Goal: Task Accomplishment & Management: Use online tool/utility

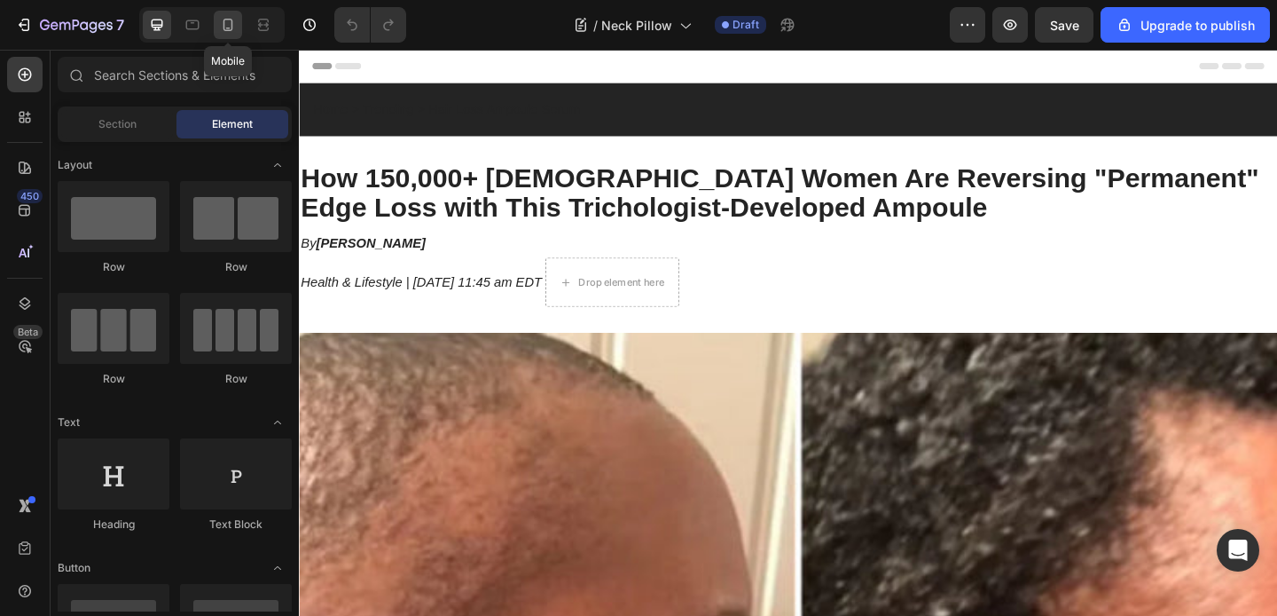
click at [229, 27] on icon at bounding box center [228, 25] width 18 height 18
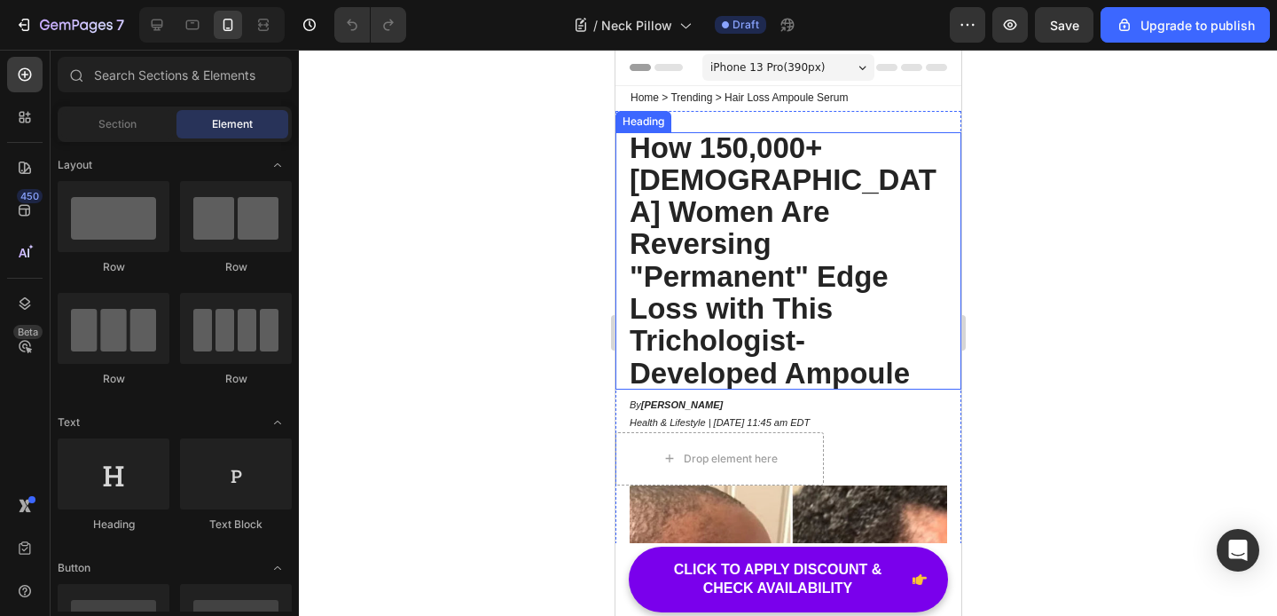
click at [667, 155] on strong "How 150,000+ [DEMOGRAPHIC_DATA] Women Are Reversing "Permanent" Edge Loss with …" at bounding box center [782, 260] width 307 height 258
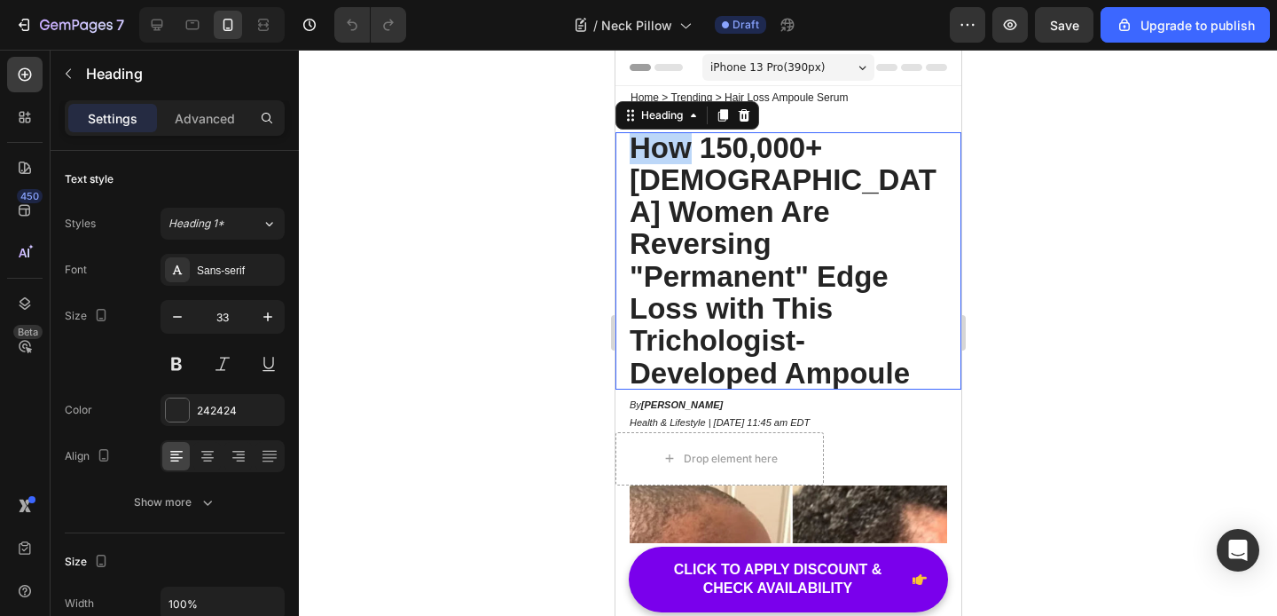
click at [634, 144] on strong "How 150,000+ [DEMOGRAPHIC_DATA] Women Are Reversing "Permanent" Edge Loss with …" at bounding box center [782, 260] width 307 height 258
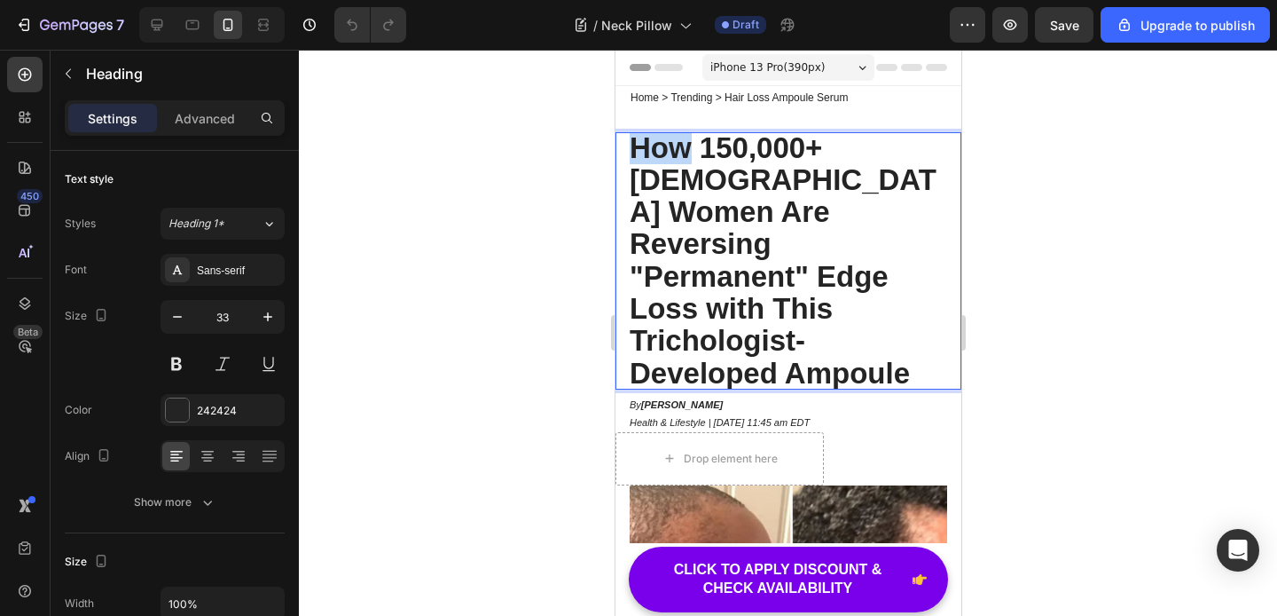
click at [646, 147] on strong "How 150,000+ Black Women Are Reversing "Permanent" Edge Loss with This Tricholo…" at bounding box center [782, 260] width 307 height 258
drag, startPoint x: 744, startPoint y: 187, endPoint x: 938, endPoint y: 308, distance: 227.9
click at [938, 308] on p "How 150,000+ Black Women Are Reversing "Permanent" Edge Loss with This Tricholo…" at bounding box center [788, 260] width 318 height 257
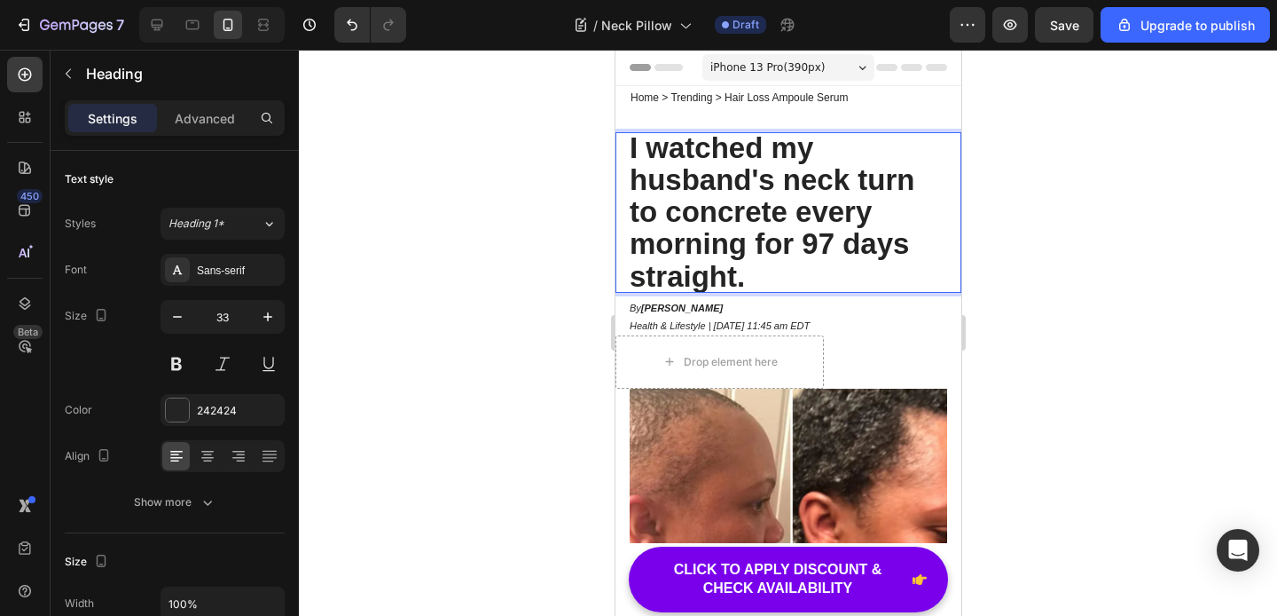
scroll to position [1, 0]
click at [663, 146] on strong "I watched my husband's neck turn to concrete every morning for 97 days straight" at bounding box center [771, 211] width 285 height 161
click at [785, 151] on strong "I Watched my husband's neck turn to concrete every morning for 97 days straight" at bounding box center [771, 211] width 285 height 161
click at [643, 186] on strong "I Watched My husband's neck turn to concrete every morning for 97 days straight" at bounding box center [771, 211] width 285 height 161
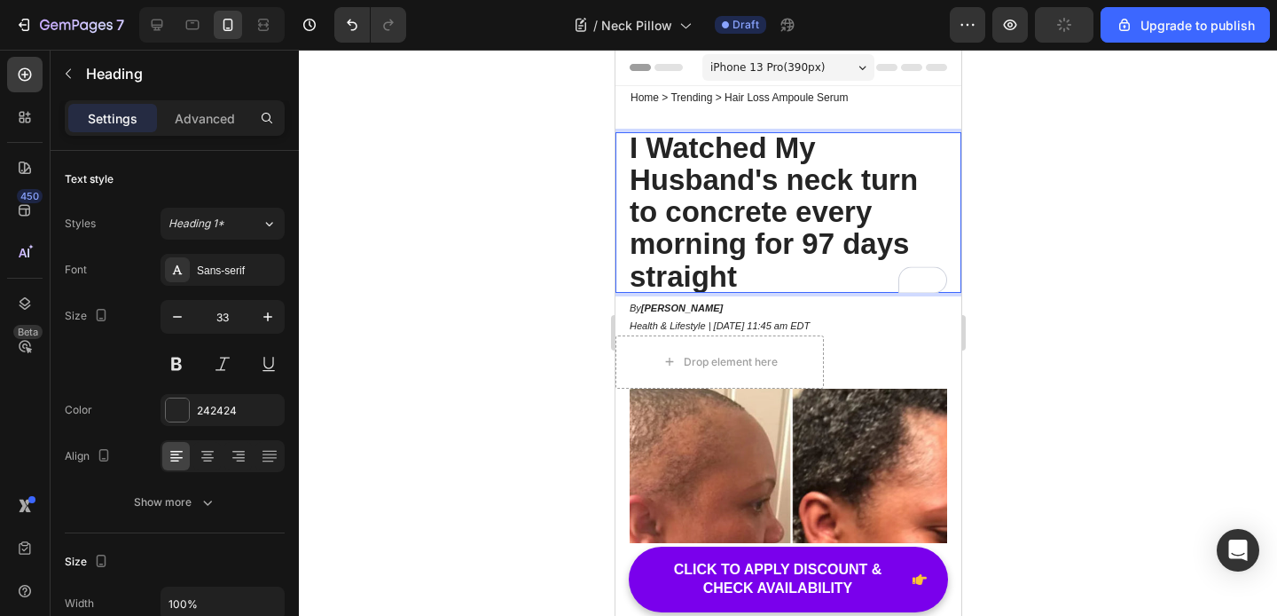
click at [805, 188] on strong "I Watched My Husband's neck turn to concrete every morning for 97 days straight" at bounding box center [773, 211] width 288 height 161
click at [874, 178] on strong "I Watched My Husband's Neck turn to concrete every morning for 97 days straight" at bounding box center [775, 211] width 292 height 161
click at [637, 214] on strong "I Watched My Husband's Neck Turn to concrete every morning for 97 days straight" at bounding box center [777, 211] width 297 height 161
click at [688, 216] on strong "I Watched My Husband's Neck Turn To concrete every morning for 97 days straight" at bounding box center [777, 211] width 297 height 161
click at [820, 214] on strong "I Watched My Husband's Neck Turn To Concrete every morning for 97 days straight" at bounding box center [777, 211] width 297 height 161
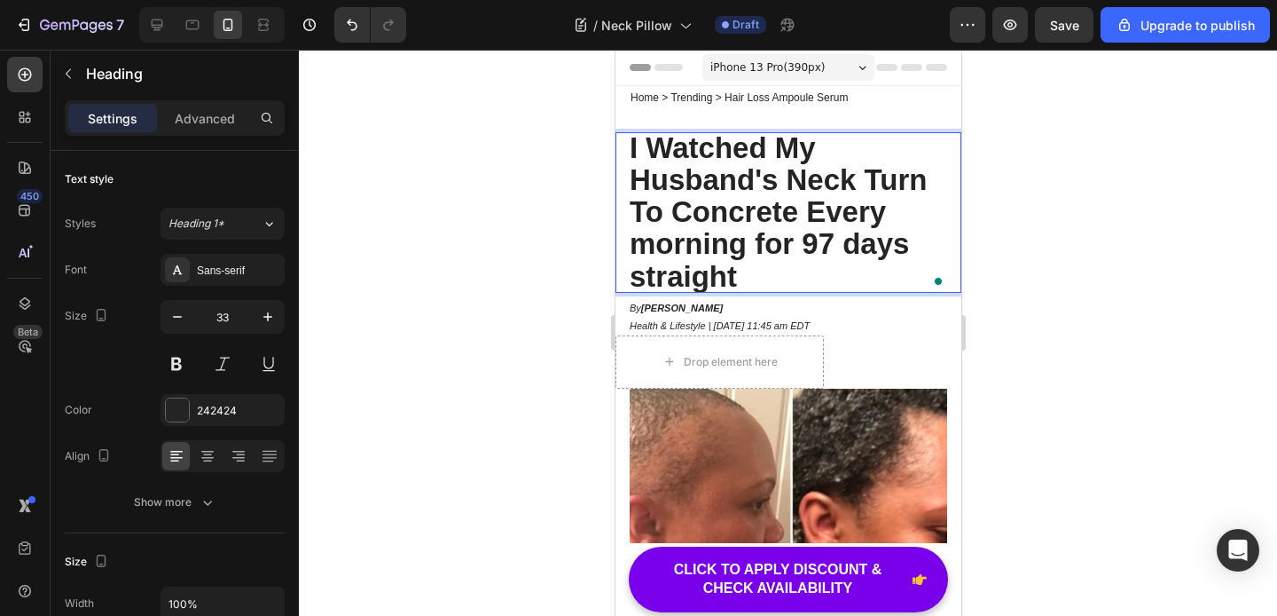
click at [655, 241] on strong "I Watched My Husband's Neck Turn To Concrete Every morning for 97 days straight" at bounding box center [777, 211] width 297 height 161
click at [763, 245] on strong "I Watched My Husband's Neck Turn To Concrete Every Morning for 97 days straight" at bounding box center [777, 211] width 297 height 161
click at [643, 279] on strong "I Watched My Husband's Neck Turn To Concrete Every Morning For 97 days straight" at bounding box center [777, 211] width 297 height 161
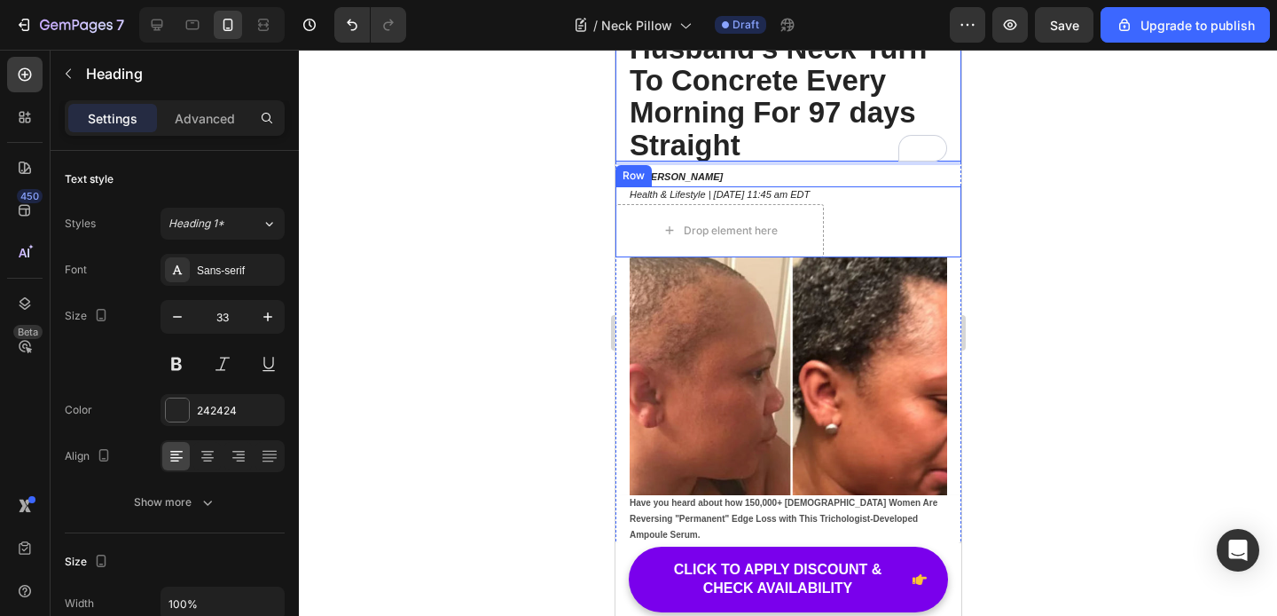
scroll to position [212, 0]
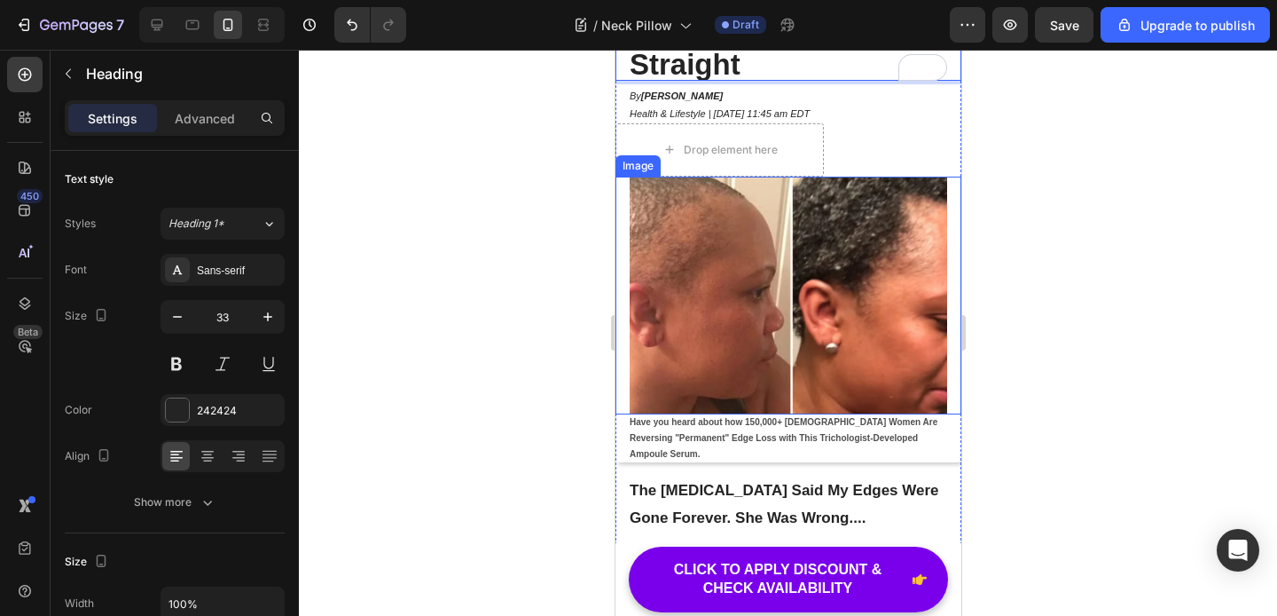
click at [802, 281] on img at bounding box center [788, 296] width 318 height 239
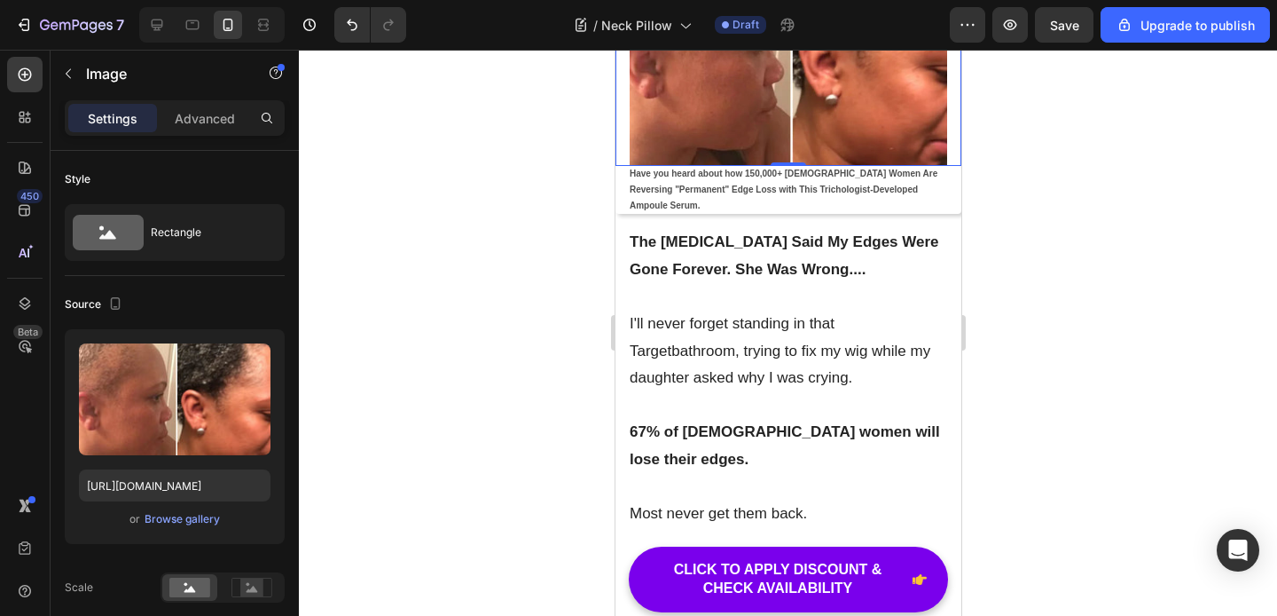
scroll to position [468, 0]
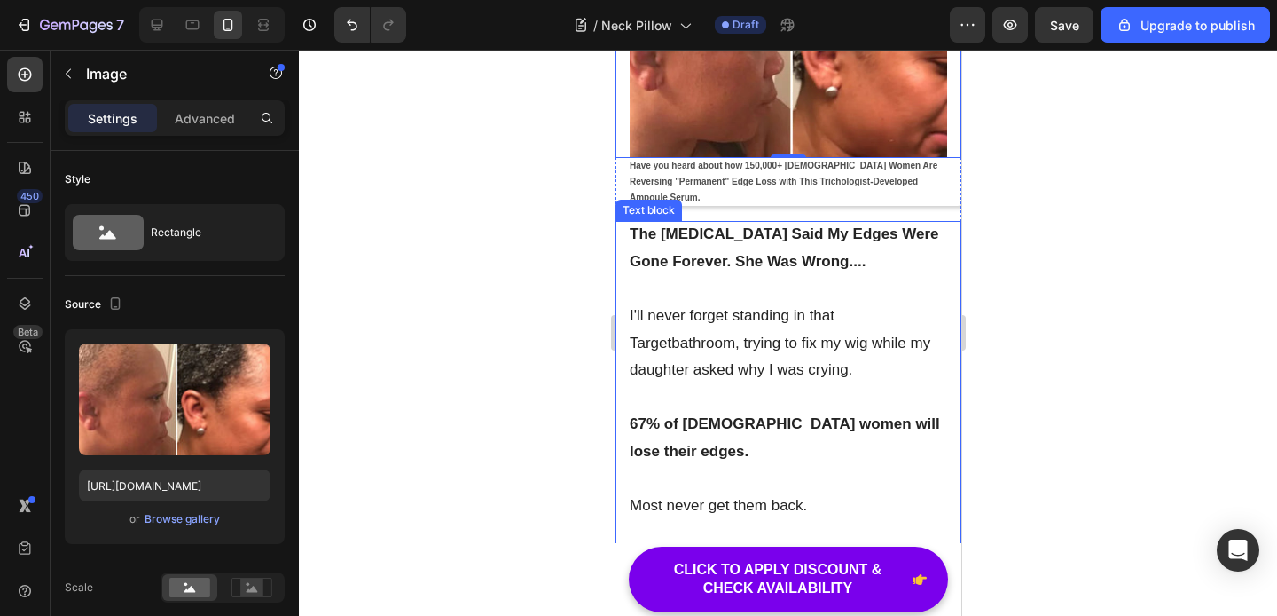
click at [716, 318] on p "I'll never forget standing in that Target bathroom , trying to fix my wig while…" at bounding box center [788, 343] width 318 height 82
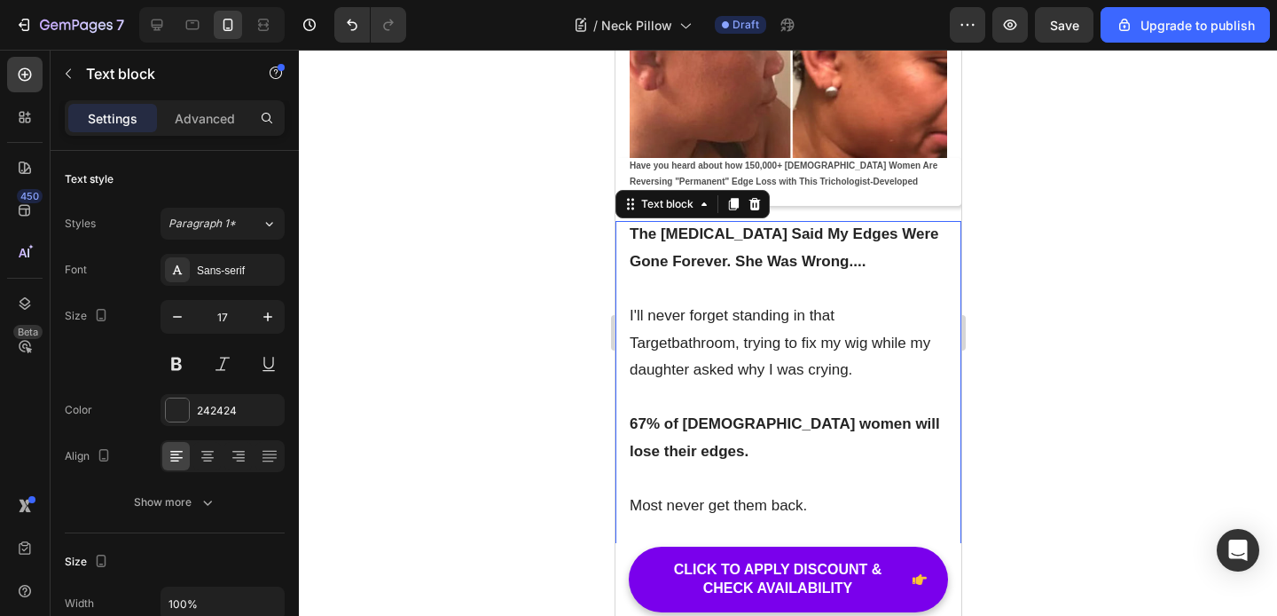
click at [702, 226] on strong "The Dermatologist Said My Edges Were Gone Forever. She Was Wrong...." at bounding box center [784, 247] width 310 height 44
click at [723, 246] on strong "The Dermatologist Said My Edges Were Gone Forever. She Was Wrong...." at bounding box center [784, 247] width 310 height 44
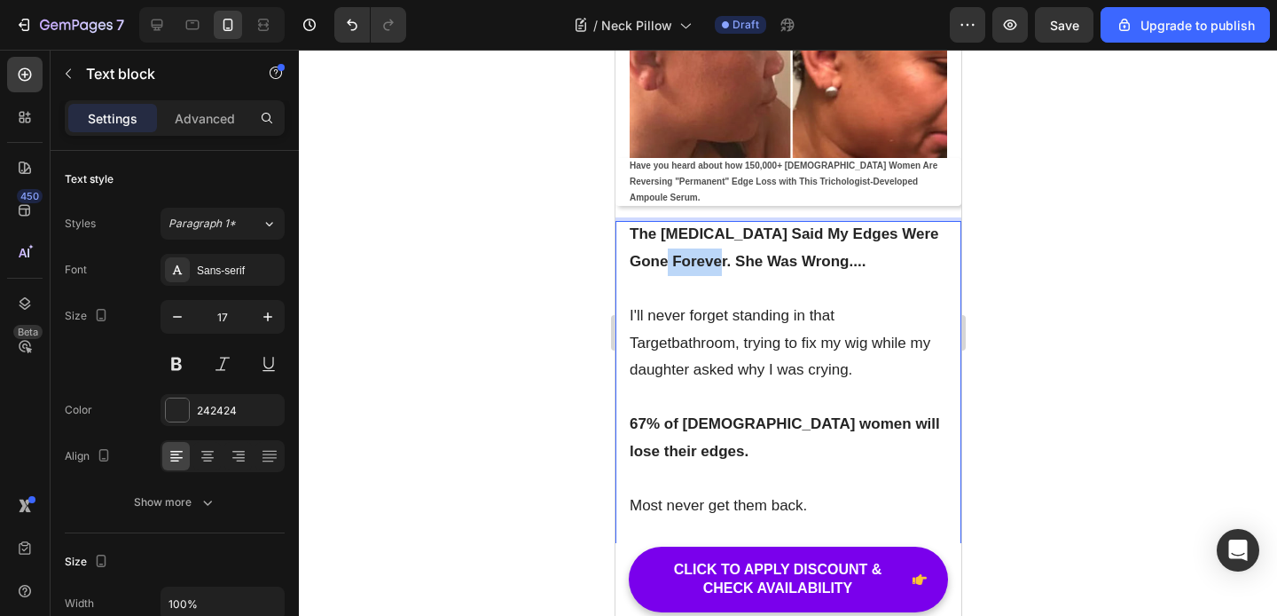
click at [723, 246] on strong "The Dermatologist Said My Edges Were Gone Forever. She Was Wrong...." at bounding box center [784, 247] width 310 height 44
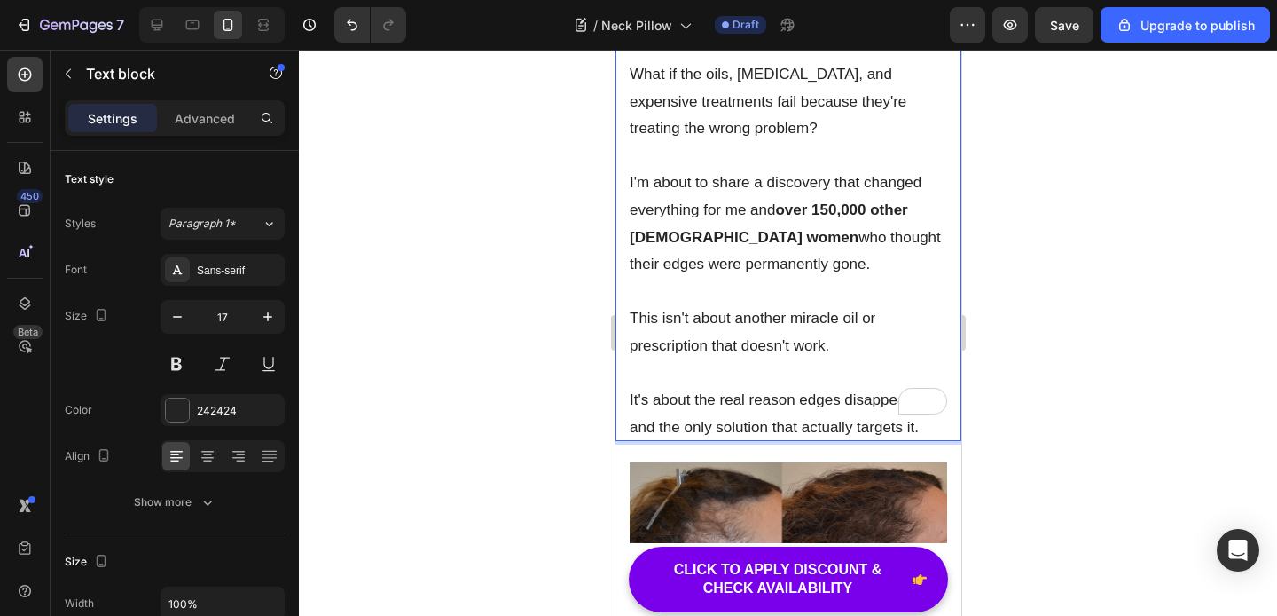
scroll to position [1036, 0]
click at [873, 386] on p "It's about the real reason edges disappear—and the only solution that actually …" at bounding box center [788, 413] width 318 height 54
click at [757, 312] on p "This isn't about another miracle oil or prescription that doesn't work." at bounding box center [788, 331] width 318 height 54
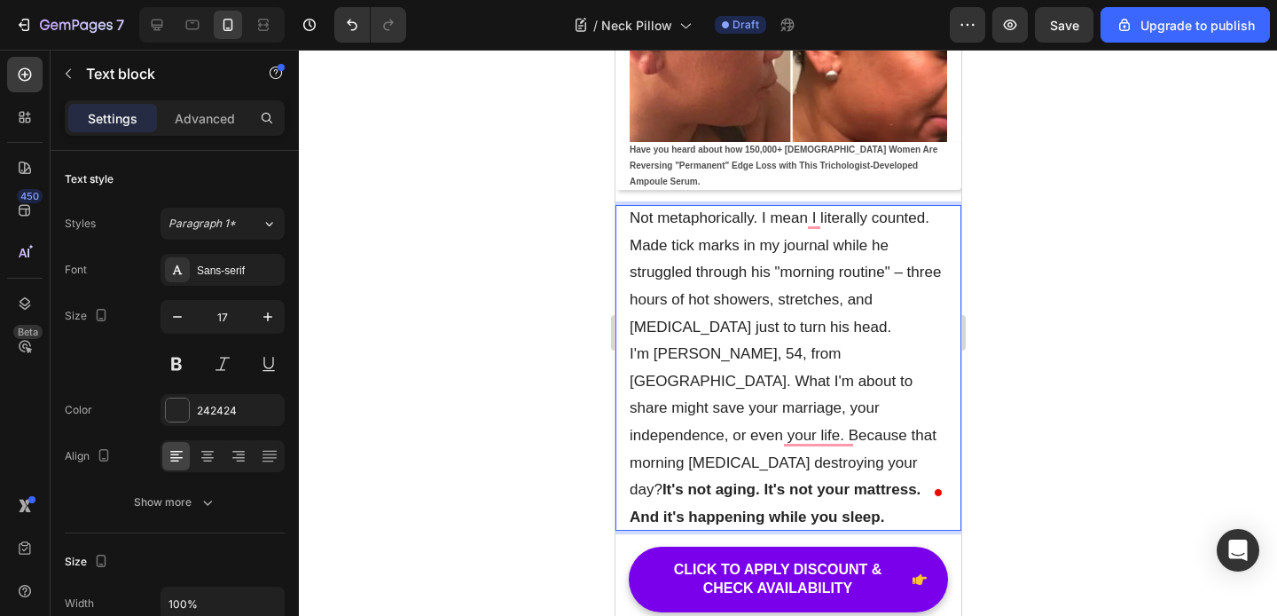
scroll to position [454, 0]
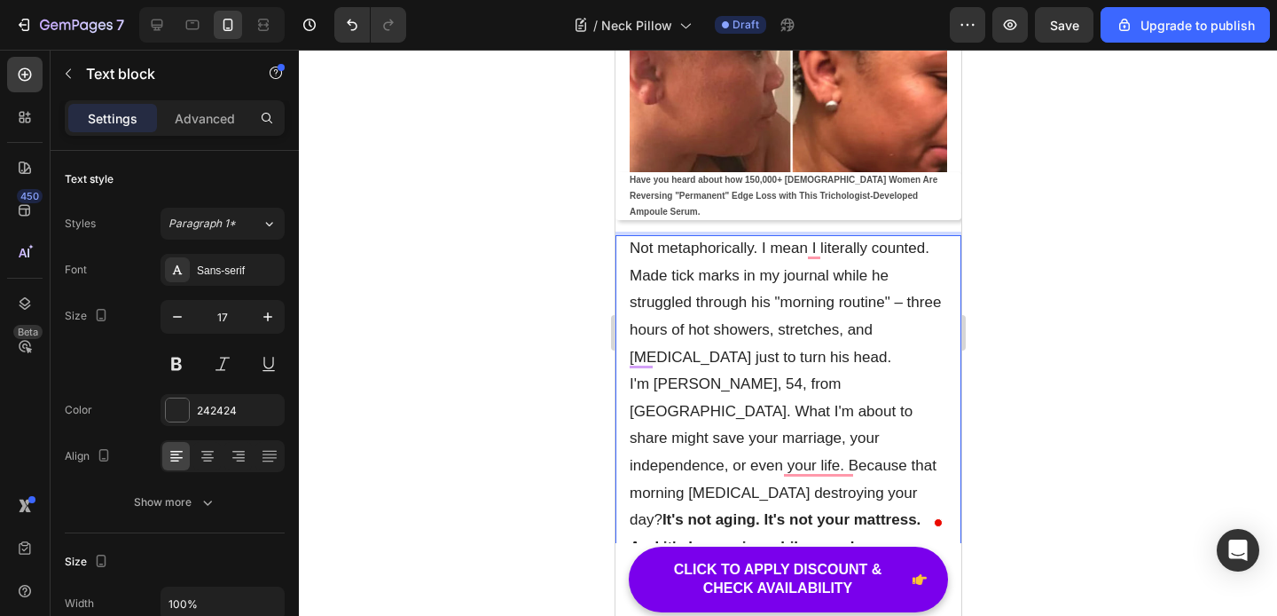
click at [770, 341] on p "Not metaphorically. I mean I literally counted. Made tick marks in my journal w…" at bounding box center [788, 303] width 318 height 136
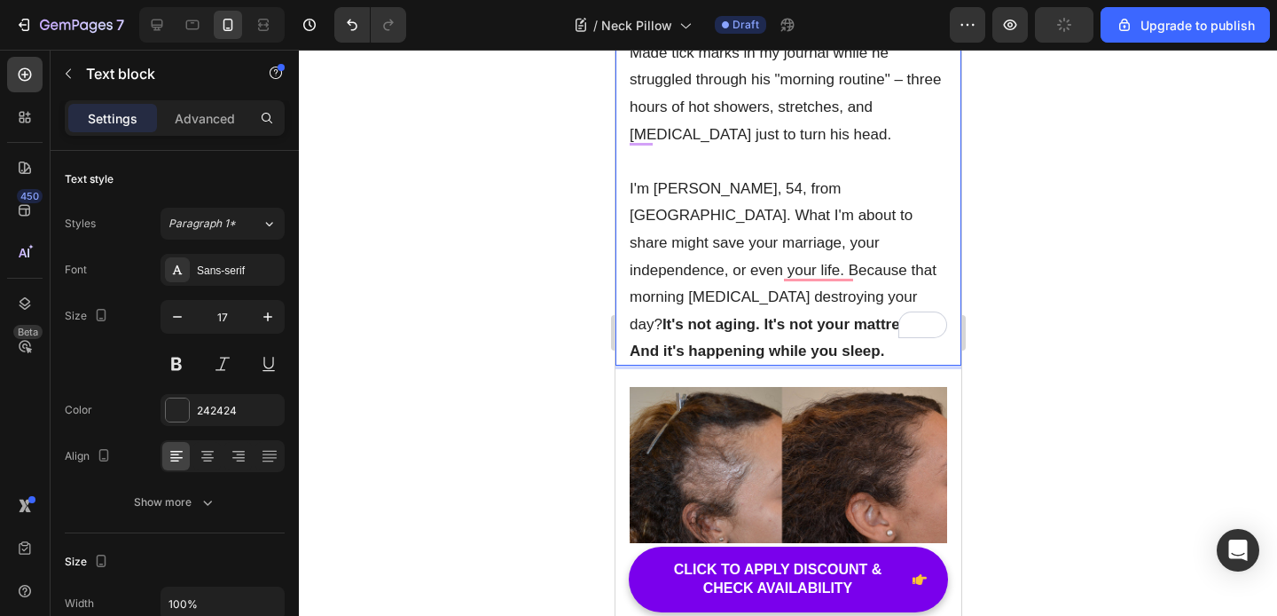
scroll to position [679, 0]
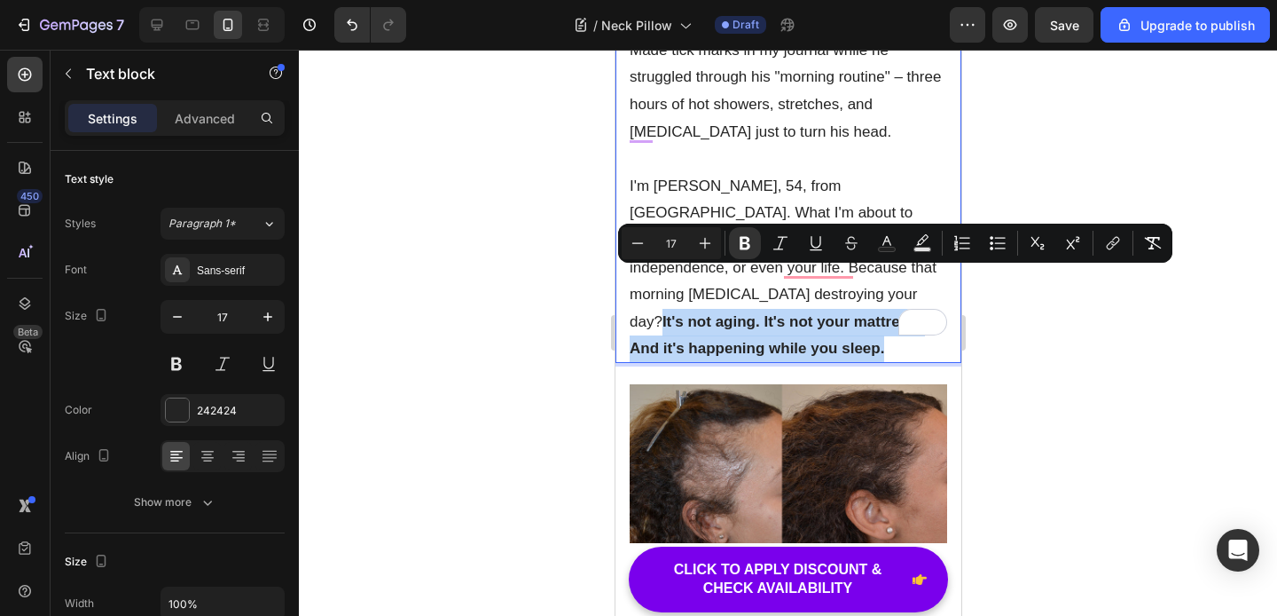
drag, startPoint x: 848, startPoint y: 306, endPoint x: 629, endPoint y: 282, distance: 220.4
click at [629, 282] on p "I'm [PERSON_NAME], 54, from [GEOGRAPHIC_DATA]. What I'm about to share might sa…" at bounding box center [788, 268] width 318 height 190
click at [771, 313] on strong "It's not aging. It's not your mattress. And it's happening while you sleep." at bounding box center [774, 335] width 291 height 44
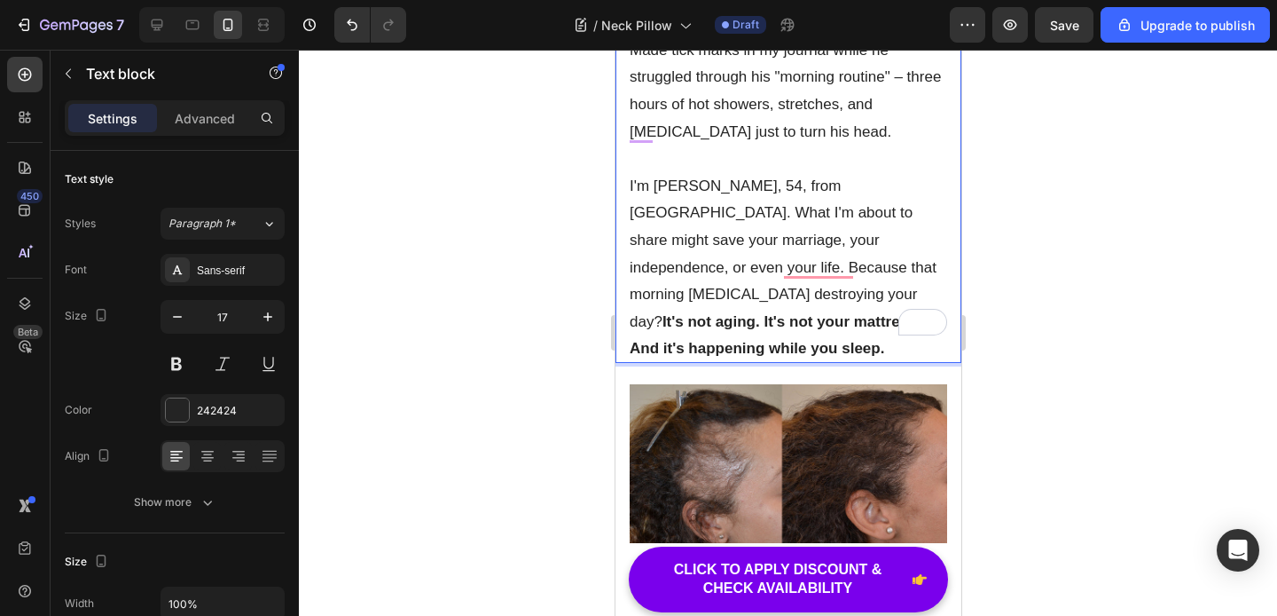
click at [771, 313] on strong "It's not aging. It's not your mattress. And it's happening while you sleep." at bounding box center [774, 335] width 291 height 44
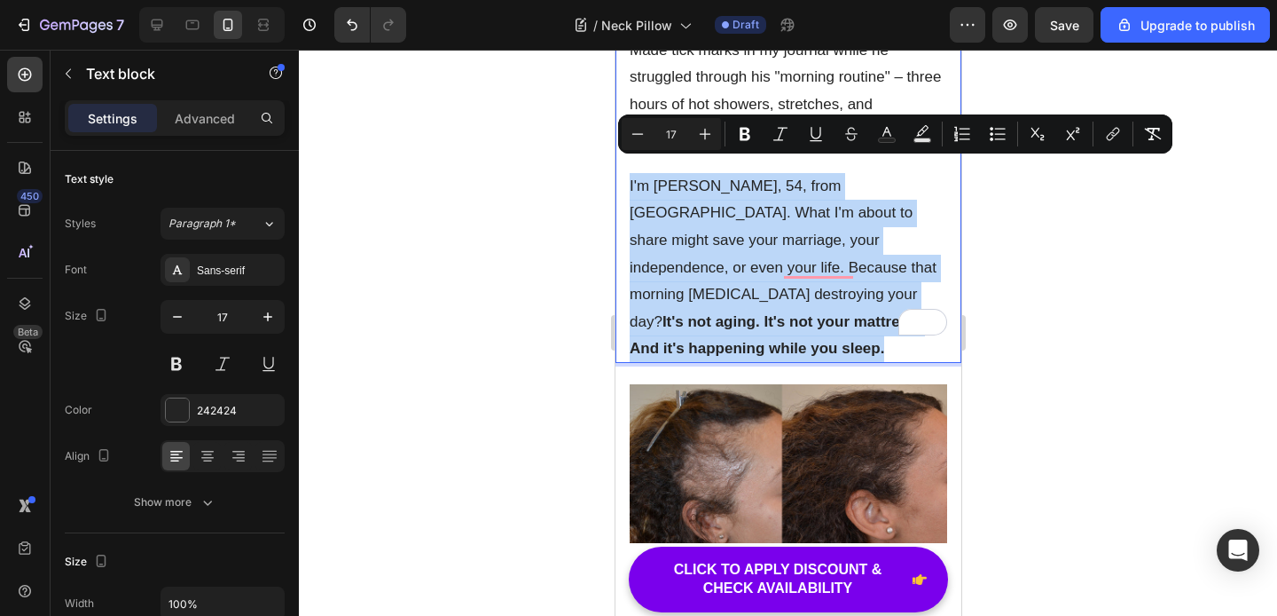
click at [818, 313] on strong "It's not aging. It's not your mattress. And it's happening while you sleep." at bounding box center [774, 335] width 291 height 44
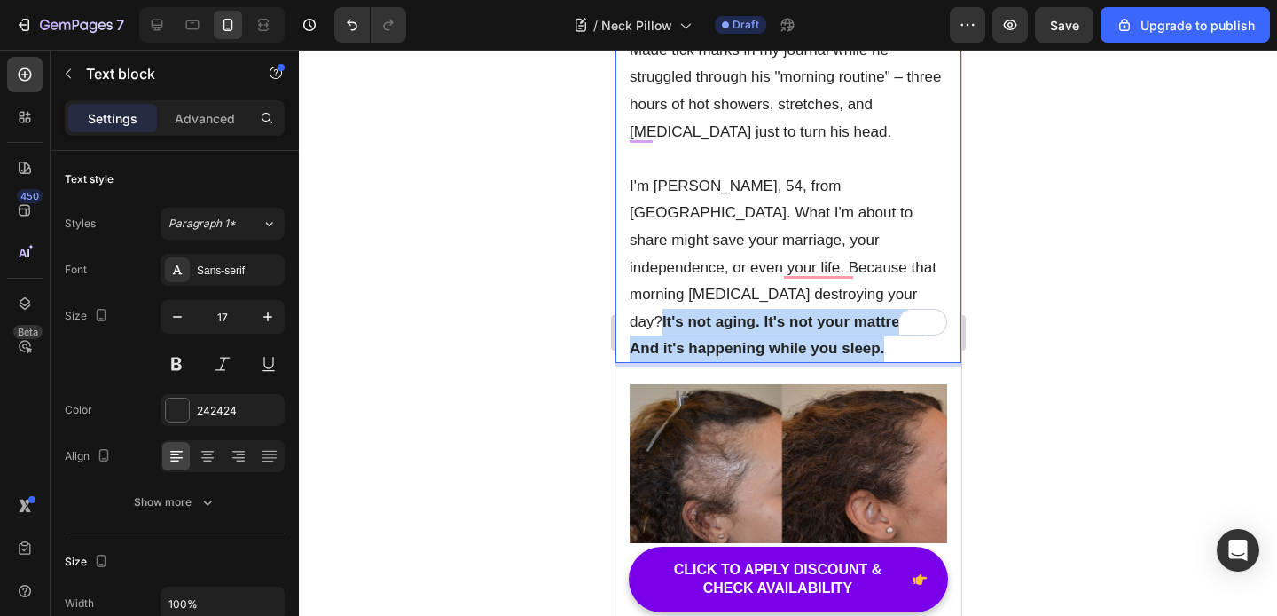
drag, startPoint x: 838, startPoint y: 303, endPoint x: 629, endPoint y: 279, distance: 210.7
click at [629, 279] on p "I'm [PERSON_NAME], 54, from [GEOGRAPHIC_DATA]. What I'm about to share might sa…" at bounding box center [788, 268] width 318 height 190
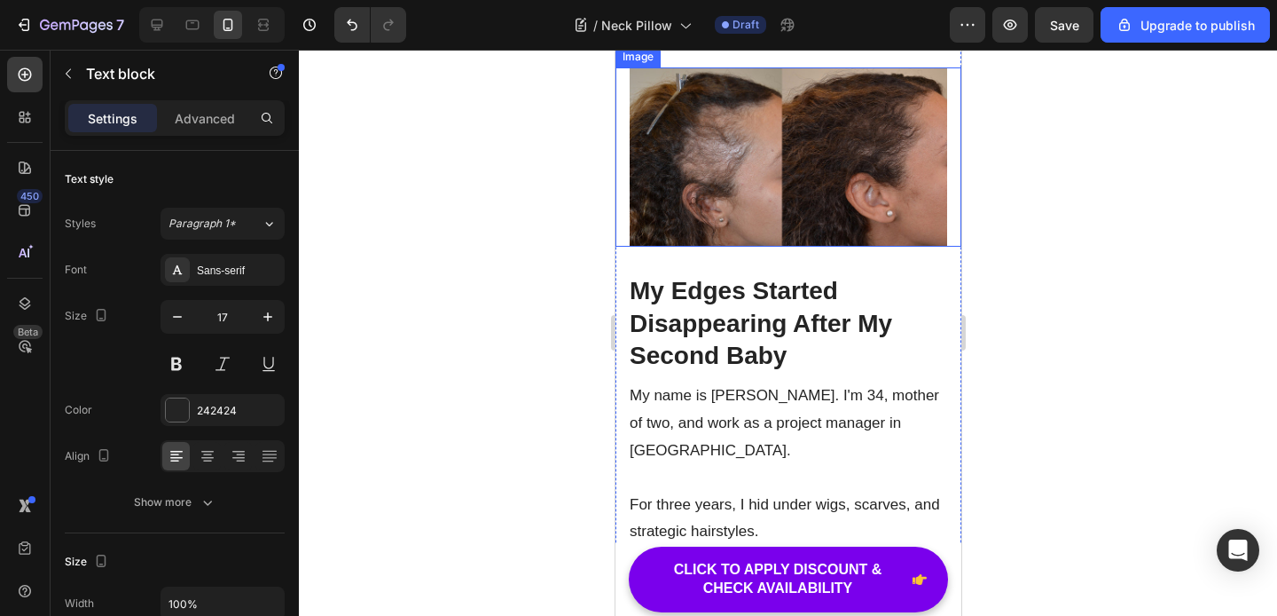
scroll to position [969, 0]
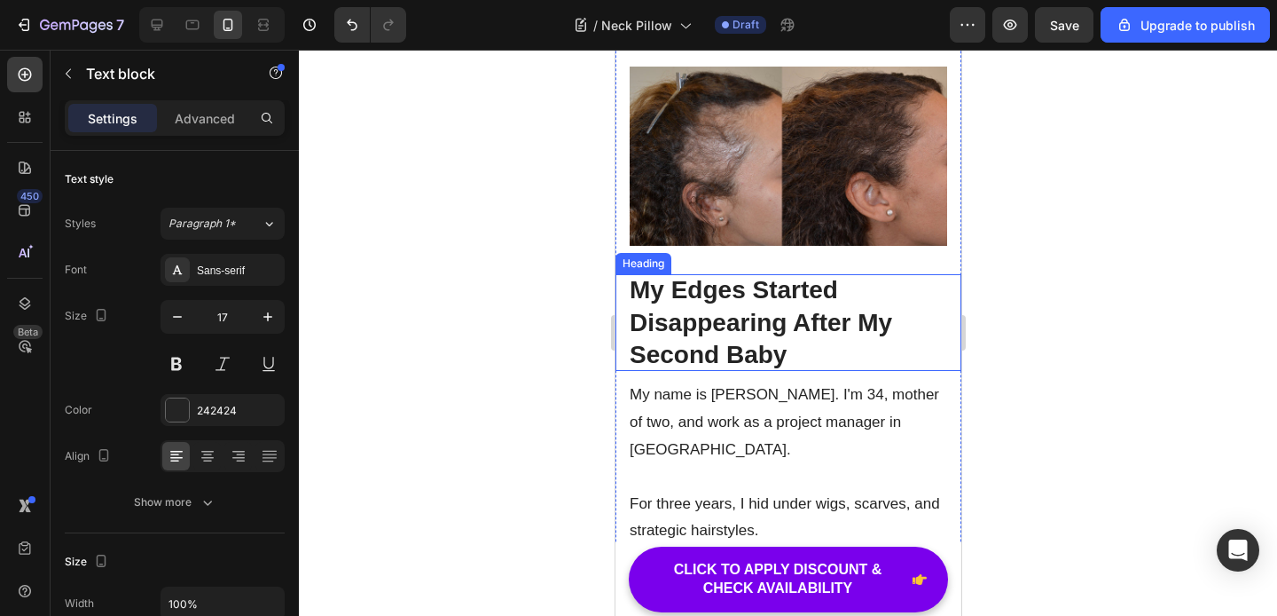
click at [734, 276] on strong "My Edges Started Disappearing After My Second Baby" at bounding box center [760, 322] width 263 height 92
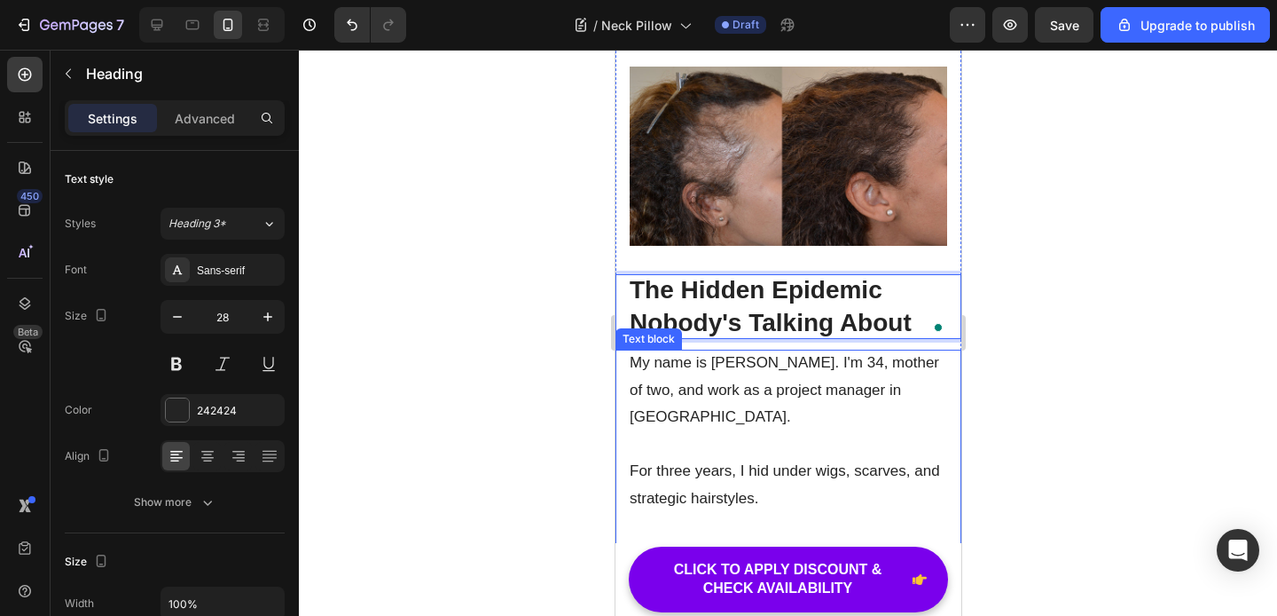
click at [744, 349] on p "My name is Monica. I'm 34, mother of two, and work as a project manager in Atla…" at bounding box center [788, 390] width 318 height 82
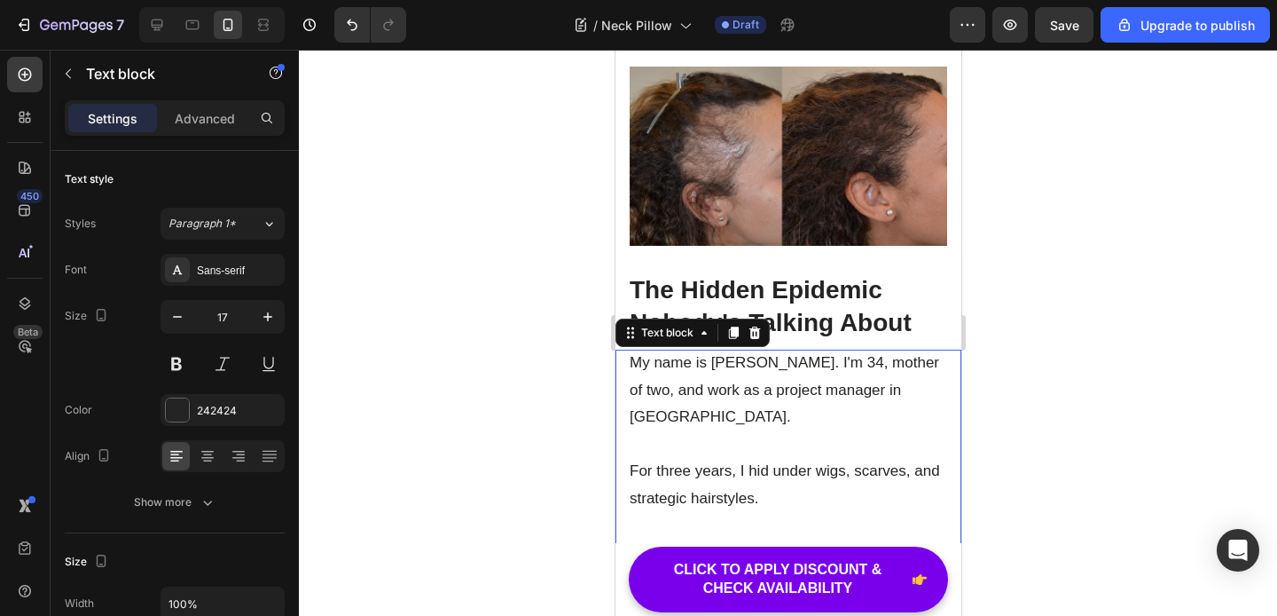
click at [717, 349] on p "My name is Monica. I'm 34, mother of two, and work as a project manager in Atla…" at bounding box center [788, 390] width 318 height 82
click at [723, 349] on p "My name is Monica. I'm 34, mother of two, and work as a project manager in Atla…" at bounding box center [788, 390] width 318 height 82
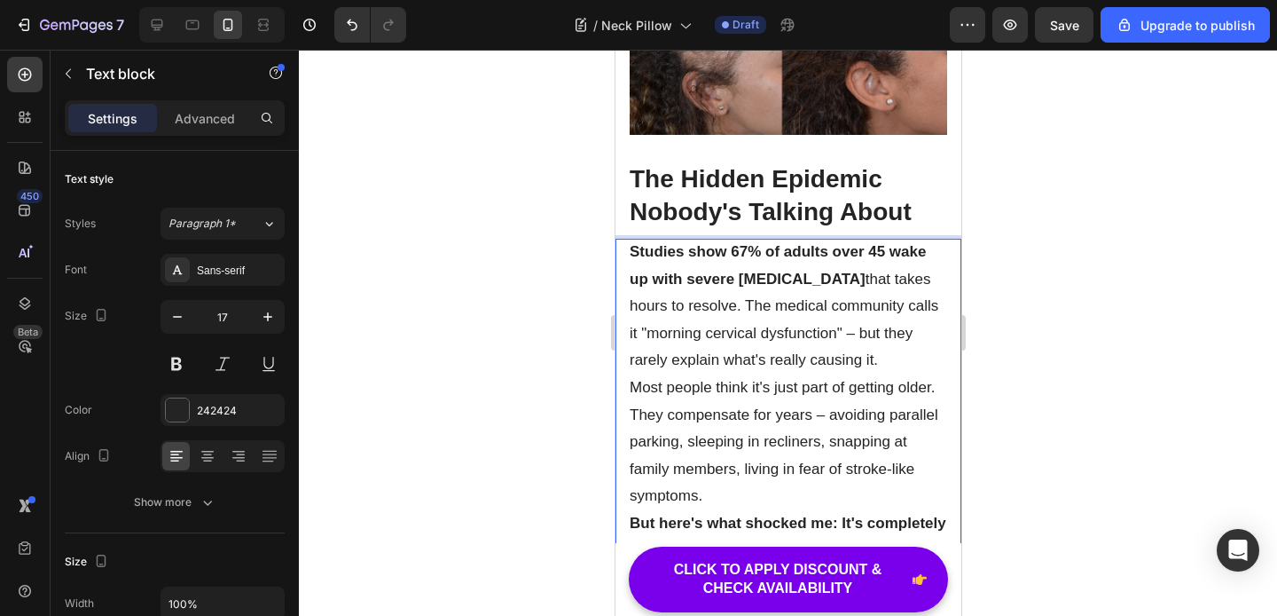
scroll to position [1147, 0]
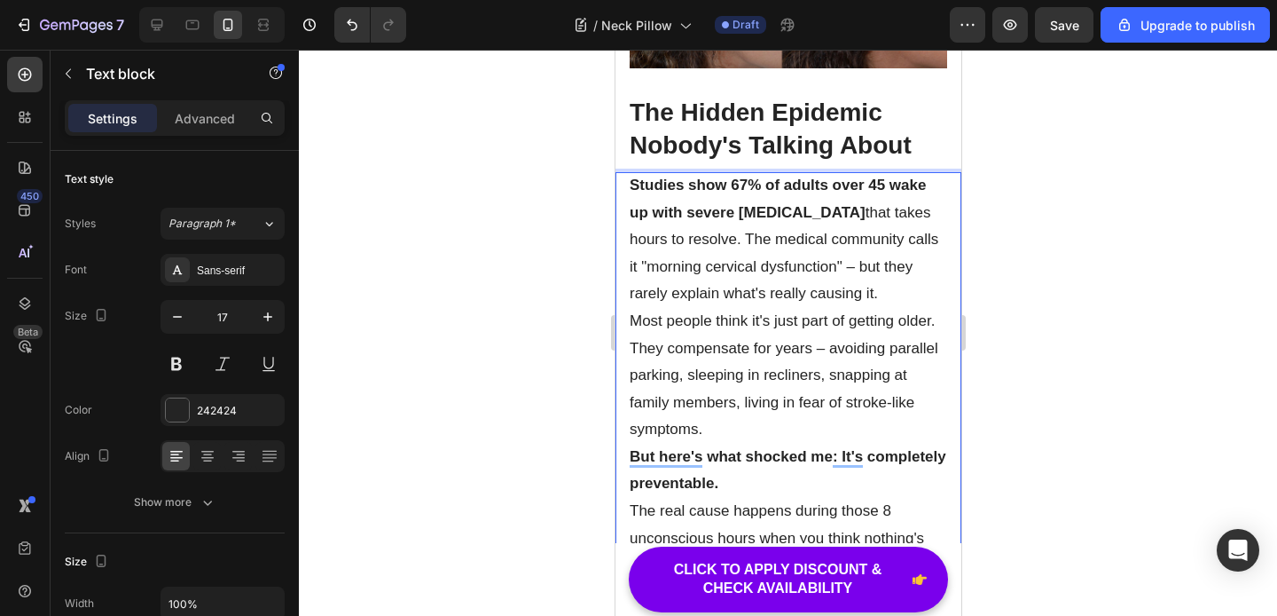
click at [879, 224] on p "Studies show 67% of adults over 45 wake up with severe neck stiffness that take…" at bounding box center [788, 240] width 318 height 136
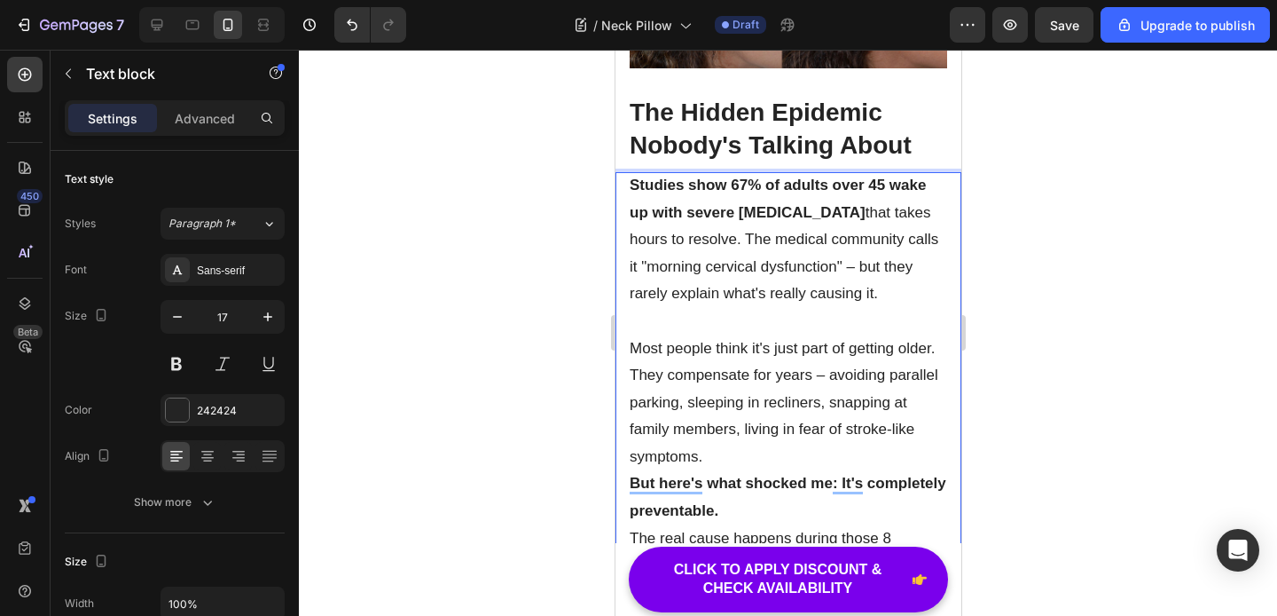
click at [736, 384] on p "Most people think it's just part of getting older. They compensate for years – …" at bounding box center [788, 403] width 318 height 136
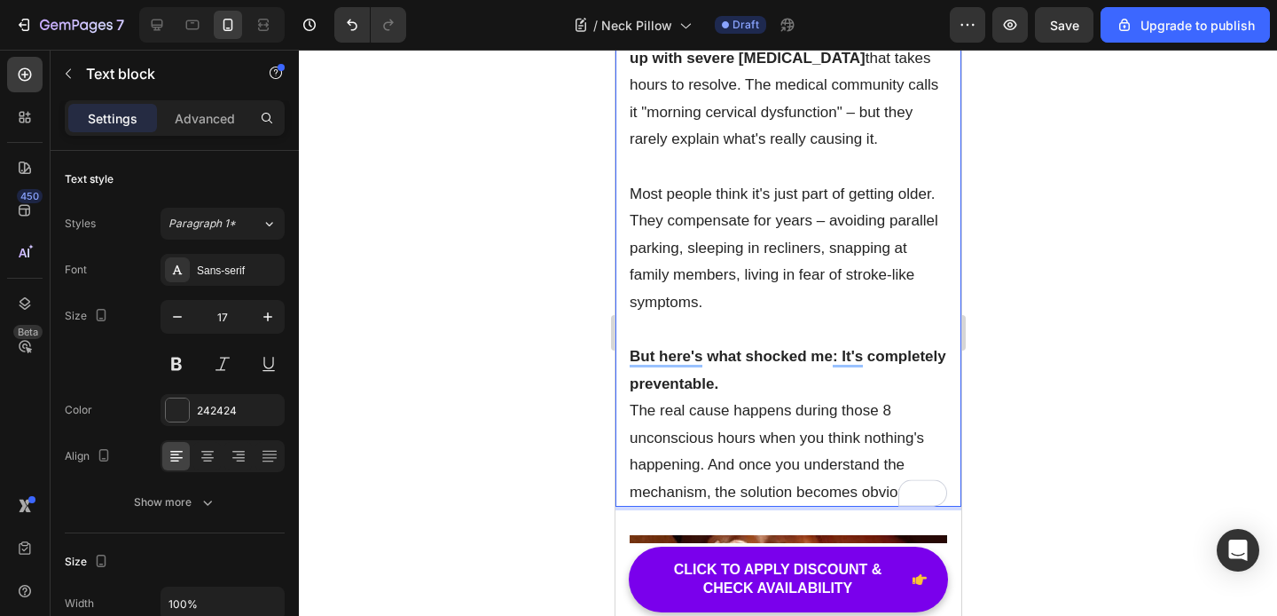
scroll to position [1323, 0]
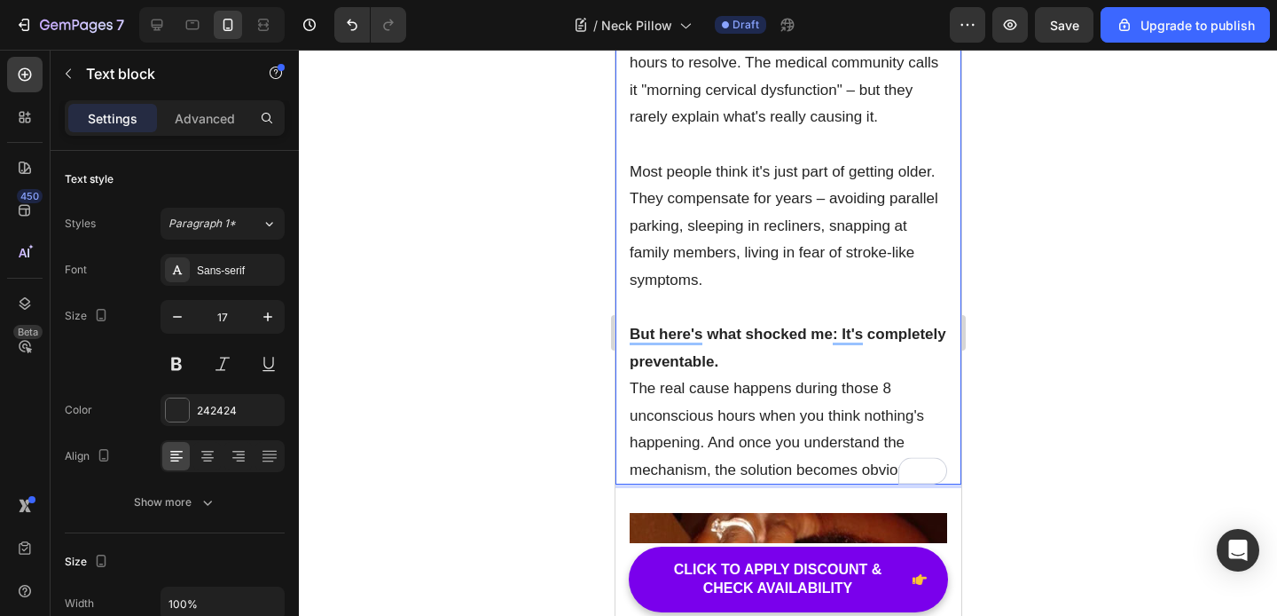
click at [732, 321] on p "But here's what shocked me: It's completely preventable." at bounding box center [788, 348] width 318 height 54
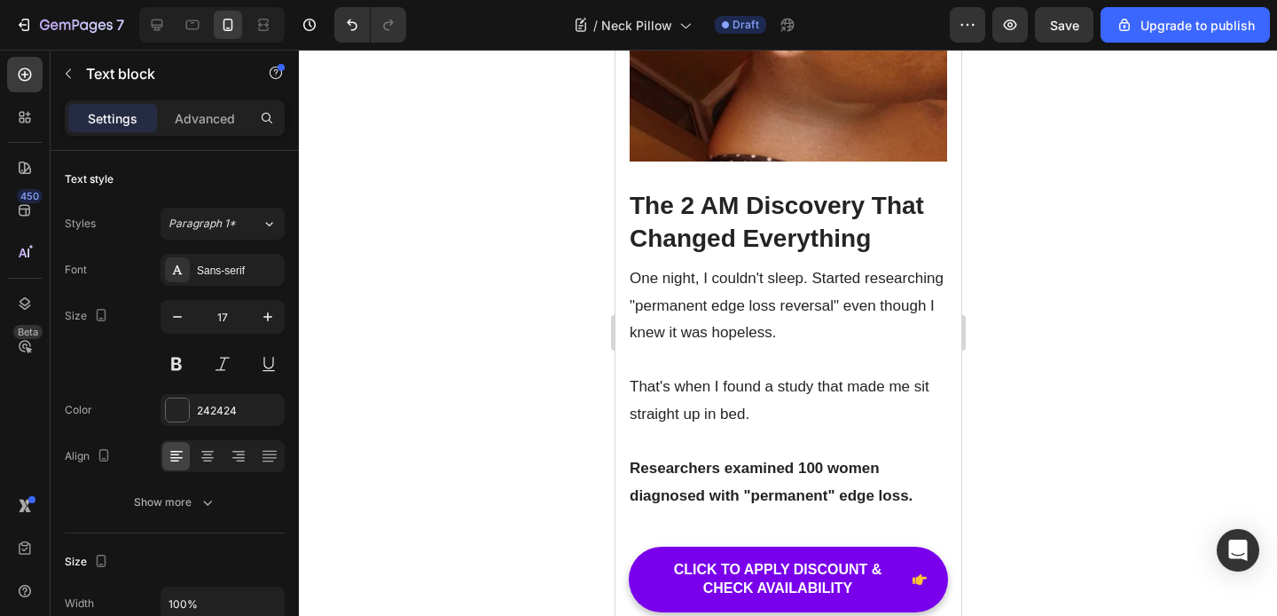
scroll to position [2118, 0]
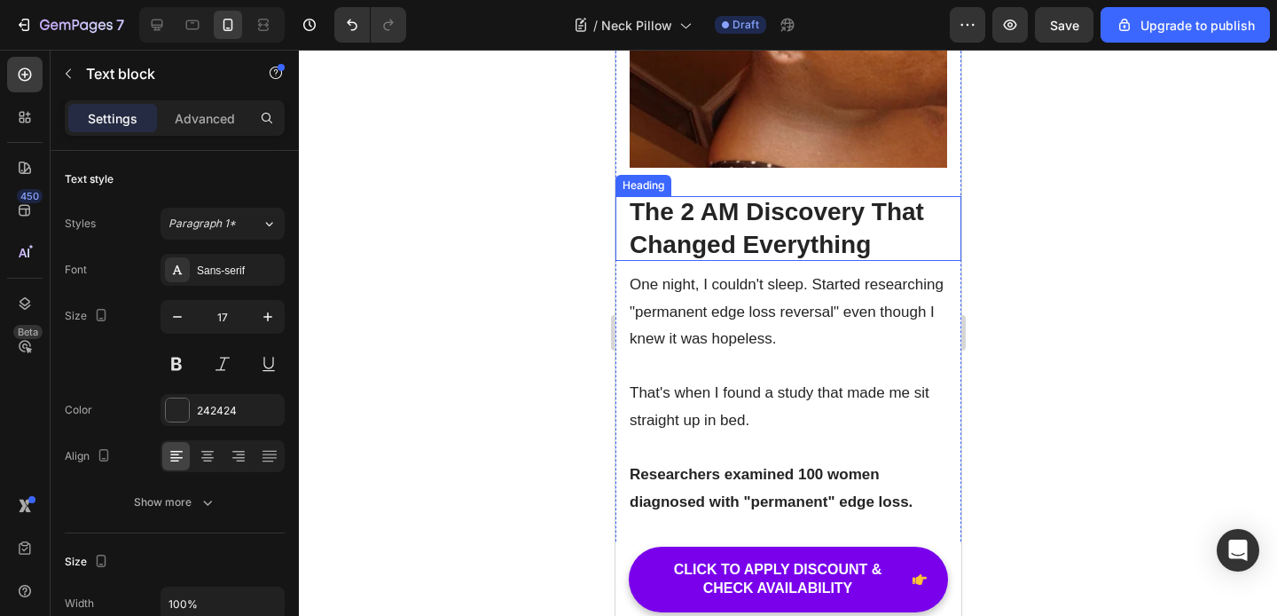
click at [729, 198] on strong "The 2 AM Discovery That Changed Everything" at bounding box center [776, 227] width 294 height 59
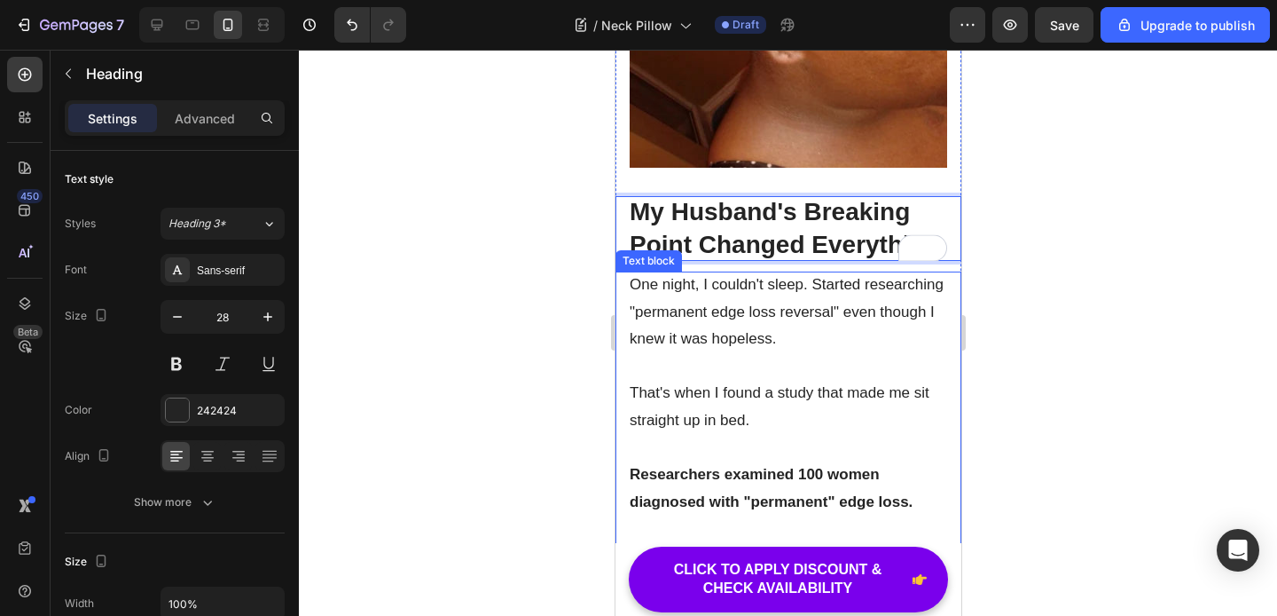
click at [679, 271] on p "One night, I couldn't sleep. Started researching "permanent edge loss reversal"…" at bounding box center [788, 312] width 318 height 82
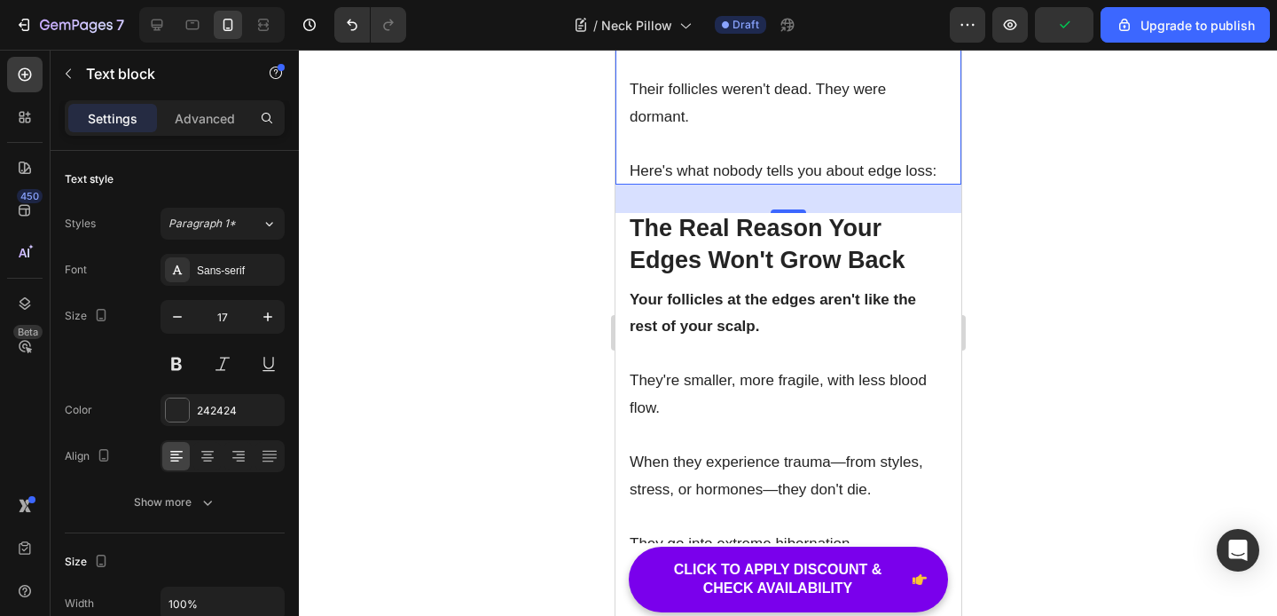
scroll to position [1, 0]
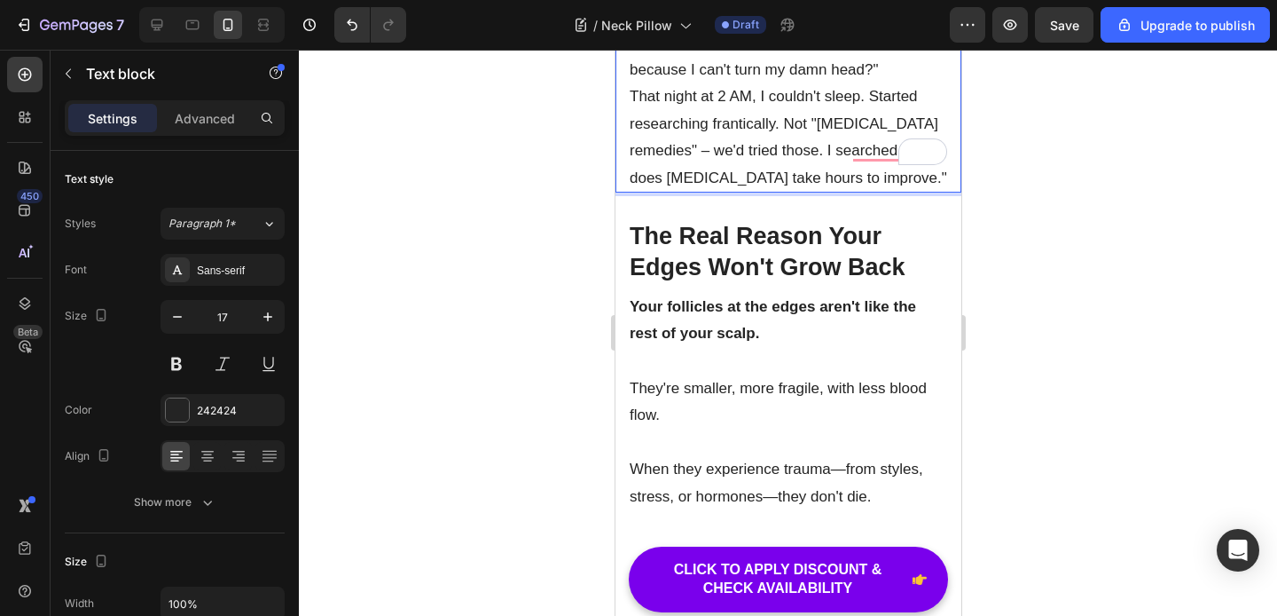
scroll to position [2249, 0]
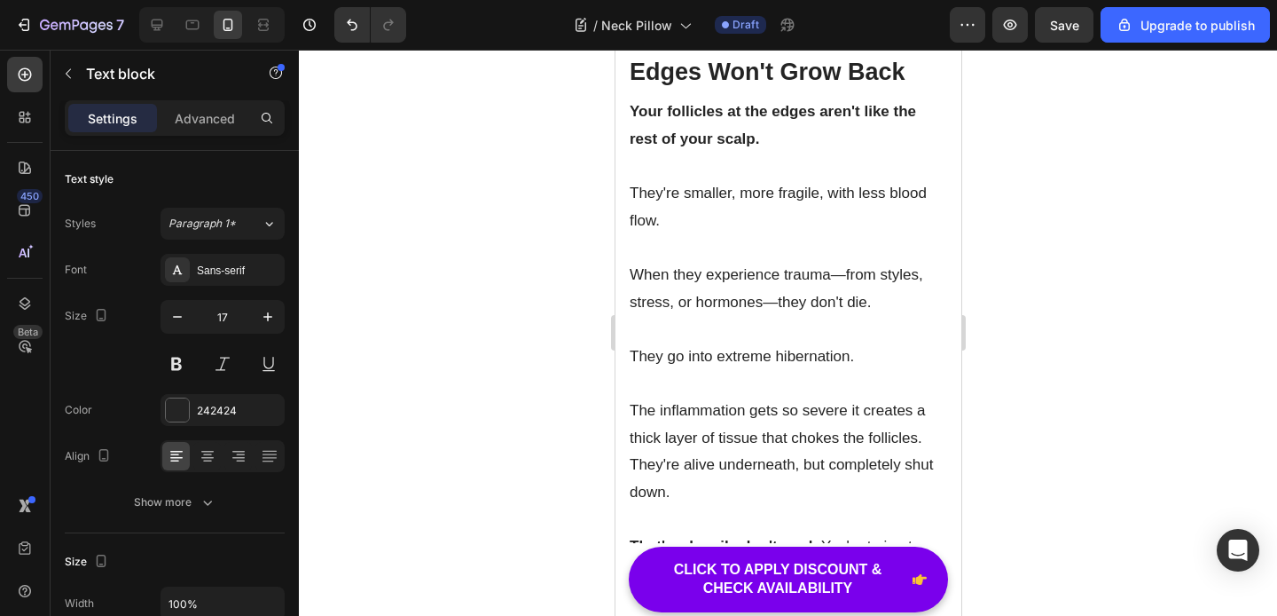
scroll to position [2437, 0]
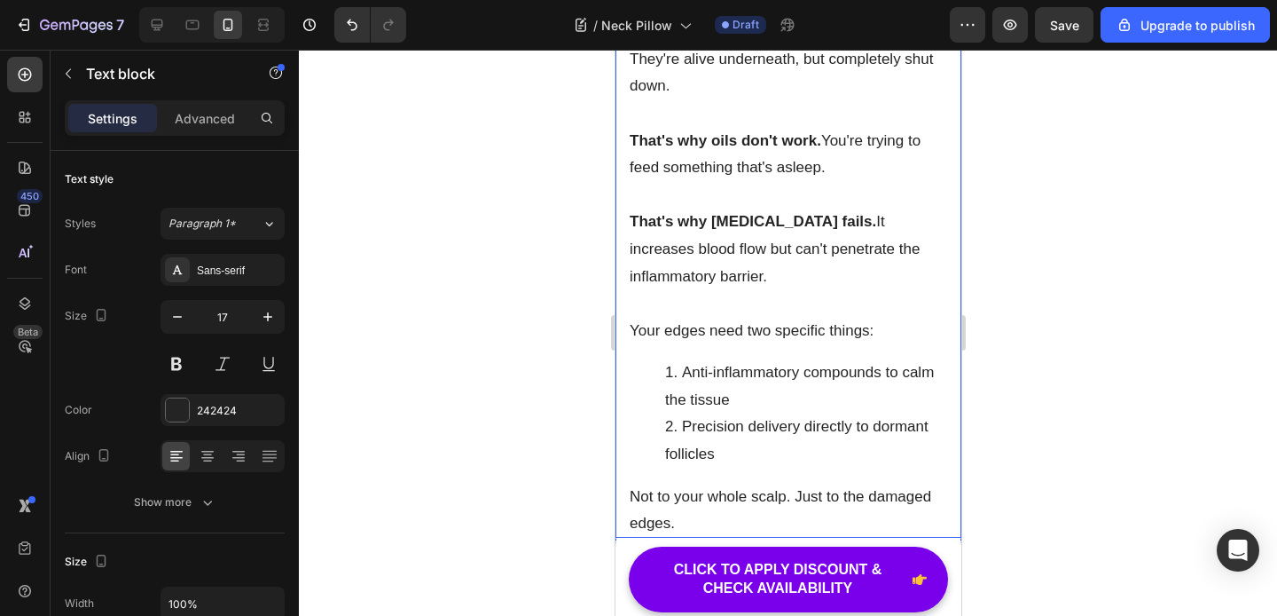
scroll to position [2675, 0]
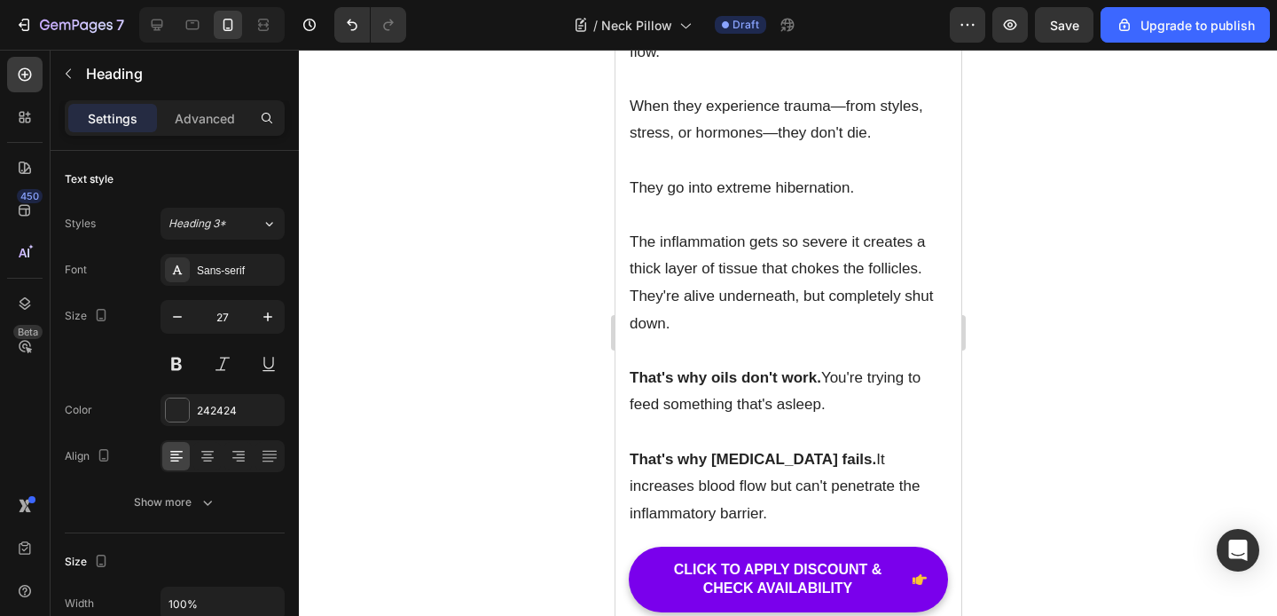
scroll to position [2861, 0]
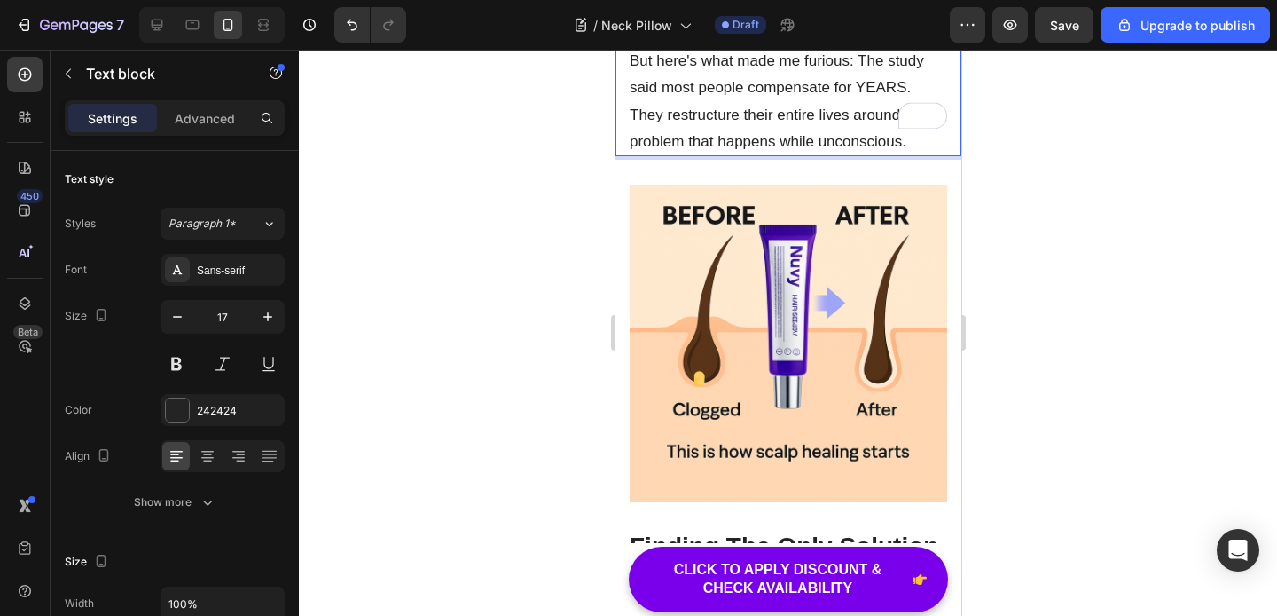
scroll to position [2869, 0]
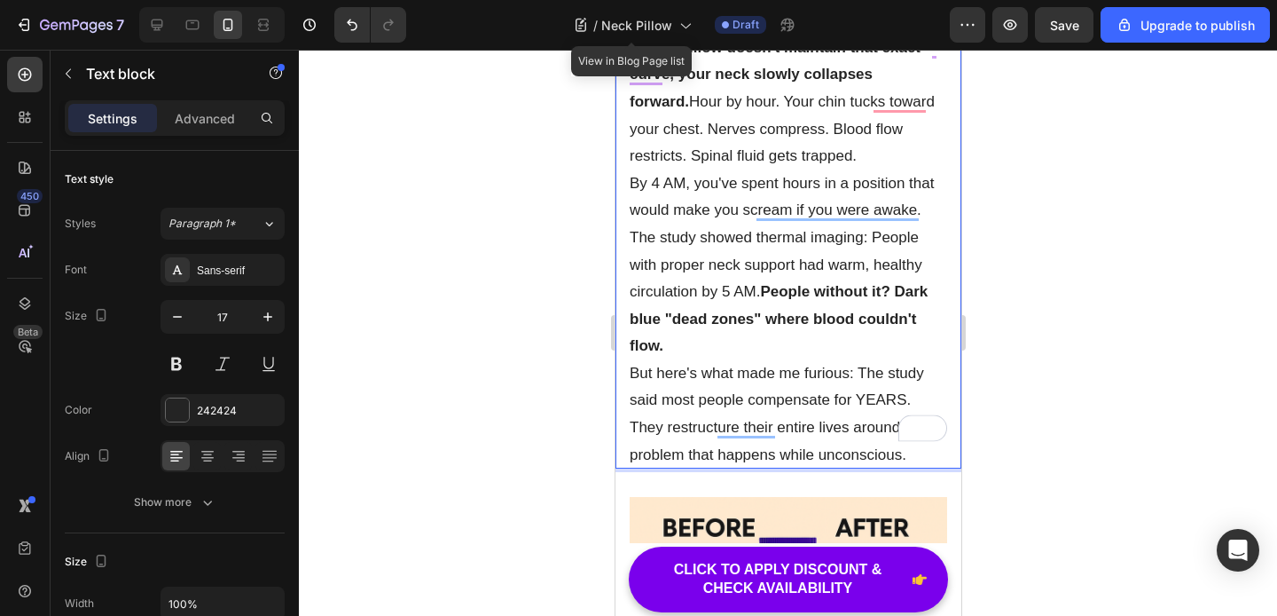
scroll to position [2957, 0]
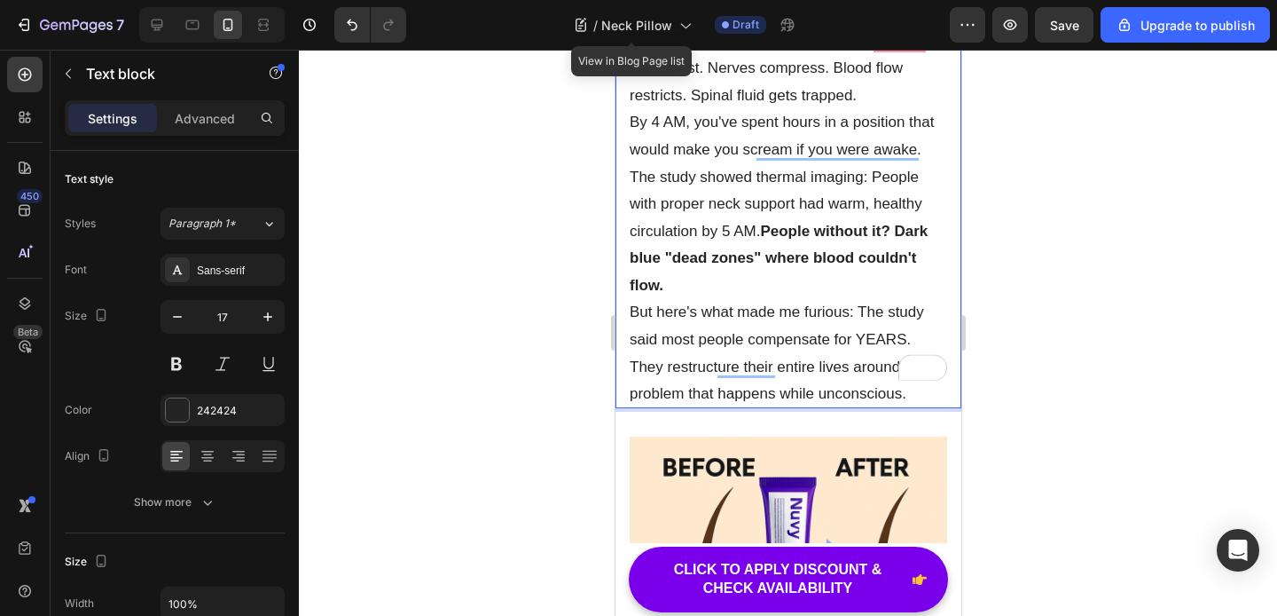
scroll to position [3160, 0]
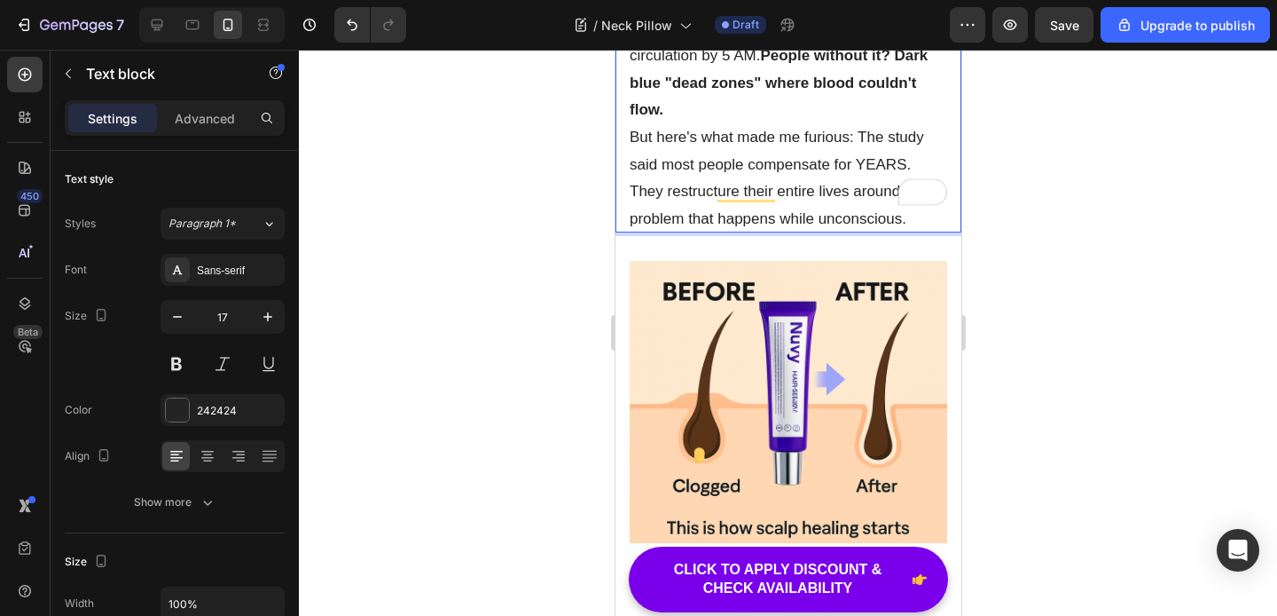
scroll to position [3257, 0]
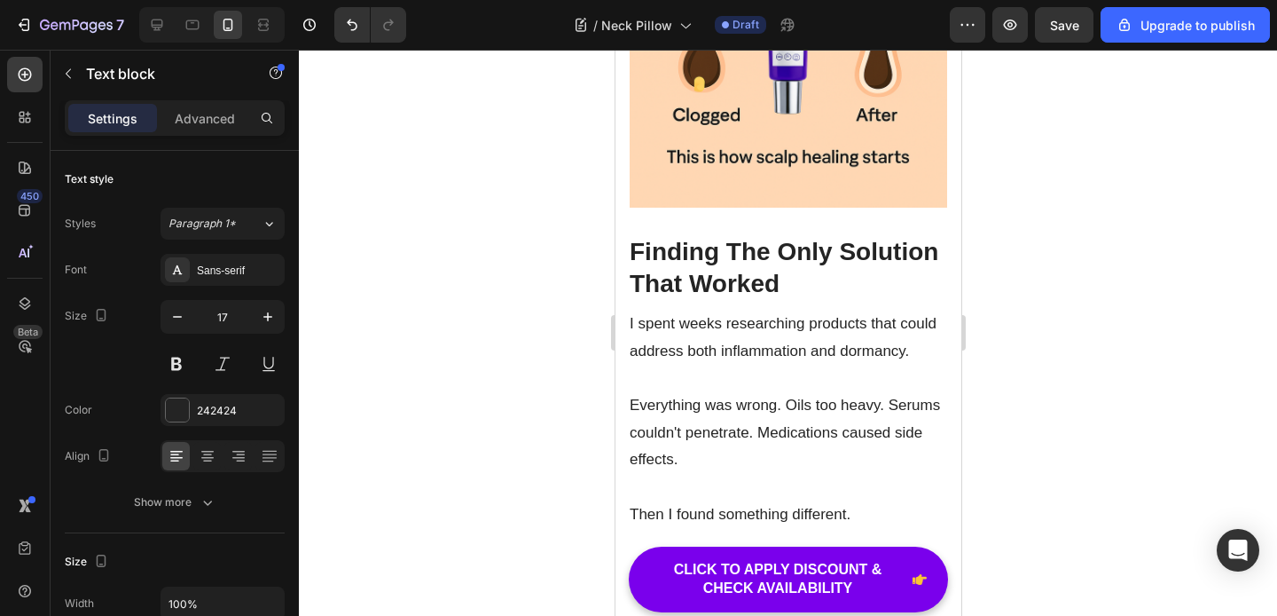
scroll to position [3697, 0]
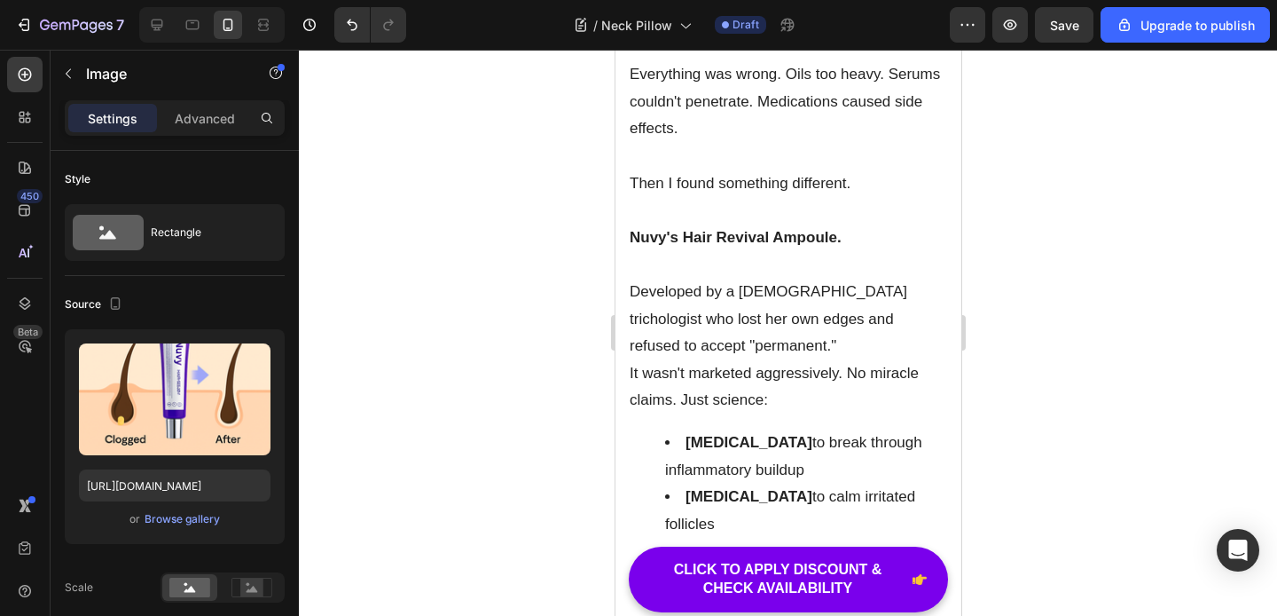
scroll to position [3981, 0]
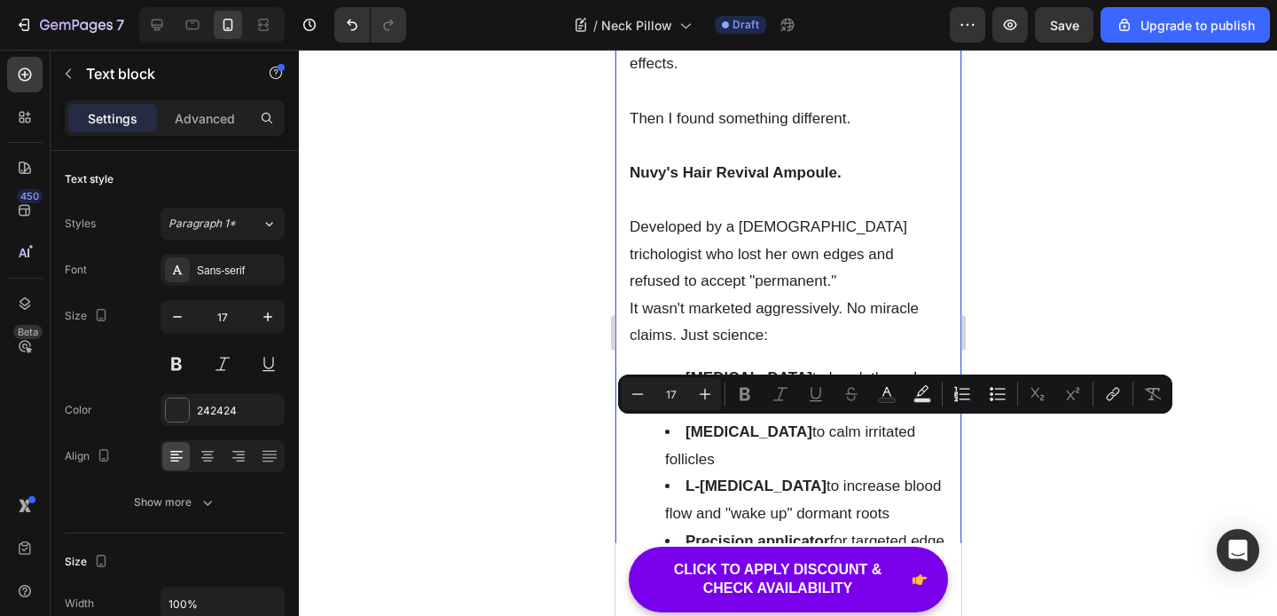
click at [726, 389] on div "Minus 17 Plus Bold Italic Underline Strikethrough Text Color Text Background Co…" at bounding box center [895, 394] width 547 height 32
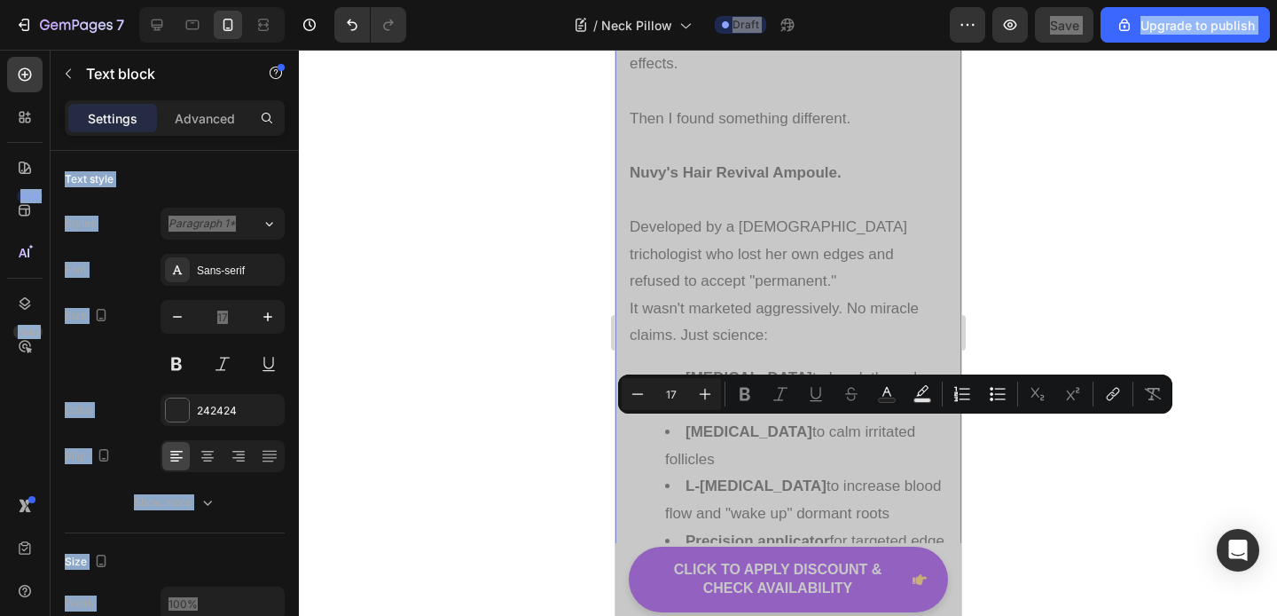
click at [727, 78] on p "Everything was wrong. Oils too heavy. Serums couldn't penetrate. Medications ca…" at bounding box center [788, 37] width 318 height 82
click at [743, 78] on p "Everything was wrong. Oils too heavy. Serums couldn't penetrate. Medications ca…" at bounding box center [788, 37] width 318 height 82
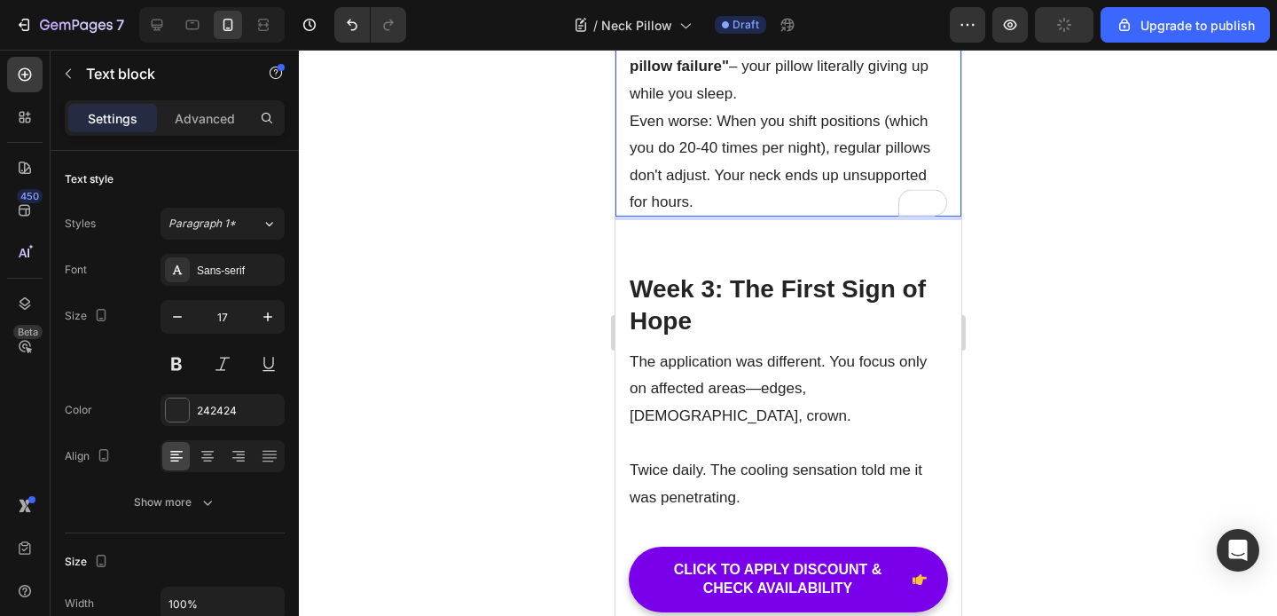
scroll to position [4174, 0]
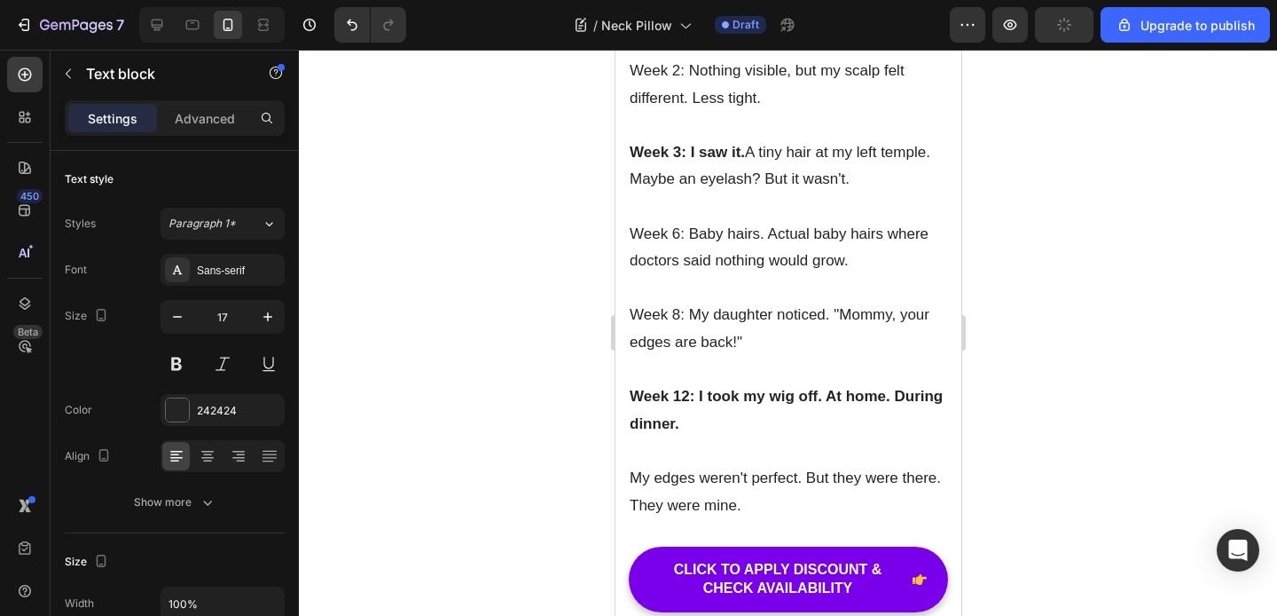
scroll to position [1, 0]
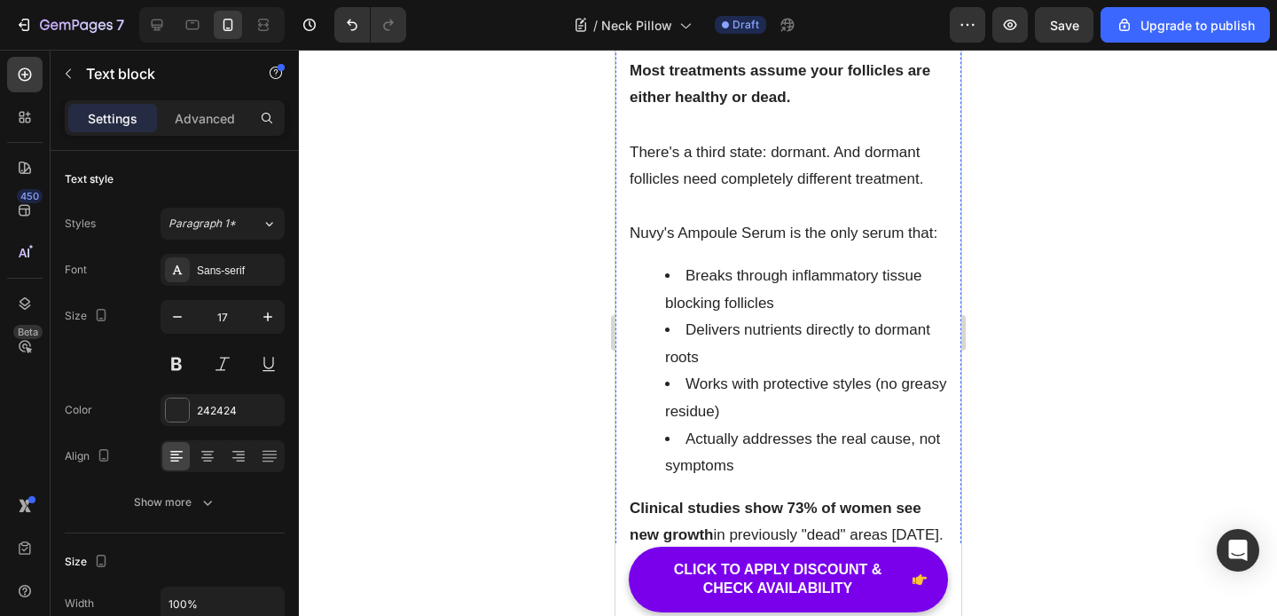
scroll to position [5038, 0]
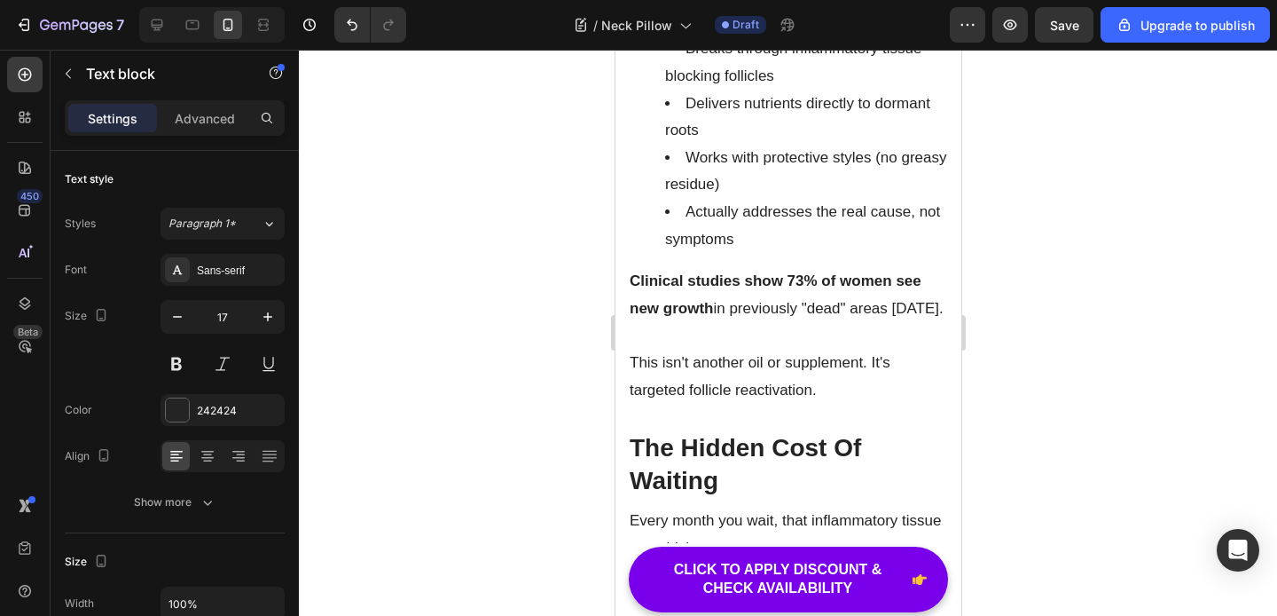
scroll to position [5224, 0]
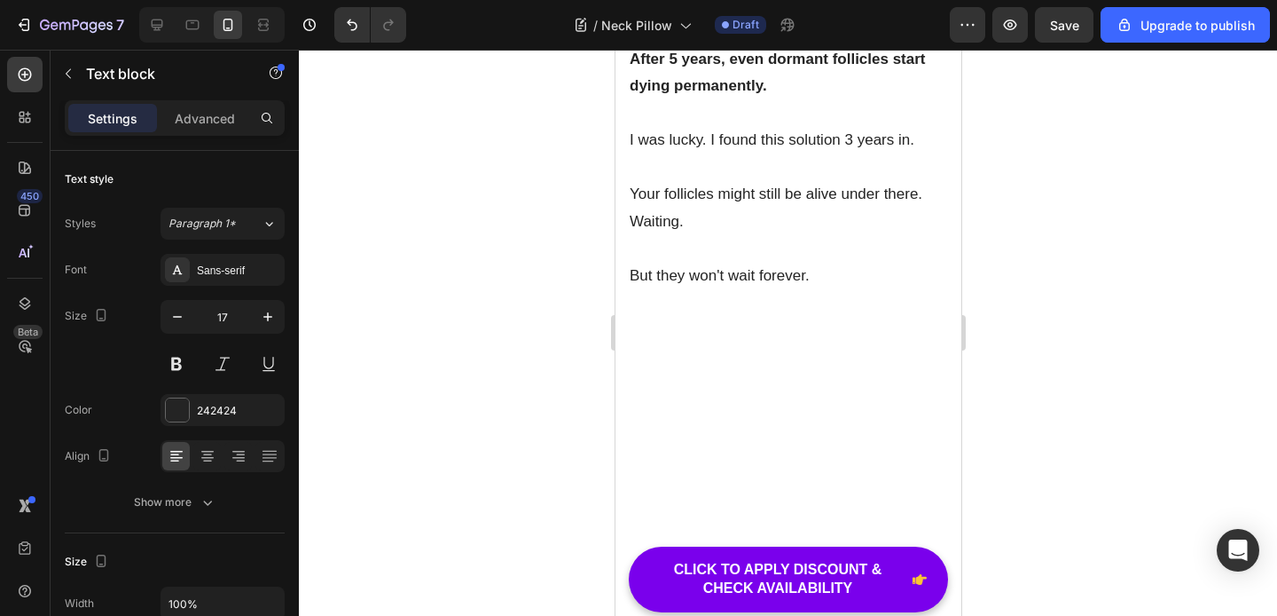
scroll to position [5680, 0]
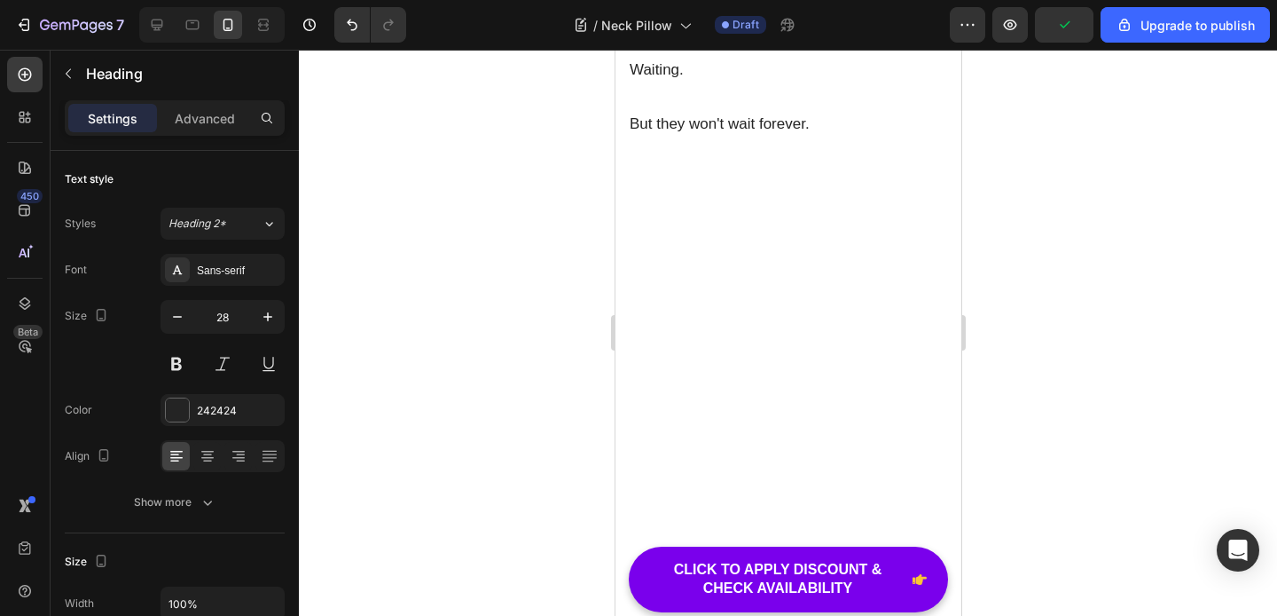
scroll to position [5852, 0]
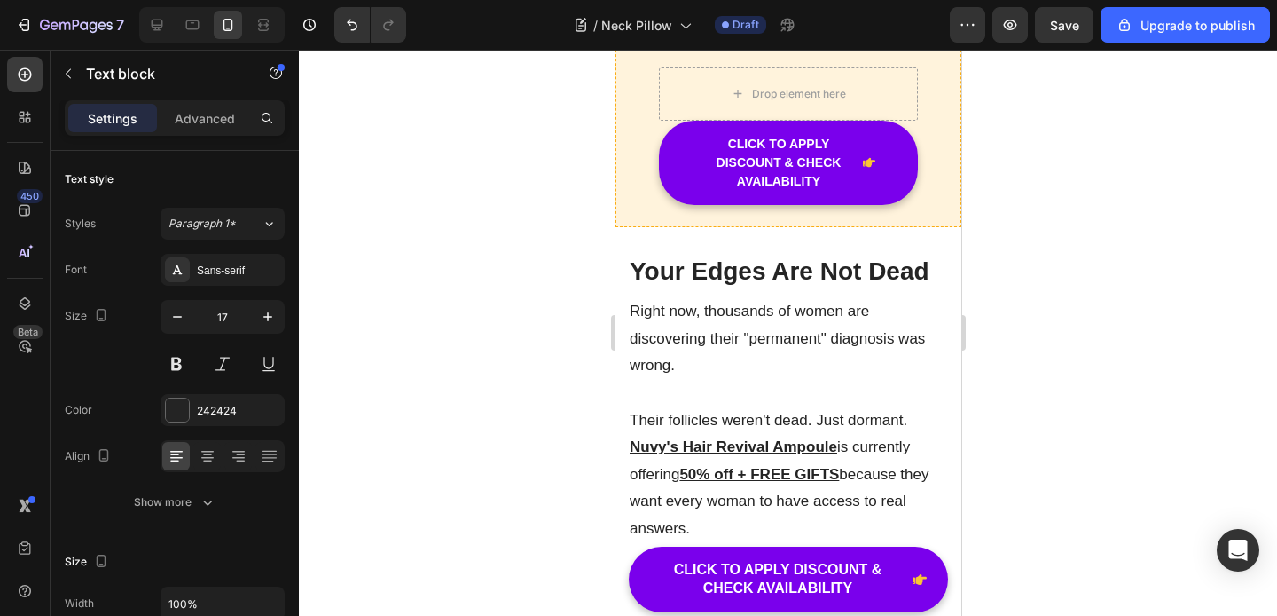
scroll to position [6700, 0]
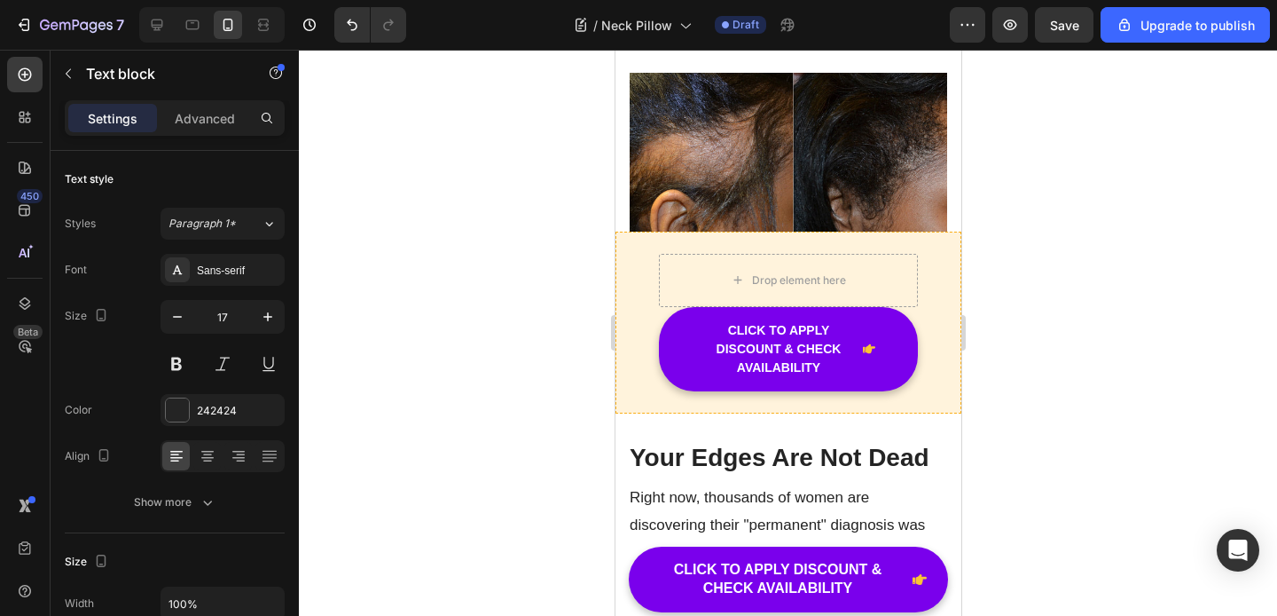
scroll to position [6911, 0]
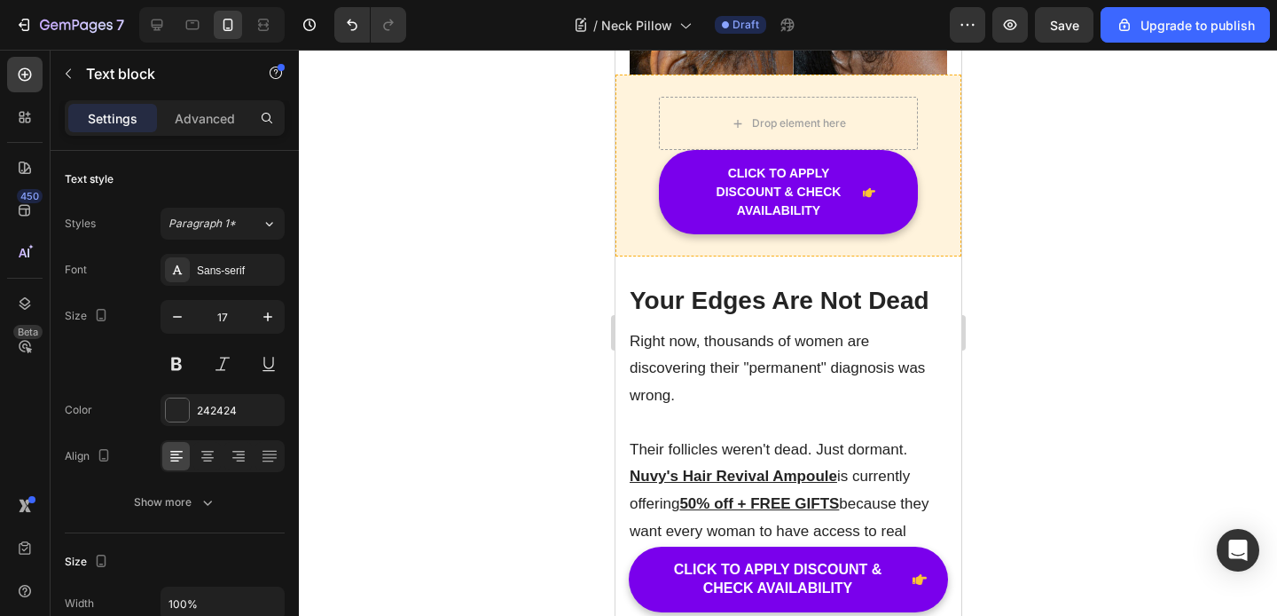
scroll to position [7046, 0]
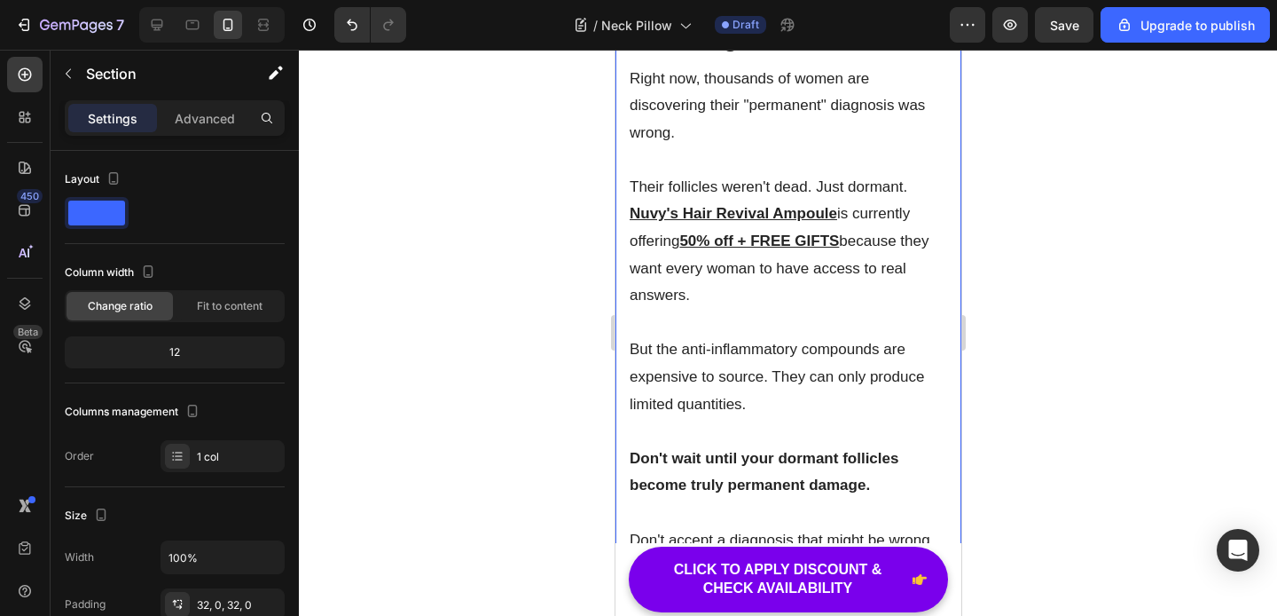
scroll to position [7181, 0]
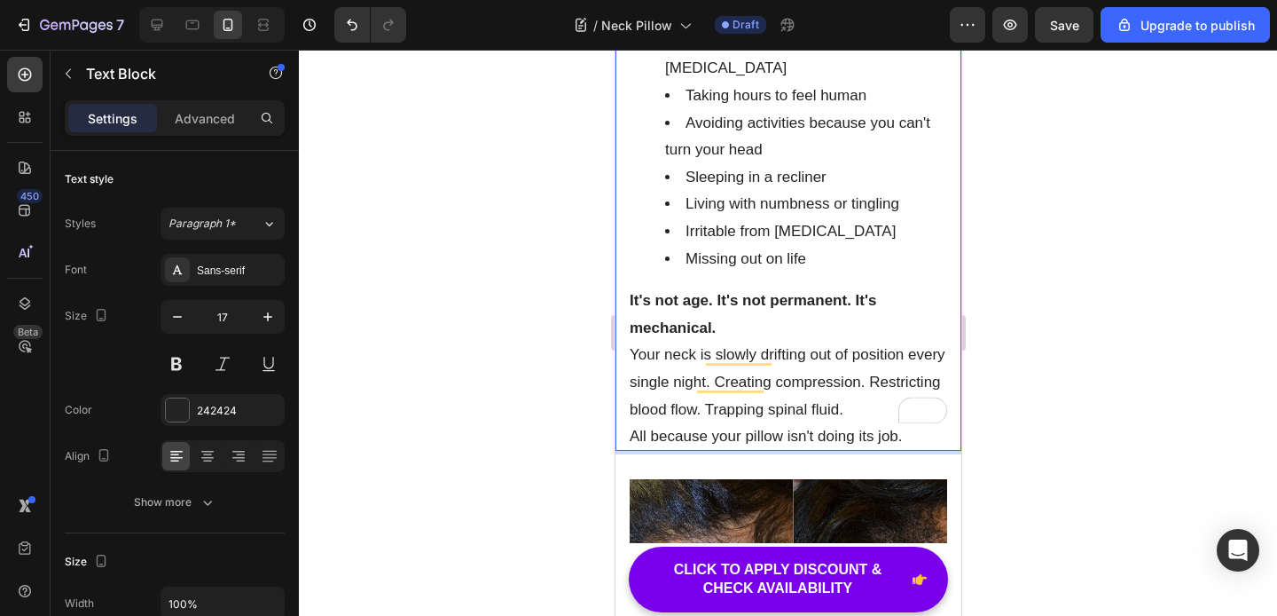
scroll to position [7486, 0]
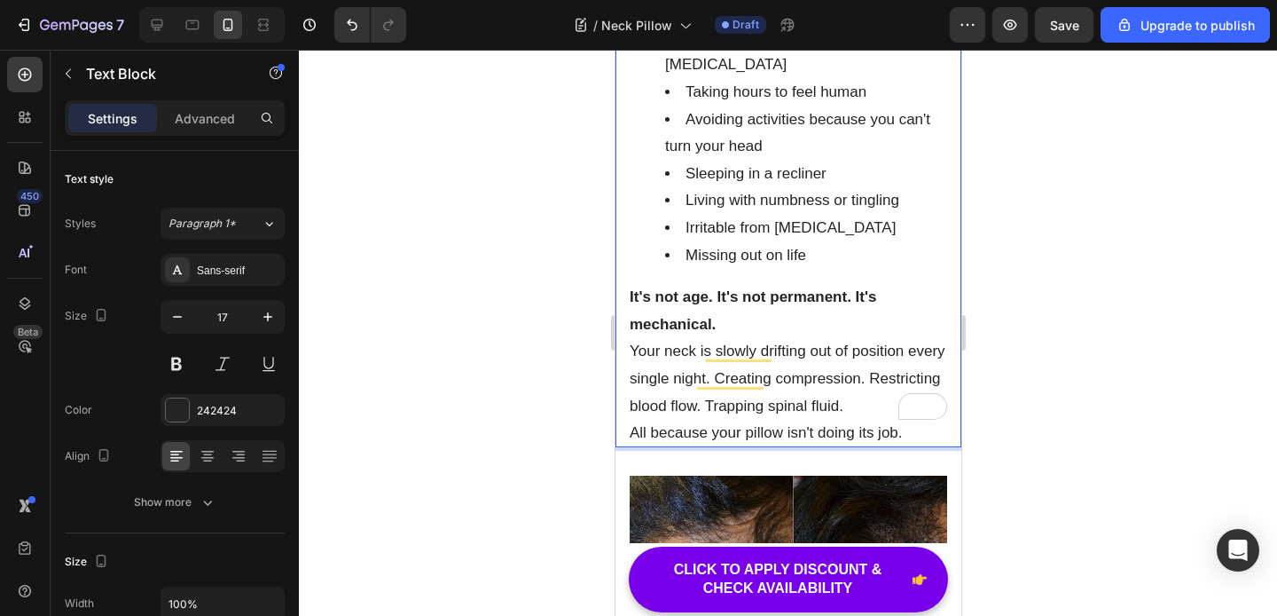
click at [725, 297] on p "It's not age. It's not permanent. It's mechanical." at bounding box center [788, 311] width 318 height 54
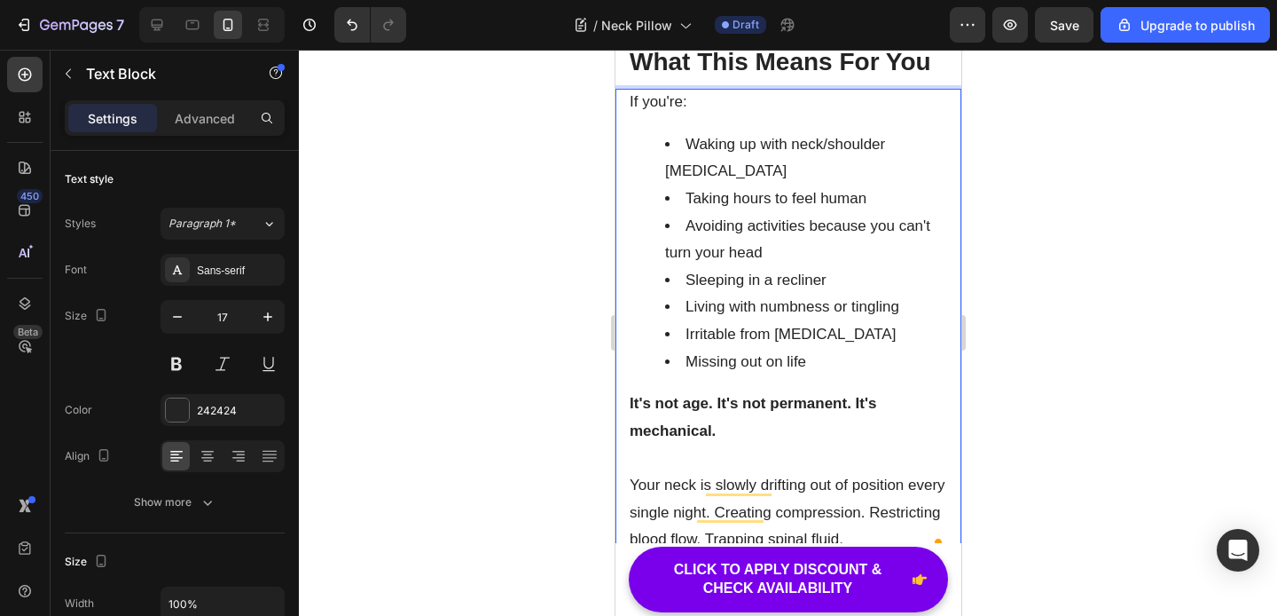
scroll to position [7377, 0]
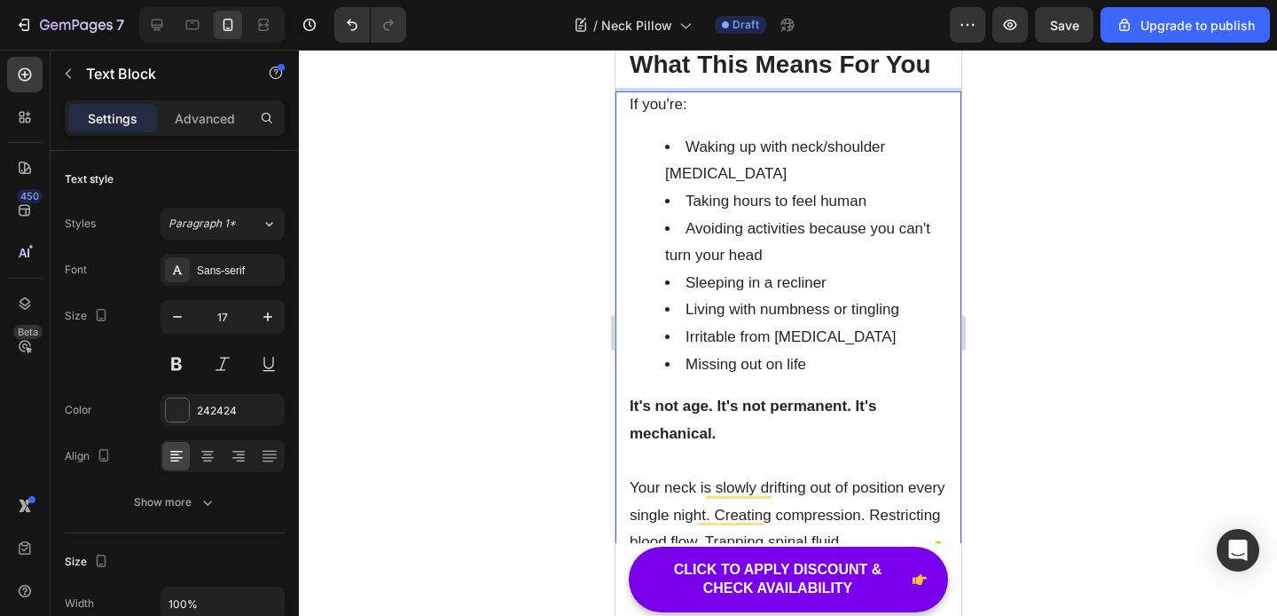
click at [663, 124] on div "If you're: Waking up with neck/shoulder stiffness Taking hours to feel human Av…" at bounding box center [788, 336] width 346 height 491
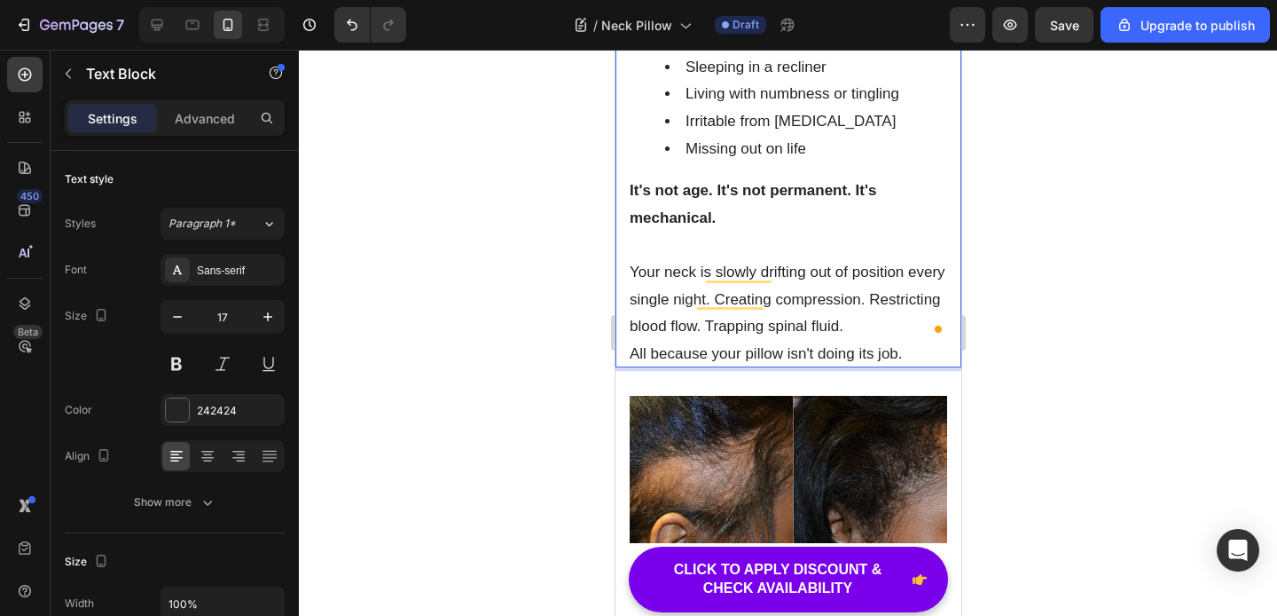
scroll to position [7591, 0]
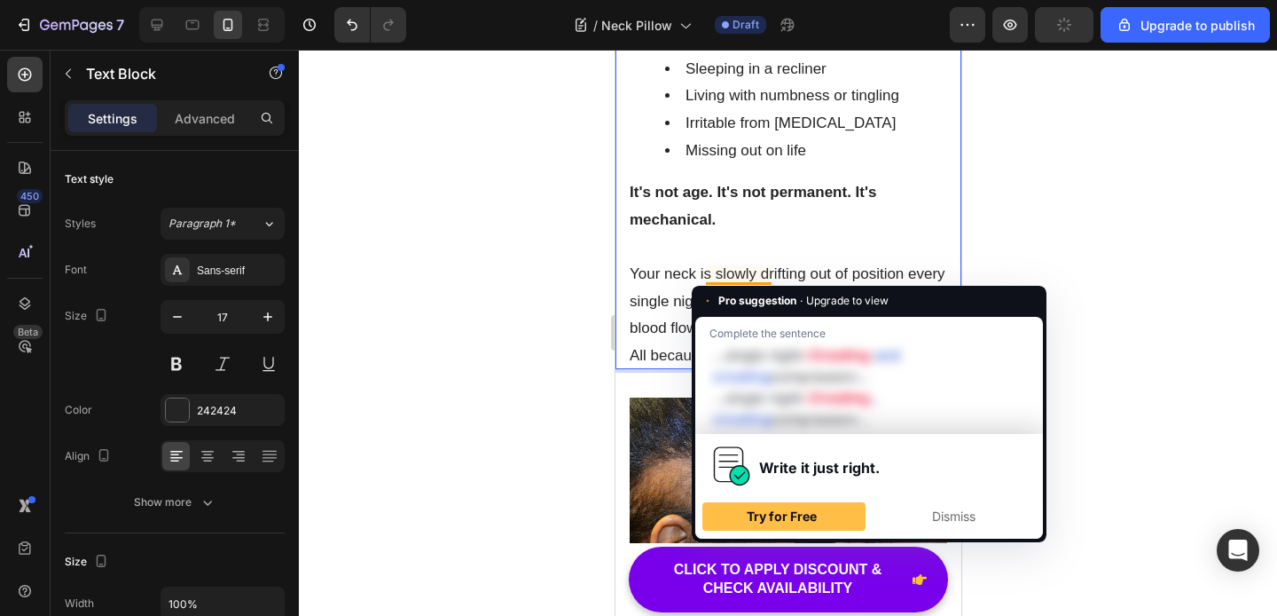
click at [816, 261] on p "Your neck is slowly drifting out of position every single night. Creating compr…" at bounding box center [788, 302] width 318 height 82
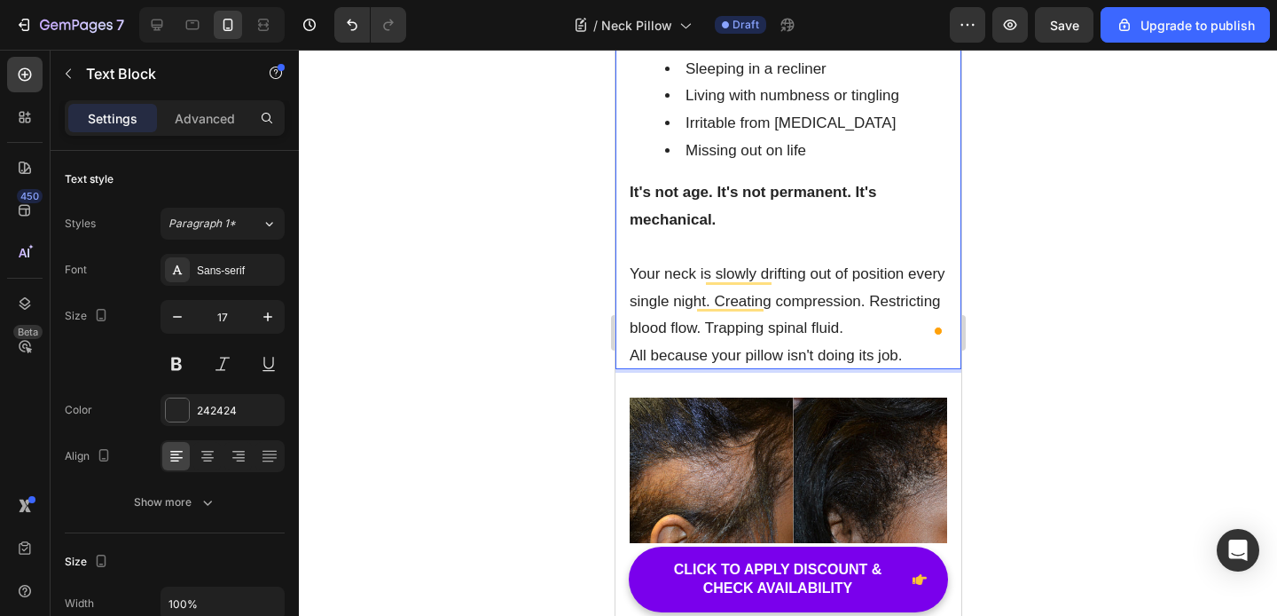
click at [852, 298] on p "Your neck is slowly drifting out of position every single night. Creating compr…" at bounding box center [788, 302] width 318 height 82
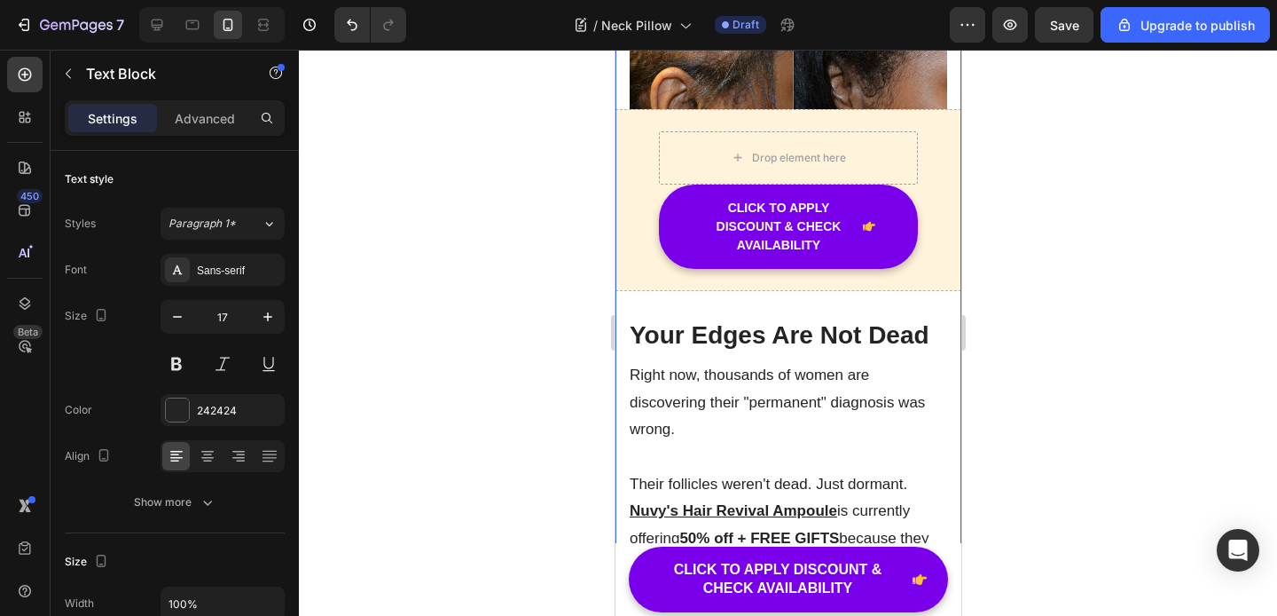
scroll to position [8138, 0]
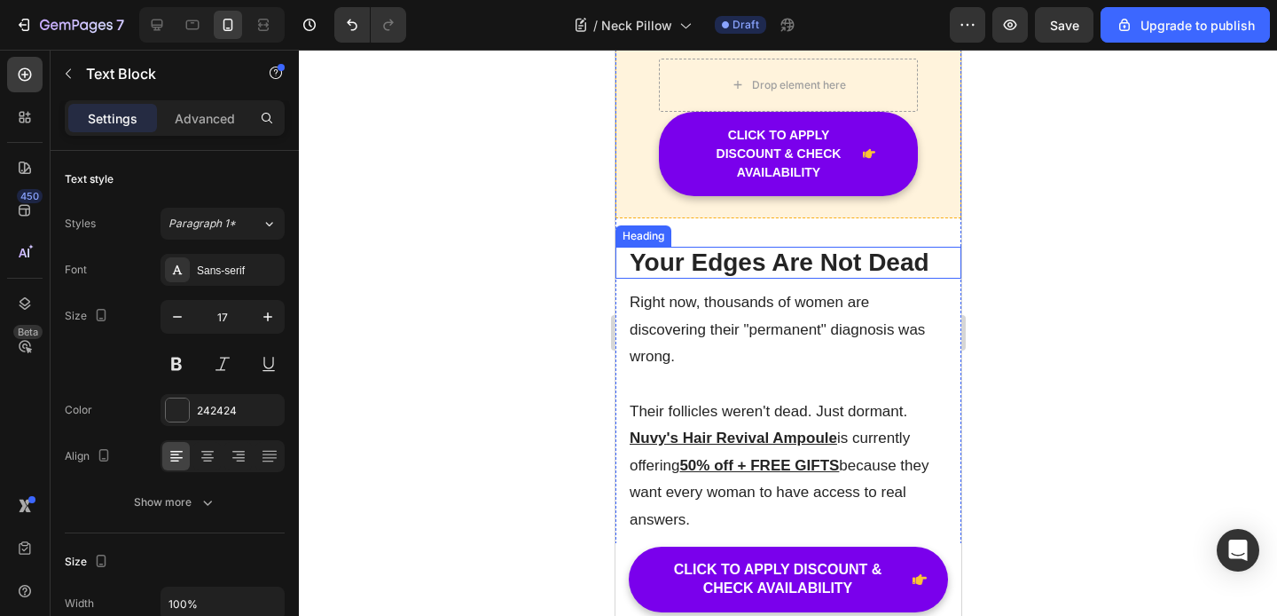
click at [762, 248] on strong "Your Edges Are Not Dead" at bounding box center [779, 261] width 300 height 27
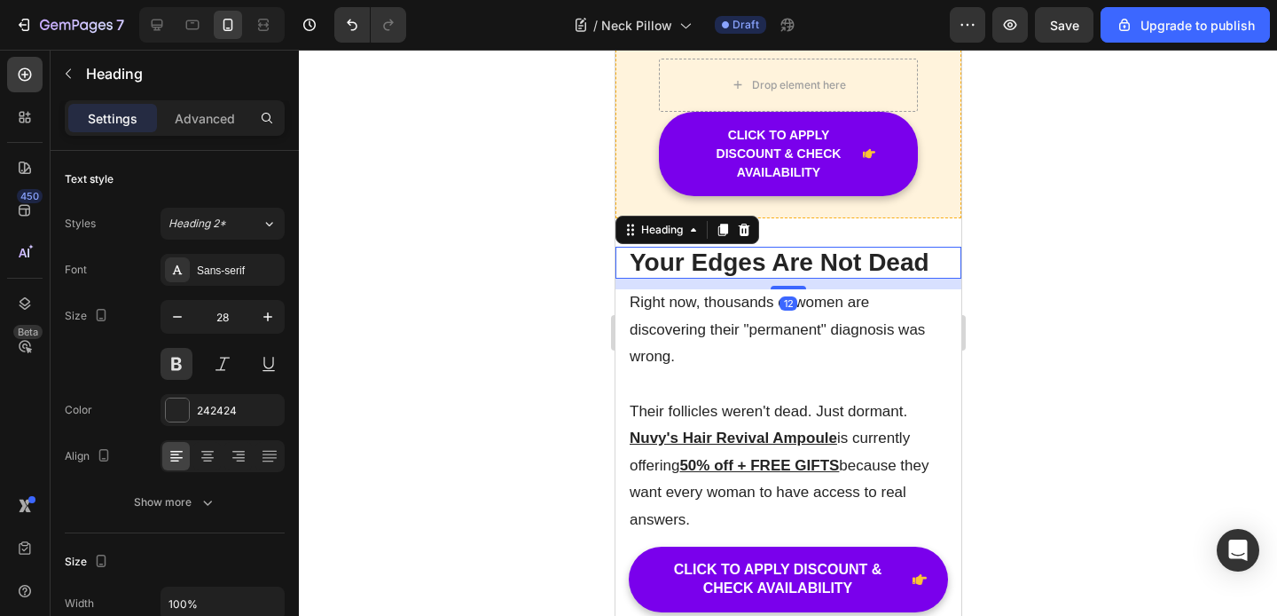
click at [762, 248] on strong "Your Edges Are Not Dead" at bounding box center [779, 261] width 300 height 27
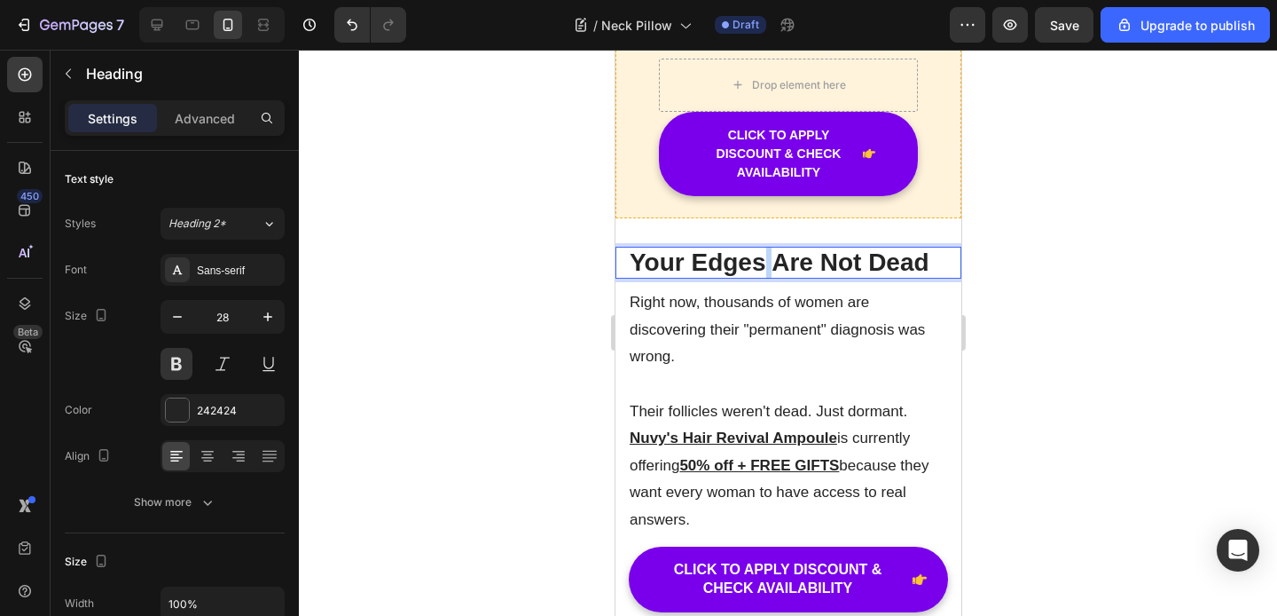
click at [762, 248] on strong "Your Edges Are Not Dead" at bounding box center [779, 261] width 300 height 27
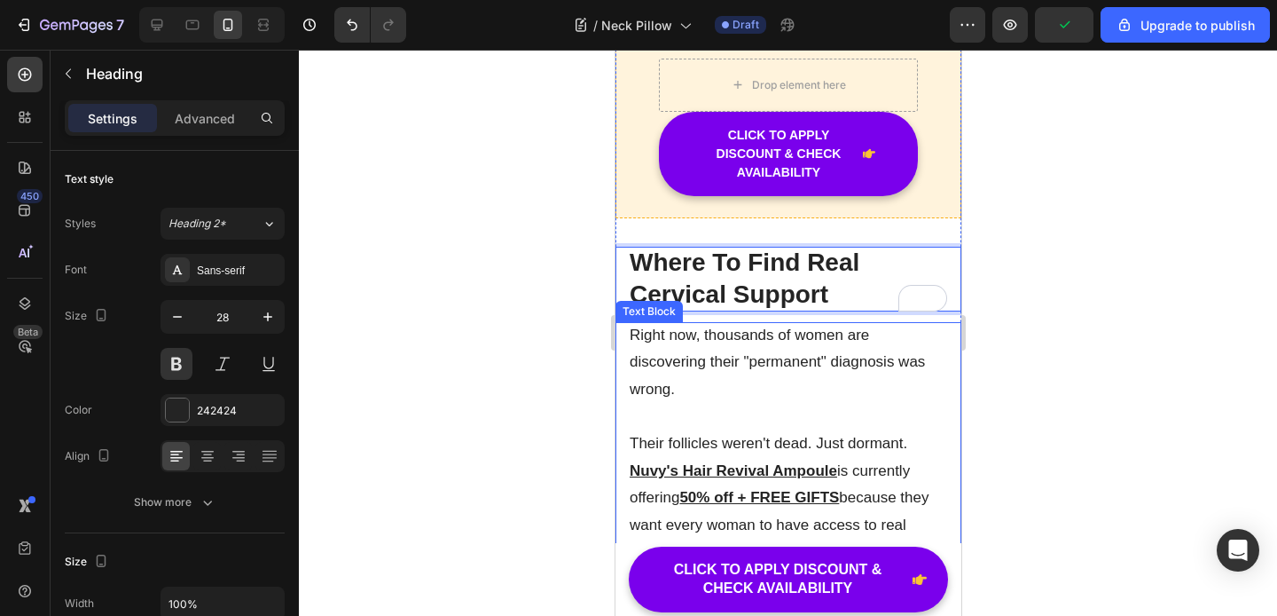
click at [737, 323] on p "Right now, thousands of women are discovering their "permanent" diagnosis was w…" at bounding box center [788, 363] width 318 height 82
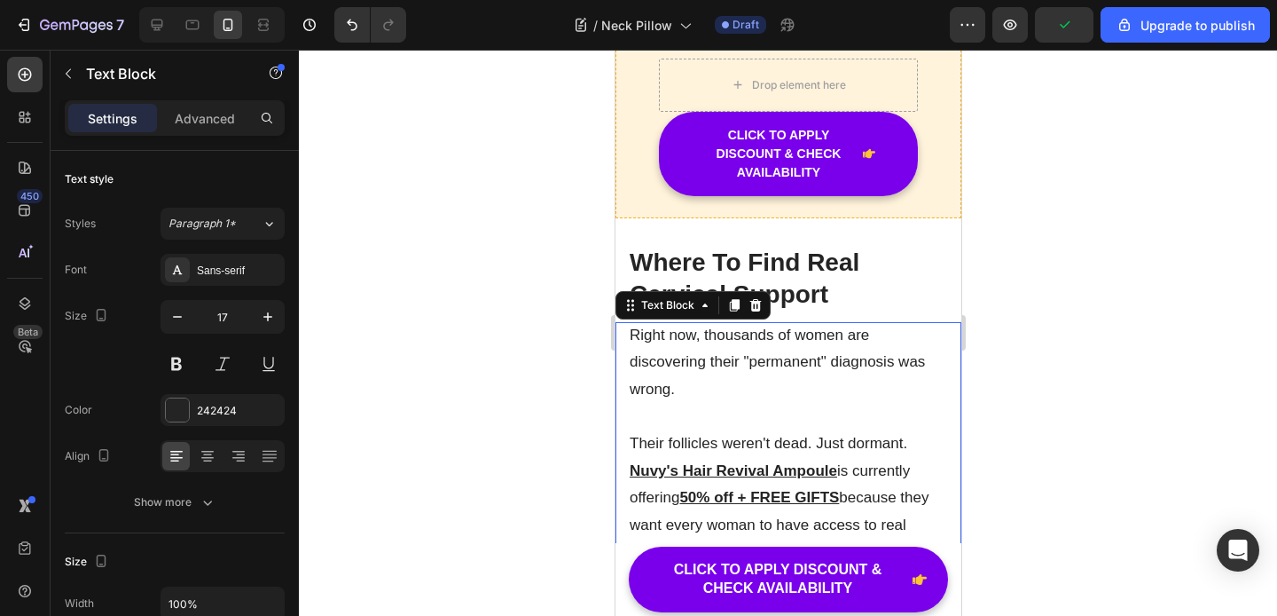
click at [737, 337] on p "Right now, thousands of women are discovering their "permanent" diagnosis was w…" at bounding box center [788, 363] width 318 height 82
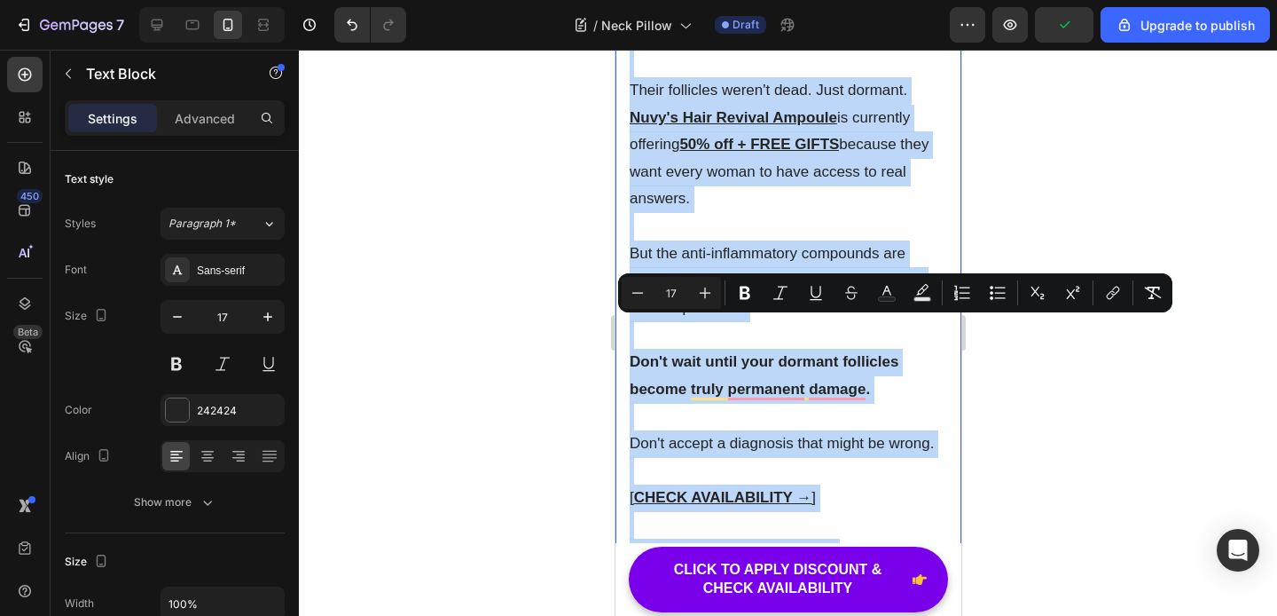
scroll to position [8118, 0]
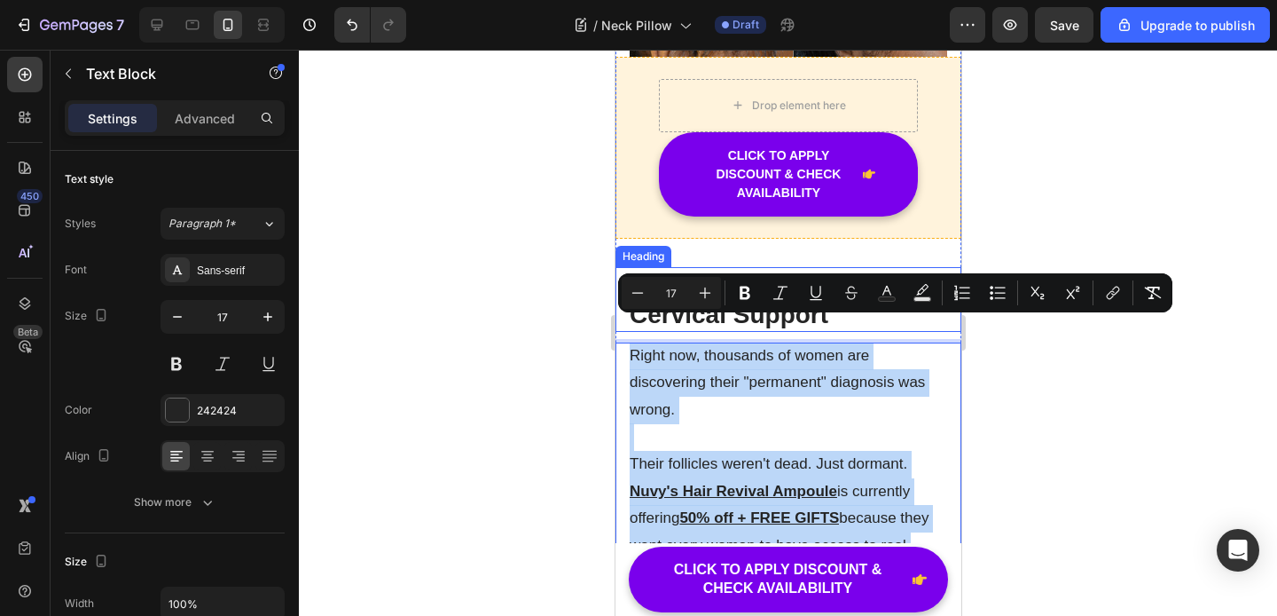
click at [817, 267] on p "Where To Find Real Cervical Support" at bounding box center [788, 299] width 318 height 65
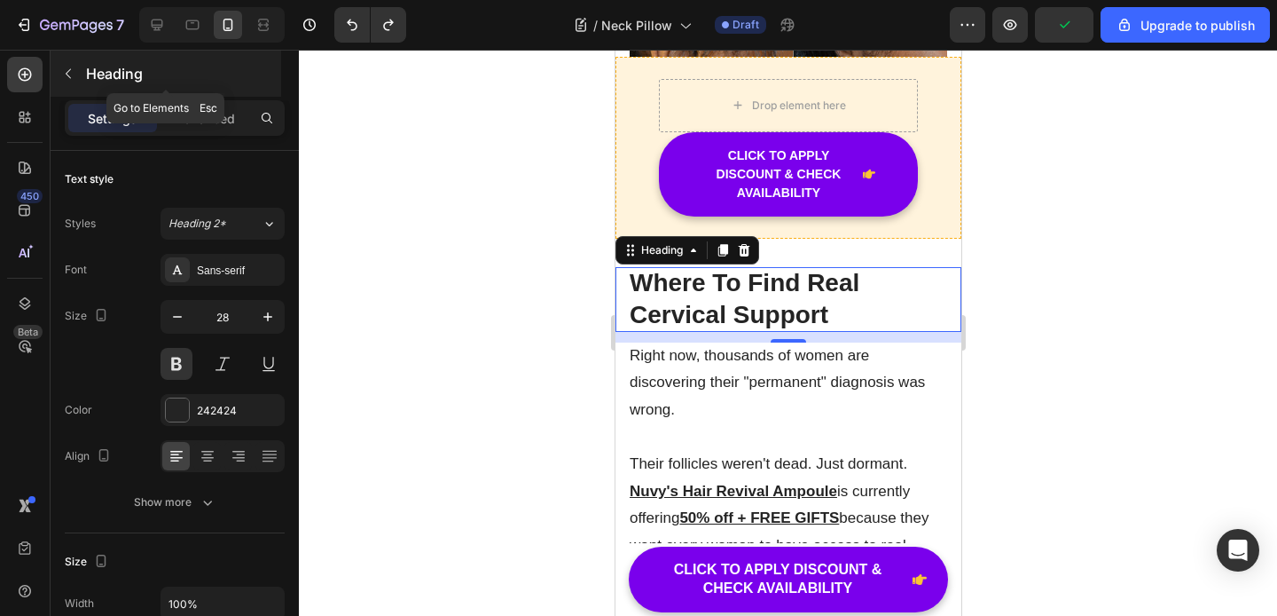
click at [75, 79] on icon "button" at bounding box center [68, 74] width 14 height 14
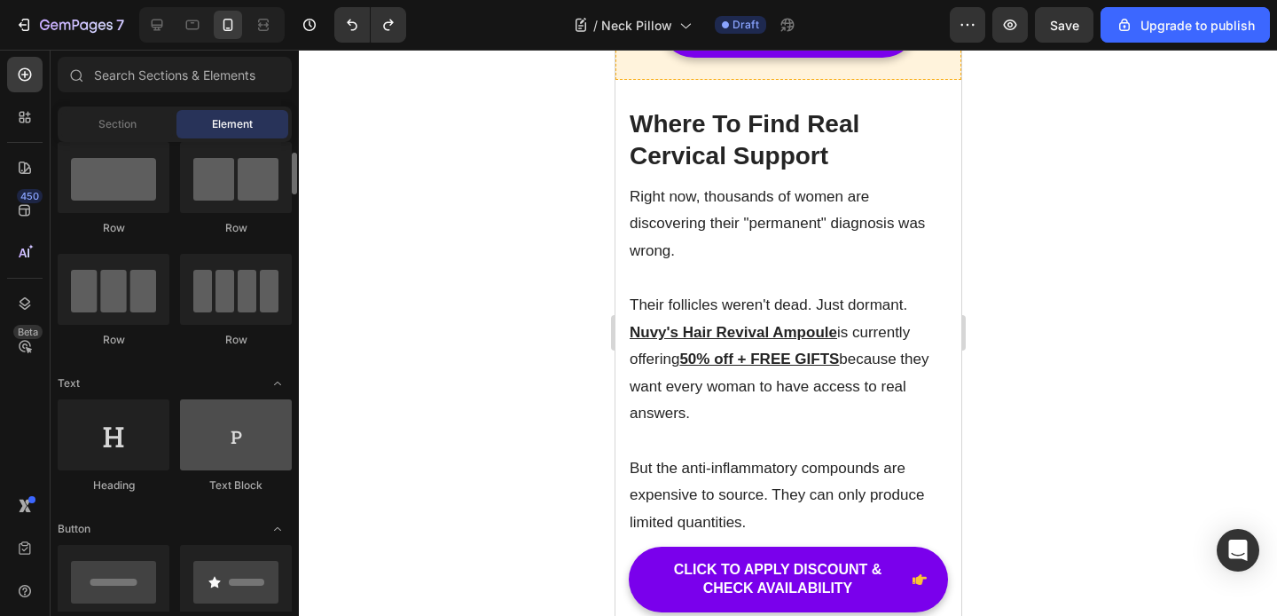
scroll to position [47, 0]
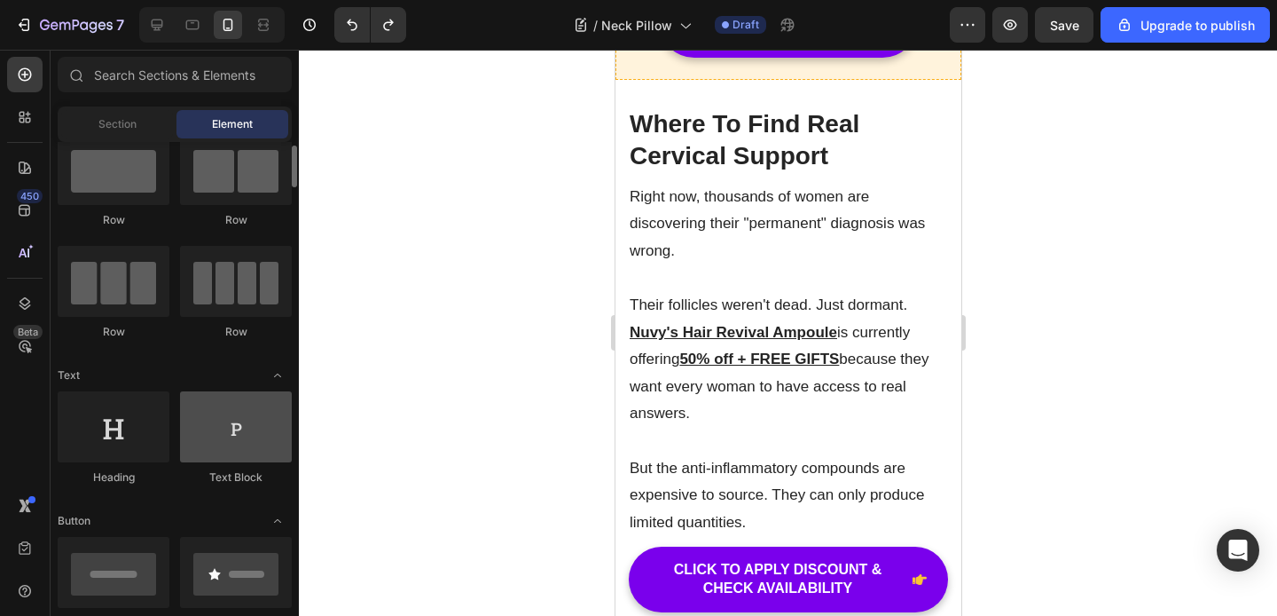
click at [232, 427] on div at bounding box center [236, 426] width 112 height 71
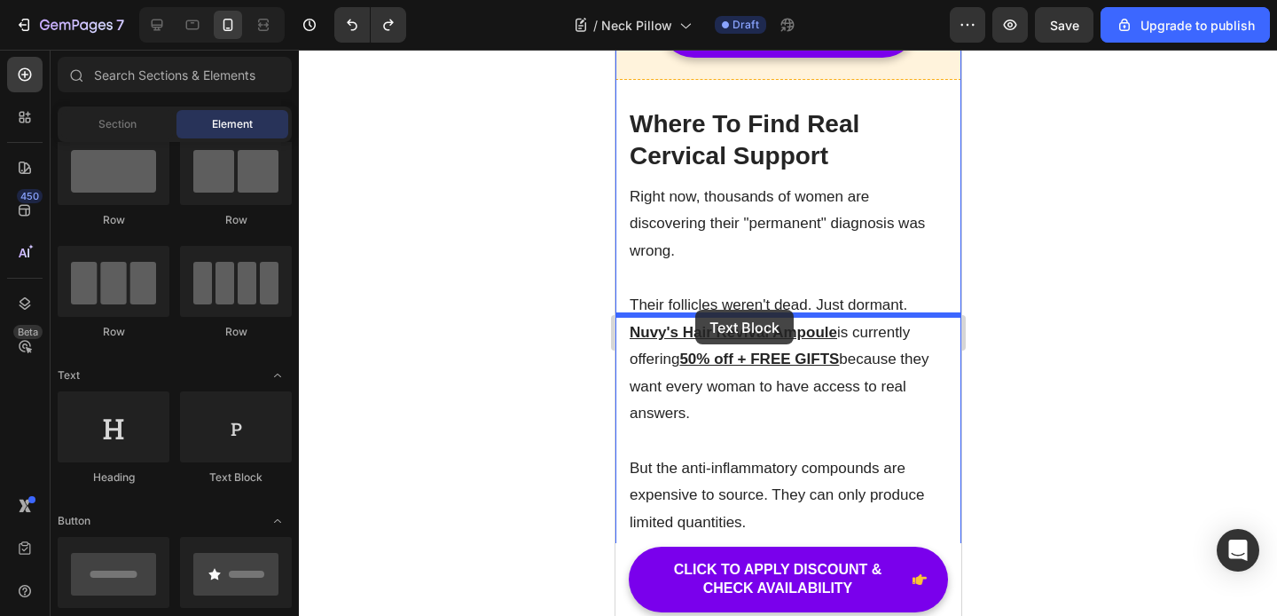
drag, startPoint x: 848, startPoint y: 492, endPoint x: 695, endPoint y: 310, distance: 237.9
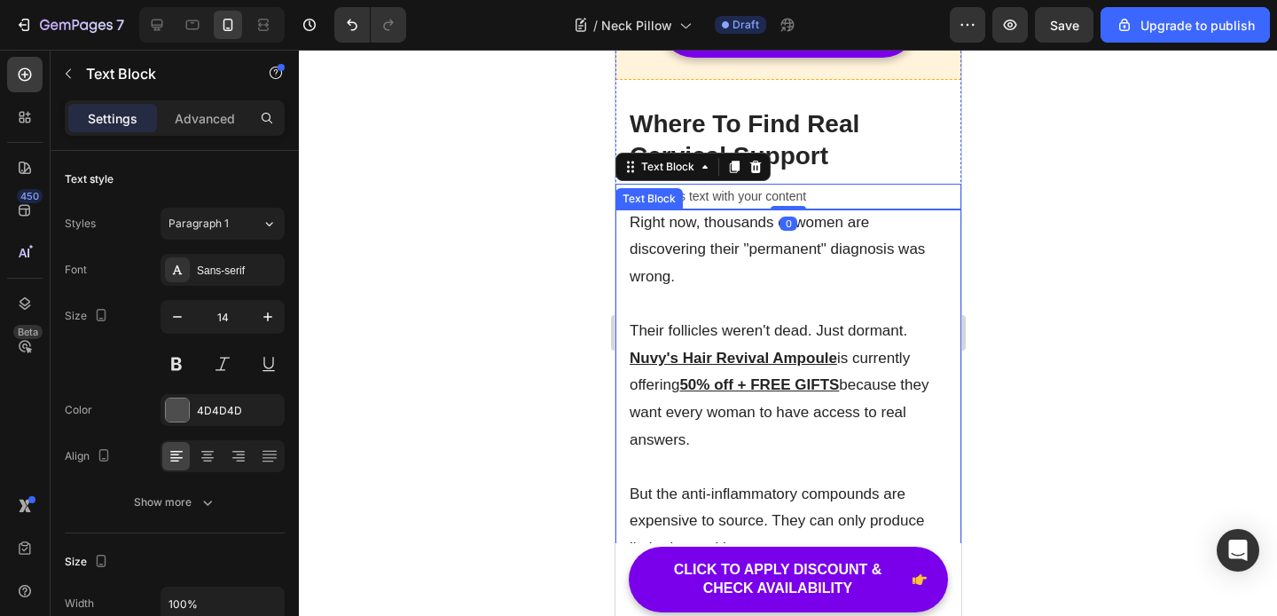
click at [734, 291] on p "Right now, thousands of women are discovering their "permanent" diagnosis was w…" at bounding box center [788, 250] width 318 height 82
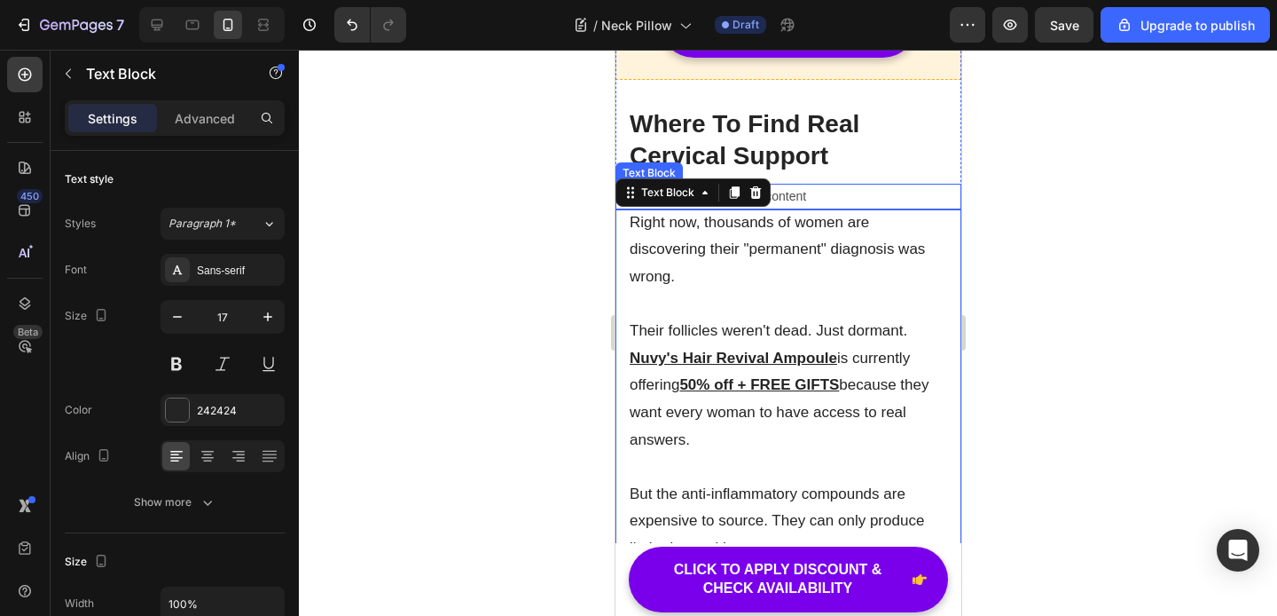
click at [802, 209] on div "Replace this text with your content" at bounding box center [788, 197] width 346 height 26
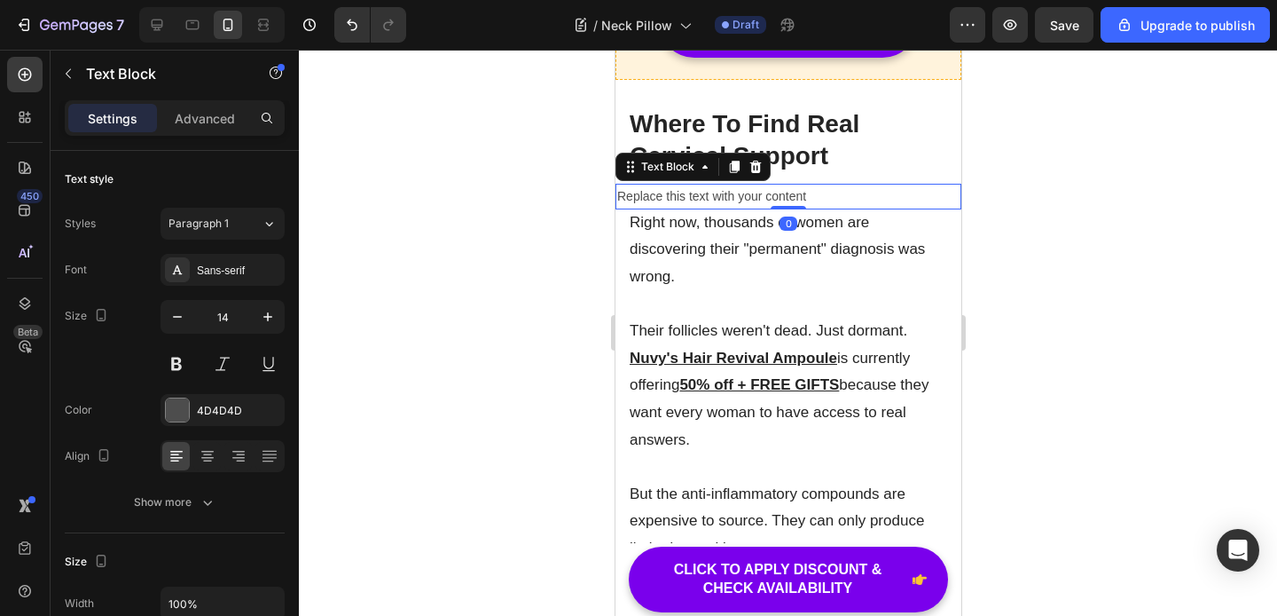
click at [706, 209] on div "Replace this text with your content" at bounding box center [788, 197] width 346 height 26
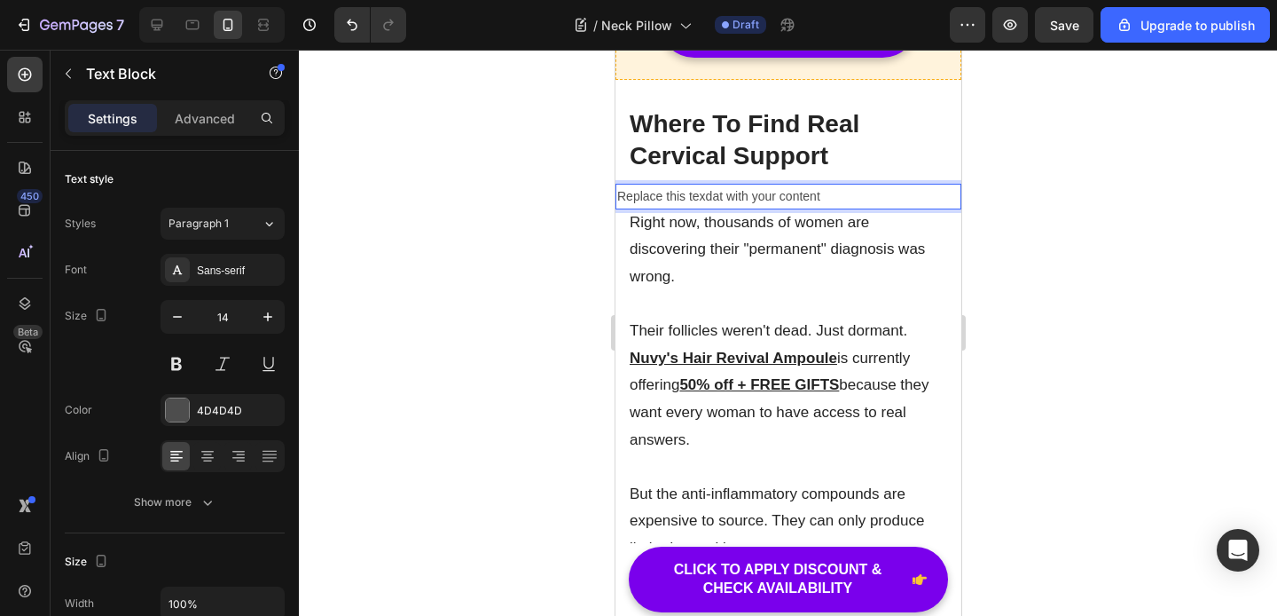
click at [727, 208] on p "Replace this texdat with your content" at bounding box center [787, 196] width 342 height 22
click at [644, 291] on p "Right now, thousands of women are discovering their "permanent" diagnosis was w…" at bounding box center [788, 250] width 318 height 82
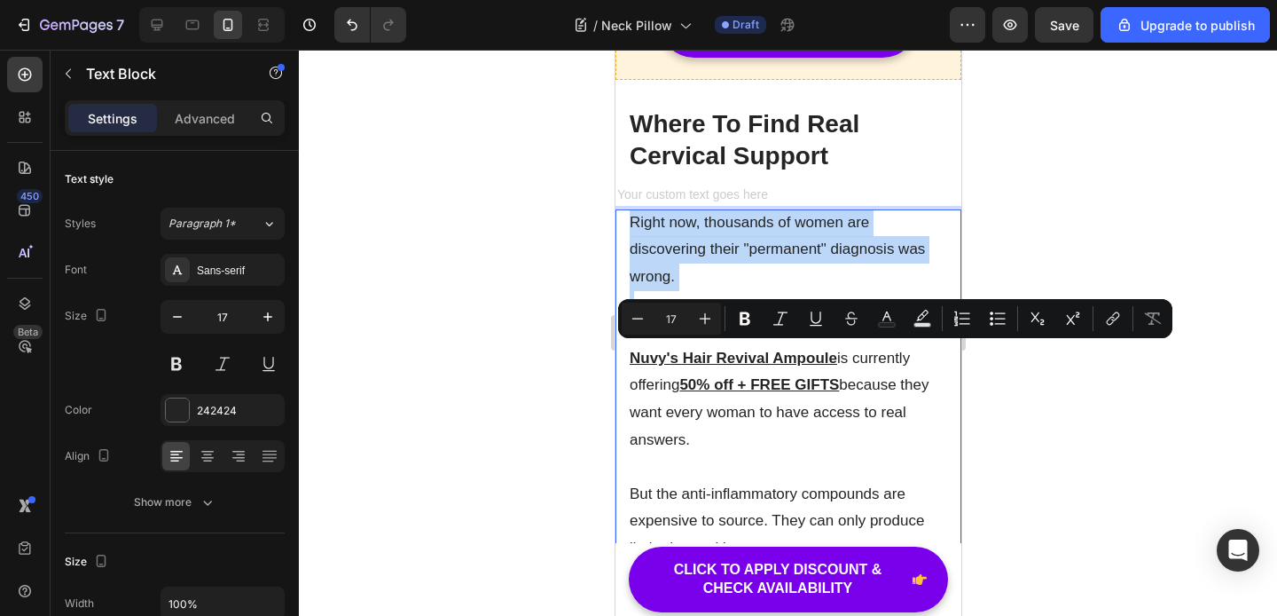
copy p "Right now, thousands of women are discovering their "permanent" diagnosis was w…"
click at [734, 173] on h2 "Where To Find Real Cervical Support" at bounding box center [788, 140] width 346 height 65
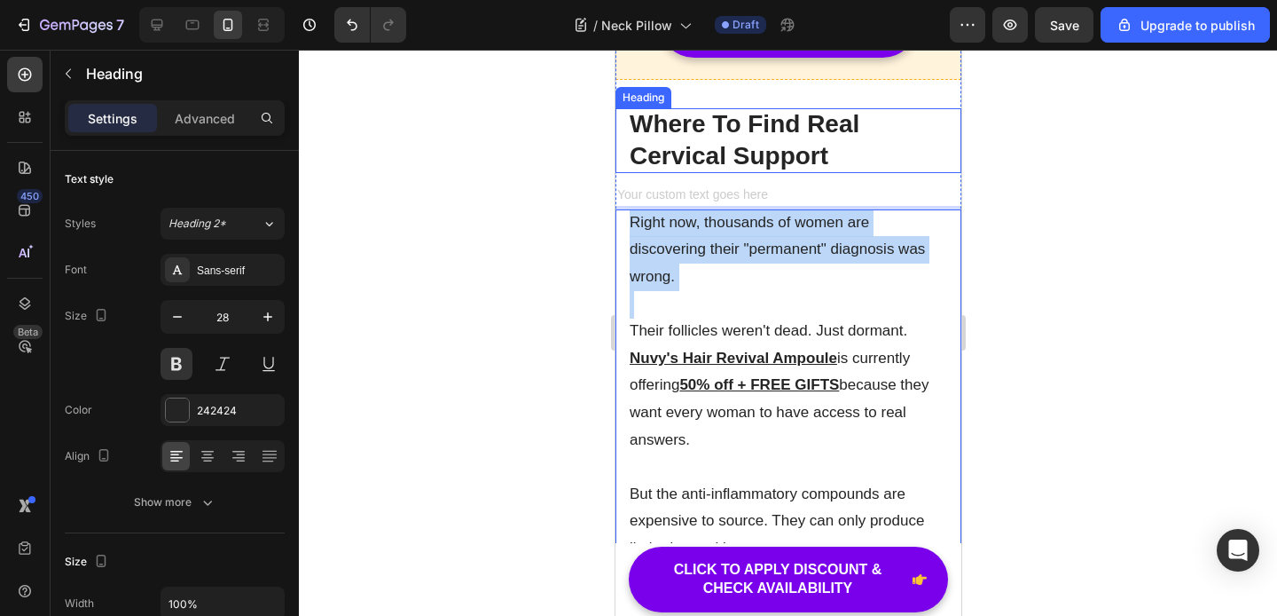
click at [796, 173] on h2 "Where To Find Real Cervical Support" at bounding box center [788, 140] width 346 height 65
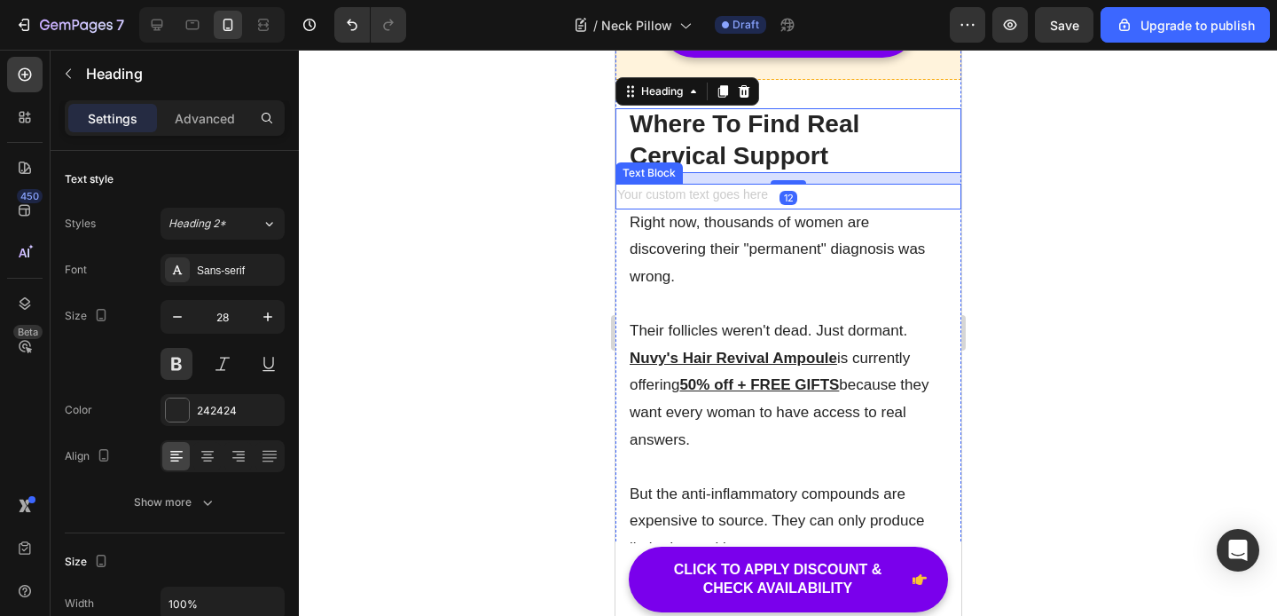
click at [789, 205] on div "12" at bounding box center [788, 198] width 18 height 14
click at [685, 209] on div "Rich Text Editor. Editing area: main" at bounding box center [788, 197] width 346 height 26
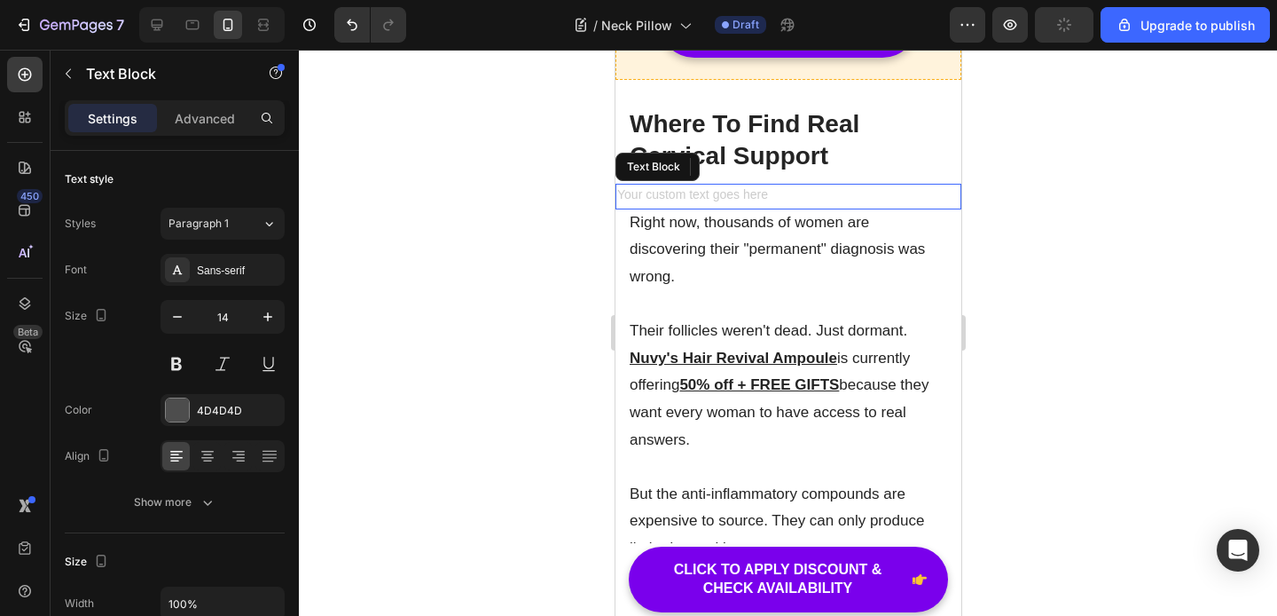
click at [685, 209] on div "Rich Text Editor. Editing area: main" at bounding box center [788, 197] width 346 height 26
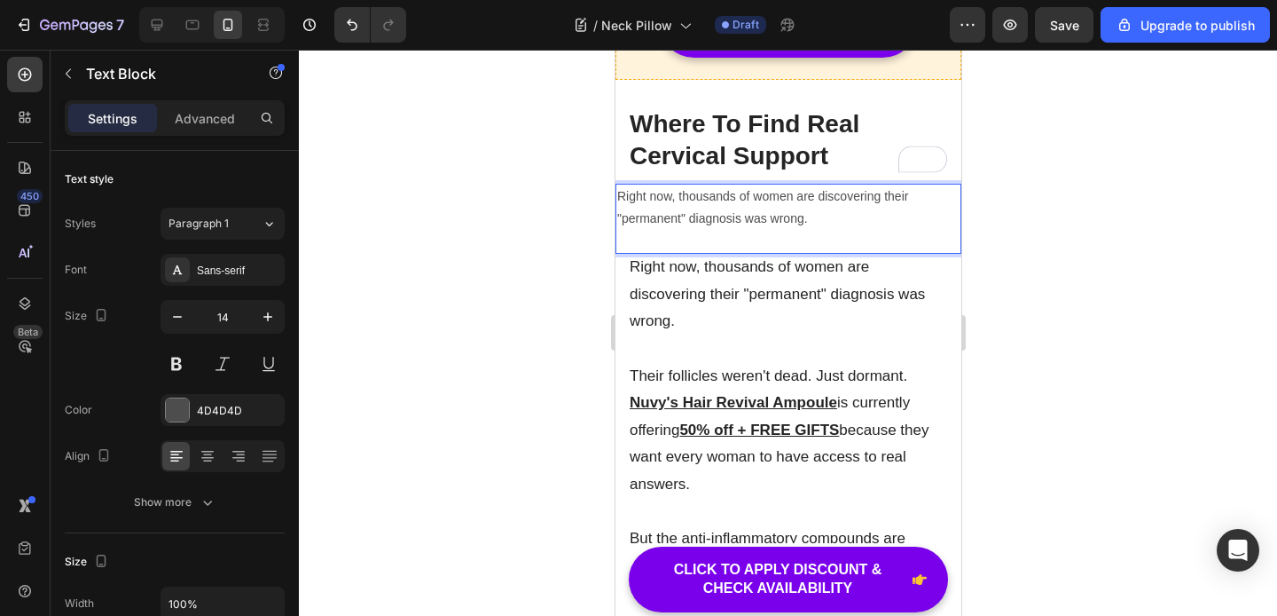
click at [686, 230] on p "Right now, thousands of women are discovering their "permanent" diagnosis was w…" at bounding box center [787, 207] width 342 height 44
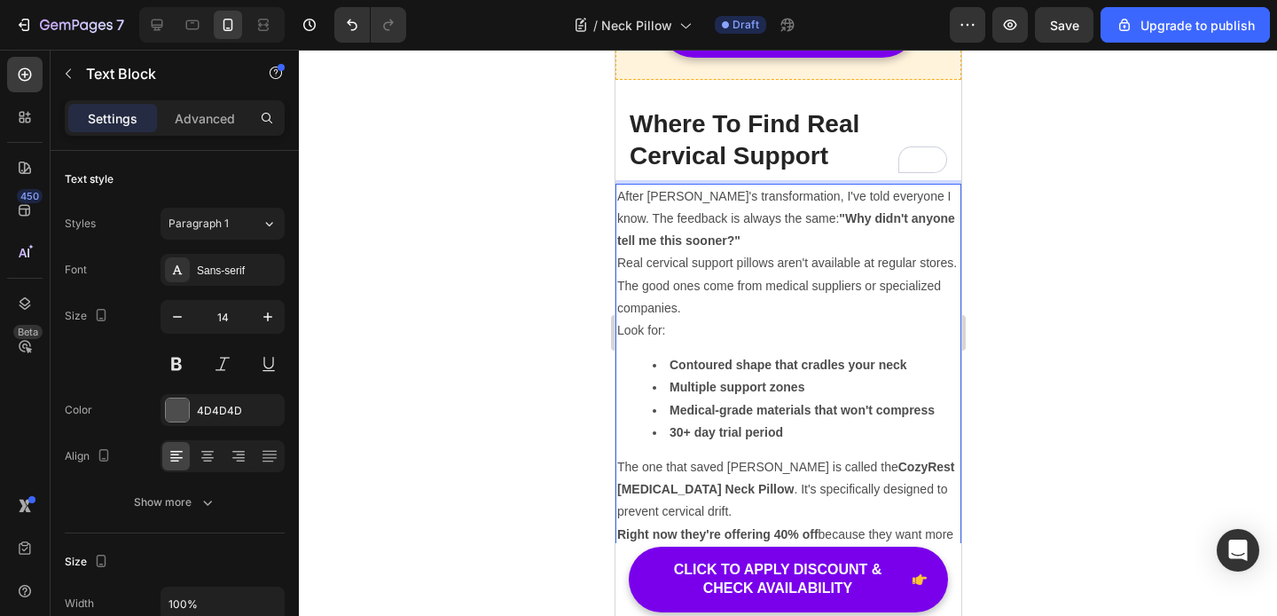
click at [716, 226] on p "After Mark's transformation, I've told everyone I know. The feedback is always …" at bounding box center [787, 218] width 342 height 67
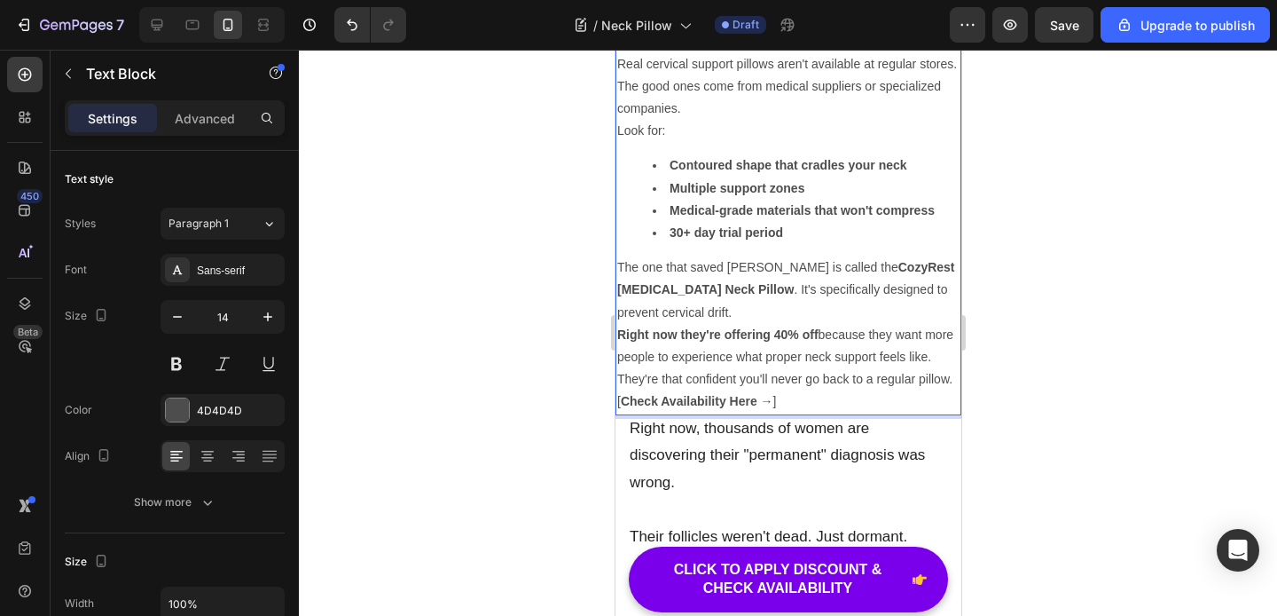
scroll to position [8343, 0]
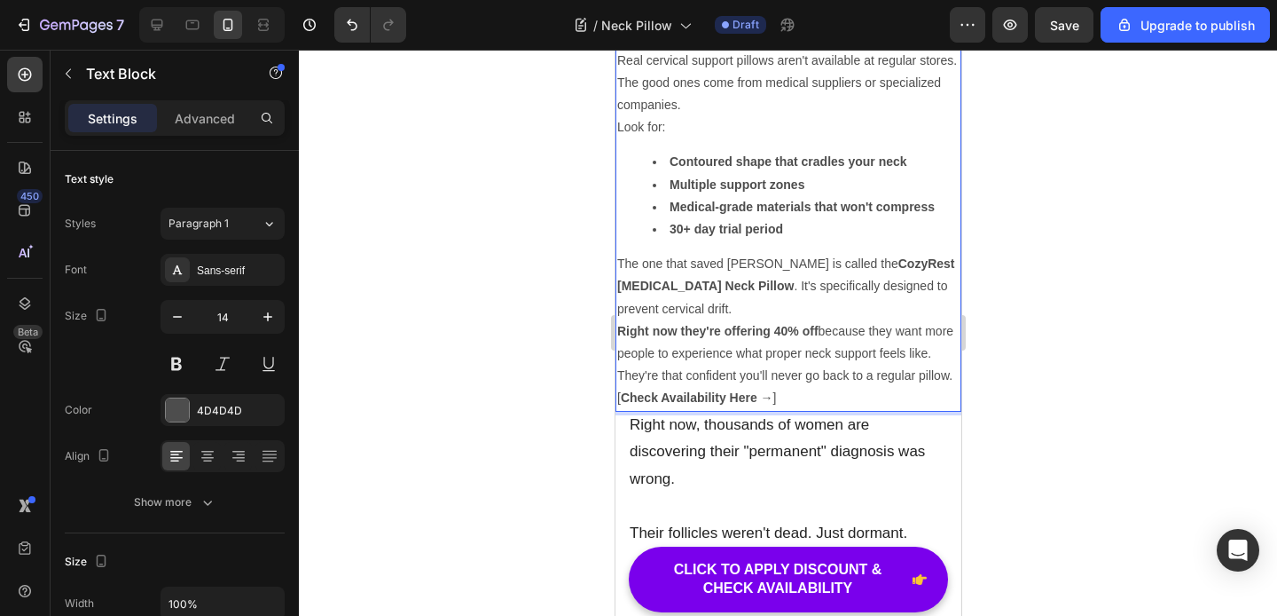
click at [740, 320] on p "The one that saved Mark is called the CozyRest Memory Foam Neck Pillow . It's s…" at bounding box center [787, 286] width 342 height 67
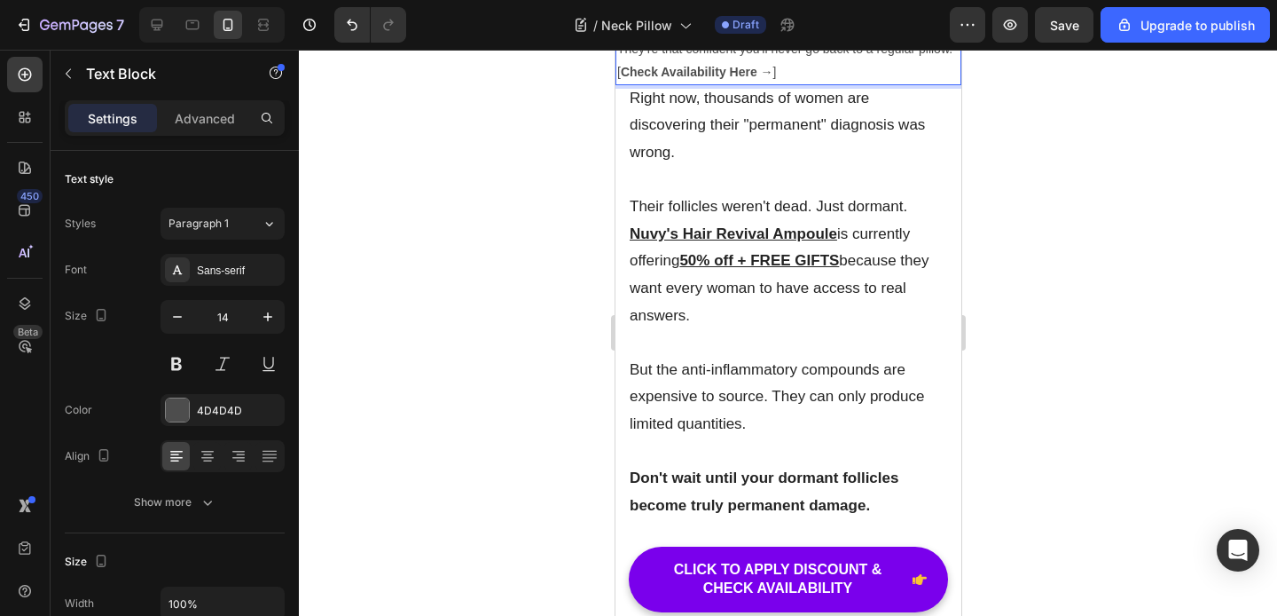
scroll to position [8709, 0]
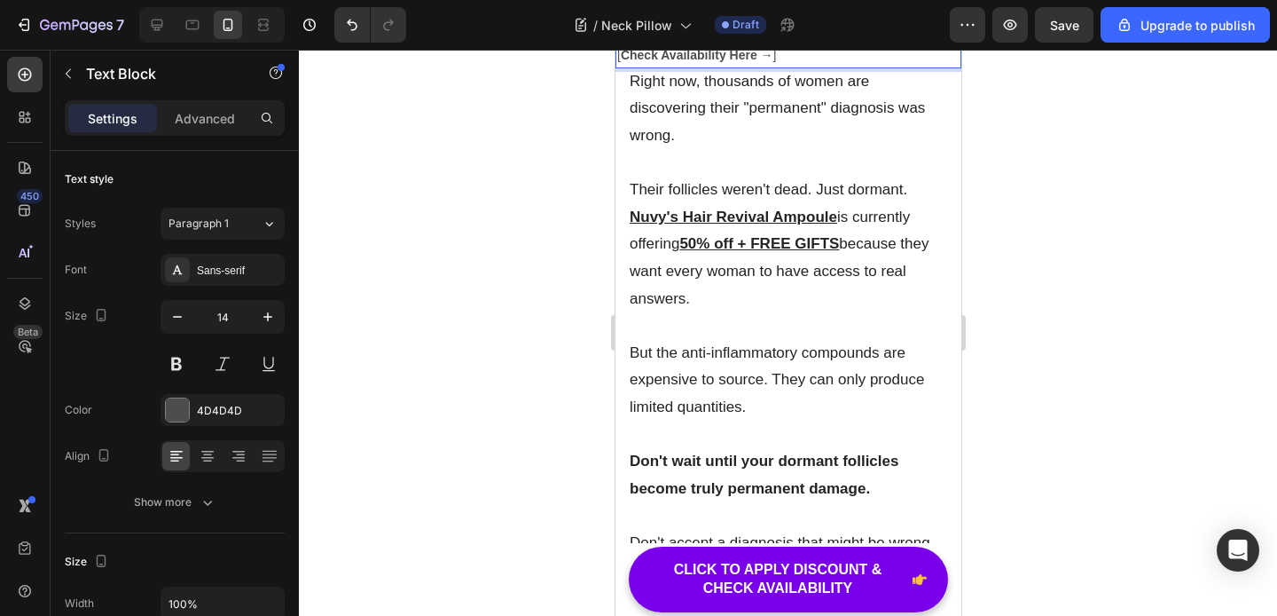
click at [809, 67] on p "[ Check Availability Here → ]" at bounding box center [787, 55] width 342 height 22
click at [75, 76] on button "button" at bounding box center [68, 73] width 28 height 28
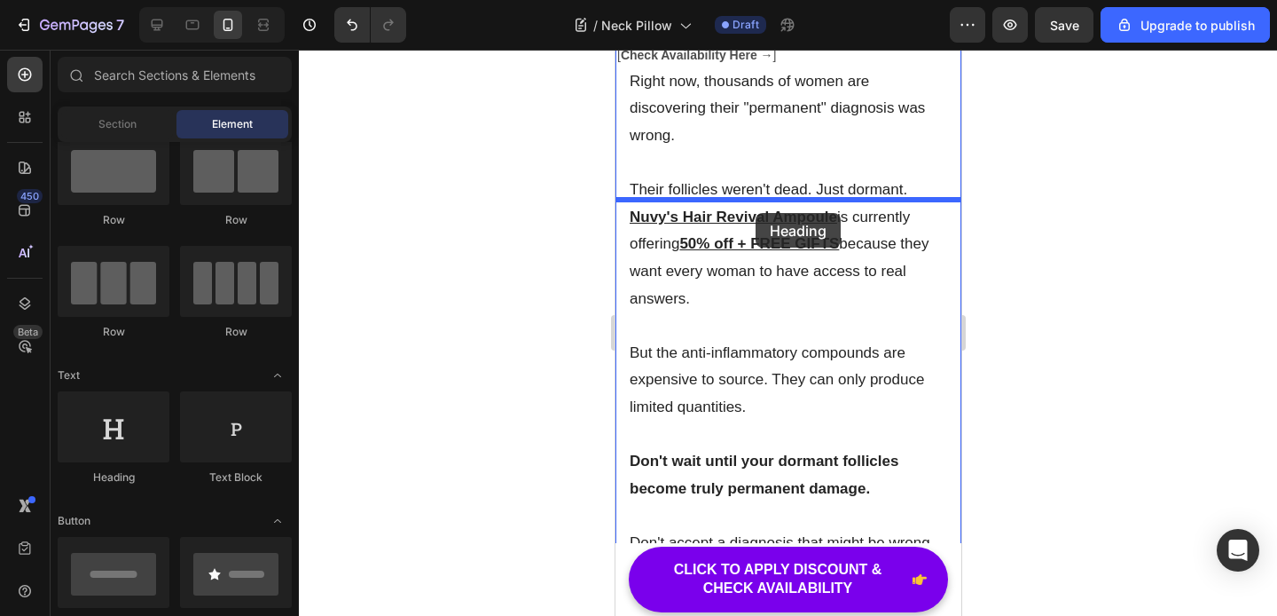
drag, startPoint x: 742, startPoint y: 475, endPoint x: 750, endPoint y: 224, distance: 251.2
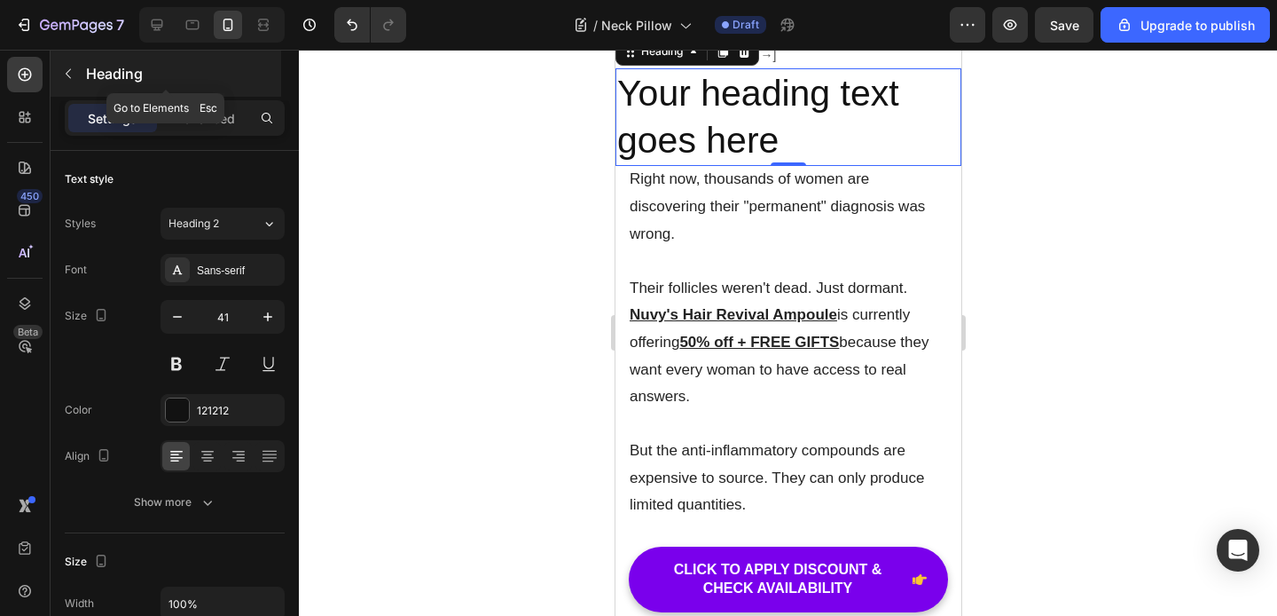
click at [73, 81] on button "button" at bounding box center [68, 73] width 28 height 28
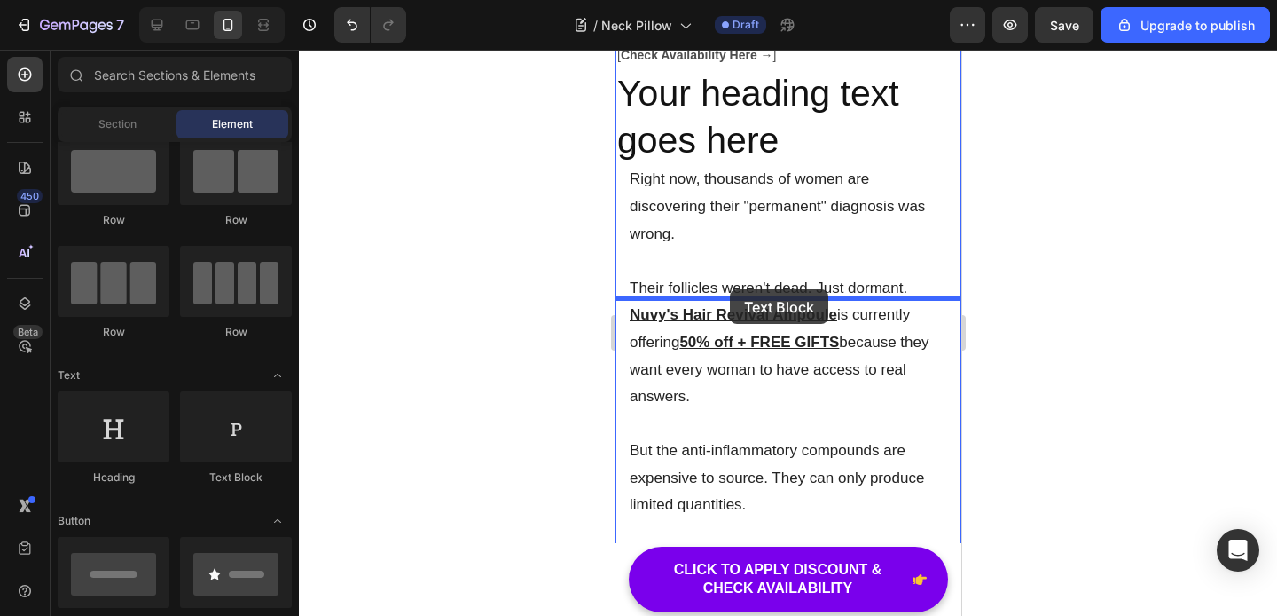
drag, startPoint x: 844, startPoint y: 502, endPoint x: 729, endPoint y: 289, distance: 242.1
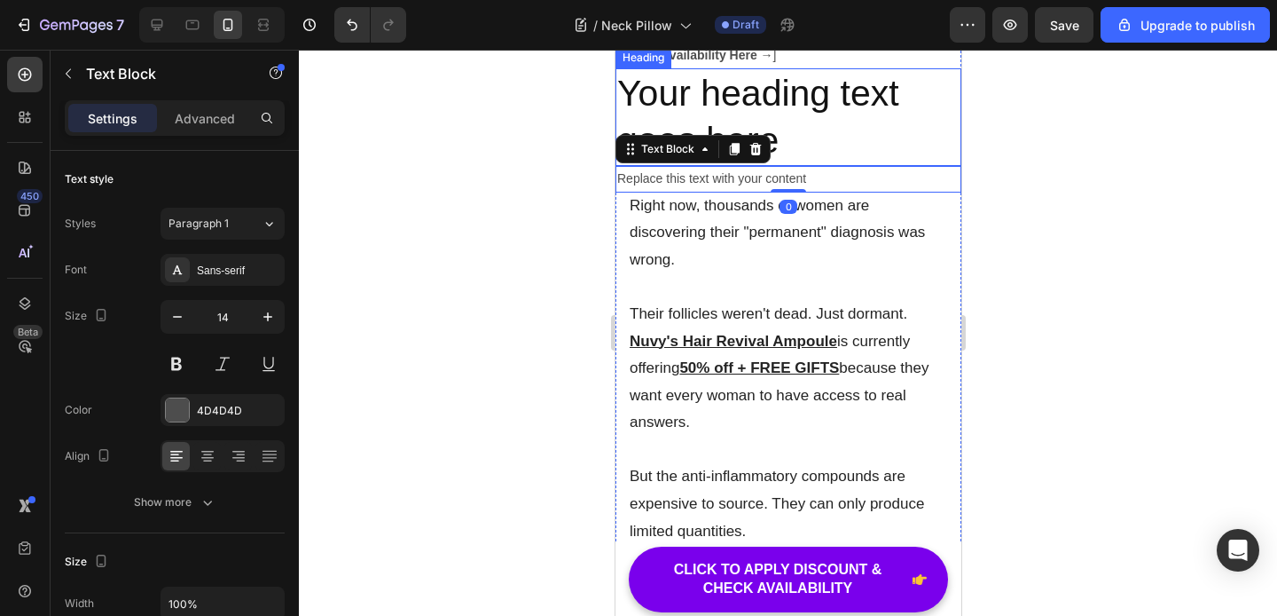
click at [820, 167] on h2 "Your heading text goes here" at bounding box center [788, 117] width 346 height 98
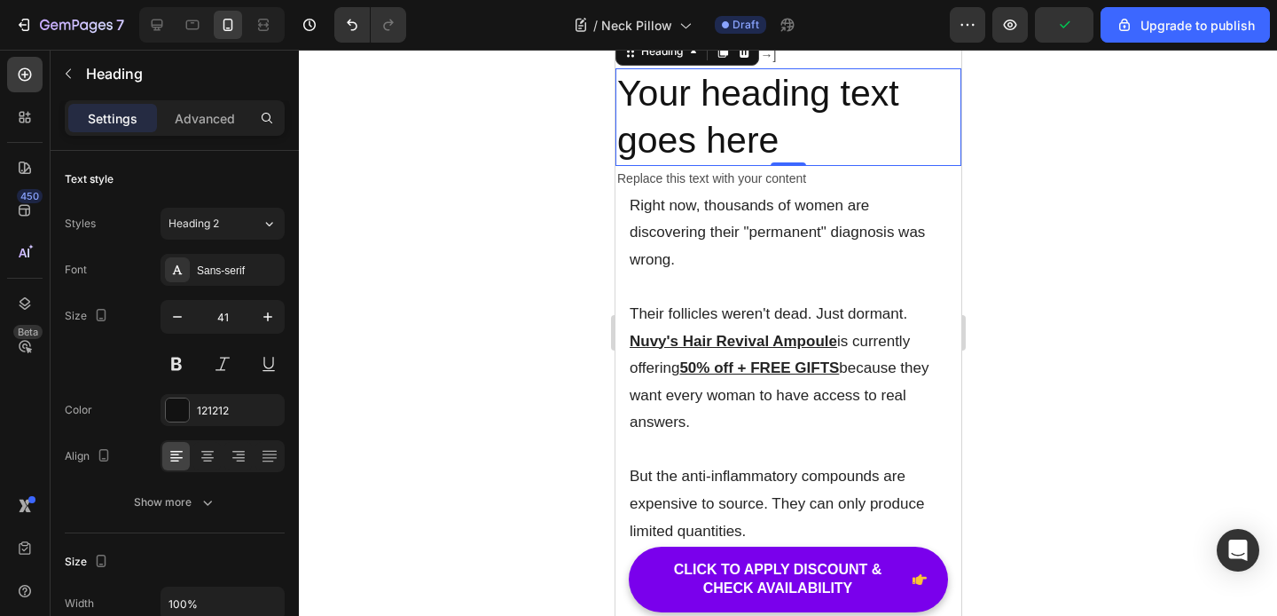
click at [753, 167] on h2 "Your heading text goes here" at bounding box center [788, 117] width 346 height 98
click at [753, 165] on p "Your heading text goes here" at bounding box center [787, 117] width 342 height 95
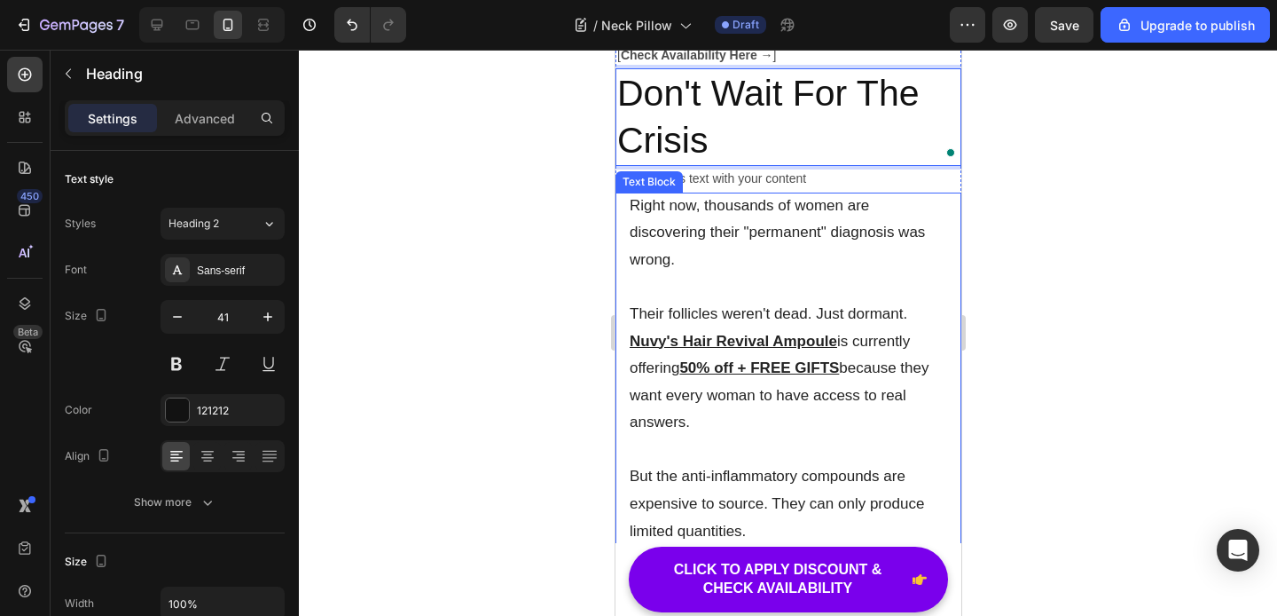
click at [691, 274] on p "Right now, thousands of women are discovering their "permanent" diagnosis was w…" at bounding box center [788, 233] width 318 height 82
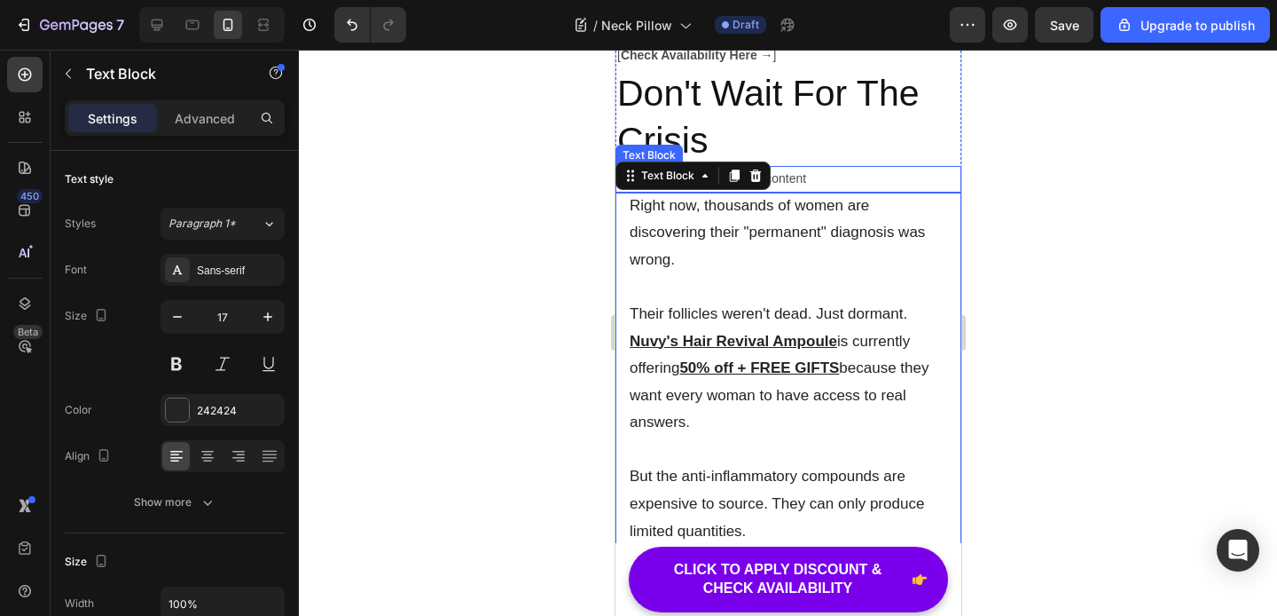
click at [813, 192] on div "Replace this text with your content" at bounding box center [788, 179] width 346 height 26
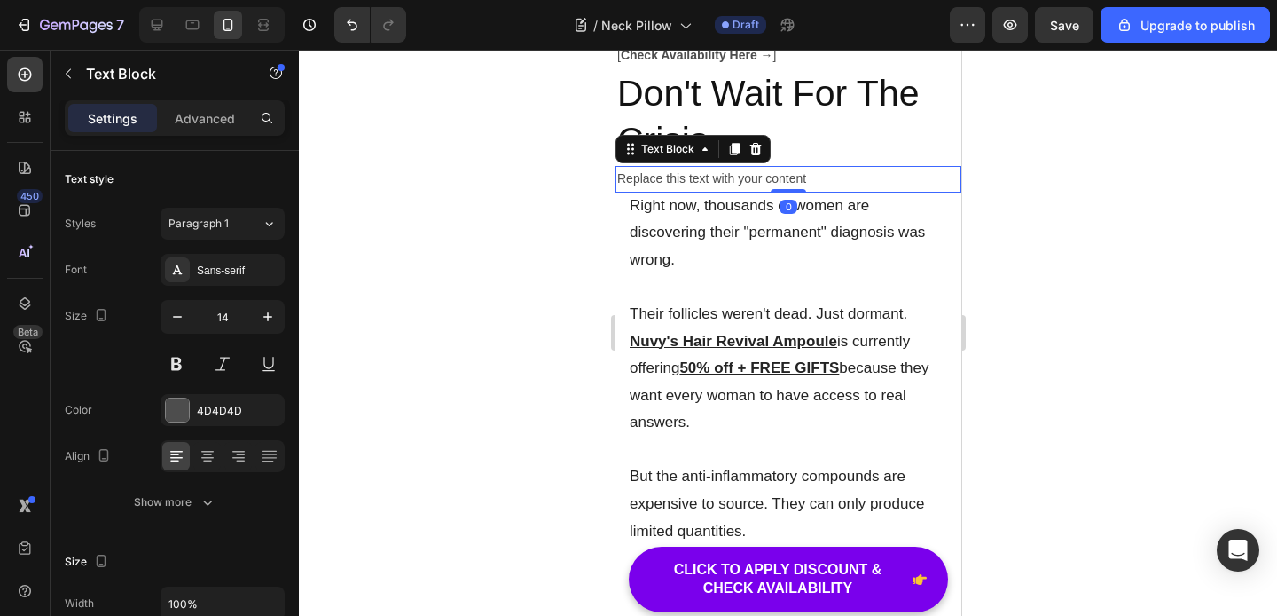
click at [803, 192] on div "Replace this text with your content" at bounding box center [788, 179] width 346 height 26
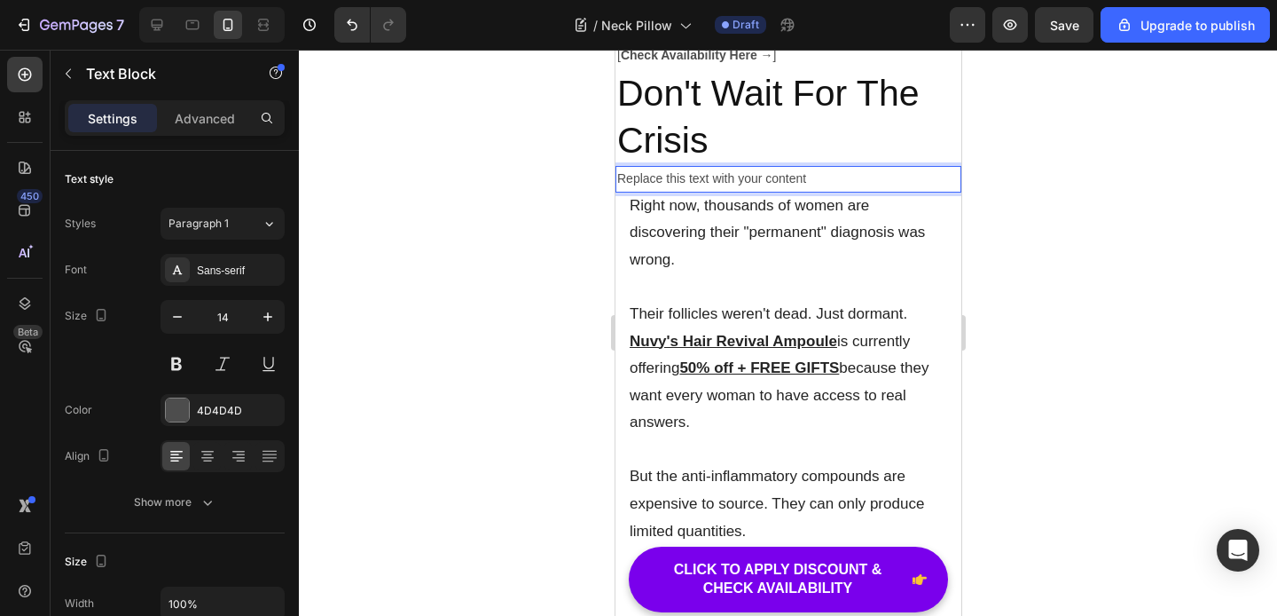
click at [803, 190] on p "Replace this text with your content" at bounding box center [787, 179] width 342 height 22
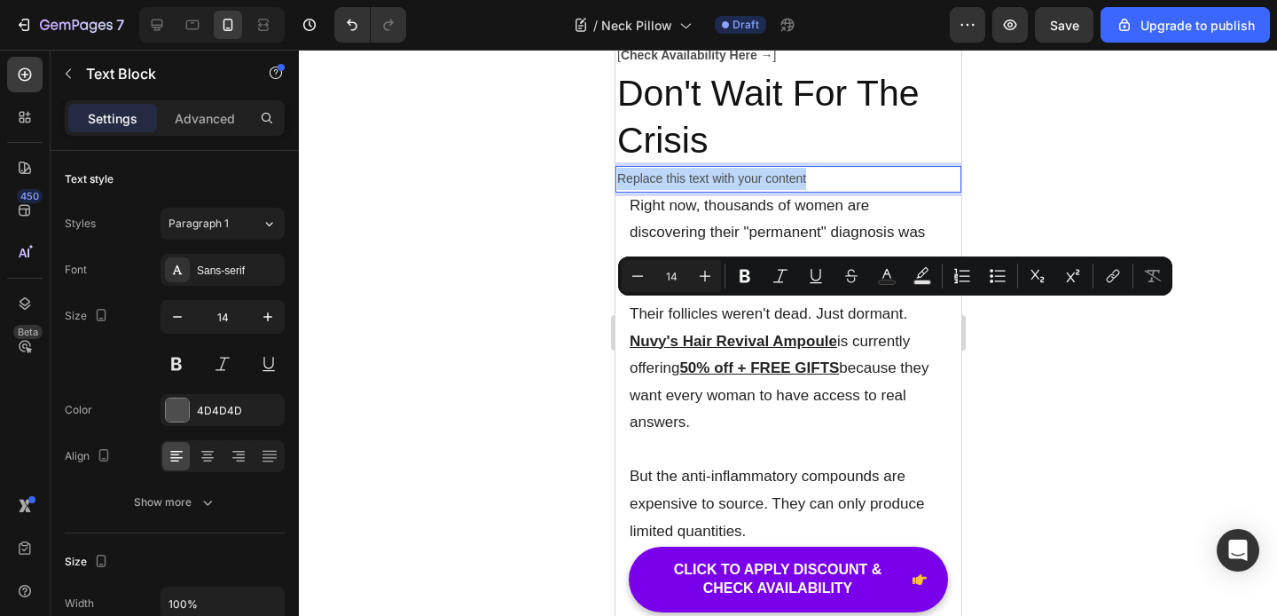
click at [753, 190] on p "Replace this text with your content" at bounding box center [787, 179] width 342 height 22
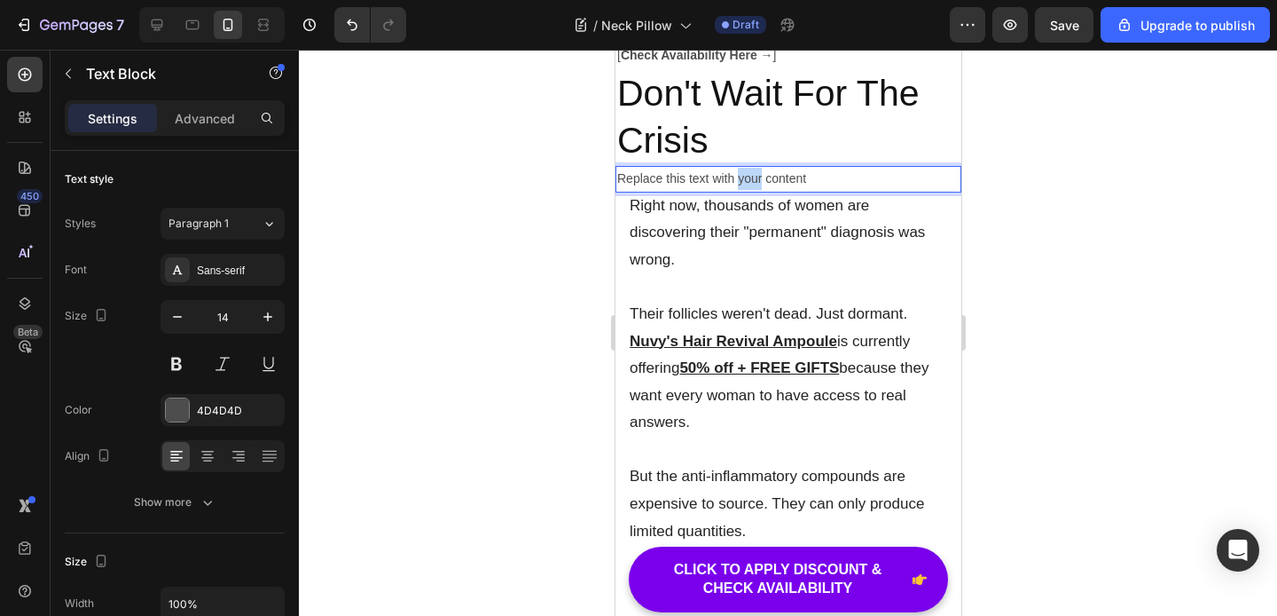
click at [753, 190] on p "Replace this text with your content" at bounding box center [787, 179] width 342 height 22
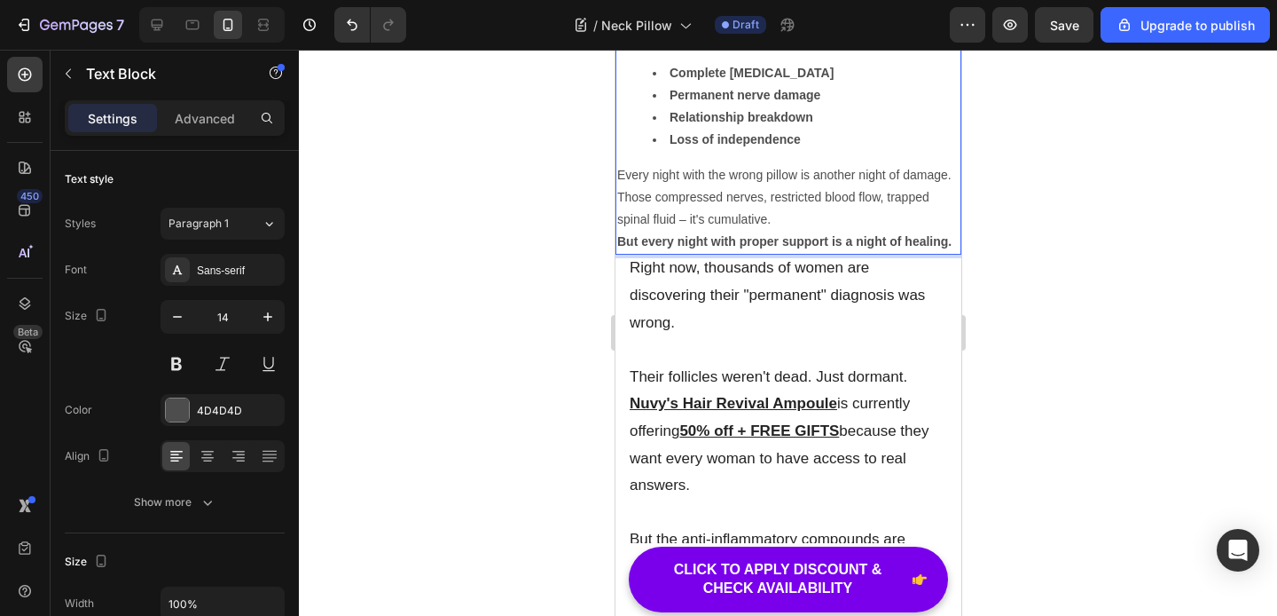
scroll to position [8868, 0]
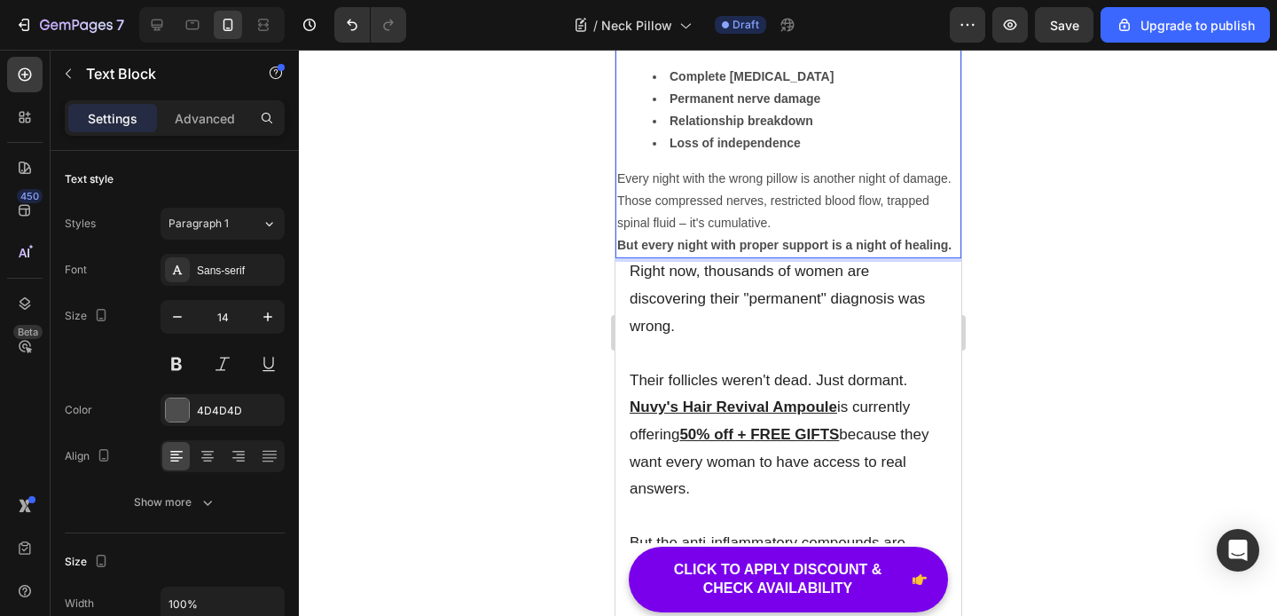
click at [788, 235] on p "Every night with the wrong pillow is another night of damage. Those compressed …" at bounding box center [787, 201] width 342 height 67
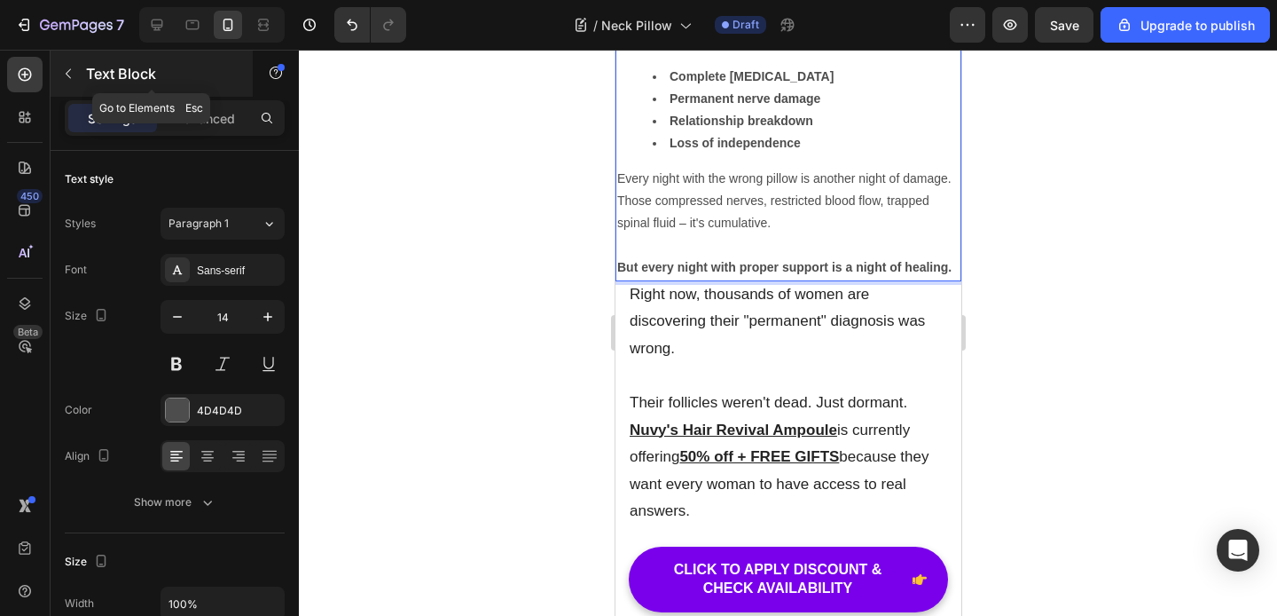
click at [67, 86] on button "button" at bounding box center [68, 73] width 28 height 28
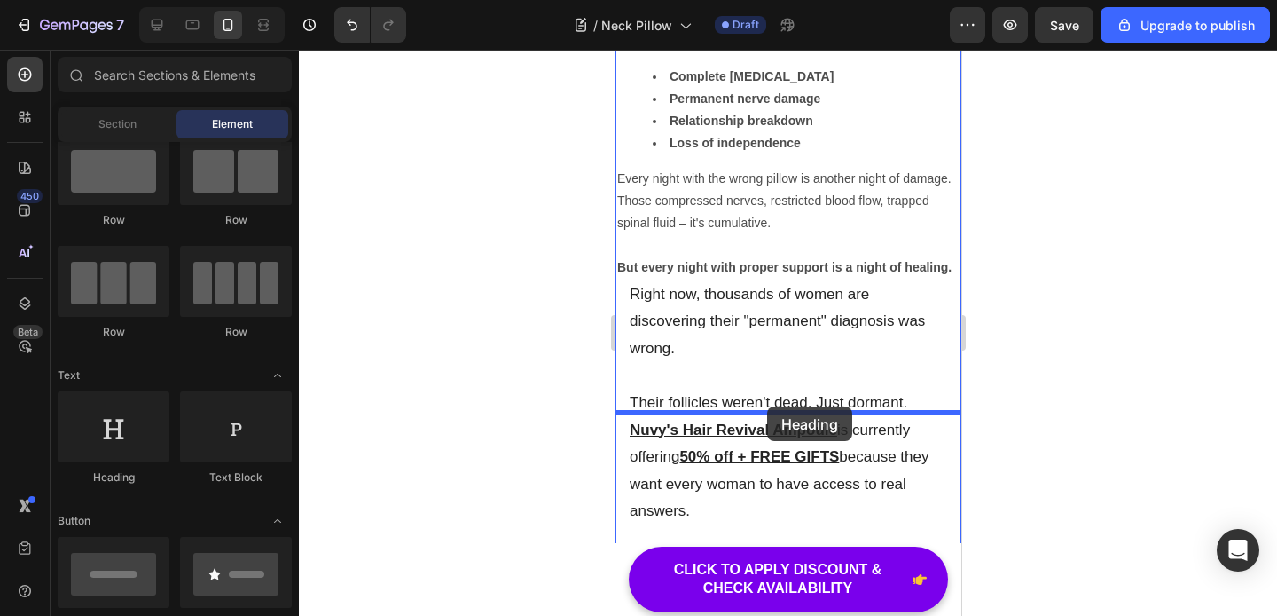
drag, startPoint x: 745, startPoint y: 483, endPoint x: 766, endPoint y: 407, distance: 78.3
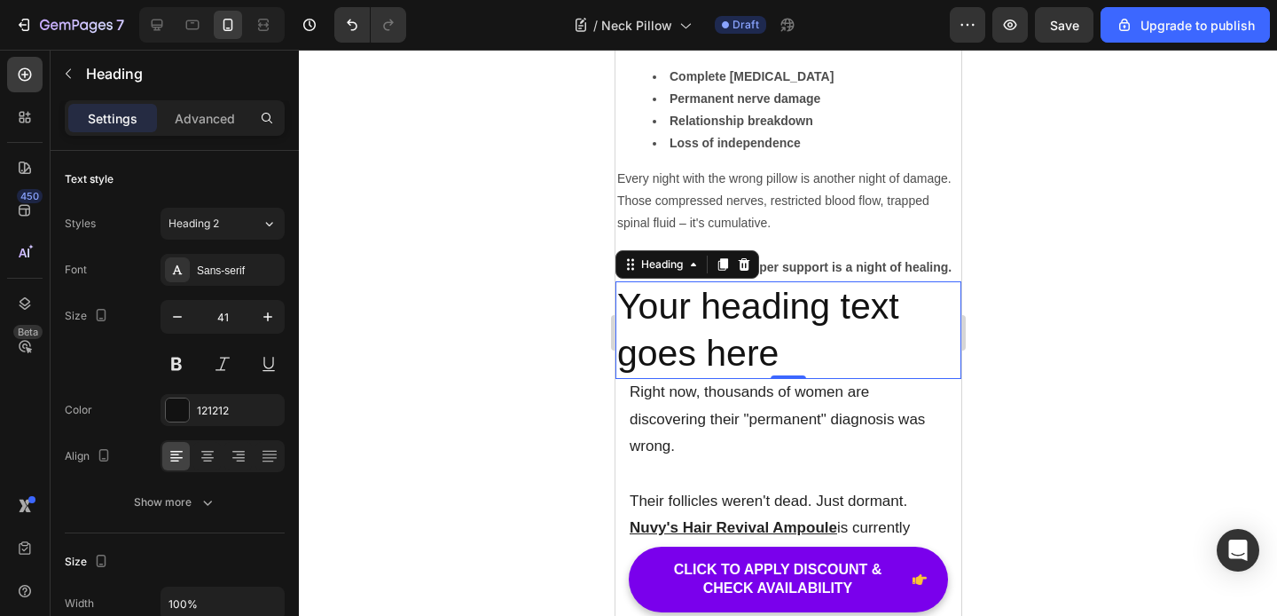
click at [785, 380] on h2 "Your heading text goes here" at bounding box center [788, 330] width 346 height 98
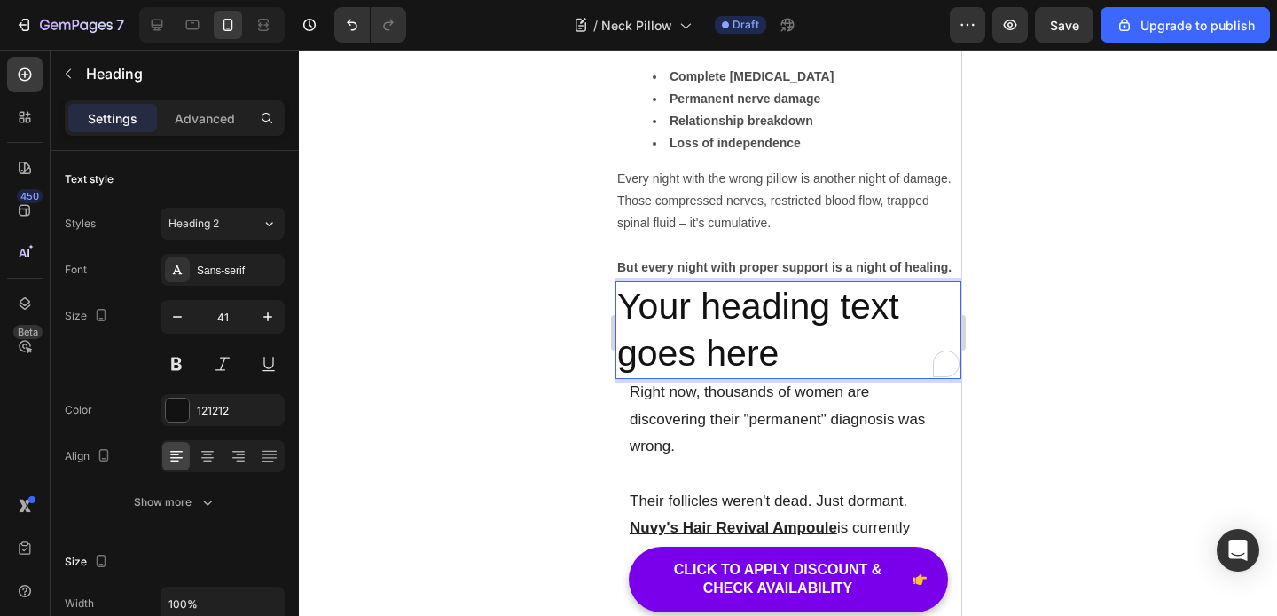
click at [785, 378] on p "Your heading text goes here" at bounding box center [787, 330] width 342 height 95
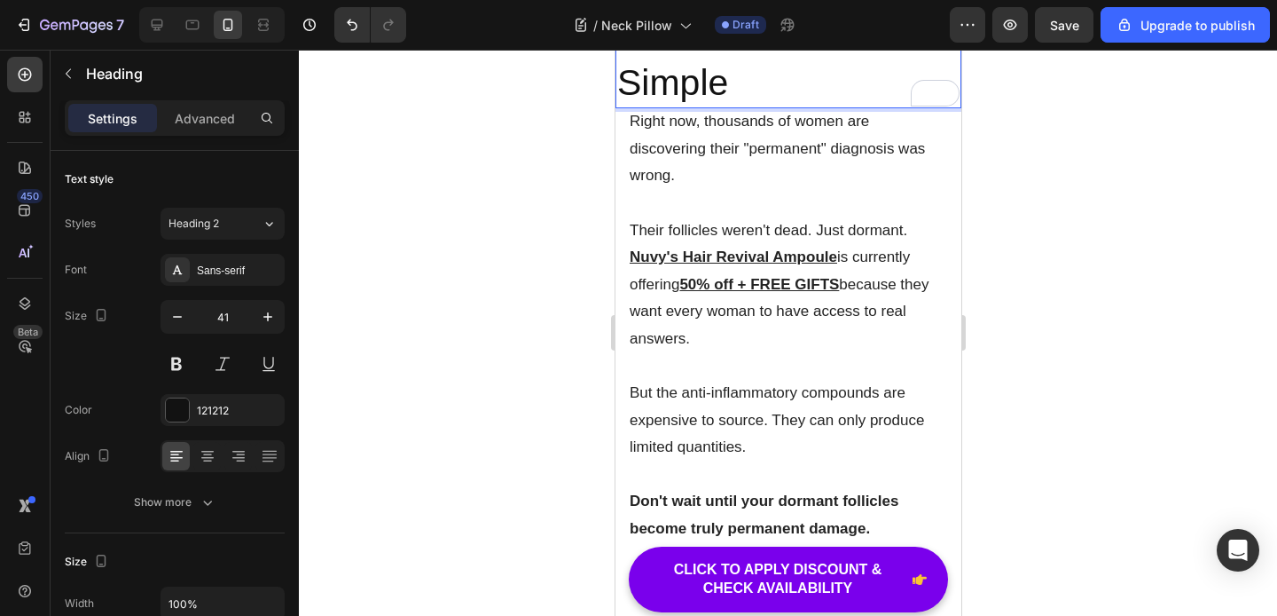
scroll to position [9146, 0]
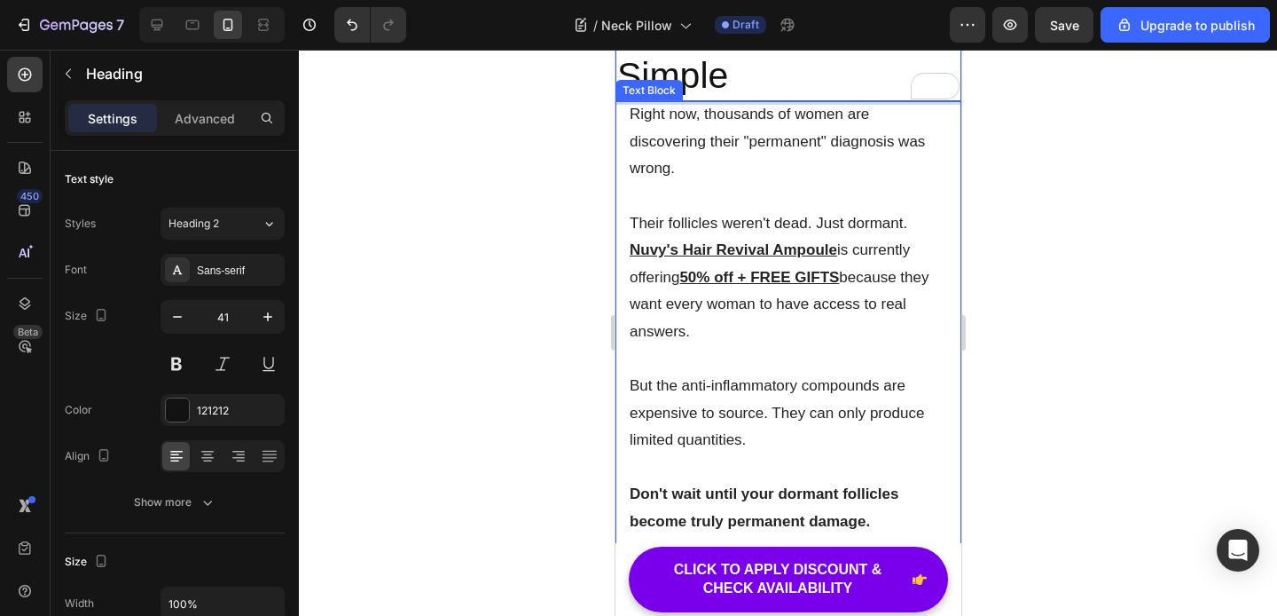
click at [732, 183] on p "Right now, thousands of women are discovering their "permanent" diagnosis was w…" at bounding box center [788, 142] width 318 height 82
click at [737, 183] on p "Right now, thousands of women are discovering their "permanent" diagnosis was w…" at bounding box center [788, 142] width 318 height 82
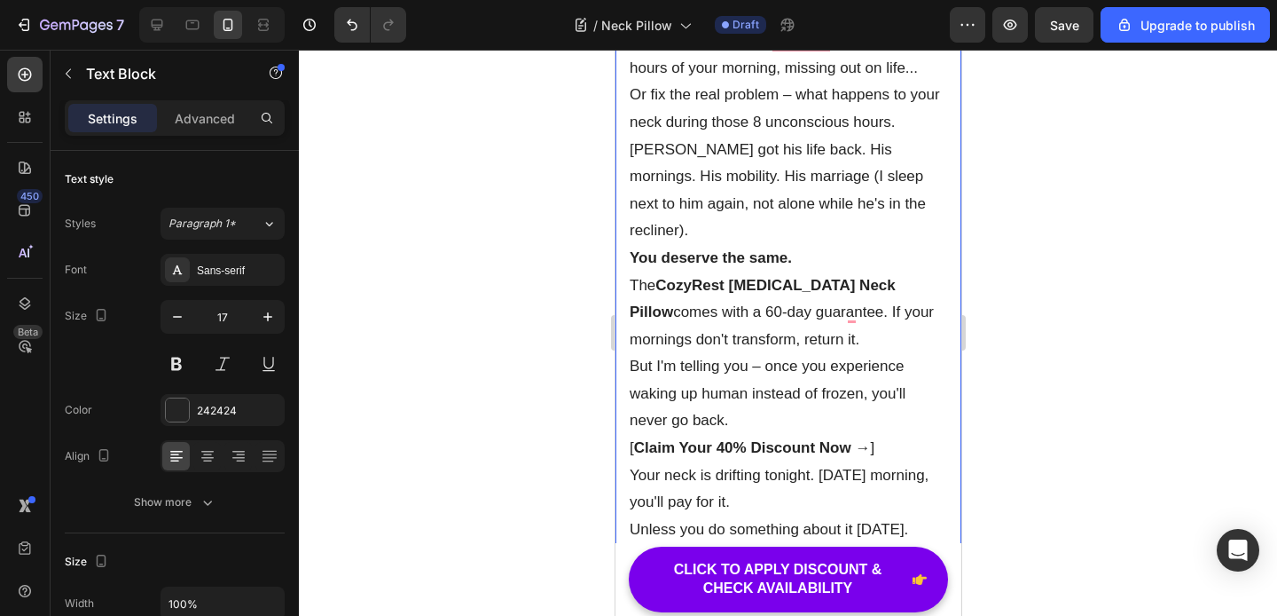
scroll to position [9204, 0]
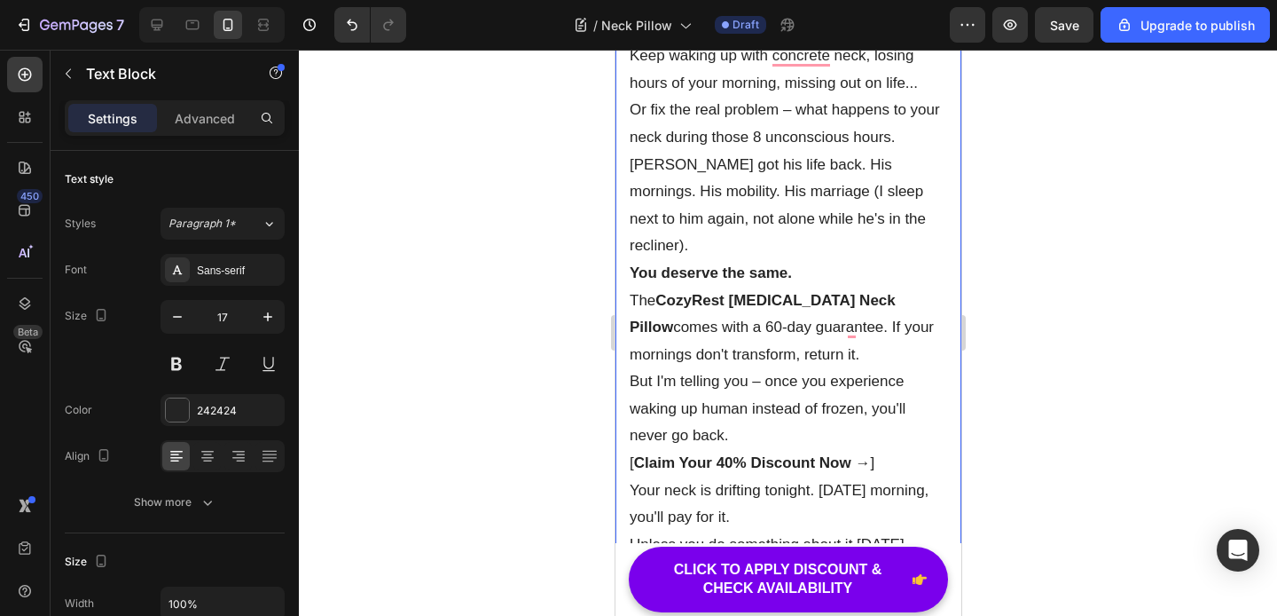
click at [927, 97] on p "Keep waking up with concrete neck, losing hours of your morning, missing out on…" at bounding box center [788, 70] width 318 height 54
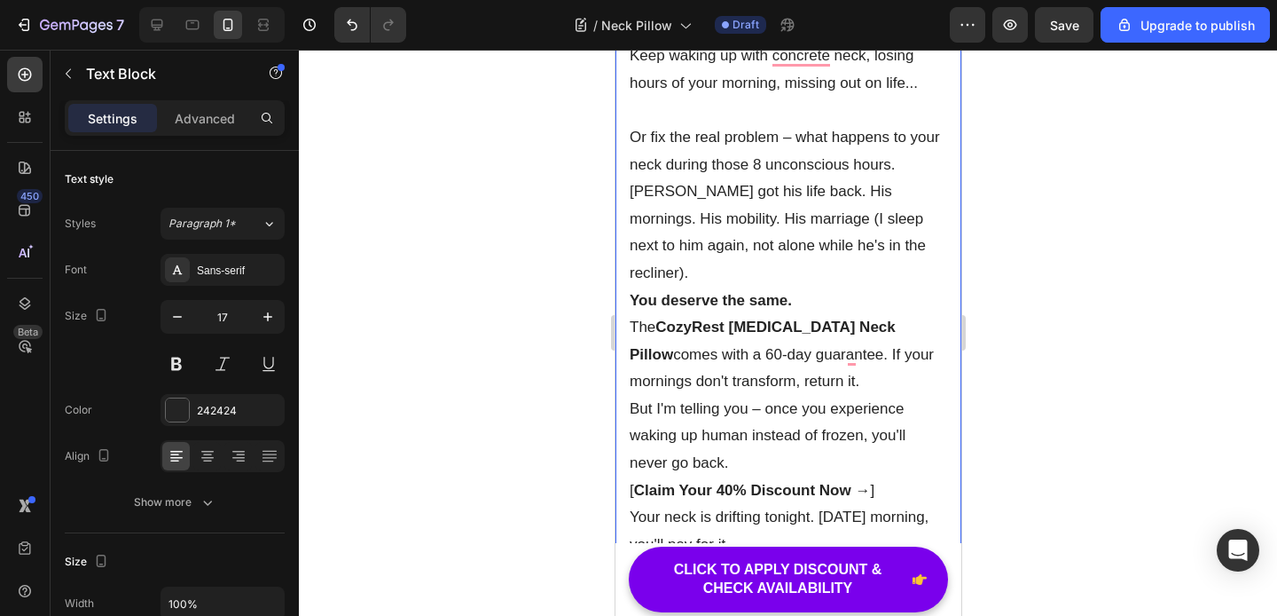
click at [898, 178] on p "Or fix the real problem – what happens to your neck during those 8 unconscious …" at bounding box center [788, 151] width 318 height 54
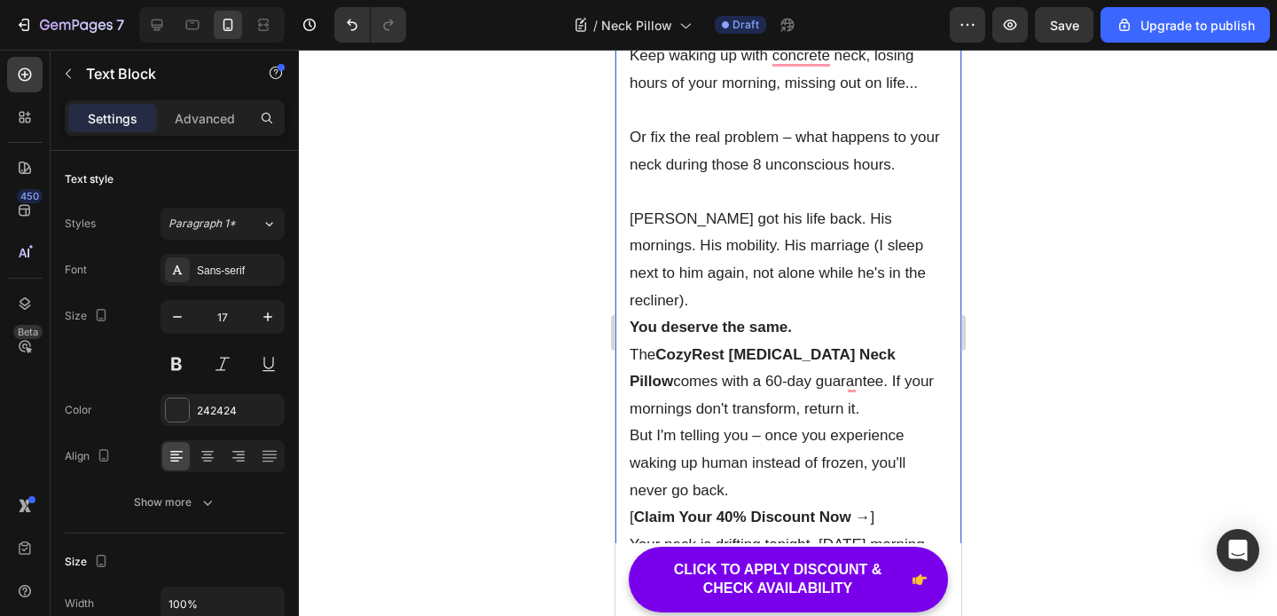
click at [914, 314] on p "Mark got his life back. His mornings. His mobility. His marriage (I sleep next …" at bounding box center [788, 260] width 318 height 108
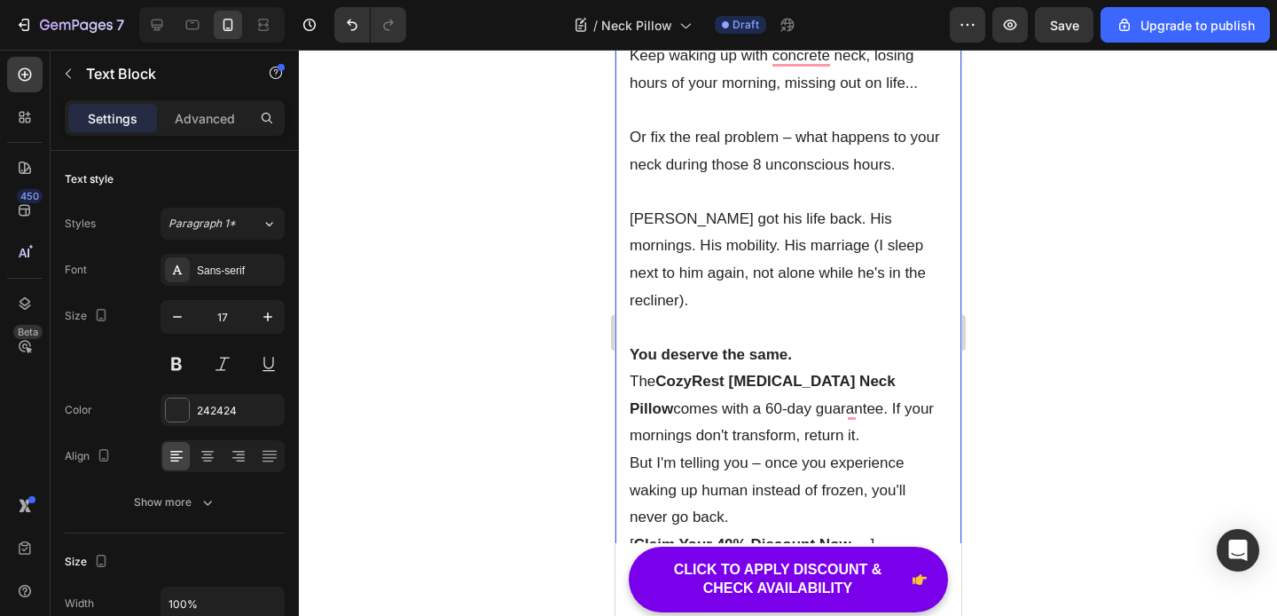
click at [799, 369] on p "You deserve the same." at bounding box center [788, 354] width 318 height 27
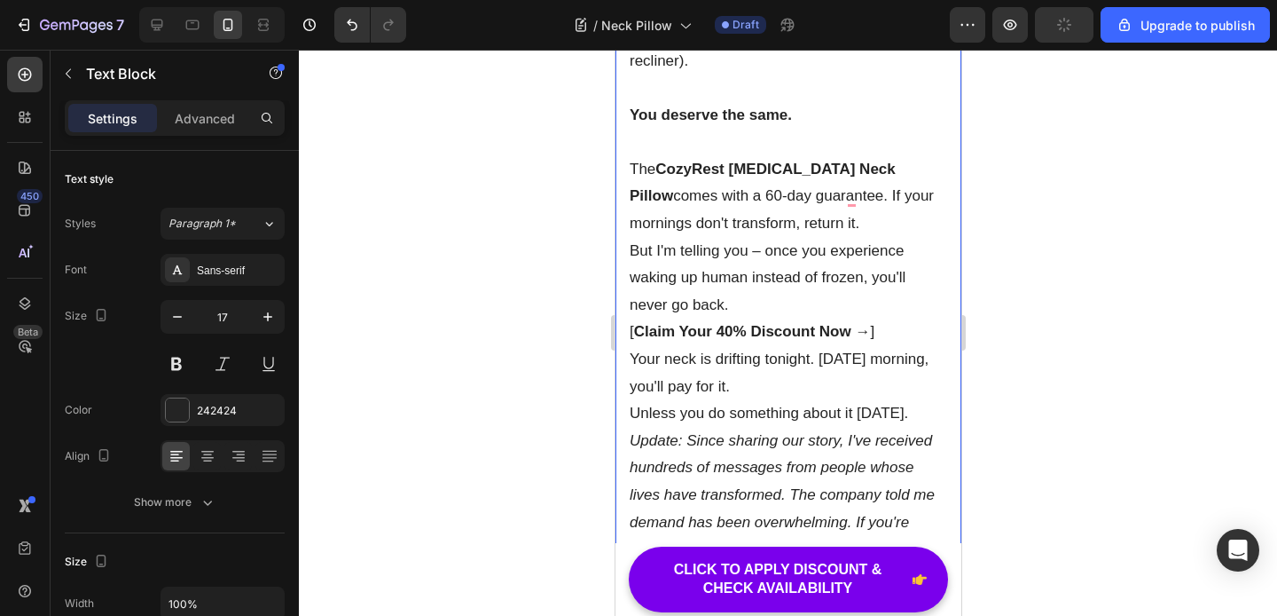
scroll to position [9445, 0]
click at [860, 237] on p "The CozyRest Memory Foam Neck Pillow comes with a 60-day guarantee. If your mor…" at bounding box center [788, 196] width 318 height 82
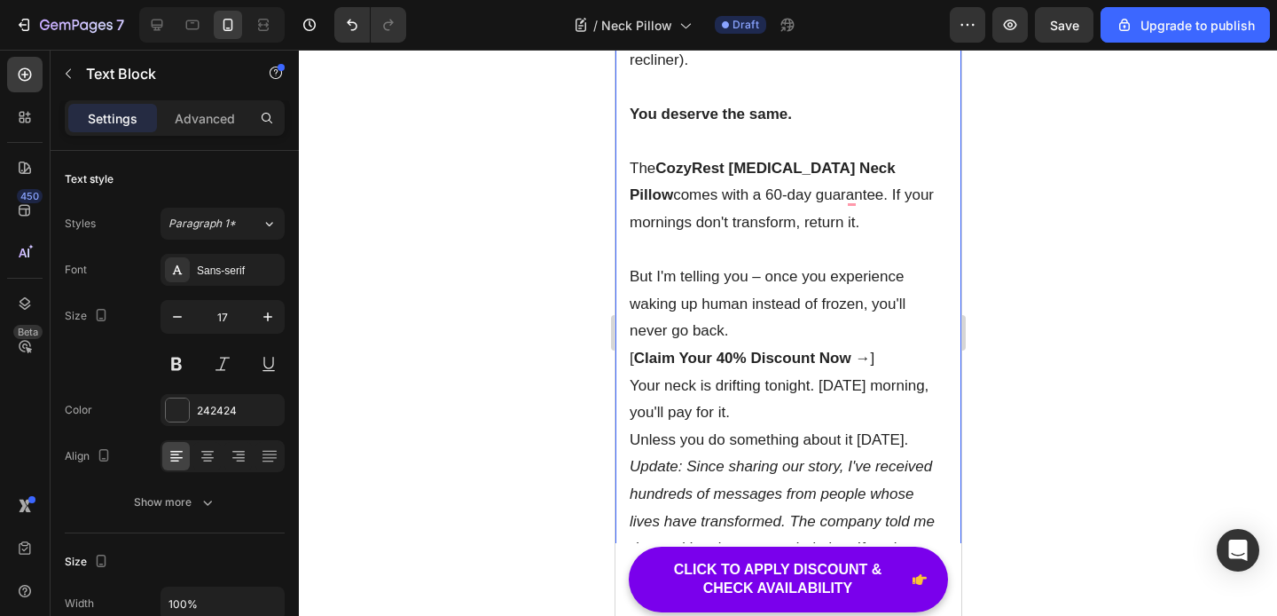
click at [762, 345] on p "But I'm telling you – once you experience waking up human instead of frozen, yo…" at bounding box center [788, 304] width 318 height 82
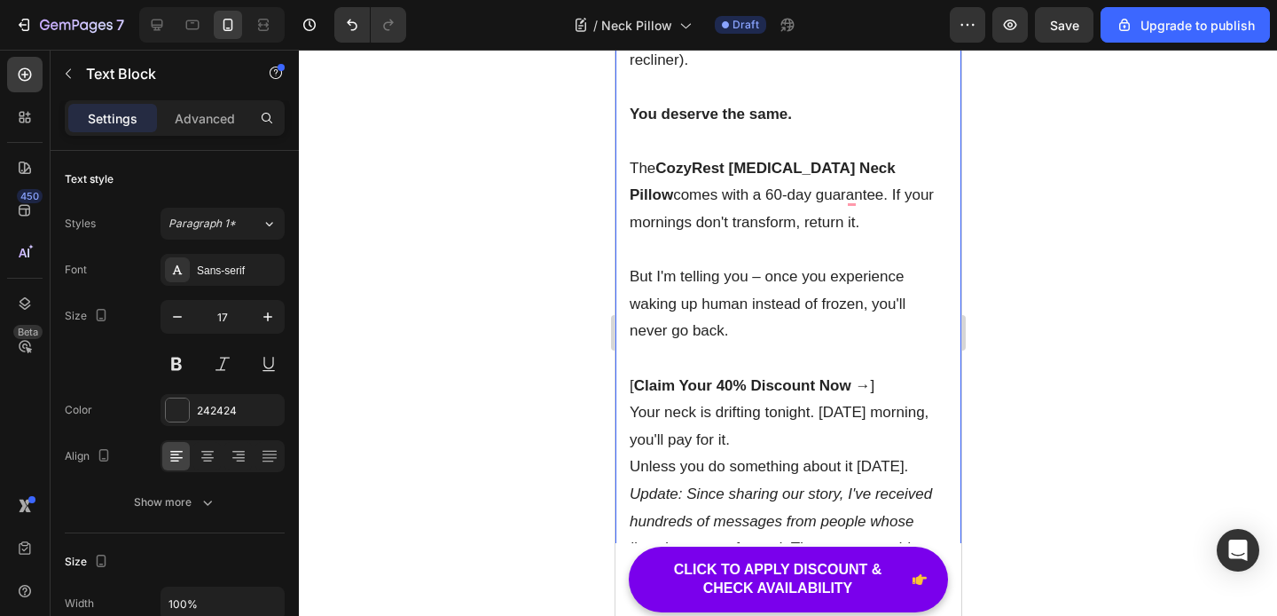
click at [885, 400] on p "[ Claim Your 40% Discount Now → ]" at bounding box center [788, 386] width 318 height 27
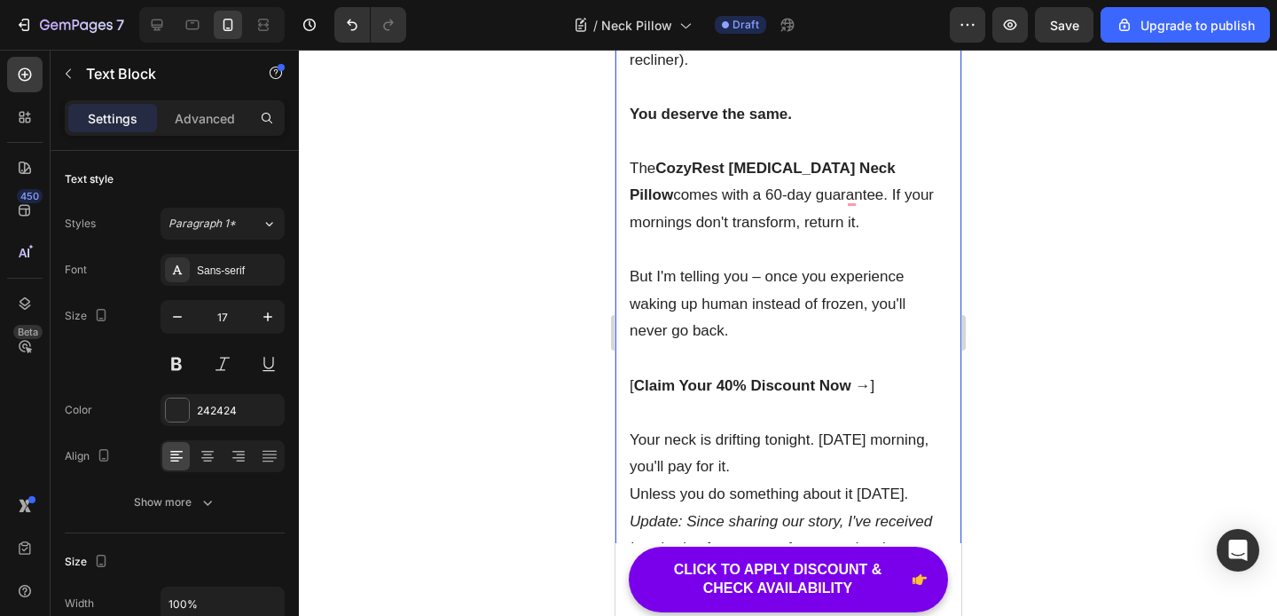
click at [729, 394] on strong "Claim Your 40% Discount Now →" at bounding box center [751, 385] width 237 height 17
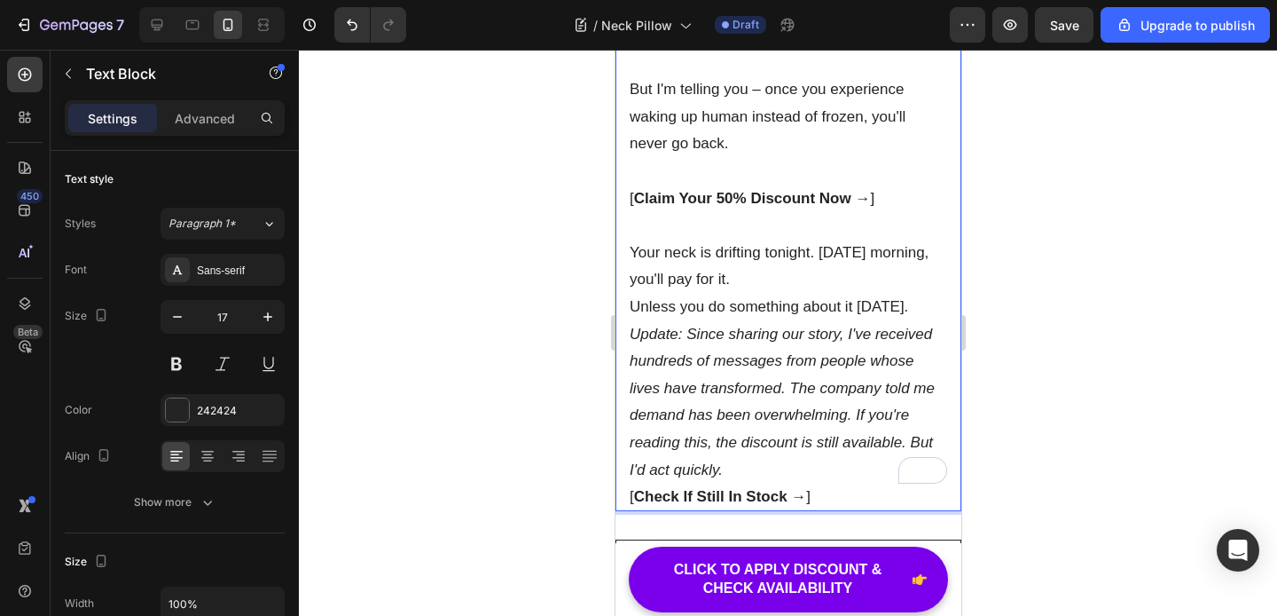
click at [824, 294] on p "Your neck is drifting tonight. Tomorrow morning, you'll pay for it." at bounding box center [788, 266] width 318 height 54
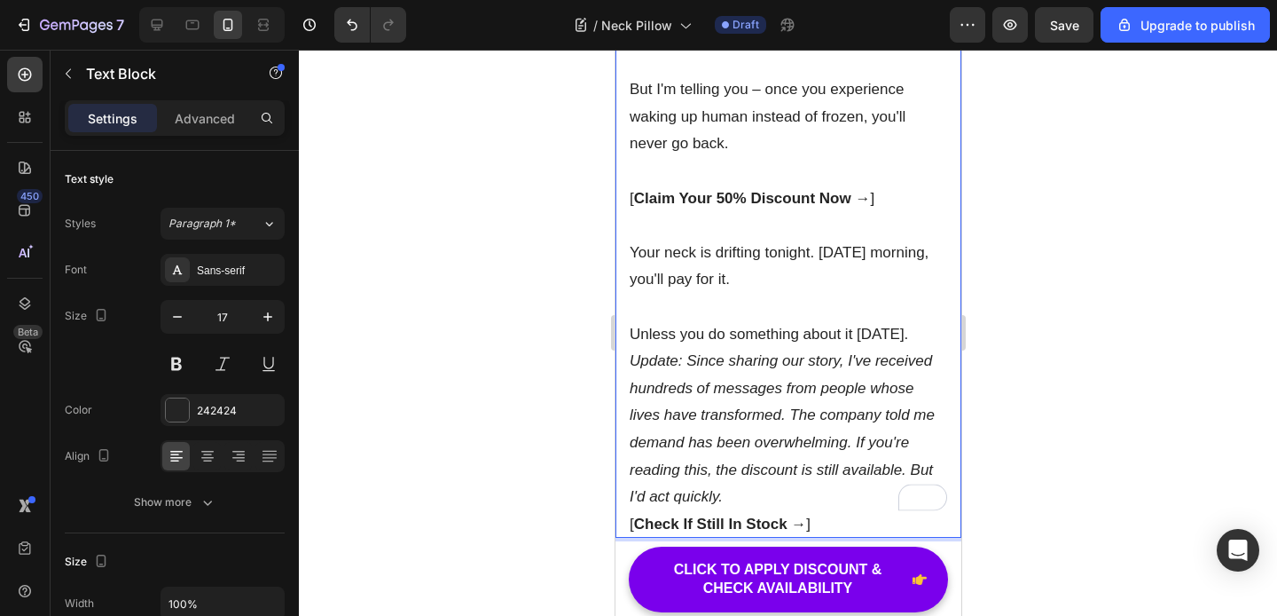
scroll to position [9862, 0]
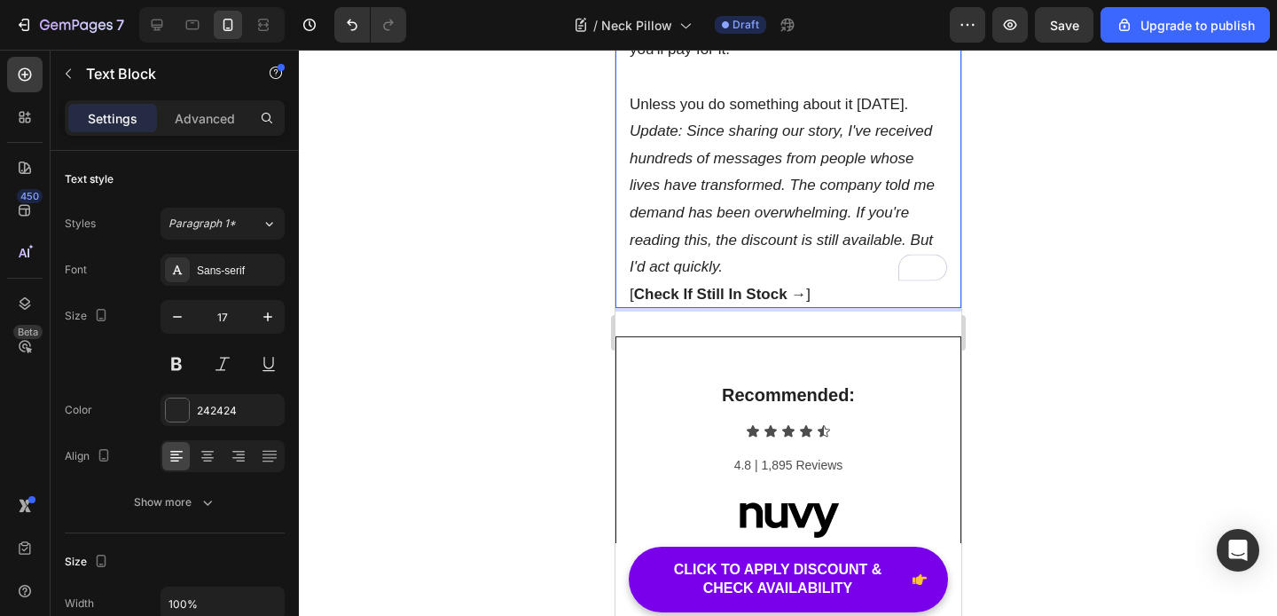
click at [908, 119] on p "Unless you do something about it today." at bounding box center [788, 104] width 318 height 27
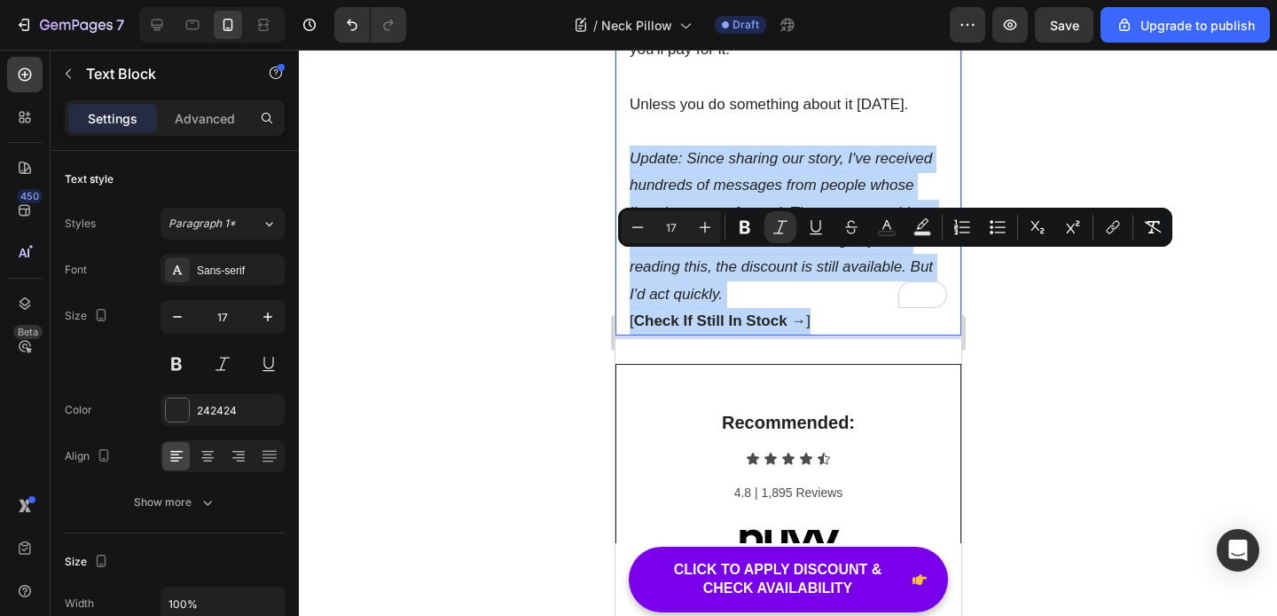
drag, startPoint x: 819, startPoint y: 423, endPoint x: 632, endPoint y: 269, distance: 242.6
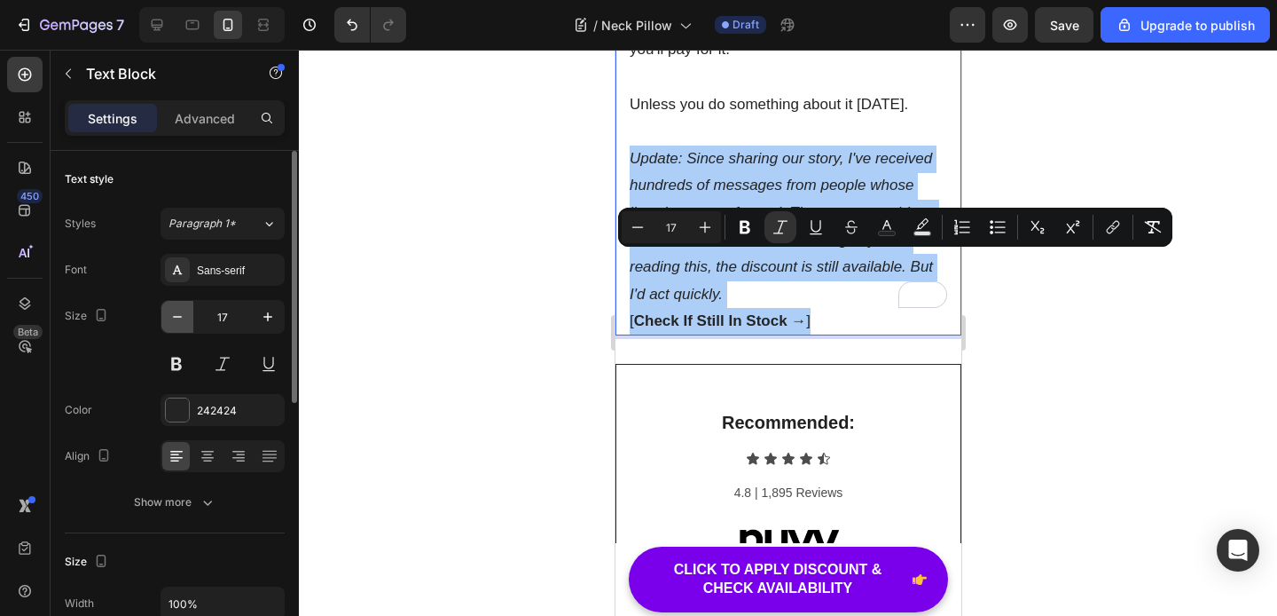
click at [180, 325] on icon "button" at bounding box center [178, 317] width 18 height 18
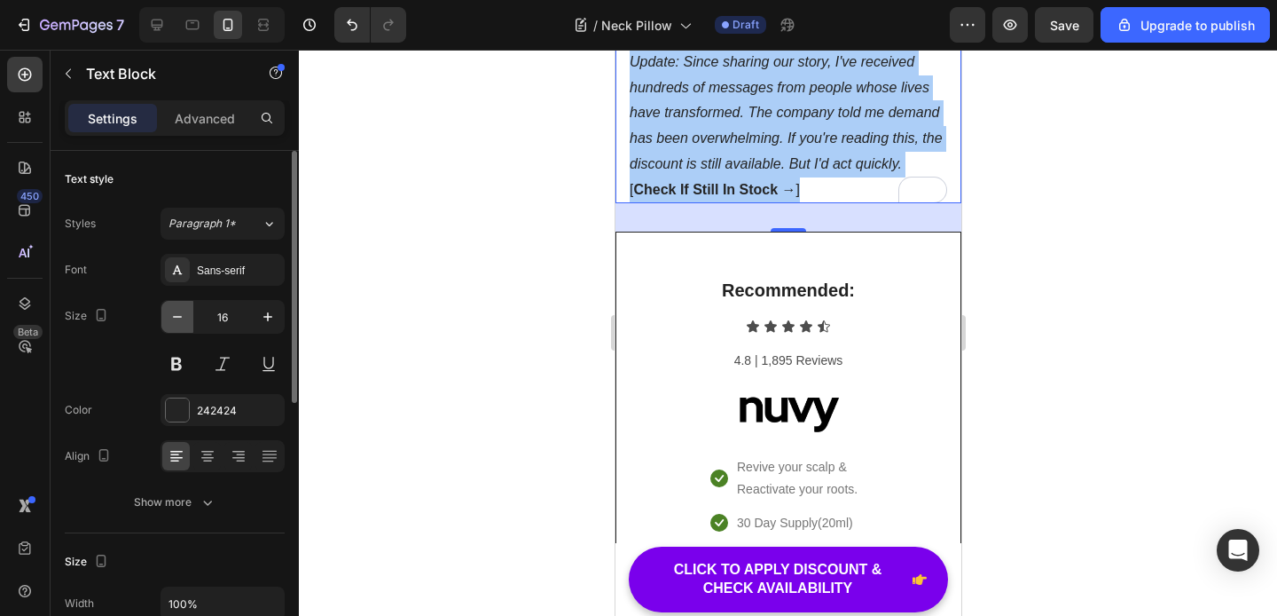
scroll to position [9806, 0]
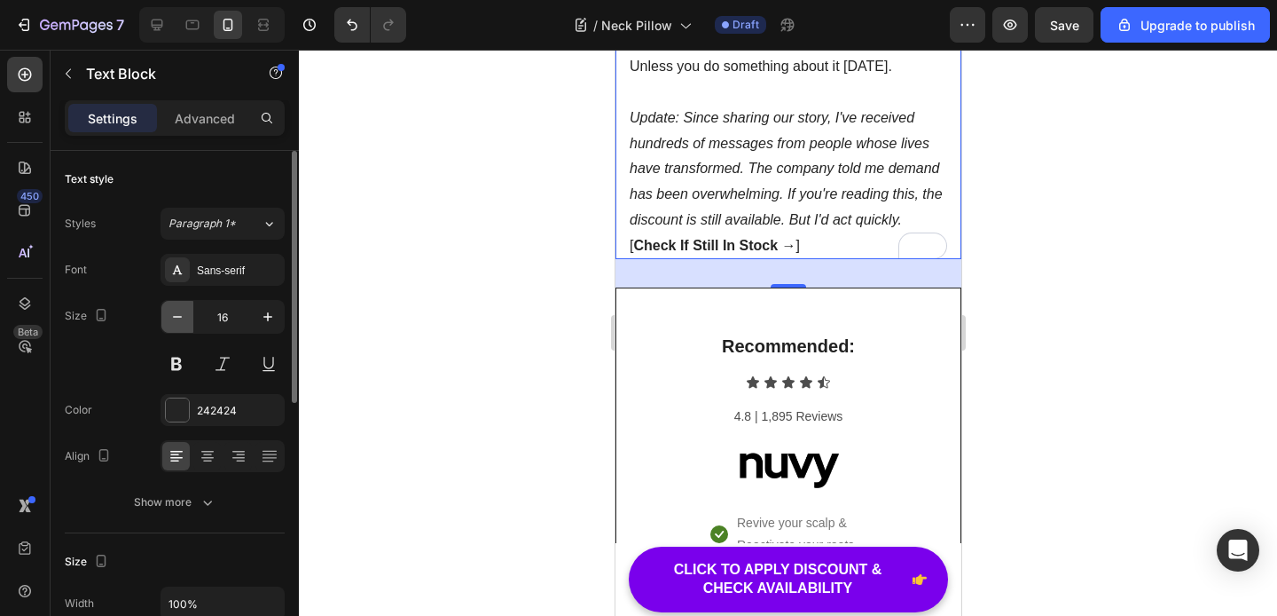
click at [179, 329] on button "button" at bounding box center [177, 317] width 32 height 32
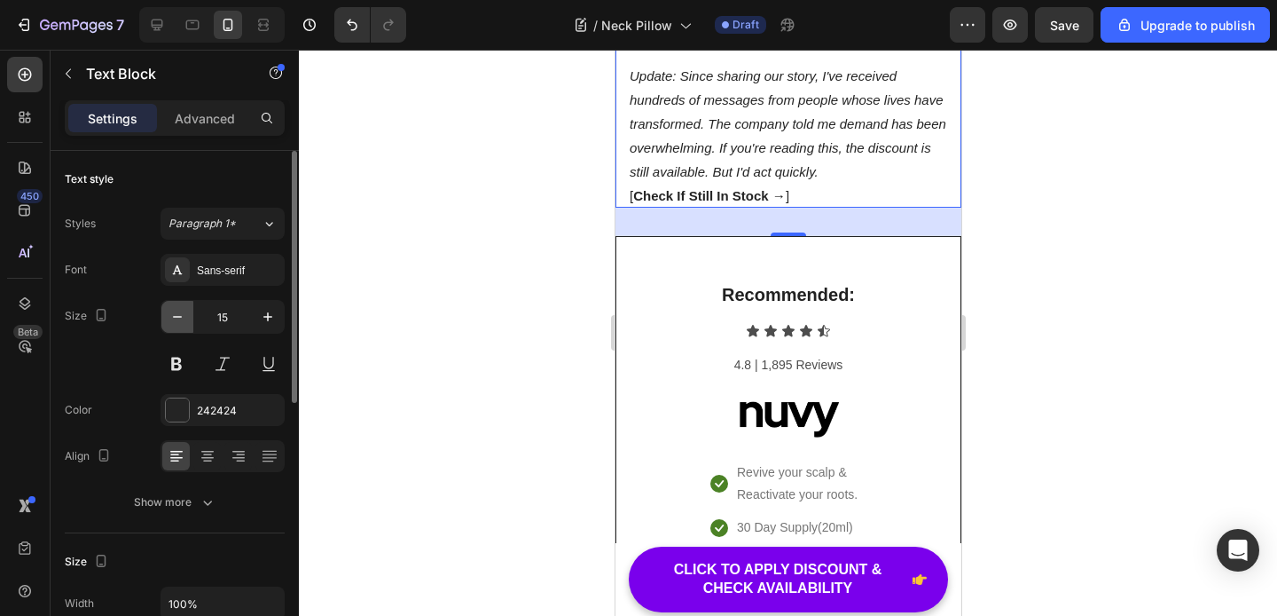
click at [179, 329] on button "button" at bounding box center [177, 317] width 32 height 32
type input "14"
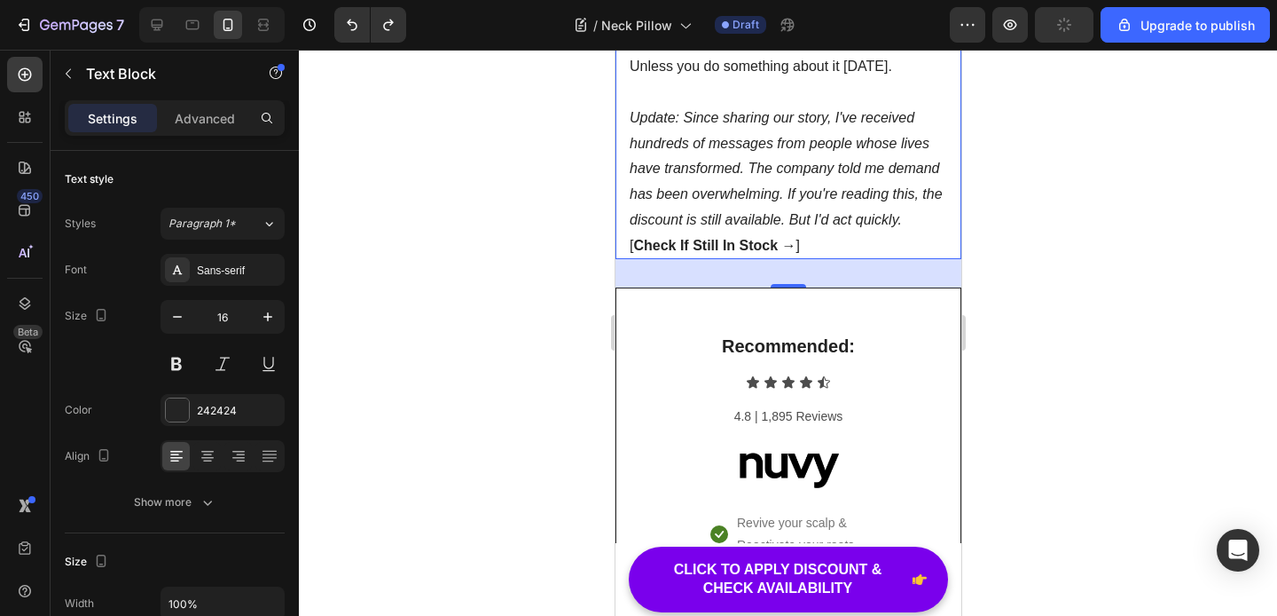
type input "17"
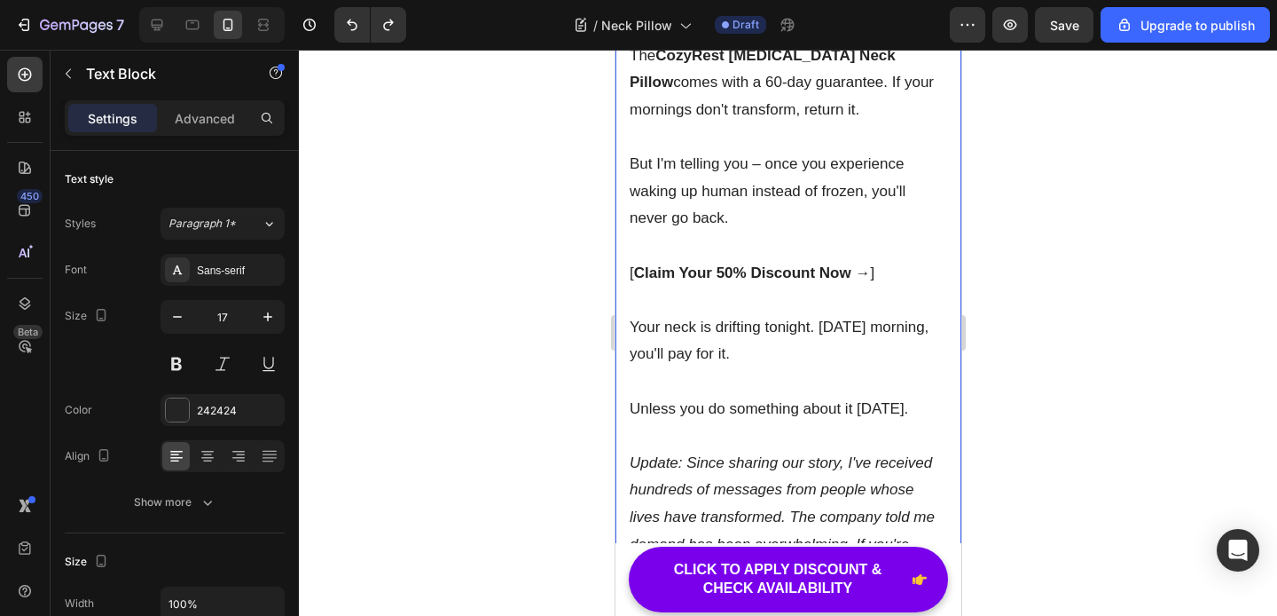
scroll to position [9541, 0]
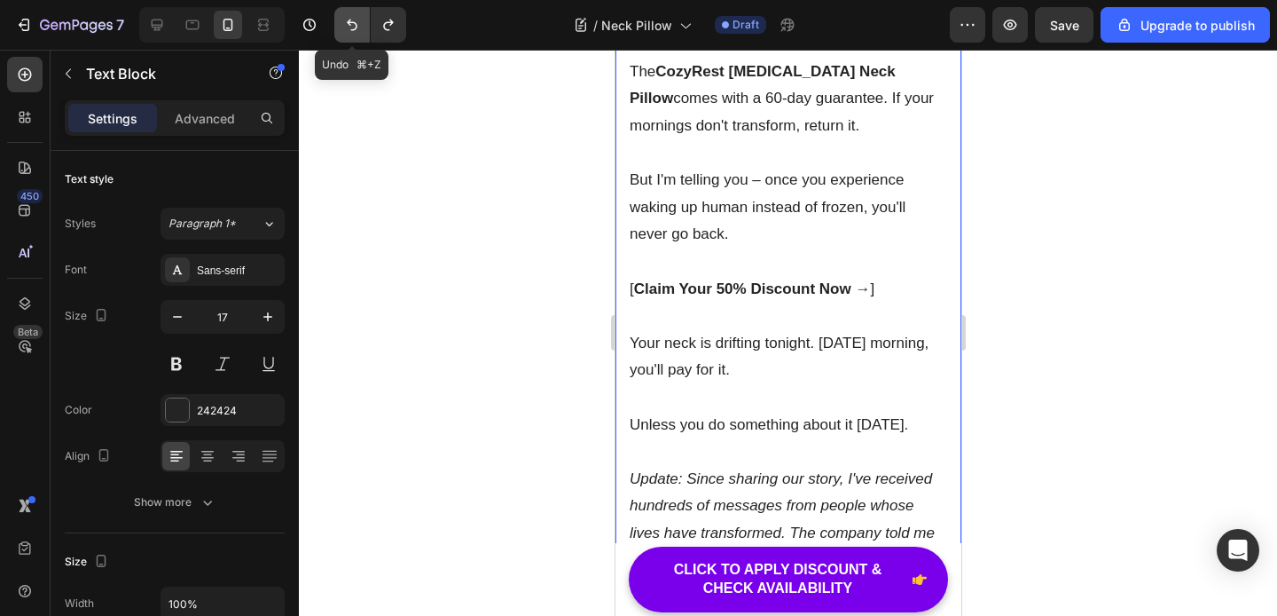
click at [349, 29] on icon "Undo/Redo" at bounding box center [352, 25] width 18 height 18
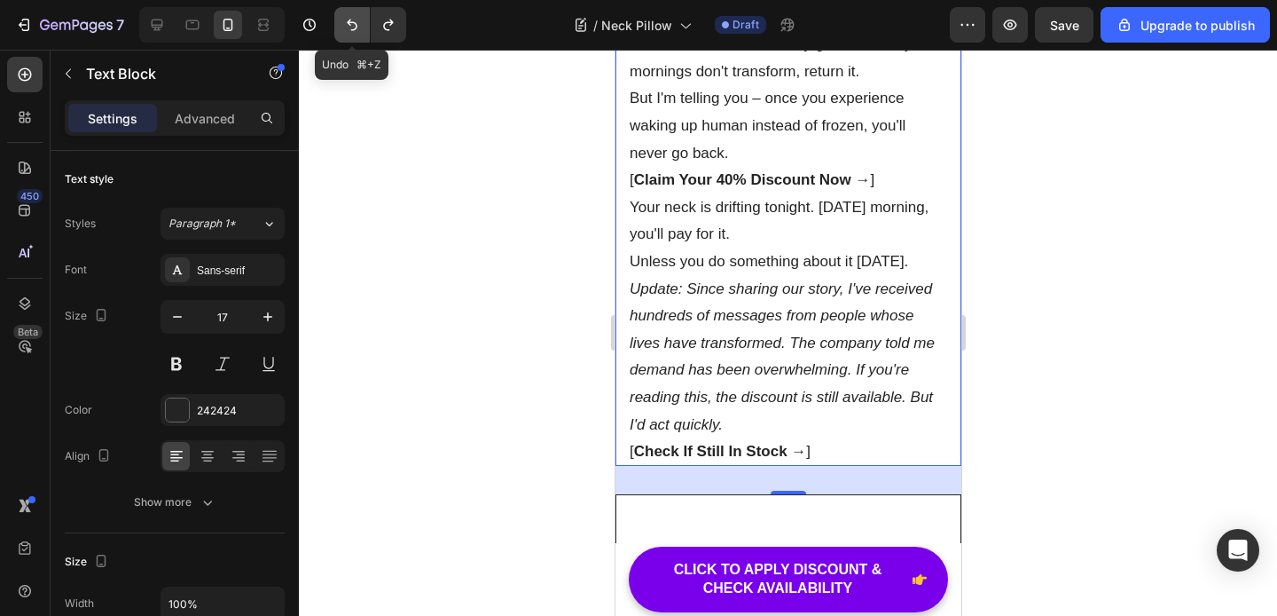
click at [349, 29] on icon "Undo/Redo" at bounding box center [352, 25] width 18 height 18
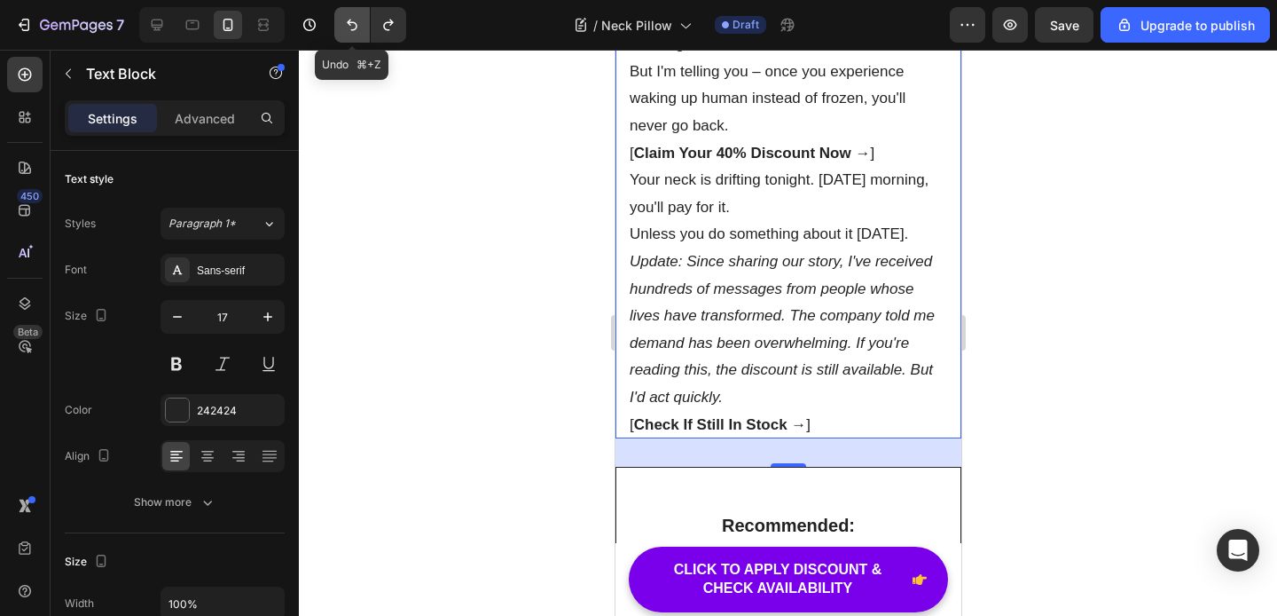
click at [349, 29] on icon "Undo/Redo" at bounding box center [352, 25] width 18 height 18
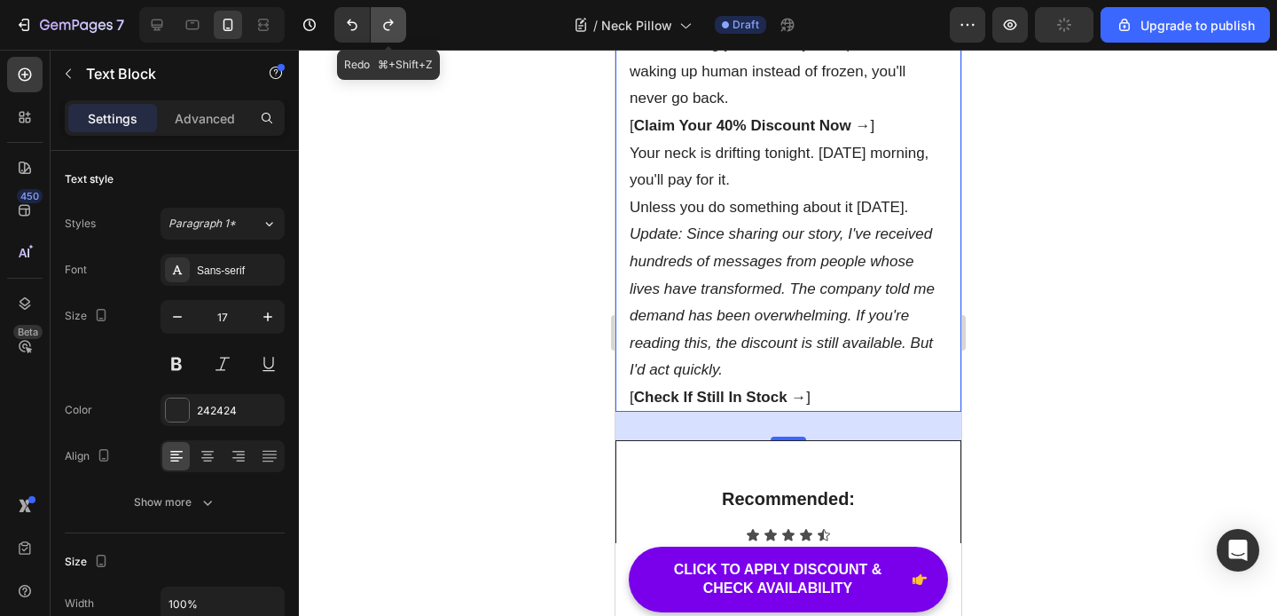
click at [396, 27] on icon "Undo/Redo" at bounding box center [389, 25] width 18 height 18
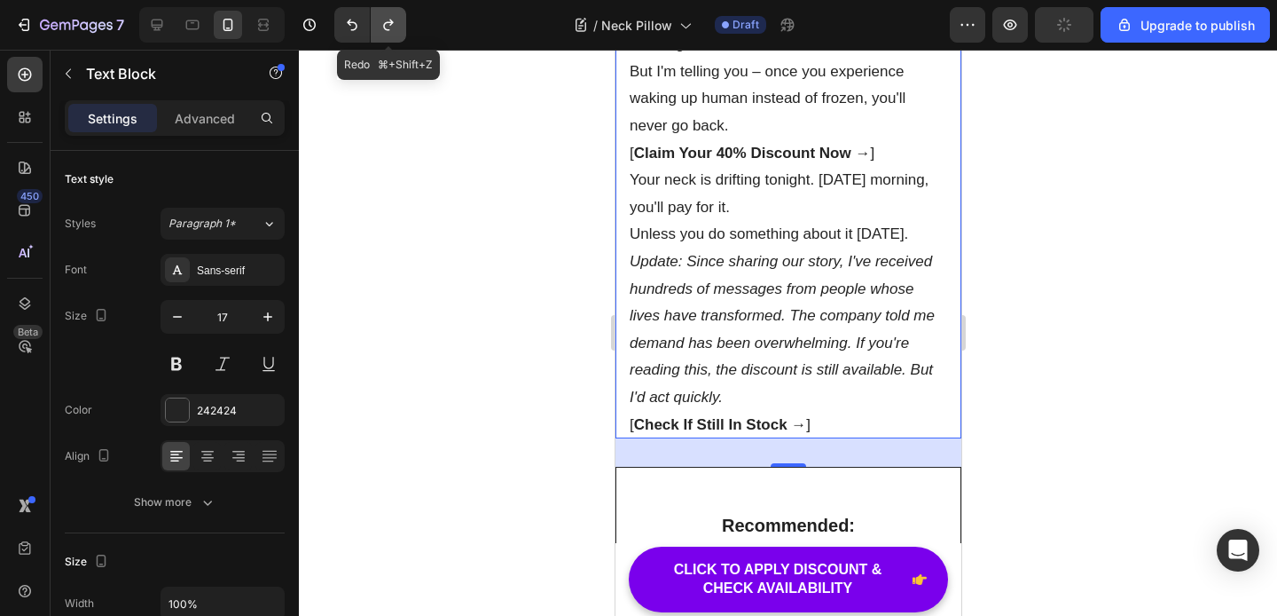
click at [396, 27] on icon "Undo/Redo" at bounding box center [389, 25] width 18 height 18
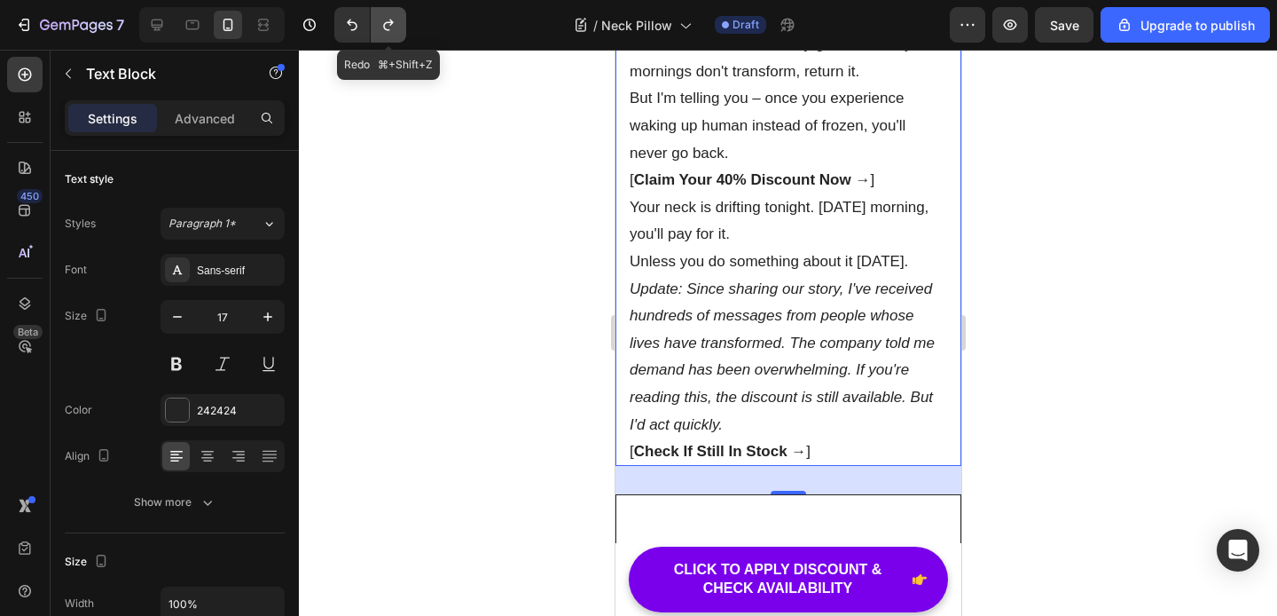
click at [396, 27] on icon "Undo/Redo" at bounding box center [389, 25] width 18 height 18
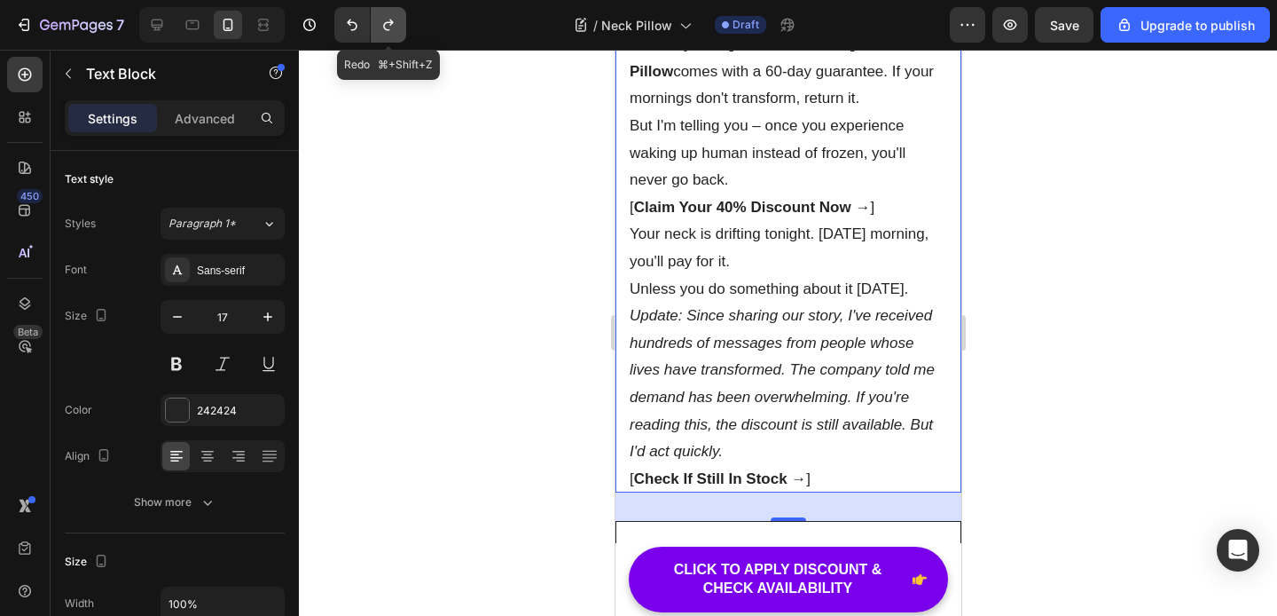
click at [396, 27] on icon "Undo/Redo" at bounding box center [389, 25] width 18 height 18
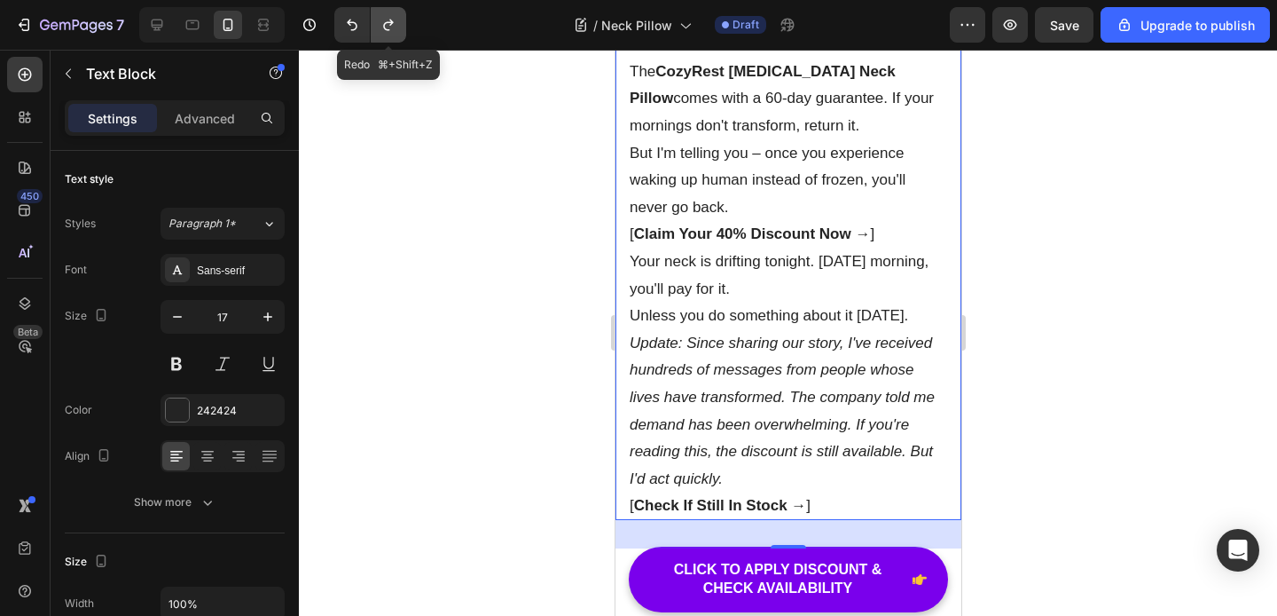
click at [396, 27] on icon "Undo/Redo" at bounding box center [389, 25] width 18 height 18
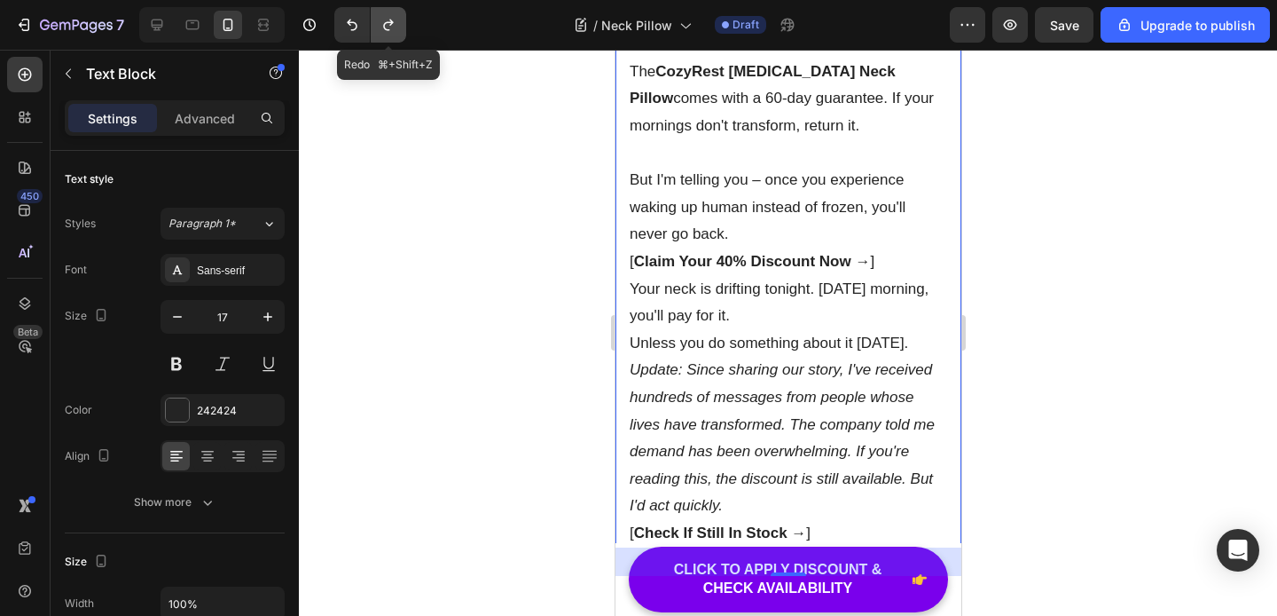
click at [396, 27] on icon "Undo/Redo" at bounding box center [389, 25] width 18 height 18
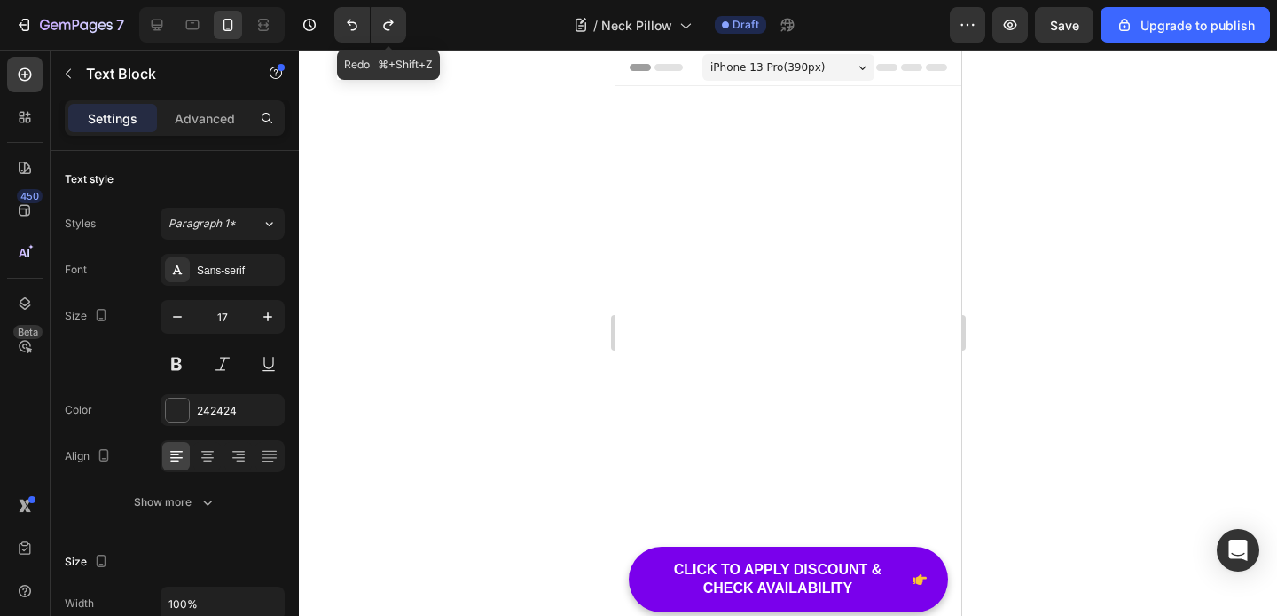
click at [396, 27] on icon "Undo/Redo" at bounding box center [389, 25] width 18 height 18
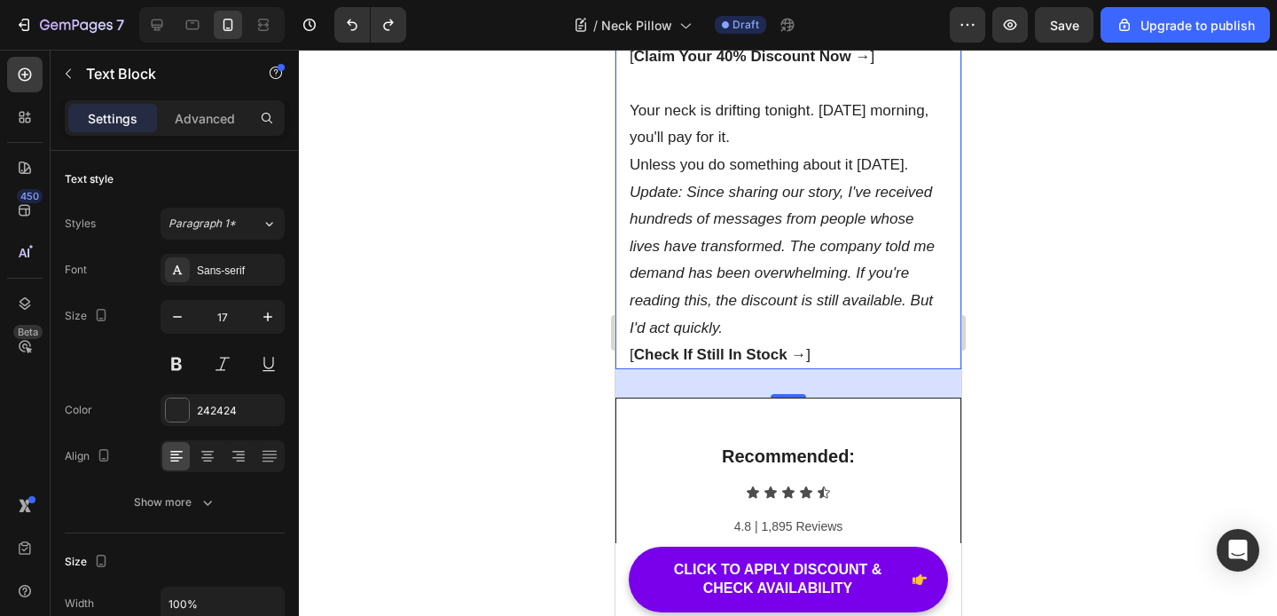
scroll to position [9777, 0]
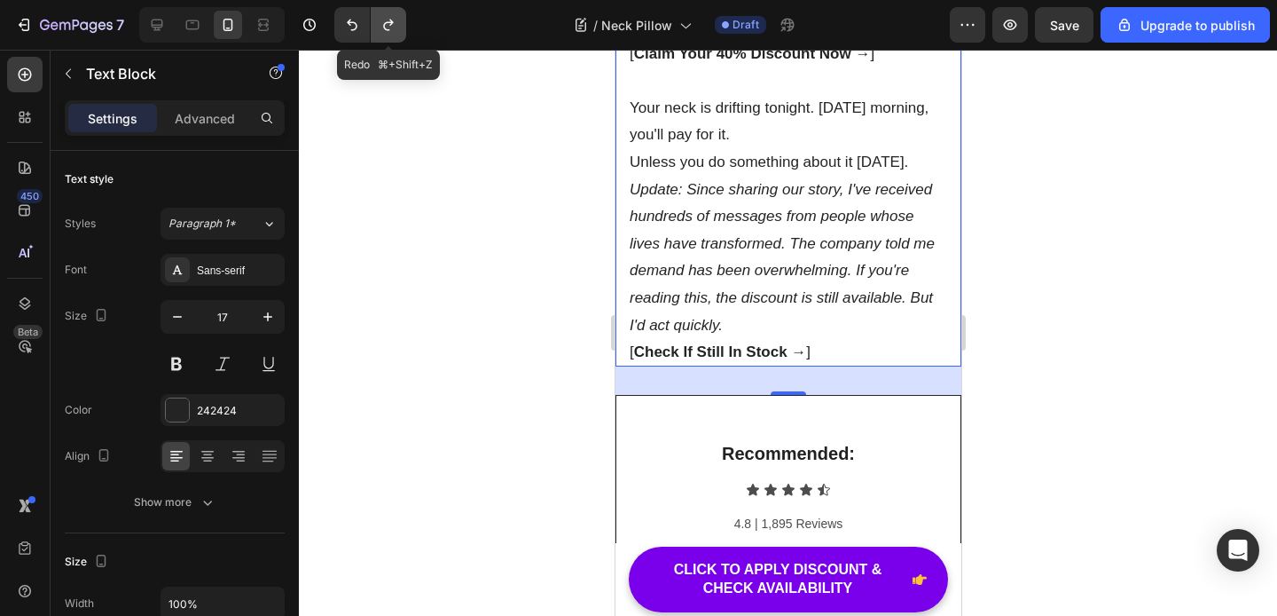
click at [396, 29] on icon "Undo/Redo" at bounding box center [389, 25] width 18 height 18
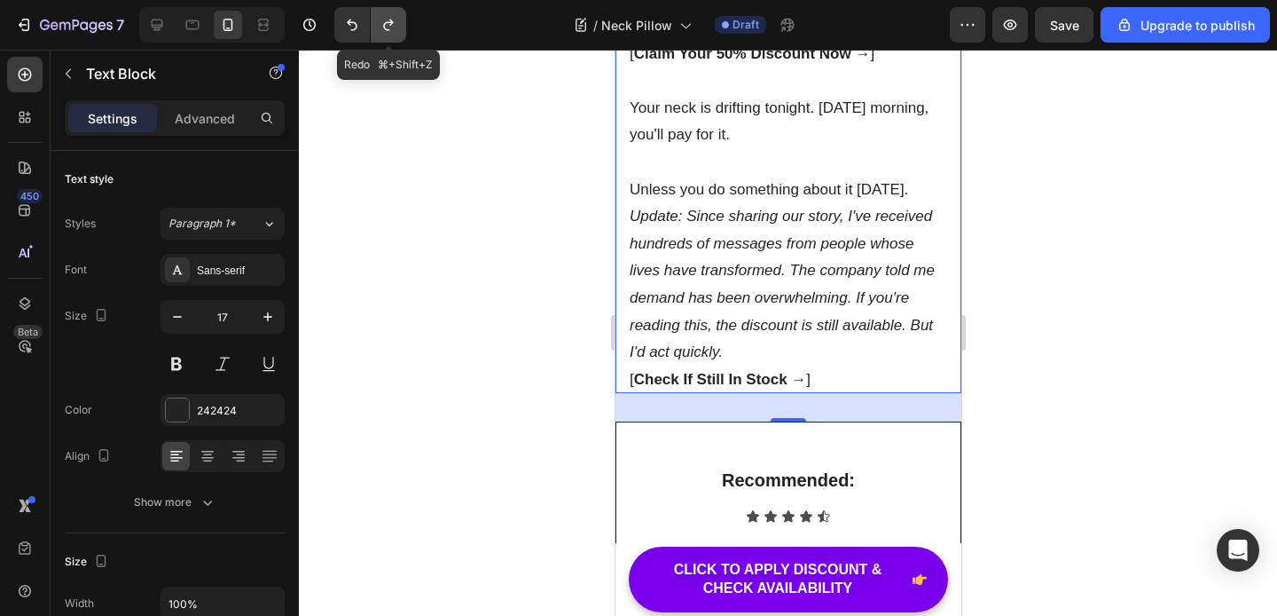
click at [396, 29] on icon "Undo/Redo" at bounding box center [389, 25] width 18 height 18
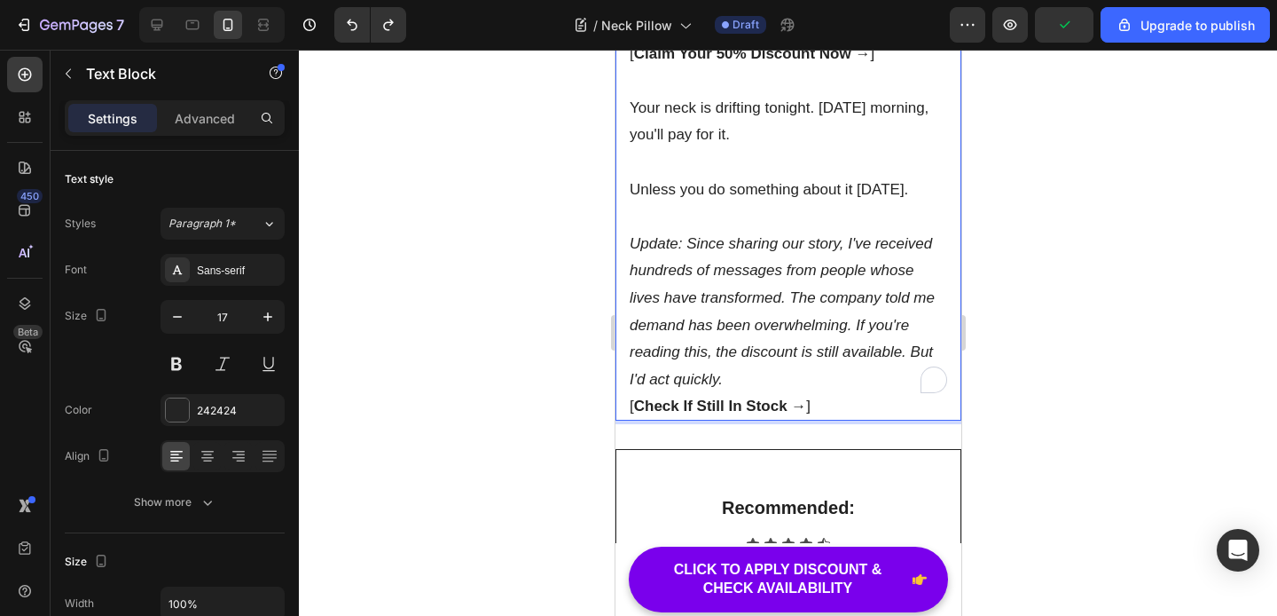
click at [777, 394] on p "Update: Since sharing our story, I've received hundreds of messages from people…" at bounding box center [788, 312] width 318 height 163
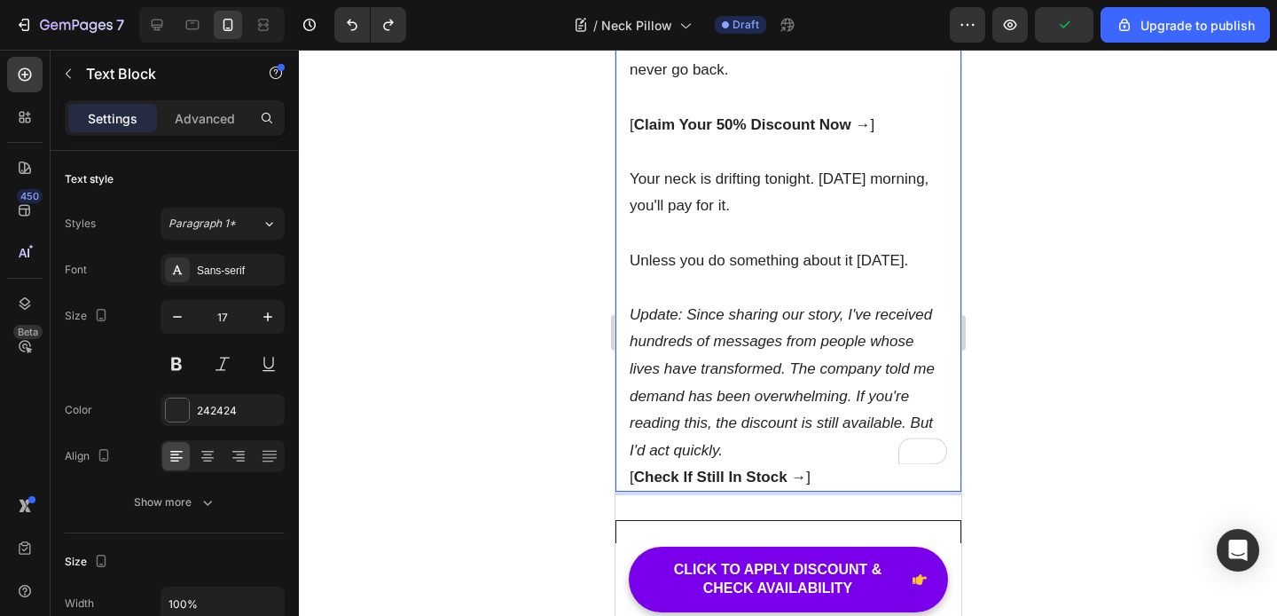
scroll to position [9798, 0]
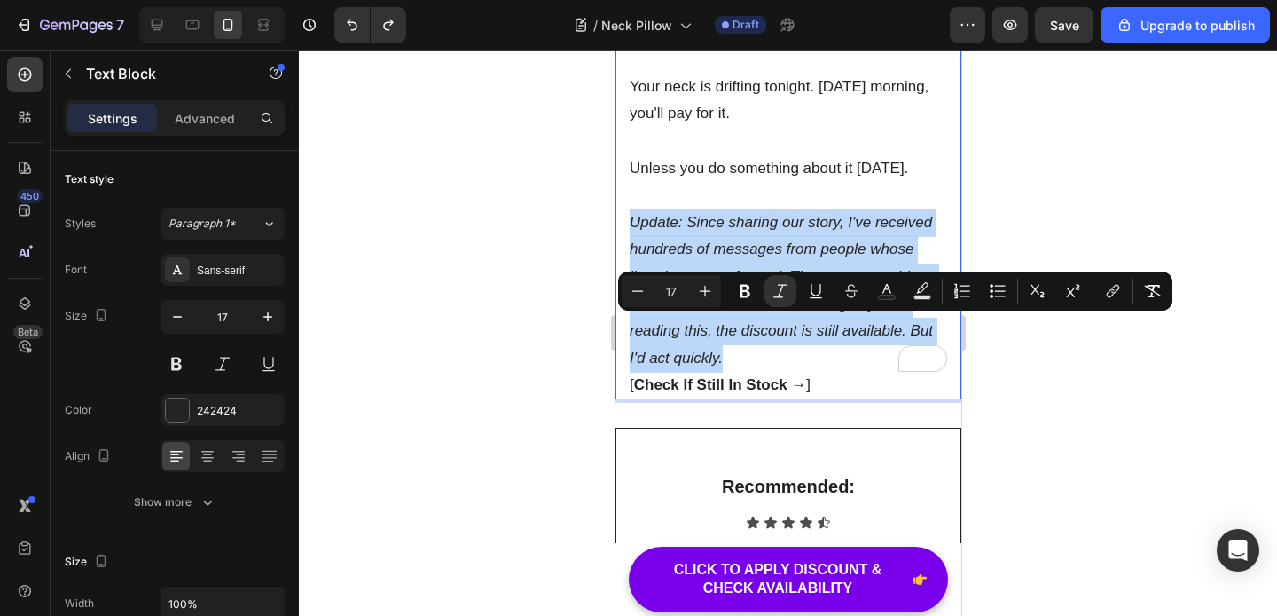
drag, startPoint x: 721, startPoint y: 460, endPoint x: 633, endPoint y: 333, distance: 155.0
click at [633, 333] on icon "Update: Since sharing our story, I've received hundreds of messages from people…" at bounding box center [781, 290] width 305 height 153
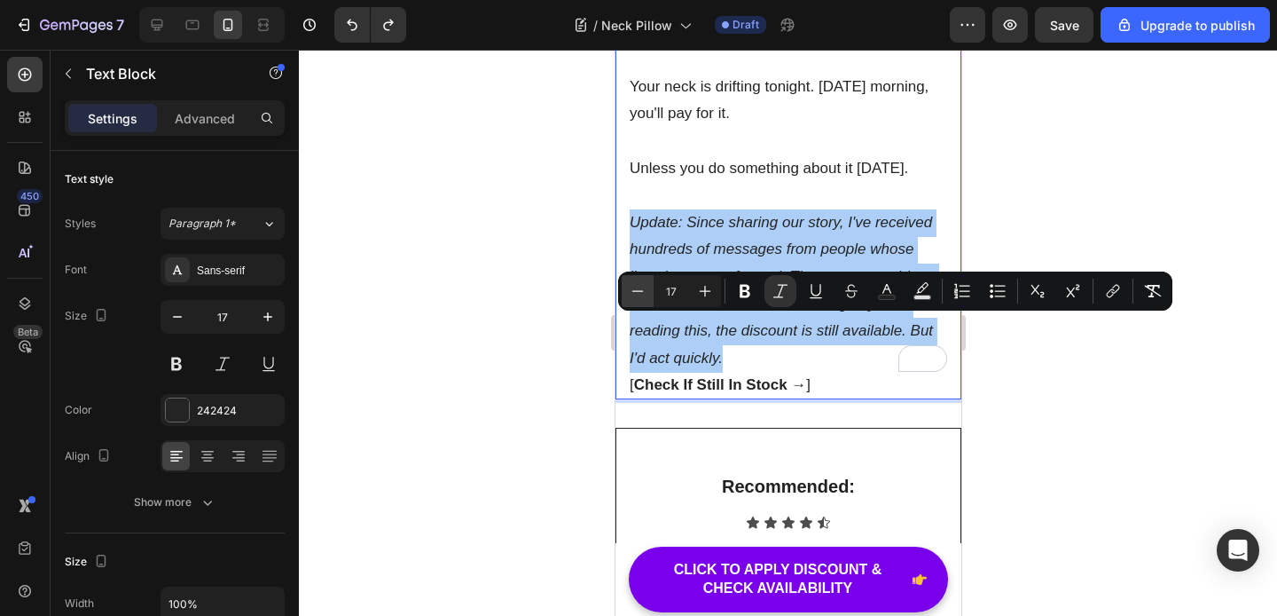
click at [645, 287] on icon "Editor contextual toolbar" at bounding box center [638, 291] width 18 height 18
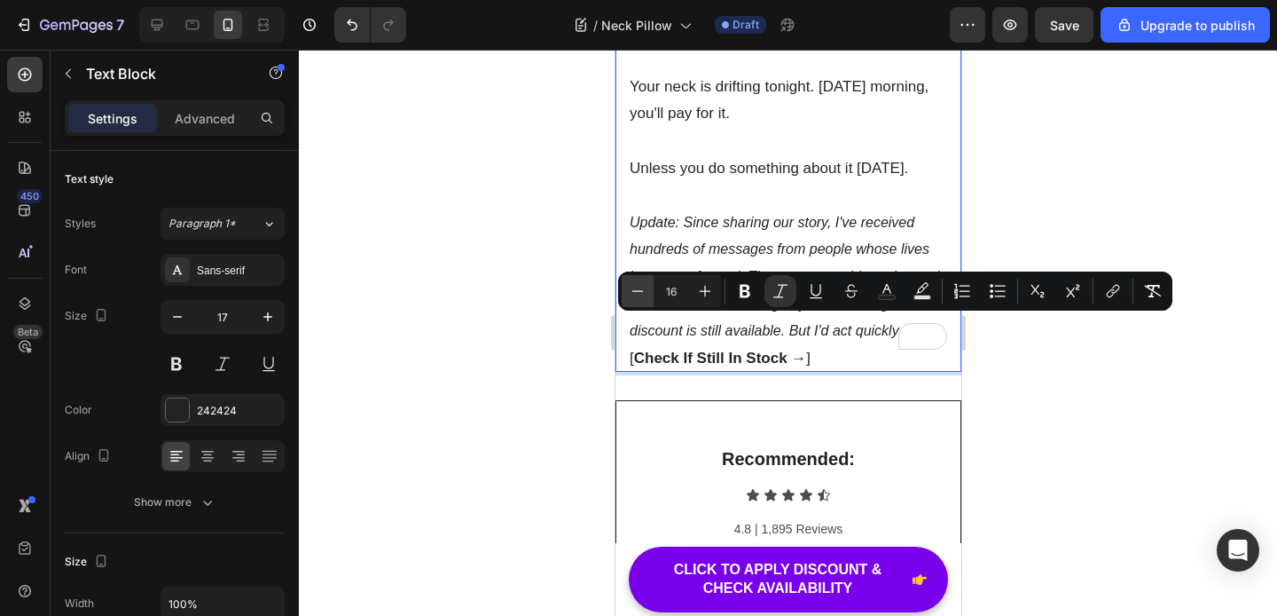
click at [645, 287] on icon "Editor contextual toolbar" at bounding box center [638, 291] width 18 height 18
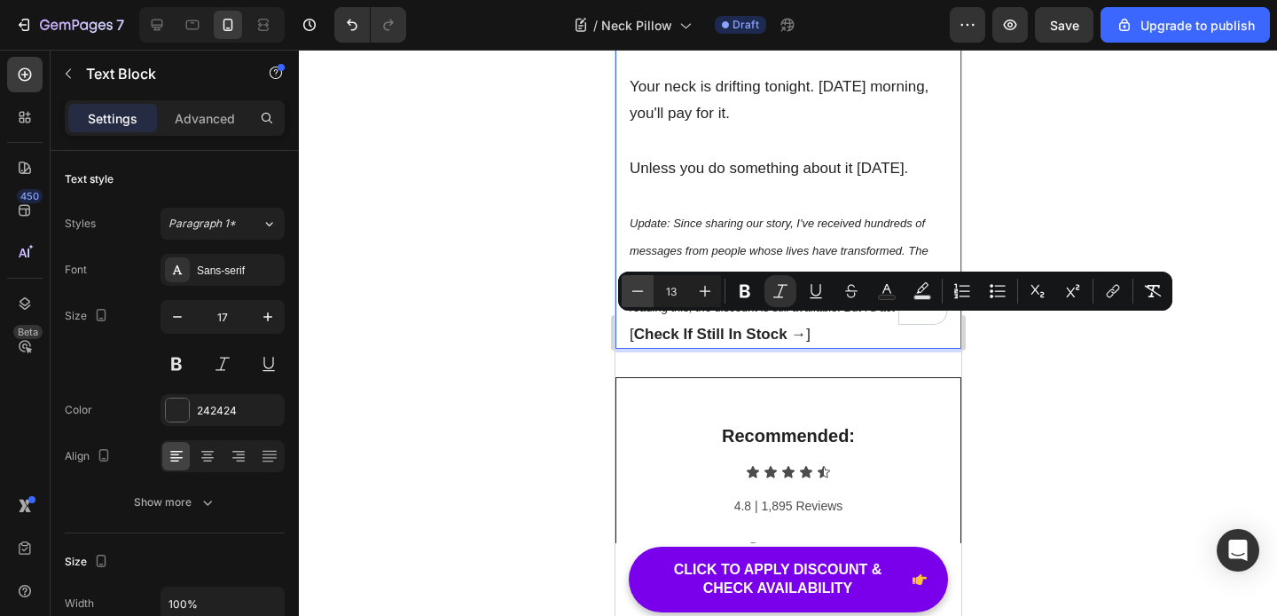
click at [645, 287] on icon "Editor contextual toolbar" at bounding box center [638, 291] width 18 height 18
click at [700, 294] on icon "Editor contextual toolbar" at bounding box center [705, 291] width 18 height 18
type input "13"
click at [814, 349] on p "[ Check If Still In Stock → ]" at bounding box center [788, 334] width 318 height 27
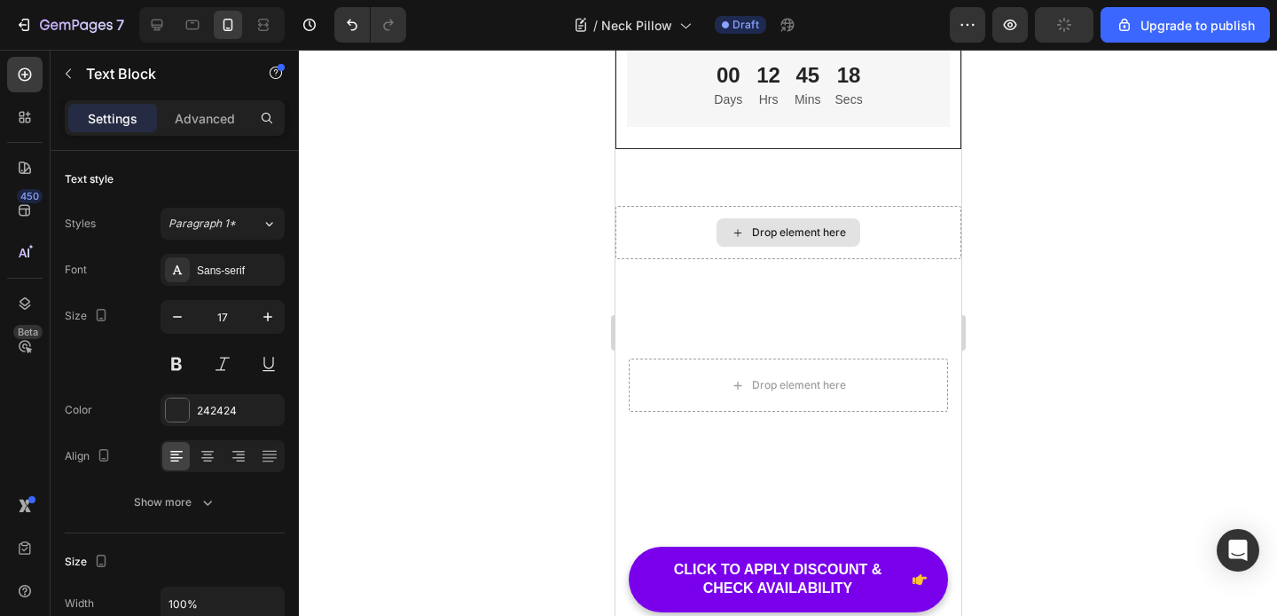
scroll to position [10988, 0]
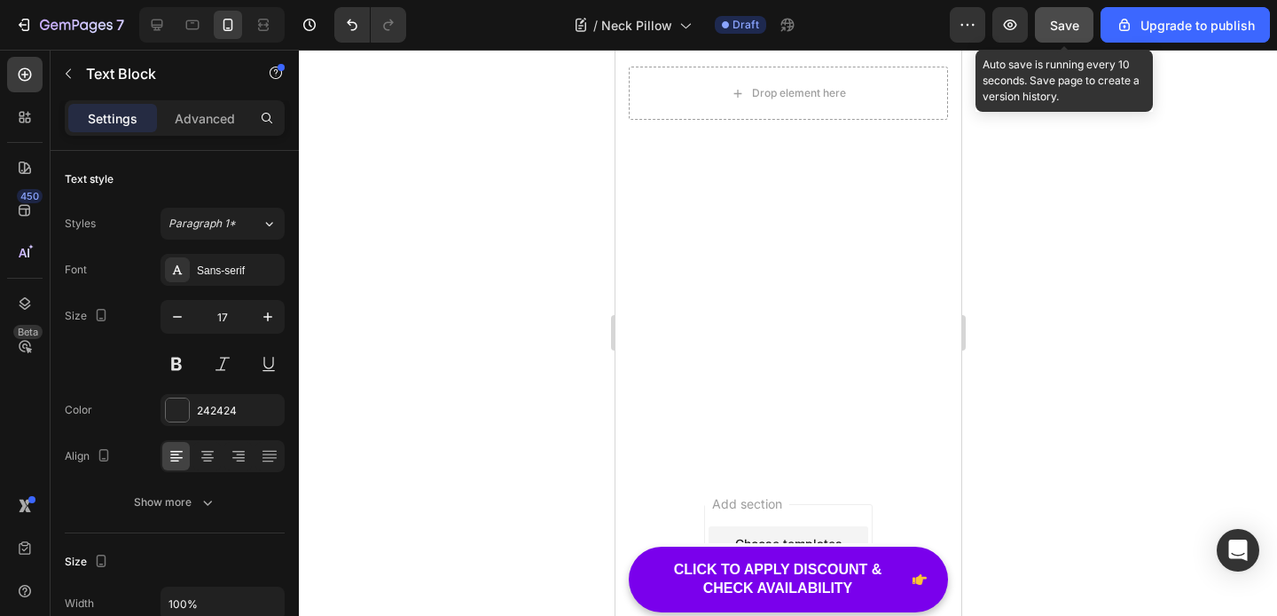
click at [1061, 27] on span "Save" at bounding box center [1064, 25] width 29 height 15
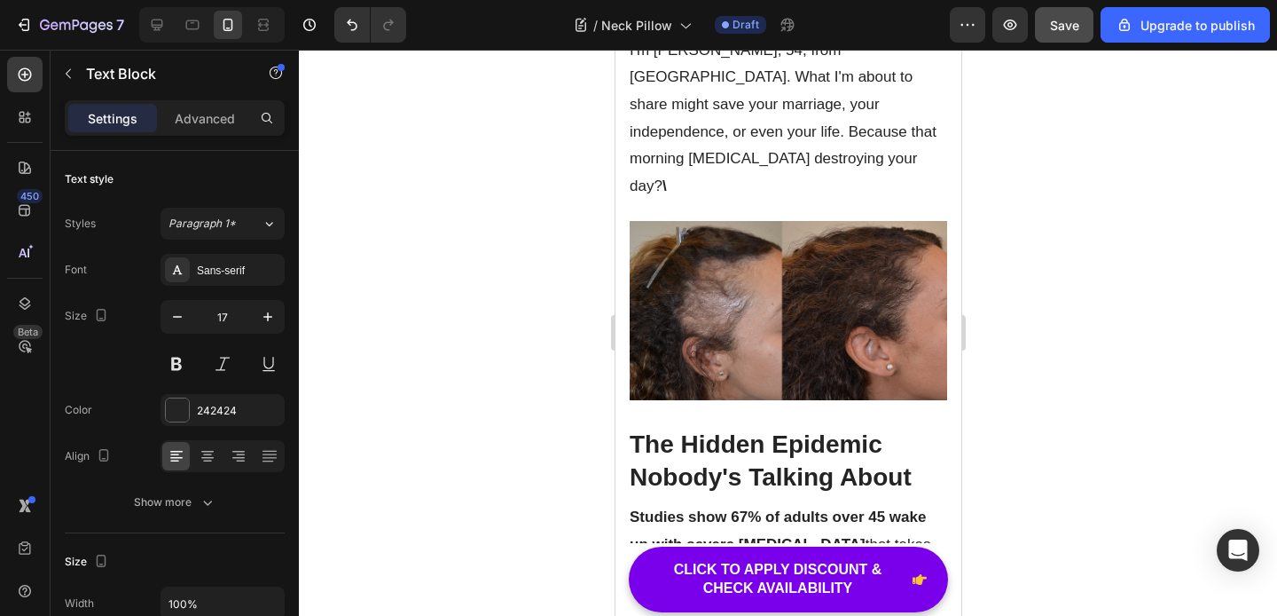
scroll to position [0, 0]
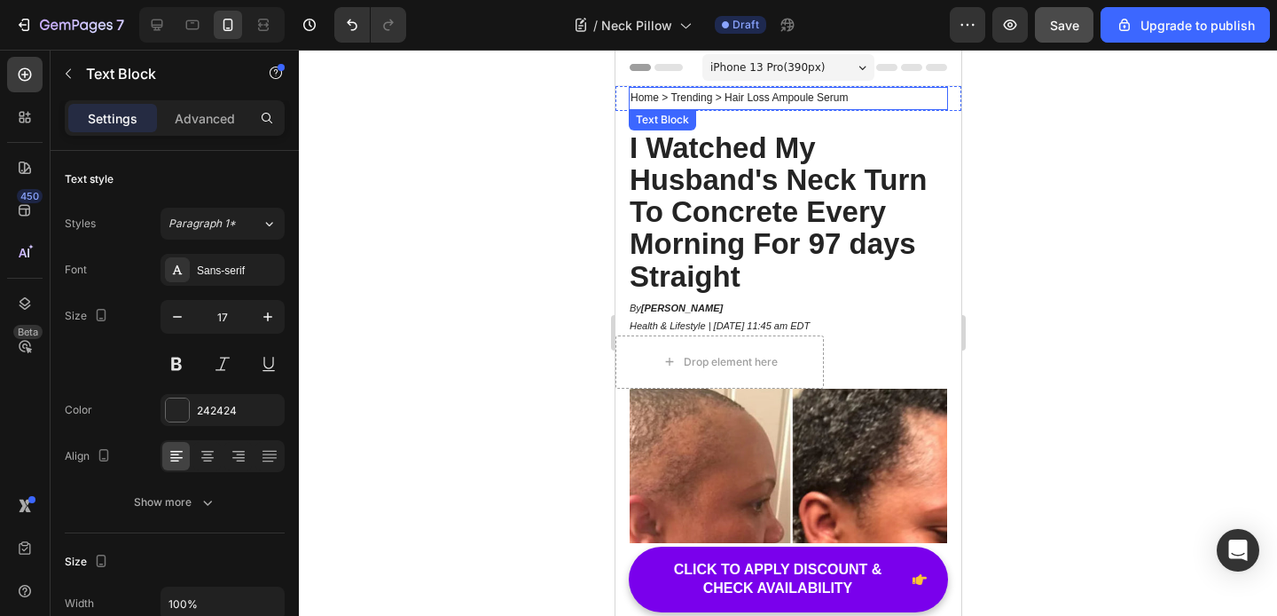
click at [789, 97] on p "Home > Trending > Hair Loss Ampoule Serum" at bounding box center [788, 99] width 316 height 20
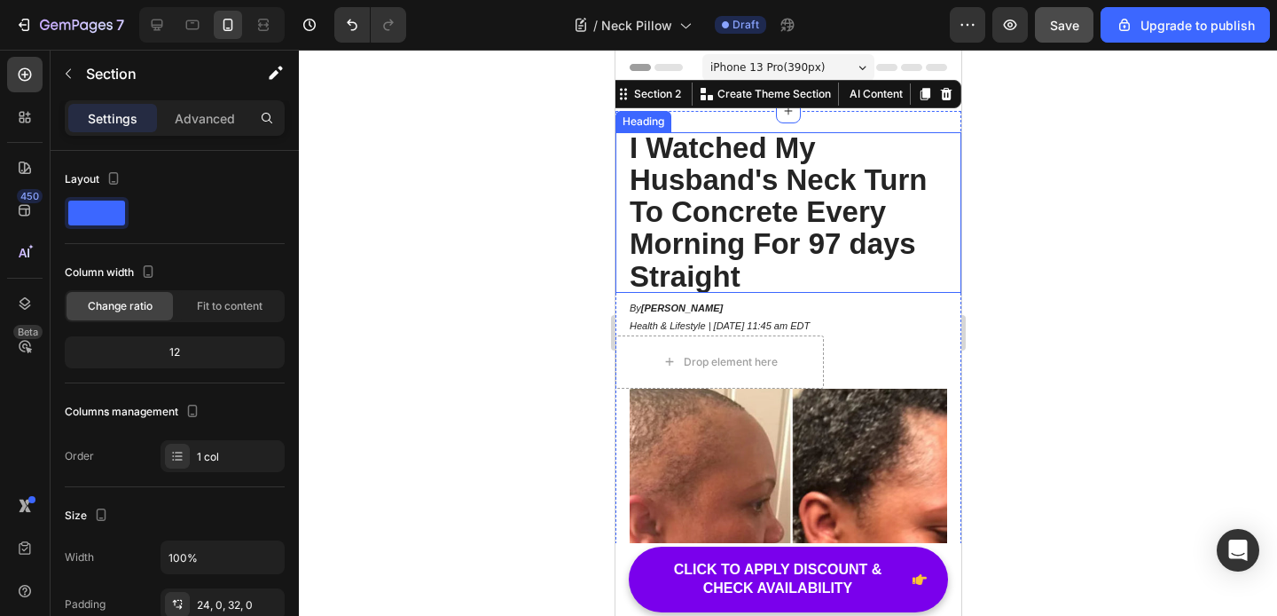
click at [833, 248] on strong "I Watched My Husband's Neck Turn To Concrete Every Morning For 97 days Straight" at bounding box center [777, 211] width 297 height 161
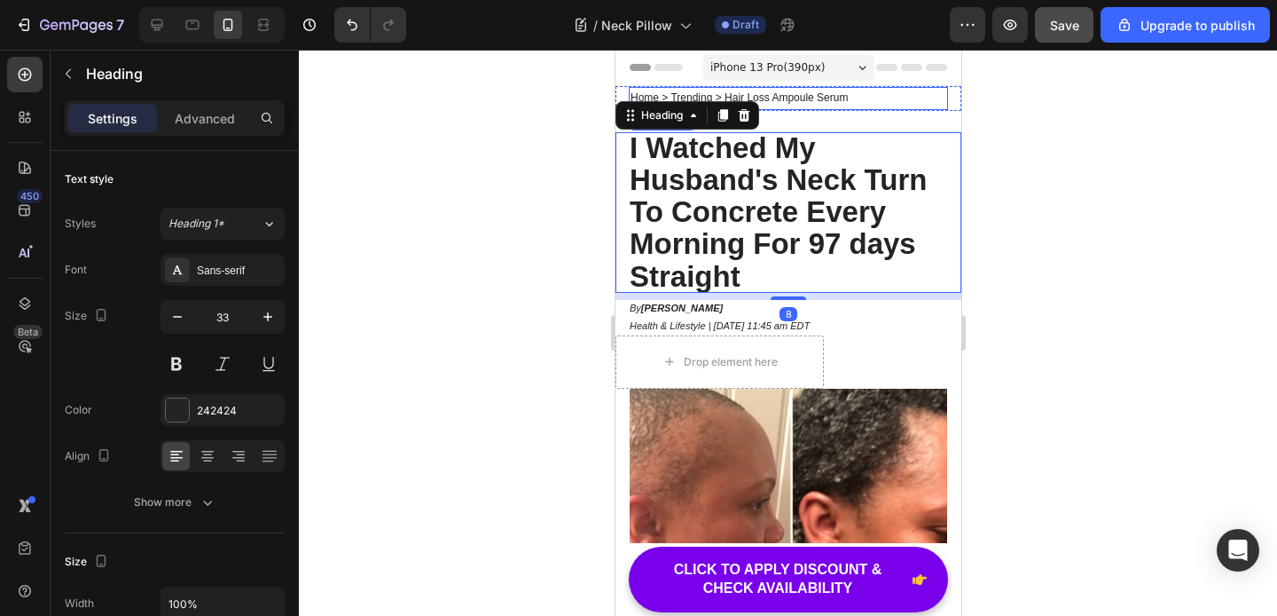
click at [828, 98] on p "Home > Trending > Hair Loss Ampoule Serum" at bounding box center [788, 99] width 316 height 20
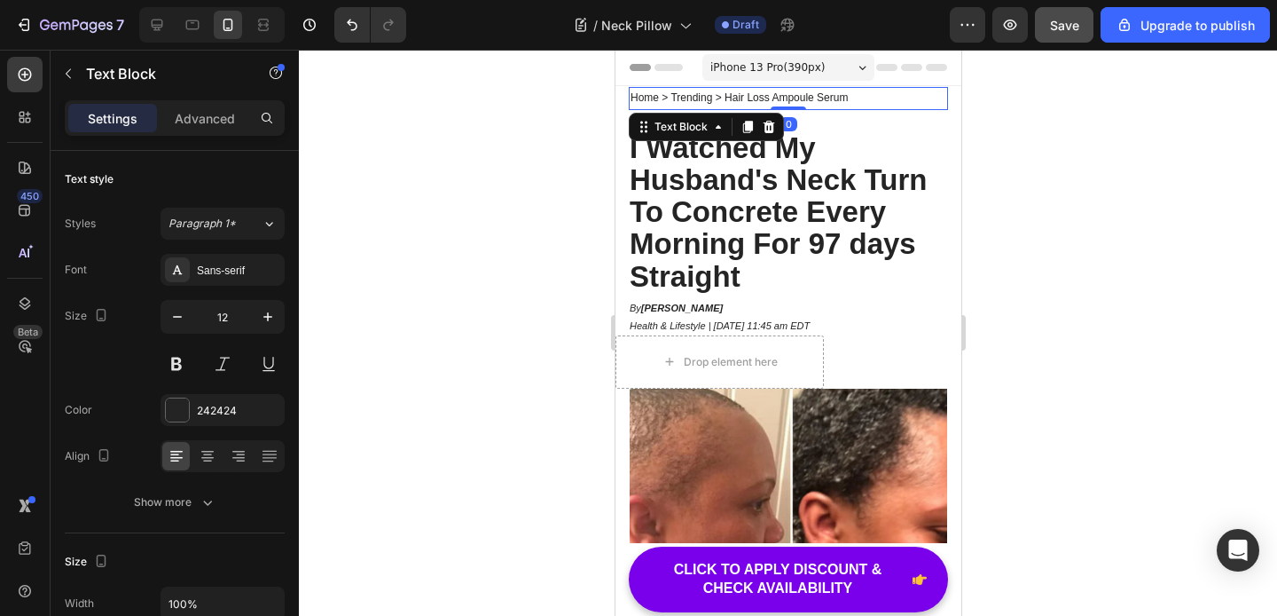
click at [828, 98] on p "Home > Trending > Hair Loss Ampoule Serum" at bounding box center [788, 99] width 316 height 20
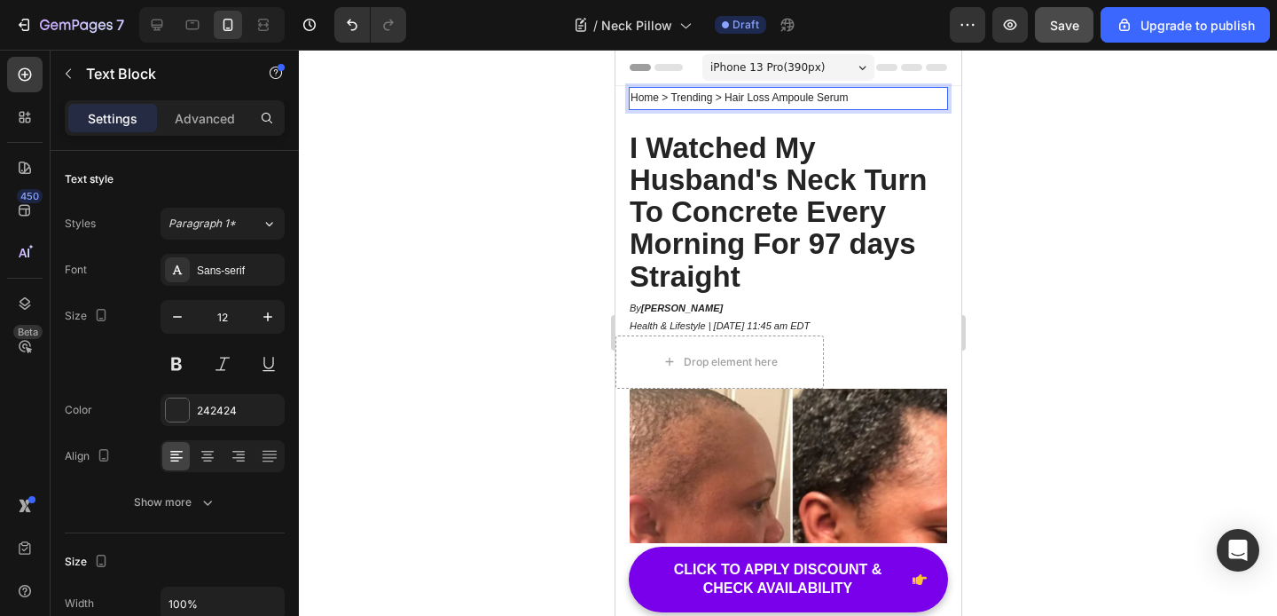
click at [828, 98] on p "Home > Trending > Hair Loss Ampoule Serum" at bounding box center [788, 99] width 316 height 20
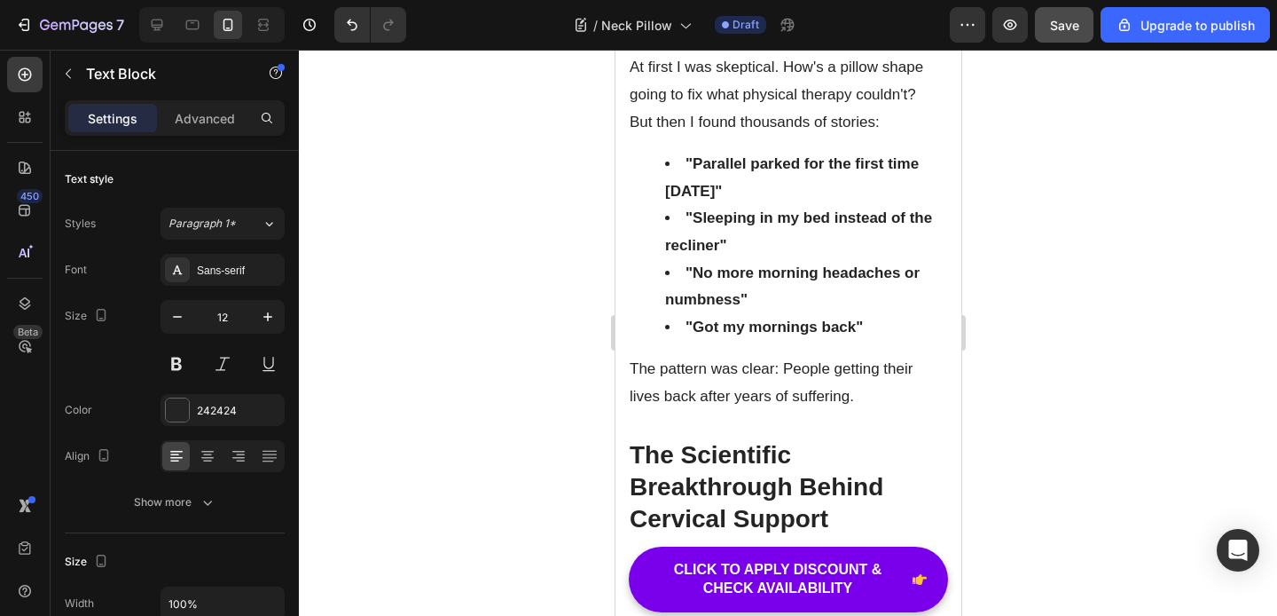
scroll to position [5630, 0]
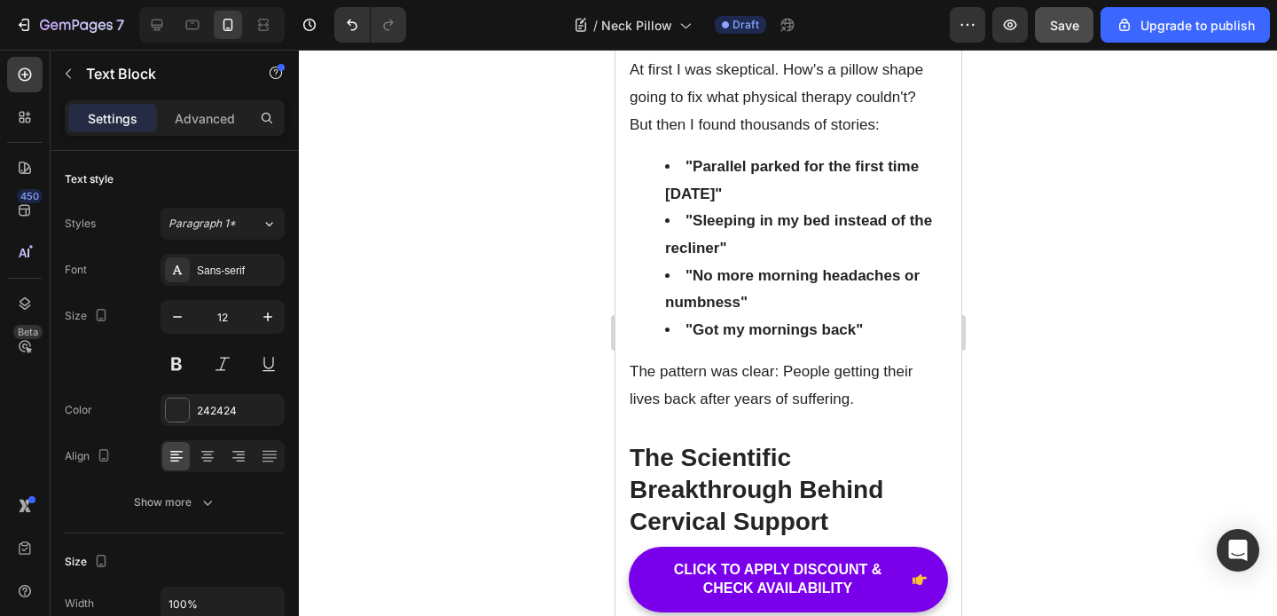
click at [804, 549] on p "Here's what makes proper cervical support different:" at bounding box center [788, 576] width 318 height 54
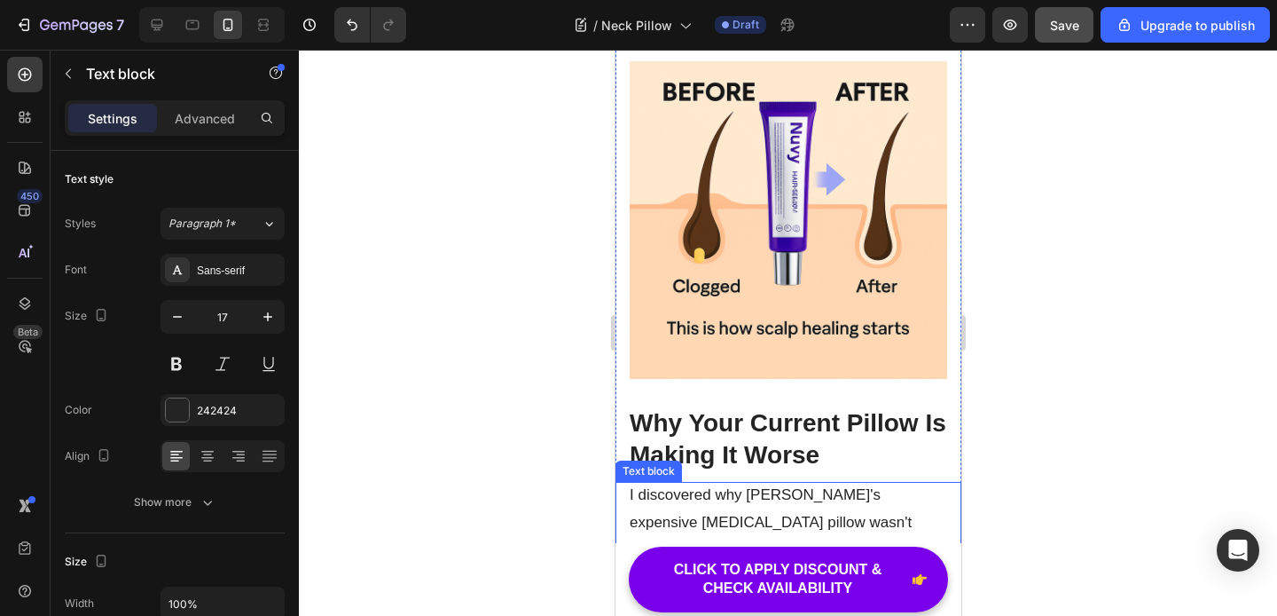
scroll to position [0, 0]
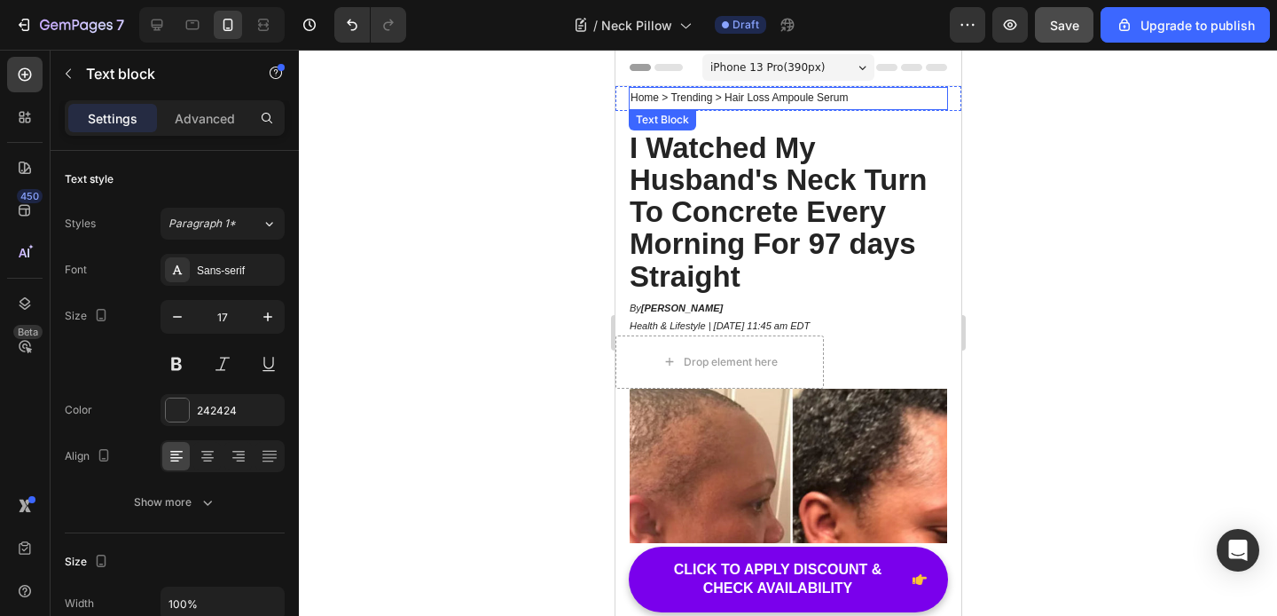
click at [778, 98] on p "Home > Trending > Hair Loss Ampoule Serum" at bounding box center [788, 99] width 316 height 20
click at [816, 99] on p "Home > Trending > Hair Loss Ampoule Serum" at bounding box center [788, 99] width 316 height 20
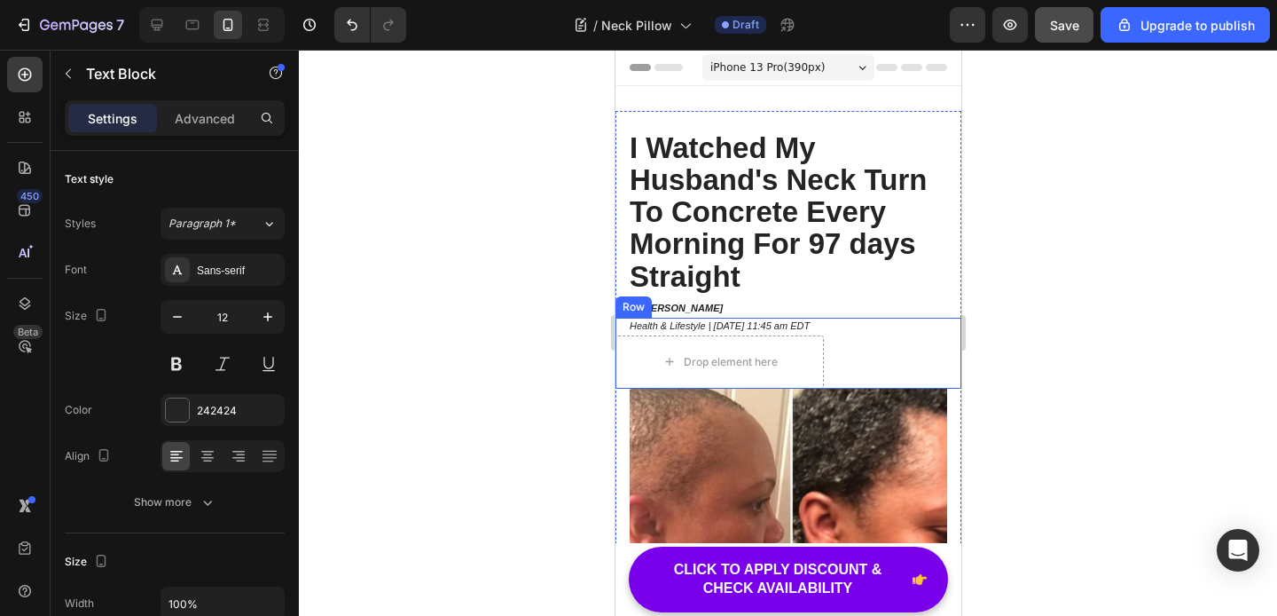
type input "16"
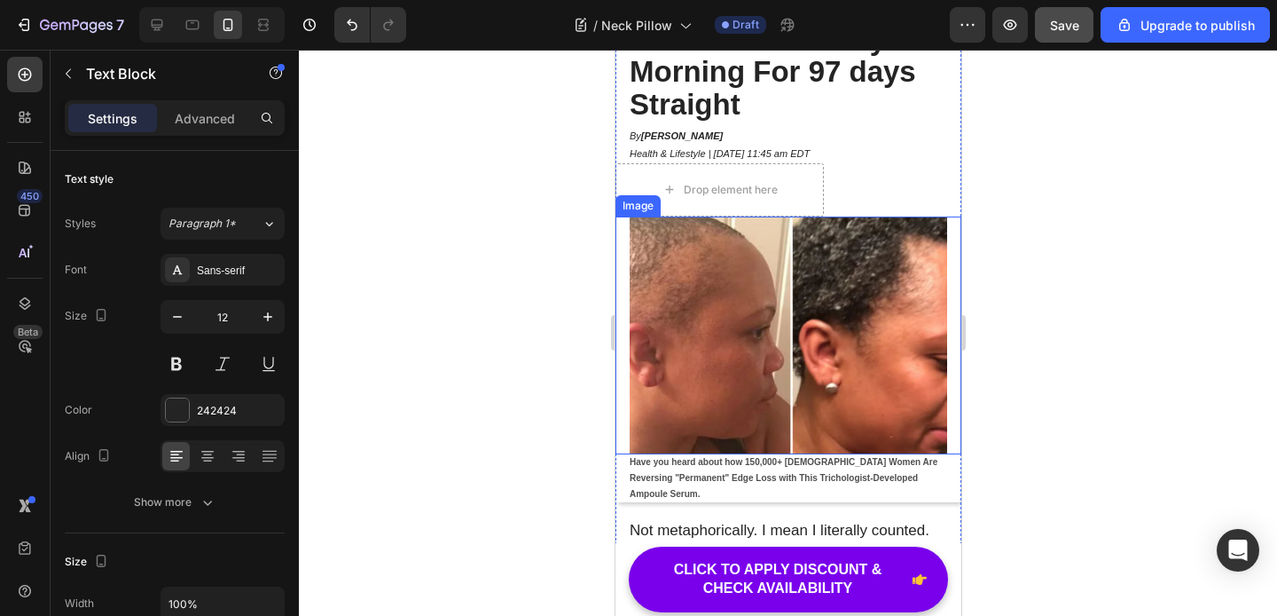
scroll to position [199, 0]
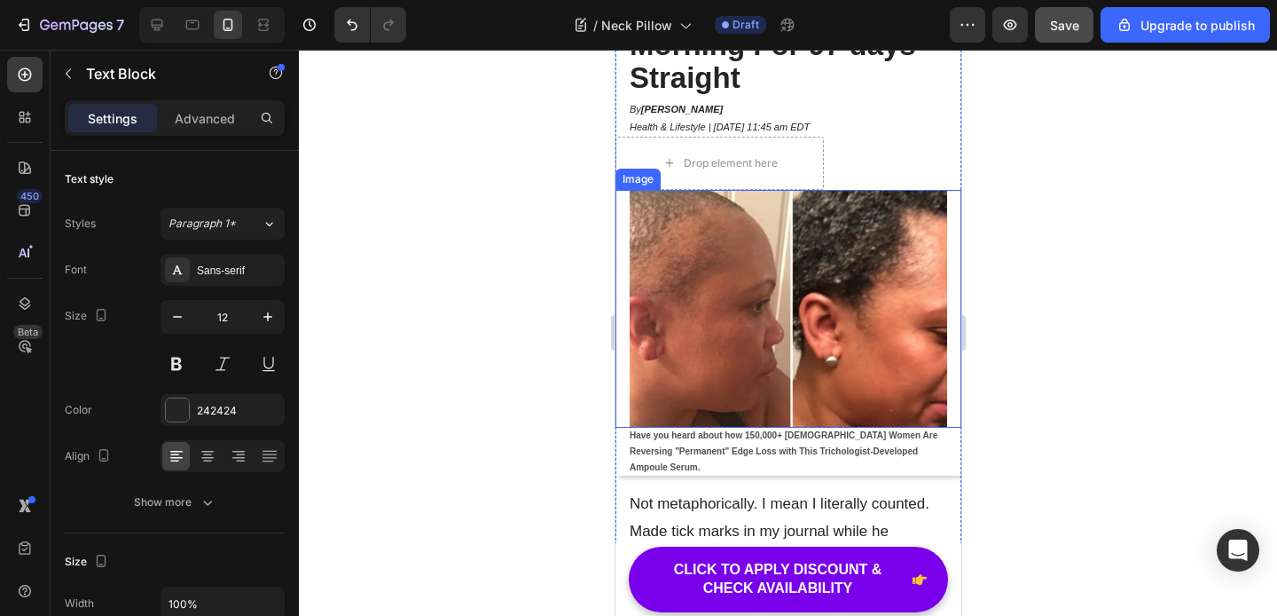
click at [734, 286] on img at bounding box center [788, 309] width 318 height 239
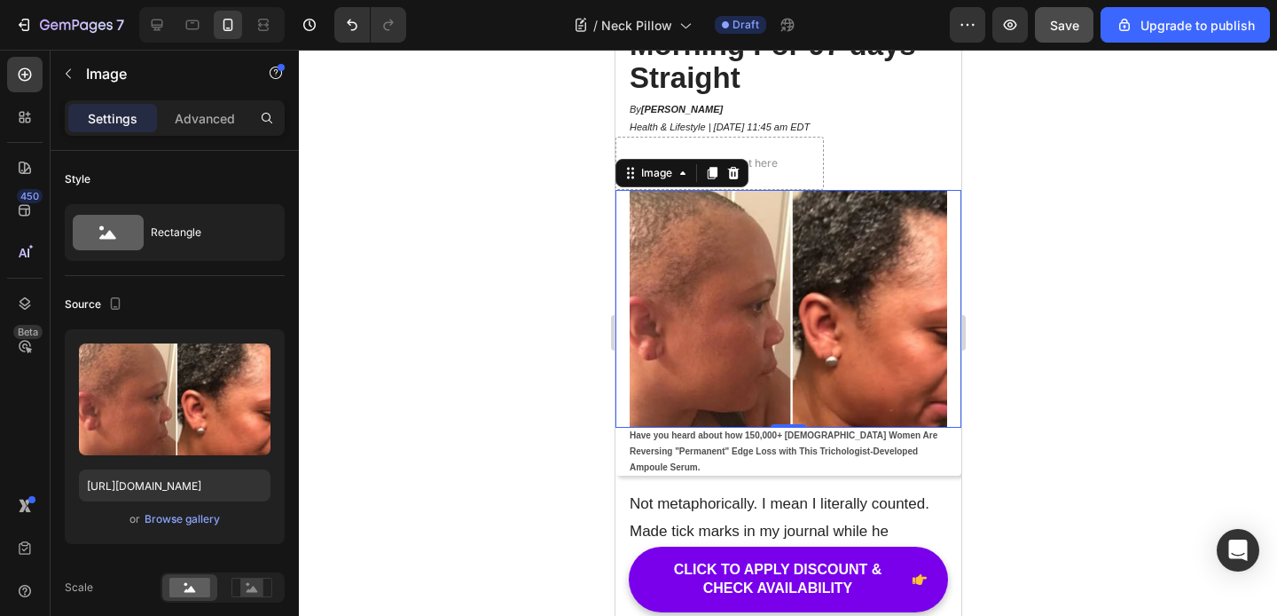
scroll to position [0, 0]
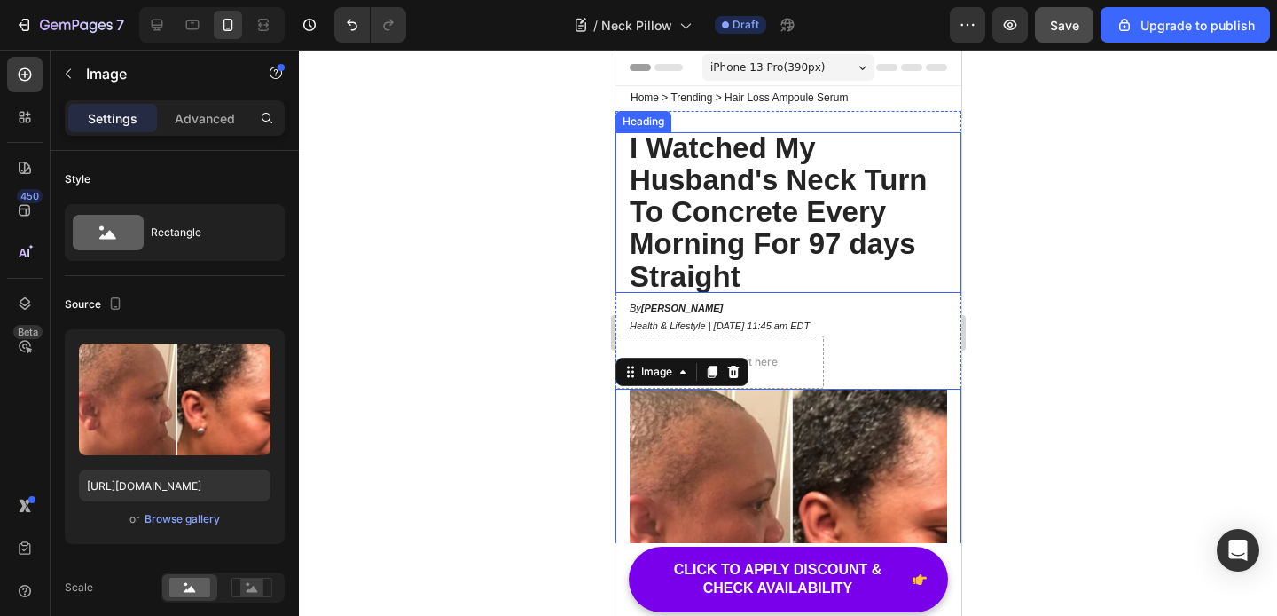
click at [729, 204] on strong "I Watched My Husband's Neck Turn To Concrete Every Morning For 97 days Straight" at bounding box center [777, 211] width 297 height 161
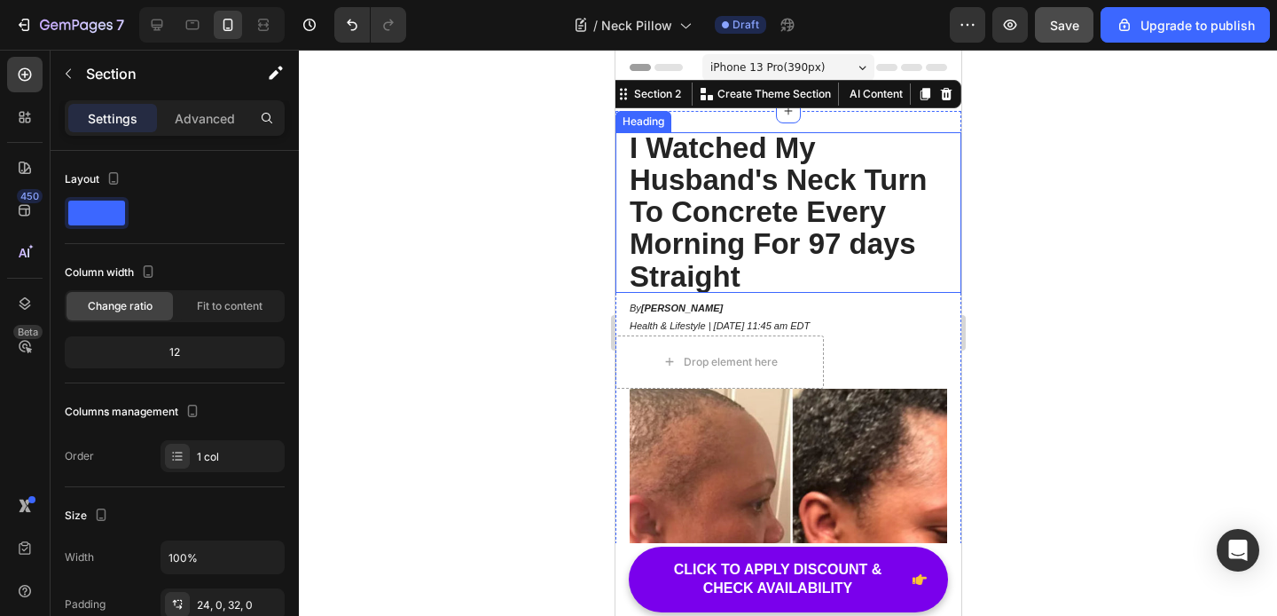
click at [855, 233] on strong "I Watched My Husband's Neck Turn To Concrete Every Morning For 97 days Straight" at bounding box center [777, 211] width 297 height 161
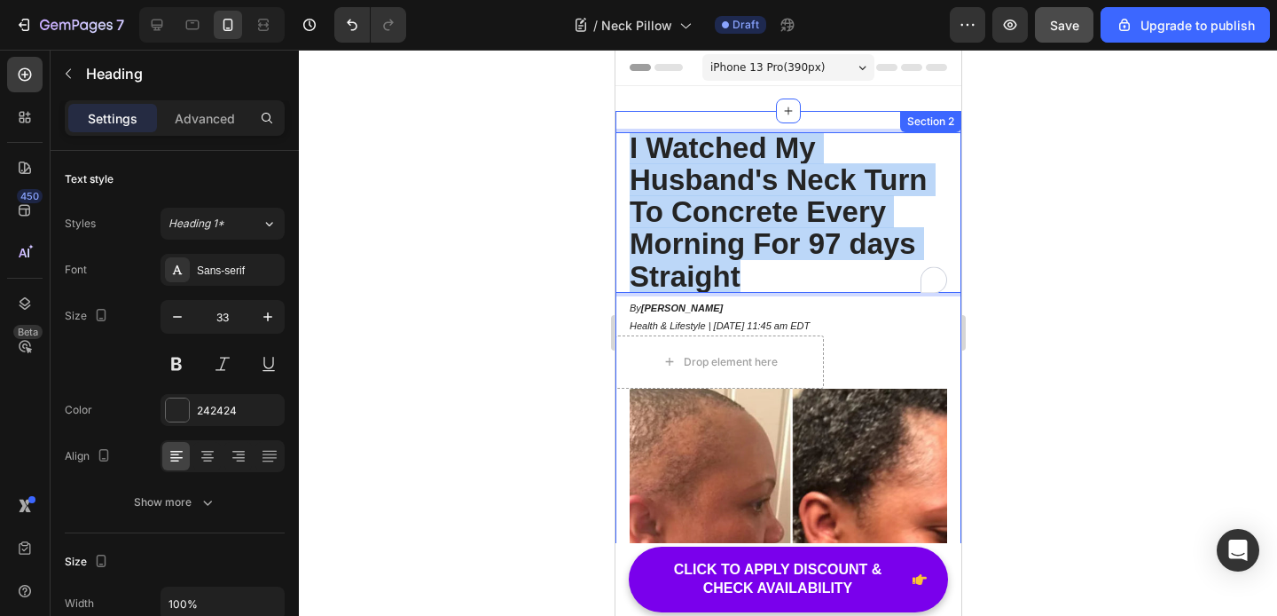
scroll to position [429, 0]
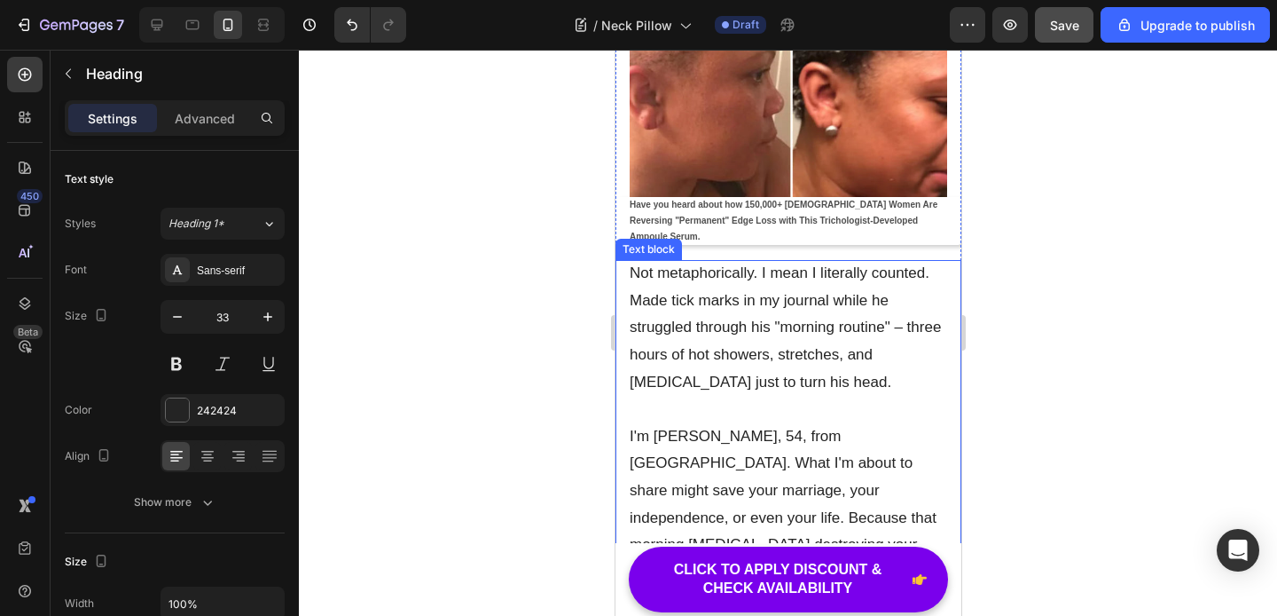
drag, startPoint x: 628, startPoint y: 149, endPoint x: 855, endPoint y: 303, distance: 274.6
click at [773, 313] on p "Not metaphorically. I mean I literally counted. Made tick marks in my journal w…" at bounding box center [788, 328] width 318 height 136
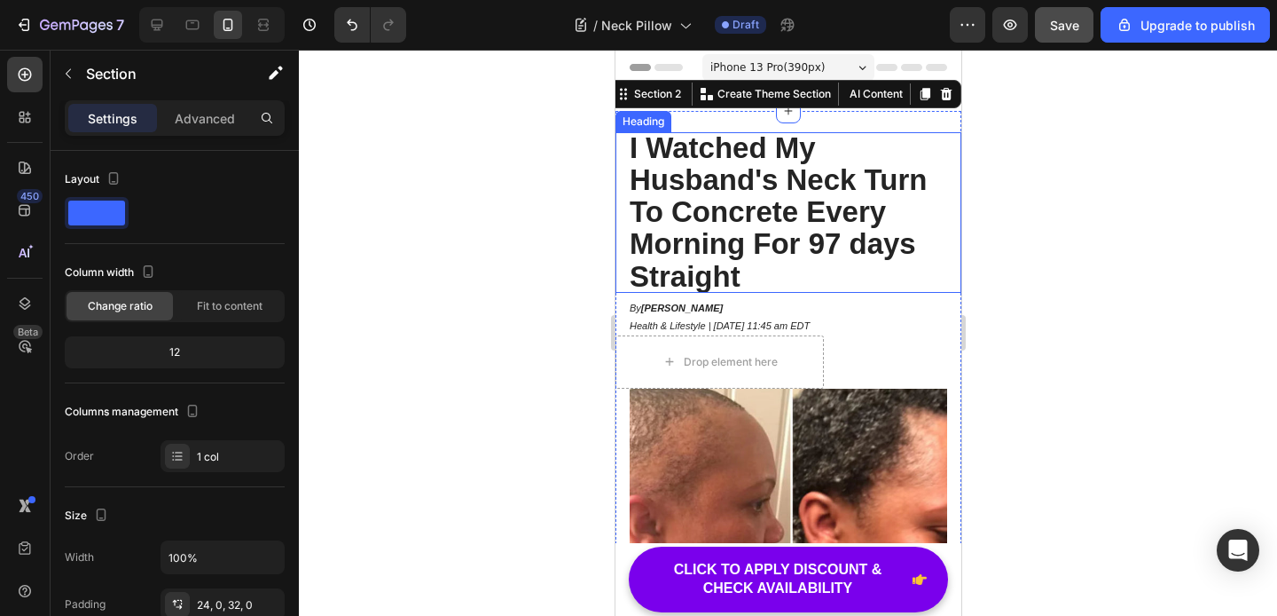
click at [914, 141] on p "⁠⁠⁠⁠⁠⁠⁠ I Watched My Husband's Neck Turn To Concrete Every Morning For 97 days …" at bounding box center [788, 212] width 318 height 161
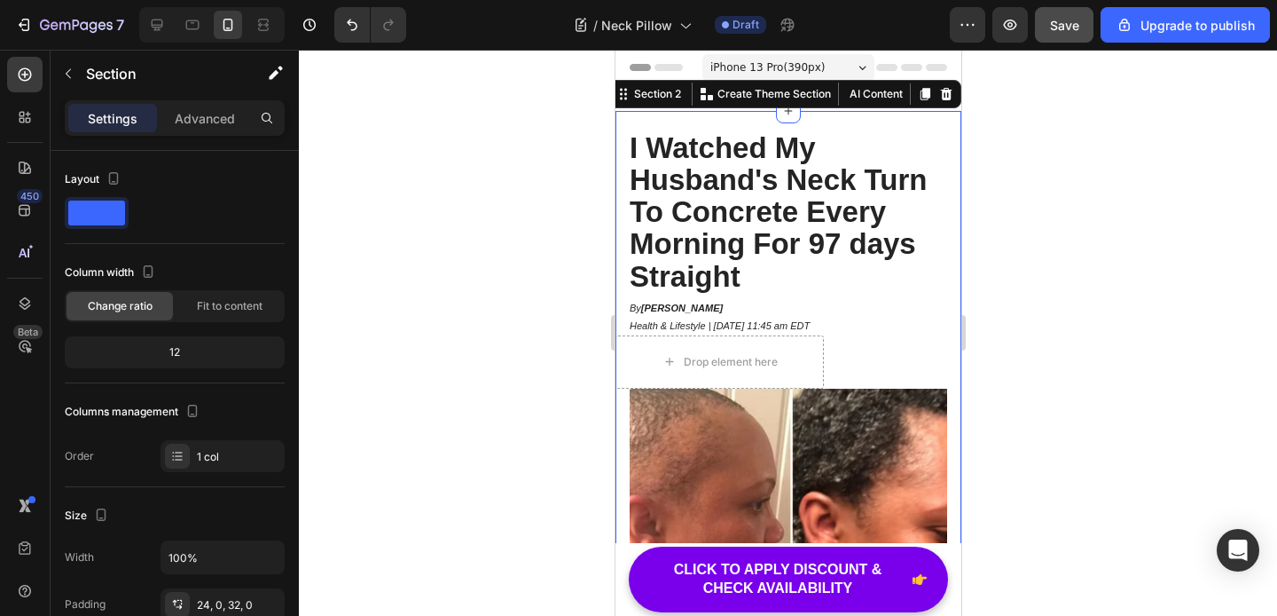
click at [915, 57] on div "Header" at bounding box center [788, 67] width 318 height 35
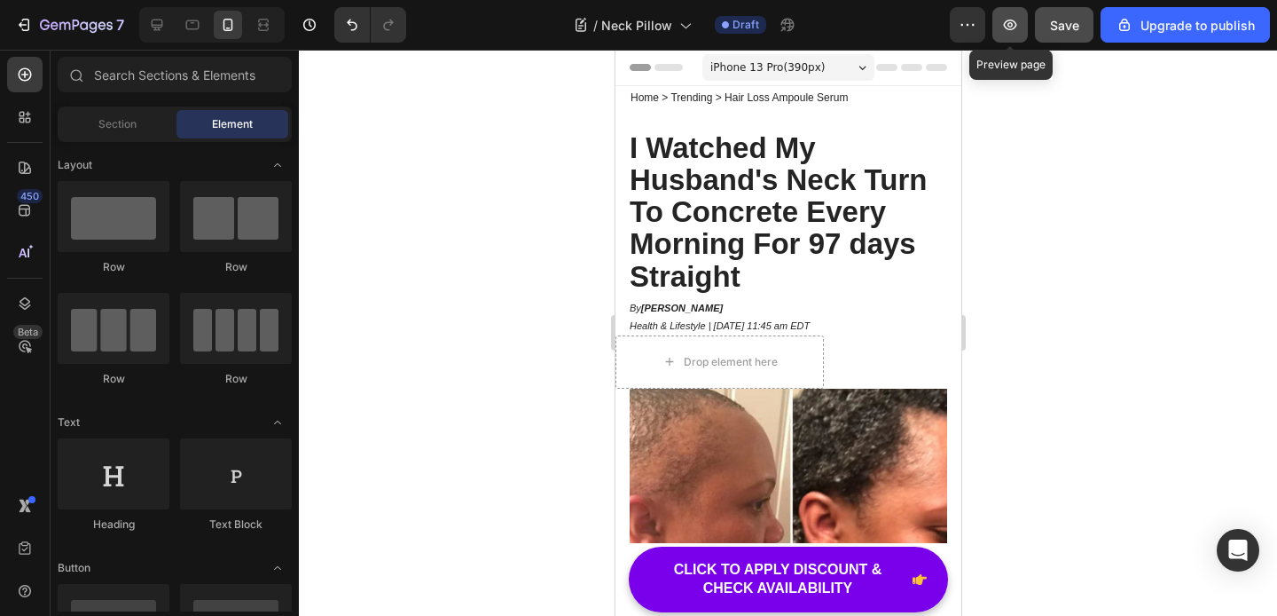
click at [1005, 30] on icon "button" at bounding box center [1010, 25] width 18 height 18
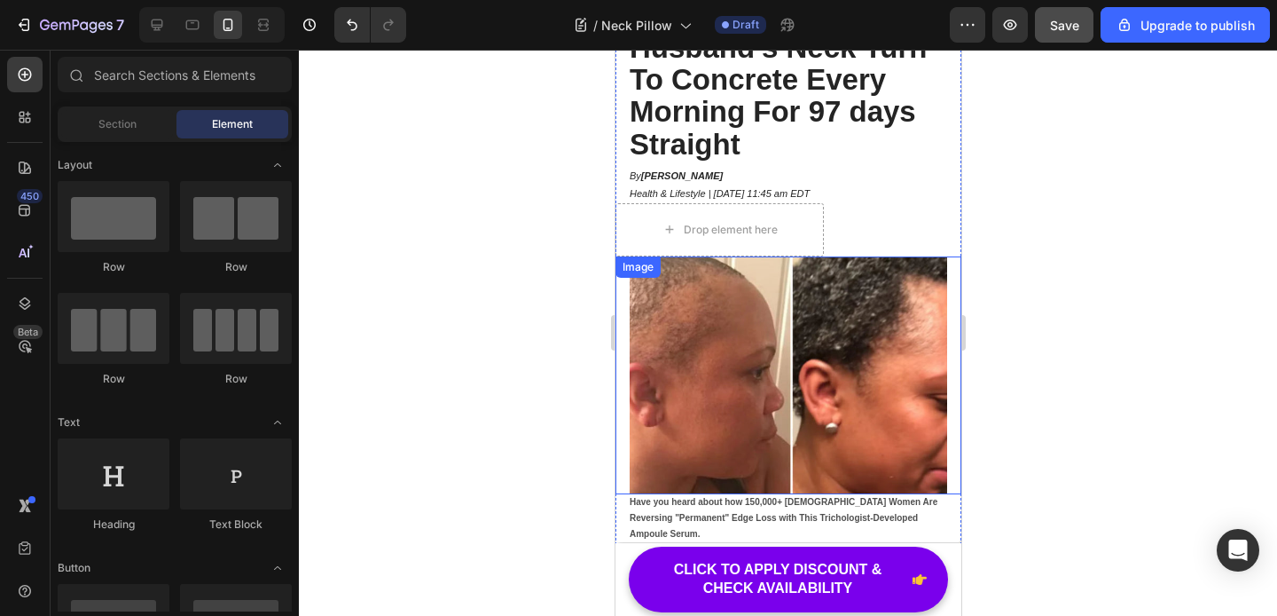
scroll to position [98, 0]
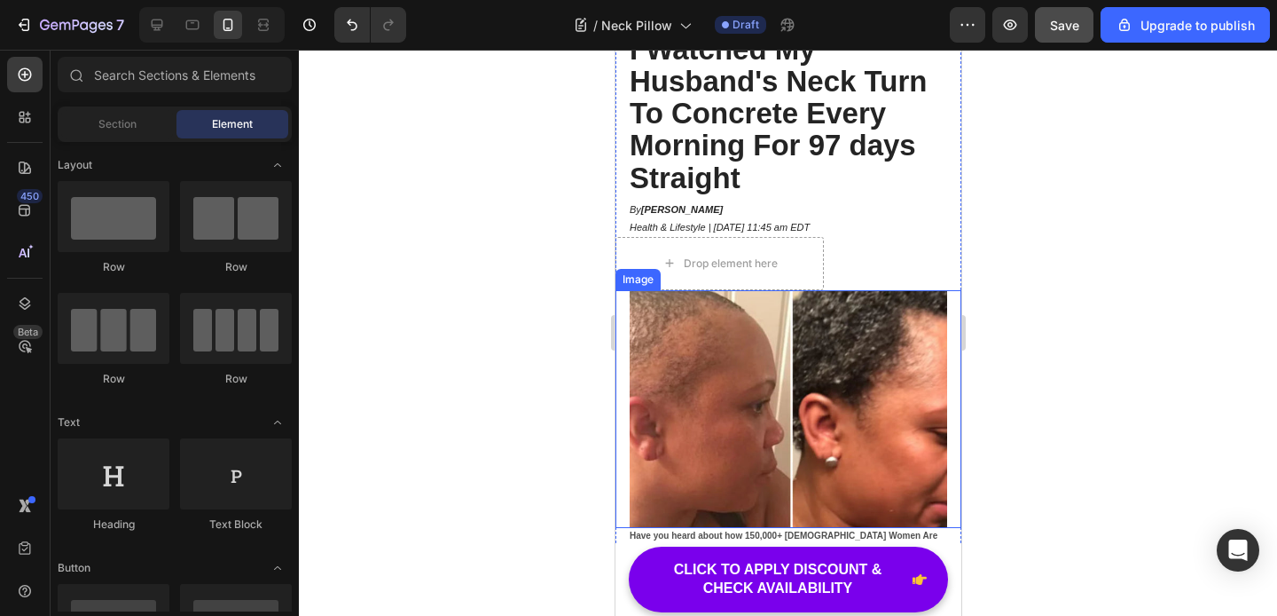
click at [772, 387] on img at bounding box center [788, 409] width 318 height 239
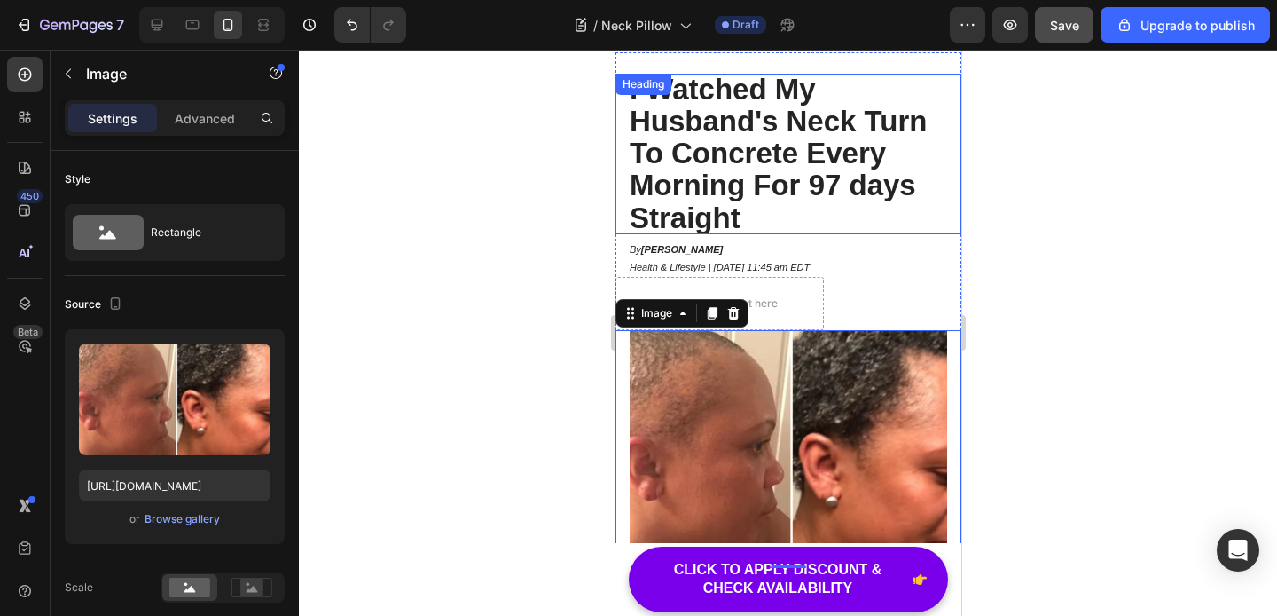
scroll to position [58, 0]
click at [694, 157] on strong "I Watched My Husband's Neck Turn To Concrete Every Morning For 97 days Straight" at bounding box center [777, 154] width 297 height 161
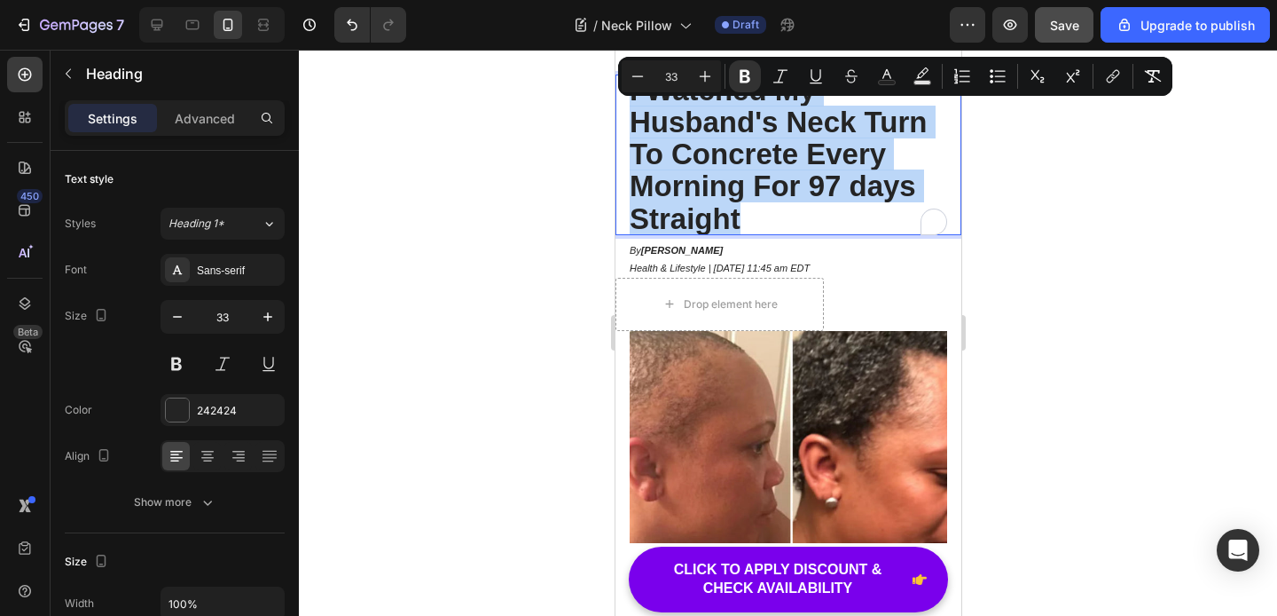
copy strong "I Watched My Husband's Neck Turn To Concrete Every Morning For 97 days Straight"
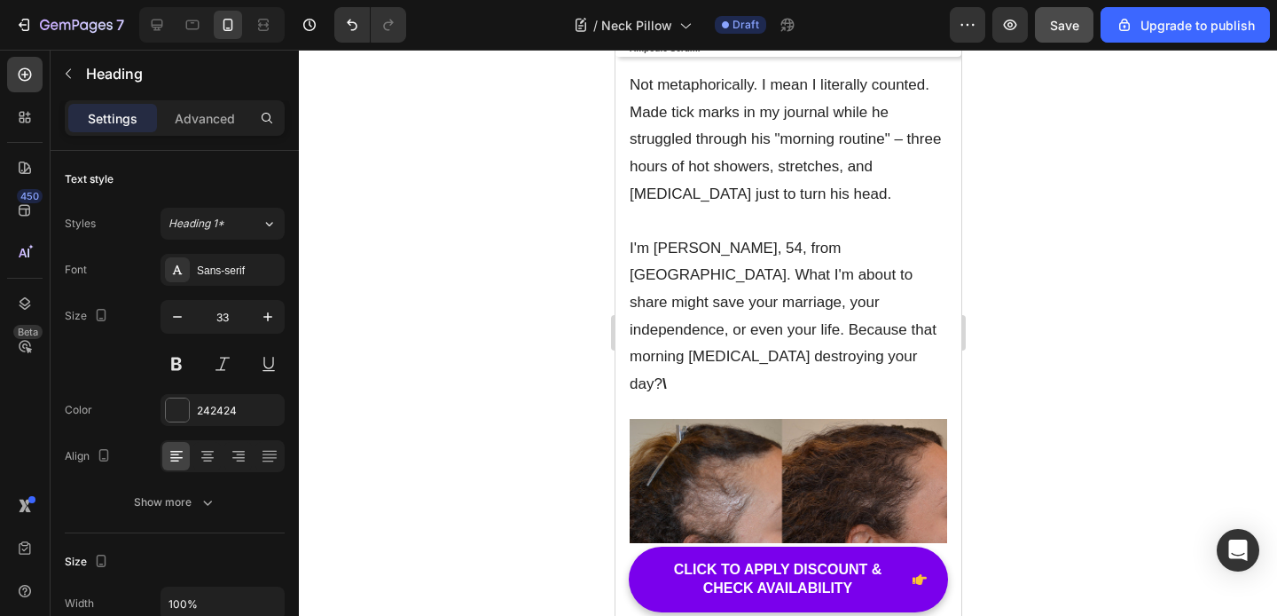
scroll to position [610, 0]
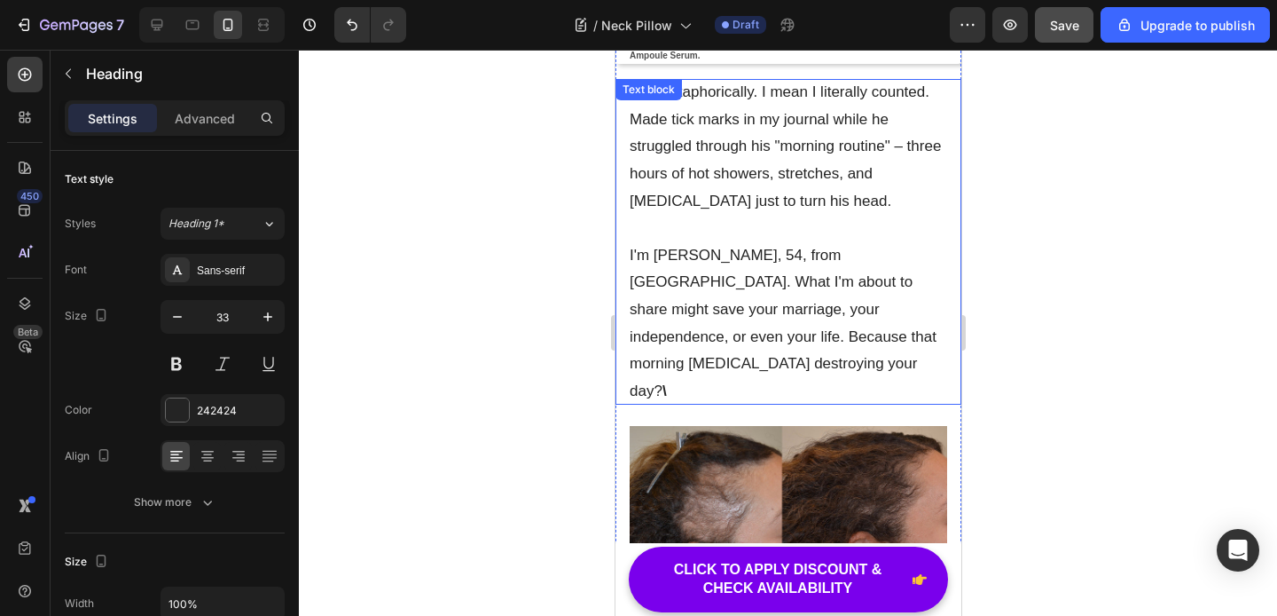
click at [914, 312] on p "I'm Linda Thompson, 54, from Austin. What I'm about to share might save your ma…" at bounding box center [788, 323] width 318 height 163
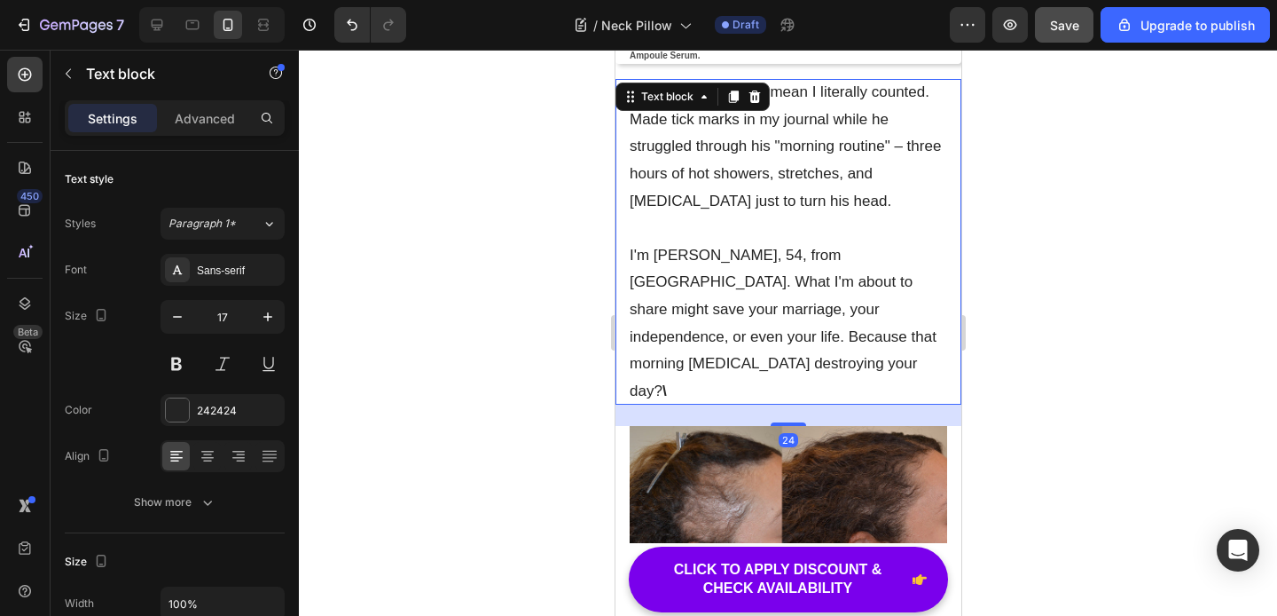
click at [934, 318] on p "I'm Linda Thompson, 54, from Austin. What I'm about to share might save your ma…" at bounding box center [788, 323] width 318 height 163
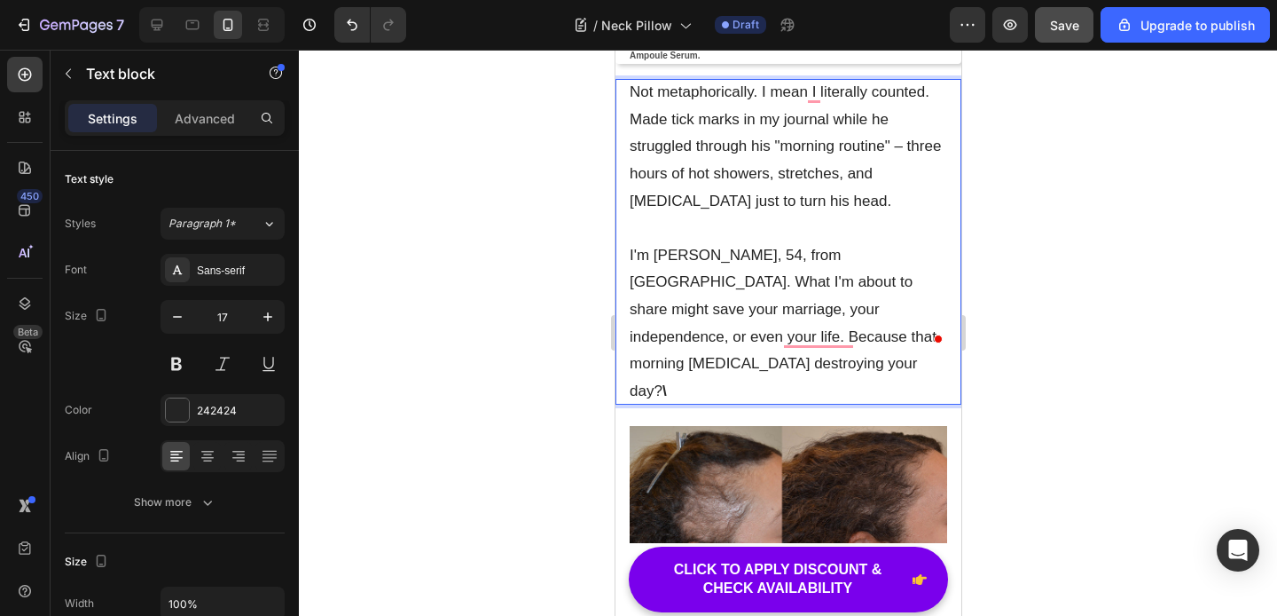
click at [895, 246] on p "I'm Linda Thompson, 54, from Austin. What I'm about to share might save your ma…" at bounding box center [788, 323] width 318 height 163
click at [941, 334] on div "Open Grammarly. 2 suggestions." at bounding box center [937, 338] width 9 height 9
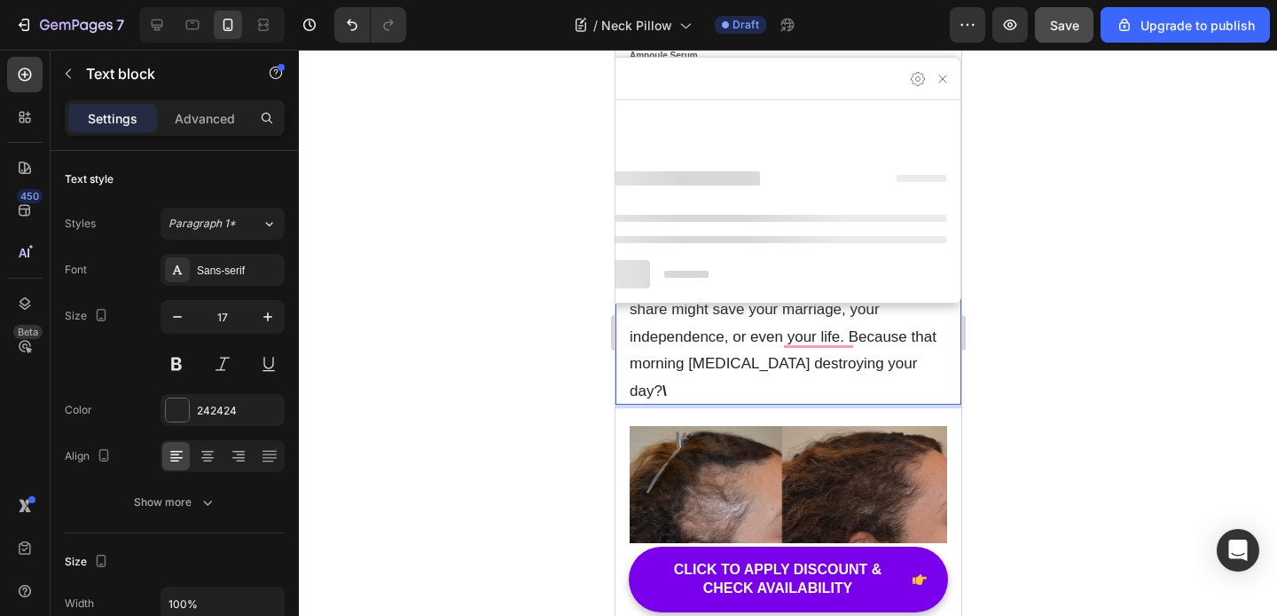
click at [931, 318] on p "I'm Linda Thompson, 54, from Austin. What I'm about to share might save your ma…" at bounding box center [788, 323] width 318 height 163
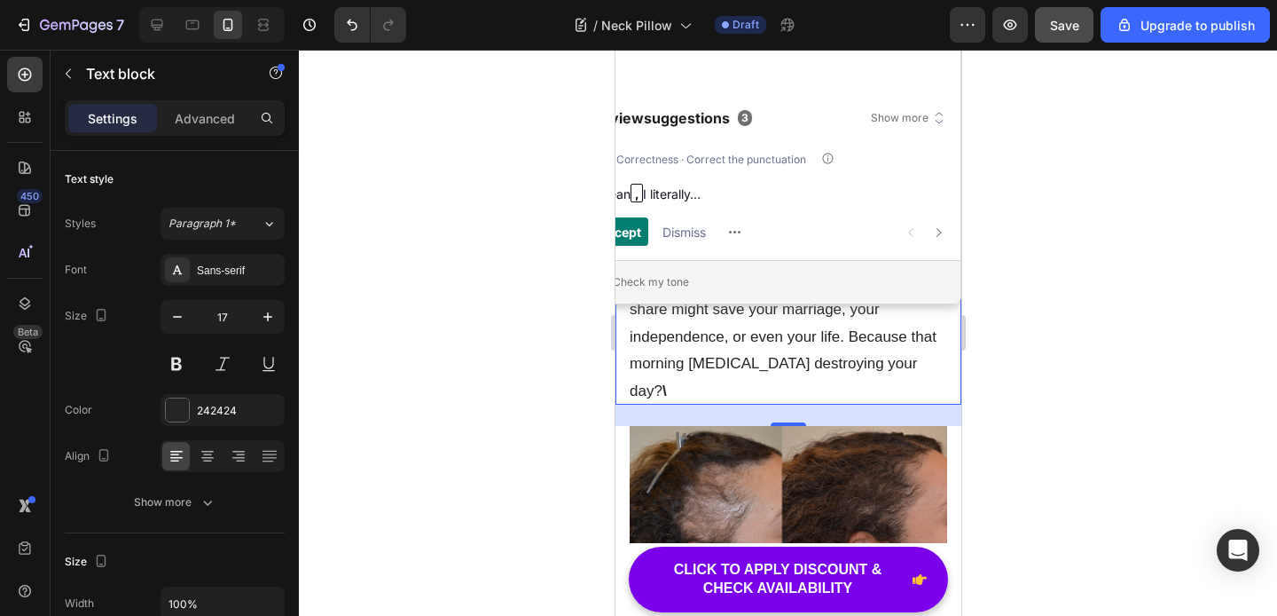
click at [883, 318] on p "I'm Linda Thompson, 54, from Austin. What I'm about to share might save your ma…" at bounding box center [788, 323] width 318 height 163
click at [932, 320] on p "I'm Linda Thompson, 54, from Austin. What I'm about to share might save your ma…" at bounding box center [788, 323] width 318 height 163
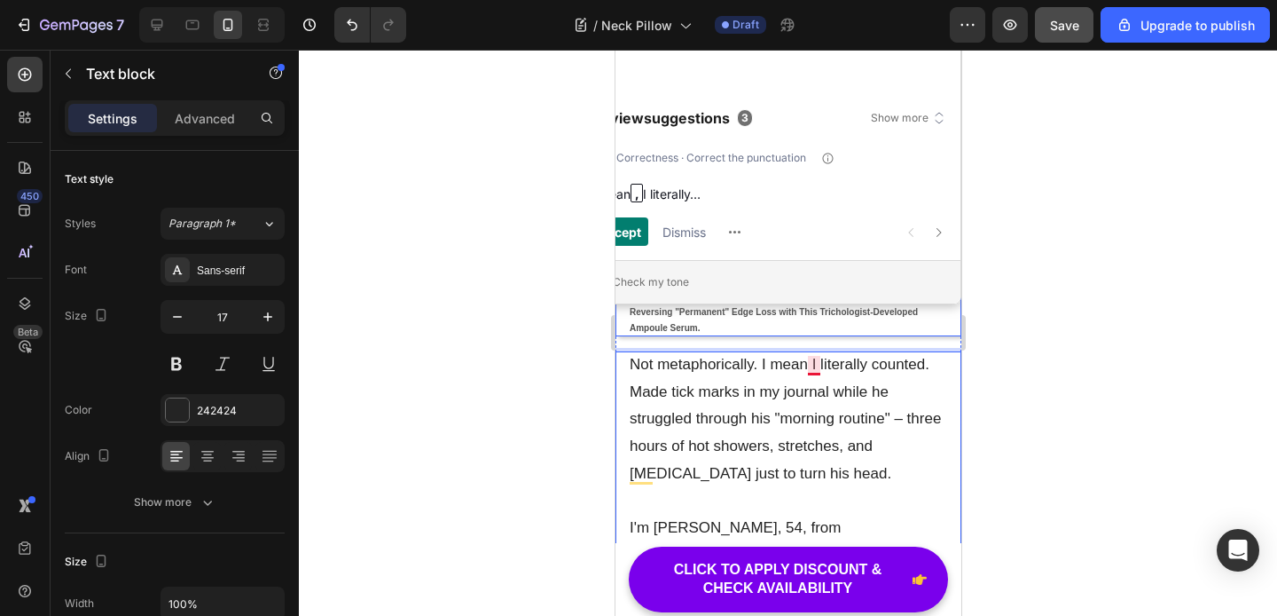
scroll to position [287, 0]
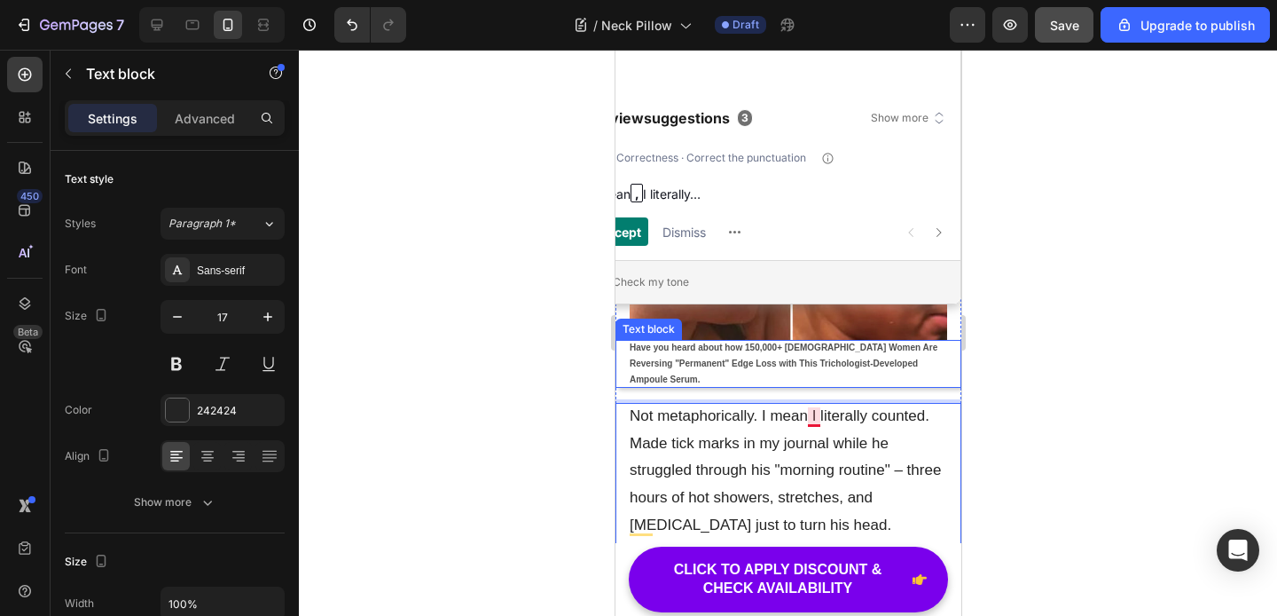
click at [886, 356] on p "Have you heard about how 150,000+ Black Women Are Reversing "Permanent" Edge Lo…" at bounding box center [788, 364] width 318 height 48
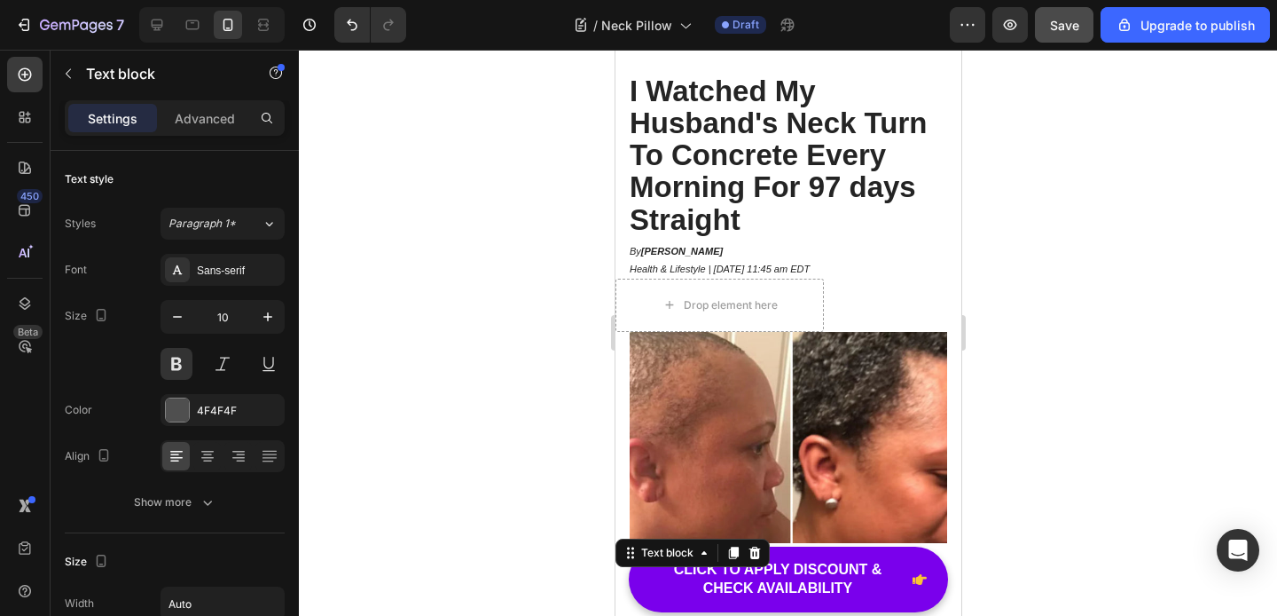
scroll to position [0, 0]
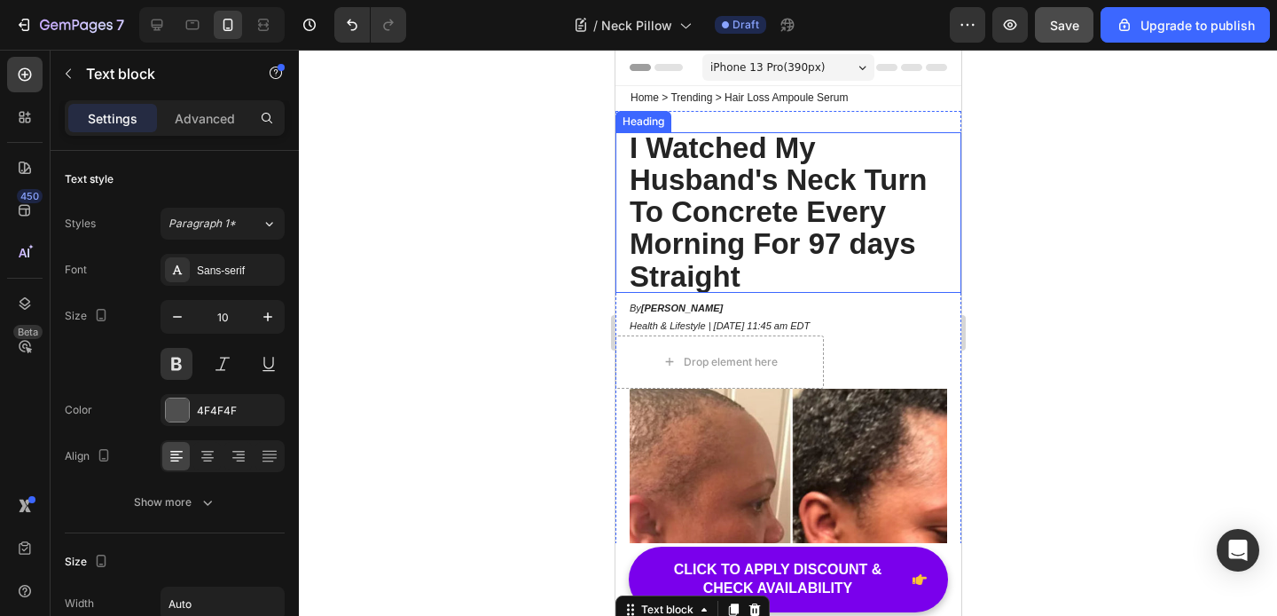
click at [836, 232] on strong "I Watched My Husband's Neck Turn To Concrete Every Morning For 97 days Straight" at bounding box center [777, 211] width 297 height 161
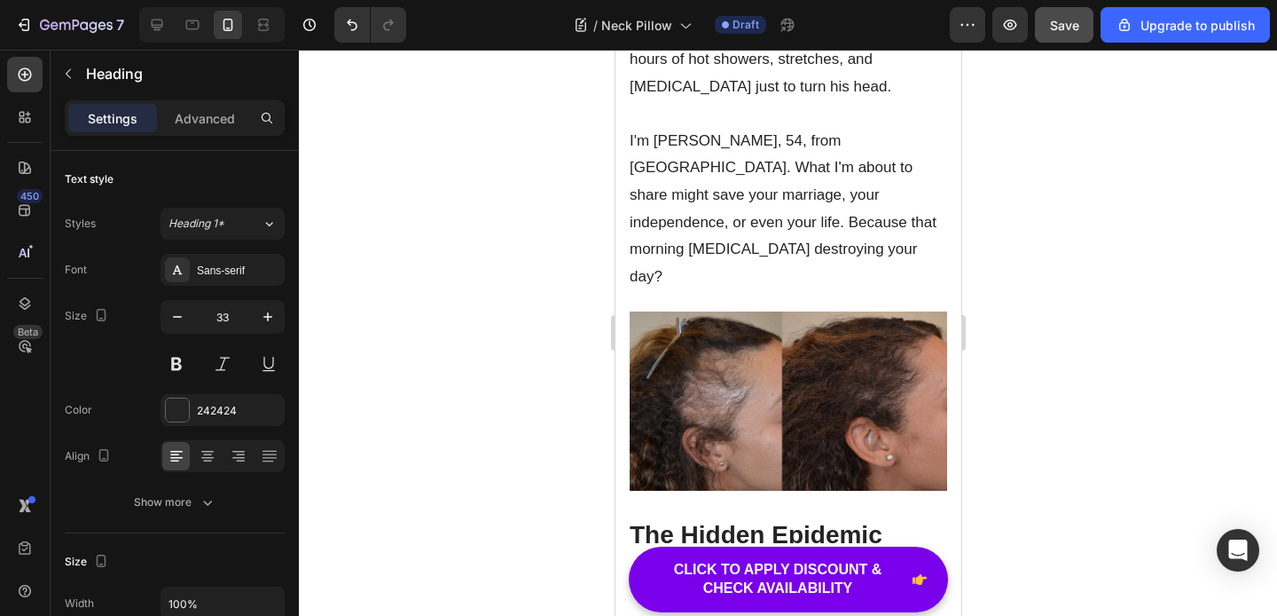
scroll to position [727, 0]
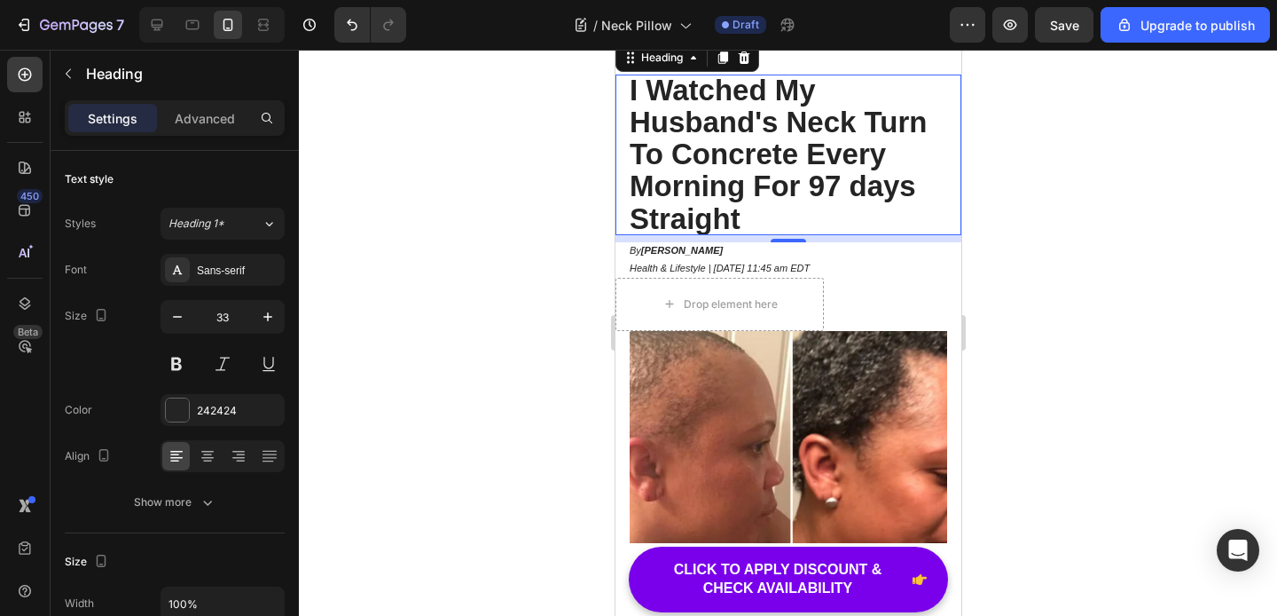
scroll to position [92, 0]
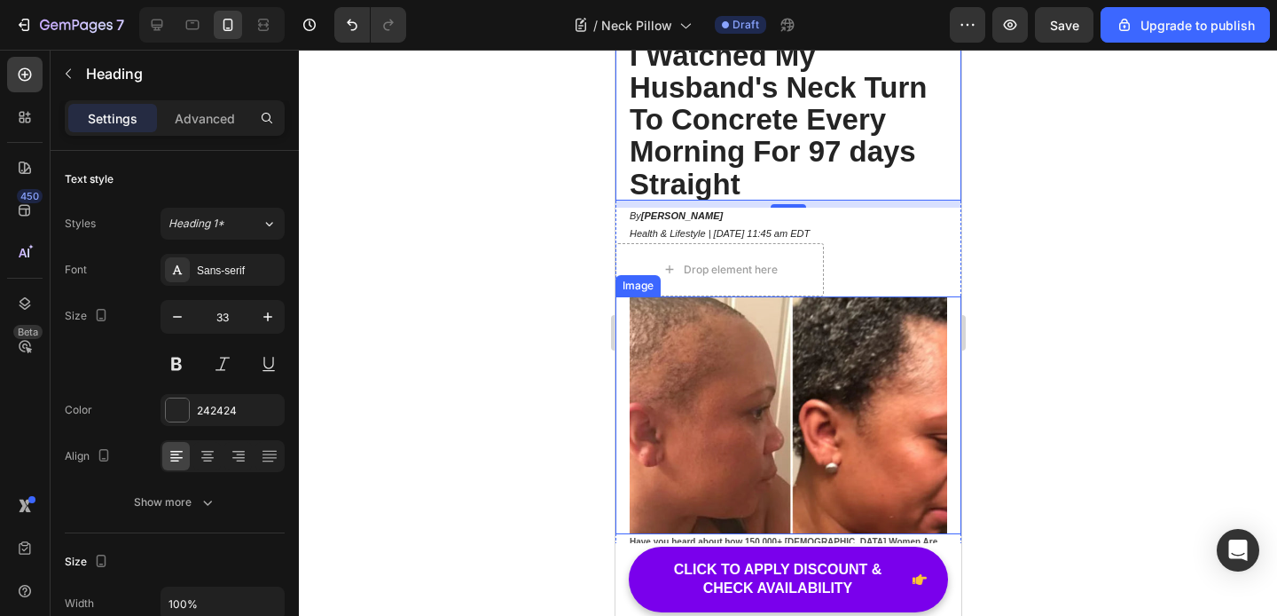
click at [732, 378] on img at bounding box center [788, 415] width 318 height 239
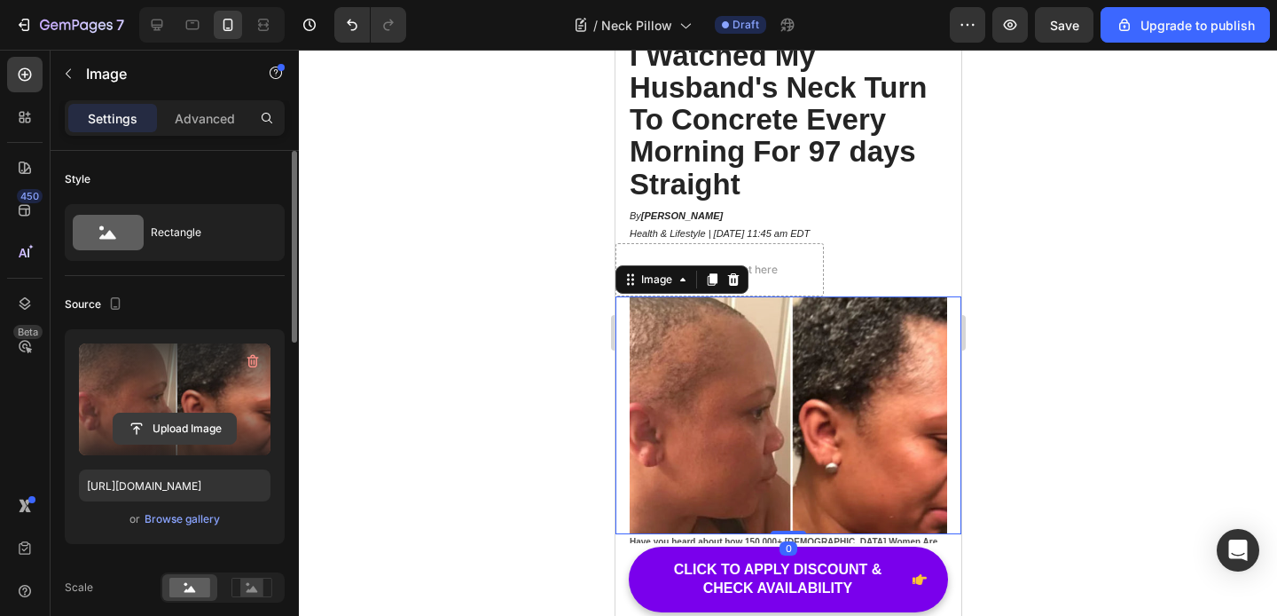
click at [179, 430] on input "file" at bounding box center [175, 428] width 122 height 30
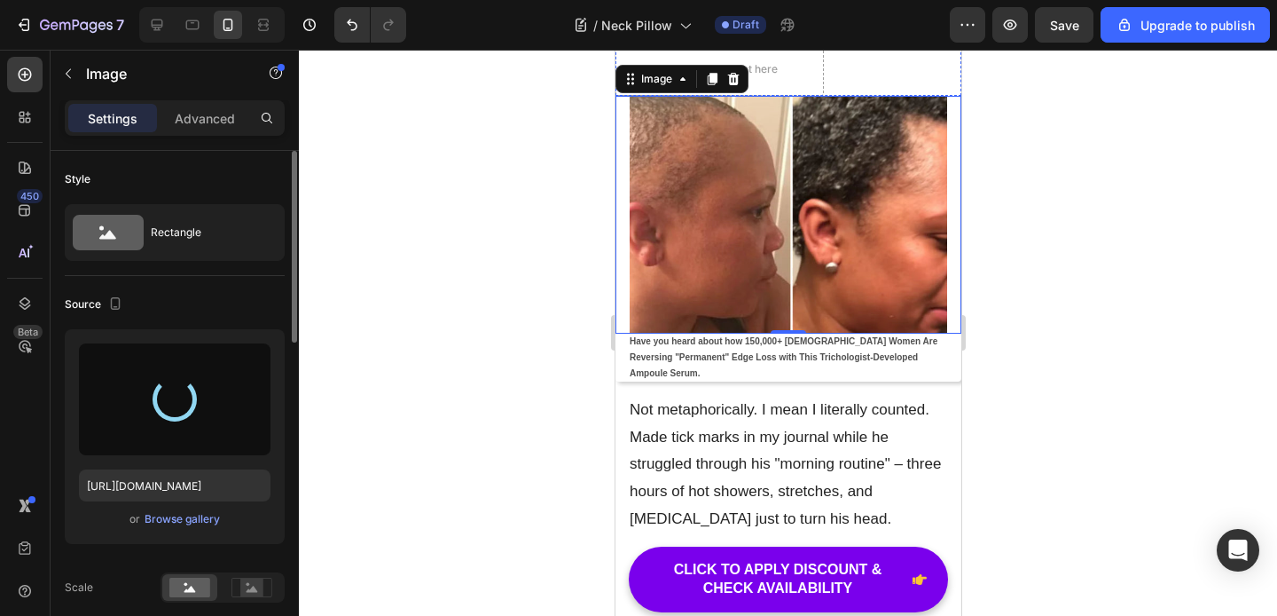
scroll to position [294, 0]
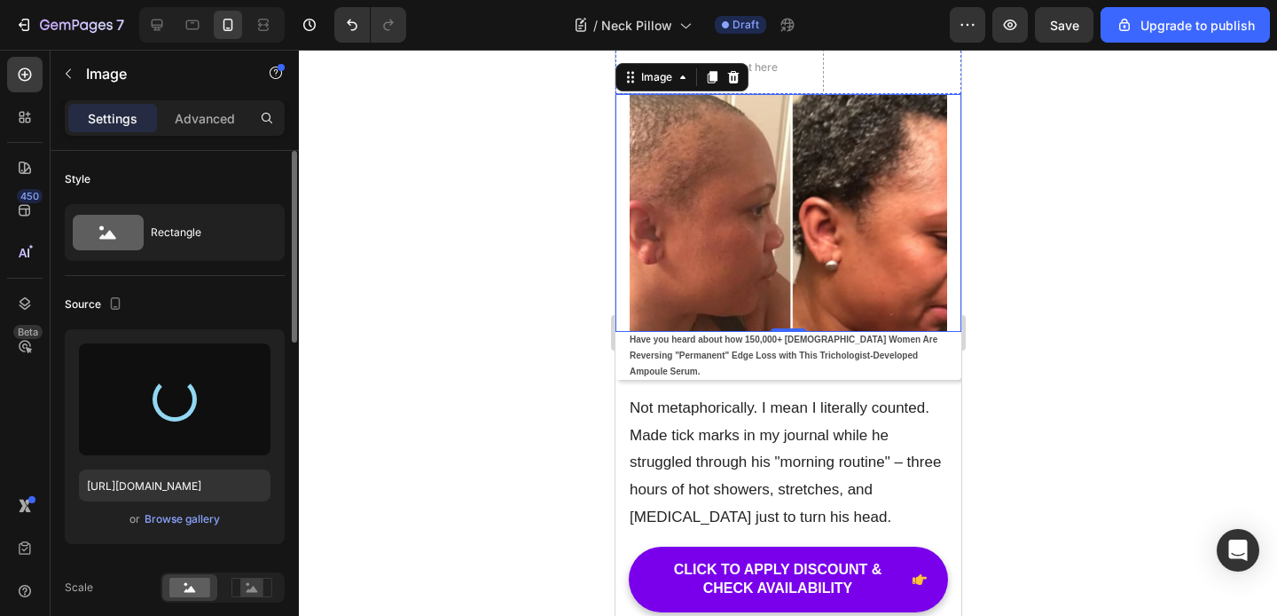
type input "[URL][DOMAIN_NAME]"
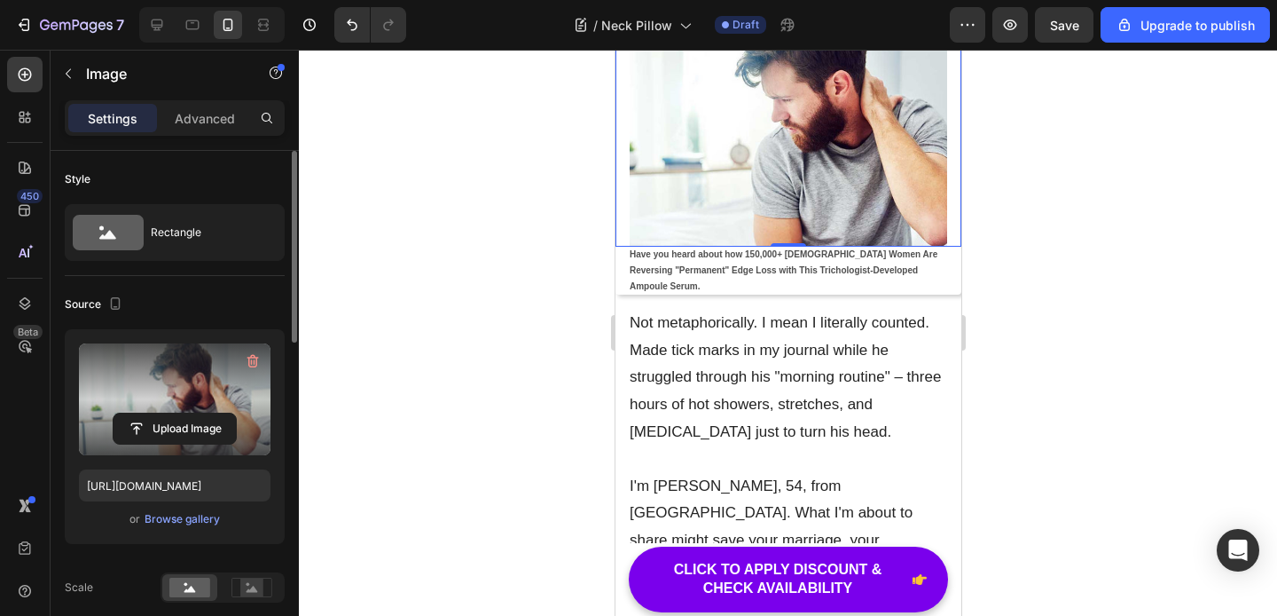
scroll to position [408, 0]
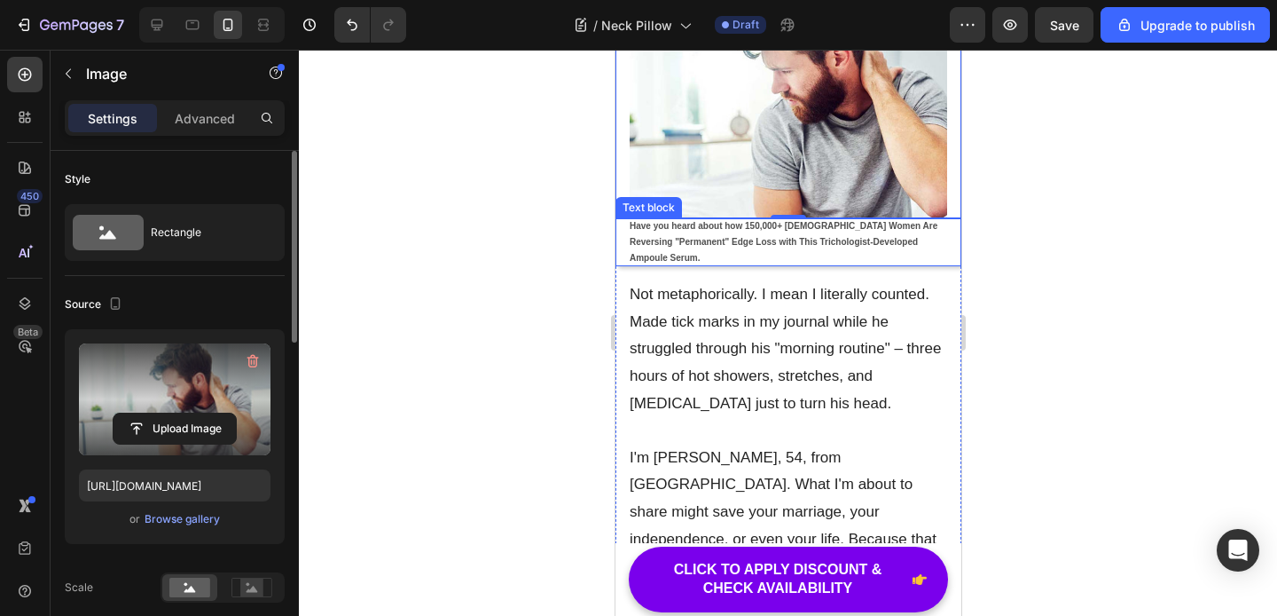
click at [735, 232] on p "Have you heard about how 150,000+ [DEMOGRAPHIC_DATA] Women Are Reversing "Perma…" at bounding box center [788, 242] width 318 height 48
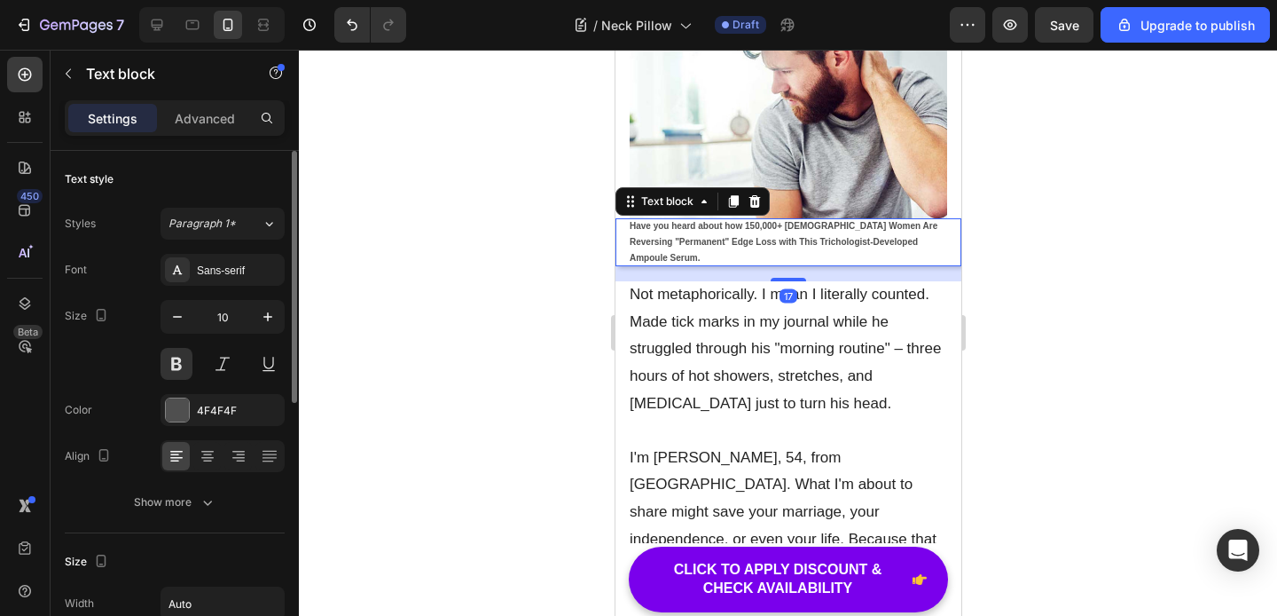
click at [735, 232] on p "Have you heard about how 150,000+ [DEMOGRAPHIC_DATA] Women Are Reversing "Perma…" at bounding box center [788, 242] width 318 height 48
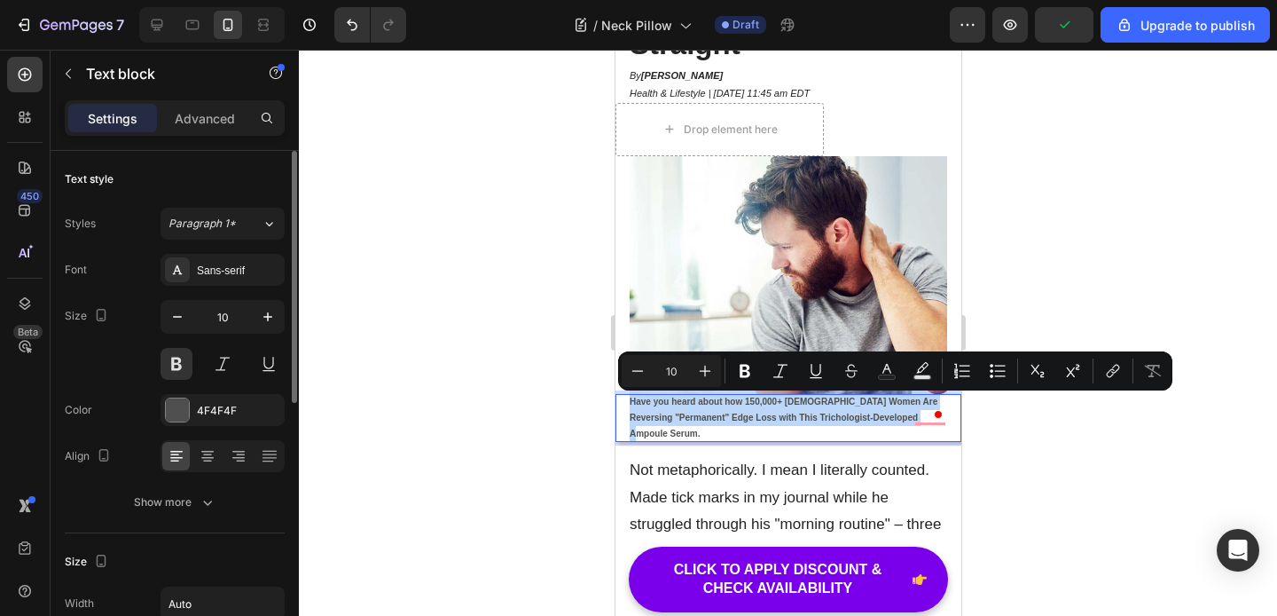
scroll to position [232, 0]
click at [938, 463] on p "Not metaphorically. I mean I literally counted. Made tick marks in my journal w…" at bounding box center [788, 526] width 318 height 136
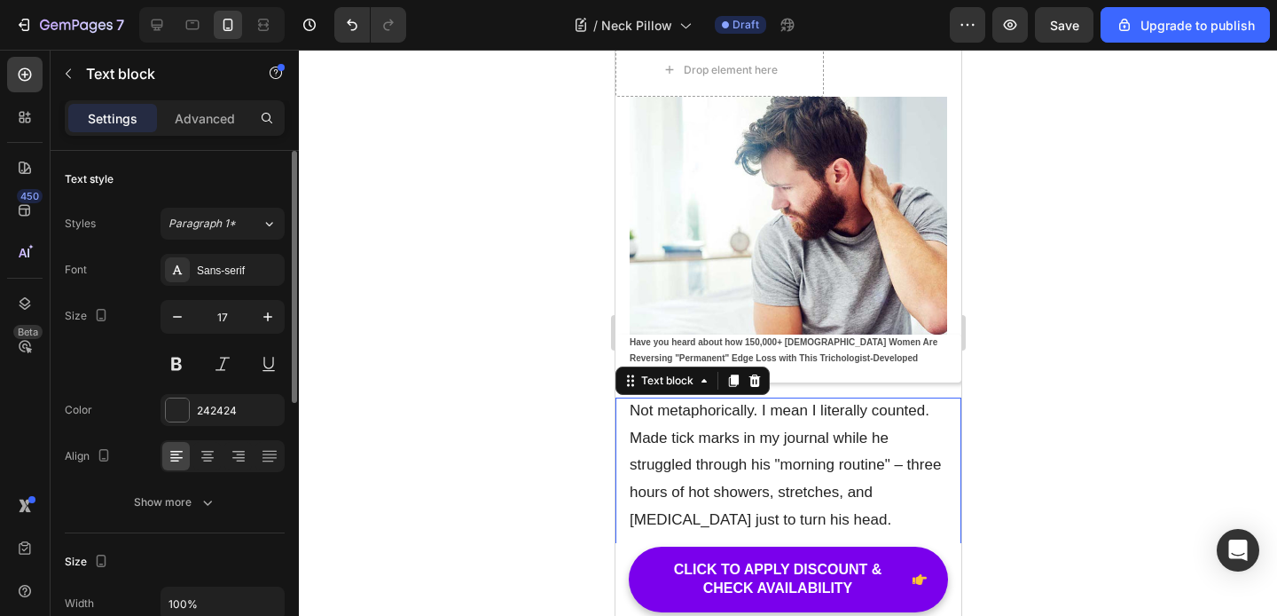
scroll to position [311, 0]
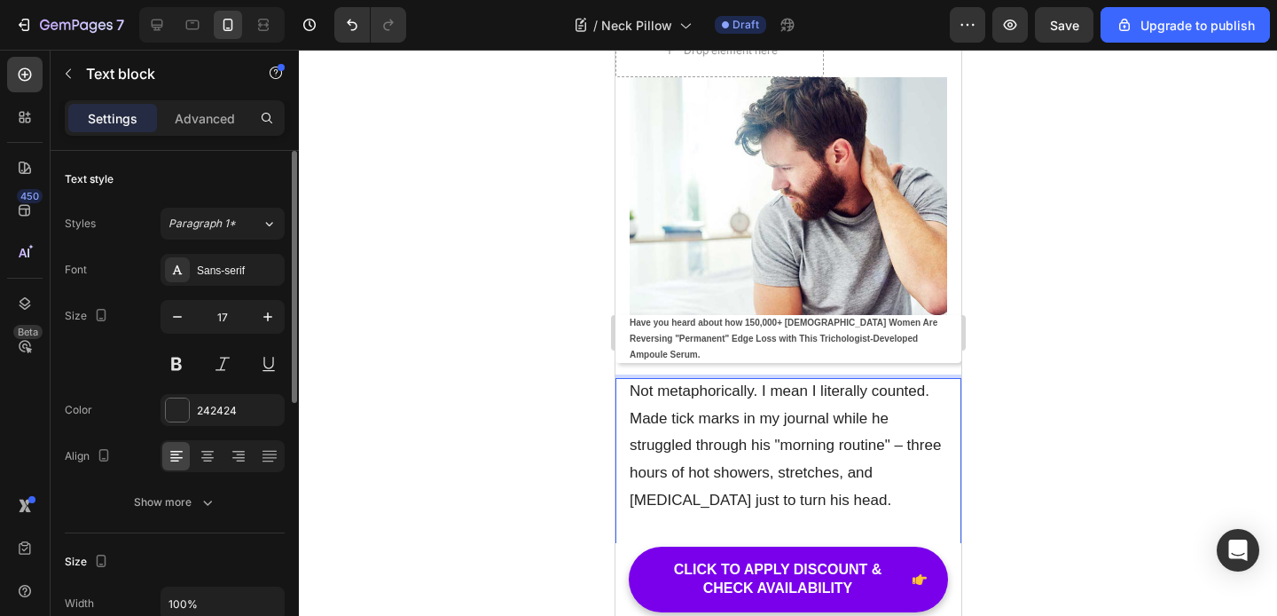
click at [935, 378] on p "Not metaphorically. I mean I literally counted. Made tick marks in my journal w…" at bounding box center [788, 446] width 318 height 136
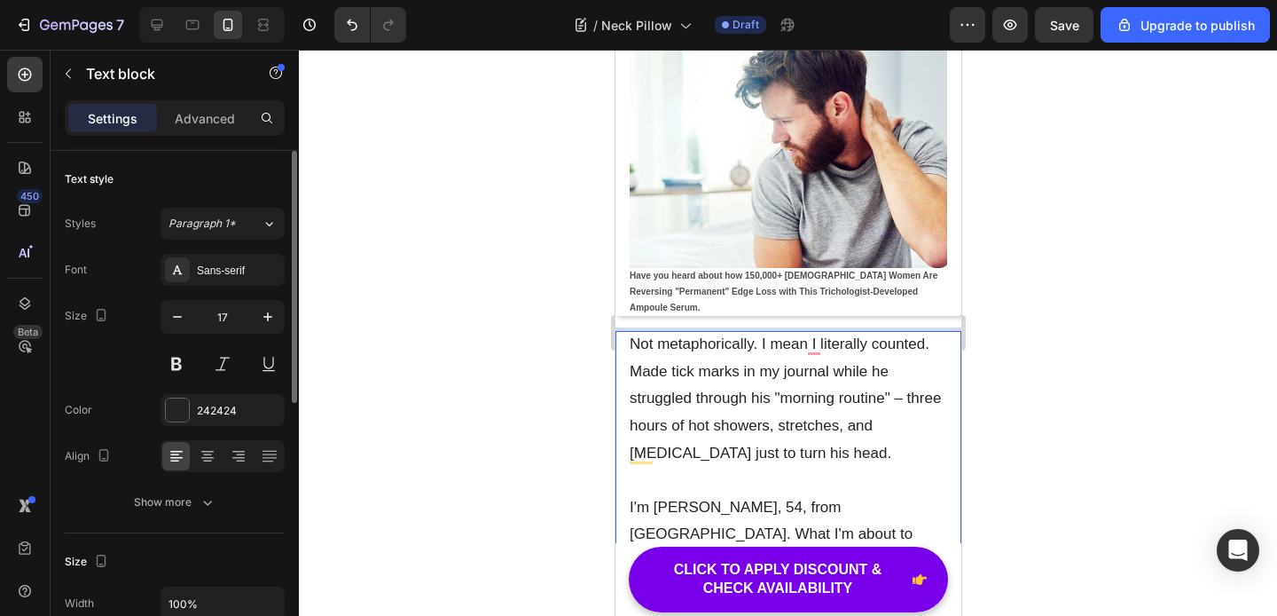
scroll to position [365, 0]
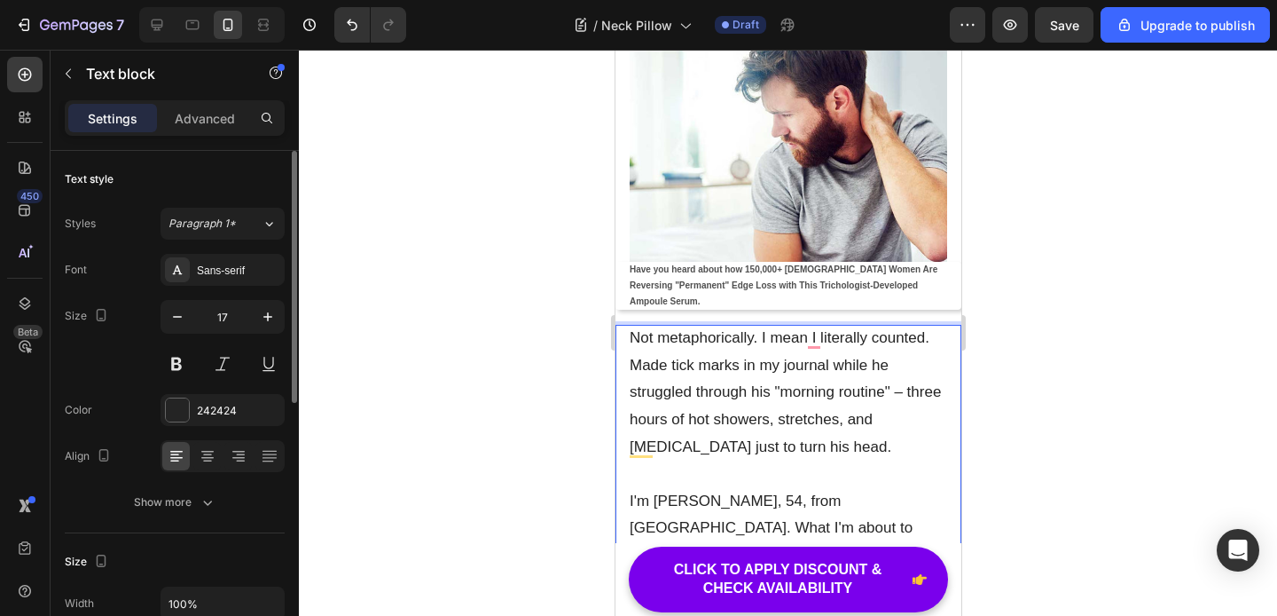
click at [632, 351] on p "Not metaphorically. I mean I literally counted. Made tick marks in my journal w…" at bounding box center [788, 393] width 318 height 136
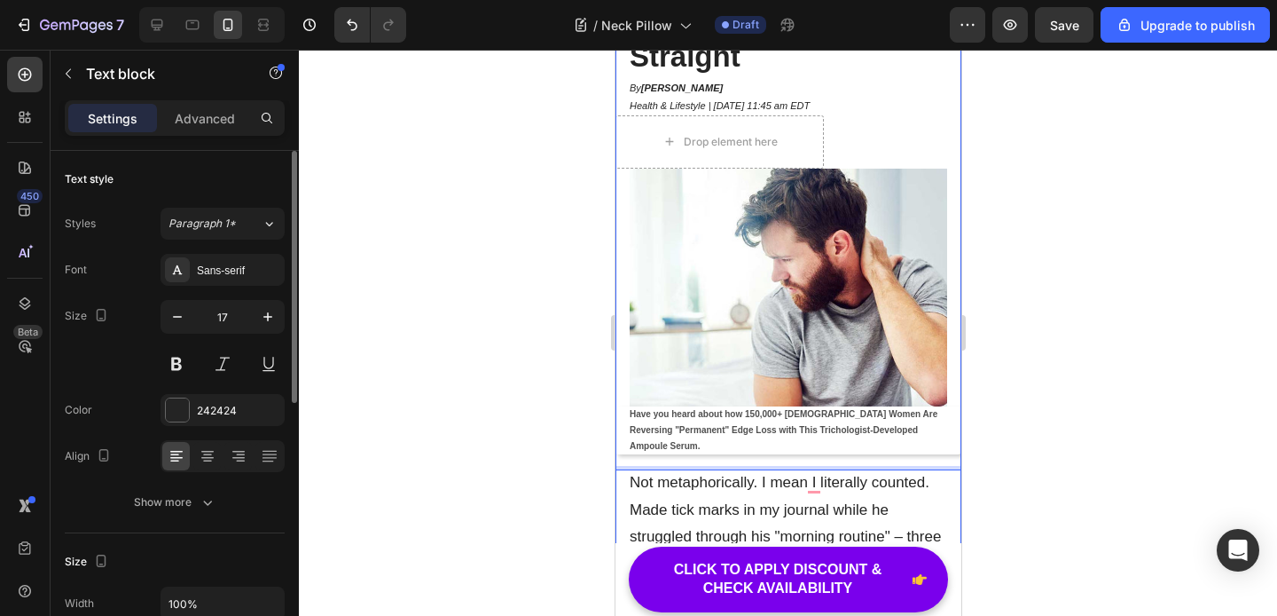
scroll to position [224, 0]
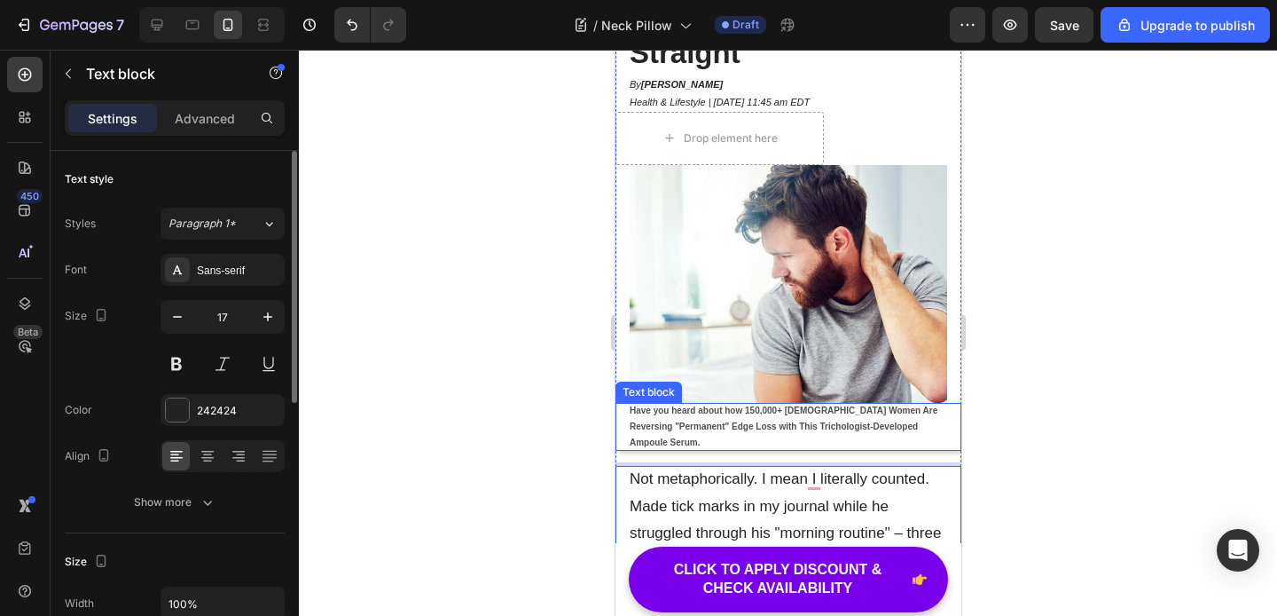
click at [732, 418] on p "Have you heard about how 150,000+ [DEMOGRAPHIC_DATA] Women Are Reversing "Perma…" at bounding box center [788, 427] width 318 height 48
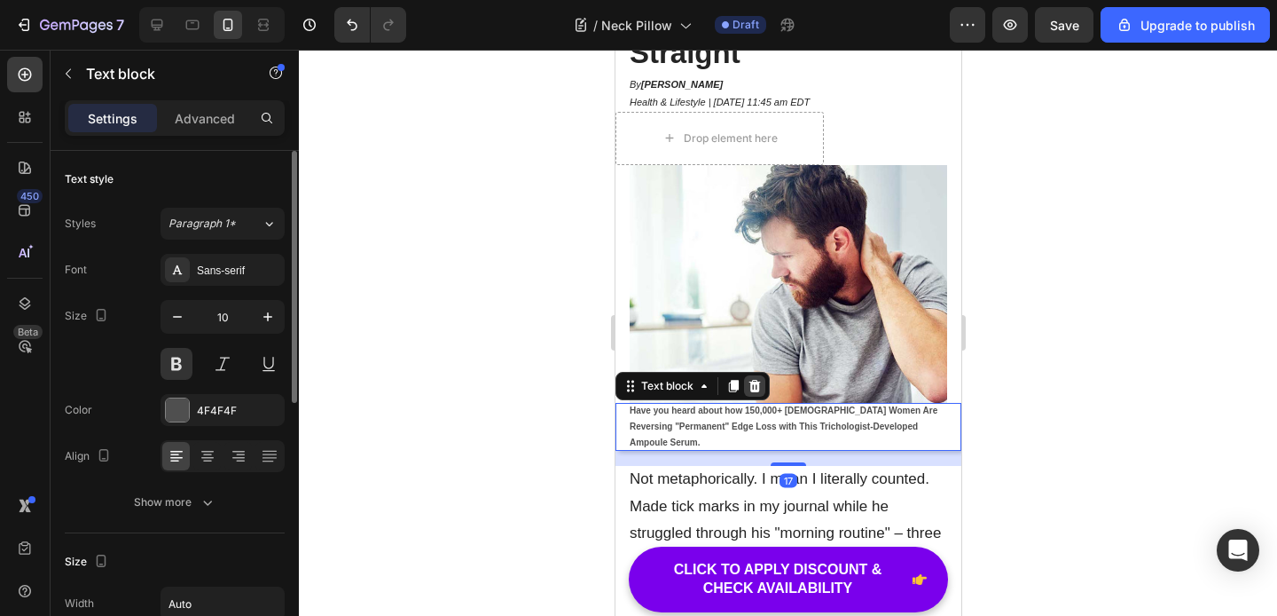
click at [754, 390] on icon at bounding box center [755, 386] width 12 height 12
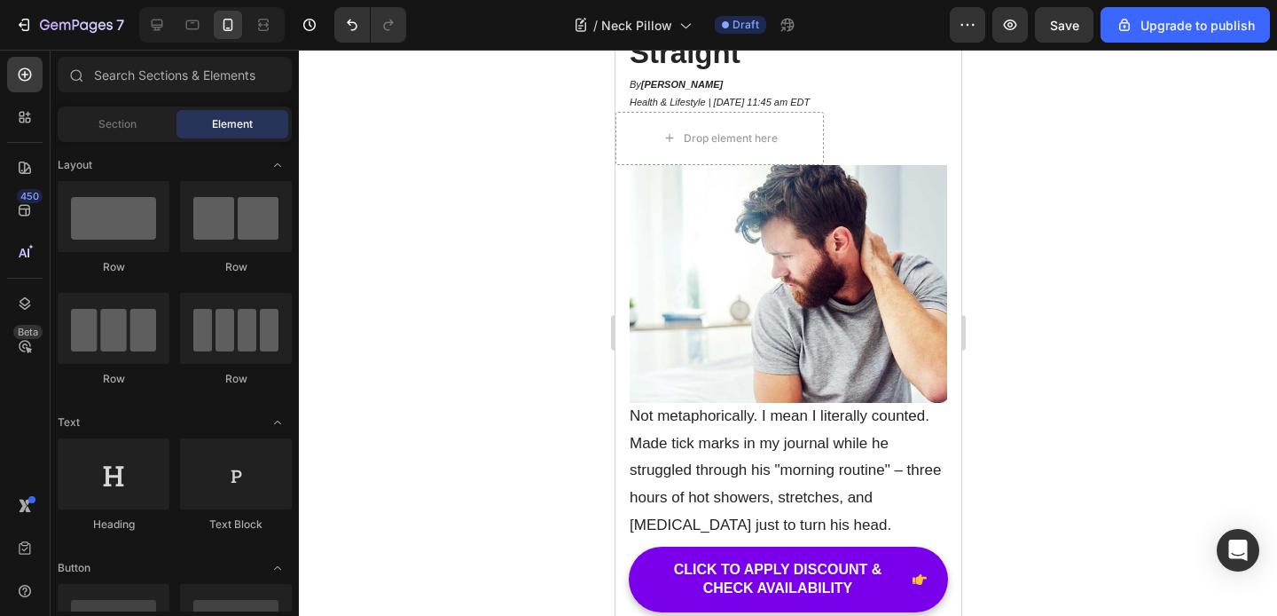
scroll to position [189, 0]
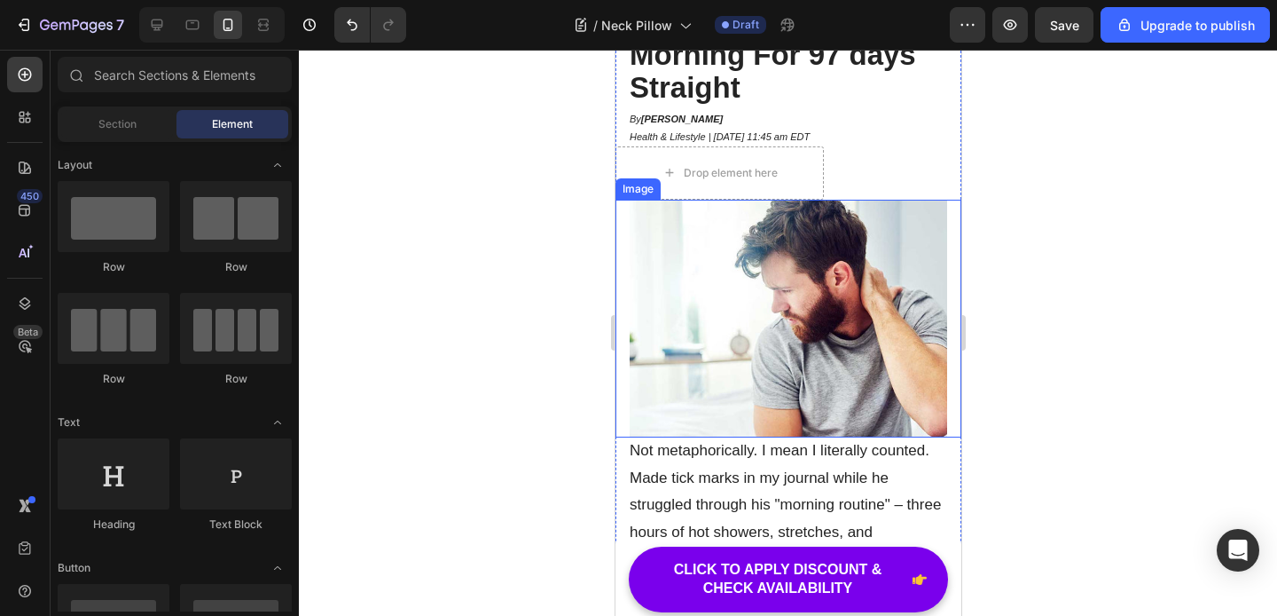
click at [765, 418] on img at bounding box center [788, 319] width 318 height 239
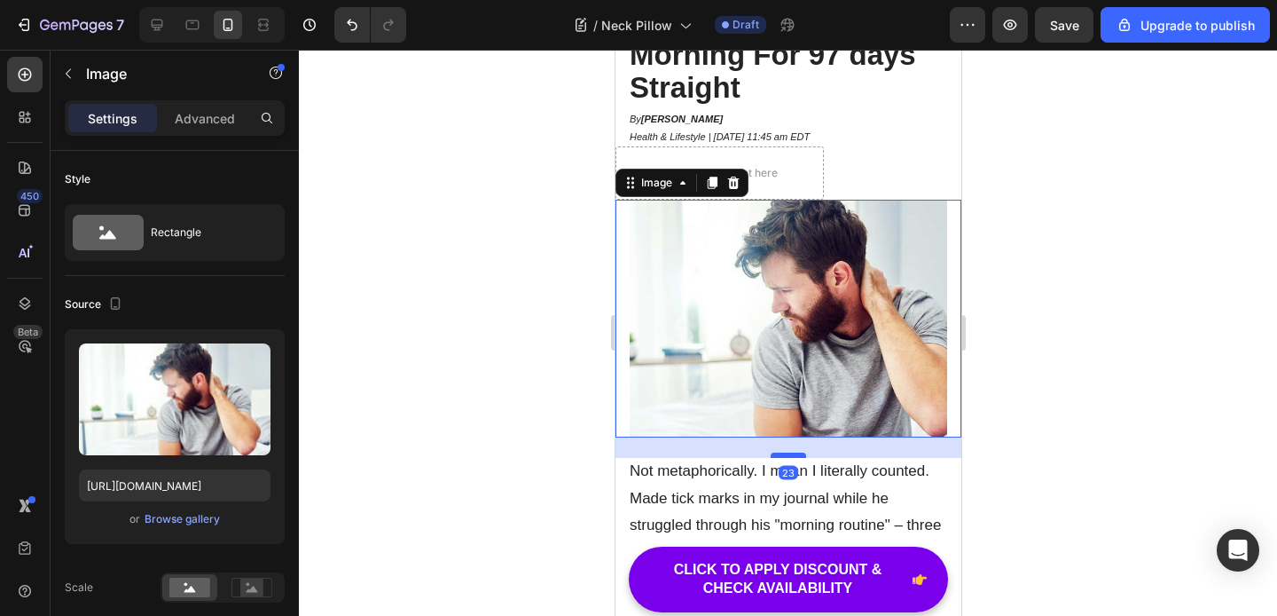
drag, startPoint x: 788, startPoint y: 435, endPoint x: 789, endPoint y: 455, distance: 20.4
click at [789, 455] on div at bounding box center [787, 454] width 35 height 5
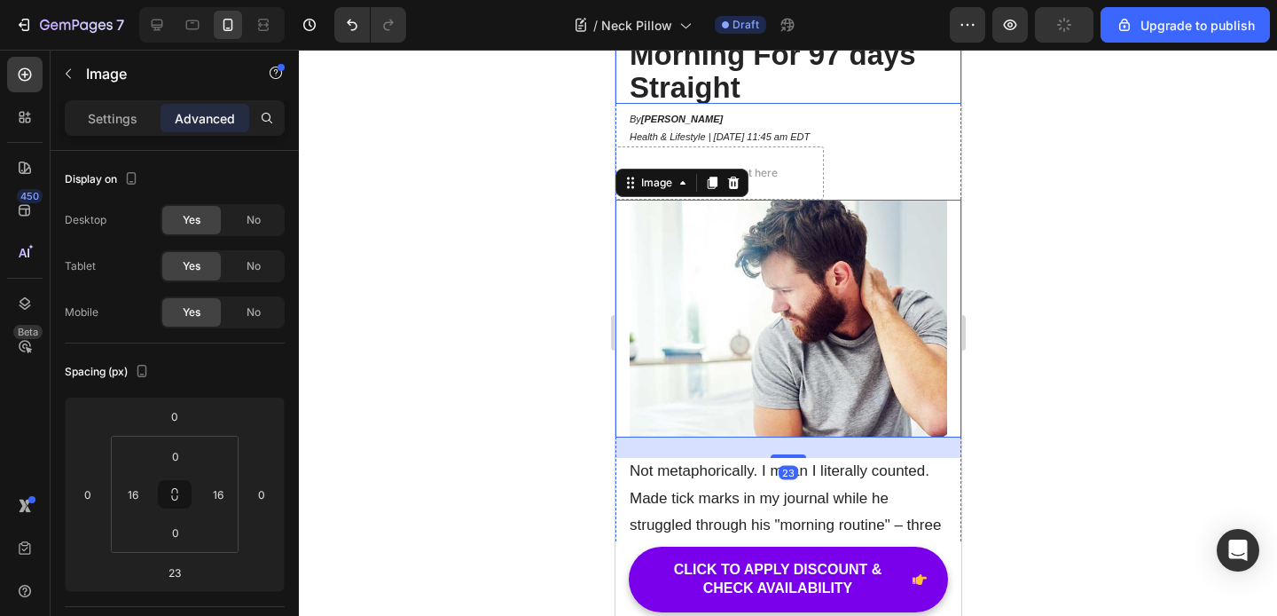
click at [891, 101] on p "⁠⁠⁠⁠⁠⁠⁠ I Watched My Husband's Neck Turn To Concrete Every Morning For 97 days …" at bounding box center [788, 23] width 318 height 161
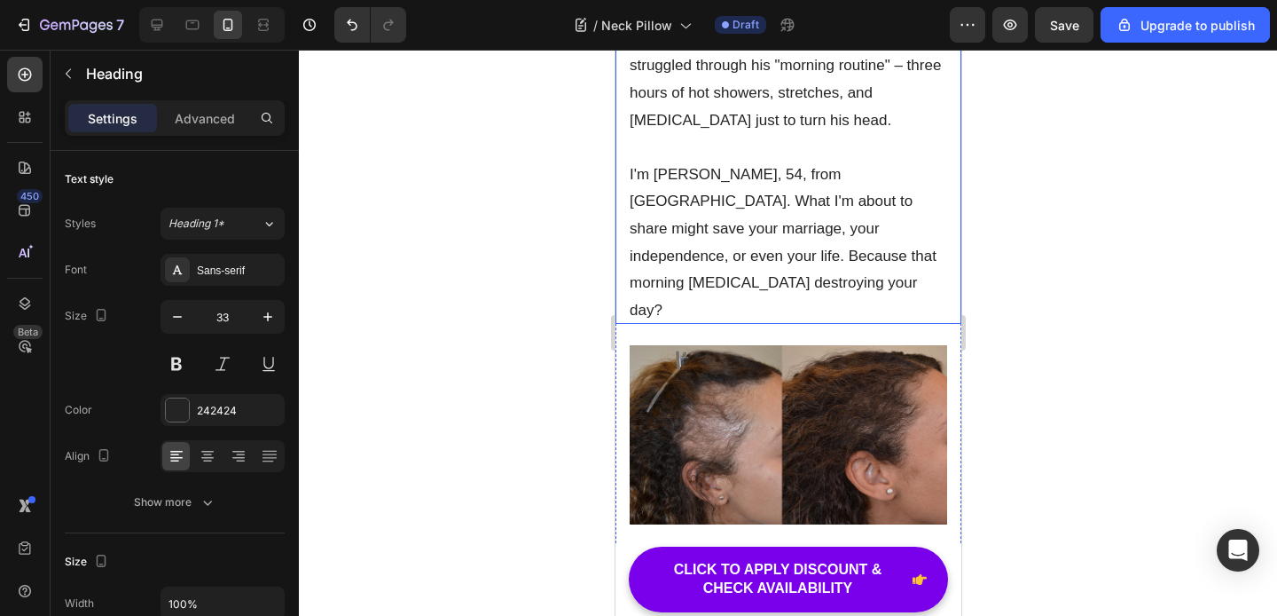
scroll to position [631, 0]
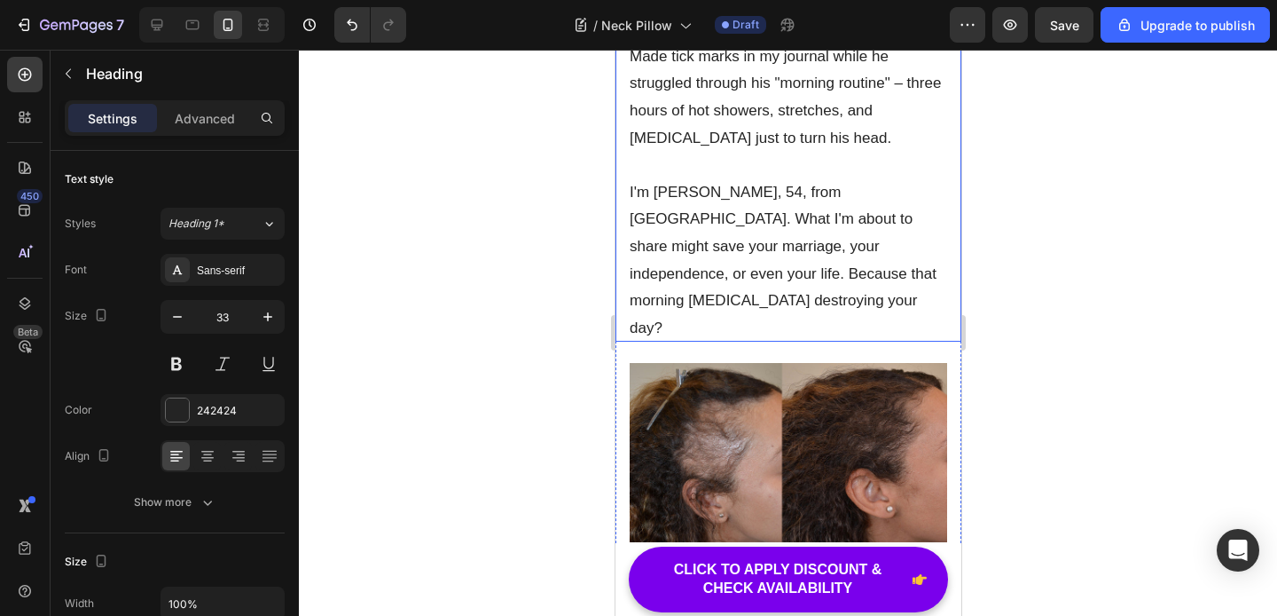
click at [807, 225] on p "I'm [PERSON_NAME], 54, from [GEOGRAPHIC_DATA]. What I'm about to share might sa…" at bounding box center [788, 260] width 318 height 163
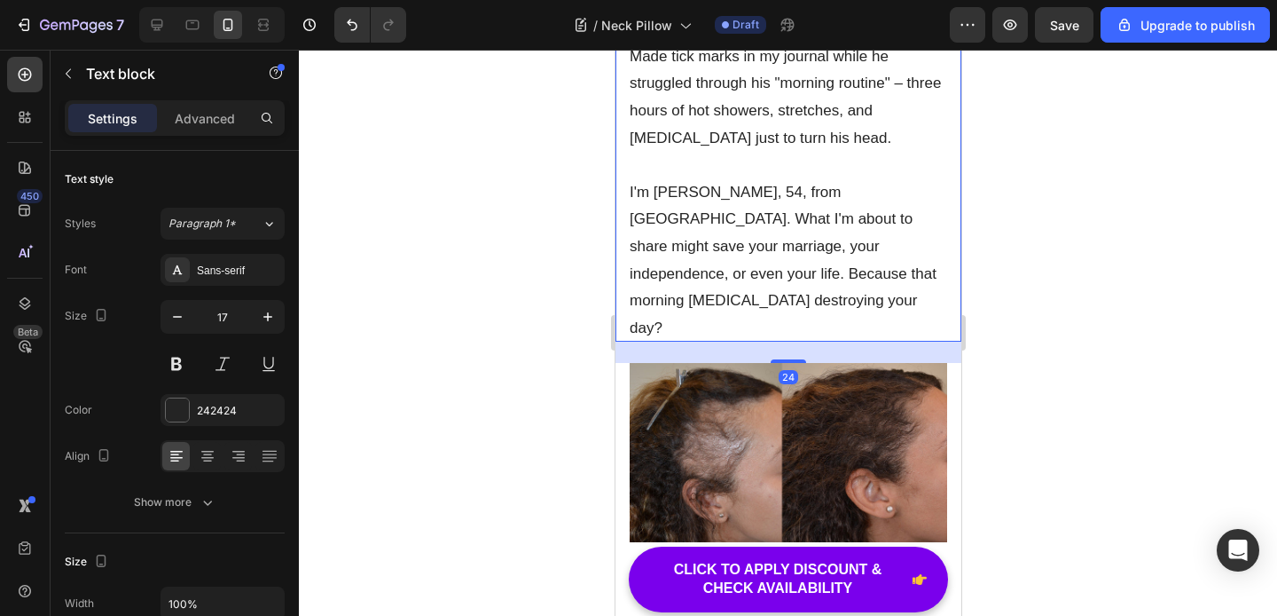
scroll to position [827, 0]
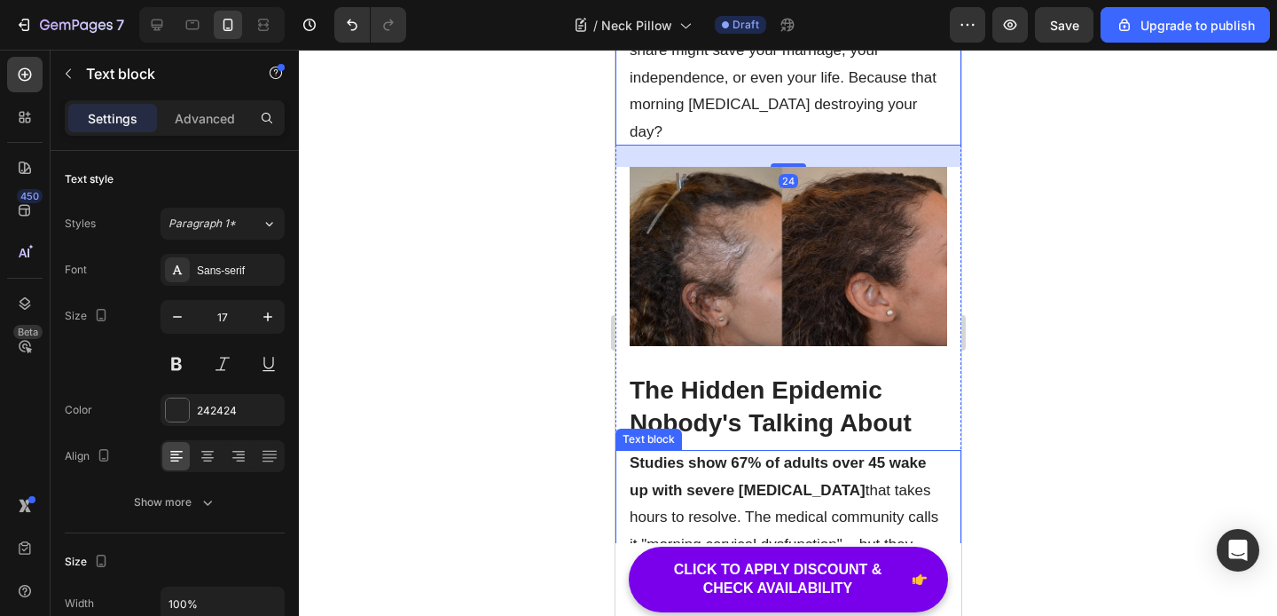
click at [757, 452] on p "Studies show 67% of adults over 45 wake up with severe [MEDICAL_DATA] that take…" at bounding box center [788, 518] width 318 height 136
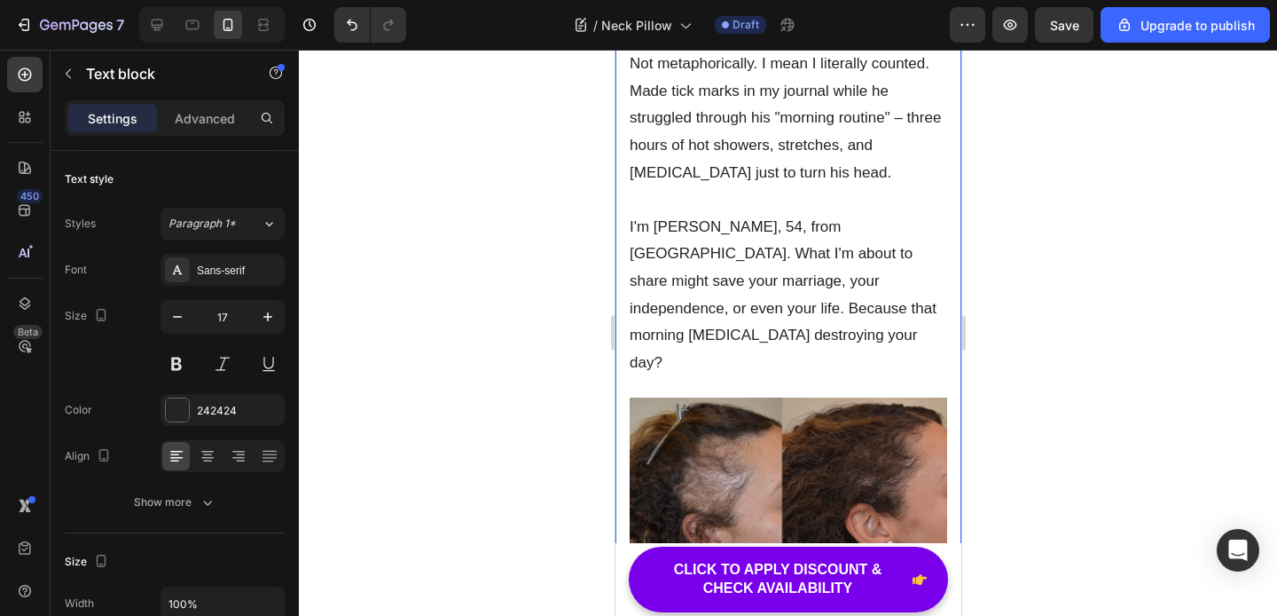
scroll to position [459, 0]
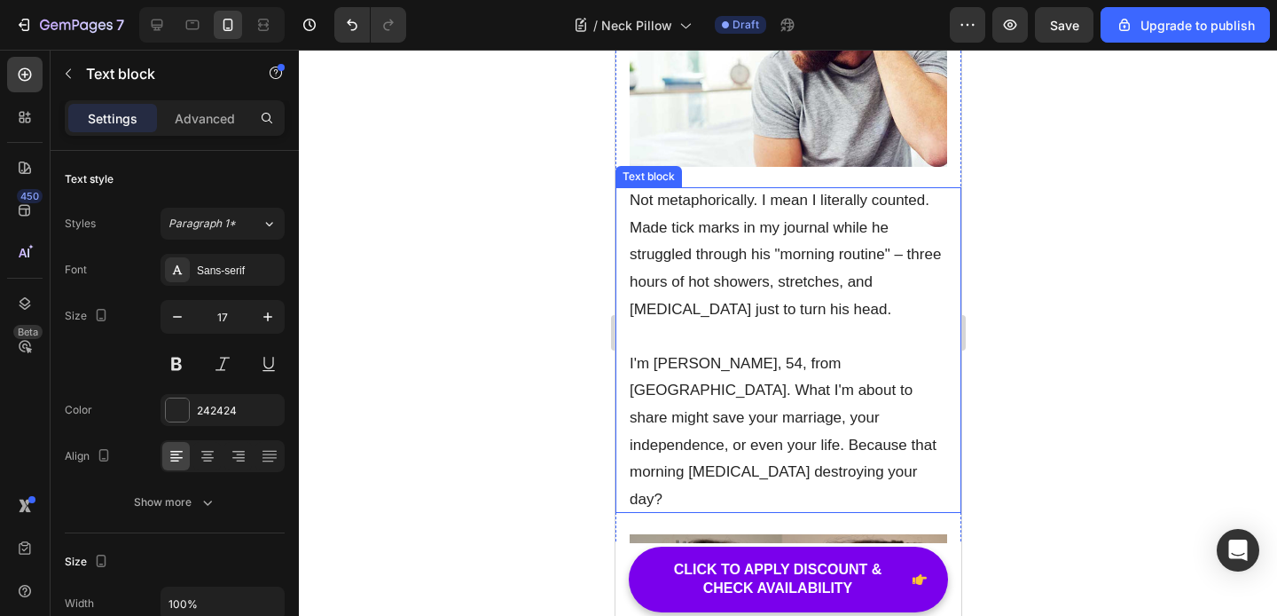
click at [907, 443] on p "I'm [PERSON_NAME], 54, from [GEOGRAPHIC_DATA]. What I'm about to share might sa…" at bounding box center [788, 431] width 318 height 163
click at [930, 445] on div "Open Grammarly." at bounding box center [937, 447] width 14 height 14
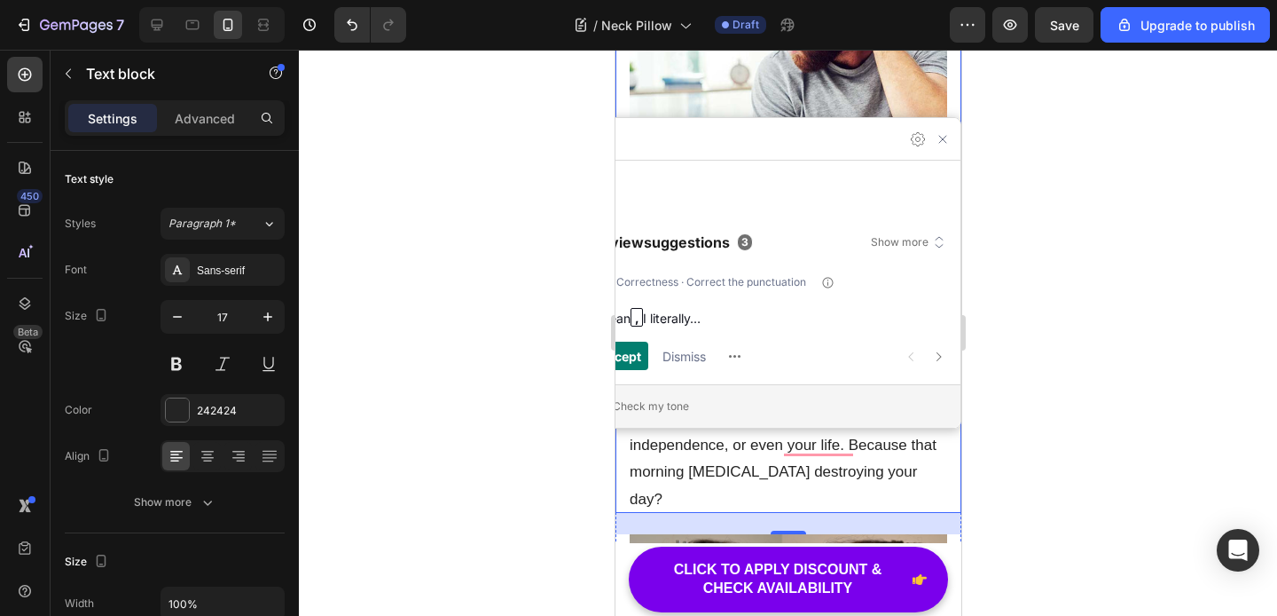
click at [922, 442] on p "I'm [PERSON_NAME], 54, from [GEOGRAPHIC_DATA]. What I'm about to share might sa…" at bounding box center [788, 431] width 318 height 163
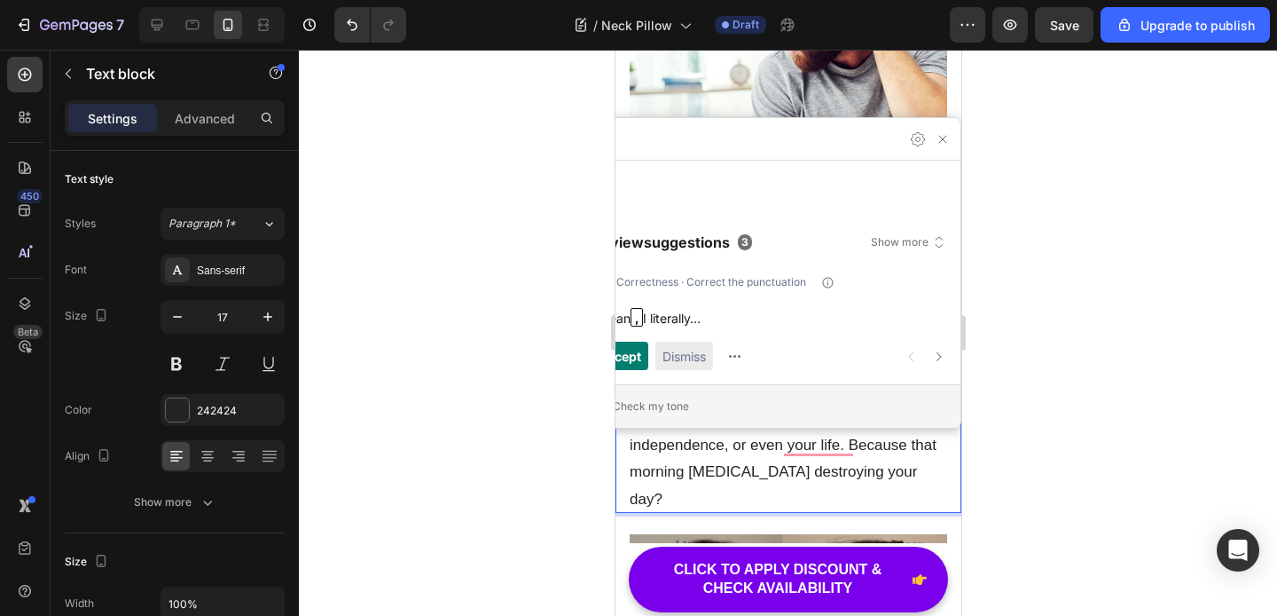
click at [686, 357] on span "Dismiss" at bounding box center [683, 356] width 43 height 20
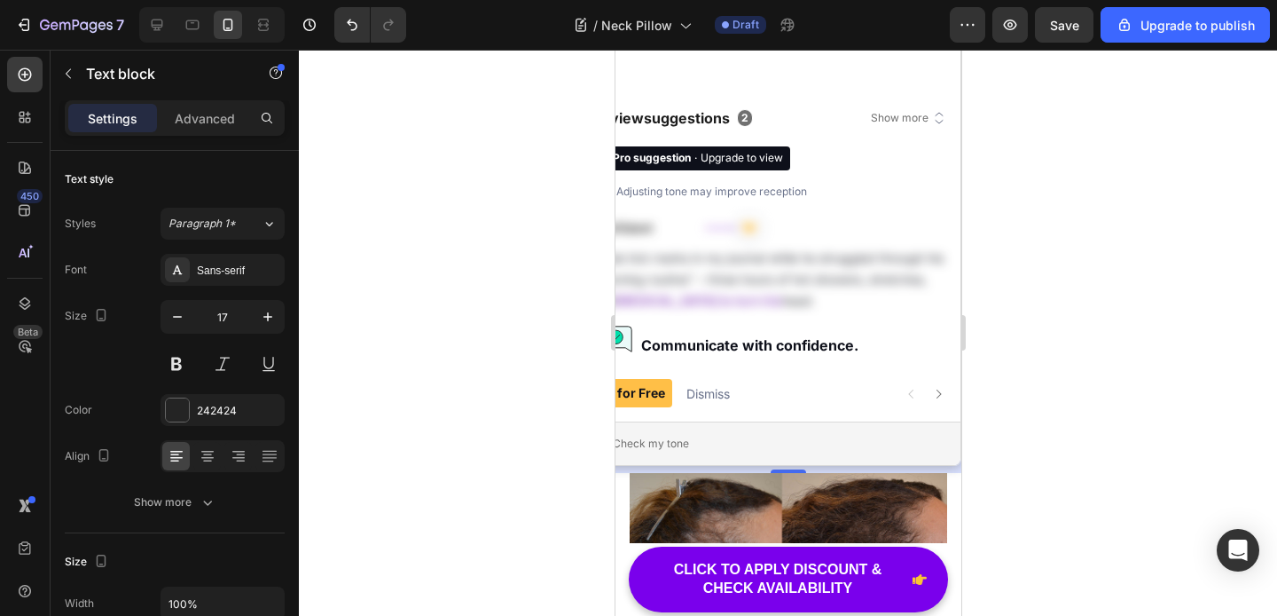
scroll to position [523, 0]
click at [918, 17] on icon "Open Settings" at bounding box center [917, 14] width 4 height 4
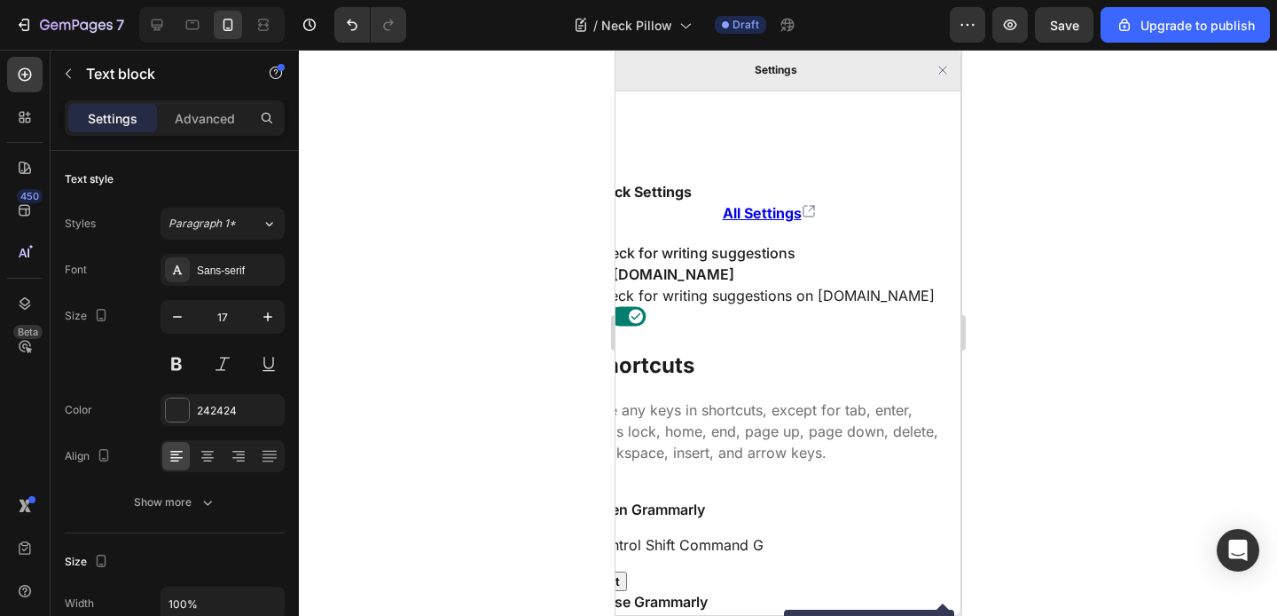
click at [939, 75] on icon "Close Grammarly Assistant" at bounding box center [942, 70] width 14 height 14
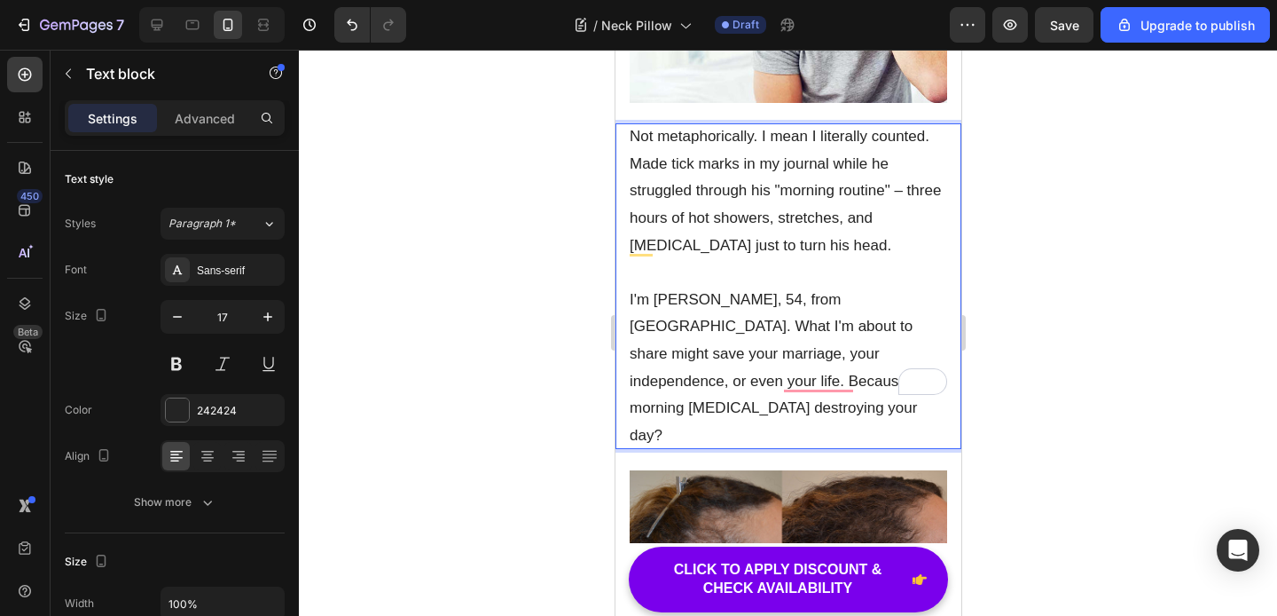
click at [854, 351] on p "I'm [PERSON_NAME], 54, from [GEOGRAPHIC_DATA]. What I'm about to share might sa…" at bounding box center [788, 368] width 318 height 163
click at [880, 381] on p "I'm [PERSON_NAME], 54, from [GEOGRAPHIC_DATA]. What I'm about to share might sa…" at bounding box center [788, 368] width 318 height 163
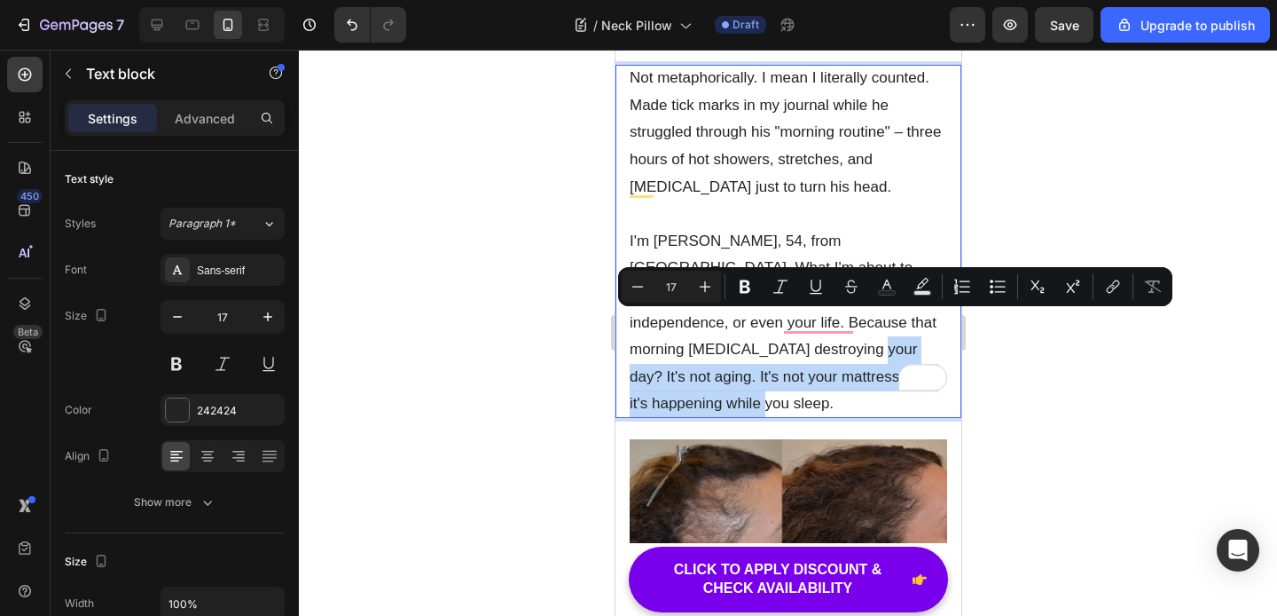
drag, startPoint x: 861, startPoint y: 373, endPoint x: 926, endPoint y: 322, distance: 82.7
click at [926, 322] on p "I'm [PERSON_NAME], 54, from [GEOGRAPHIC_DATA]. What I'm about to share might sa…" at bounding box center [788, 323] width 318 height 190
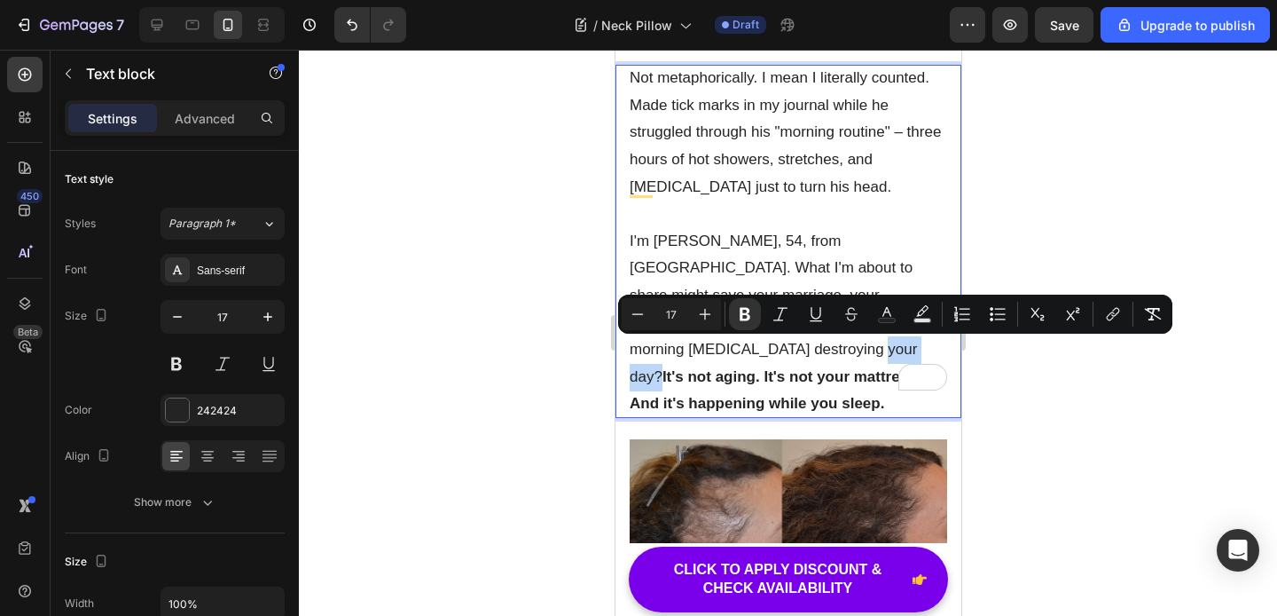
click at [837, 199] on p "Not metaphorically. I mean I literally counted. Made tick marks in my journal w…" at bounding box center [788, 133] width 318 height 136
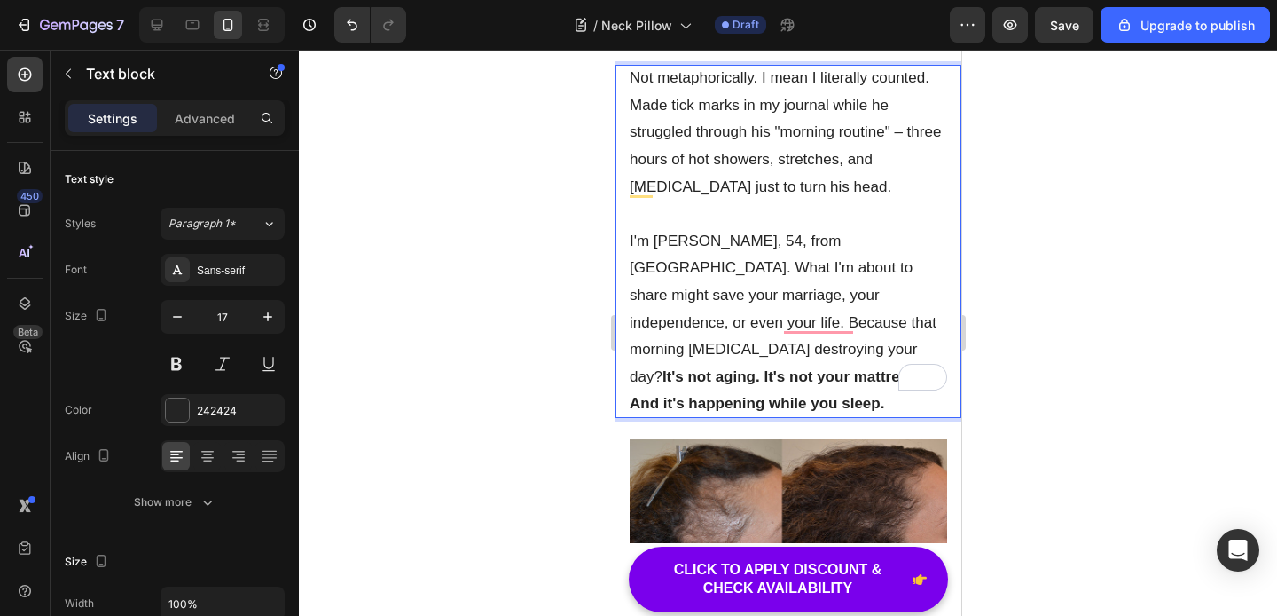
click at [629, 368] on strong "It's not aging. It's not your mattress. And it's happening while you sleep." at bounding box center [774, 390] width 291 height 44
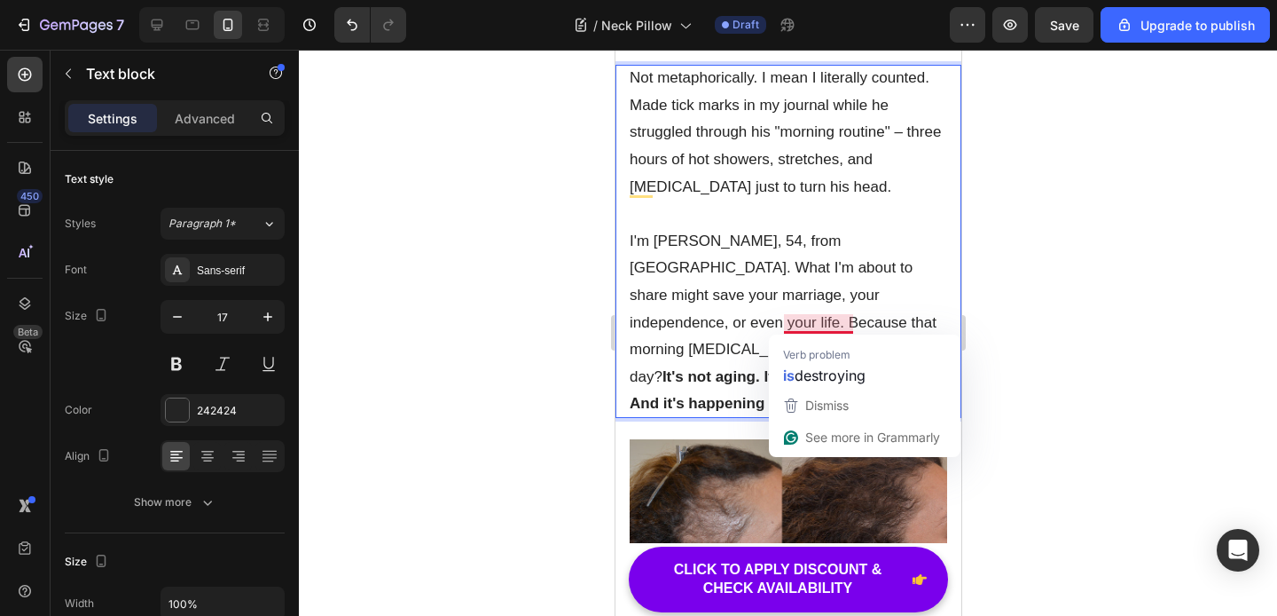
click at [731, 368] on strong "It's not aging. It's not your mattress. And it's happening while you sleep." at bounding box center [774, 390] width 291 height 44
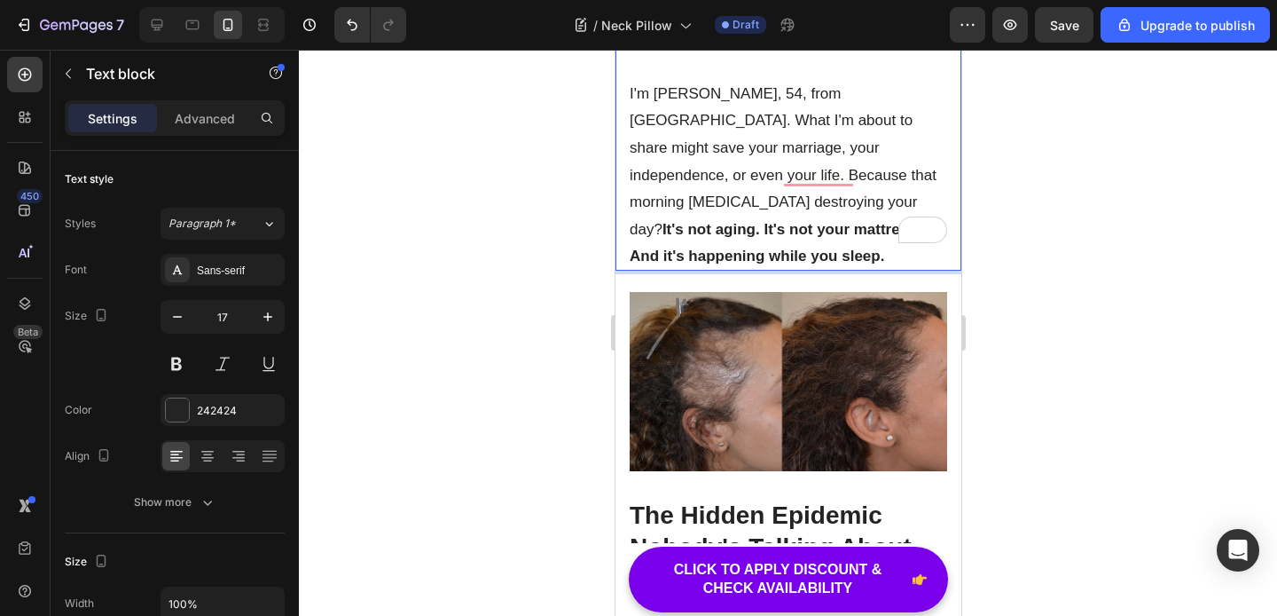
scroll to position [698, 0]
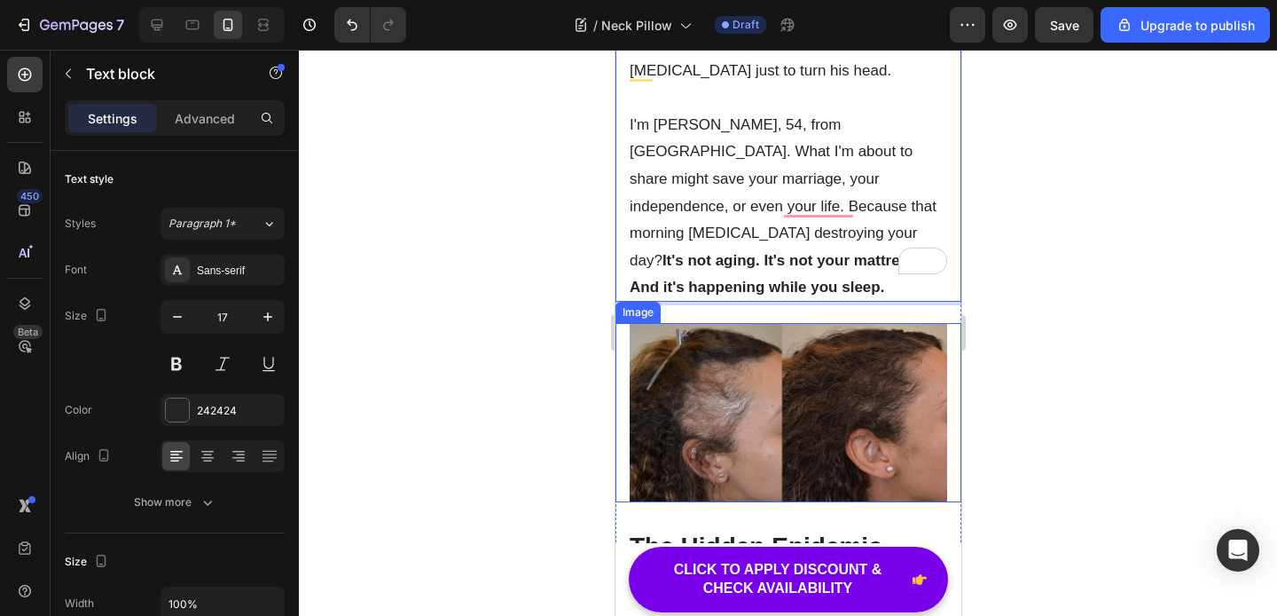
click at [773, 366] on img at bounding box center [788, 412] width 318 height 179
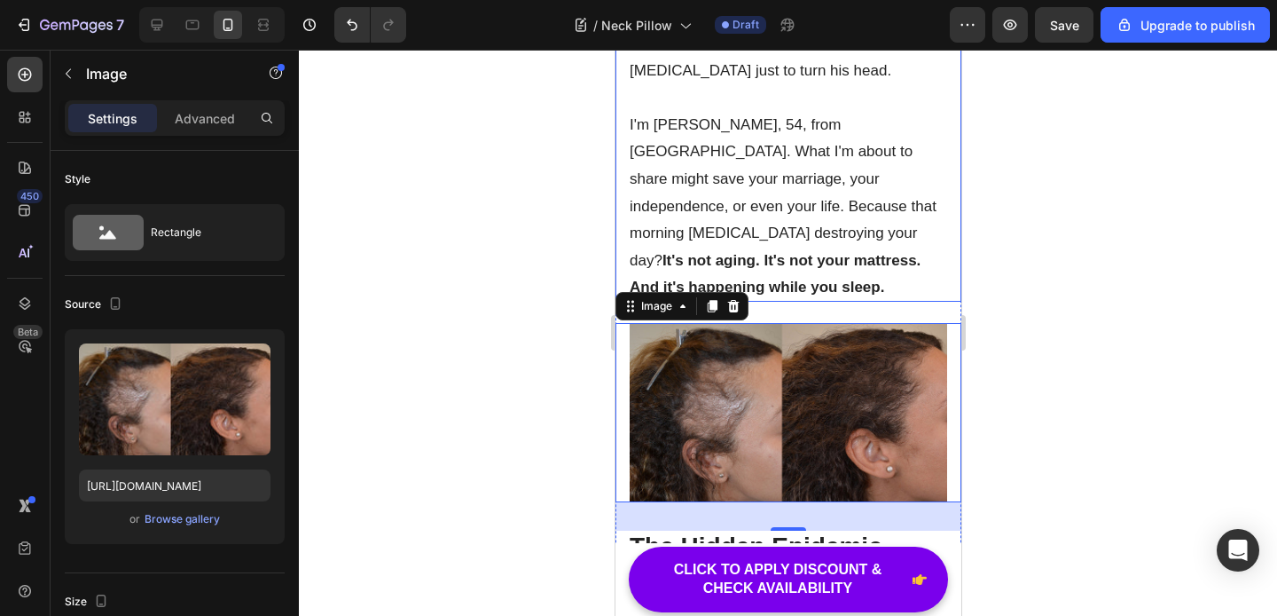
click at [808, 182] on p "I'm [PERSON_NAME], 54, from [GEOGRAPHIC_DATA]. What I'm about to share might sa…" at bounding box center [788, 207] width 318 height 190
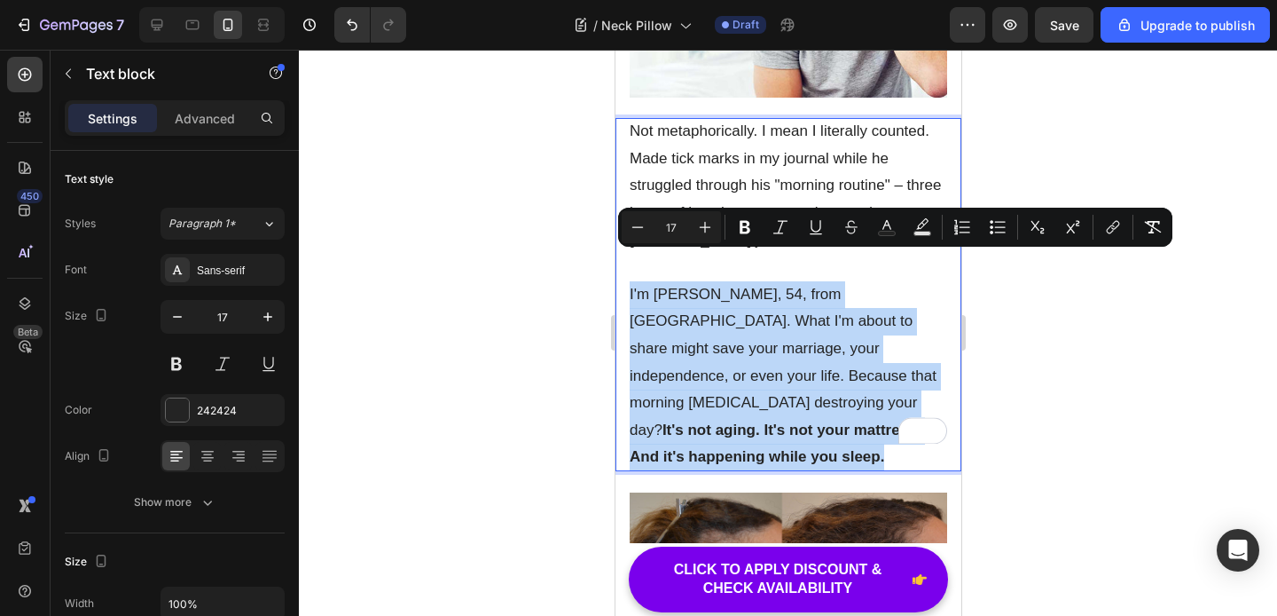
scroll to position [560, 0]
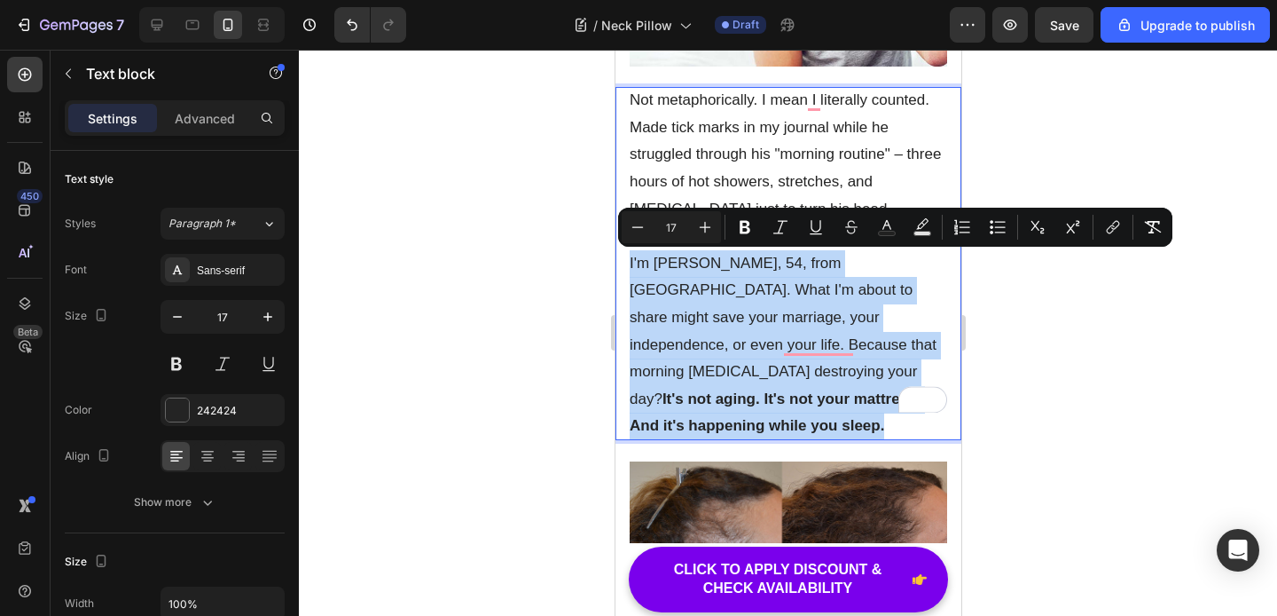
copy p "I'm [PERSON_NAME], 54, from [GEOGRAPHIC_DATA]. What I'm about to share might sa…"
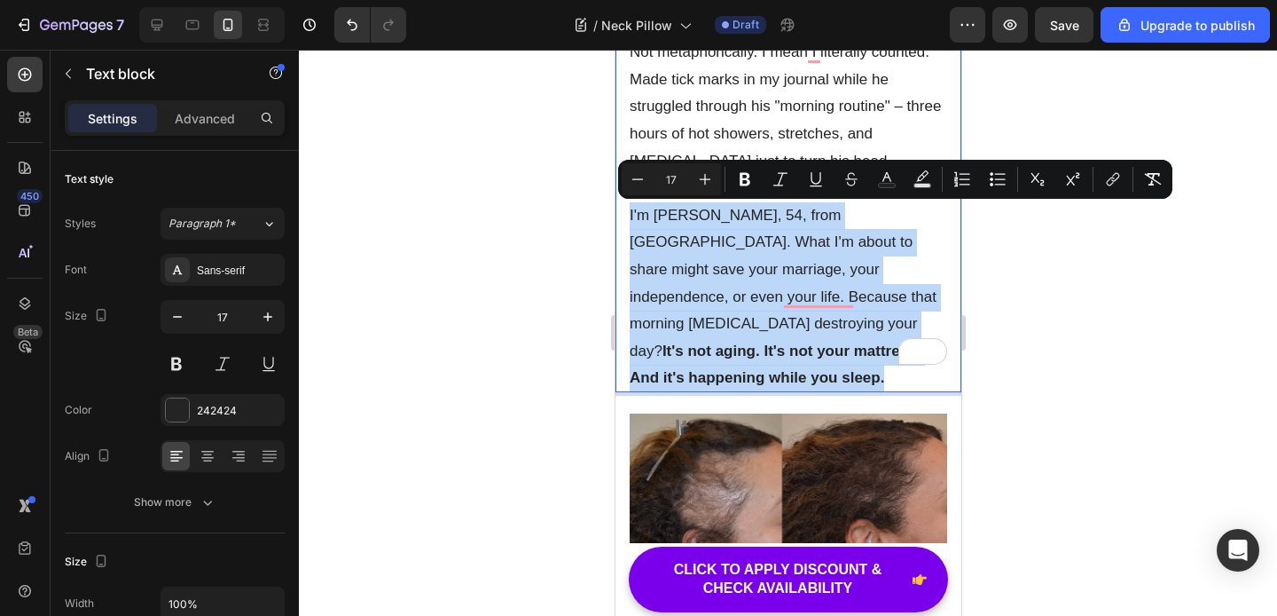
scroll to position [757, 0]
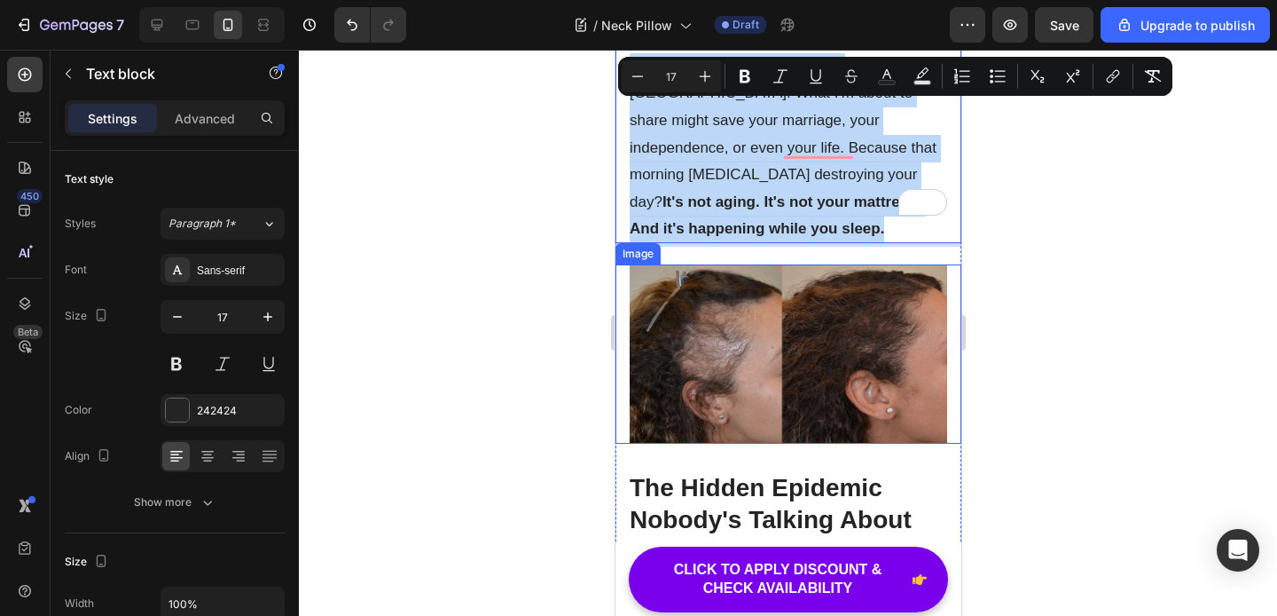
click at [777, 315] on img at bounding box center [788, 353] width 318 height 179
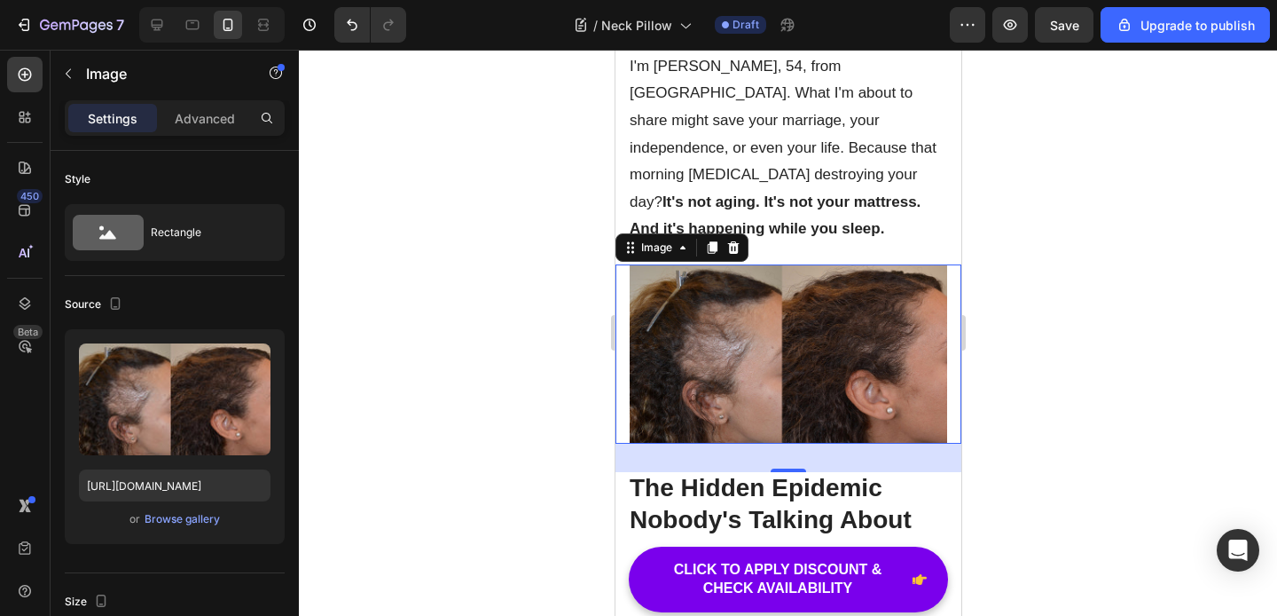
scroll to position [710, 0]
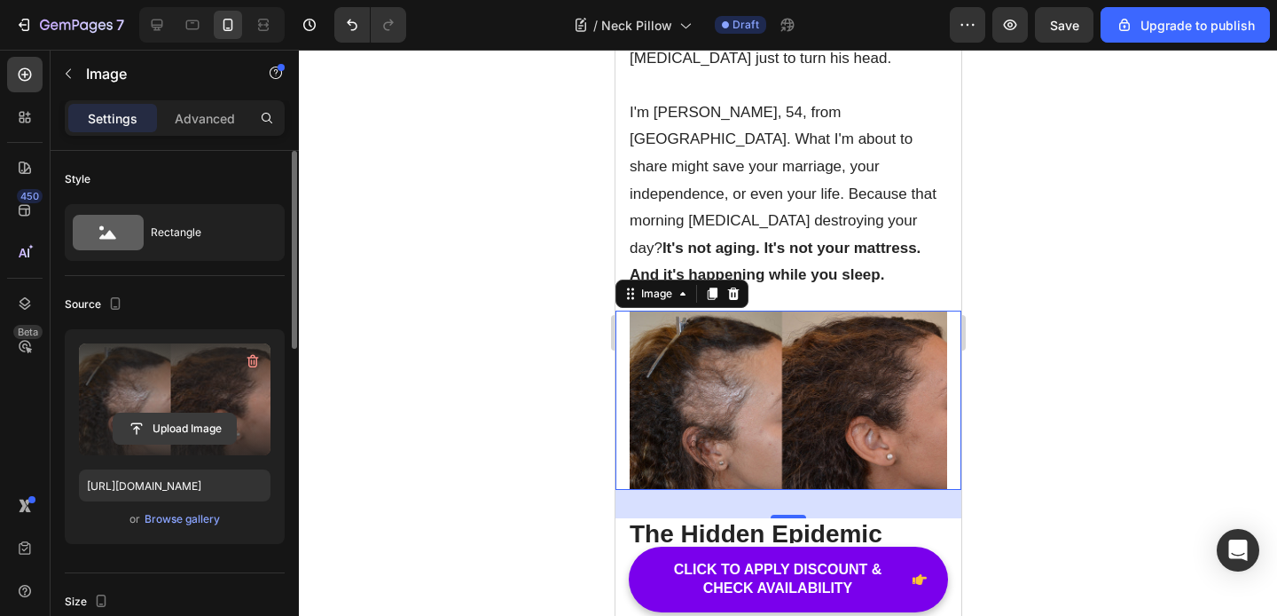
click at [169, 424] on input "file" at bounding box center [175, 428] width 122 height 30
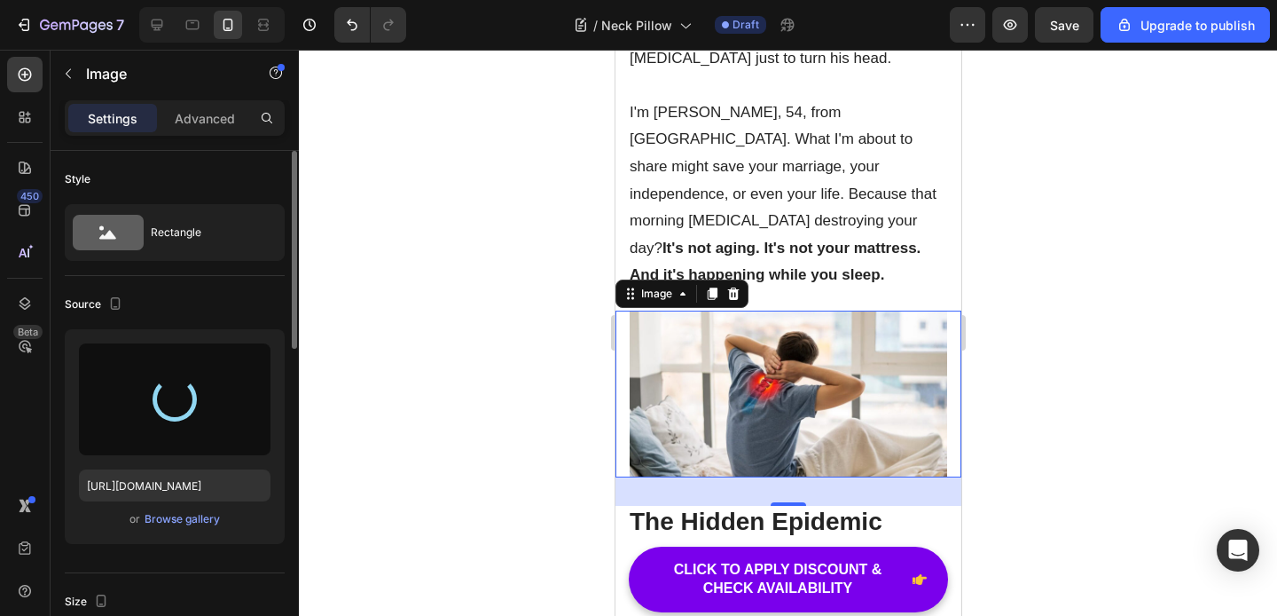
type input "[URL][DOMAIN_NAME]"
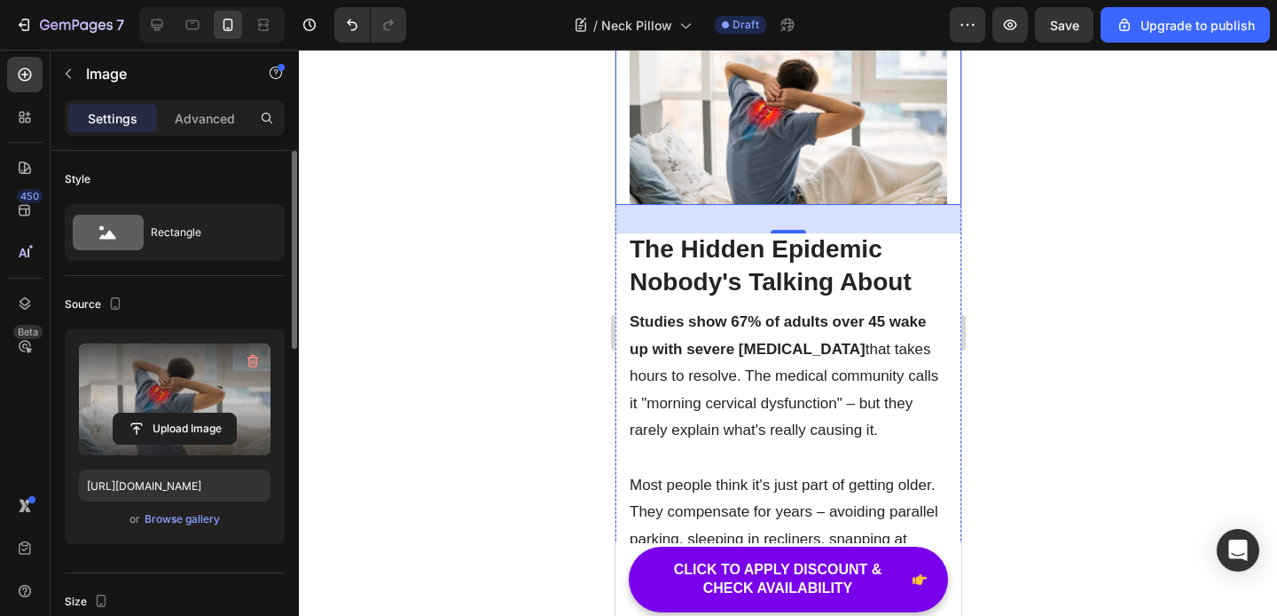
scroll to position [989, 0]
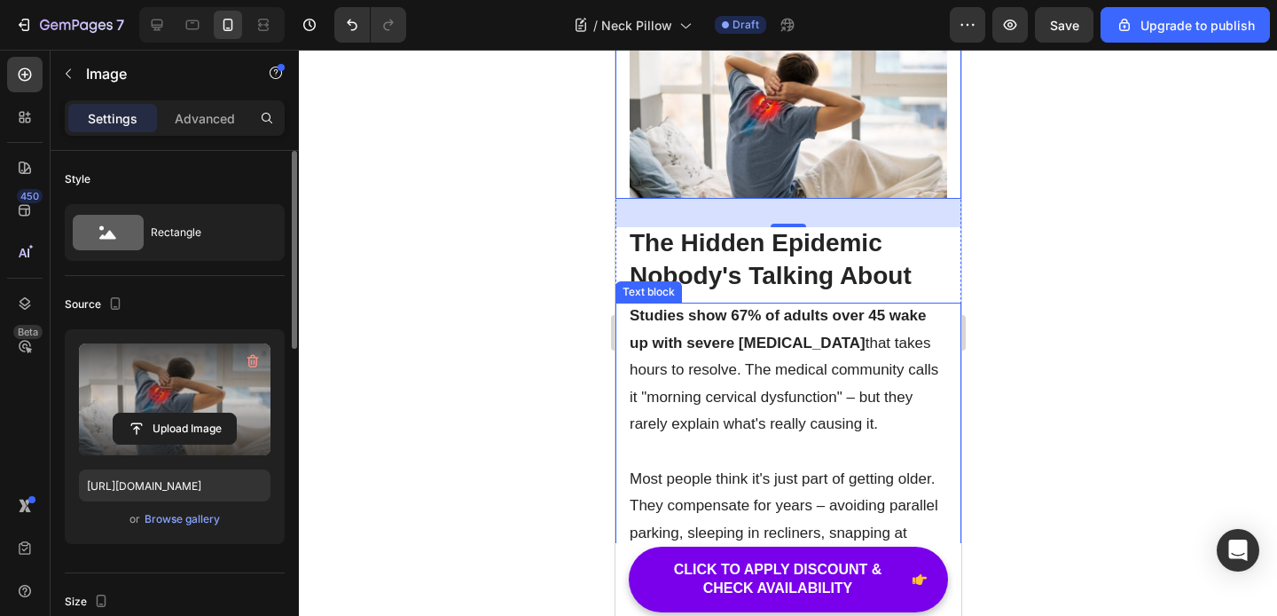
click at [672, 305] on p "Studies show 67% of adults over 45 wake up with severe [MEDICAL_DATA] that take…" at bounding box center [788, 370] width 318 height 136
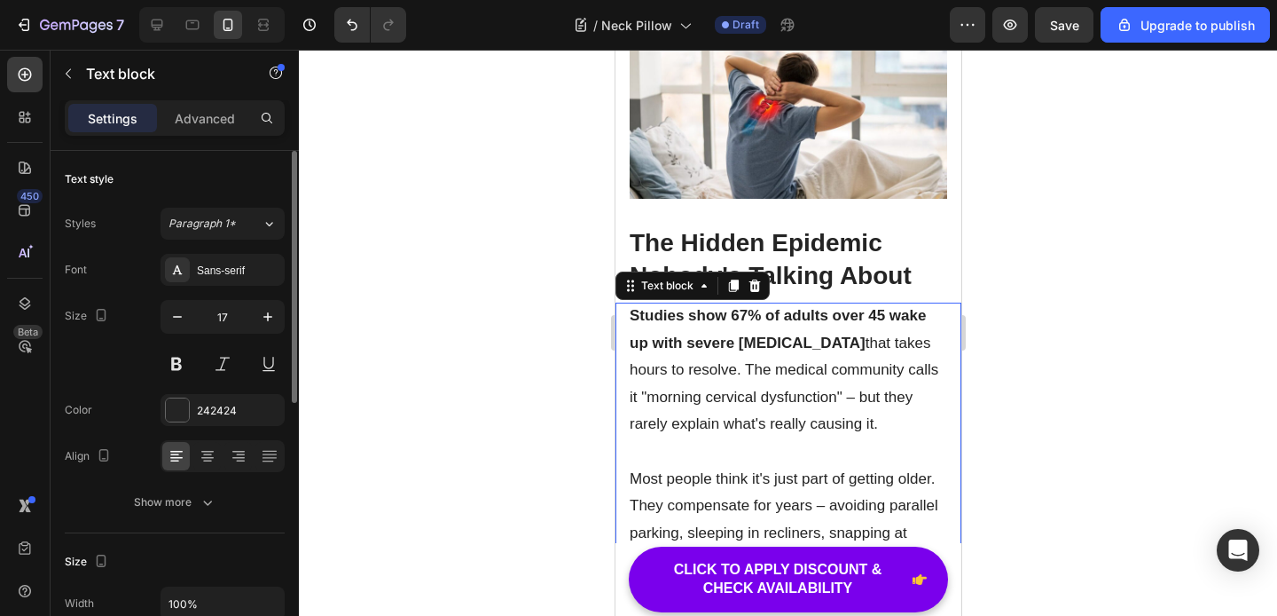
click at [631, 307] on strong "Studies show 67% of adults over 45 wake up with severe [MEDICAL_DATA]" at bounding box center [777, 329] width 296 height 44
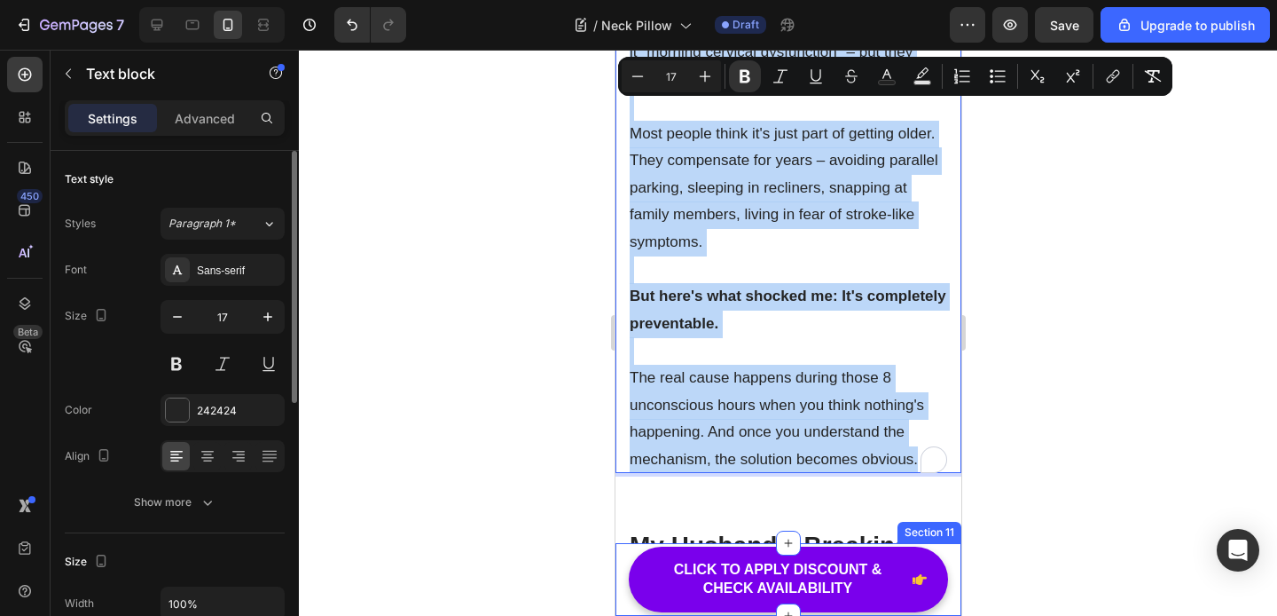
scroll to position [1422, 0]
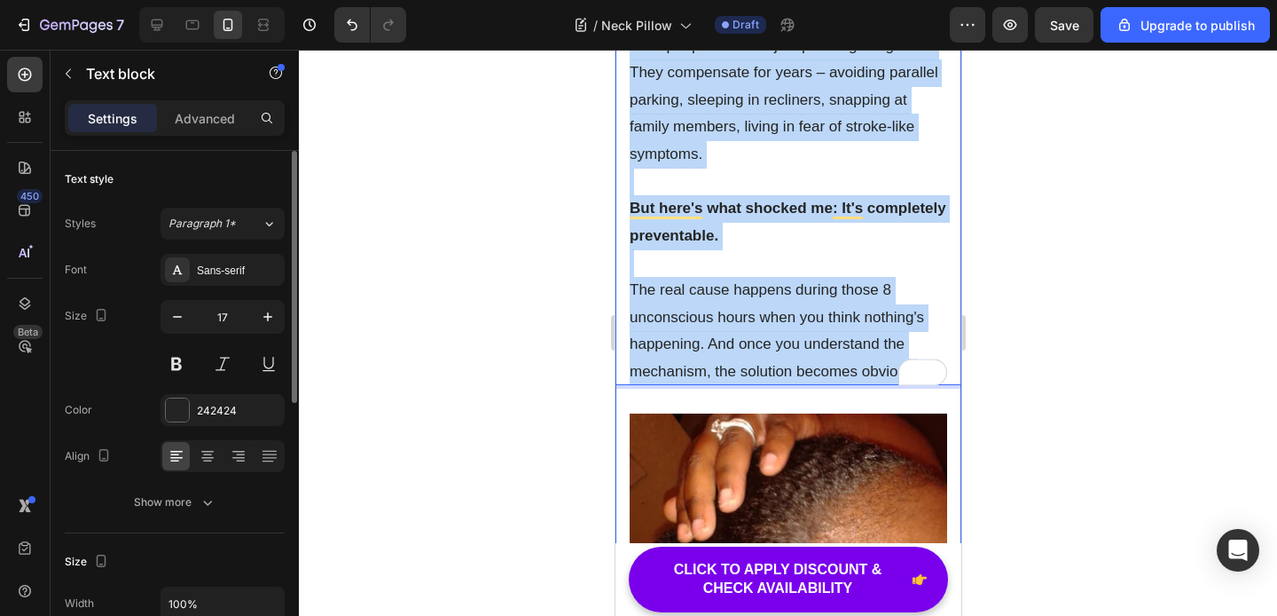
drag, startPoint x: 630, startPoint y: 290, endPoint x: 961, endPoint y: 367, distance: 339.7
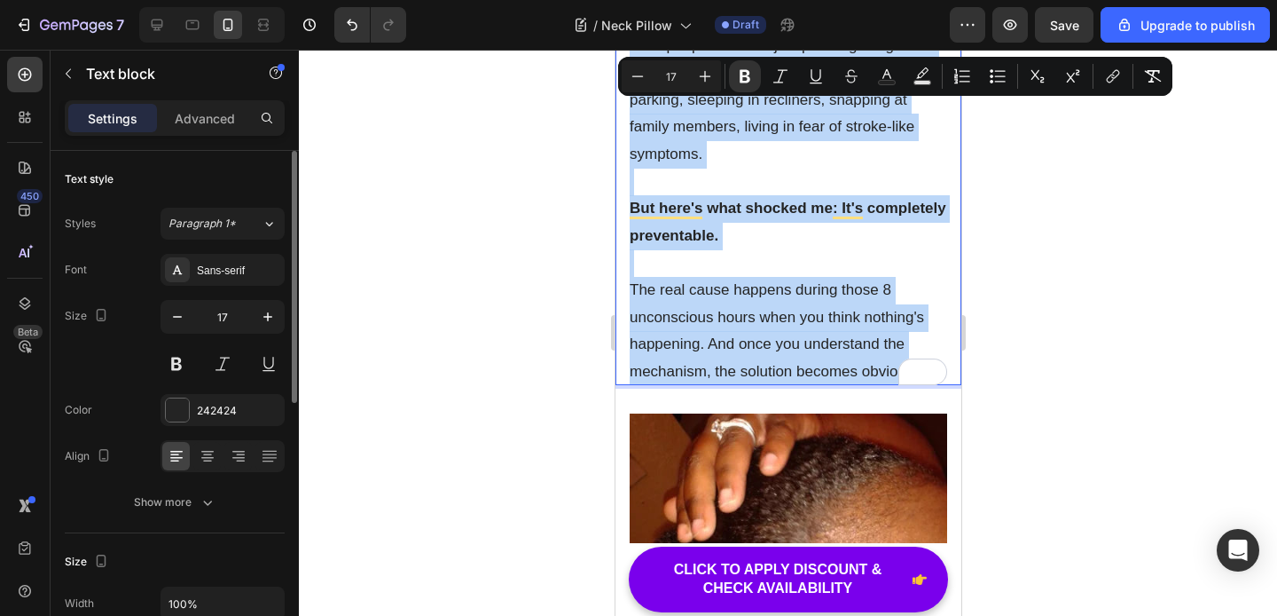
copy div "Studies show 67% of adults over 45 wake up with severe [MEDICAL_DATA] that take…"
click at [833, 212] on p "But here's what shocked me: It's completely preventable." at bounding box center [788, 222] width 318 height 54
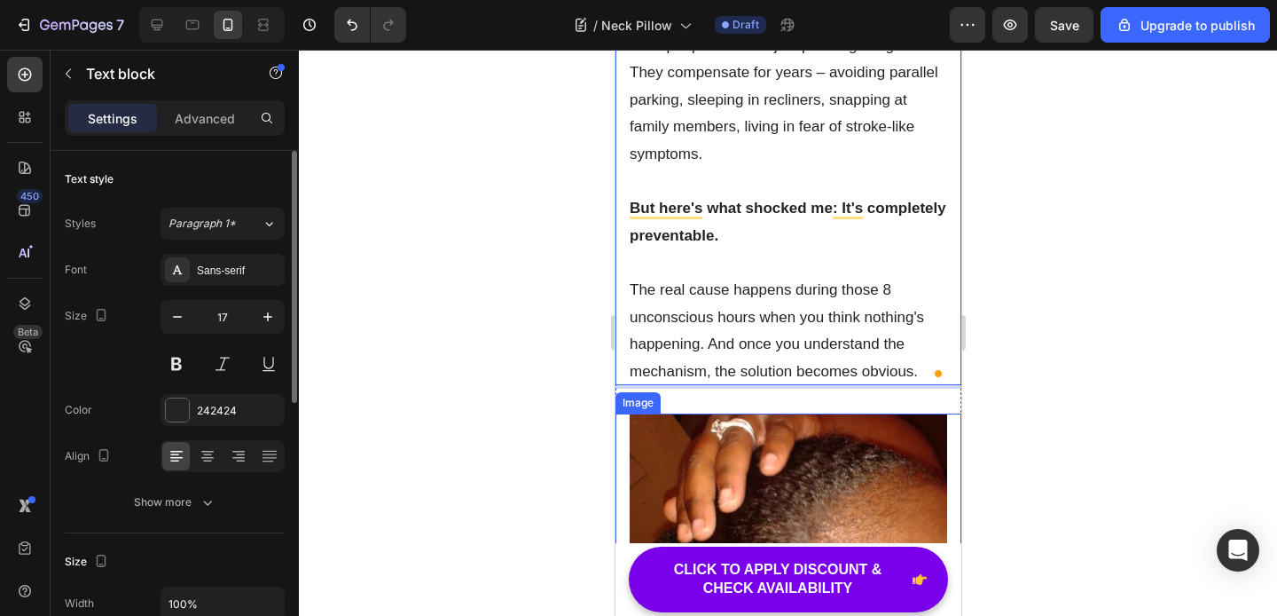
scroll to position [1538, 0]
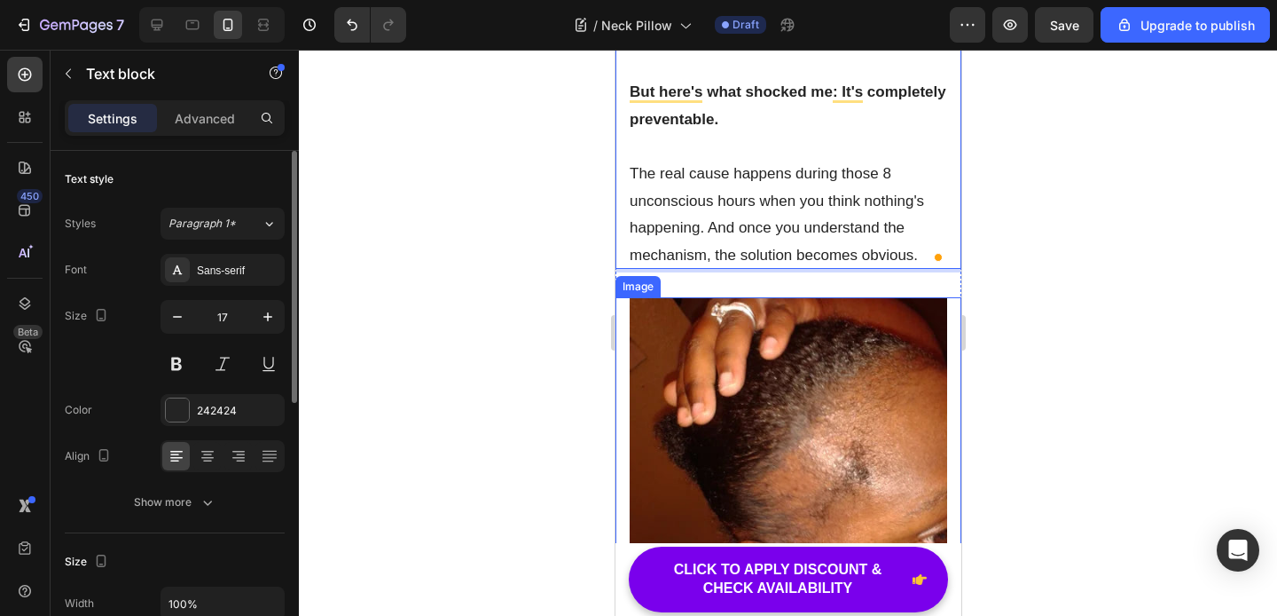
click at [799, 412] on img at bounding box center [788, 508] width 318 height 423
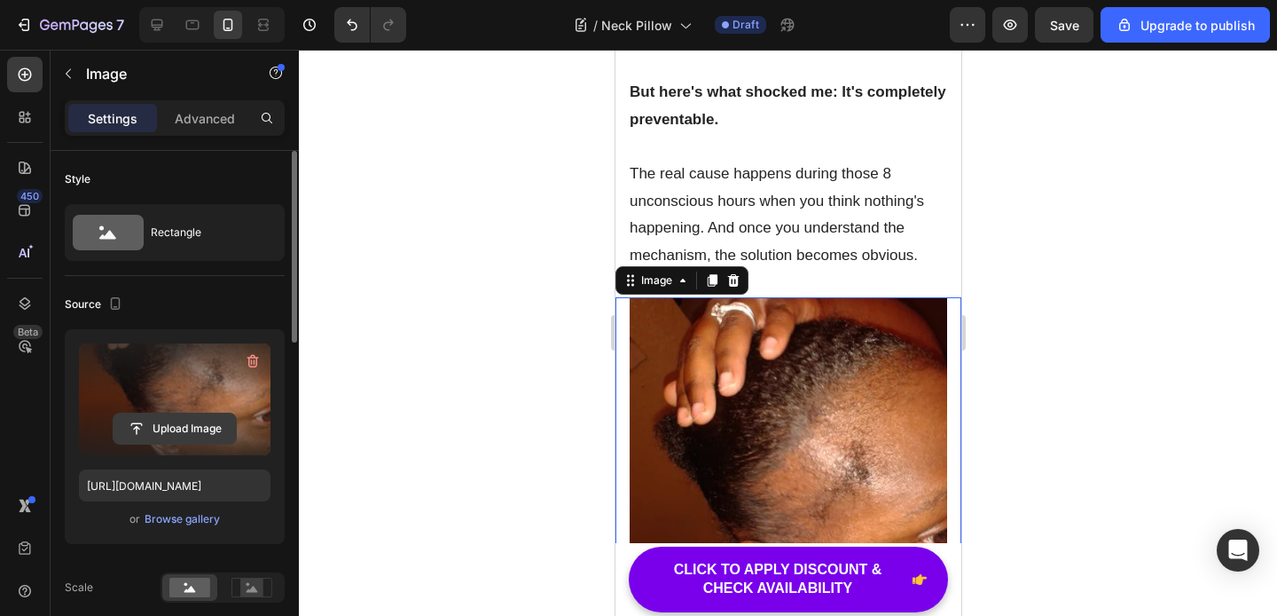
click at [173, 428] on input "file" at bounding box center [175, 428] width 122 height 30
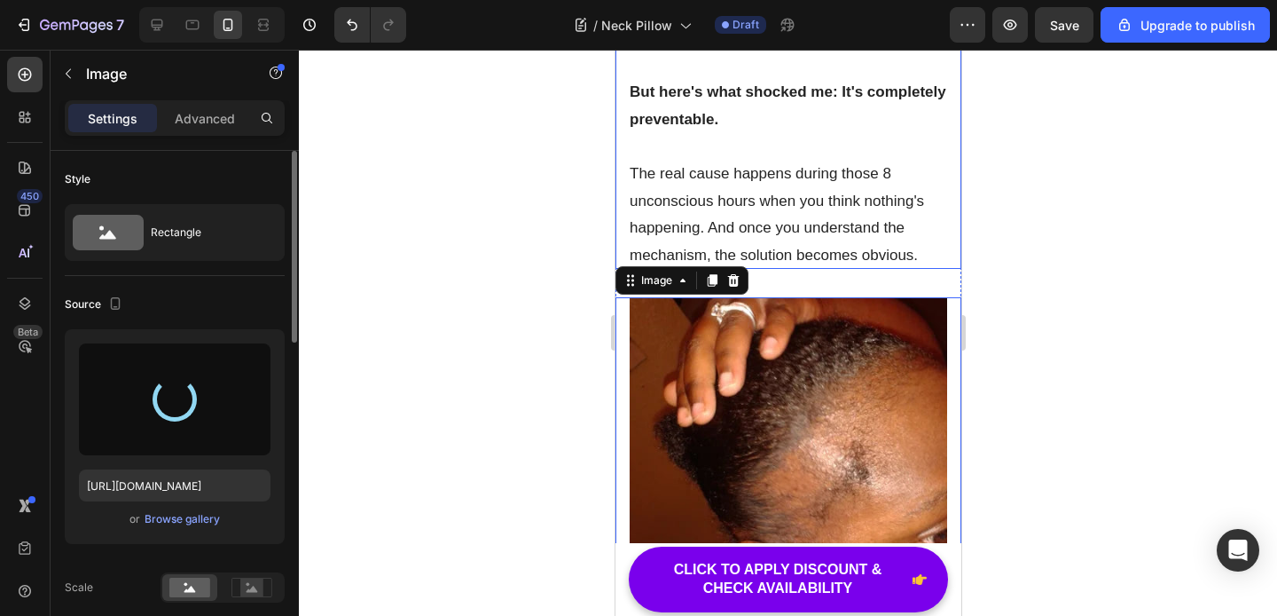
type input "https://cdn.shopify.com/s/files/1/0939/8501/4081/files/gempages_579712805708497…"
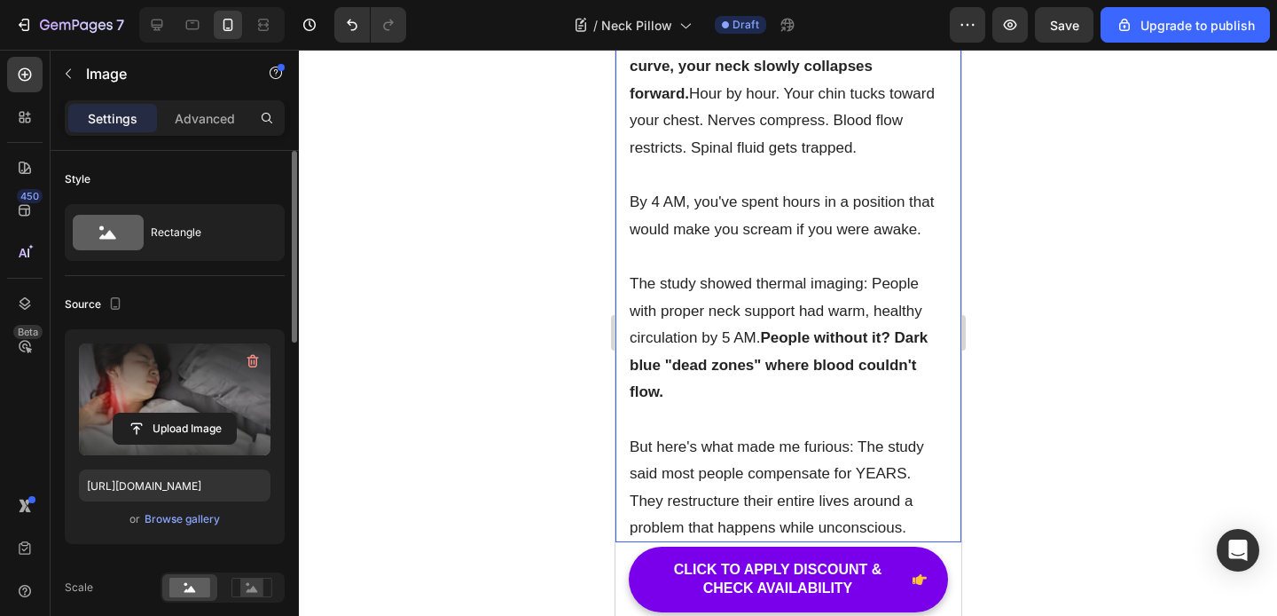
scroll to position [3233, 0]
click at [821, 436] on p "But here's what made me furious: The study said most people compensate for YEAR…" at bounding box center [788, 490] width 318 height 108
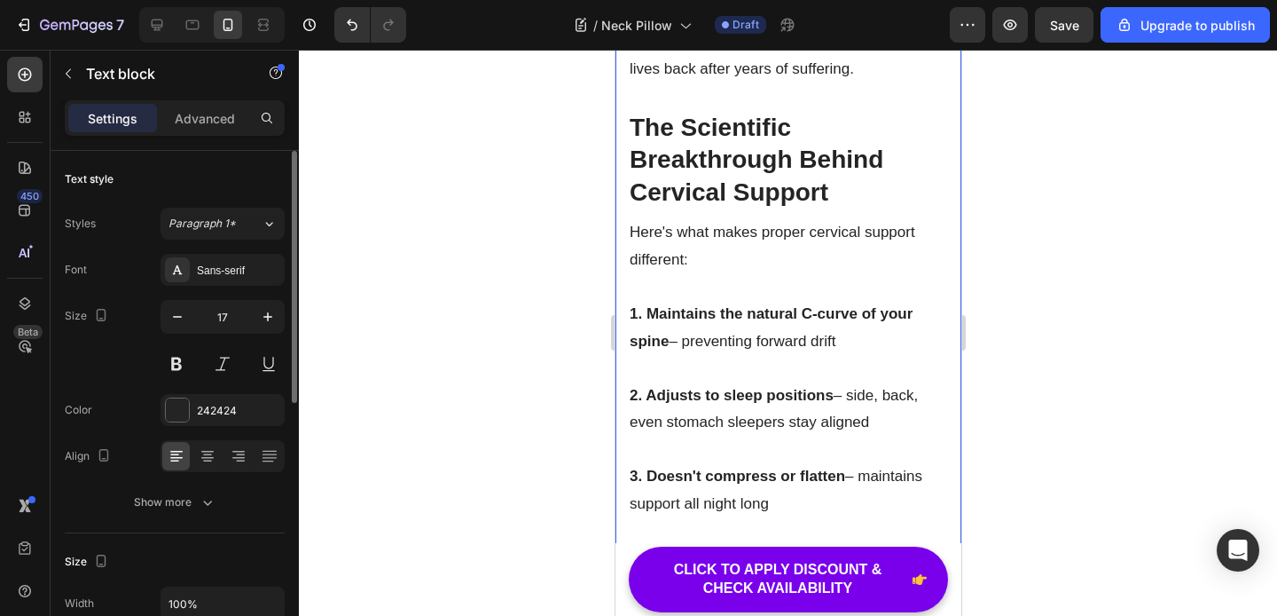
scroll to position [5347, 0]
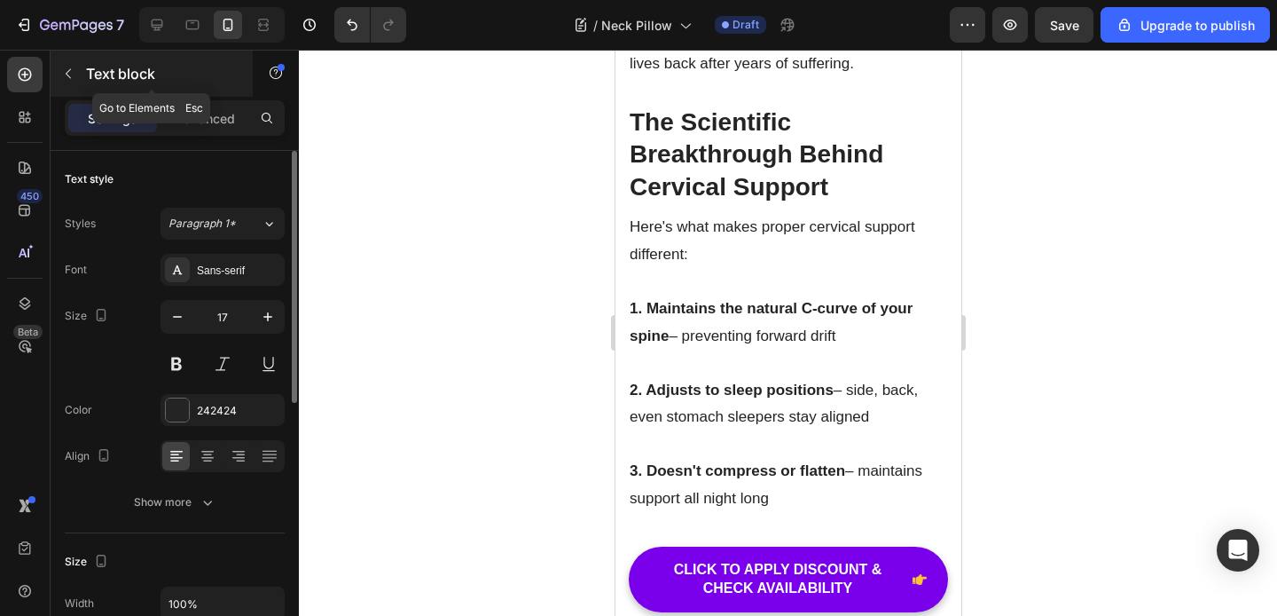
click at [77, 75] on button "button" at bounding box center [68, 73] width 28 height 28
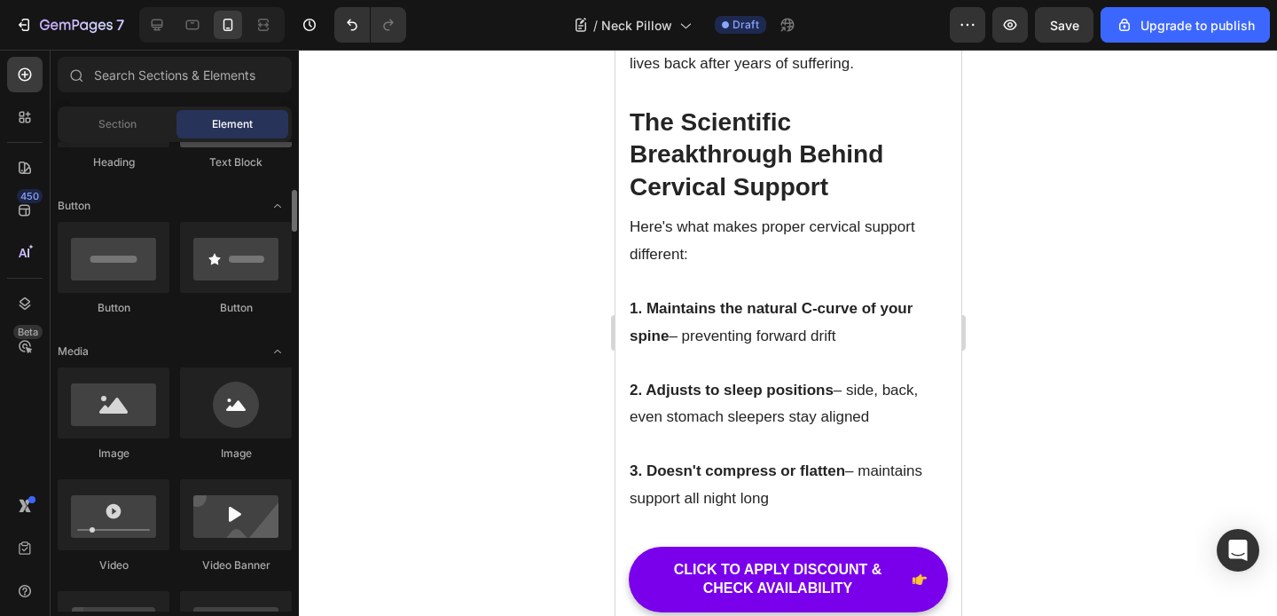
scroll to position [380, 0]
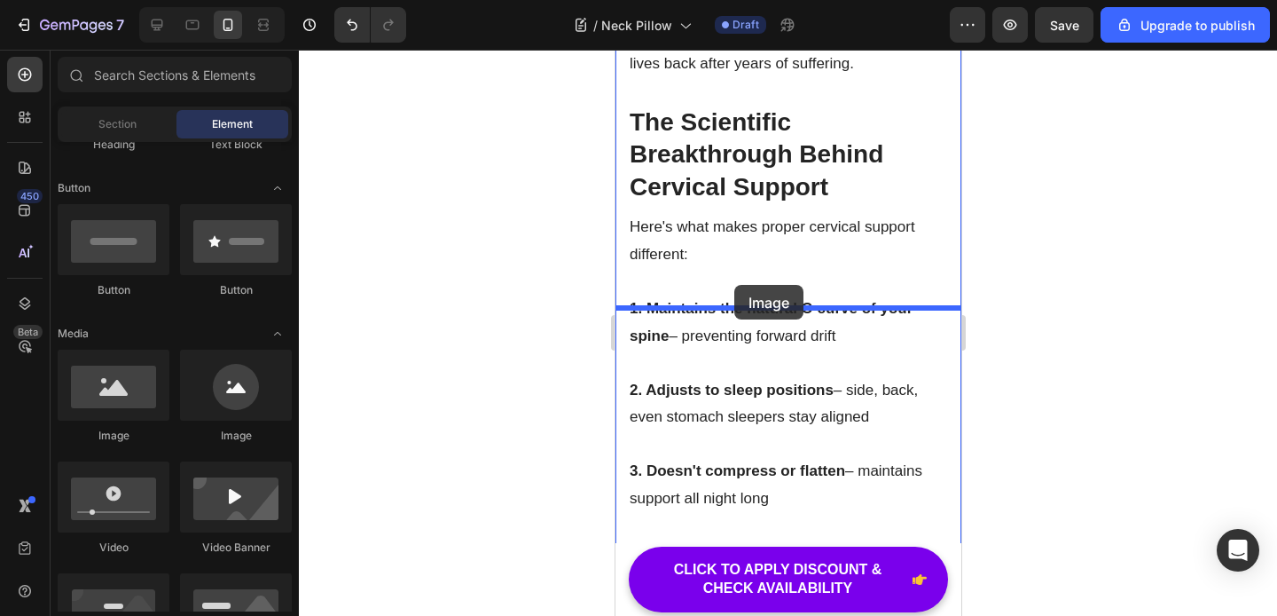
drag, startPoint x: 740, startPoint y: 439, endPoint x: 734, endPoint y: 285, distance: 154.5
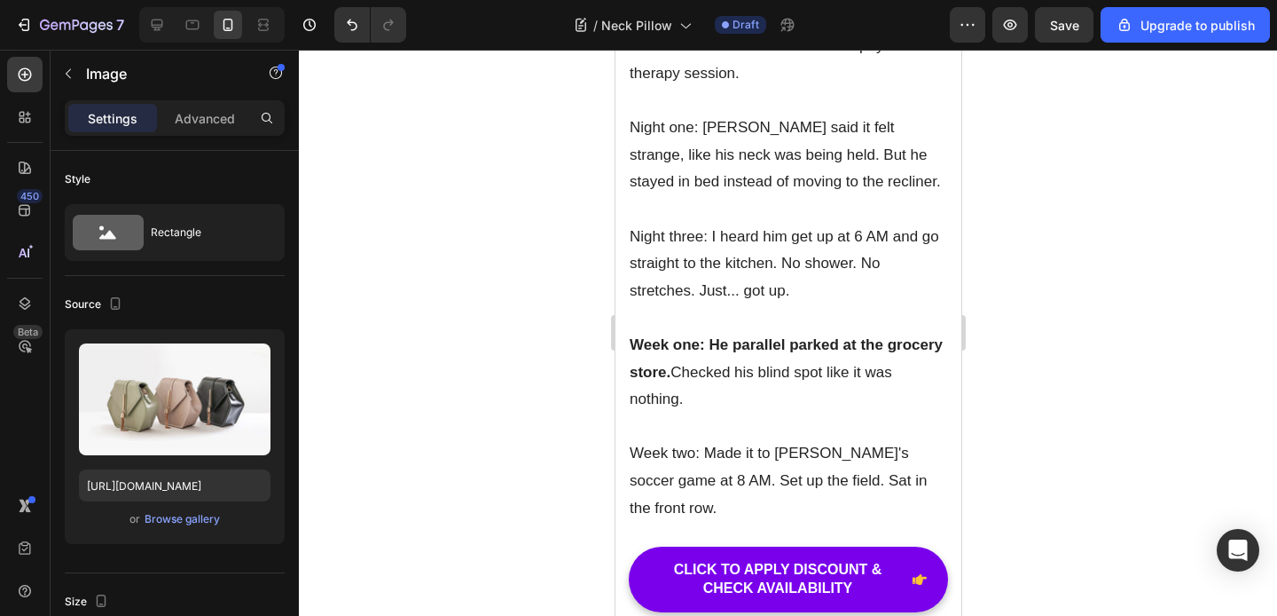
scroll to position [6294, 0]
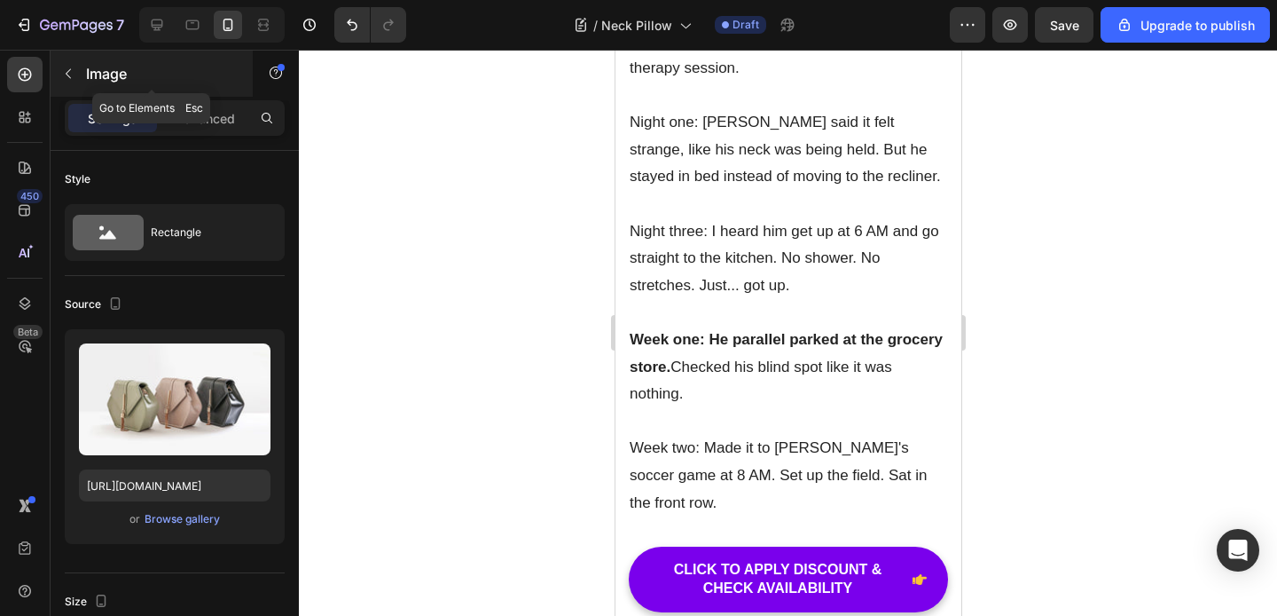
click at [69, 81] on button "button" at bounding box center [68, 73] width 28 height 28
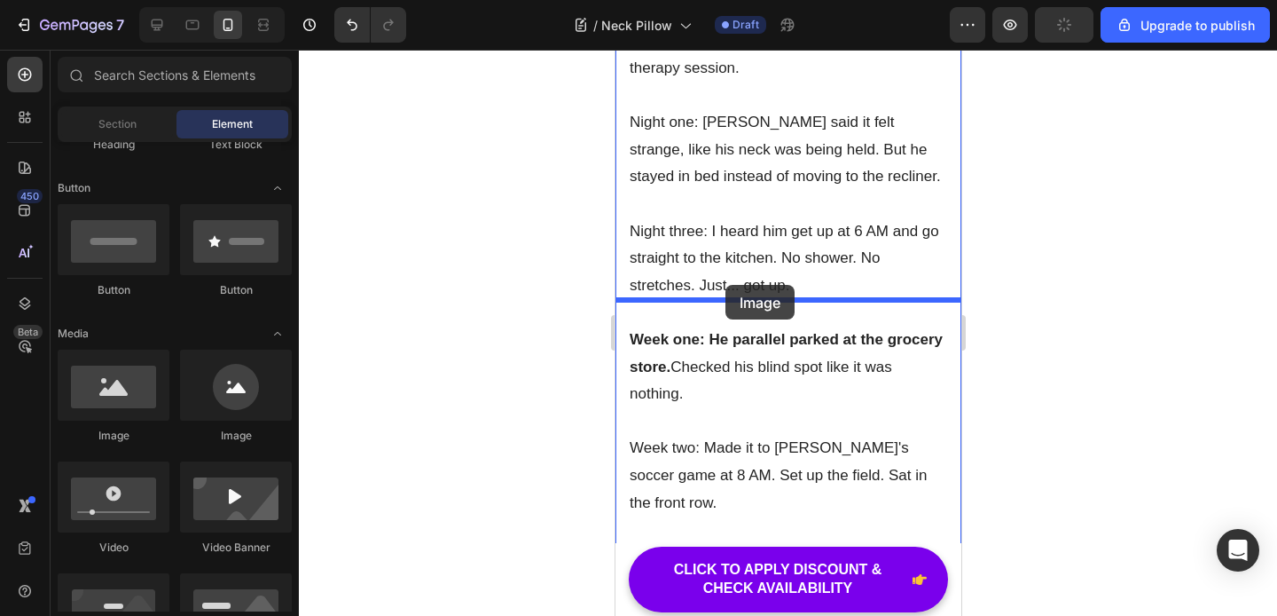
drag, startPoint x: 916, startPoint y: 389, endPoint x: 725, endPoint y: 285, distance: 217.9
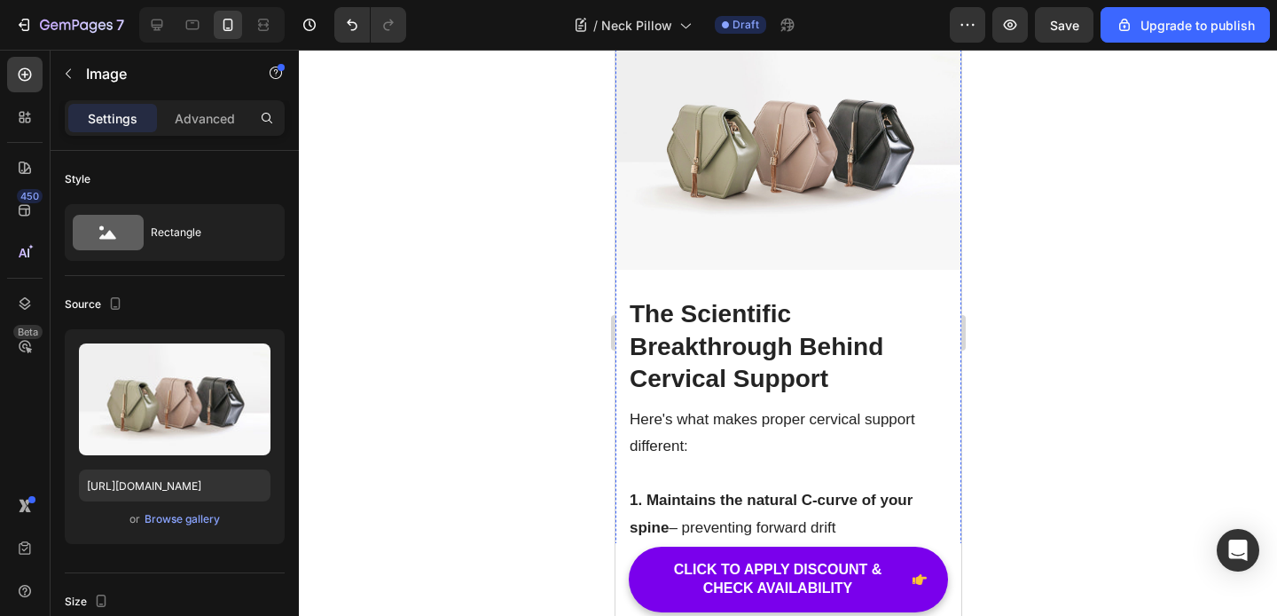
scroll to position [5450, 0]
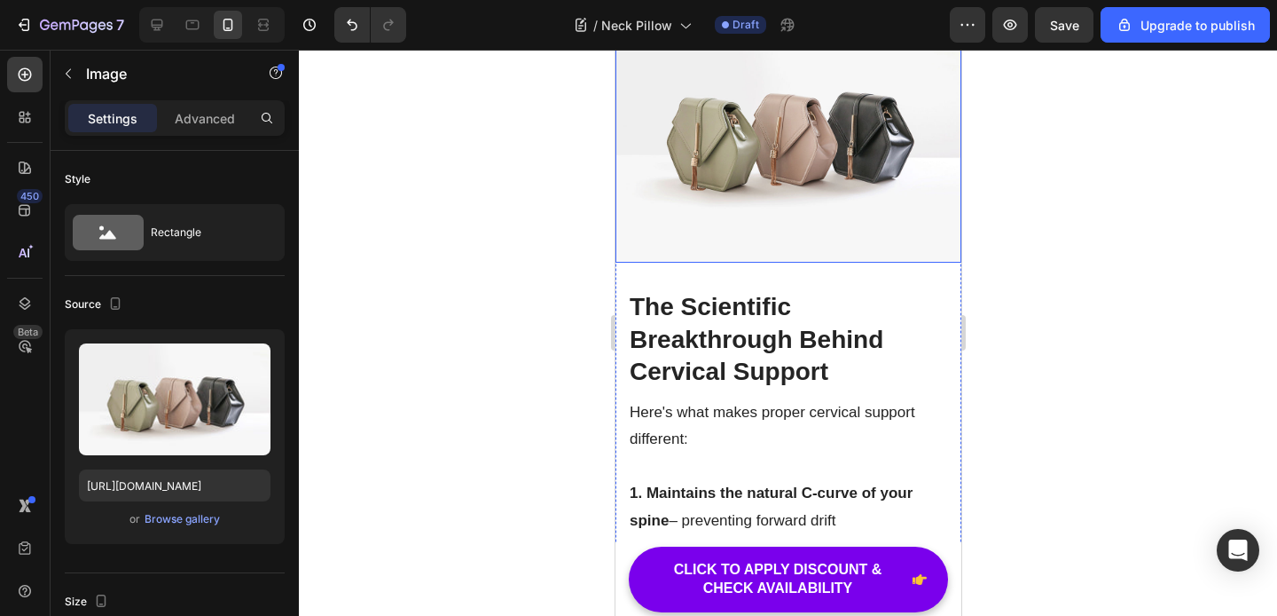
click at [784, 263] on img at bounding box center [788, 134] width 346 height 260
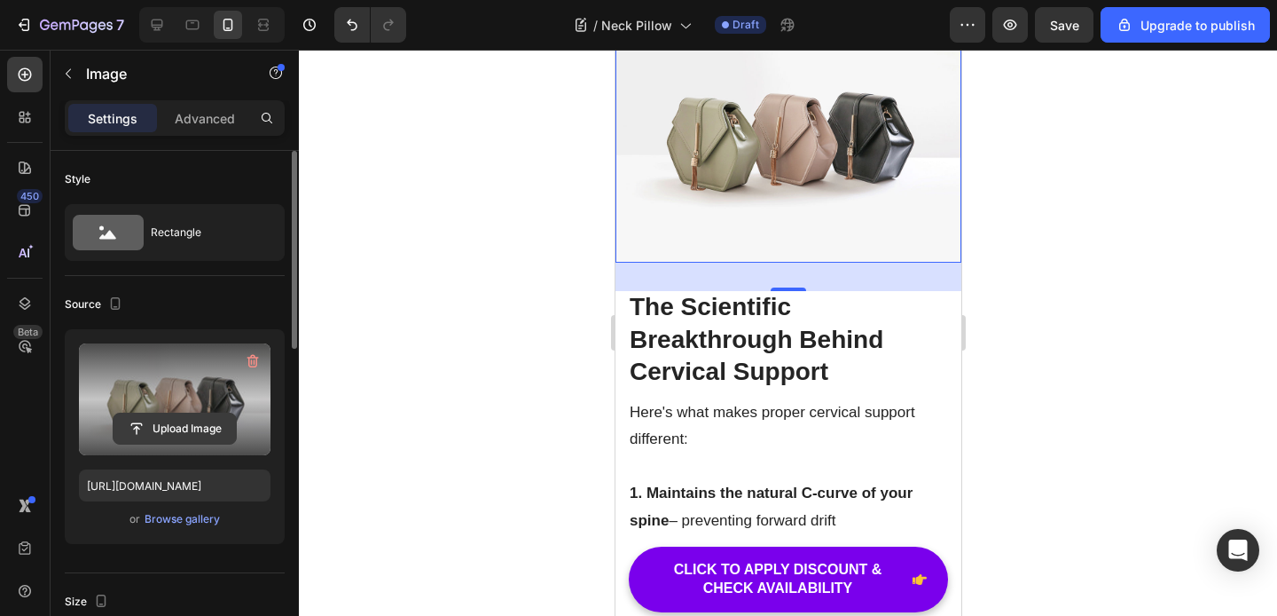
click at [192, 427] on input "file" at bounding box center [175, 428] width 122 height 30
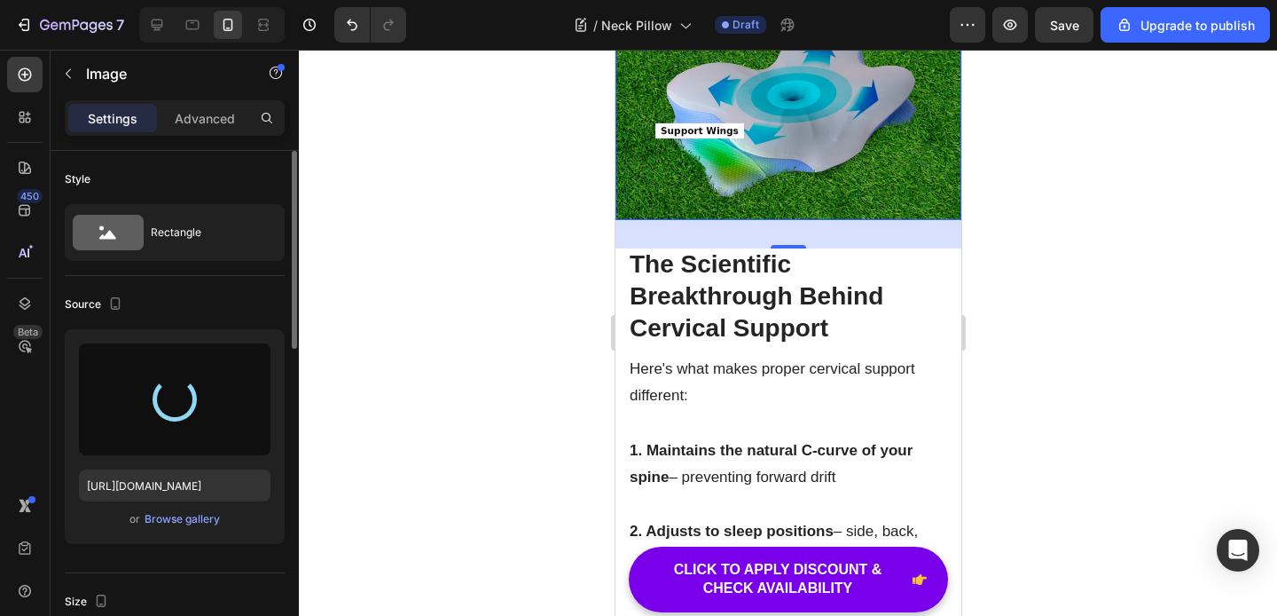
type input "https://cdn.shopify.com/s/files/1/0939/8501/4081/files/gempages_579712805708497…"
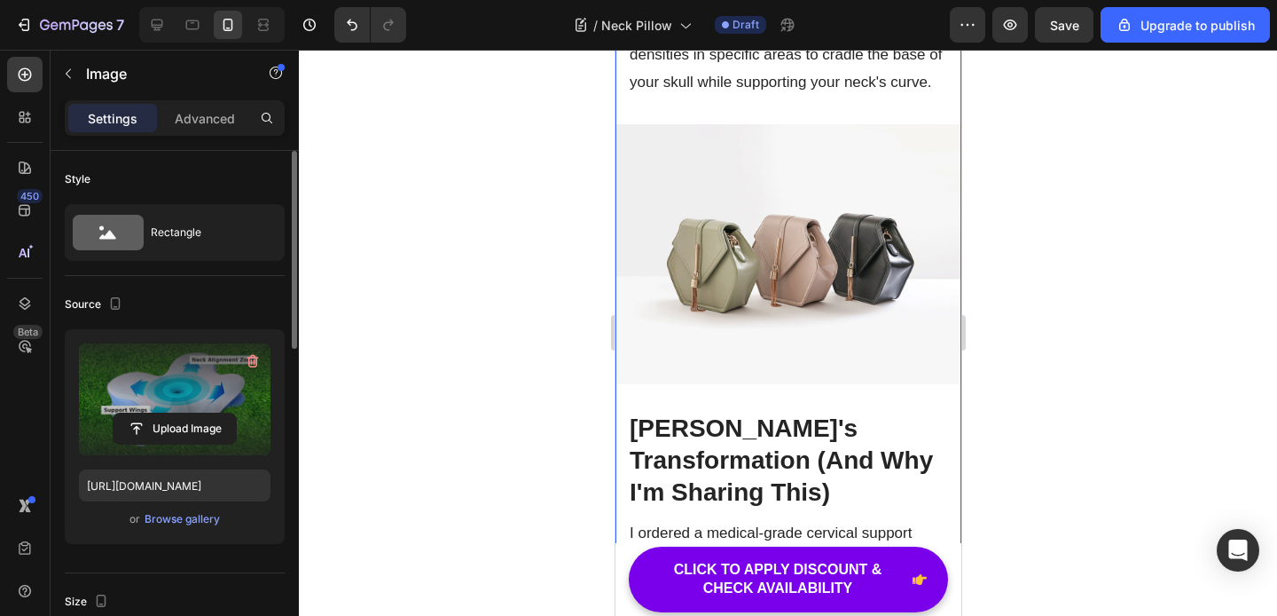
scroll to position [6245, 0]
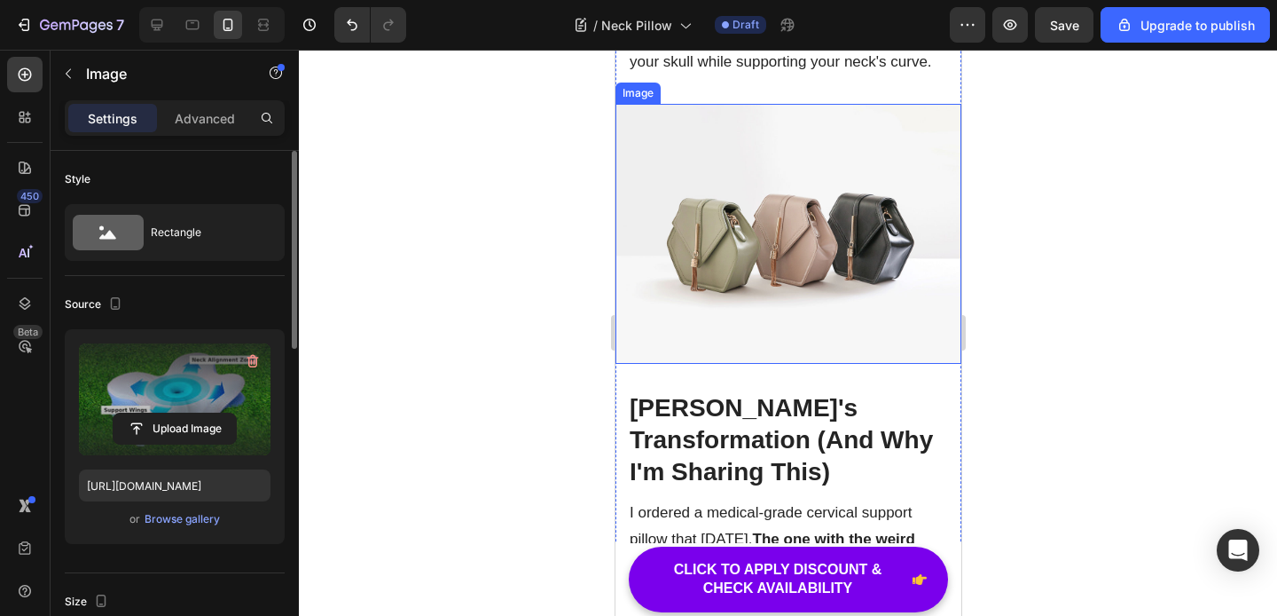
click at [816, 364] on img at bounding box center [788, 234] width 346 height 260
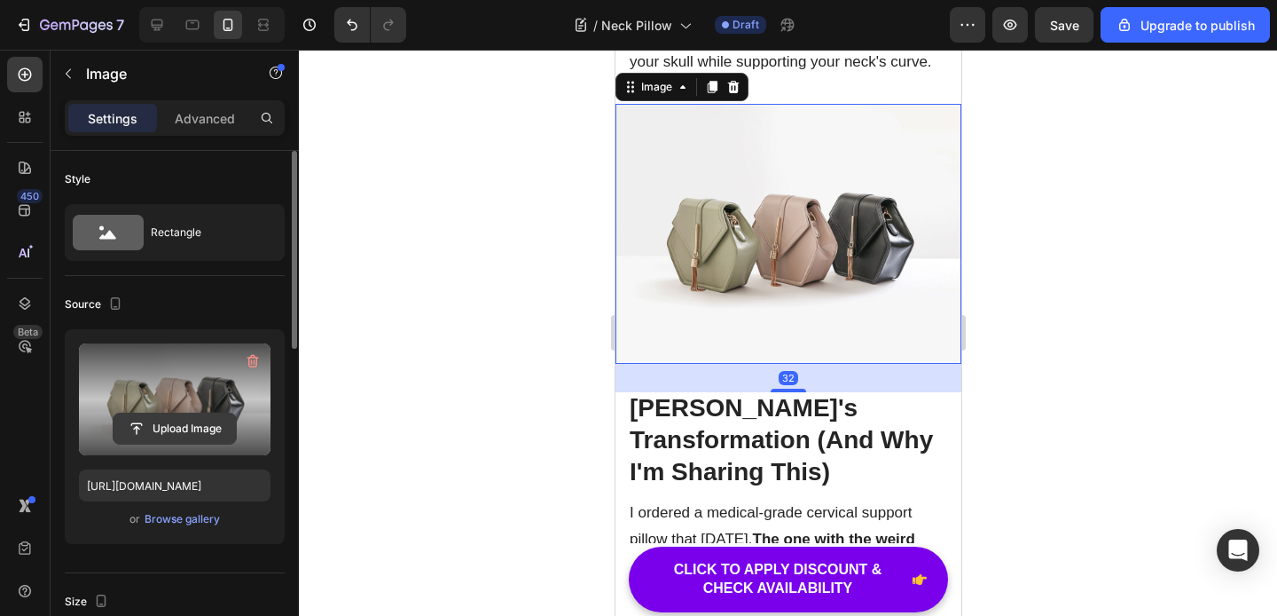
click at [175, 430] on input "file" at bounding box center [175, 428] width 122 height 30
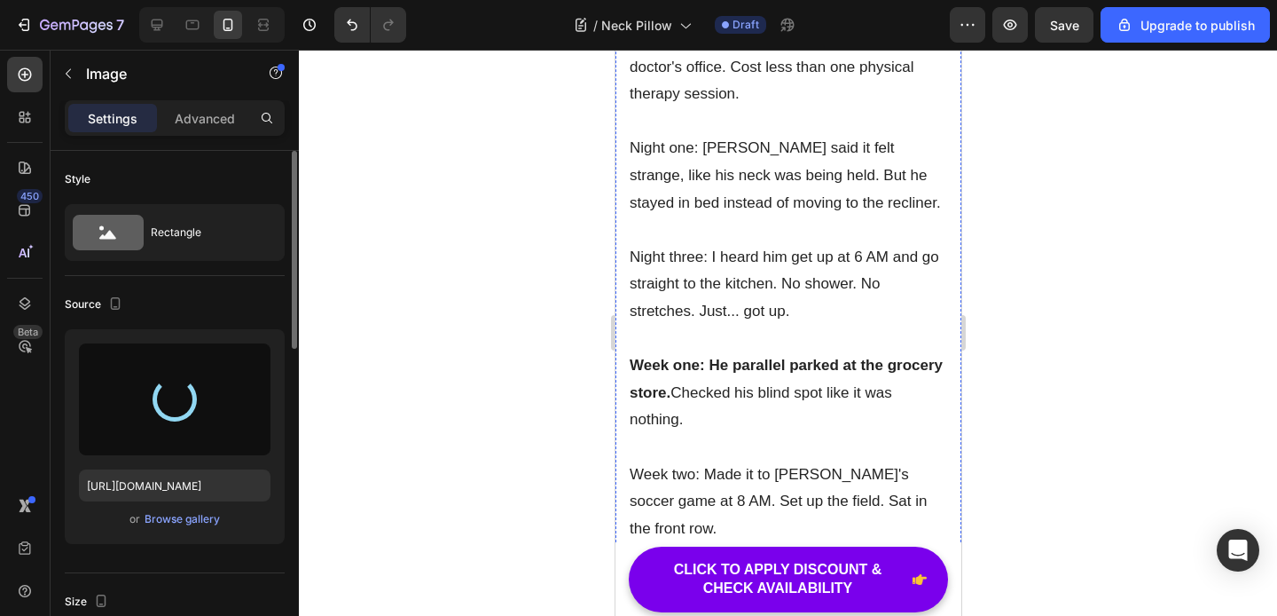
scroll to position [6779, 0]
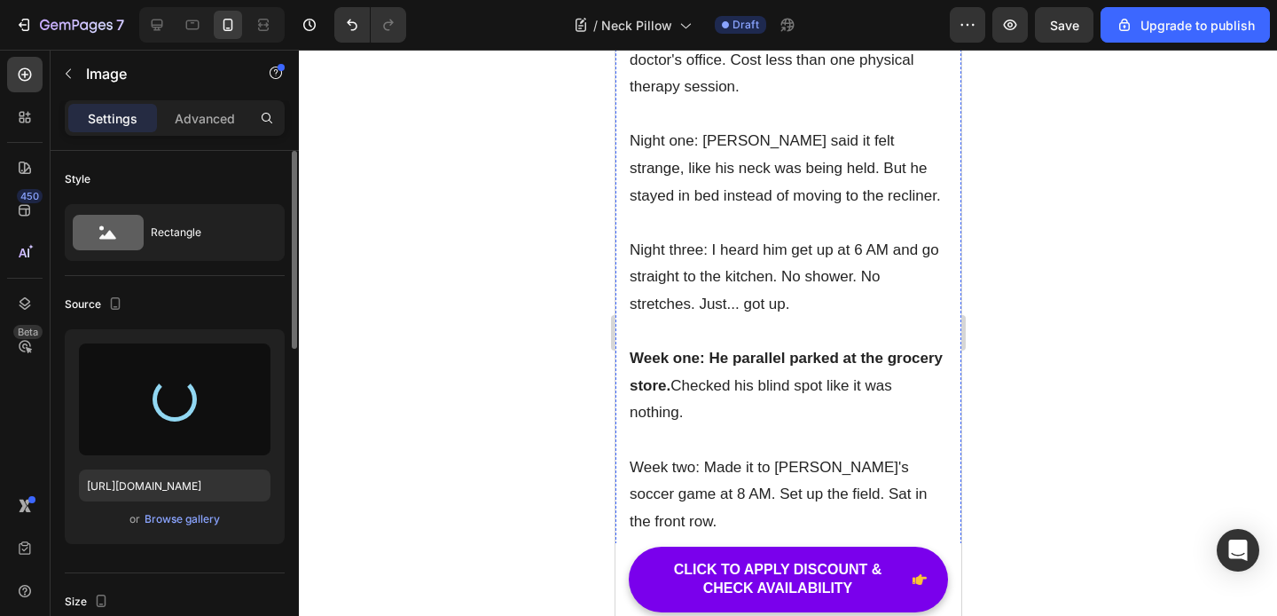
type input "https://cdn.shopify.com/s/files/1/0939/8501/4081/files/gempages_579712805708497…"
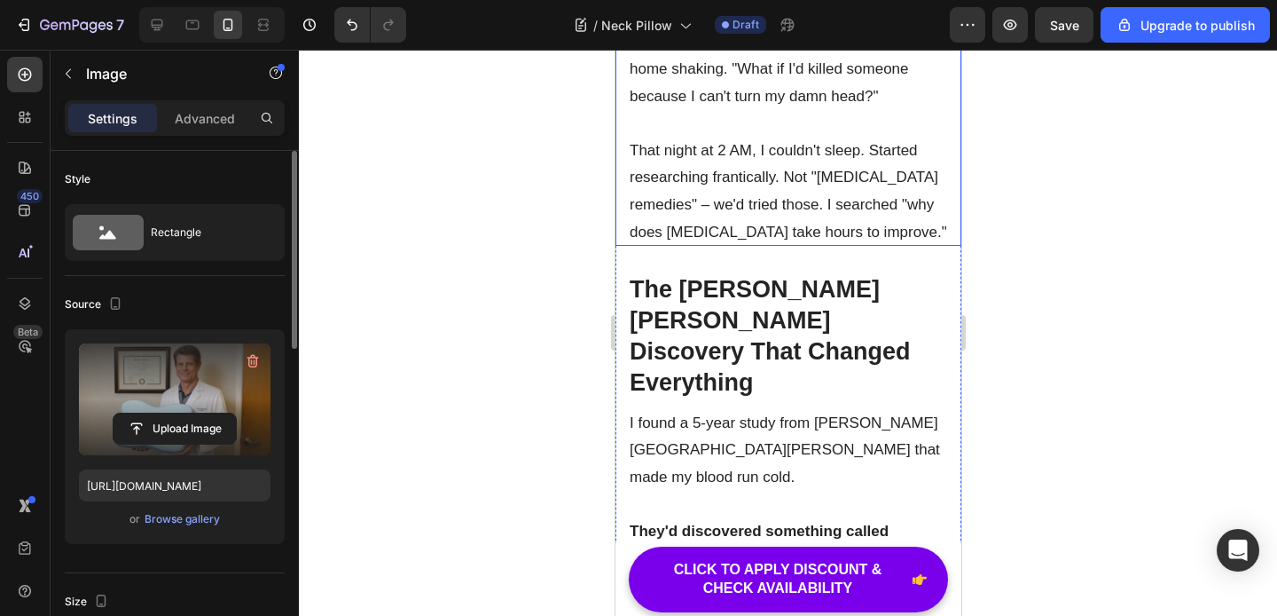
scroll to position [2591, 0]
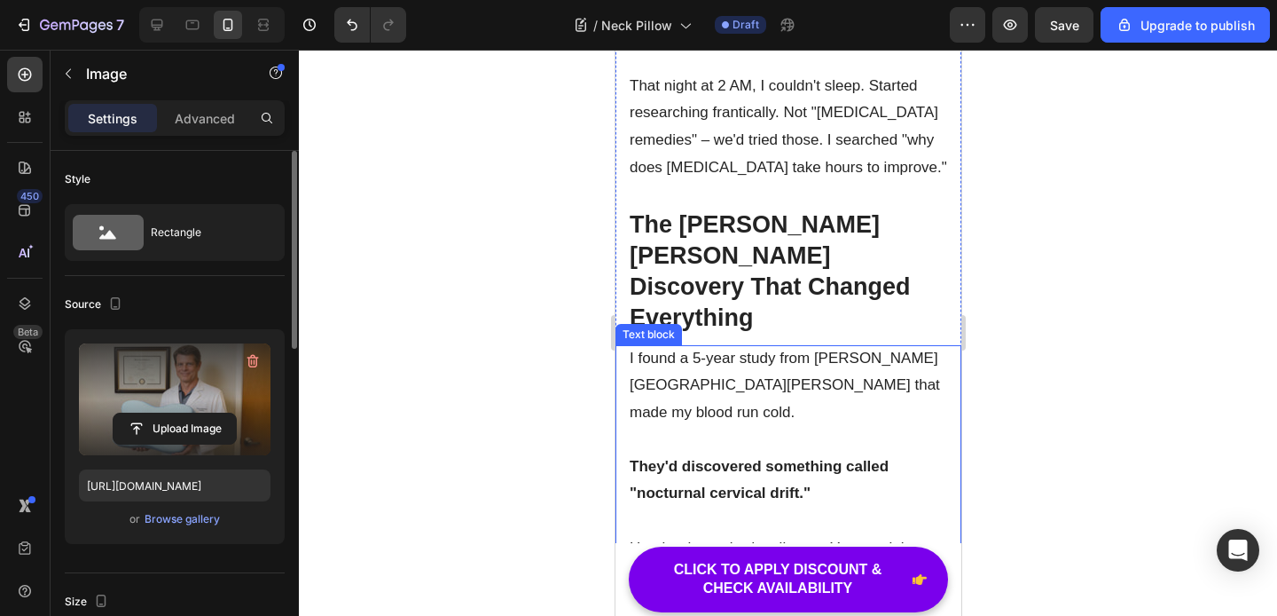
click at [710, 345] on p "I found a 5-year study from [PERSON_NAME][GEOGRAPHIC_DATA][PERSON_NAME] that ma…" at bounding box center [788, 386] width 318 height 82
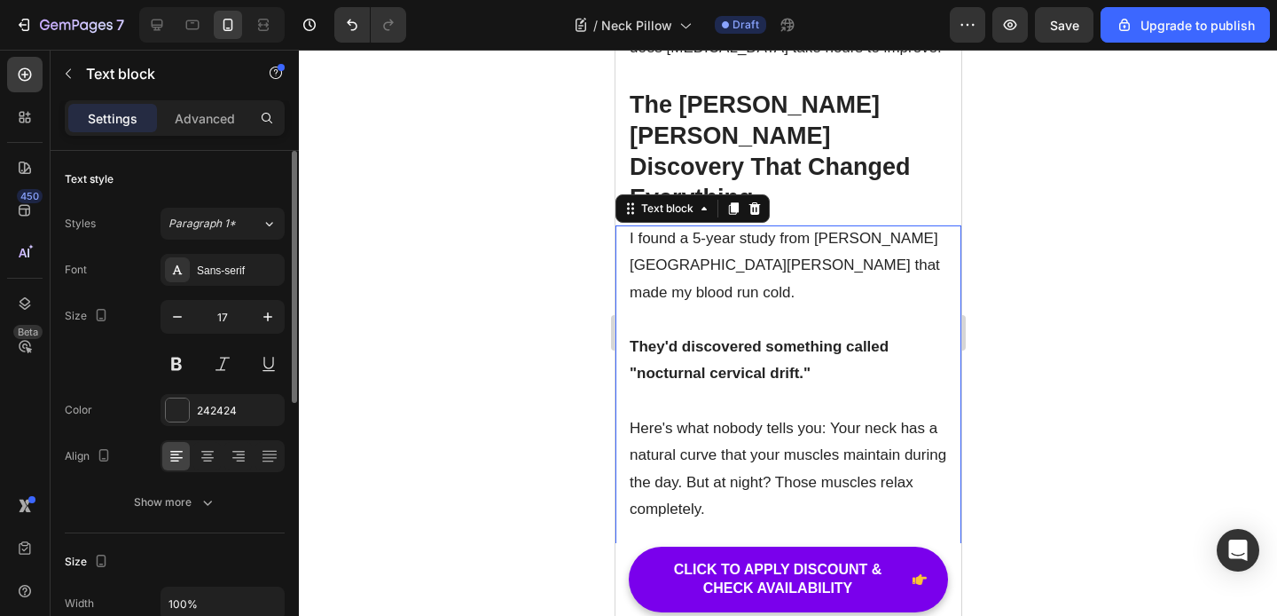
scroll to position [2739, 0]
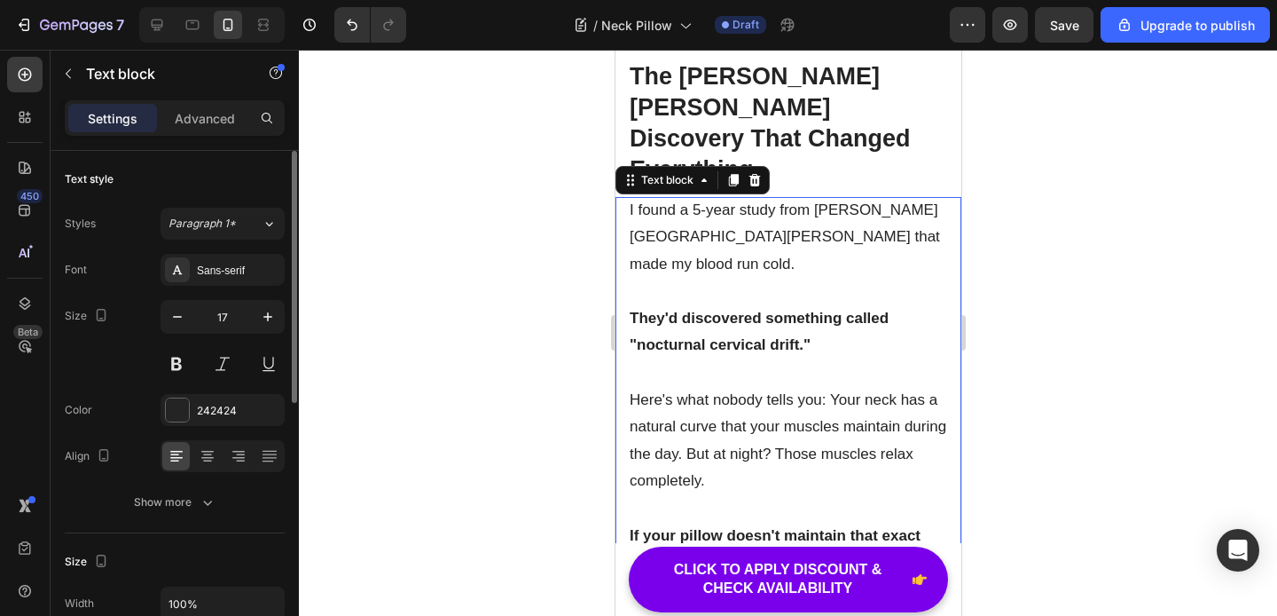
click at [665, 197] on p "I found a 5-year study from [PERSON_NAME][GEOGRAPHIC_DATA][PERSON_NAME] that ma…" at bounding box center [788, 238] width 318 height 82
click at [635, 197] on p "I found a 5-year study from [PERSON_NAME][GEOGRAPHIC_DATA][PERSON_NAME] that ma…" at bounding box center [788, 238] width 318 height 82
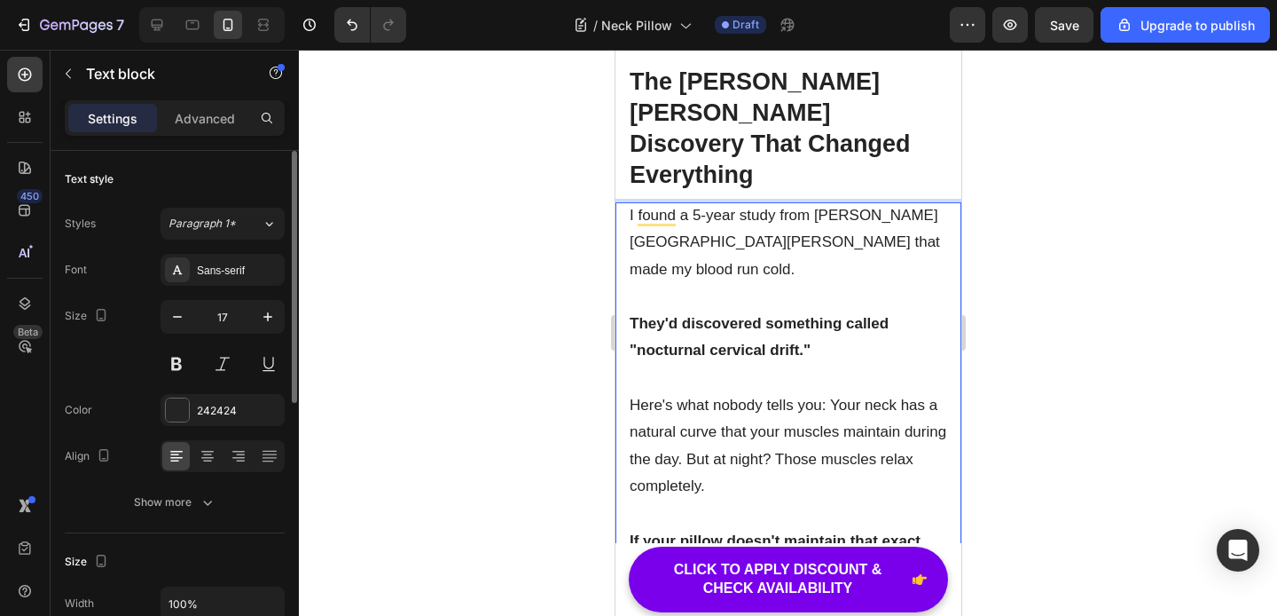
scroll to position [2638, 0]
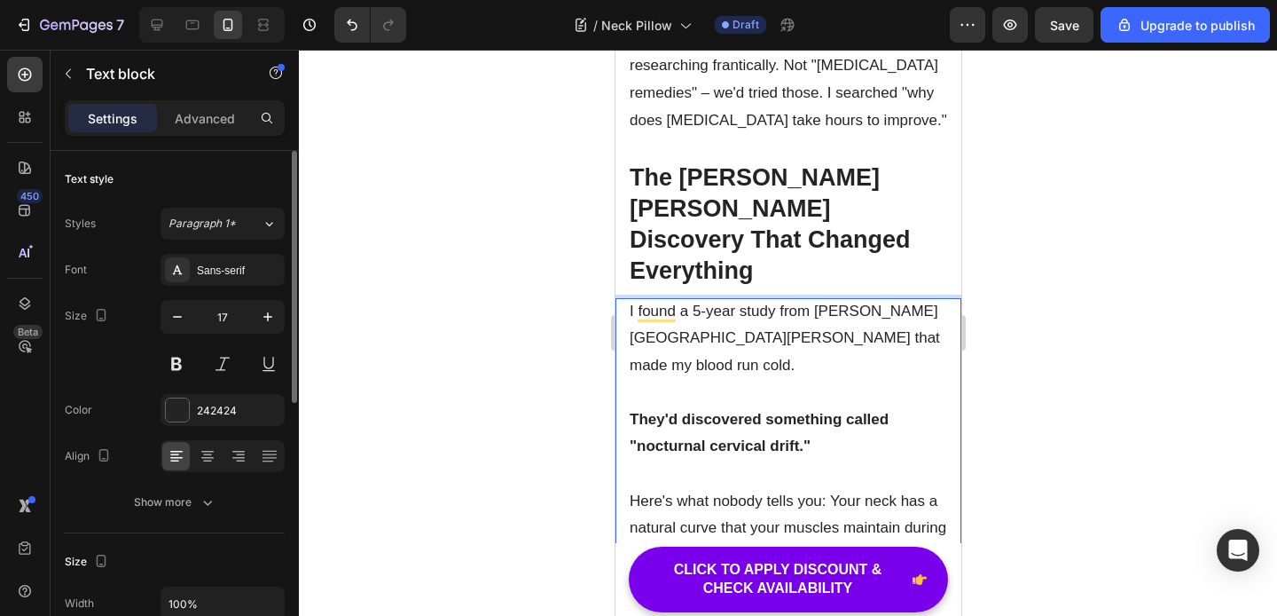
click at [648, 298] on p "I found a 5-year study from [PERSON_NAME][GEOGRAPHIC_DATA][PERSON_NAME] that ma…" at bounding box center [788, 339] width 318 height 82
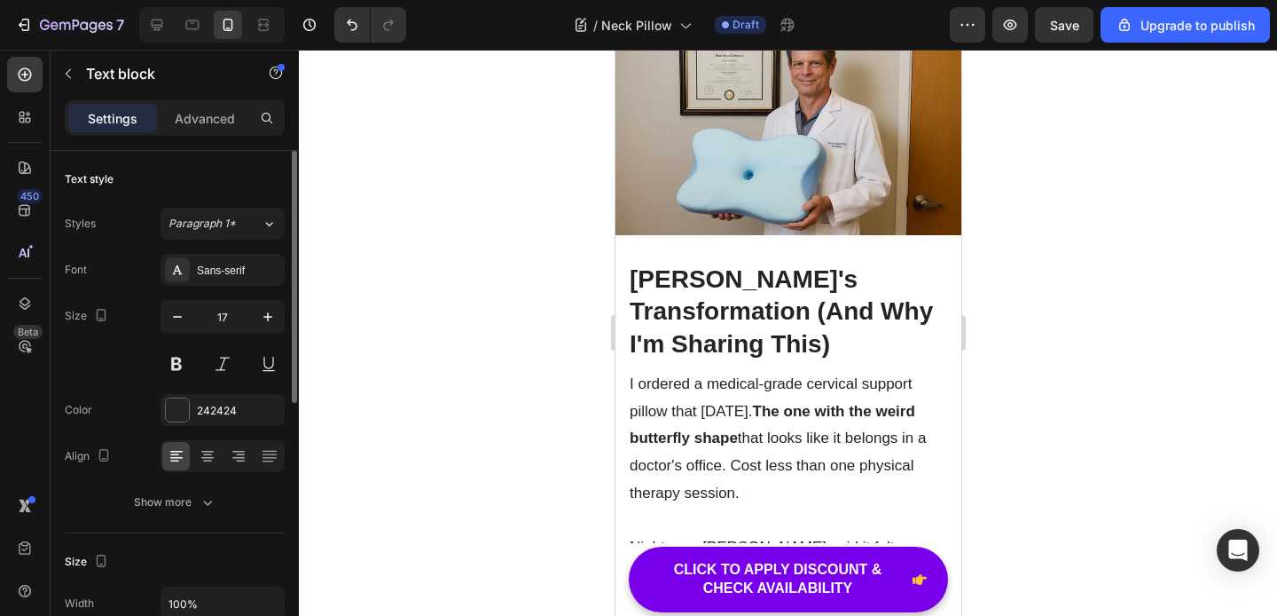
scroll to position [6680, 0]
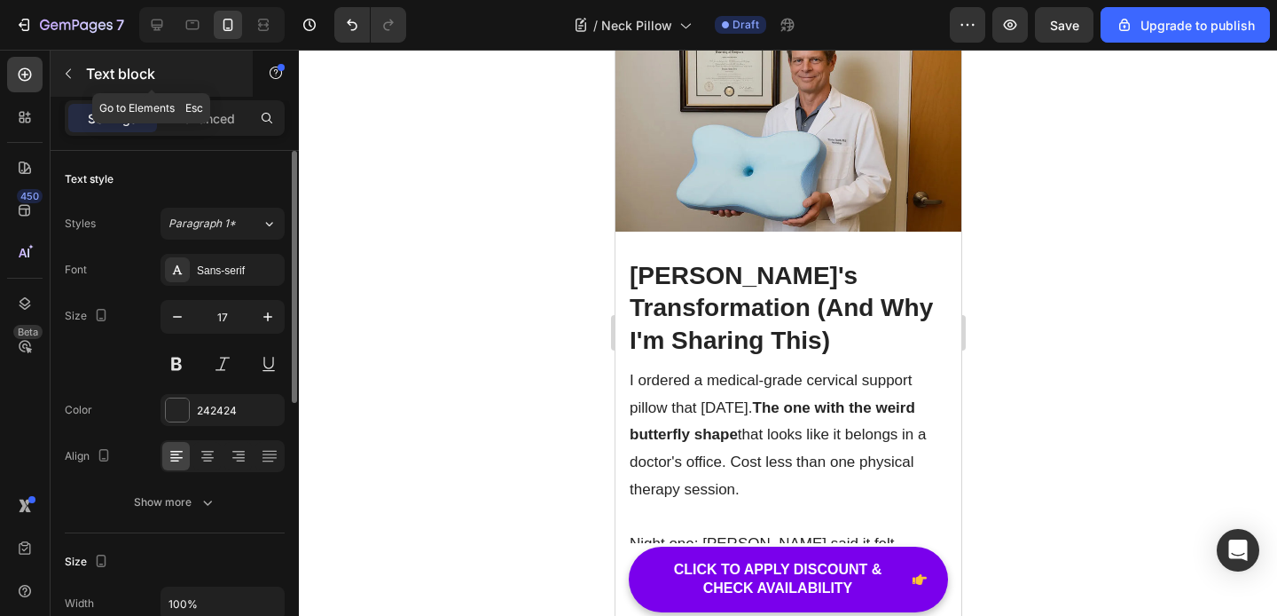
click at [67, 75] on icon "button" at bounding box center [68, 74] width 14 height 14
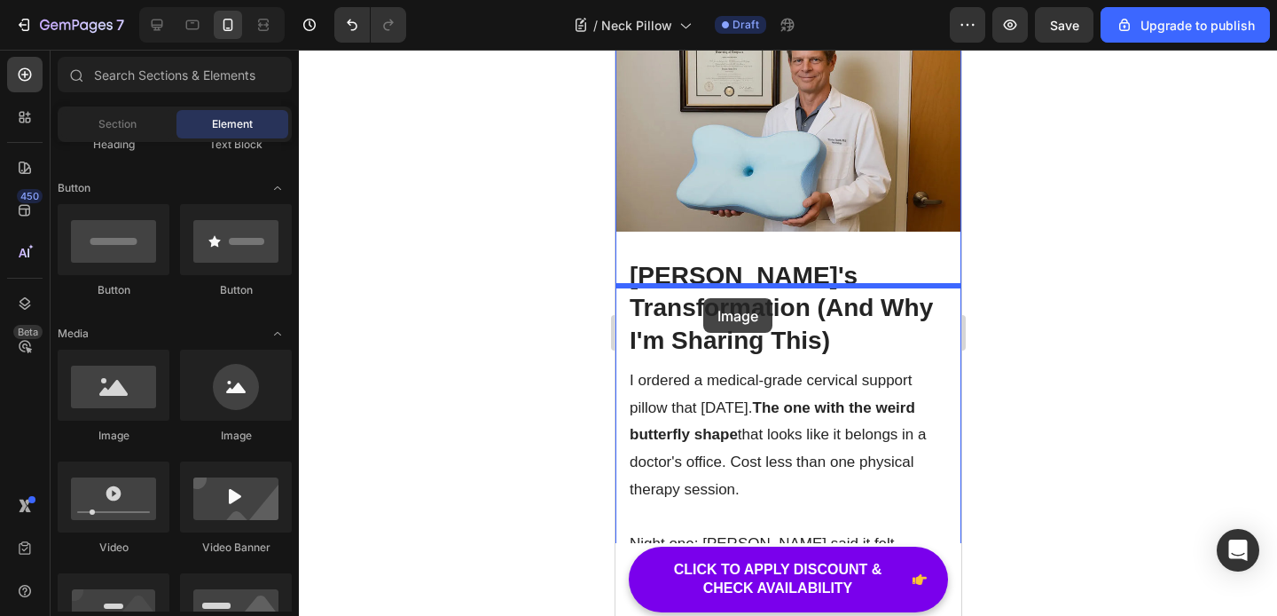
drag, startPoint x: 736, startPoint y: 436, endPoint x: 703, endPoint y: 298, distance: 142.4
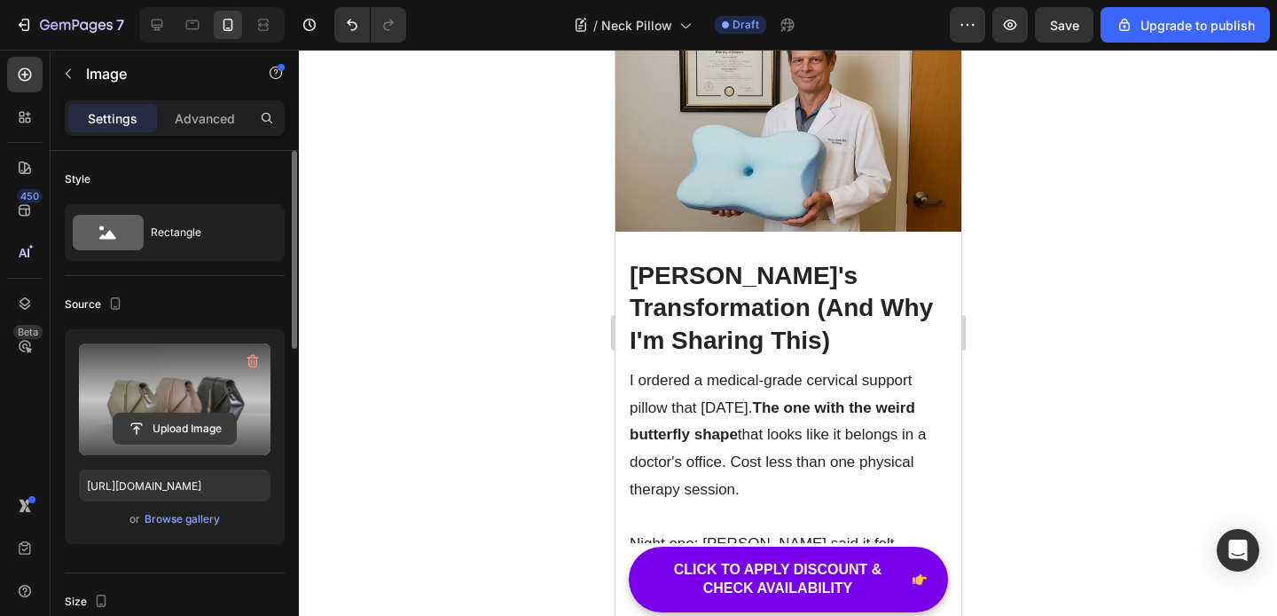
click at [162, 425] on input "file" at bounding box center [175, 428] width 122 height 30
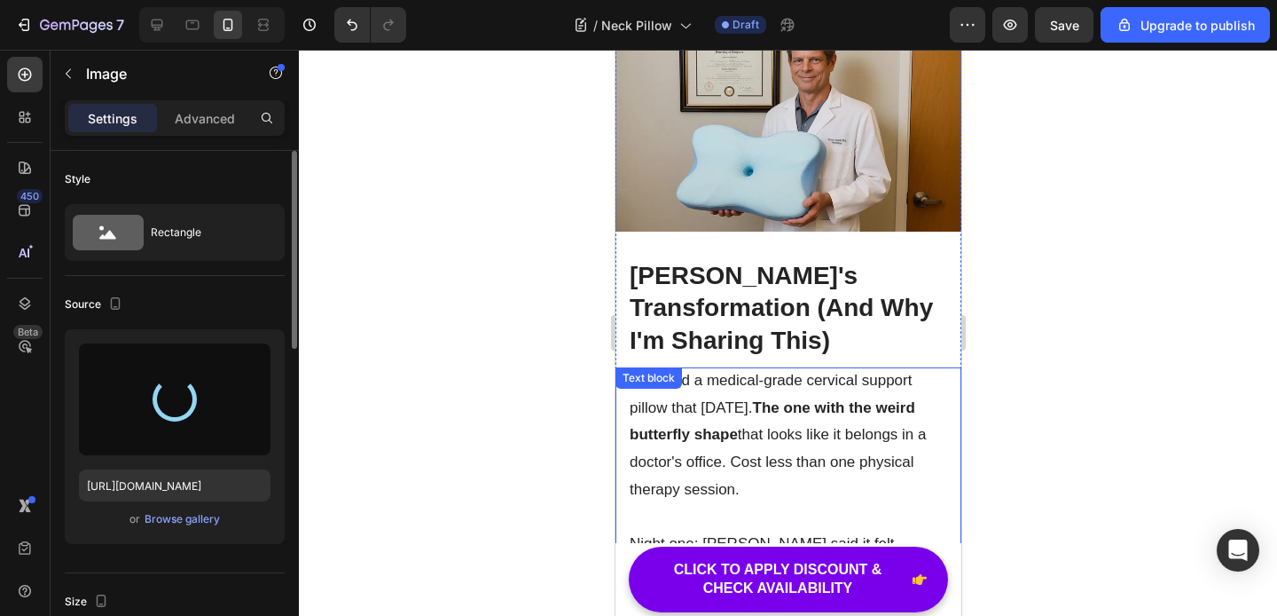
type input "https://cdn.shopify.com/s/files/1/0939/8501/4081/files/gempages_579712805708497…"
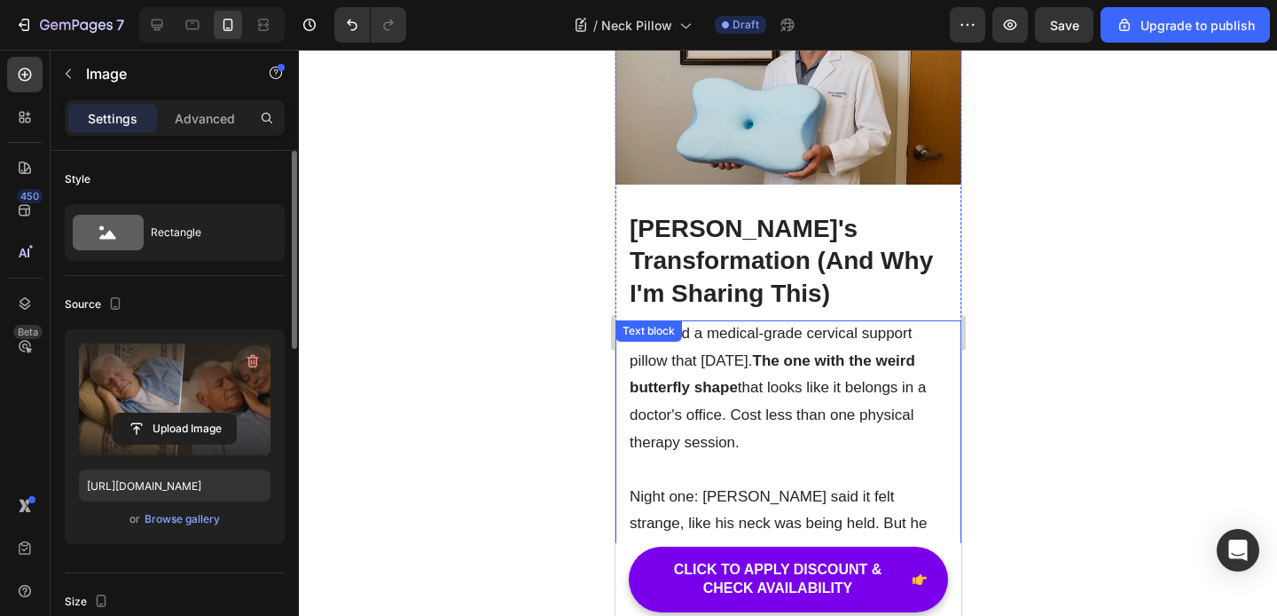
scroll to position [6729, 0]
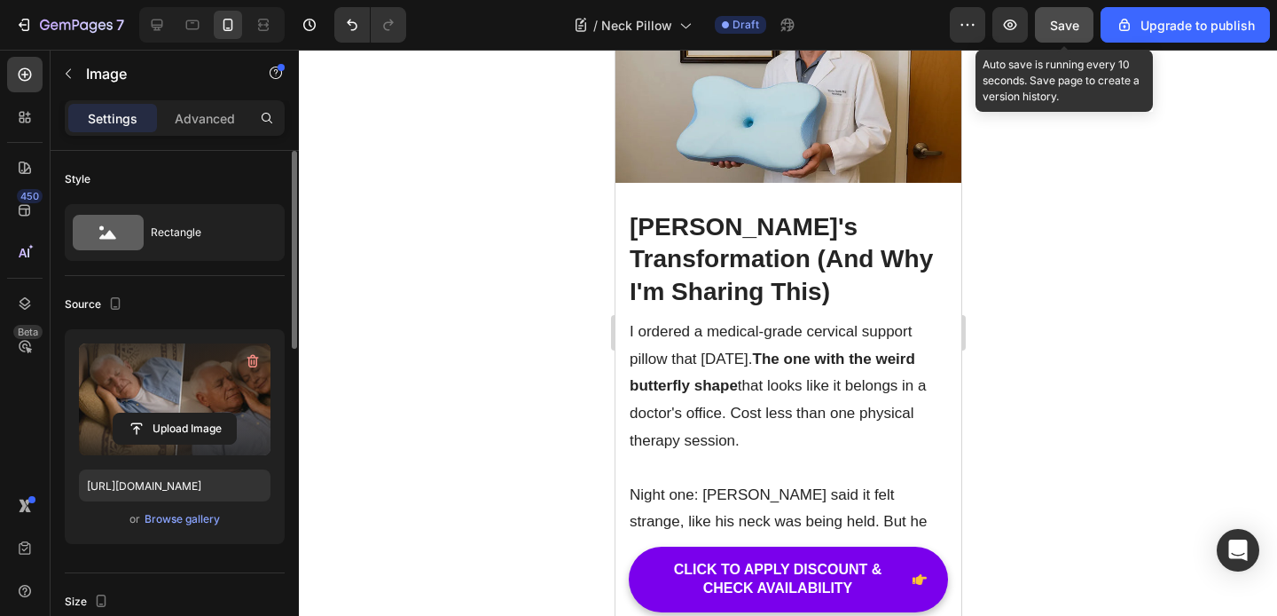
click at [1057, 32] on div "Save" at bounding box center [1064, 25] width 29 height 19
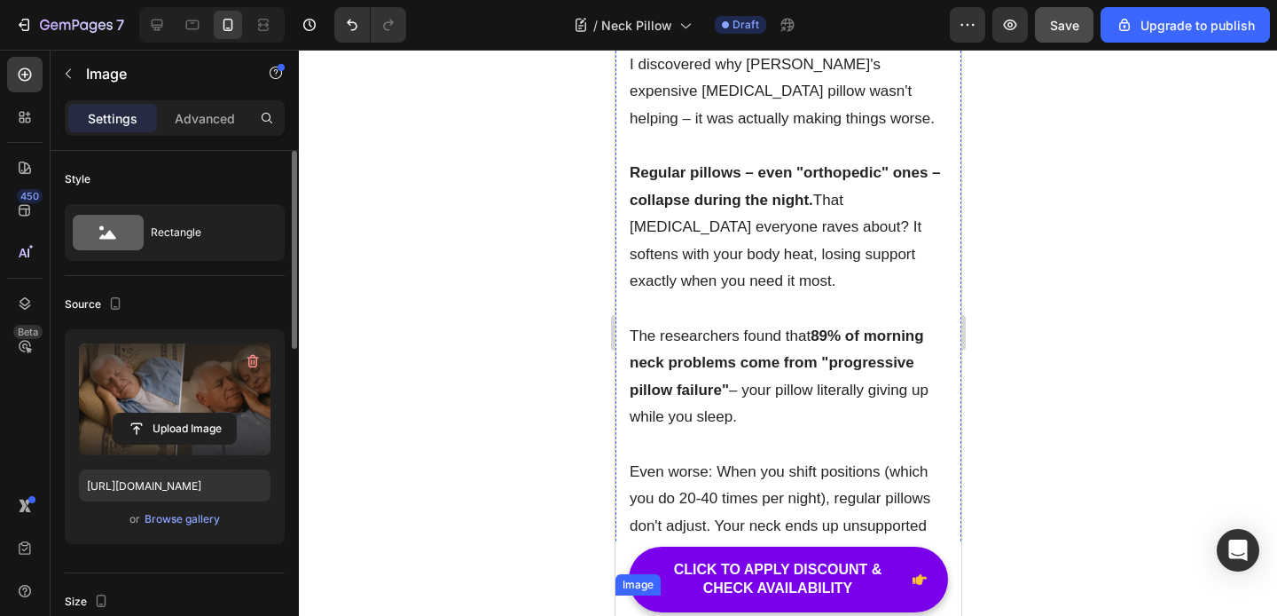
scroll to position [4174, 0]
click at [766, 432] on p at bounding box center [788, 445] width 318 height 27
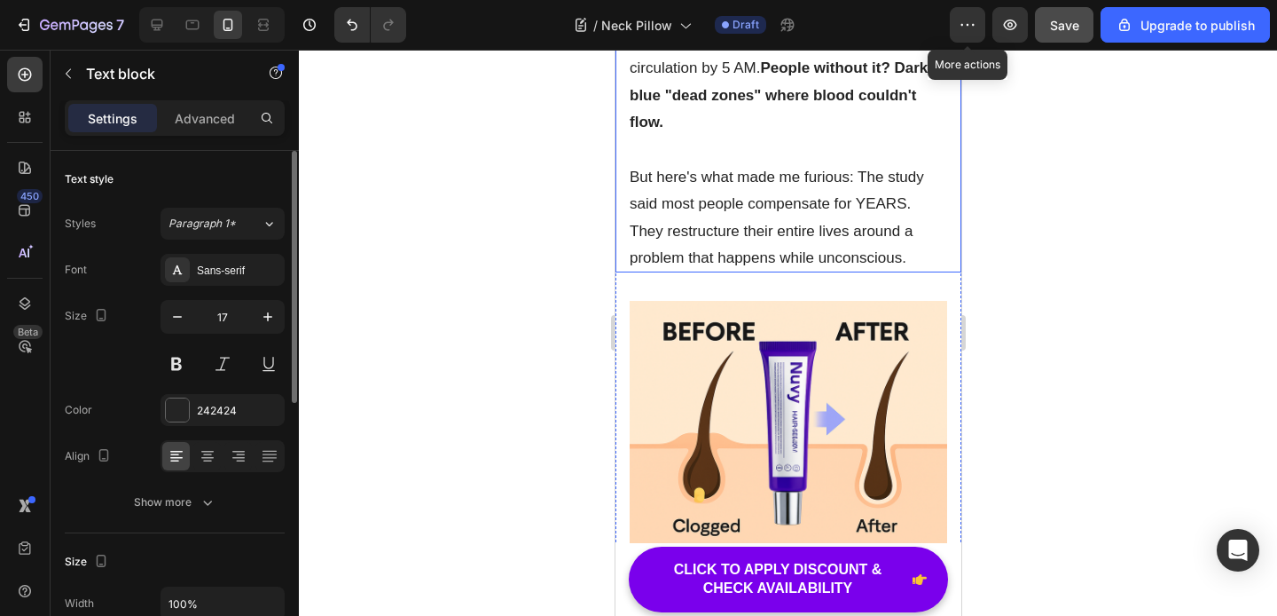
scroll to position [3690, 0]
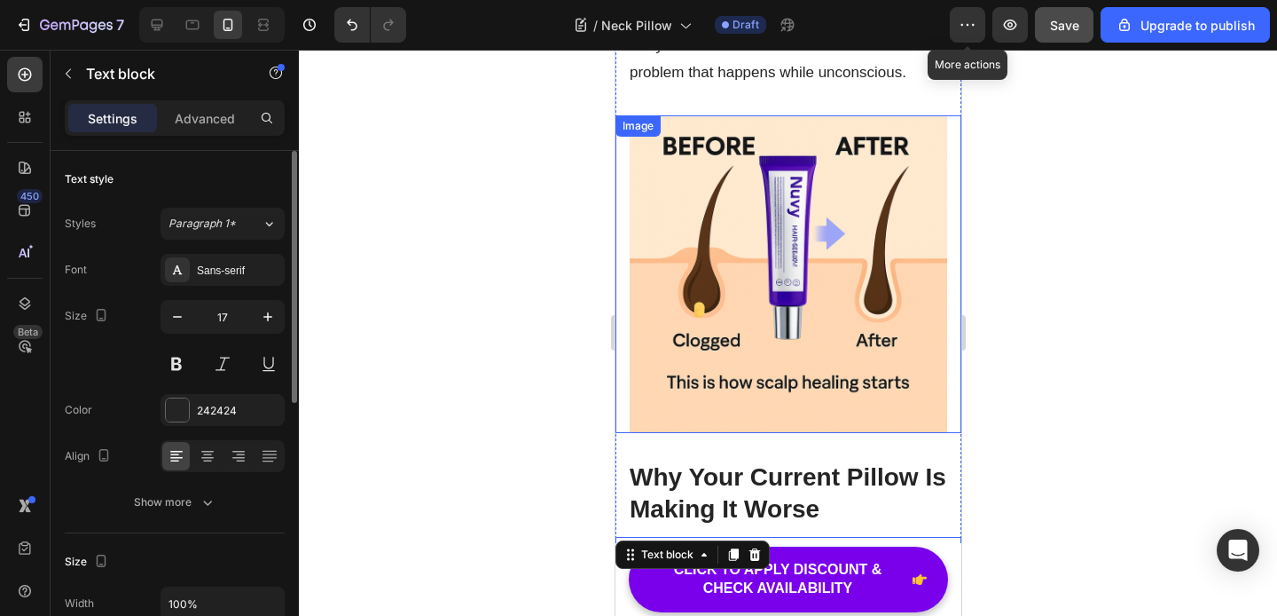
click at [716, 170] on img at bounding box center [788, 274] width 318 height 318
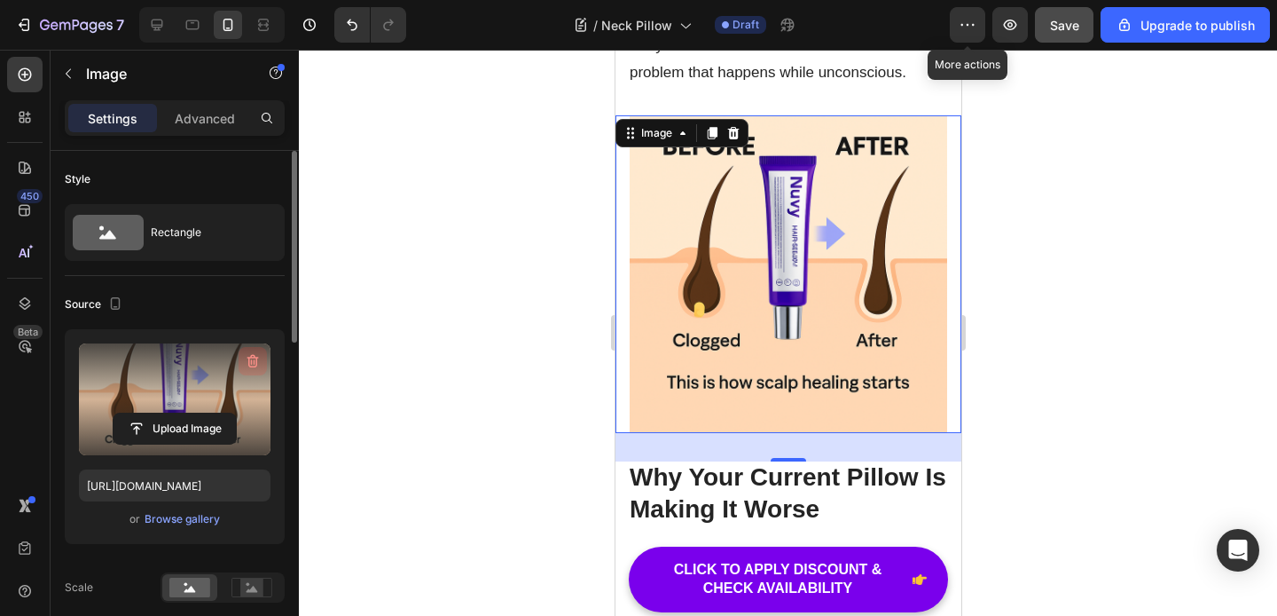
click at [247, 357] on icon "button" at bounding box center [253, 361] width 12 height 13
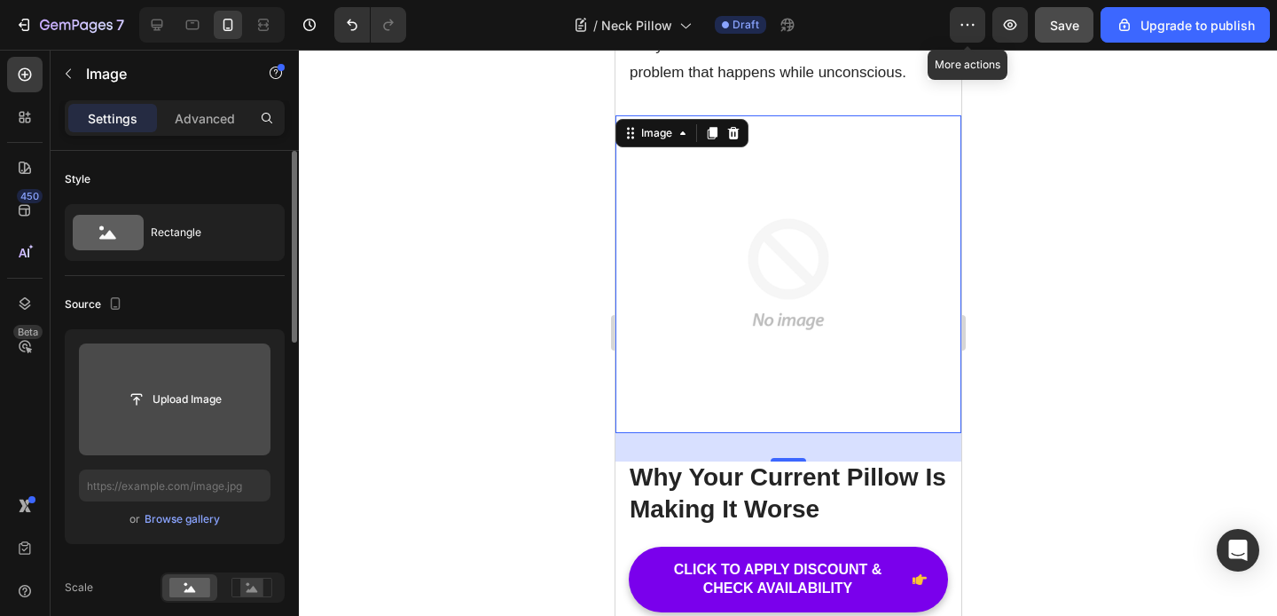
click at [781, 224] on img at bounding box center [788, 274] width 318 height 318
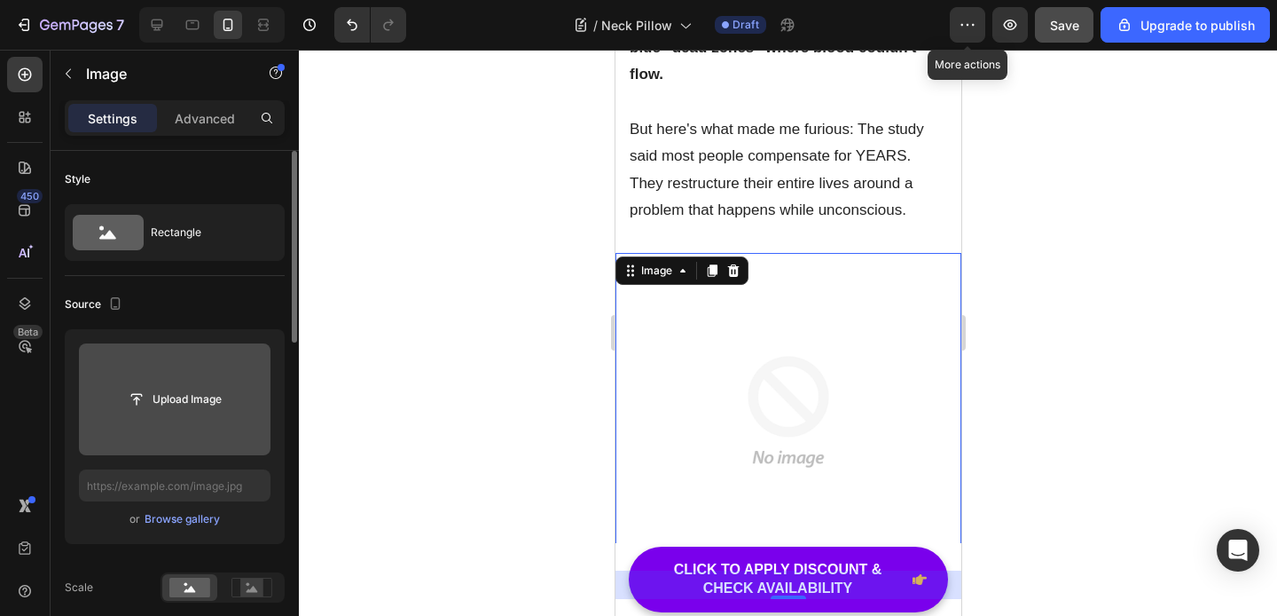
scroll to position [3468, 0]
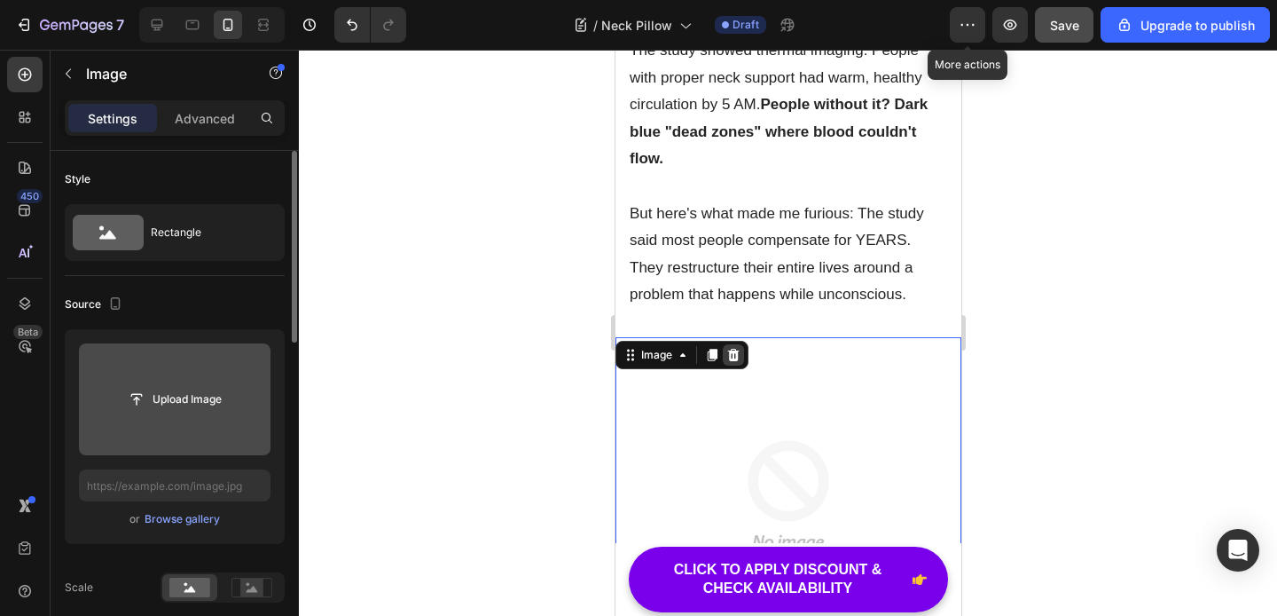
click at [737, 348] on icon at bounding box center [733, 355] width 14 height 14
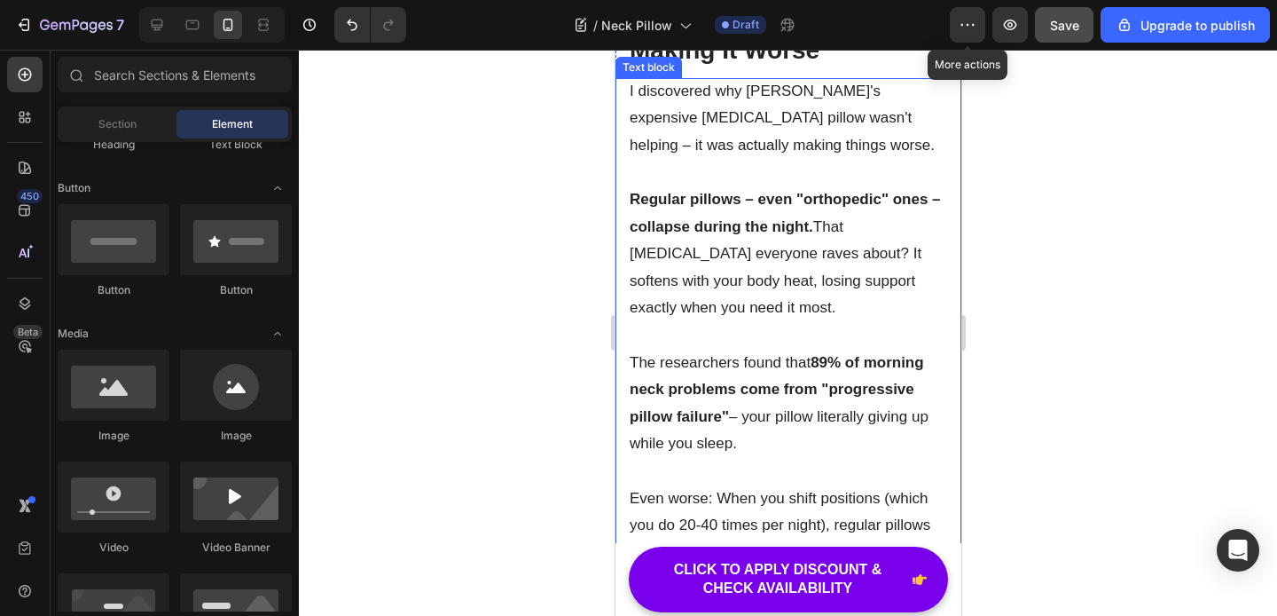
scroll to position [3670, 0]
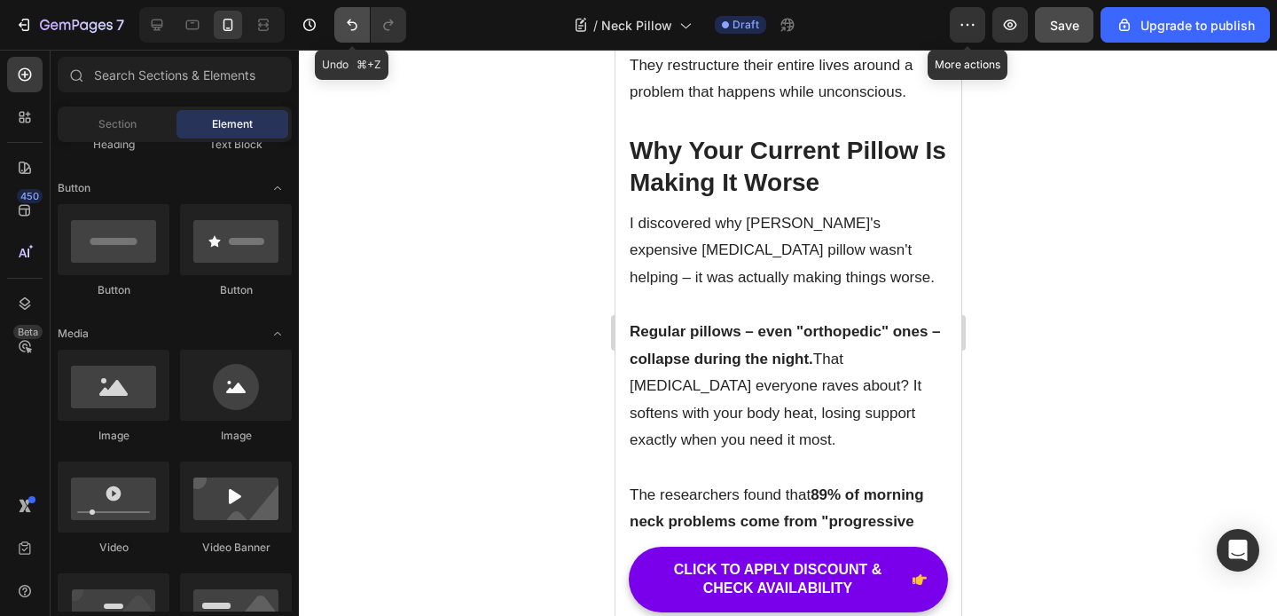
click at [349, 27] on icon "Undo/Redo" at bounding box center [352, 25] width 18 height 18
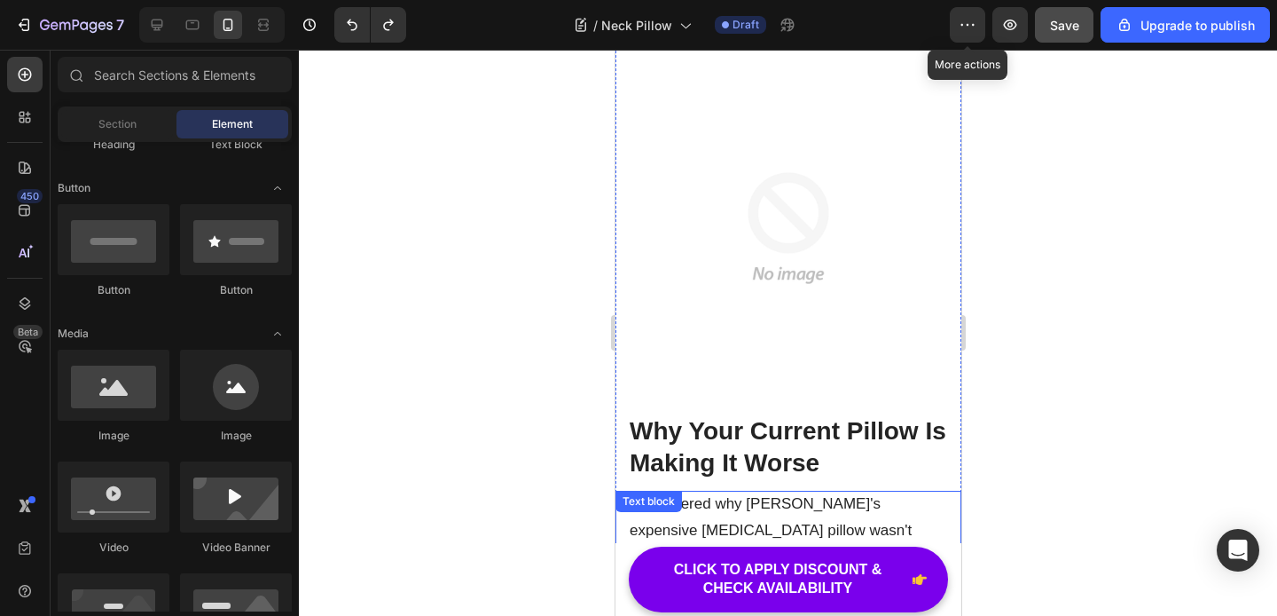
scroll to position [3725, 0]
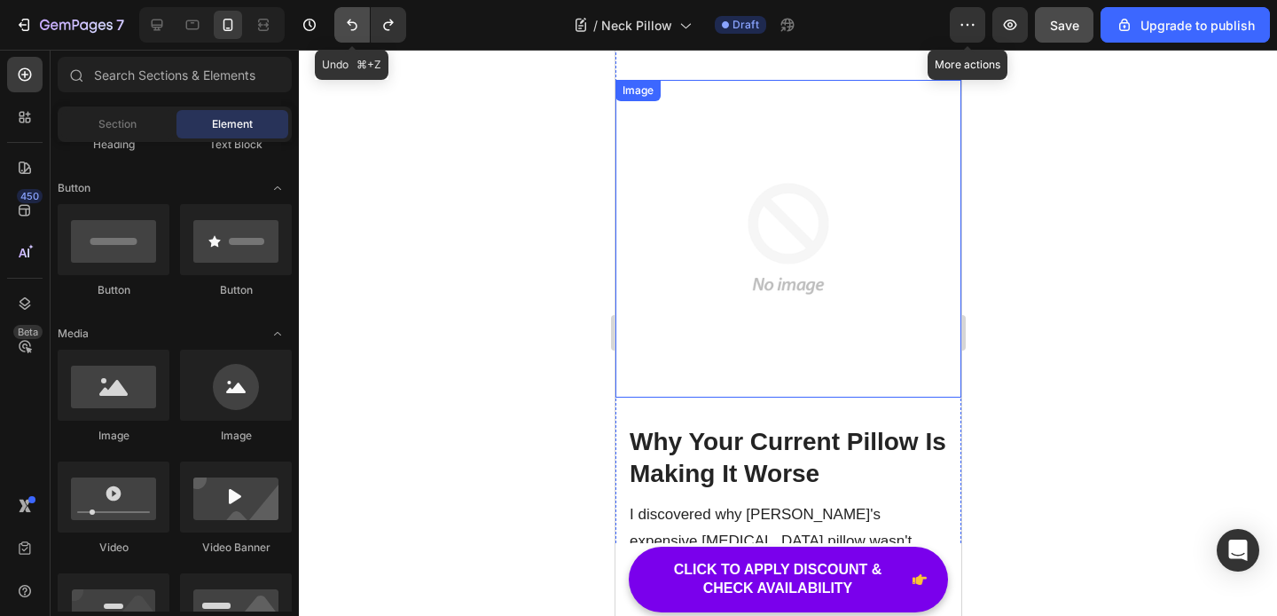
click at [354, 24] on icon "Undo/Redo" at bounding box center [352, 25] width 18 height 18
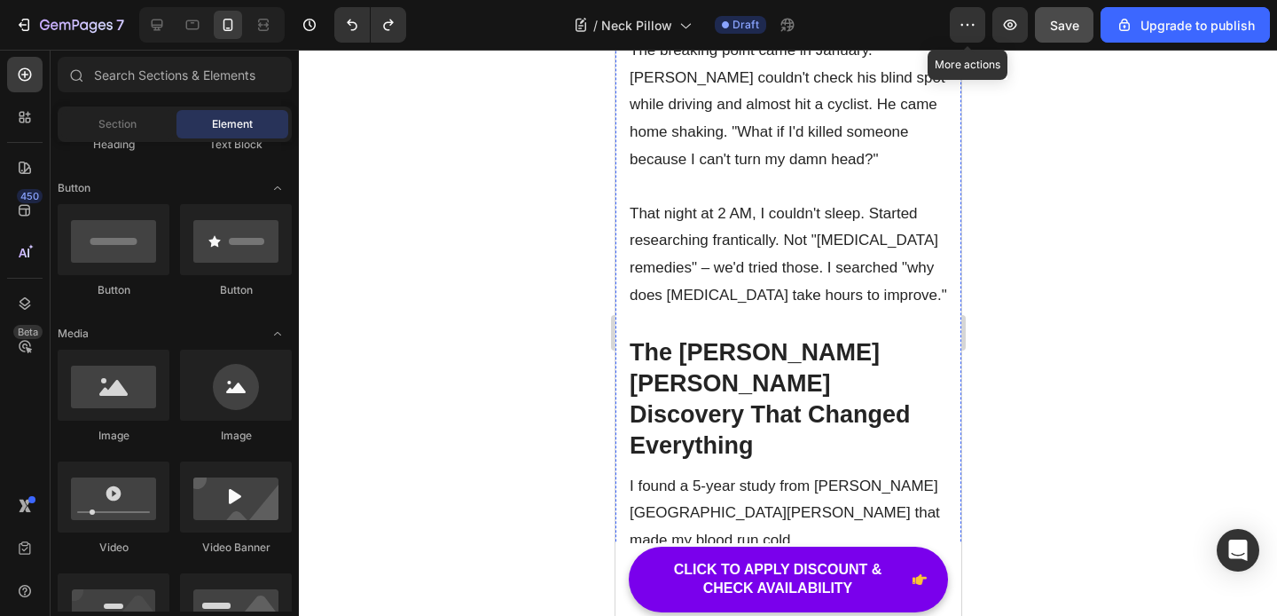
scroll to position [2547, 0]
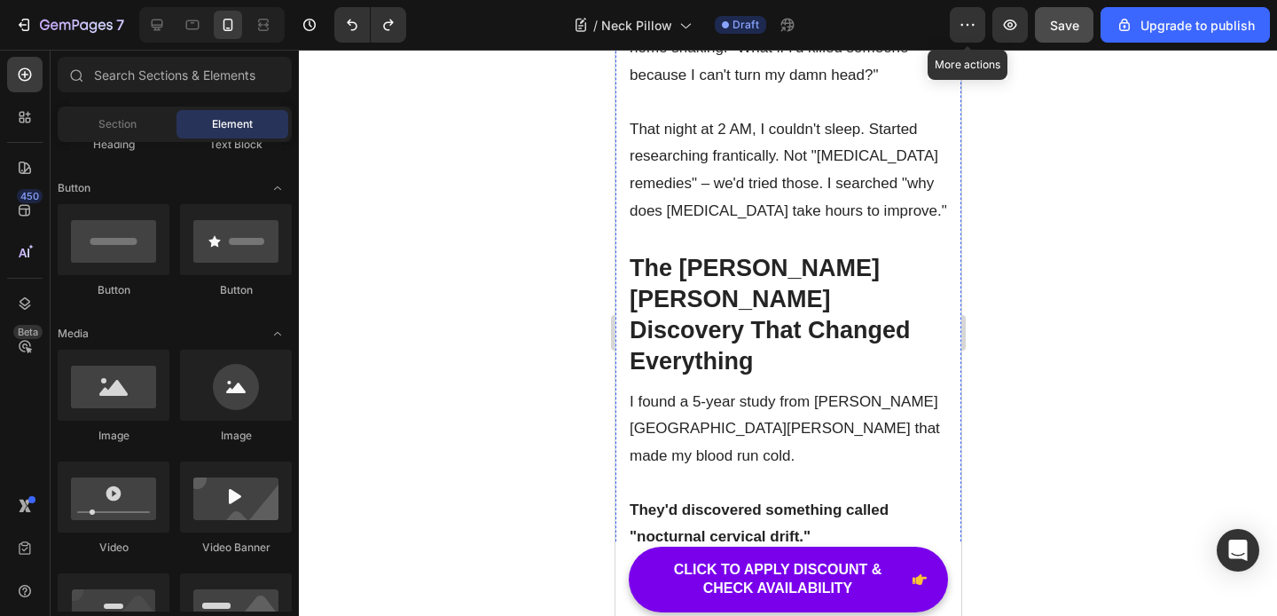
click at [695, 253] on h2 "The [PERSON_NAME] [PERSON_NAME] Discovery That Changed Everything" at bounding box center [788, 315] width 346 height 124
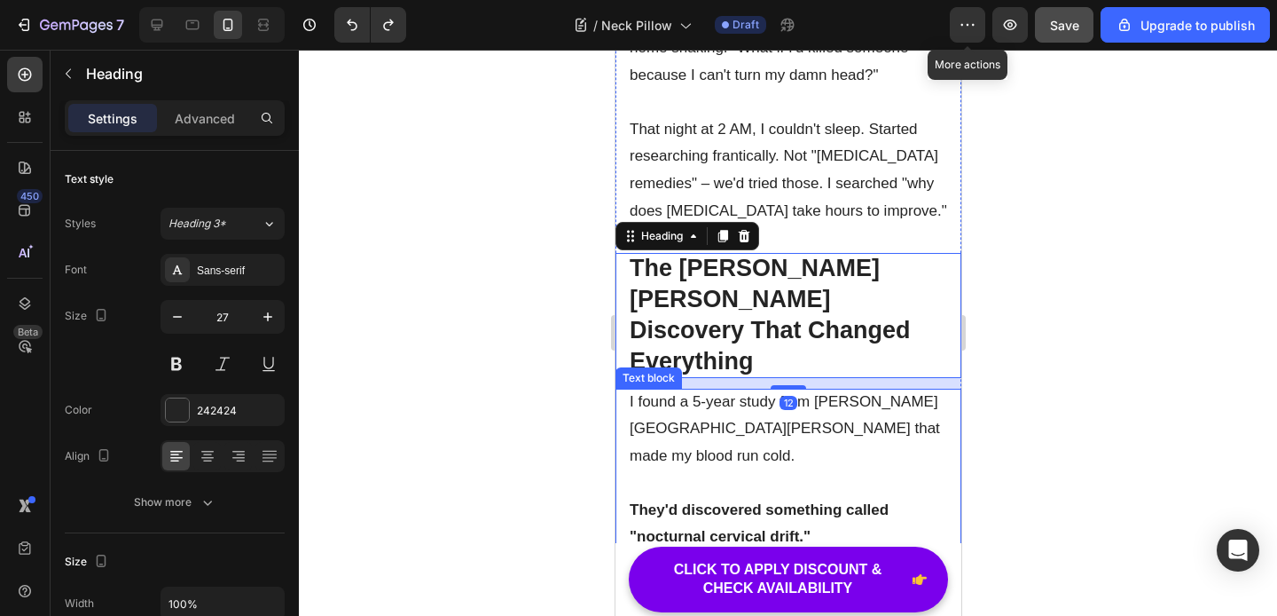
click at [645, 389] on p "I found a 5-year study from [PERSON_NAME][GEOGRAPHIC_DATA][PERSON_NAME] that ma…" at bounding box center [788, 430] width 318 height 82
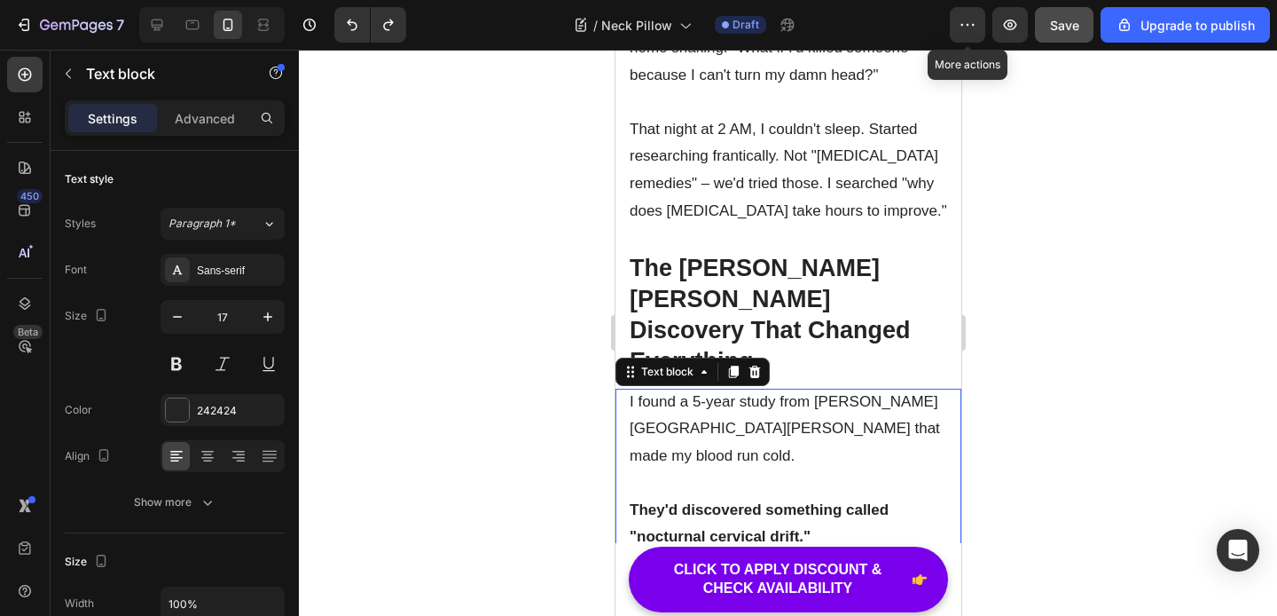
click at [636, 389] on p "I found a 5-year study from [PERSON_NAME][GEOGRAPHIC_DATA][PERSON_NAME] that ma…" at bounding box center [788, 430] width 318 height 82
click at [632, 389] on p "I found a 5-year study from [PERSON_NAME][GEOGRAPHIC_DATA][PERSON_NAME] that ma…" at bounding box center [788, 430] width 318 height 82
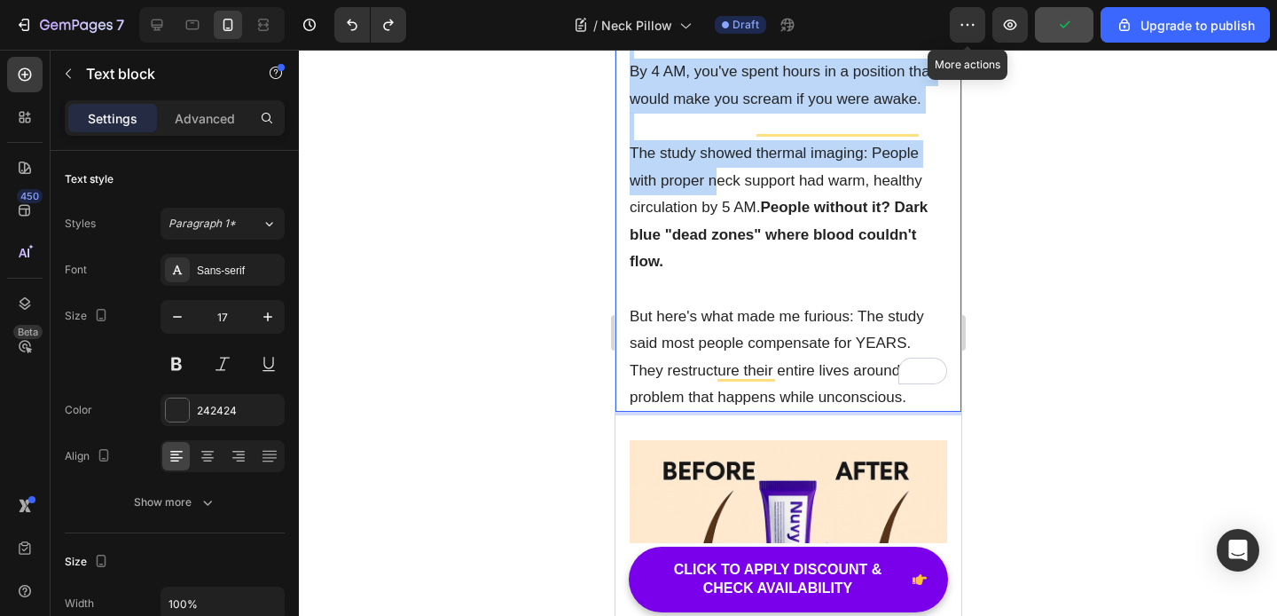
scroll to position [3364, 0]
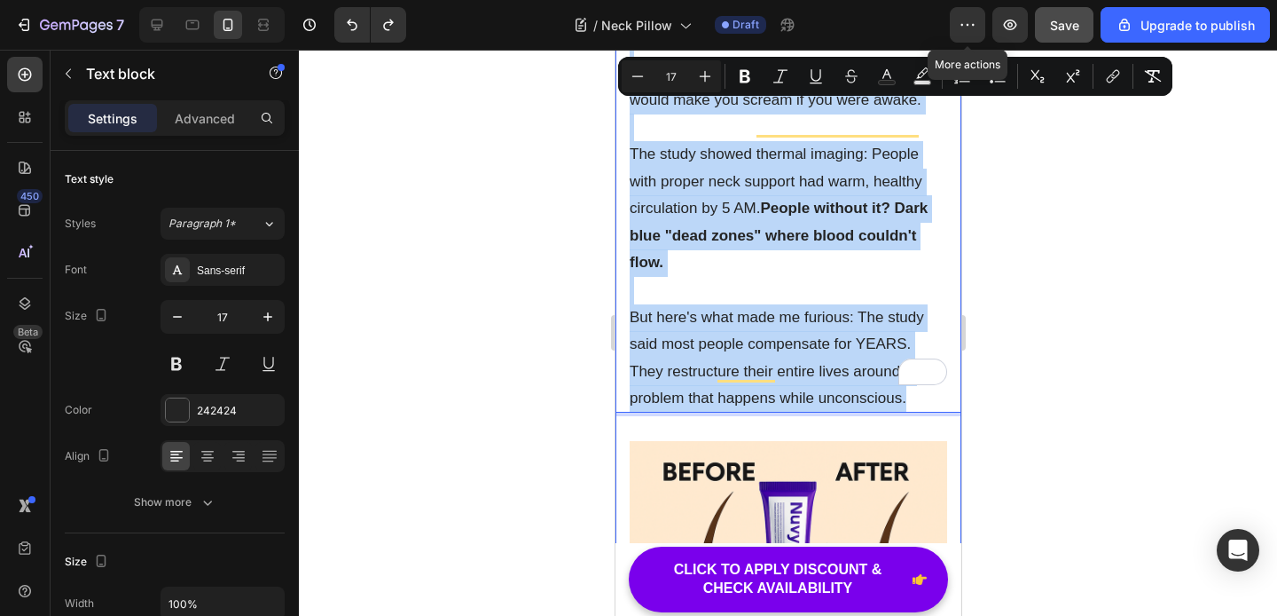
drag, startPoint x: 629, startPoint y: 317, endPoint x: 949, endPoint y: 323, distance: 320.3
copy div "I found a 5-year study from Johns Hopkins Sleep Center that made my blood run c…"
click at [813, 304] on p "But here's what made me furious: The study said most people compensate for YEAR…" at bounding box center [788, 358] width 318 height 108
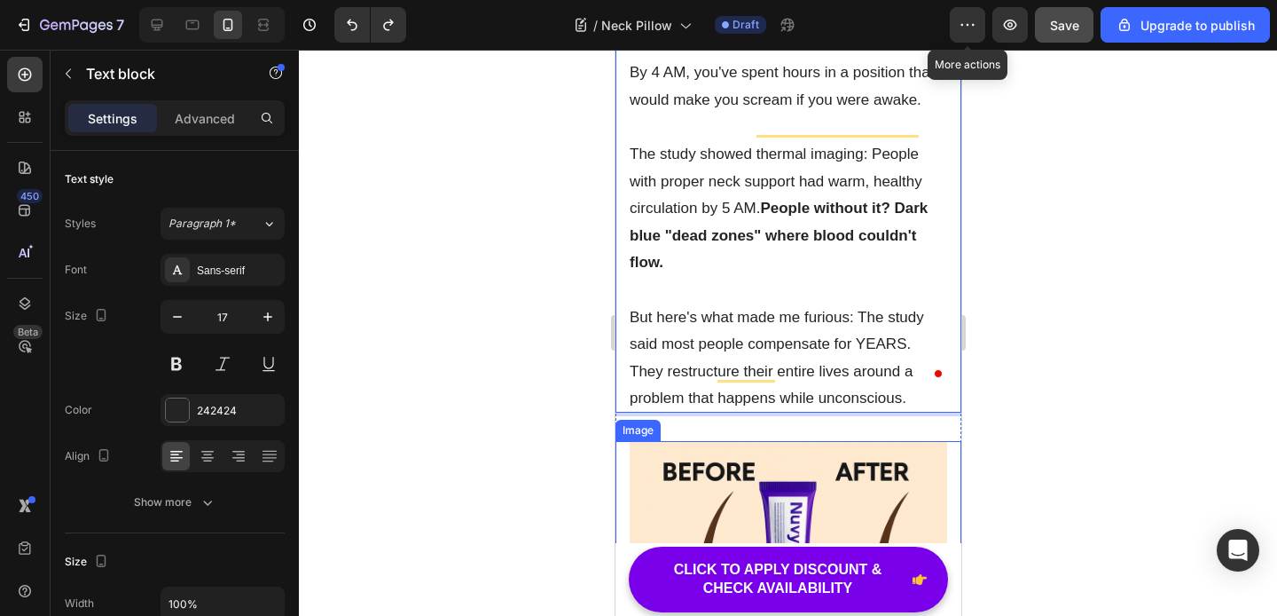
scroll to position [3549, 0]
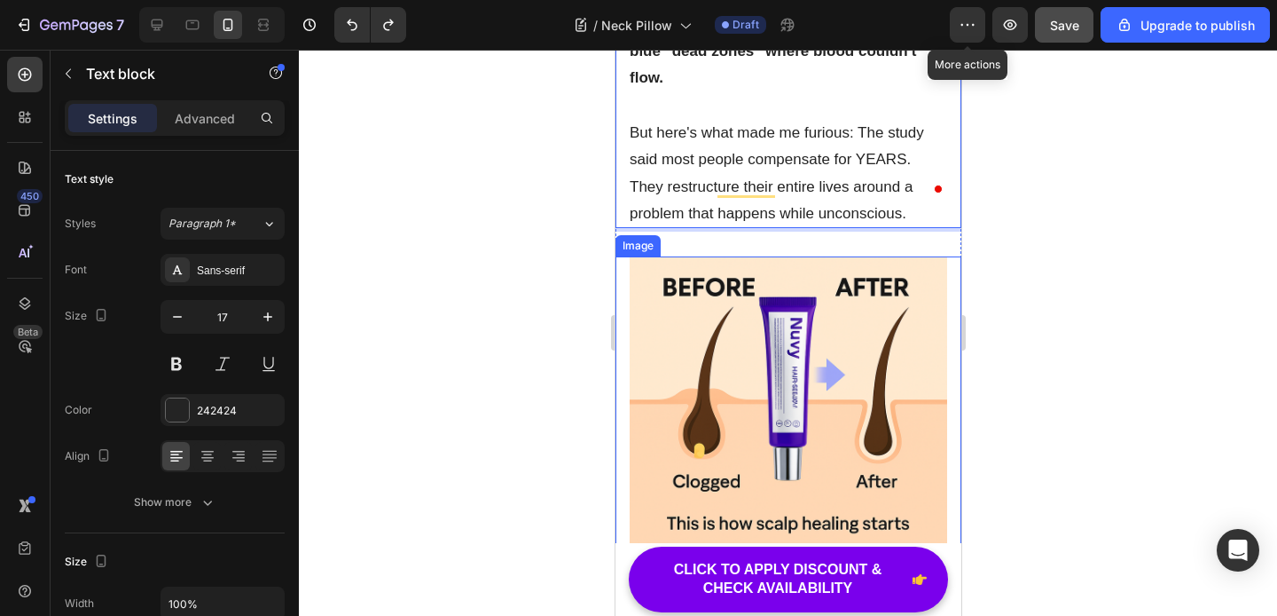
click at [810, 274] on img at bounding box center [788, 415] width 318 height 318
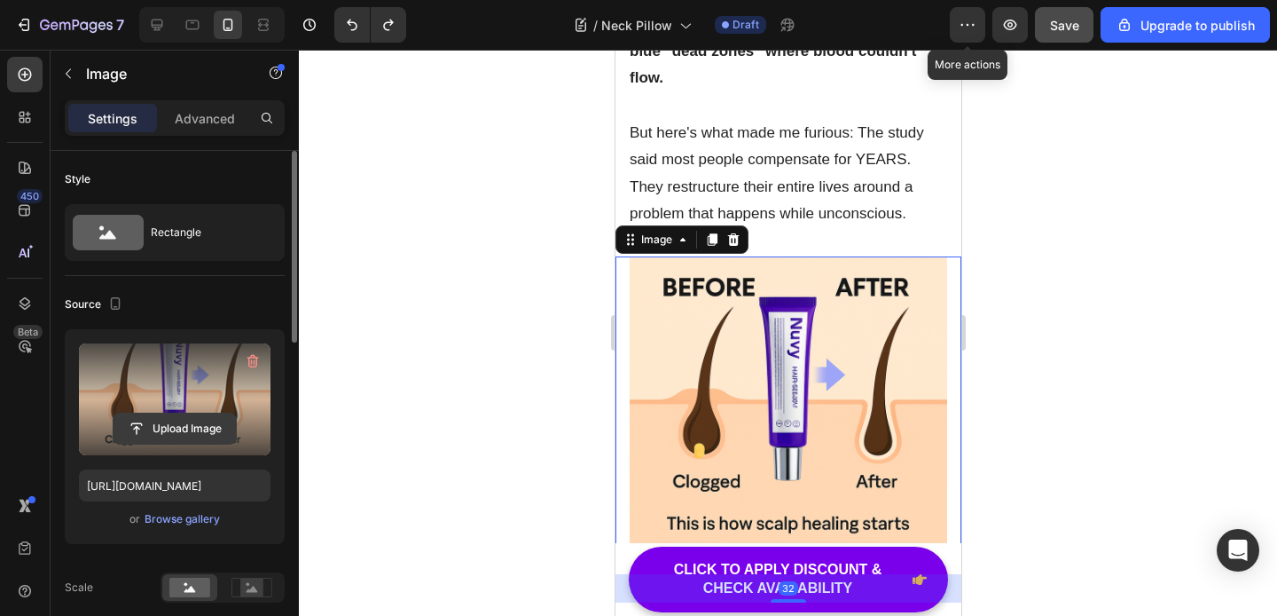
click at [179, 433] on input "file" at bounding box center [175, 428] width 122 height 30
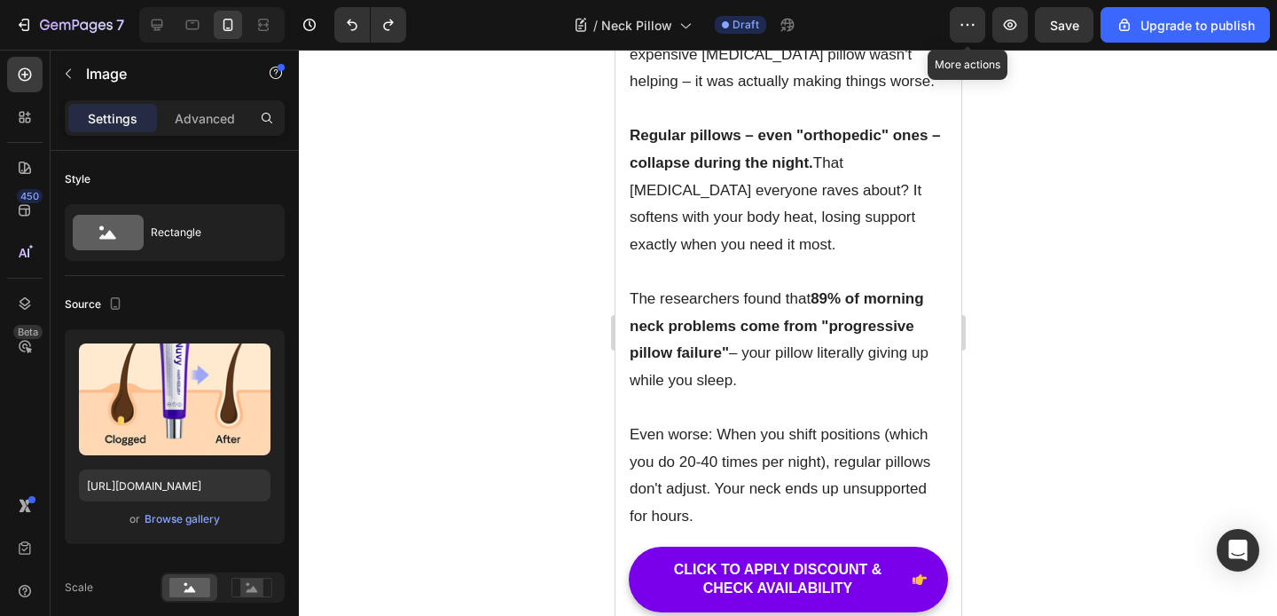
scroll to position [1, 0]
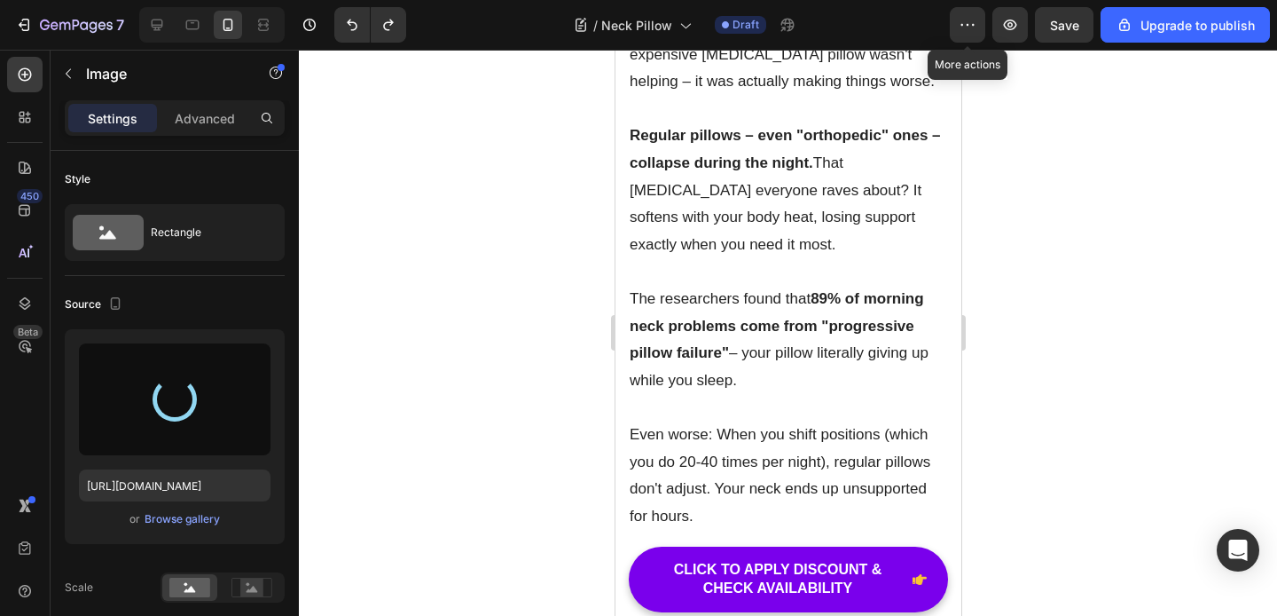
type input "[URL][DOMAIN_NAME]"
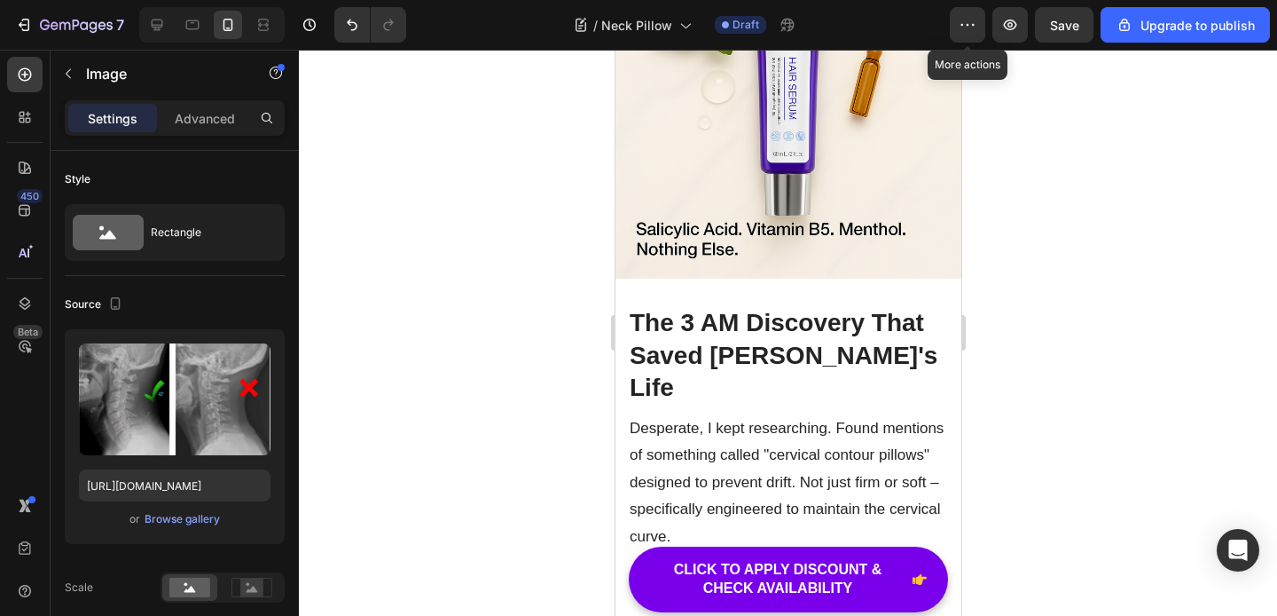
scroll to position [4142, 0]
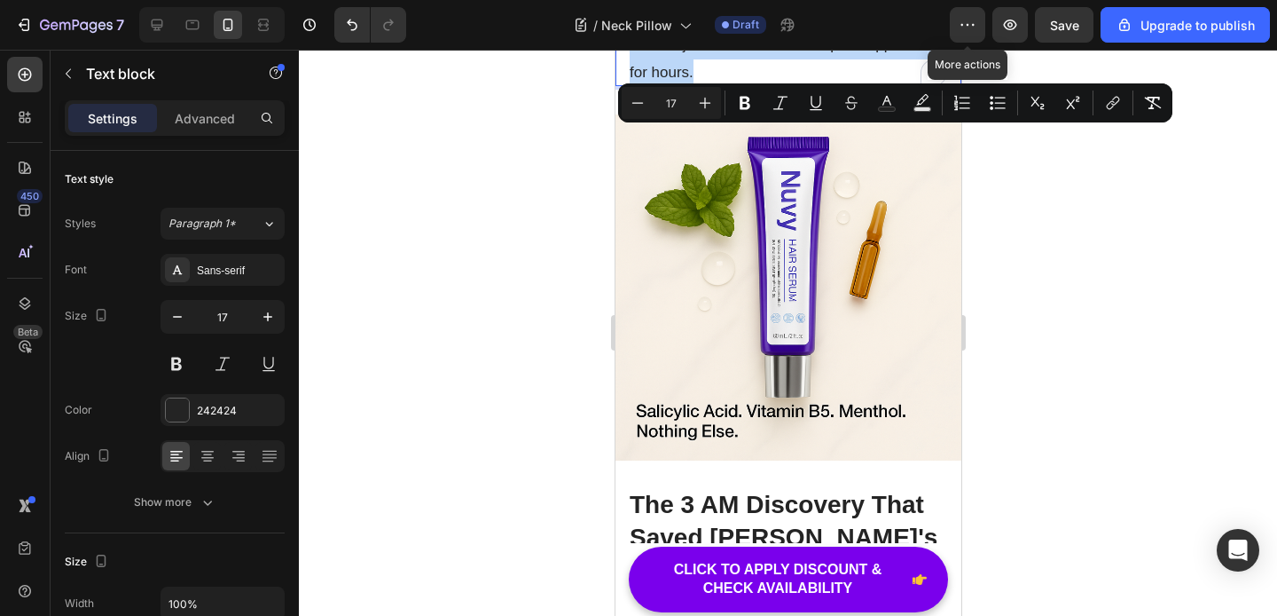
scroll to position [3872, 0]
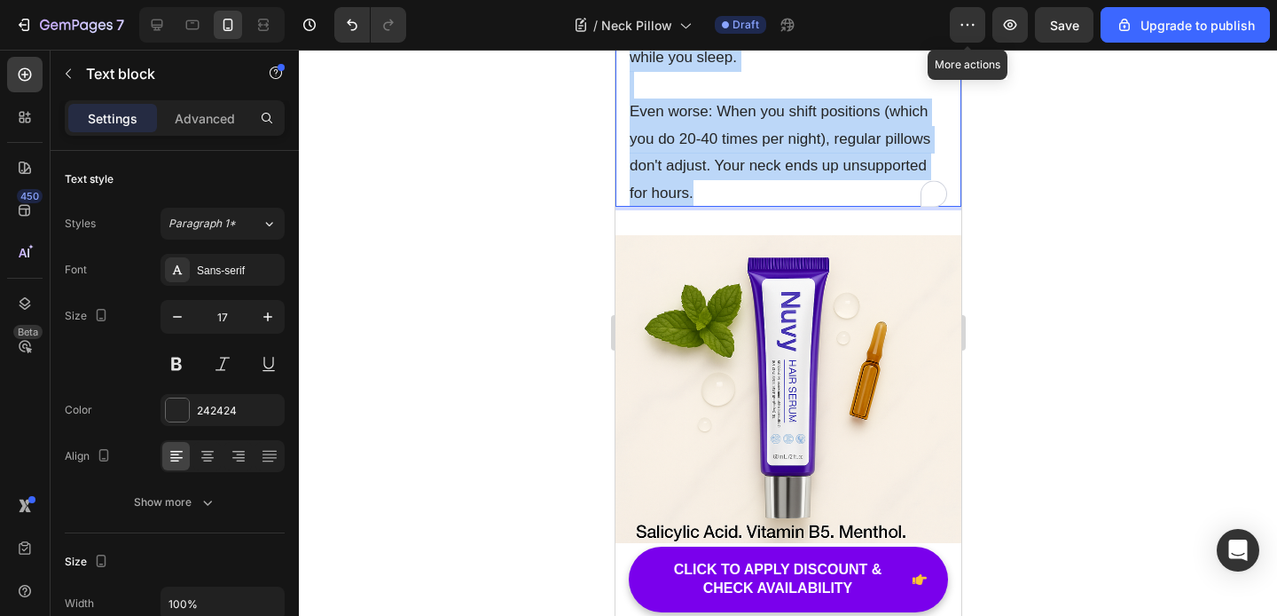
drag, startPoint x: 695, startPoint y: 355, endPoint x: 626, endPoint y: 139, distance: 226.4
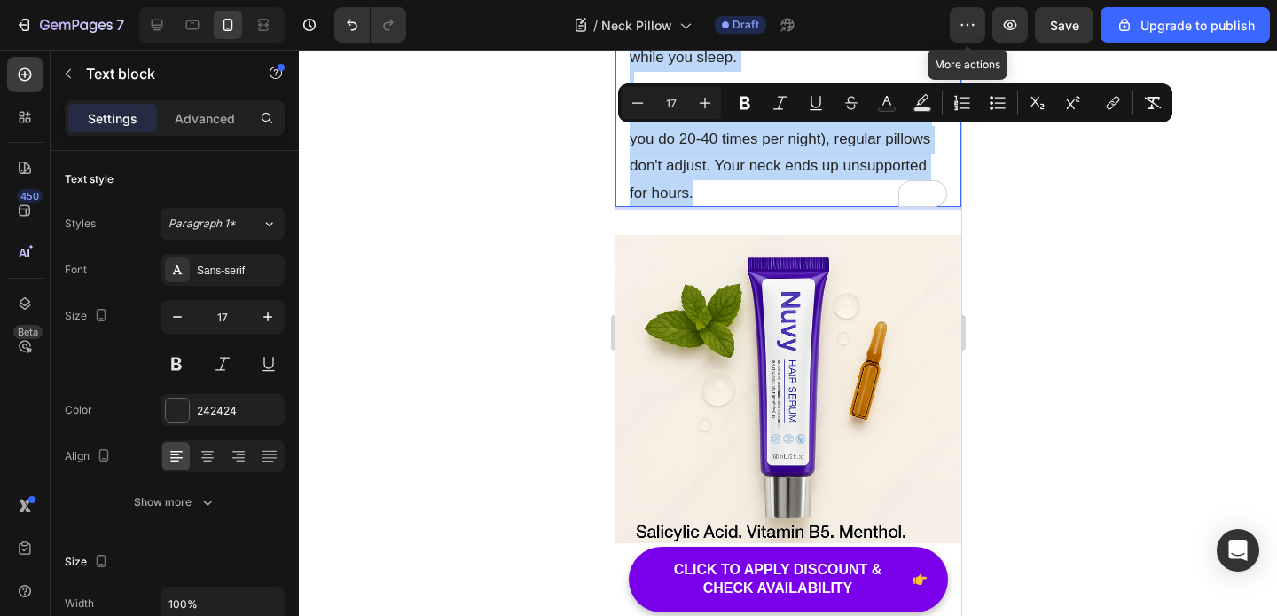
copy div "I discovered why [PERSON_NAME]'s expensive [MEDICAL_DATA] pillow wasn't helping…"
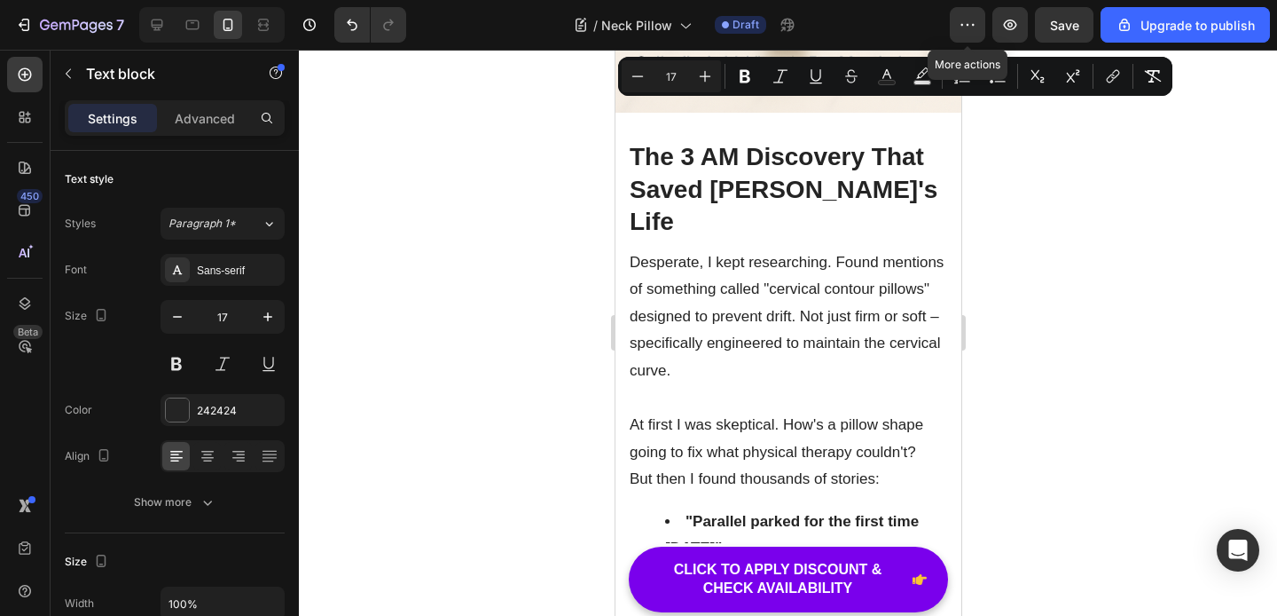
scroll to position [4357, 0]
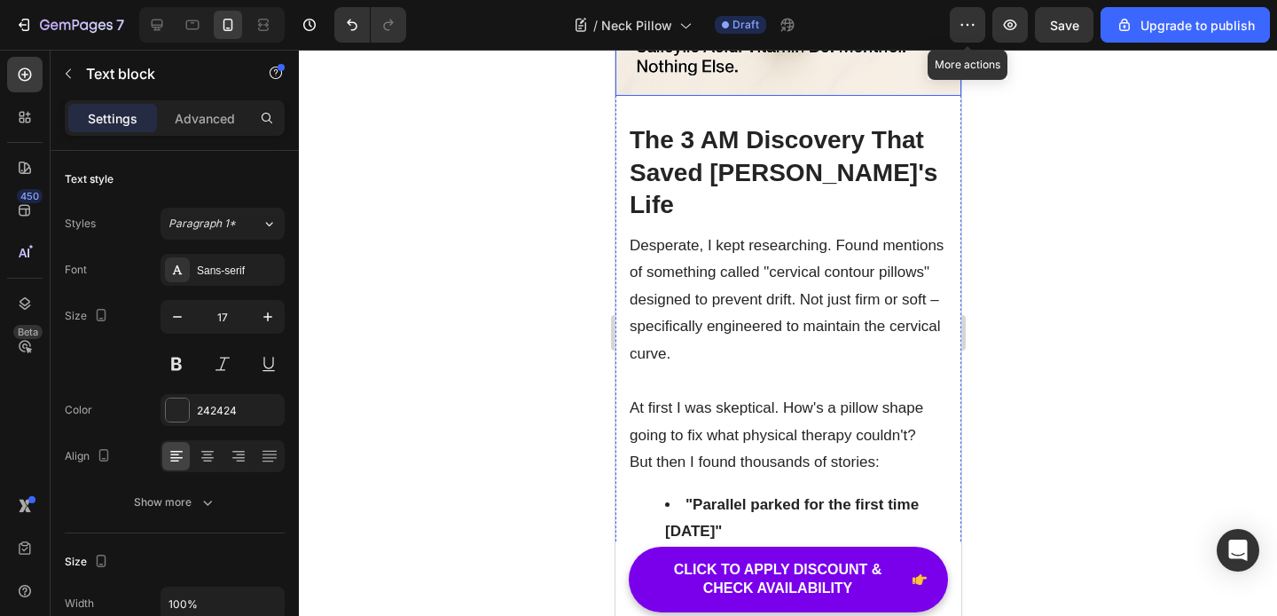
scroll to position [4367, 0]
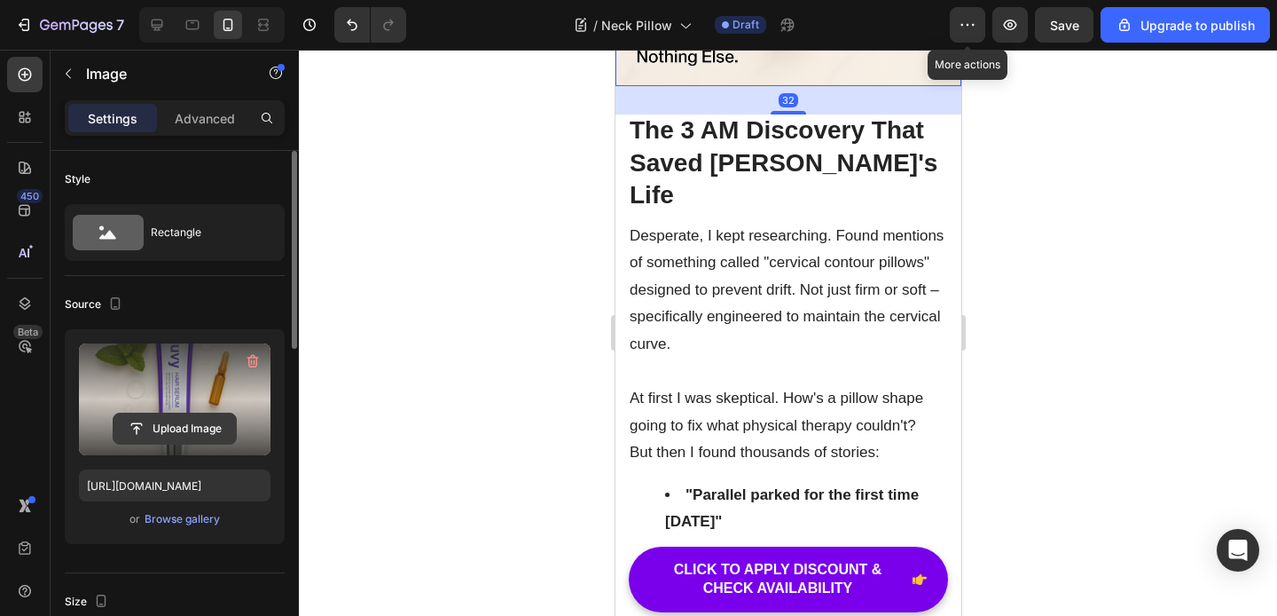
click at [168, 430] on input "file" at bounding box center [175, 428] width 122 height 30
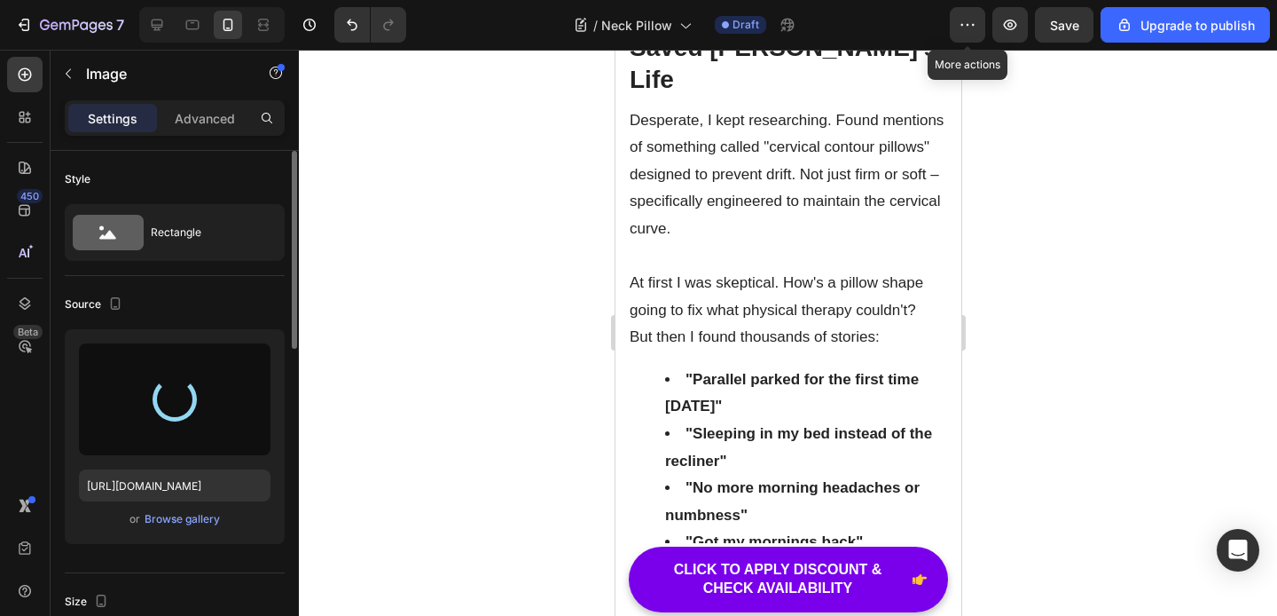
type input "https://cdn.shopify.com/s/files/1/0939/8501/4081/files/gempages_579712805708497…"
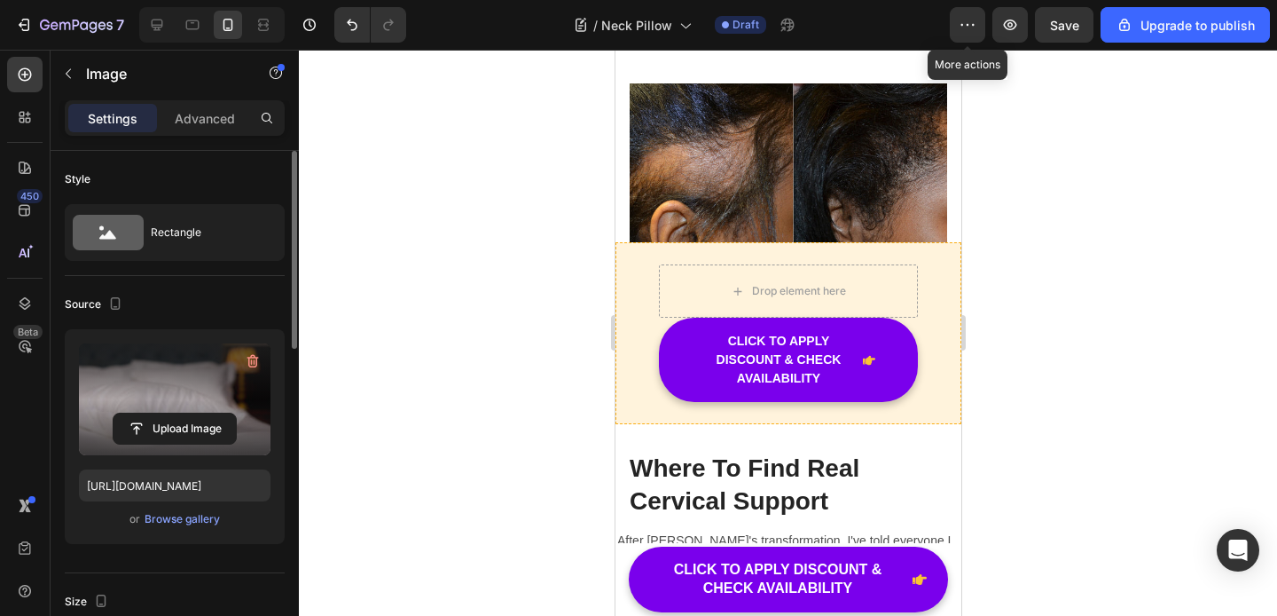
scroll to position [8167, 0]
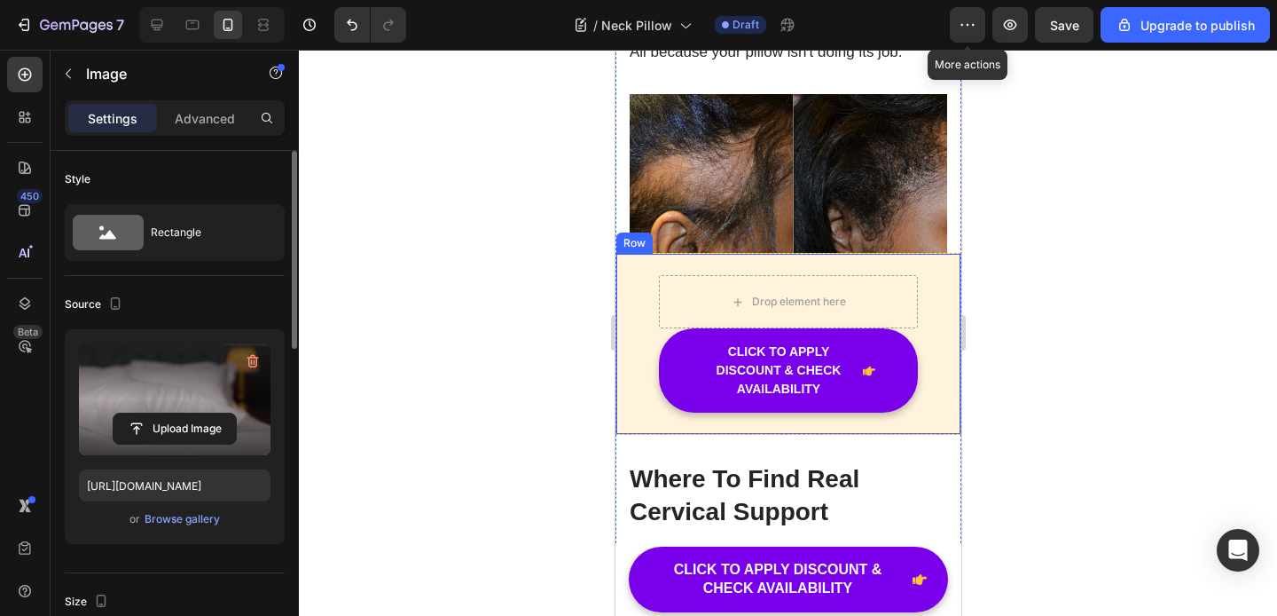
click at [935, 274] on div "Drop element here CLICK TO APPLY DISCOUNT & CHECK AVAILABILITY Button Row" at bounding box center [788, 344] width 346 height 182
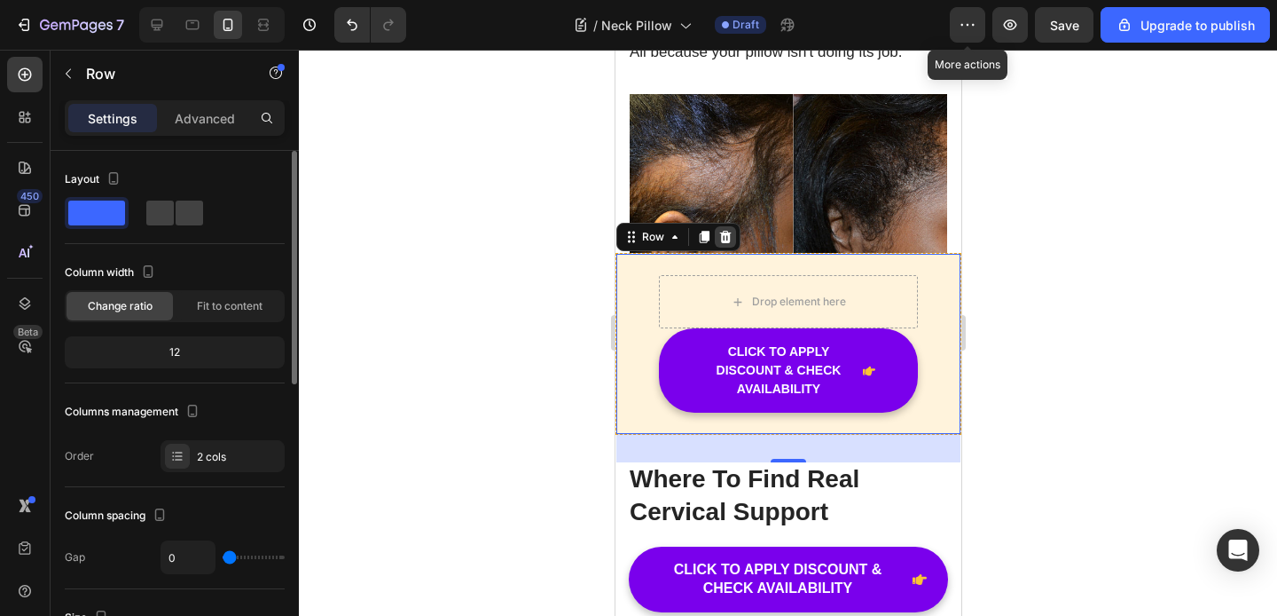
click at [725, 230] on icon at bounding box center [725, 237] width 14 height 14
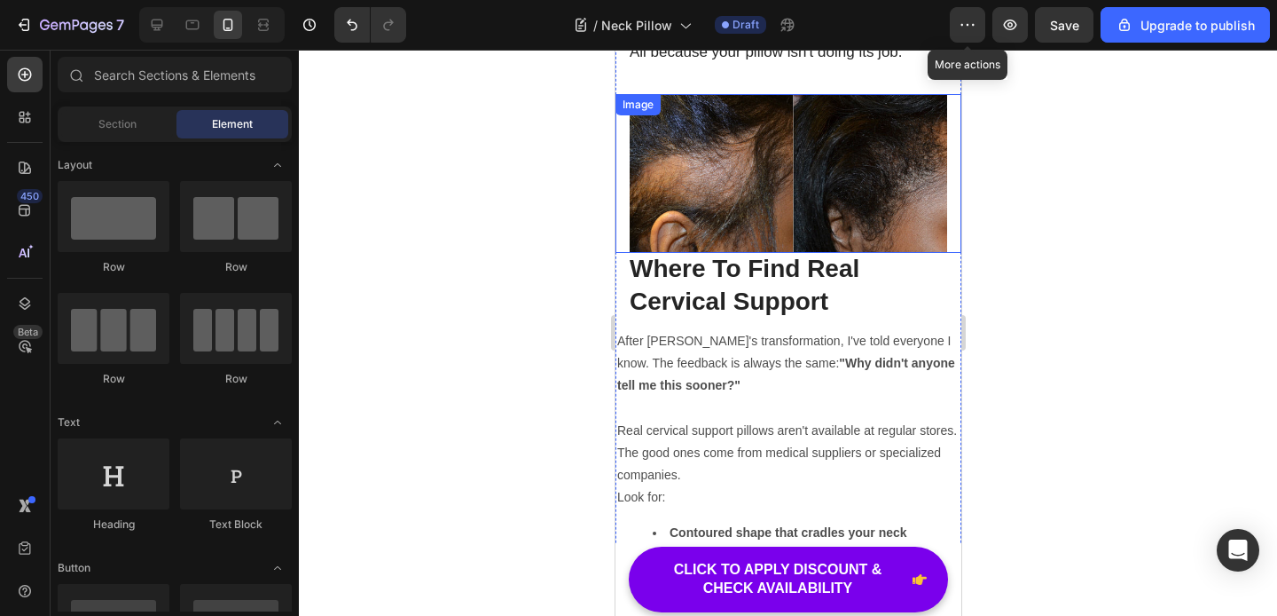
scroll to position [8024, 0]
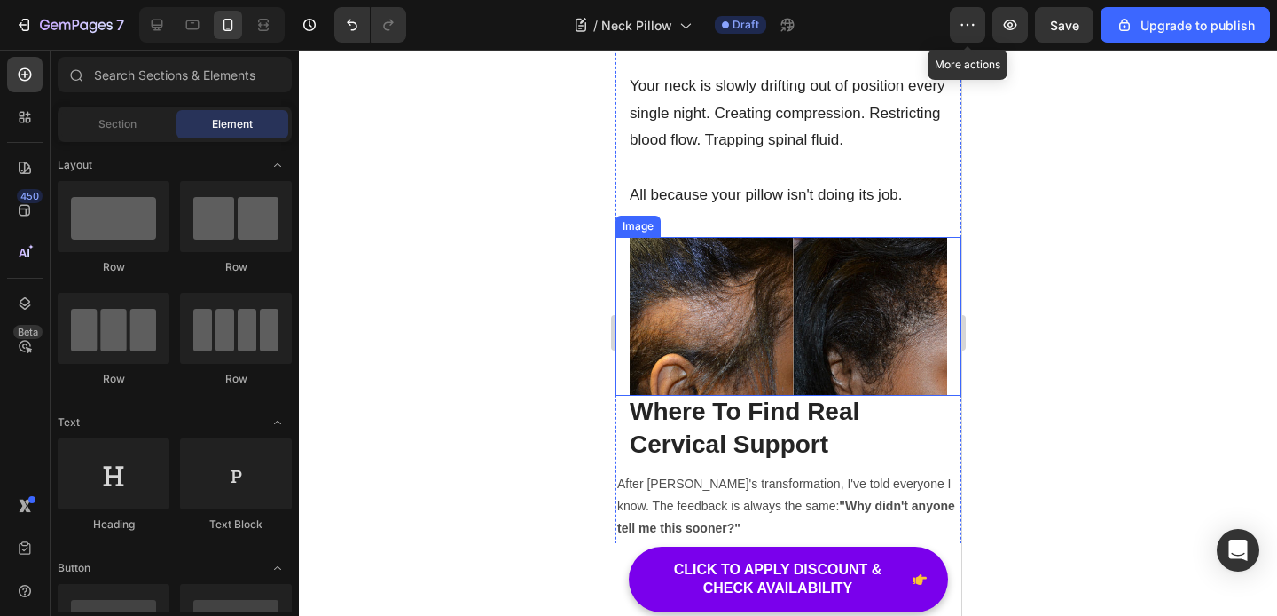
click at [781, 294] on img at bounding box center [788, 316] width 318 height 159
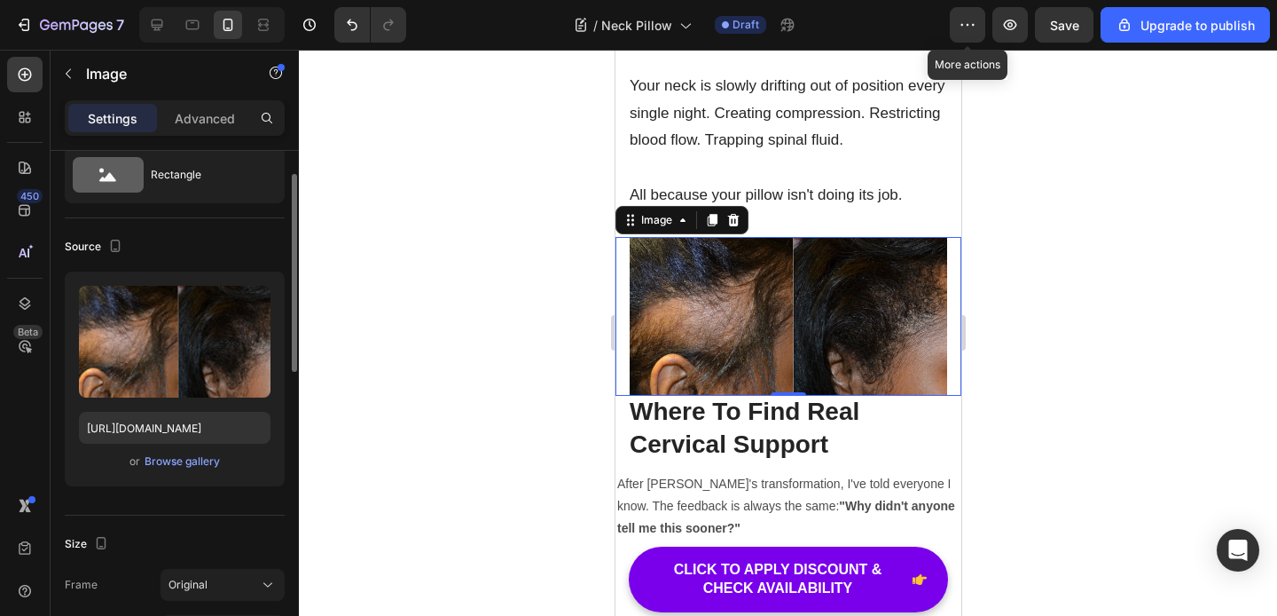
scroll to position [0, 0]
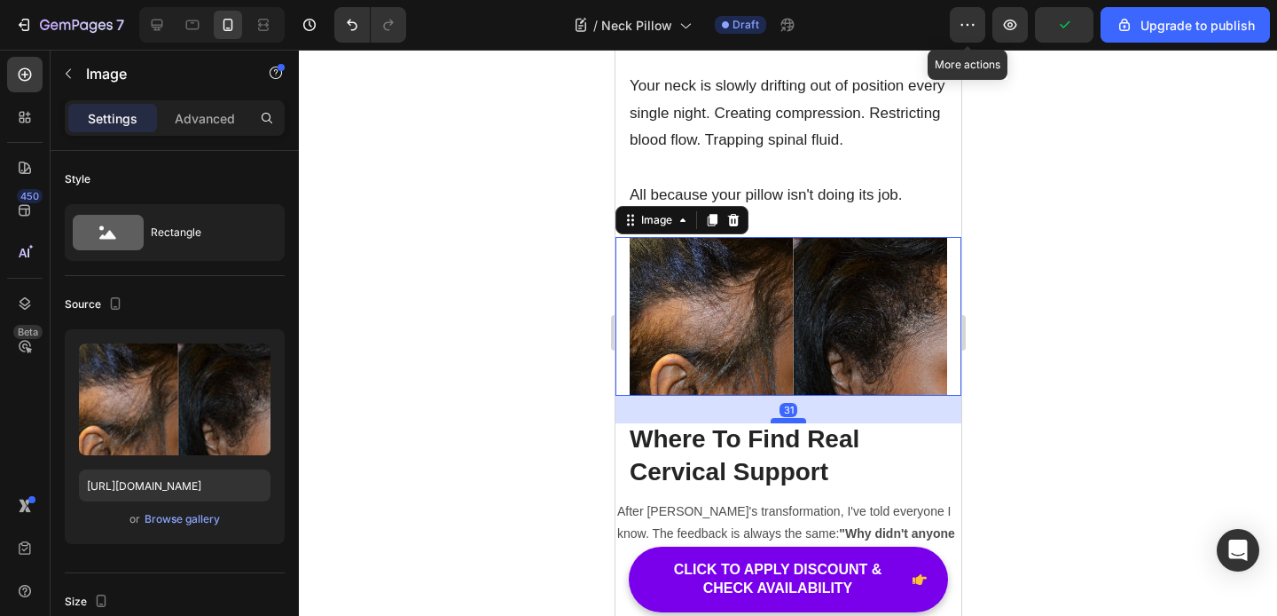
drag, startPoint x: 791, startPoint y: 367, endPoint x: 789, endPoint y: 395, distance: 27.6
click at [789, 418] on div at bounding box center [787, 420] width 35 height 5
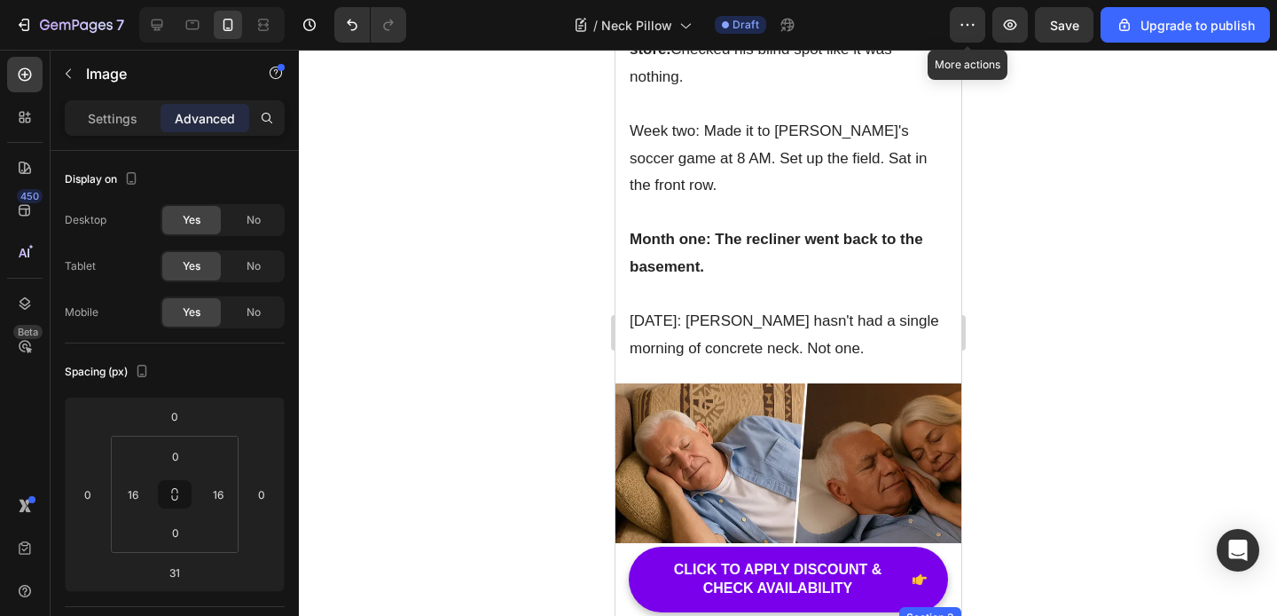
scroll to position [7281, 0]
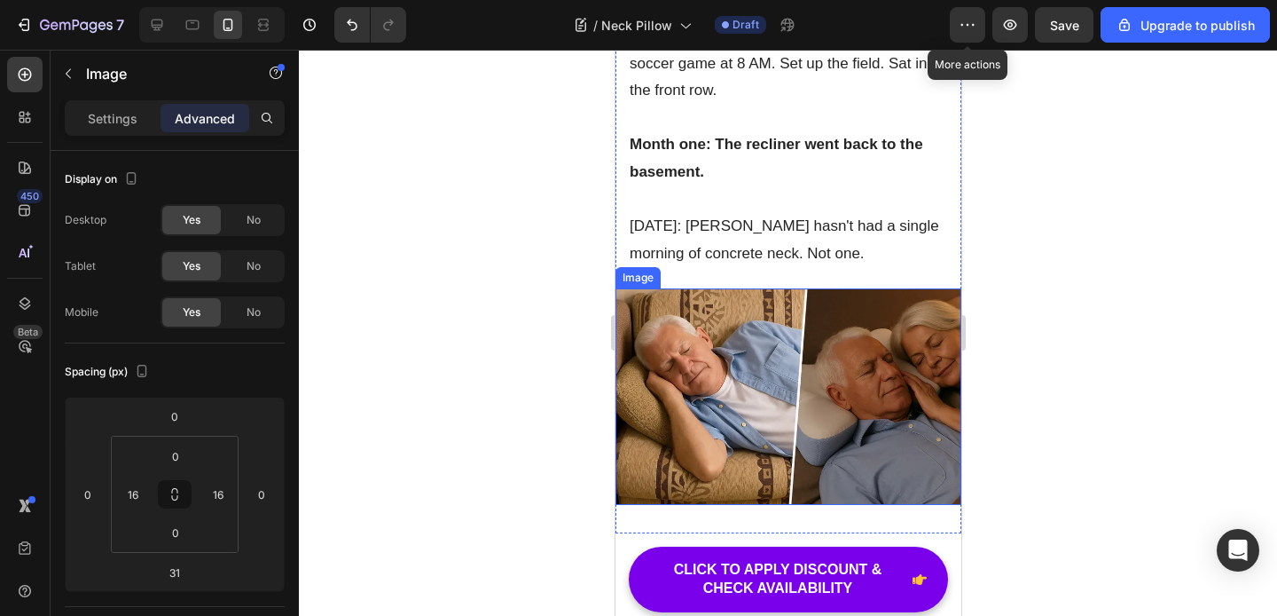
click at [740, 317] on img at bounding box center [788, 396] width 346 height 216
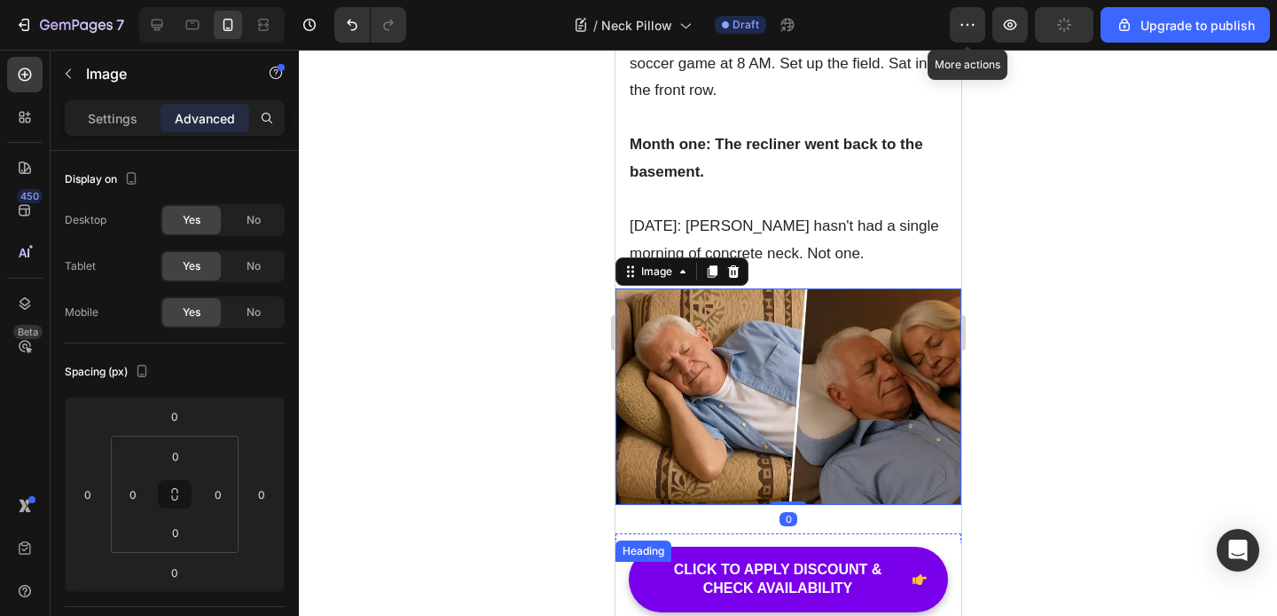
scroll to position [7500, 0]
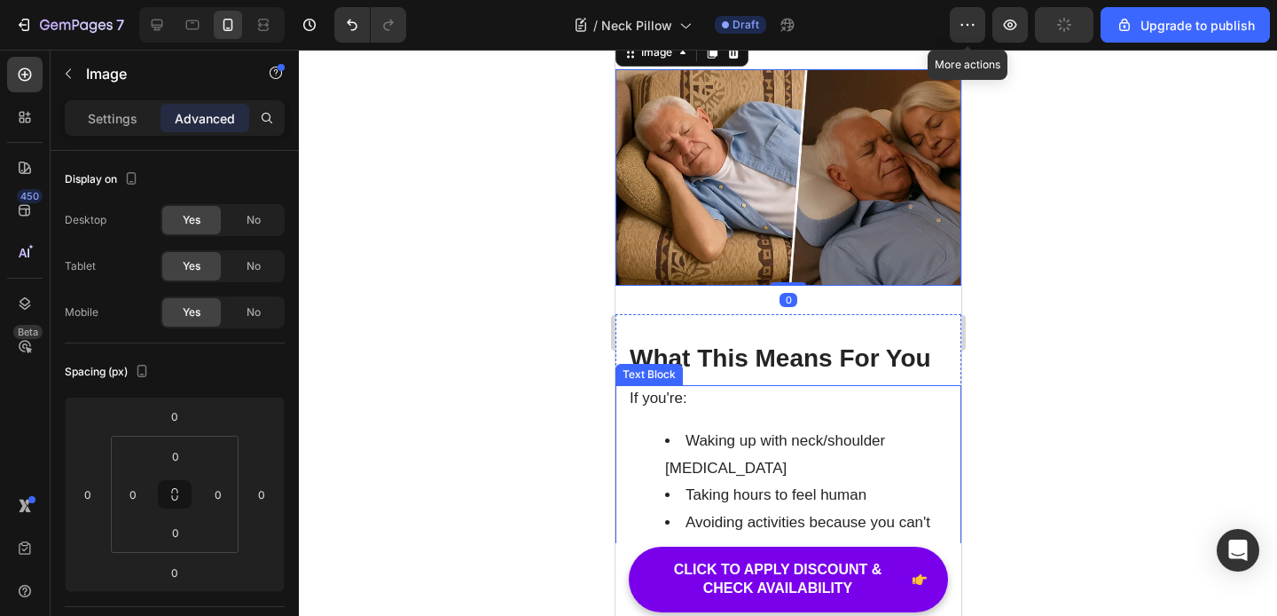
click at [726, 428] on li "Waking up with neck/shoulder [MEDICAL_DATA]" at bounding box center [805, 455] width 282 height 54
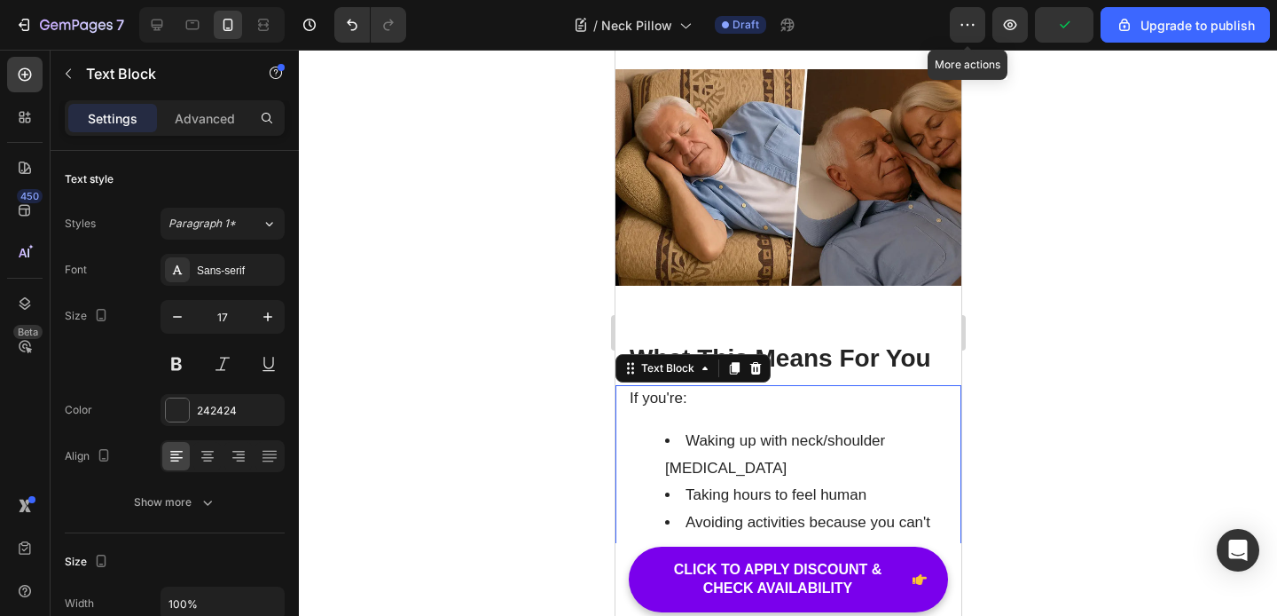
click at [631, 385] on p "If you're:" at bounding box center [788, 398] width 318 height 27
click at [630, 385] on p "If you're:" at bounding box center [788, 398] width 318 height 27
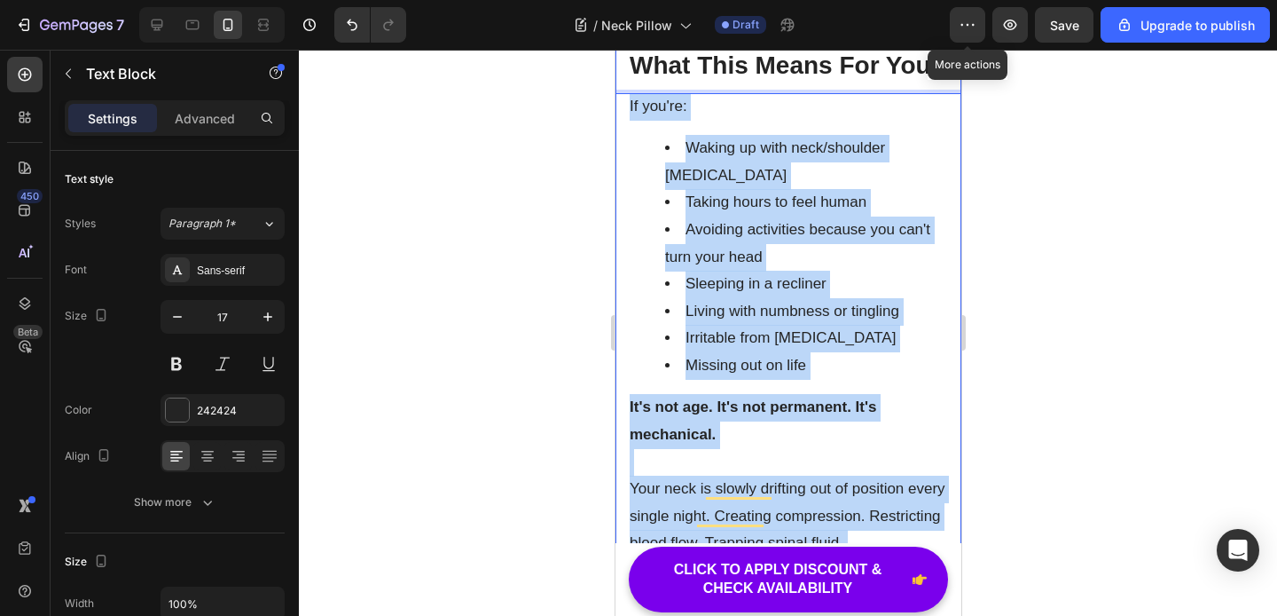
scroll to position [7748, 0]
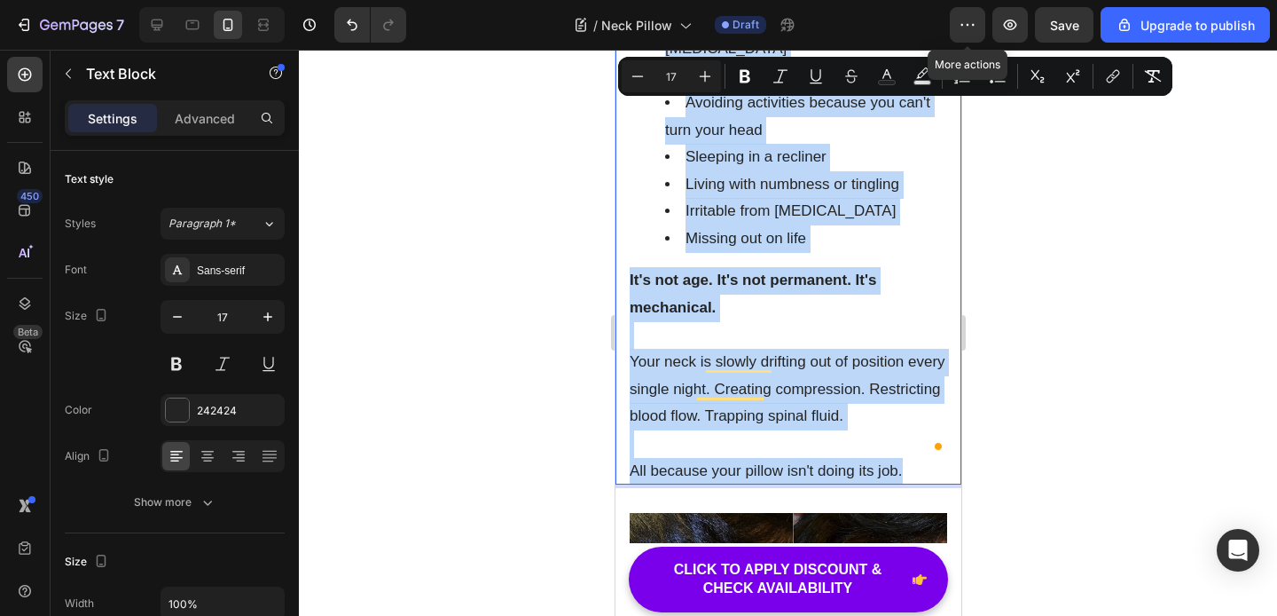
drag, startPoint x: 628, startPoint y: 228, endPoint x: 960, endPoint y: 451, distance: 400.0
click at [960, 451] on div "If you're: Waking up with neck/shoulder stiffness Taking hours to feel human Av…" at bounding box center [788, 225] width 346 height 519
copy div "If you're: Waking up with neck/shoulder stiffness Taking hours to feel human Av…"
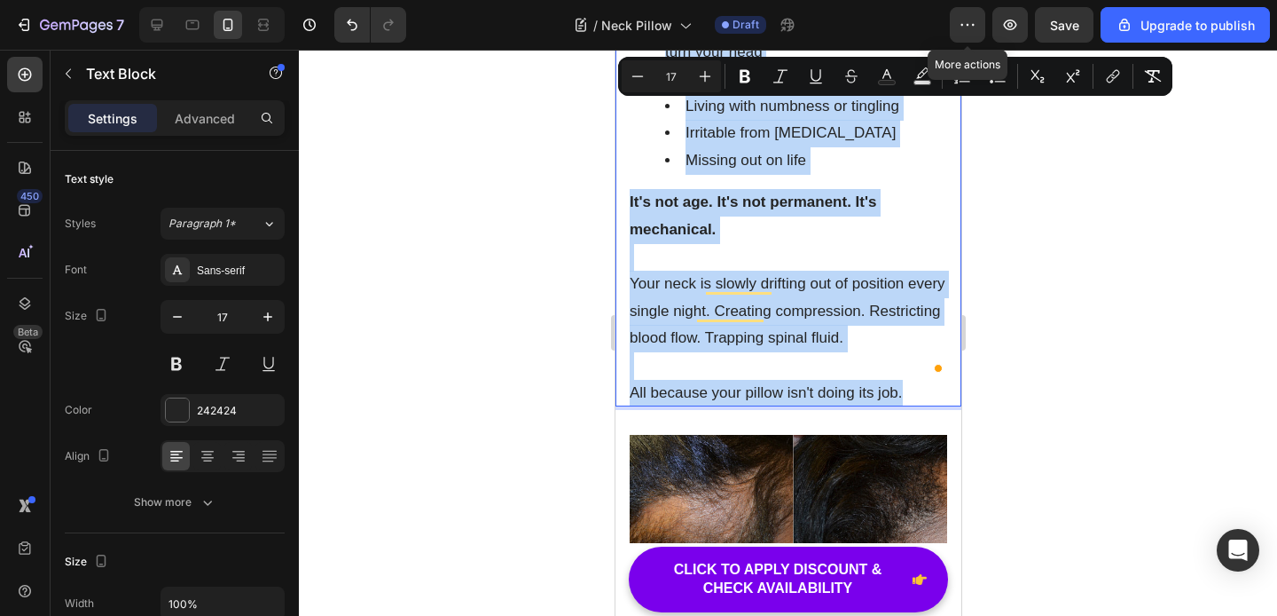
scroll to position [7861, 0]
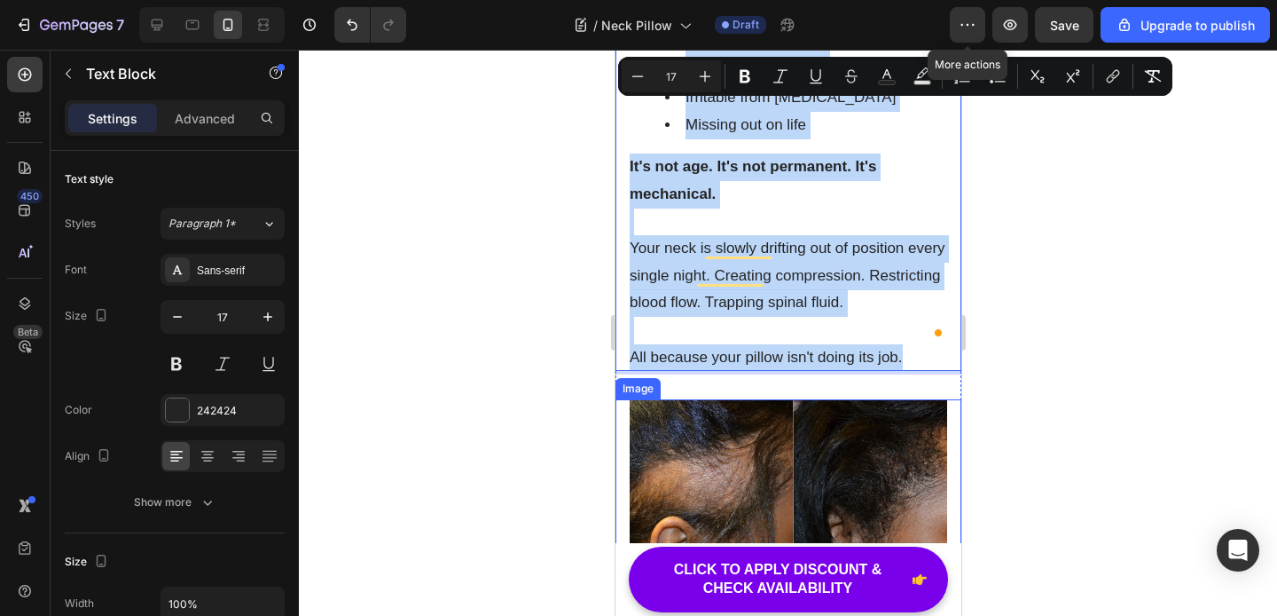
click at [743, 399] on img at bounding box center [788, 478] width 318 height 159
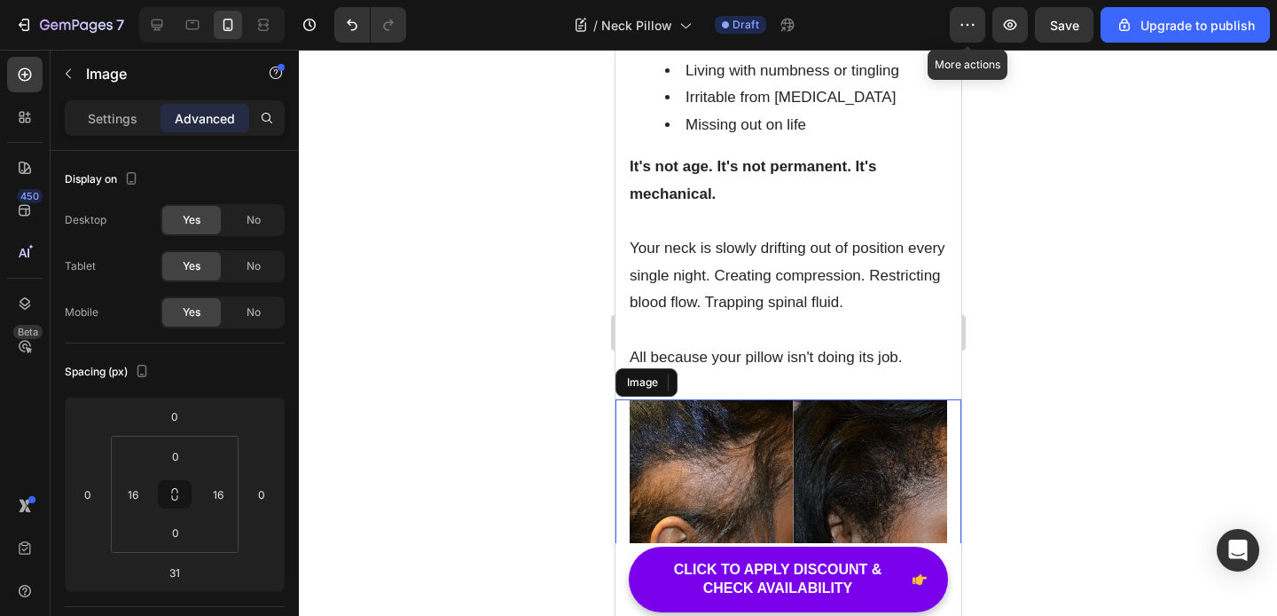
scroll to position [7937, 0]
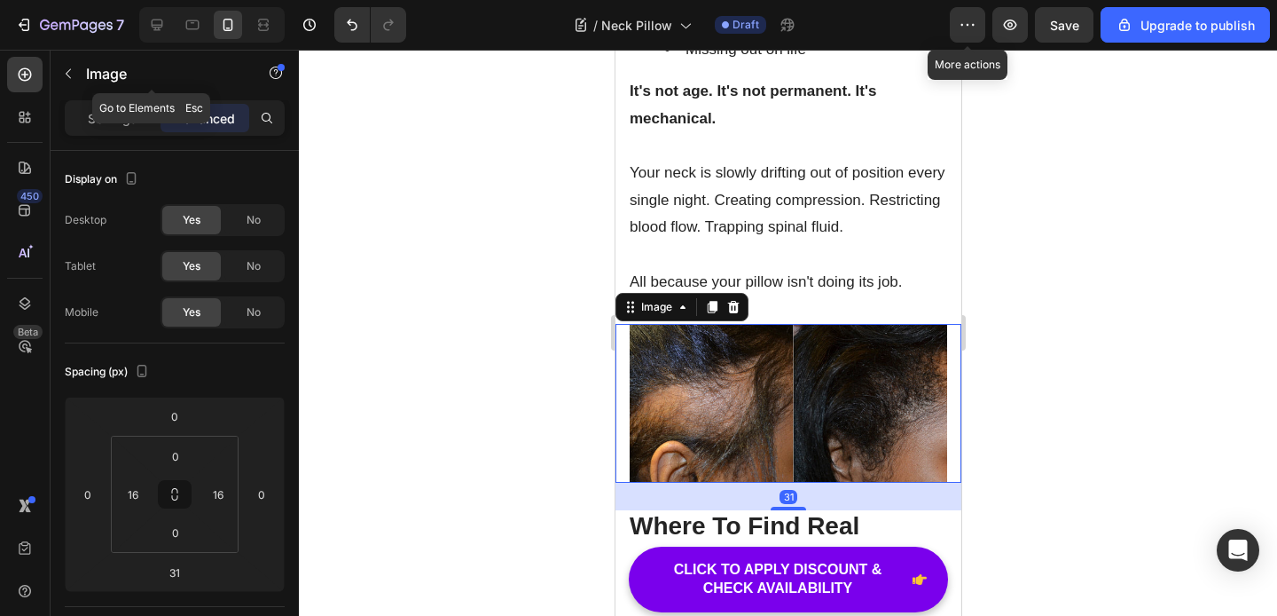
click at [69, 70] on icon "button" at bounding box center [68, 74] width 14 height 14
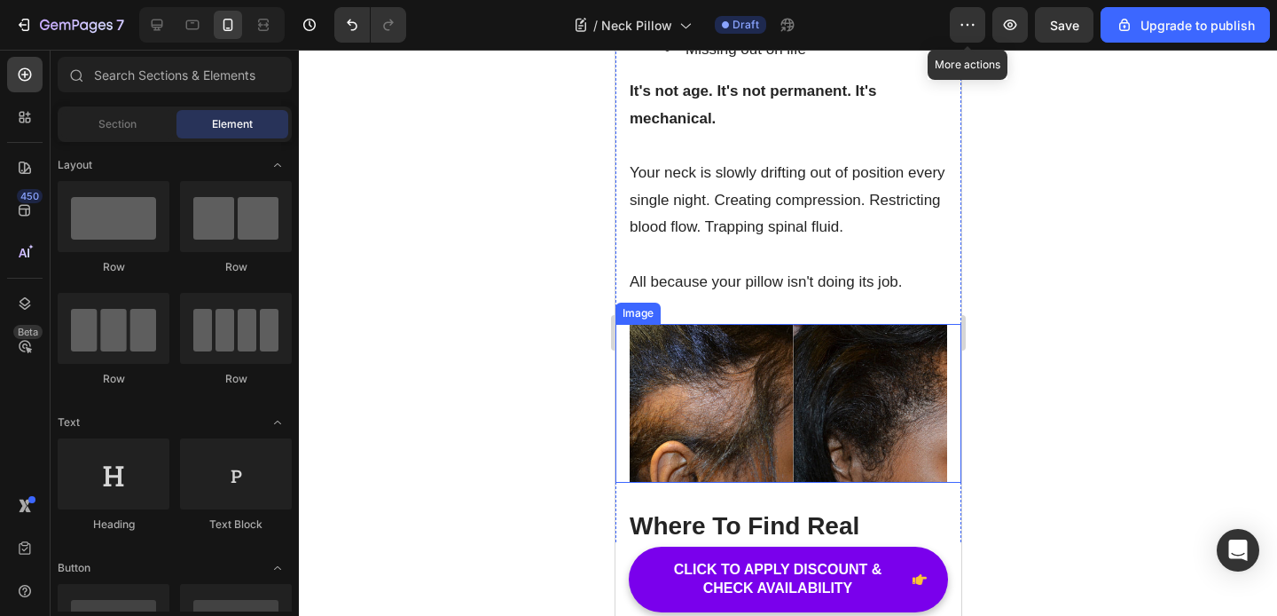
click at [803, 357] on img at bounding box center [788, 403] width 318 height 159
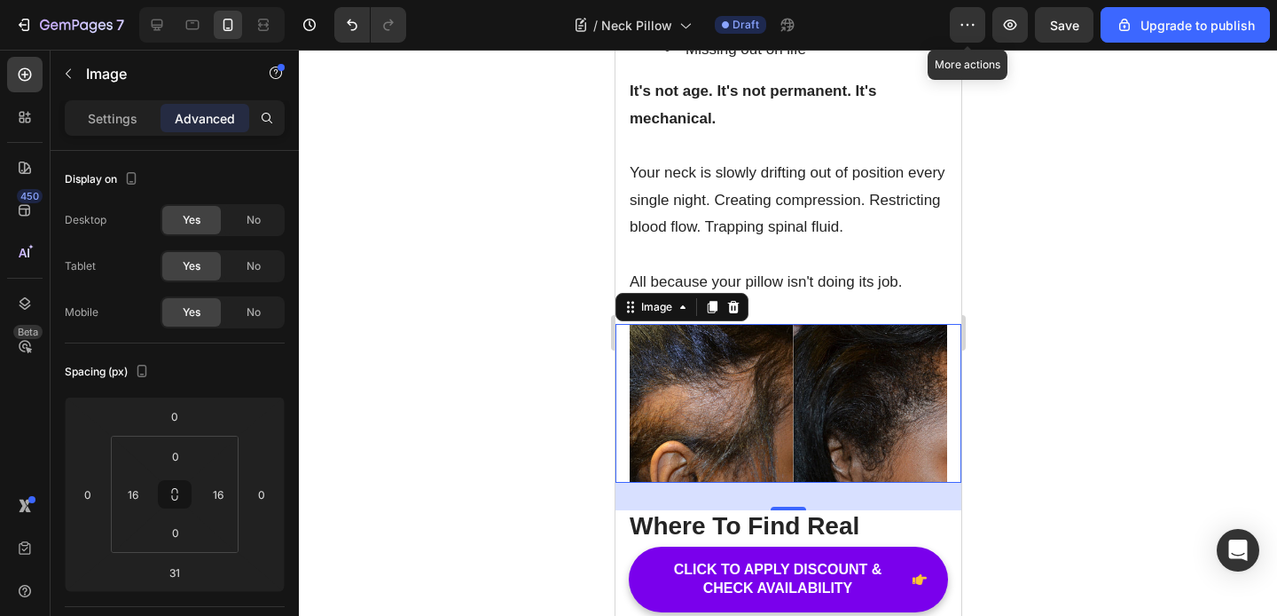
scroll to position [716, 0]
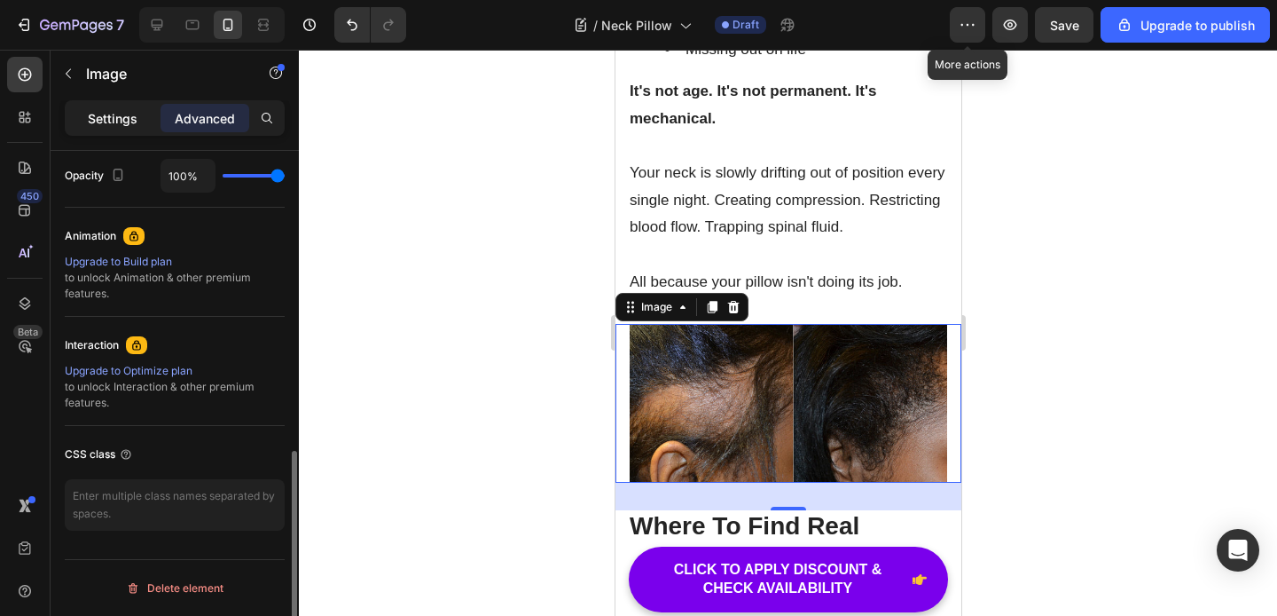
click at [137, 118] on div "Settings" at bounding box center [112, 118] width 89 height 28
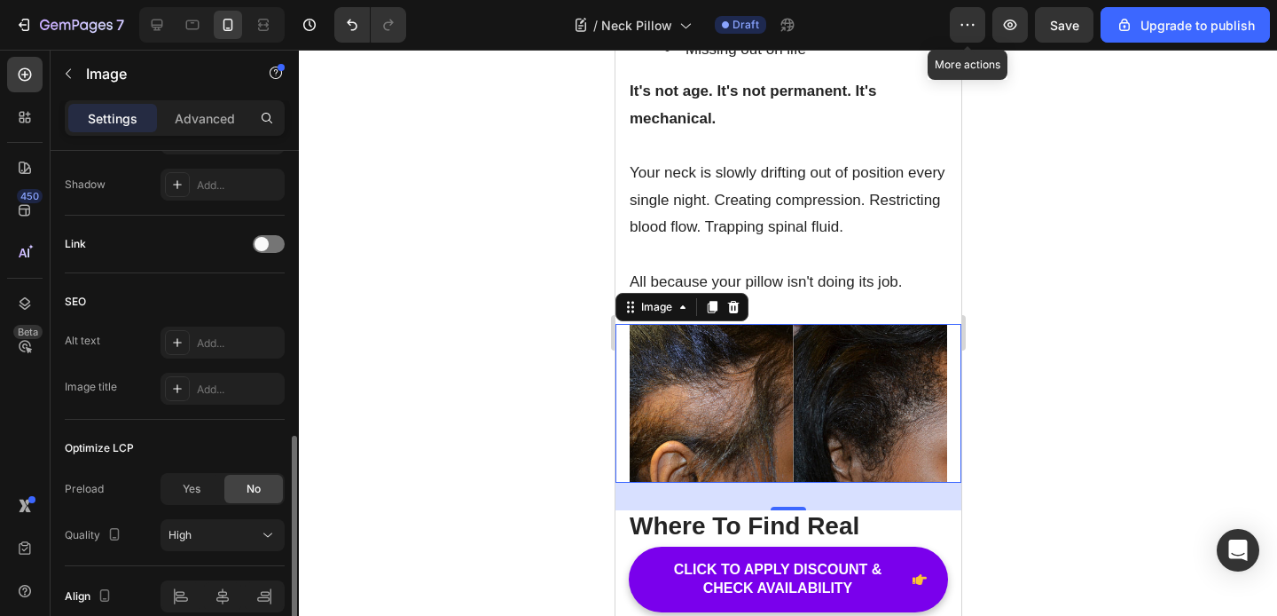
scroll to position [0, 0]
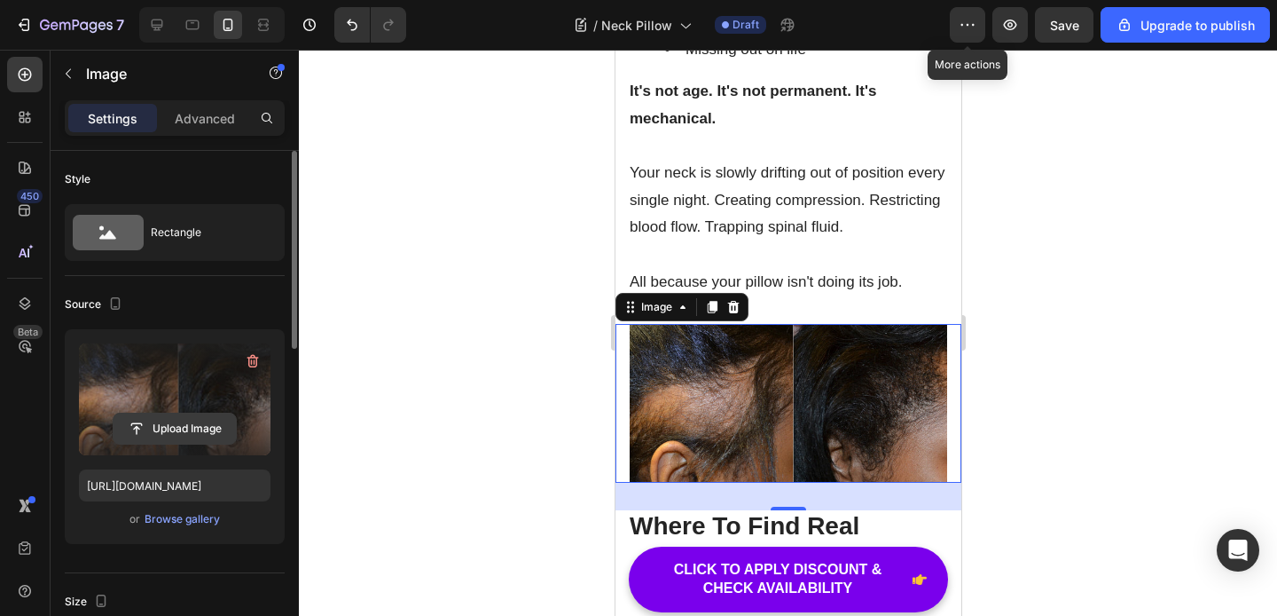
click at [184, 428] on input "file" at bounding box center [175, 428] width 122 height 30
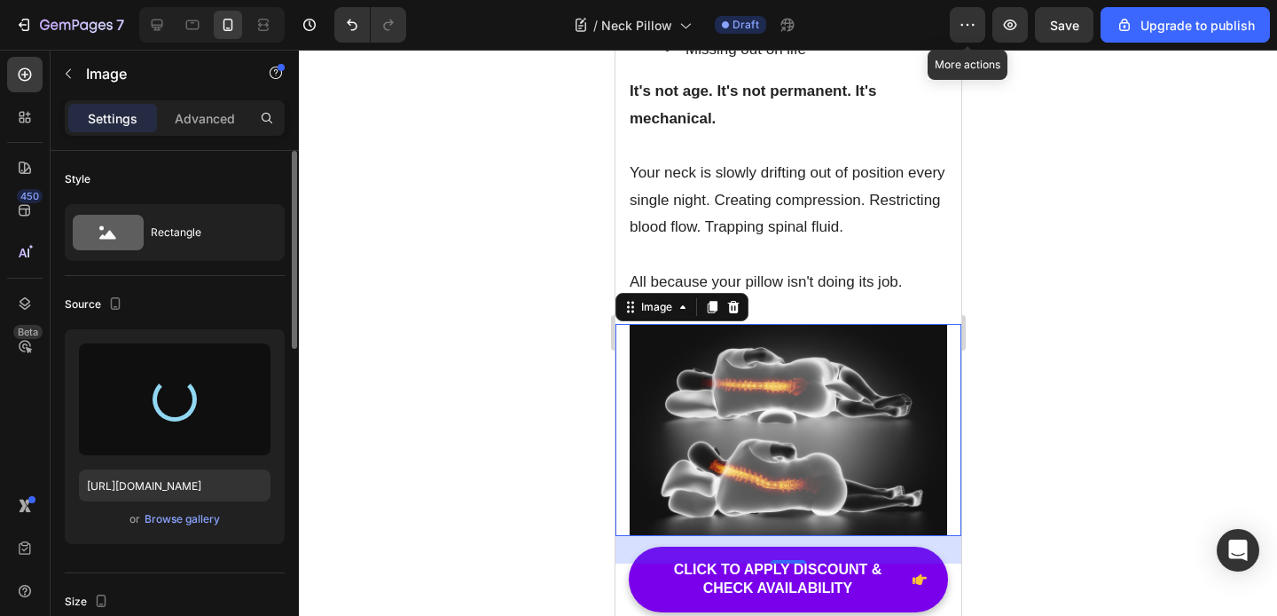
type input "https://cdn.shopify.com/s/files/1/0939/8501/4081/files/gempages_579712805708497…"
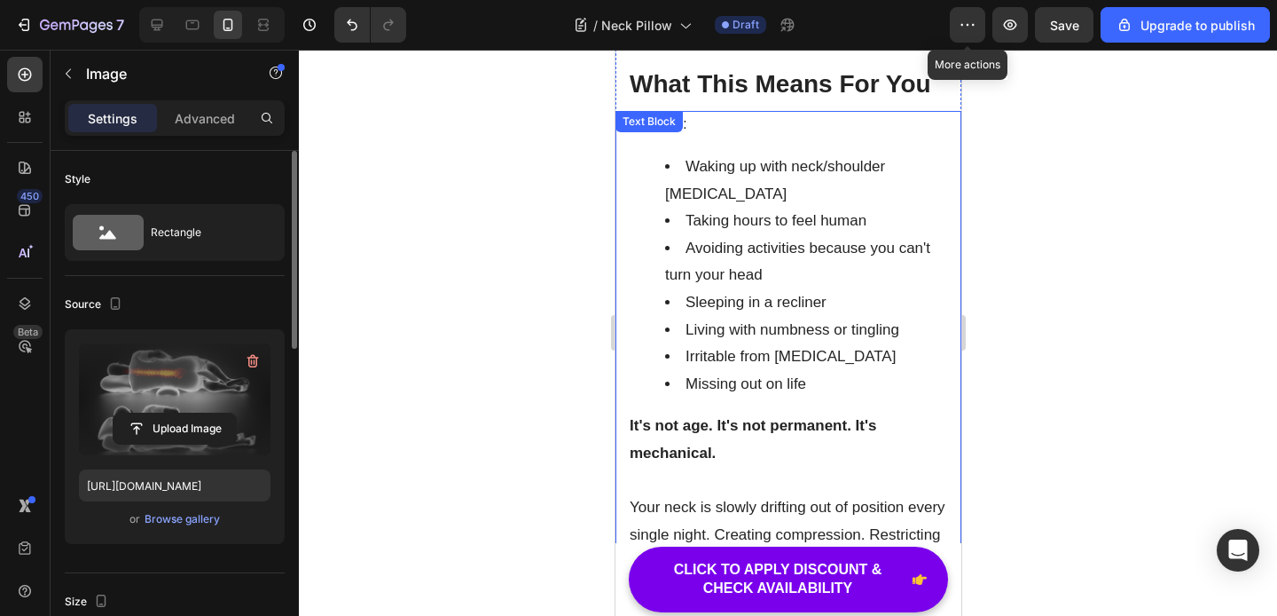
scroll to position [7338, 0]
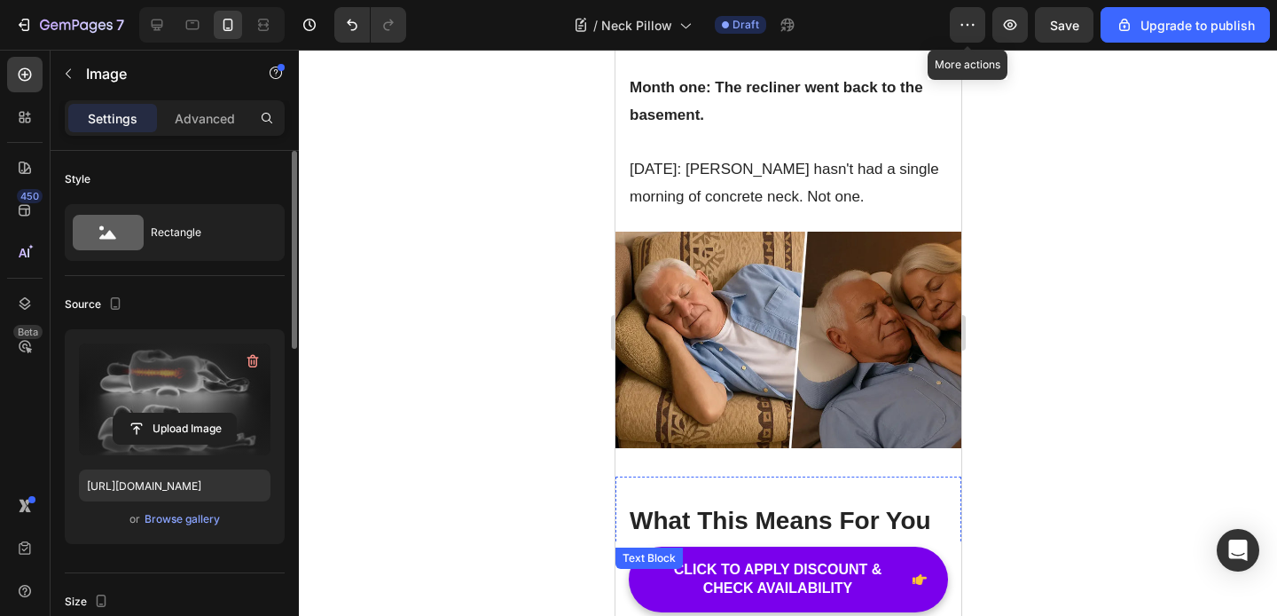
click at [781, 505] on h2 "What This Means For You" at bounding box center [788, 521] width 346 height 32
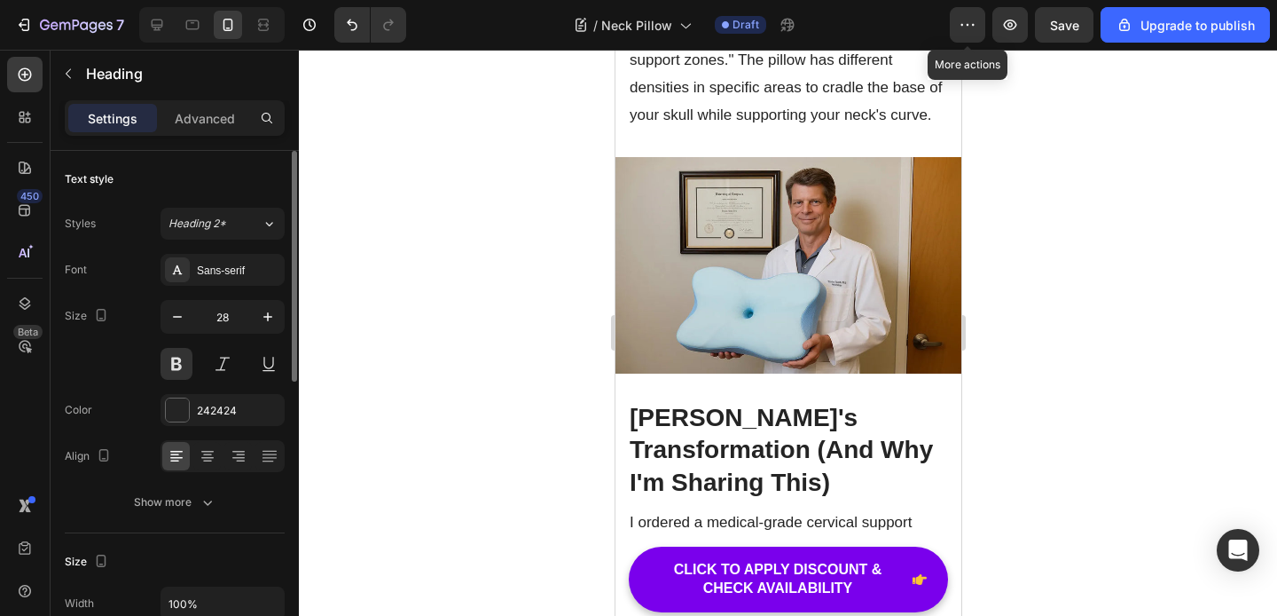
scroll to position [6268, 0]
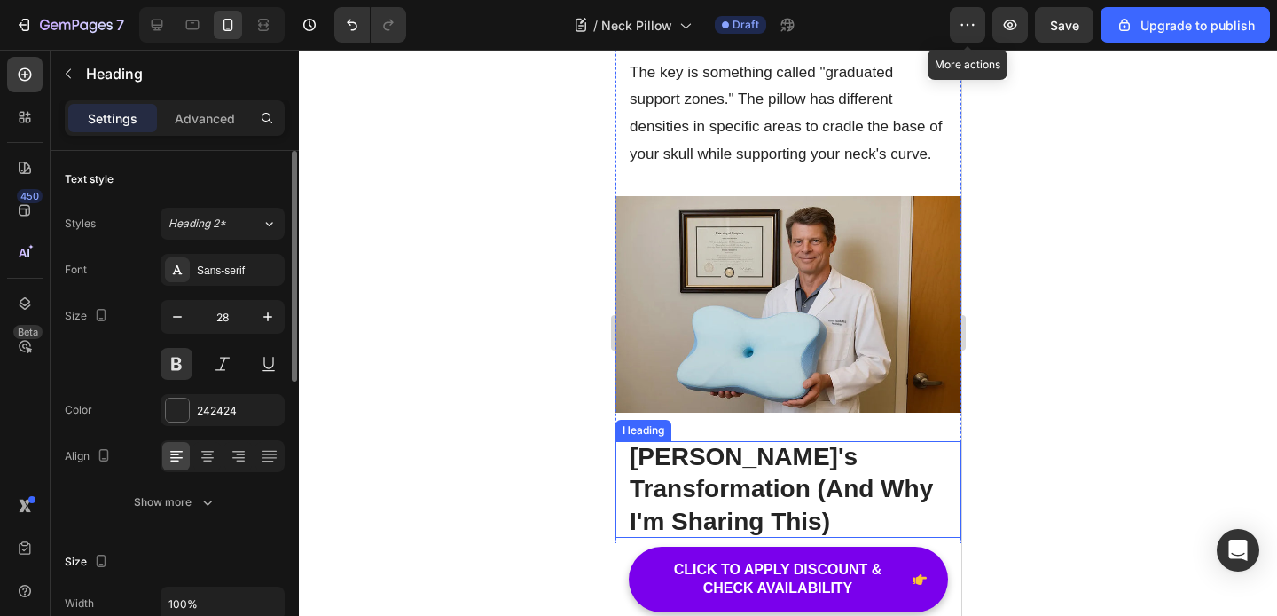
click at [740, 441] on h2 "[PERSON_NAME]'s Transformation (And Why I'm Sharing This)" at bounding box center [788, 489] width 346 height 97
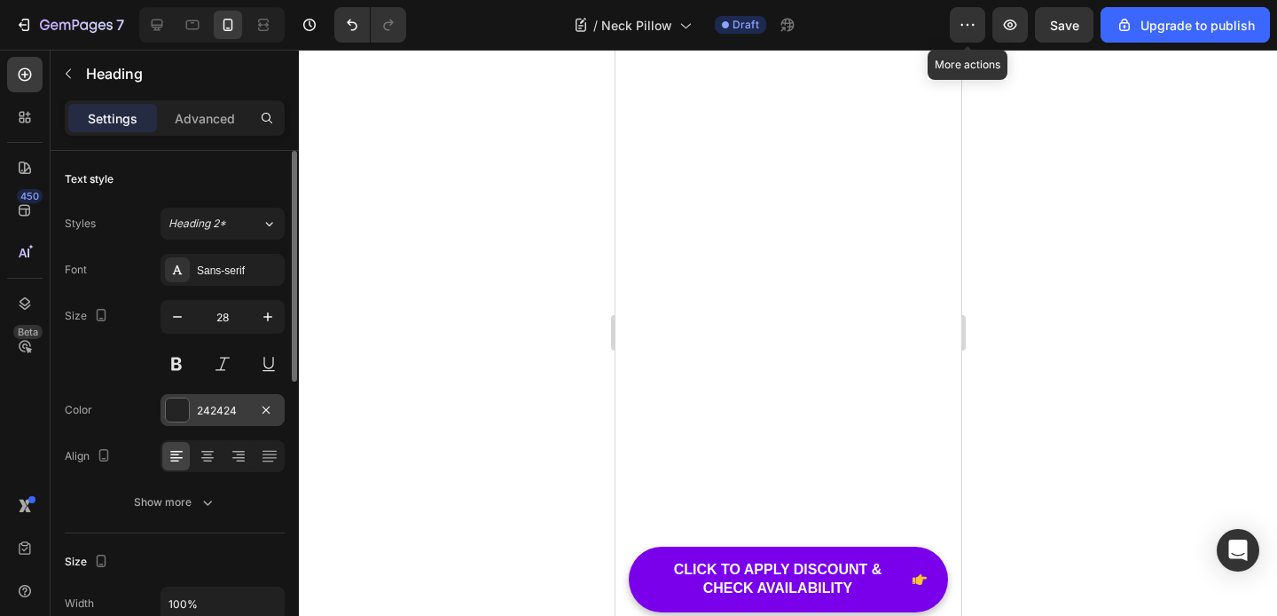
scroll to position [7637, 0]
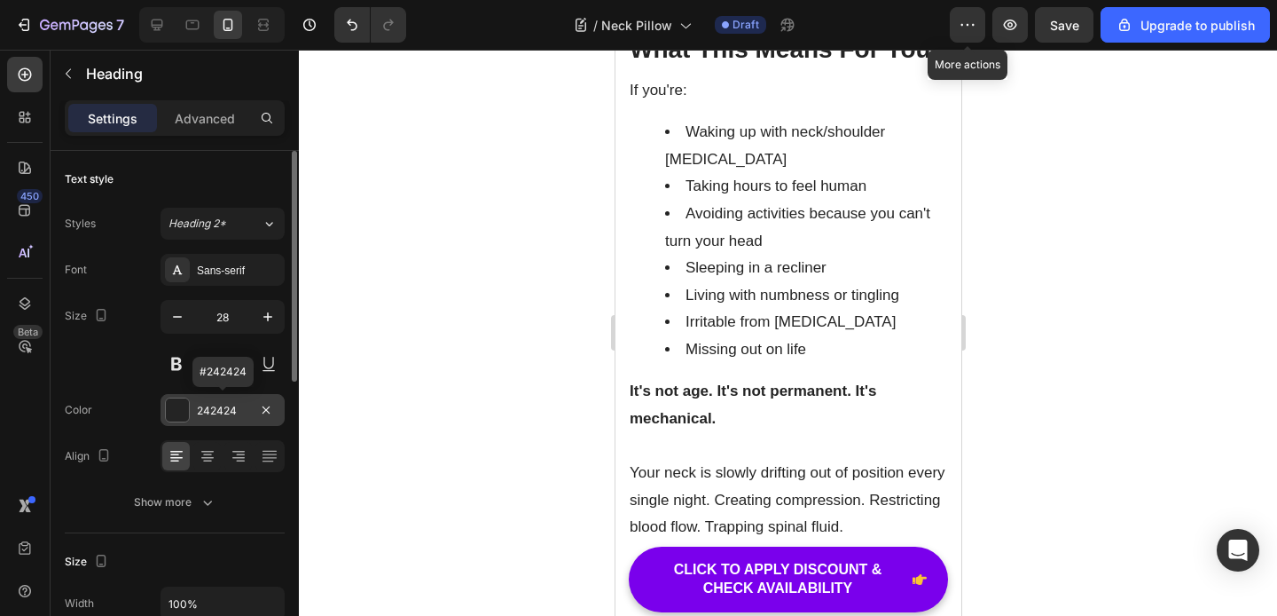
click at [220, 413] on div "242424" at bounding box center [222, 411] width 51 height 16
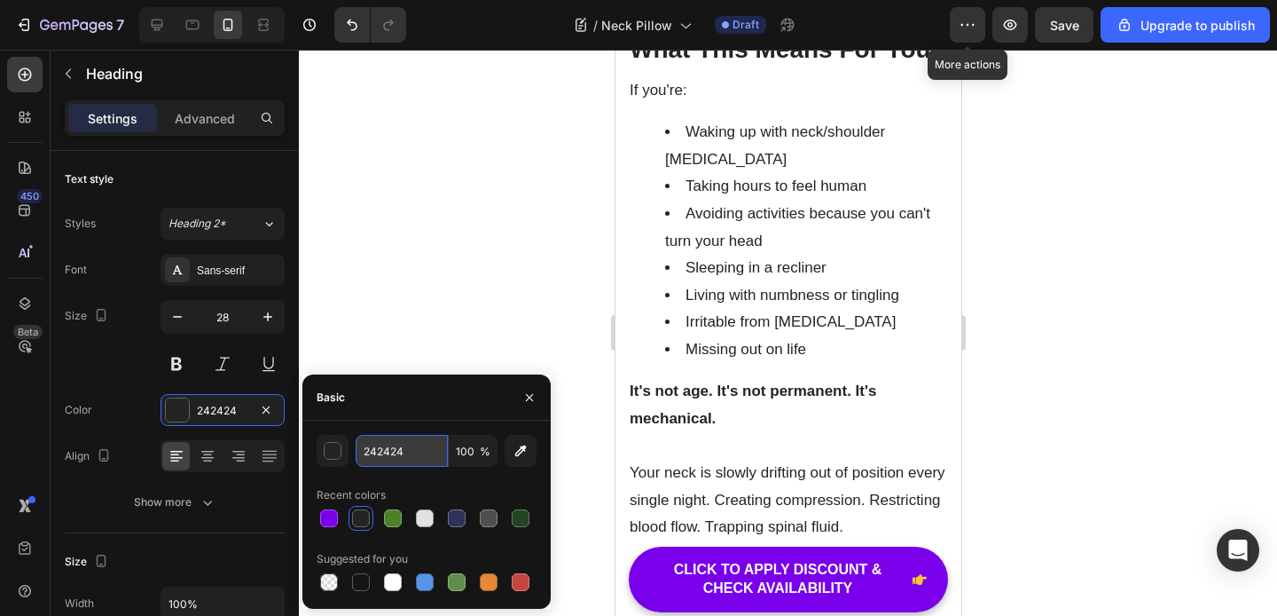
click at [393, 456] on input "242424" at bounding box center [402, 451] width 92 height 32
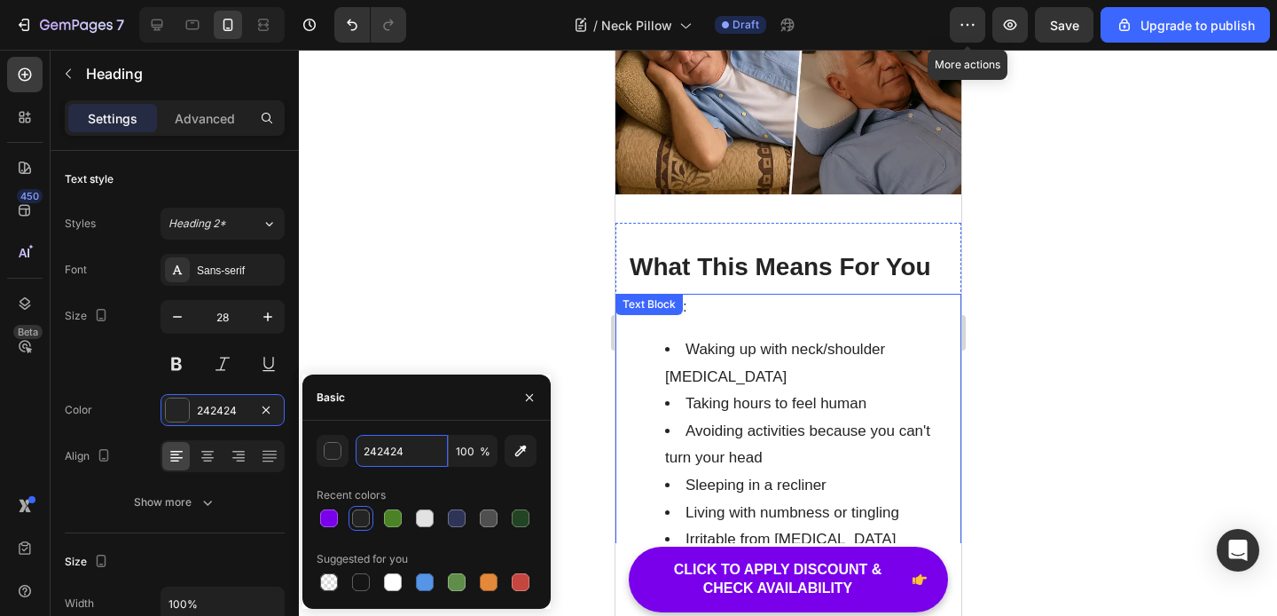
scroll to position [7532, 0]
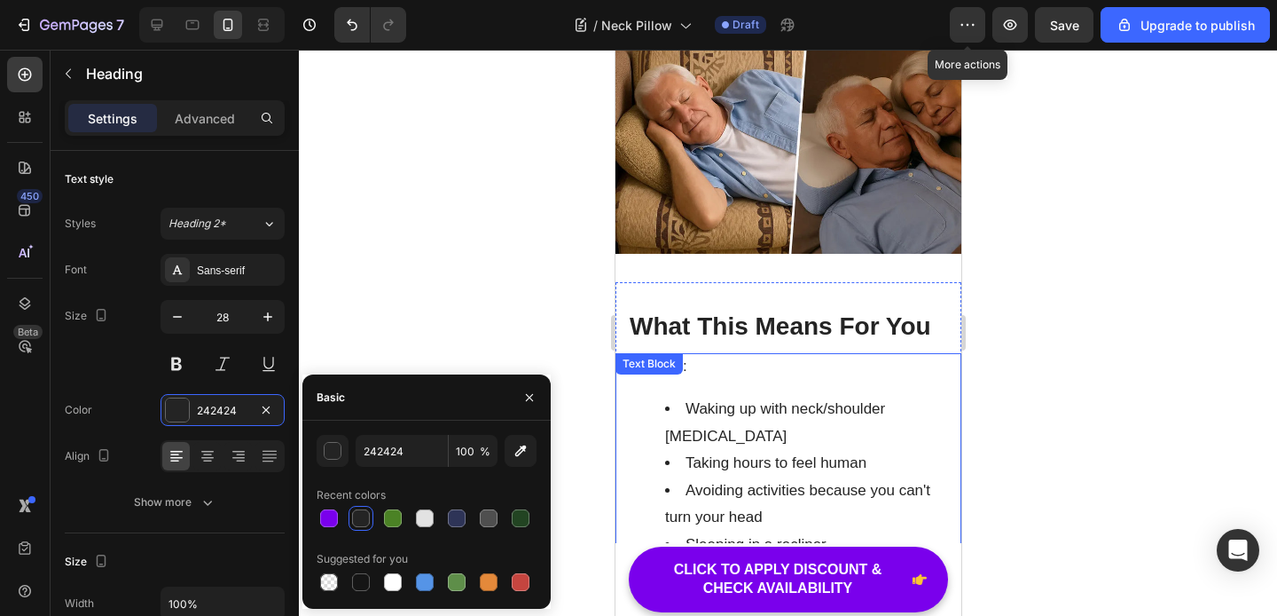
click at [777, 310] on h2 "What This Means For You" at bounding box center [788, 326] width 346 height 32
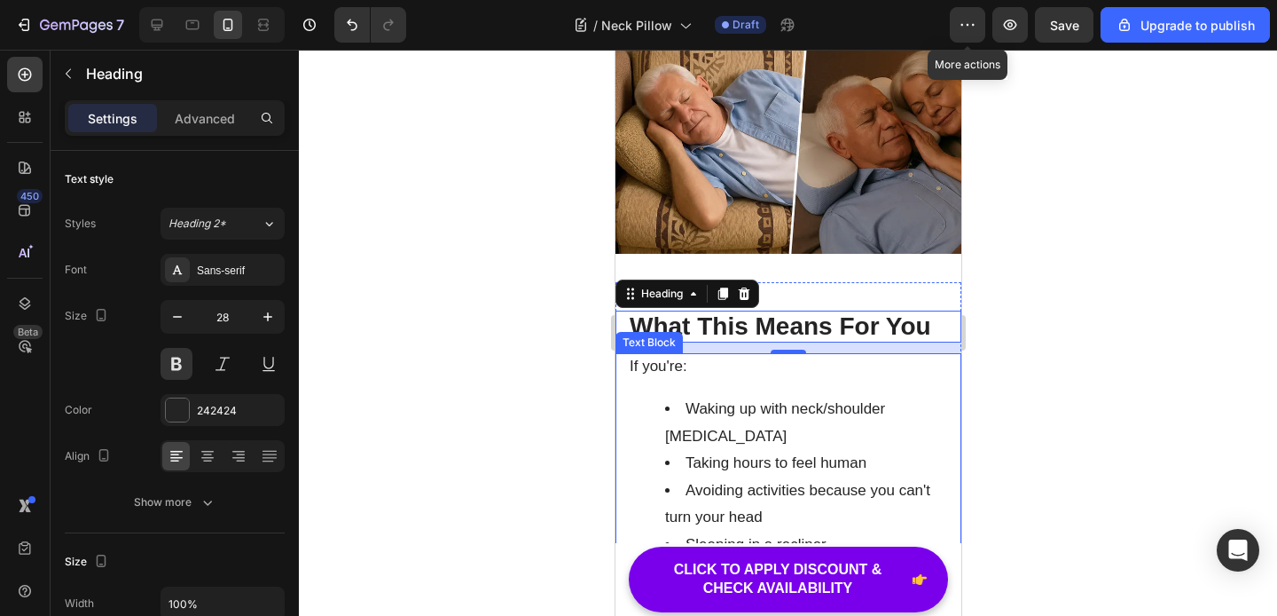
click at [781, 450] on li "Taking hours to feel human" at bounding box center [805, 463] width 282 height 27
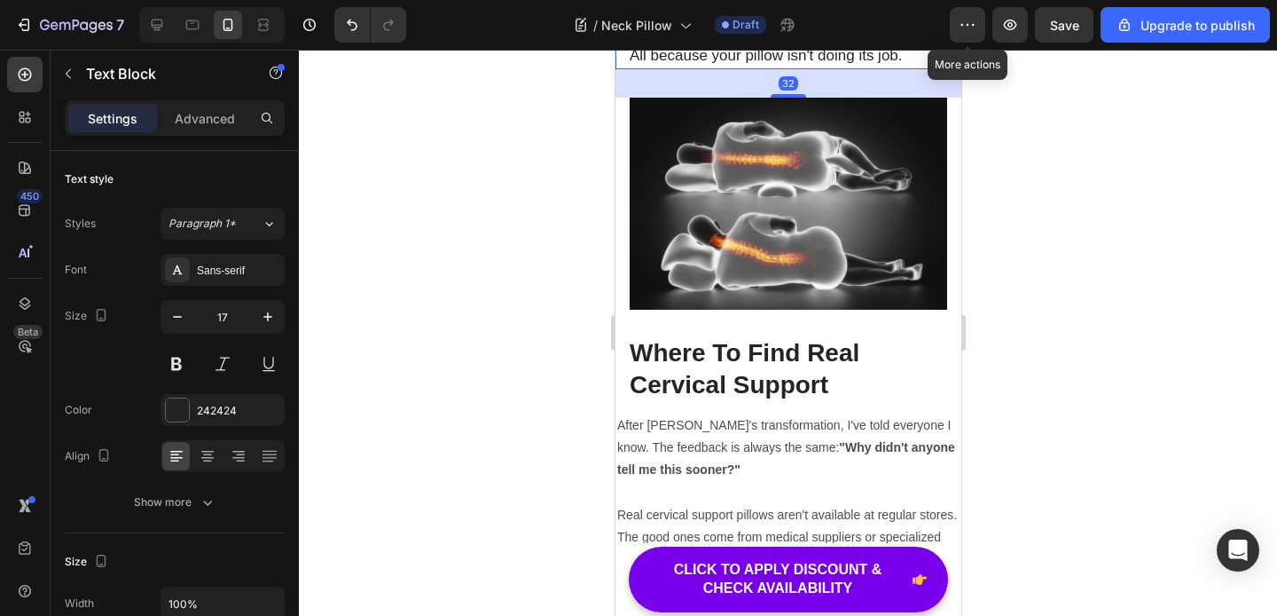
scroll to position [8195, 0]
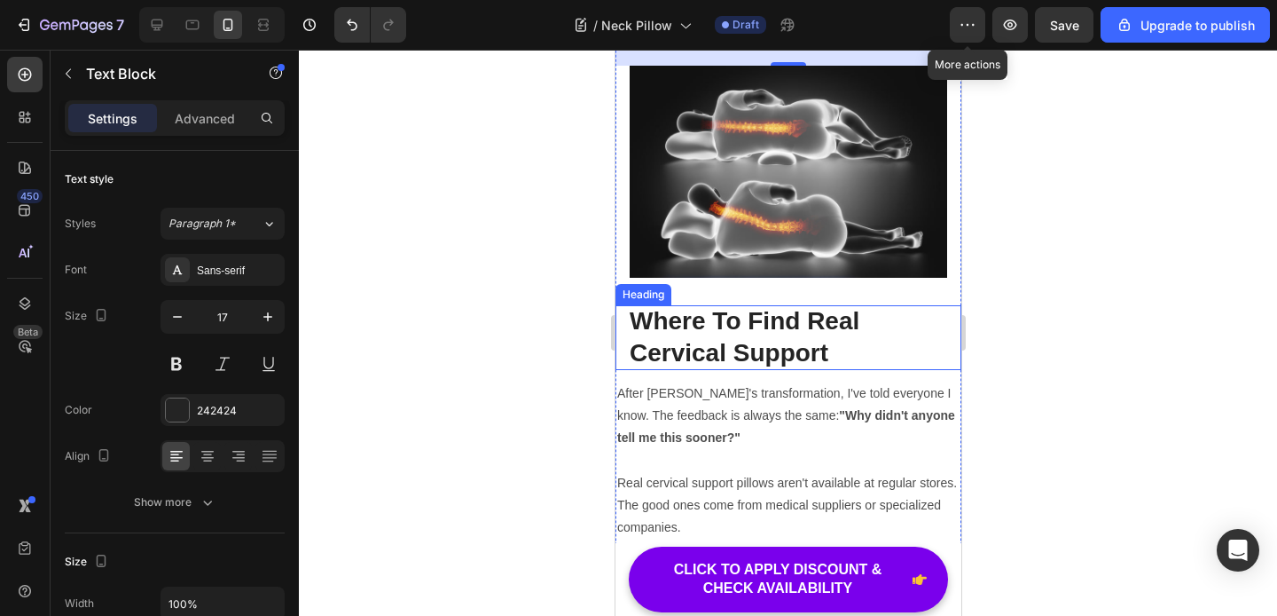
click at [776, 306] on h2 "Where To Find Real Cervical Support" at bounding box center [788, 337] width 346 height 65
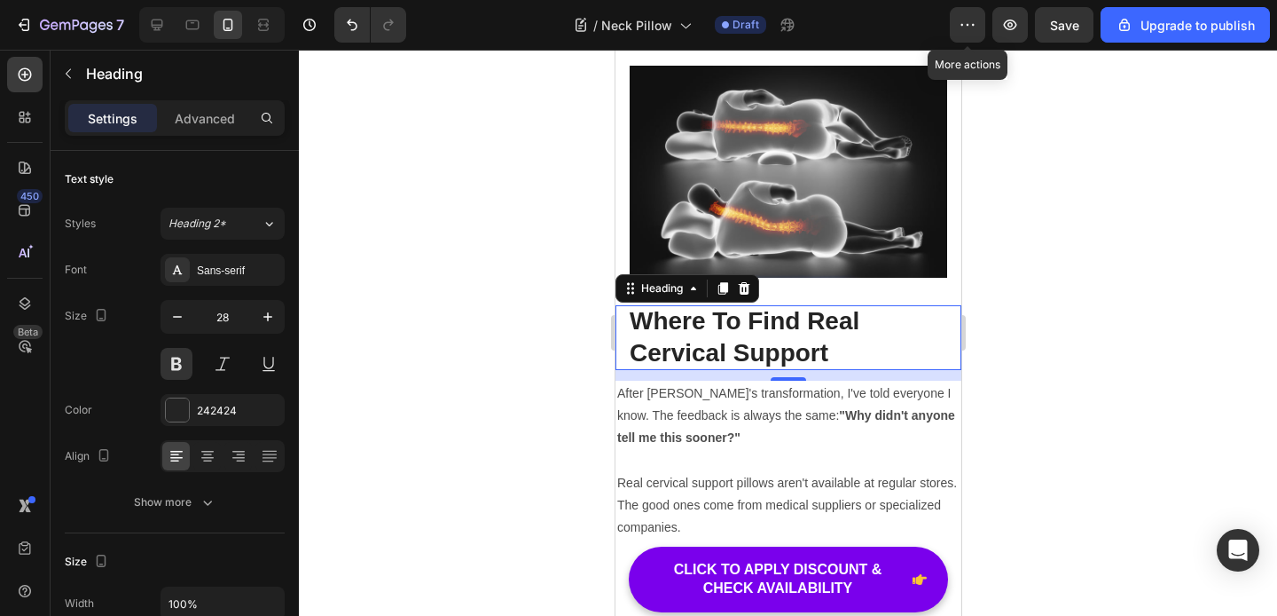
click at [770, 326] on h2 "Where To Find Real Cervical Support" at bounding box center [788, 337] width 346 height 65
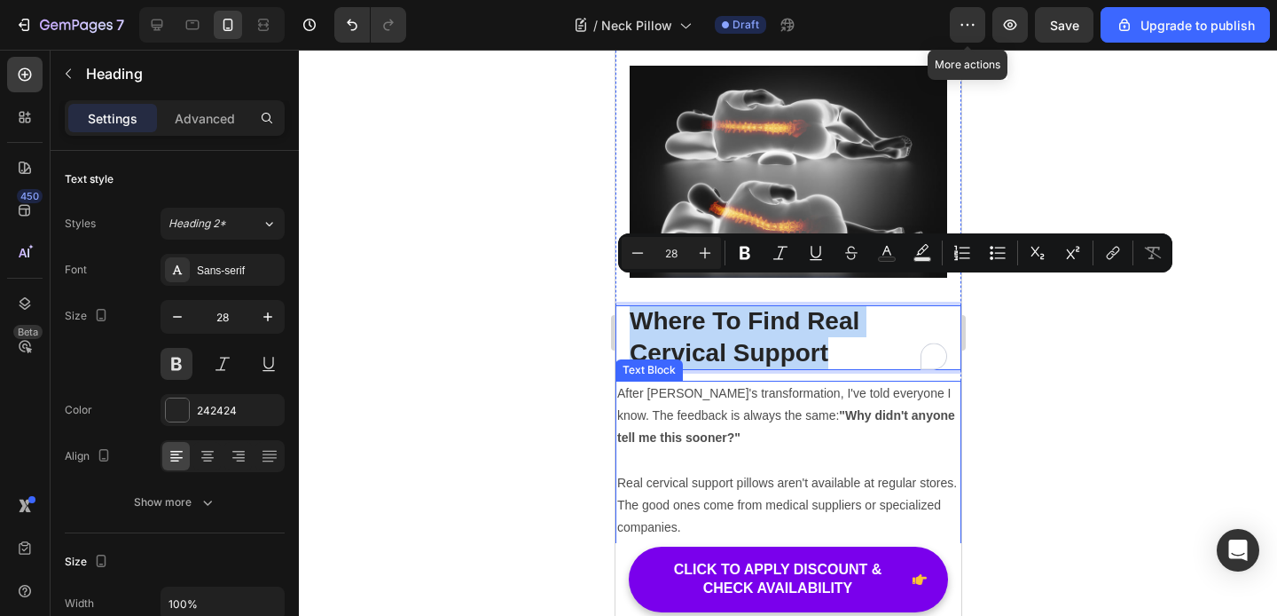
click at [727, 382] on p "After Mark's transformation, I've told everyone I know. The feedback is always …" at bounding box center [787, 415] width 342 height 67
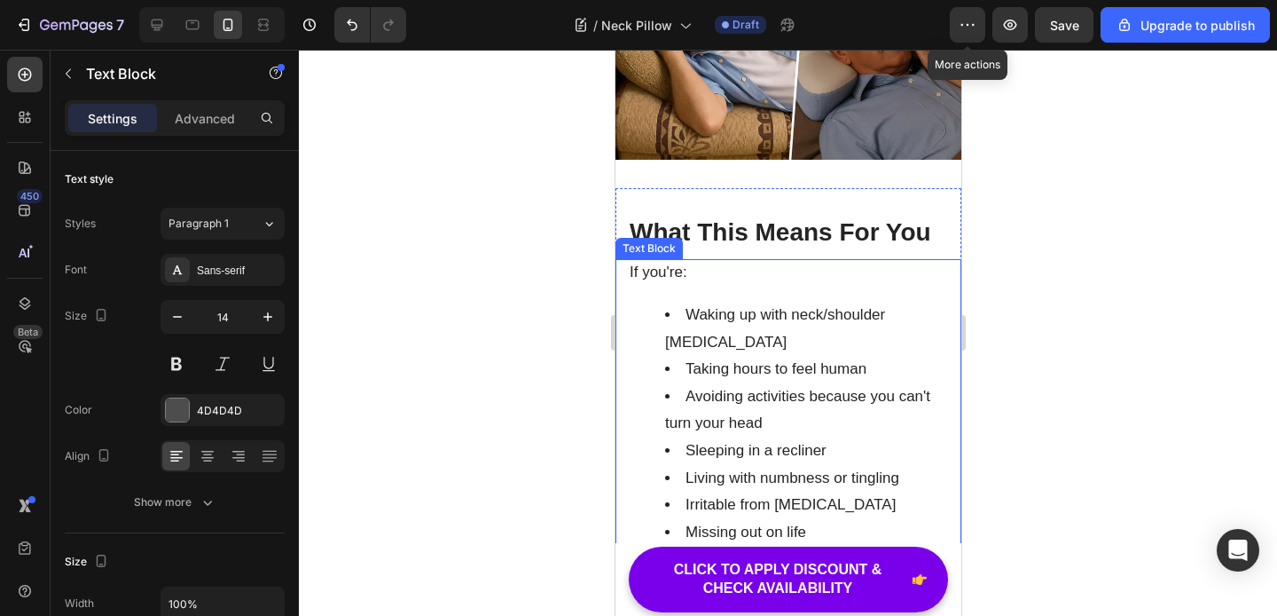
scroll to position [7485, 0]
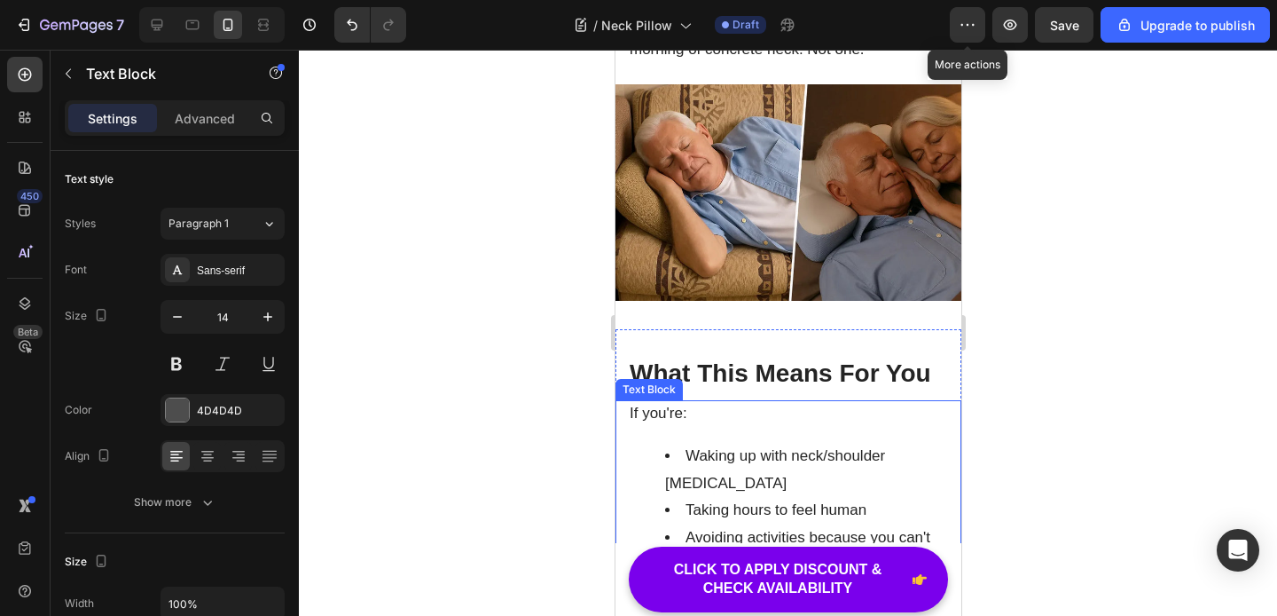
click at [739, 524] on li "Avoiding activities because you can't turn your head" at bounding box center [805, 551] width 282 height 54
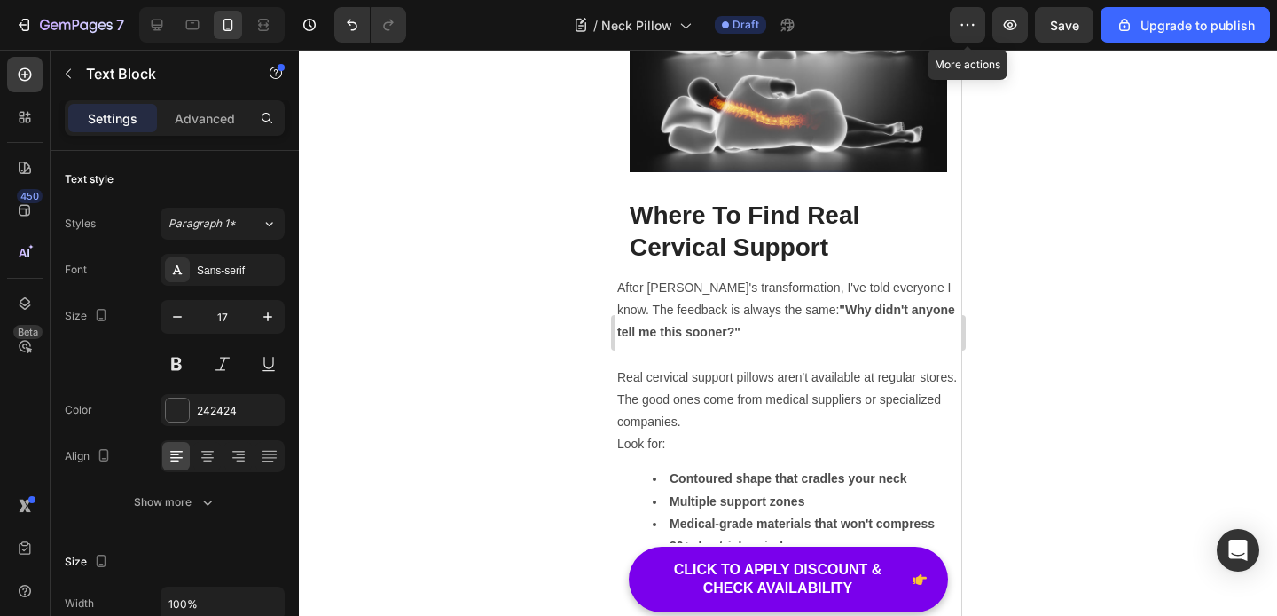
scroll to position [8372, 0]
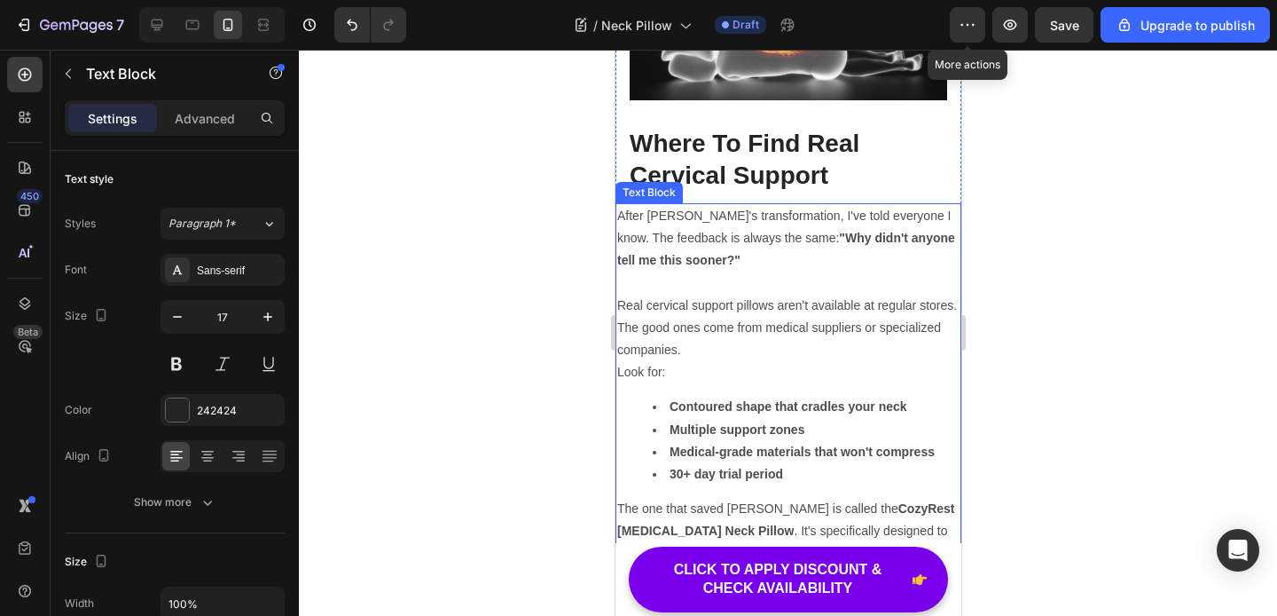
click at [795, 302] on p "Real cervical support pillows aren't available at regular stores. The good ones…" at bounding box center [787, 327] width 342 height 67
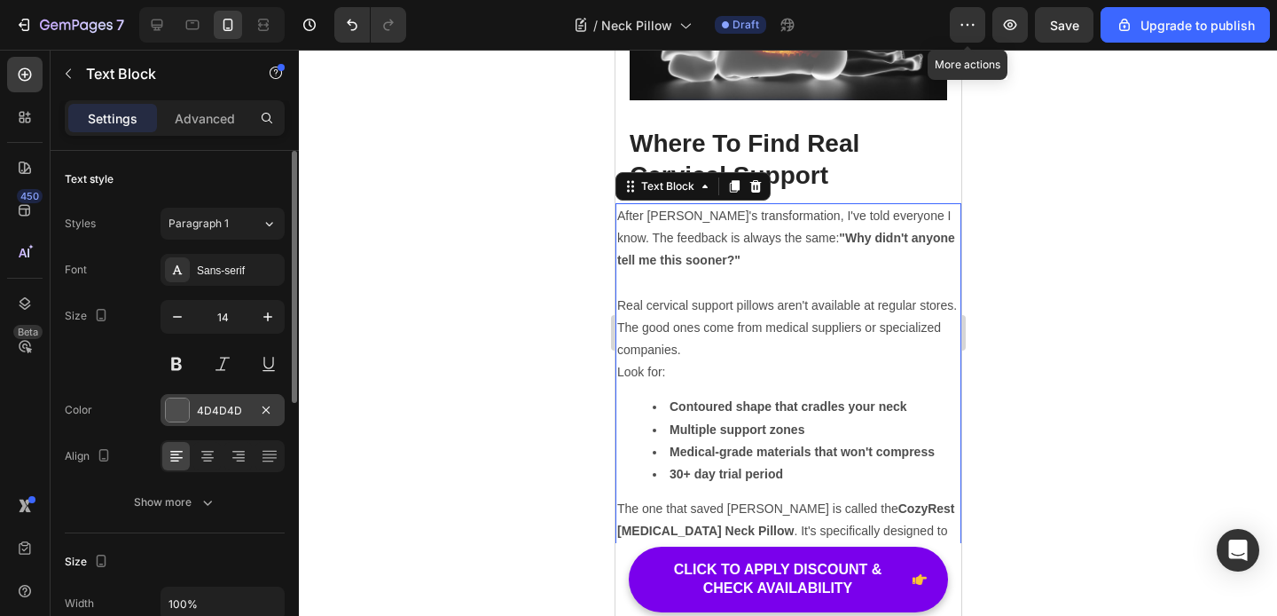
click at [225, 412] on div "4D4D4D" at bounding box center [222, 411] width 51 height 16
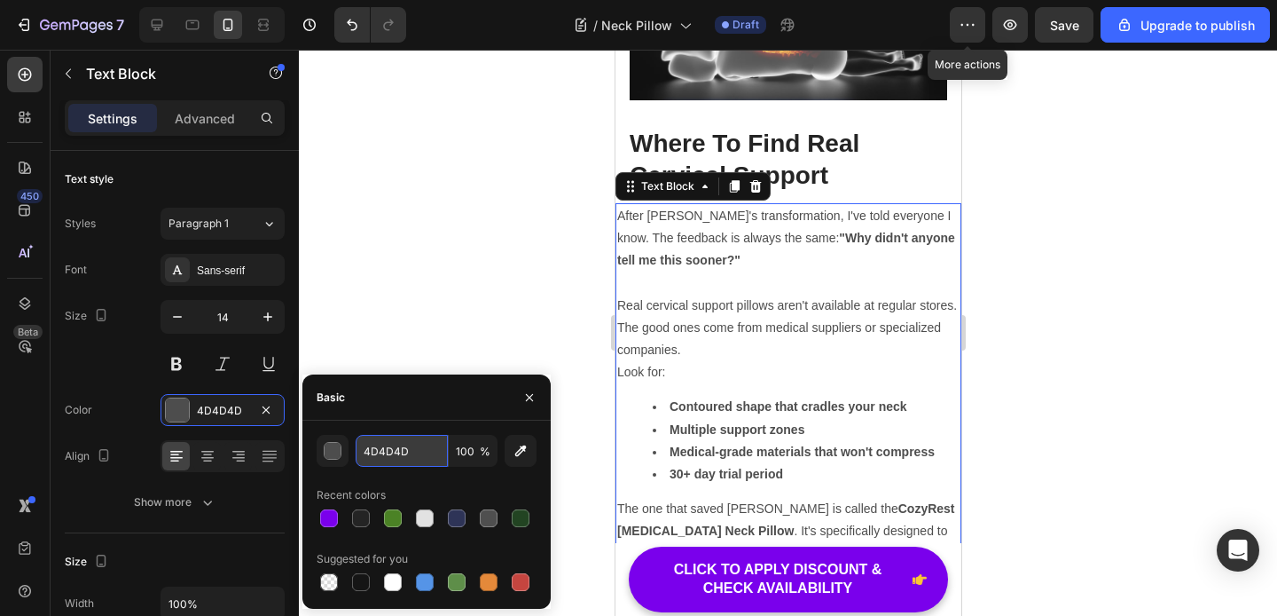
click at [389, 448] on input "4D4D4D" at bounding box center [402, 451] width 92 height 32
paste input "242424"
type input "242424"
click at [748, 399] on strong "Contoured shape that cradles your neck" at bounding box center [788, 406] width 238 height 14
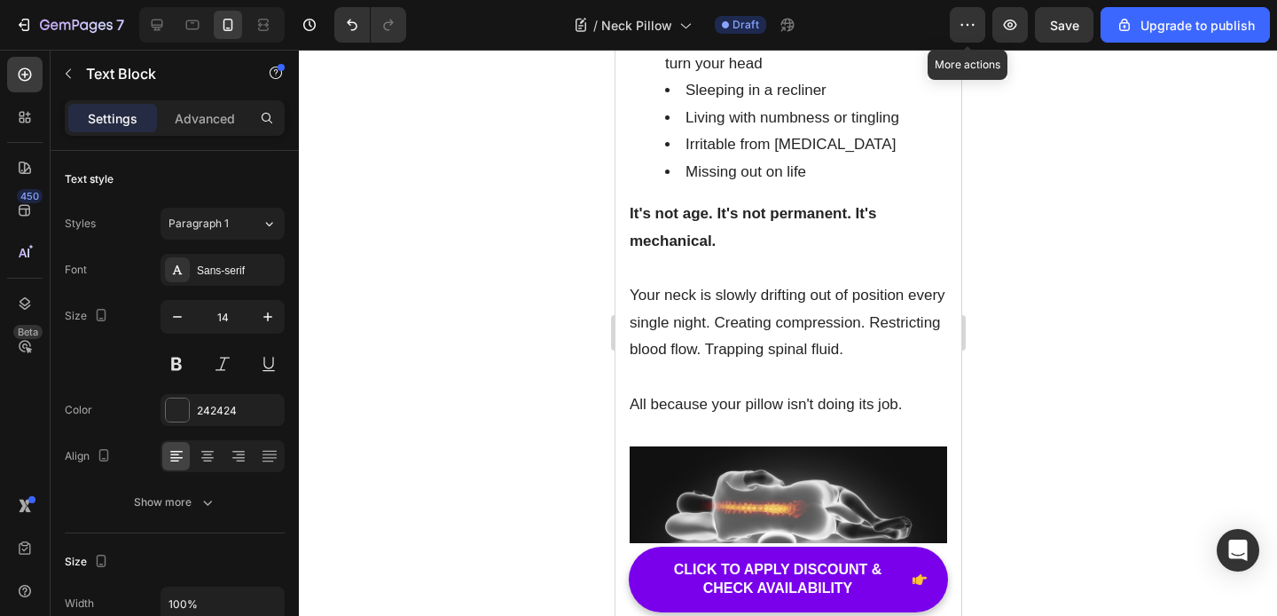
scroll to position [7817, 0]
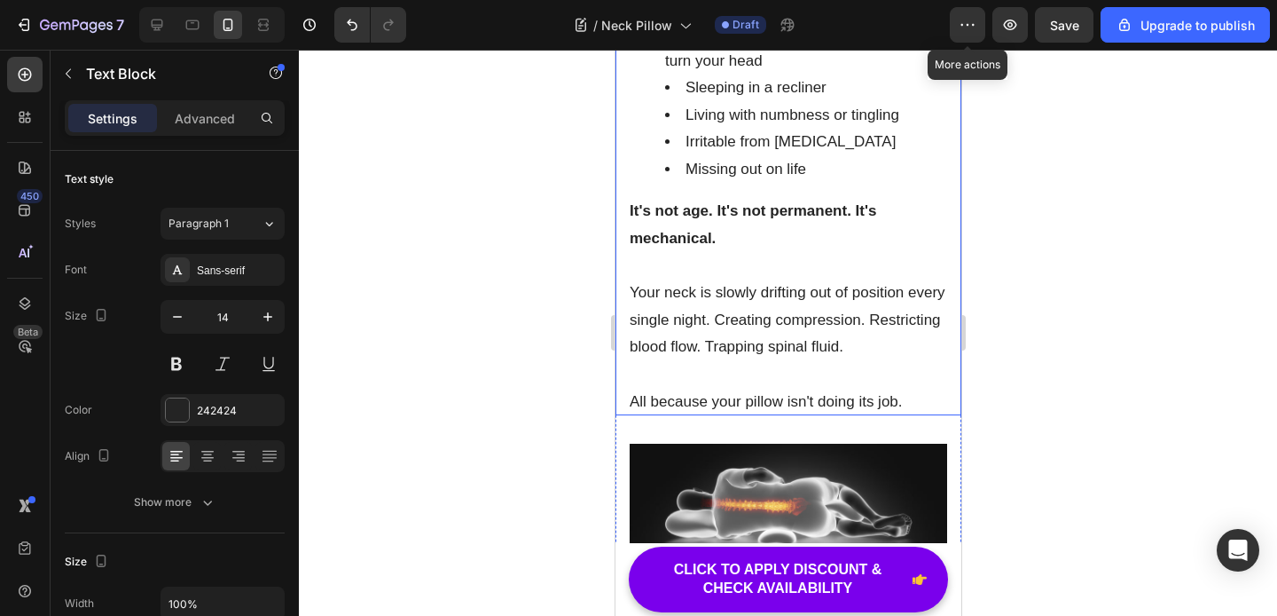
click at [737, 297] on p "Your neck is slowly drifting out of position every single night. Creating compr…" at bounding box center [788, 320] width 318 height 82
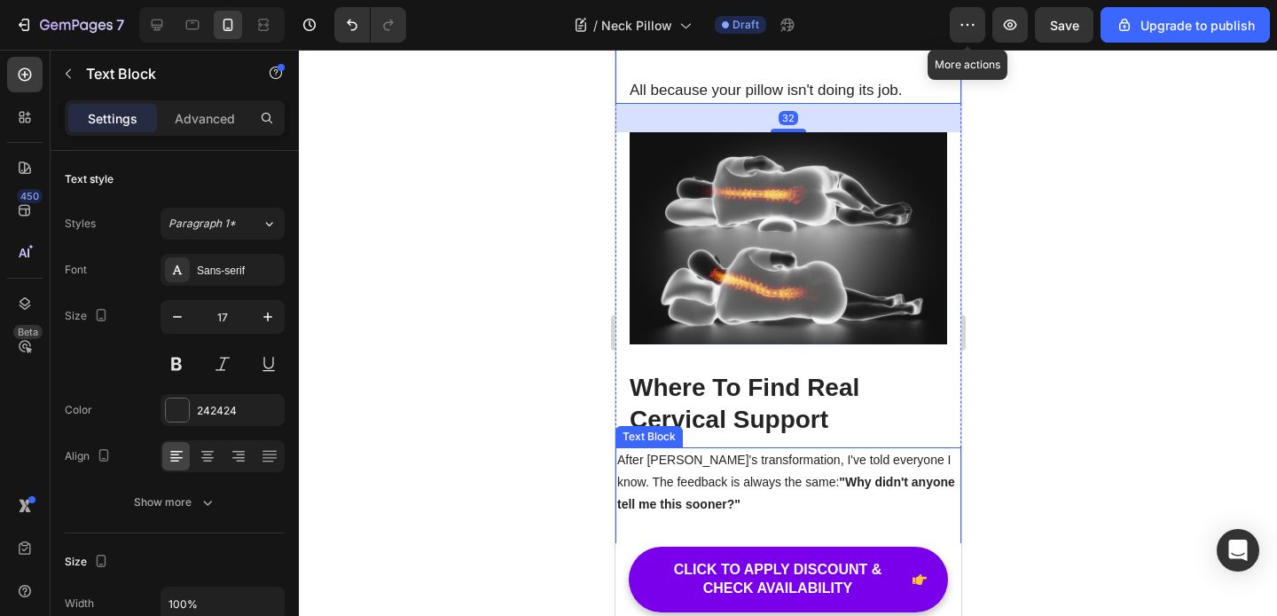
scroll to position [8260, 0]
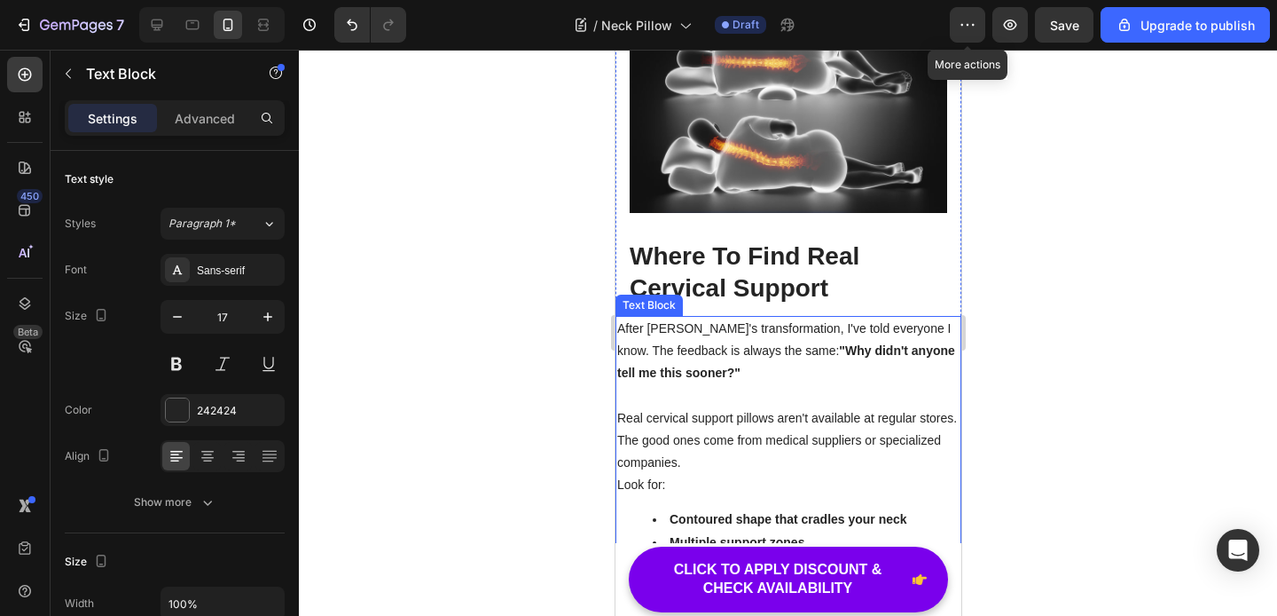
click at [776, 429] on p "Real cervical support pillows aren't available at regular stores. The good ones…" at bounding box center [787, 440] width 342 height 67
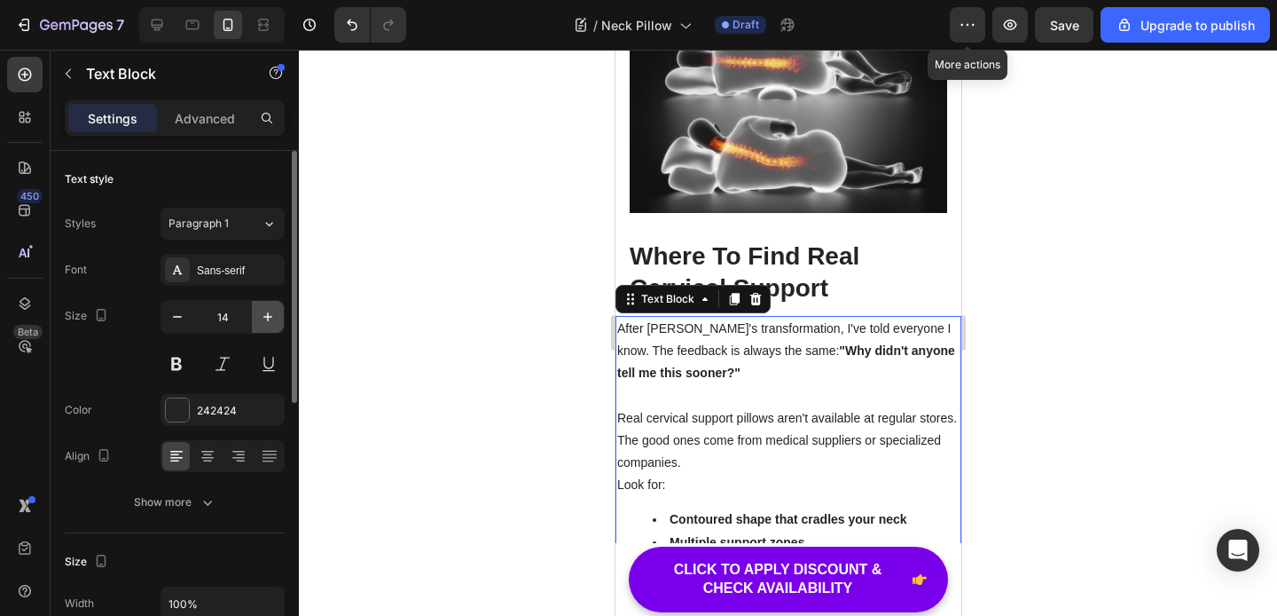
click at [264, 322] on icon "button" at bounding box center [268, 317] width 18 height 18
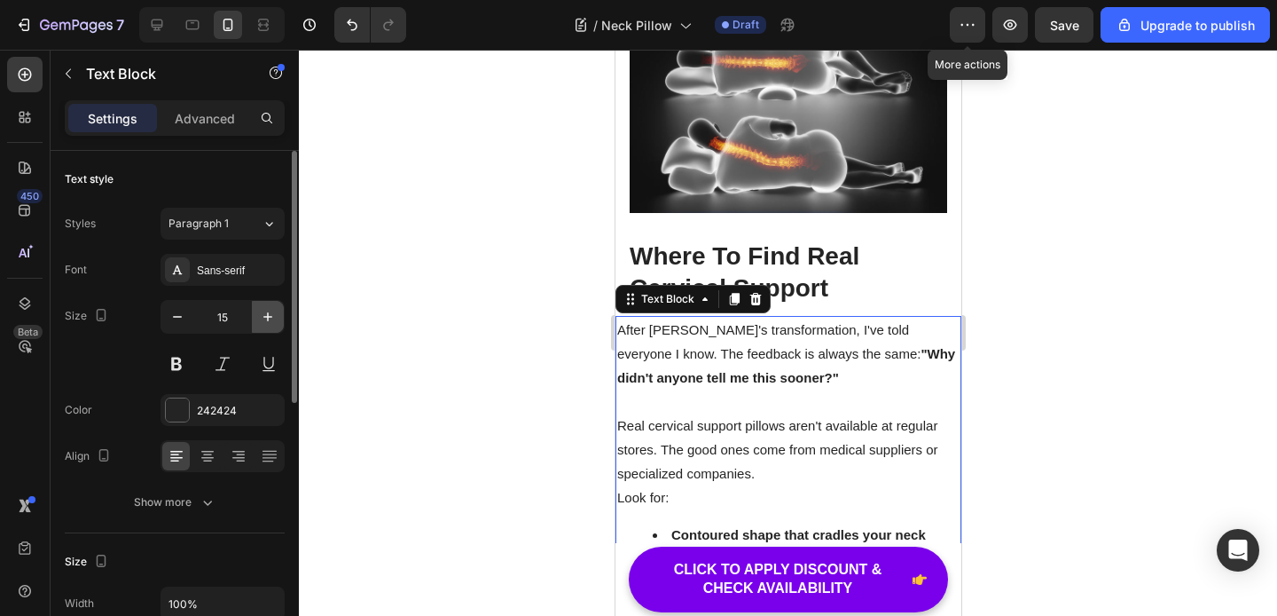
click at [264, 322] on icon "button" at bounding box center [268, 317] width 18 height 18
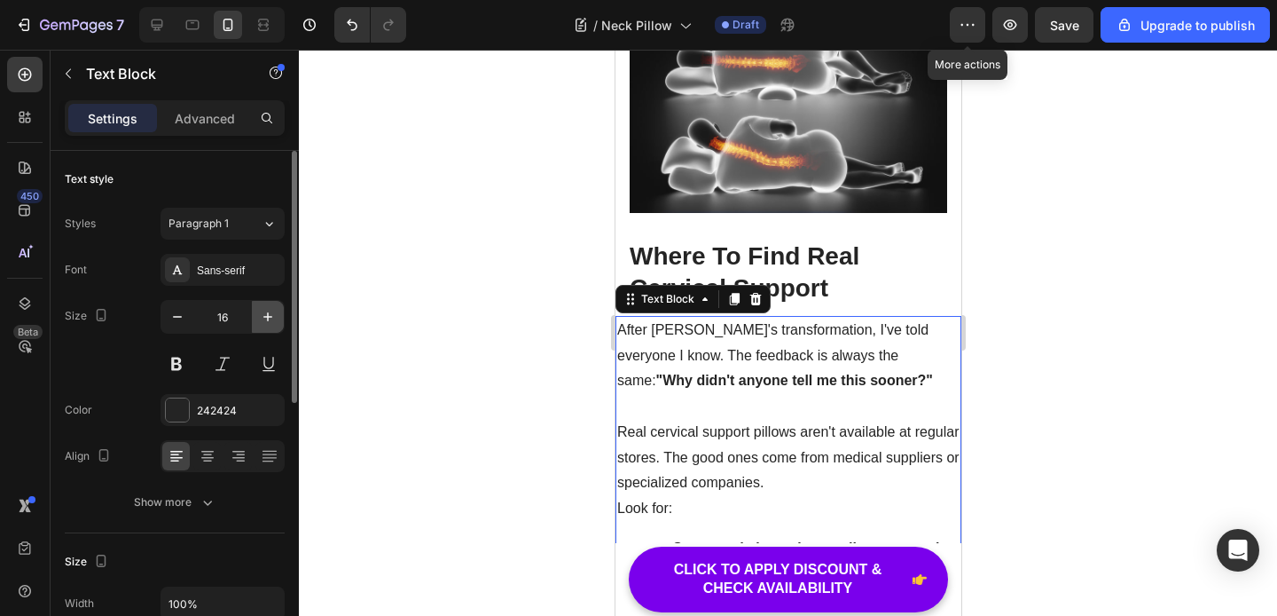
click at [264, 322] on icon "button" at bounding box center [268, 317] width 18 height 18
type input "17"
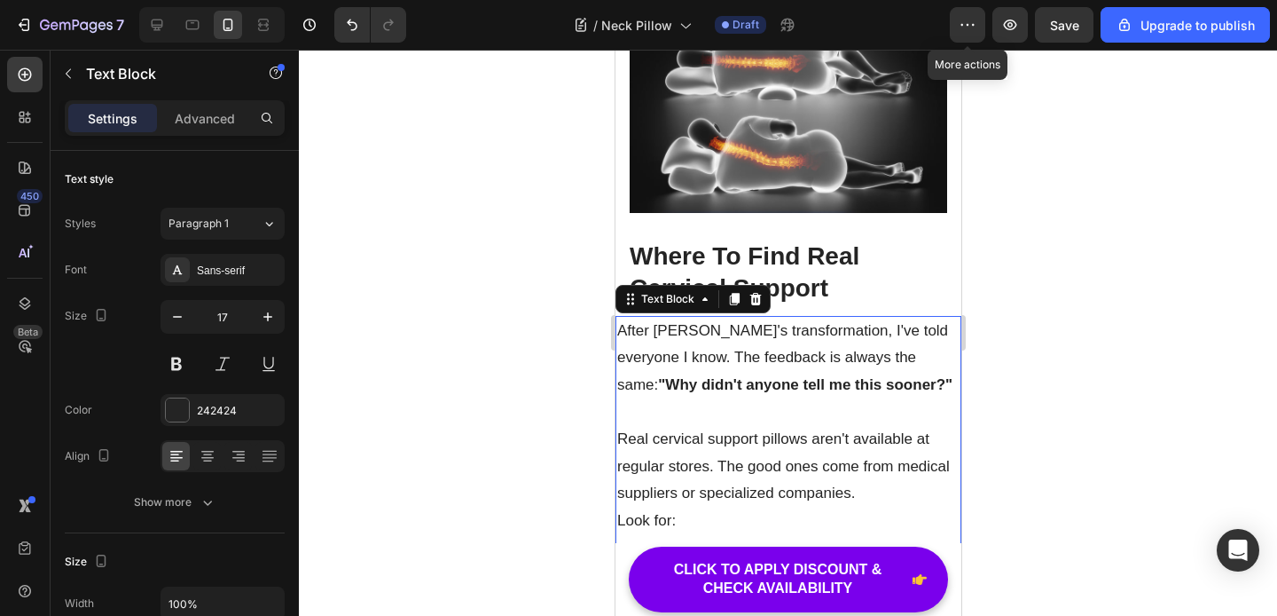
scroll to position [7768, 0]
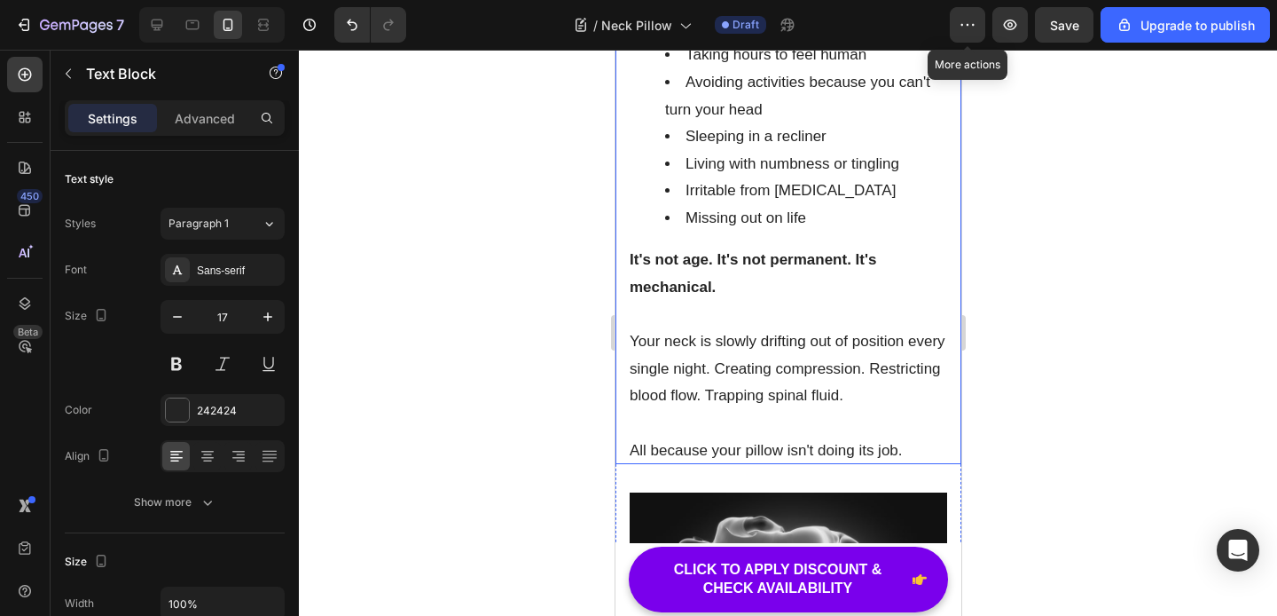
click at [791, 251] on strong "It's not age. It's not permanent. It's mechanical." at bounding box center [752, 273] width 247 height 44
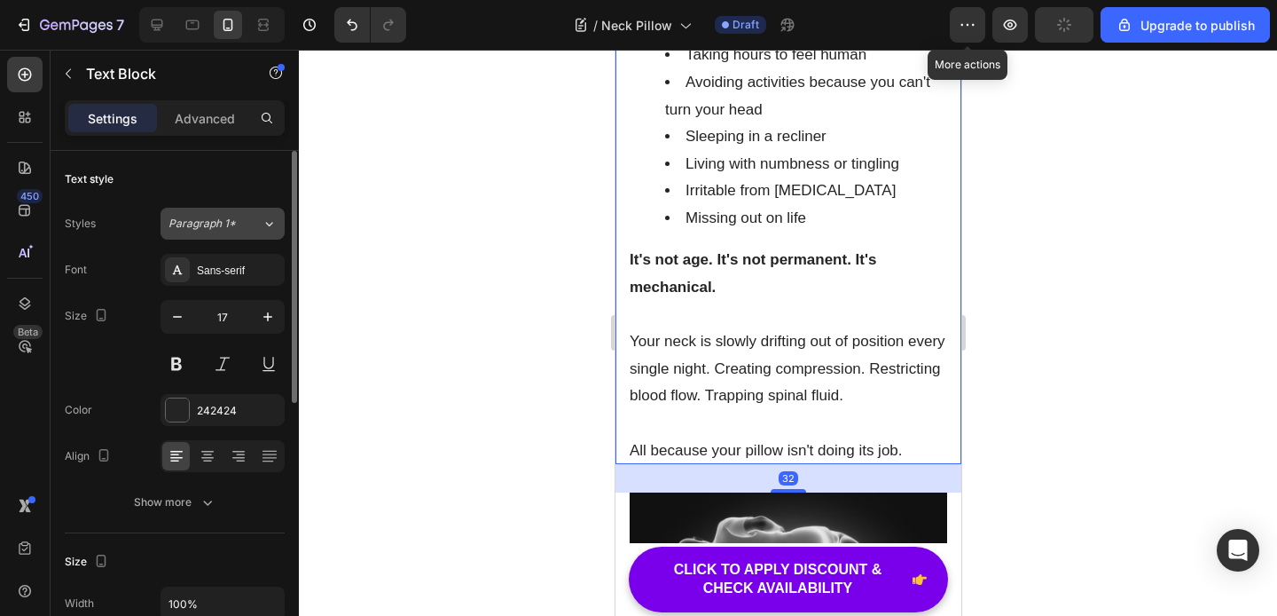
click at [264, 228] on icon at bounding box center [269, 224] width 15 height 18
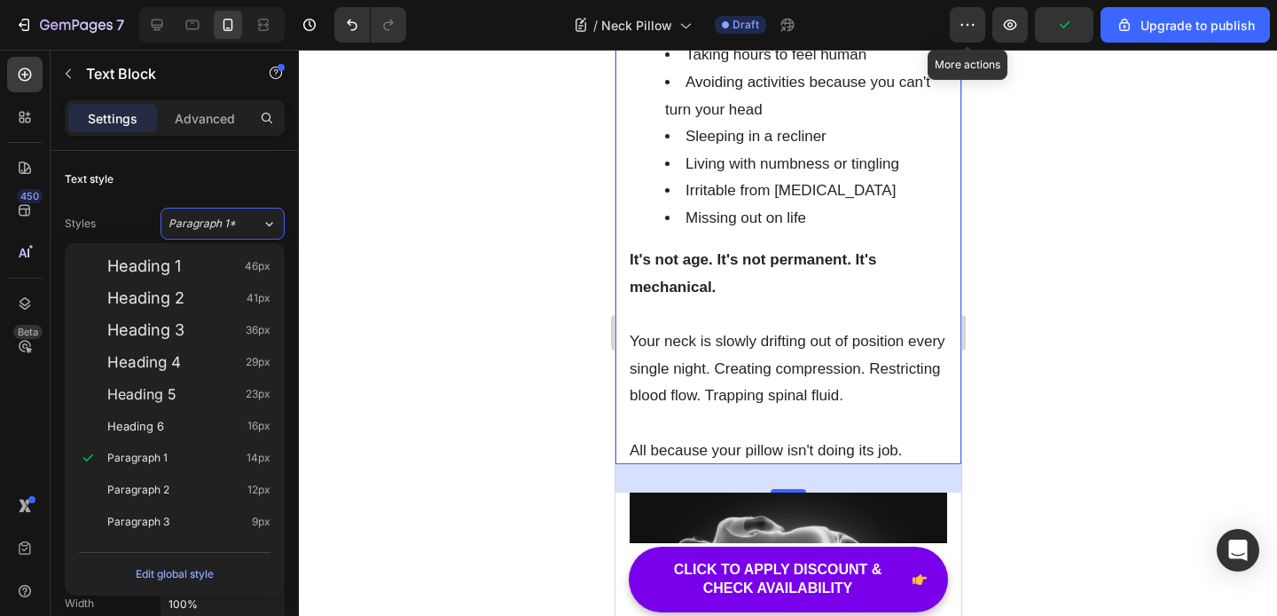
click at [832, 302] on p at bounding box center [788, 315] width 318 height 27
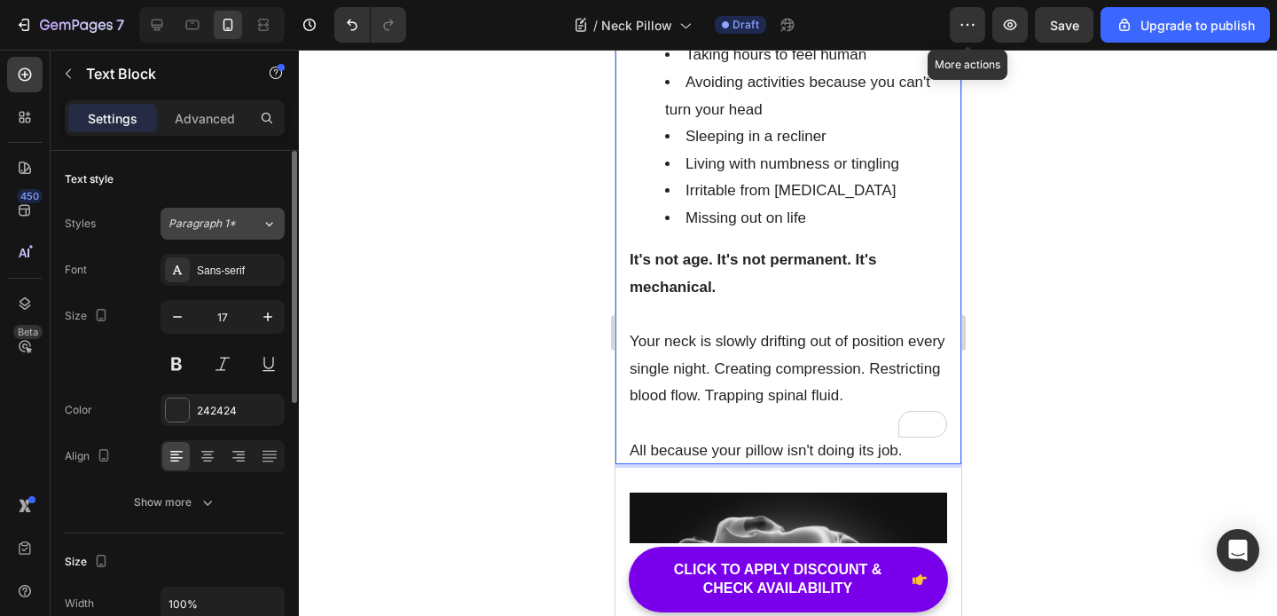
click at [262, 237] on button "Paragraph 1*" at bounding box center [223, 224] width 124 height 32
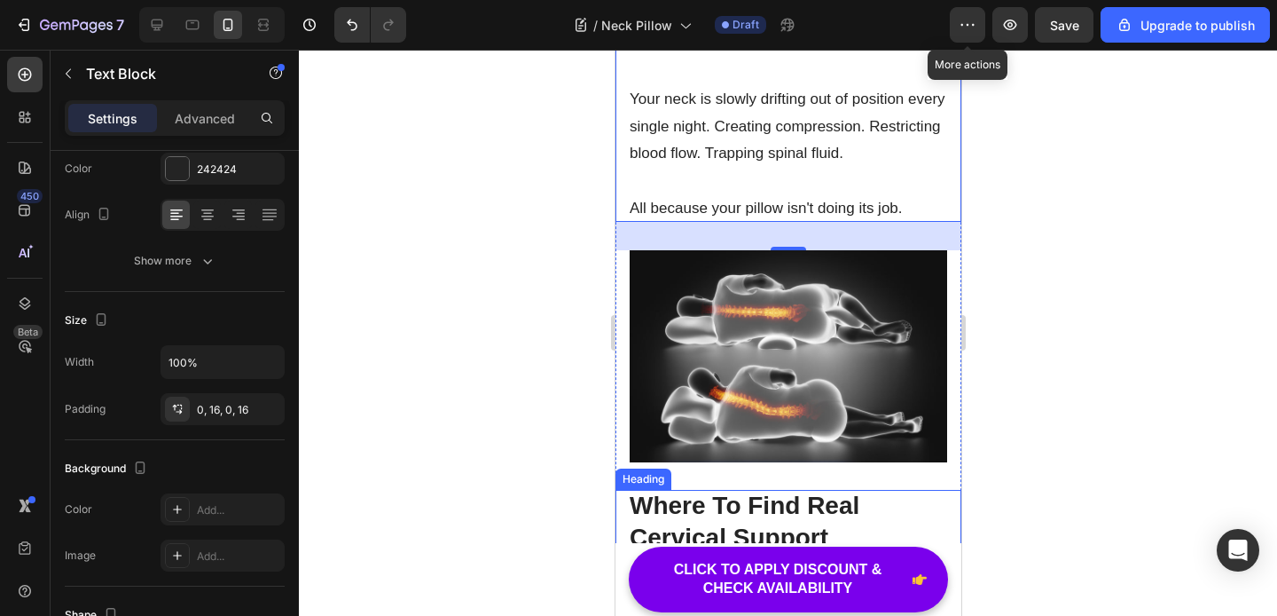
scroll to position [1, 0]
click at [772, 567] on p "After [PERSON_NAME]'s transformation, I've told everyone I know. The feedback i…" at bounding box center [787, 608] width 342 height 82
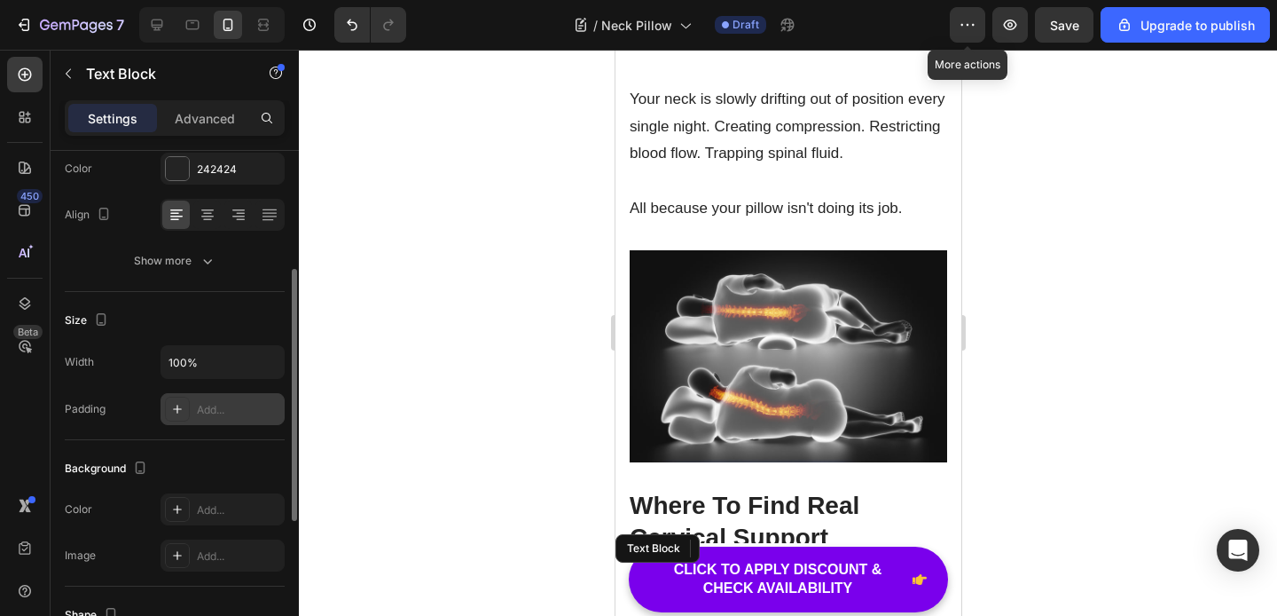
scroll to position [8230, 0]
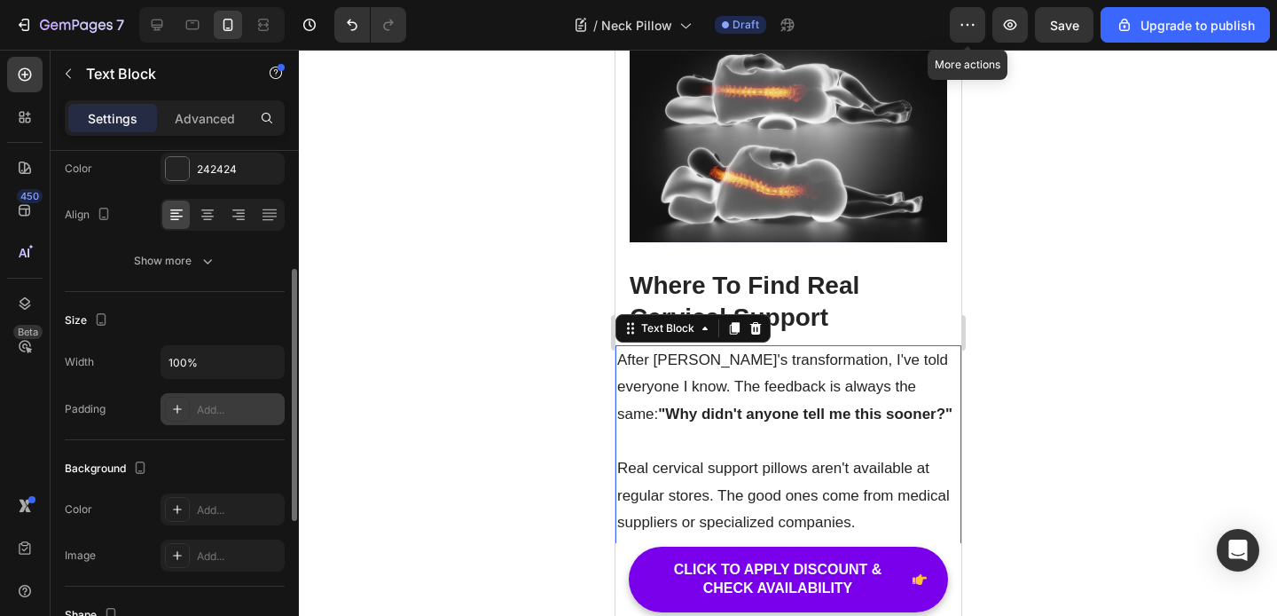
click at [181, 410] on icon at bounding box center [177, 409] width 14 height 14
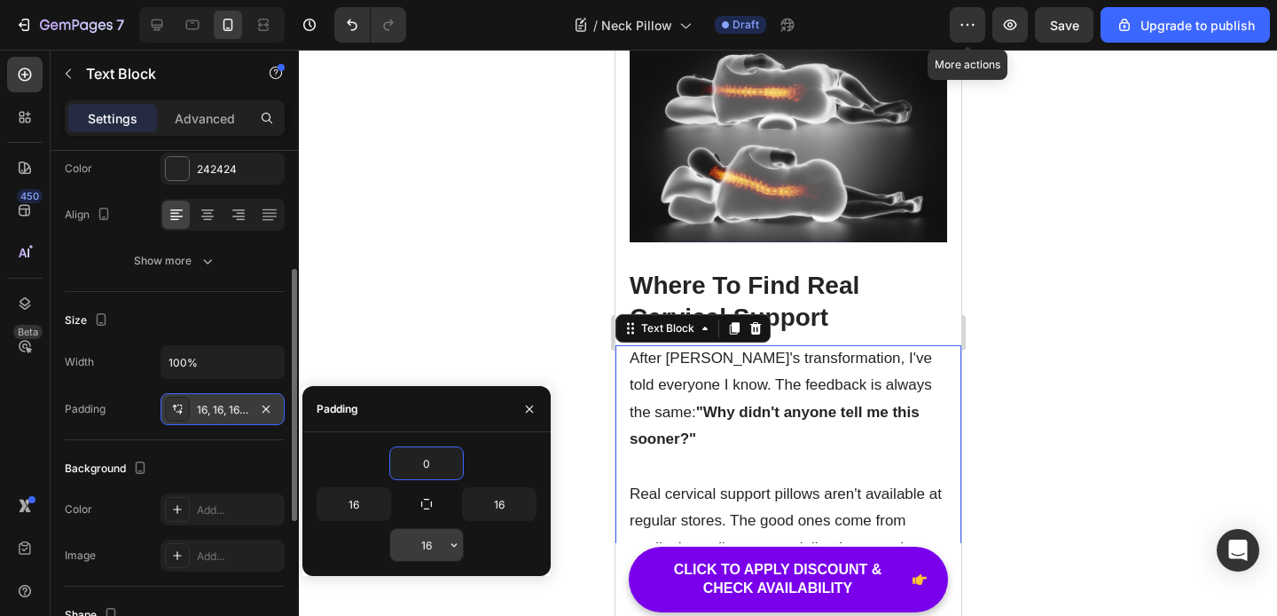
type input "0"
click at [436, 538] on input "16" at bounding box center [426, 545] width 73 height 32
type input "0"
click at [535, 409] on icon "button" at bounding box center [529, 409] width 14 height 14
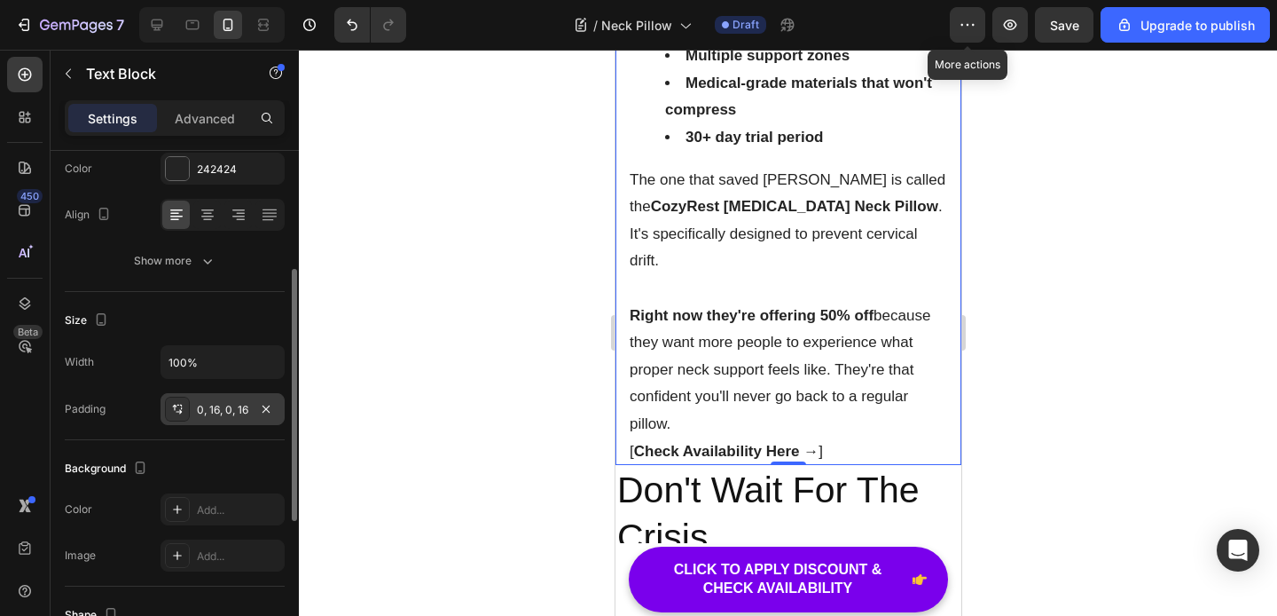
scroll to position [8847, 0]
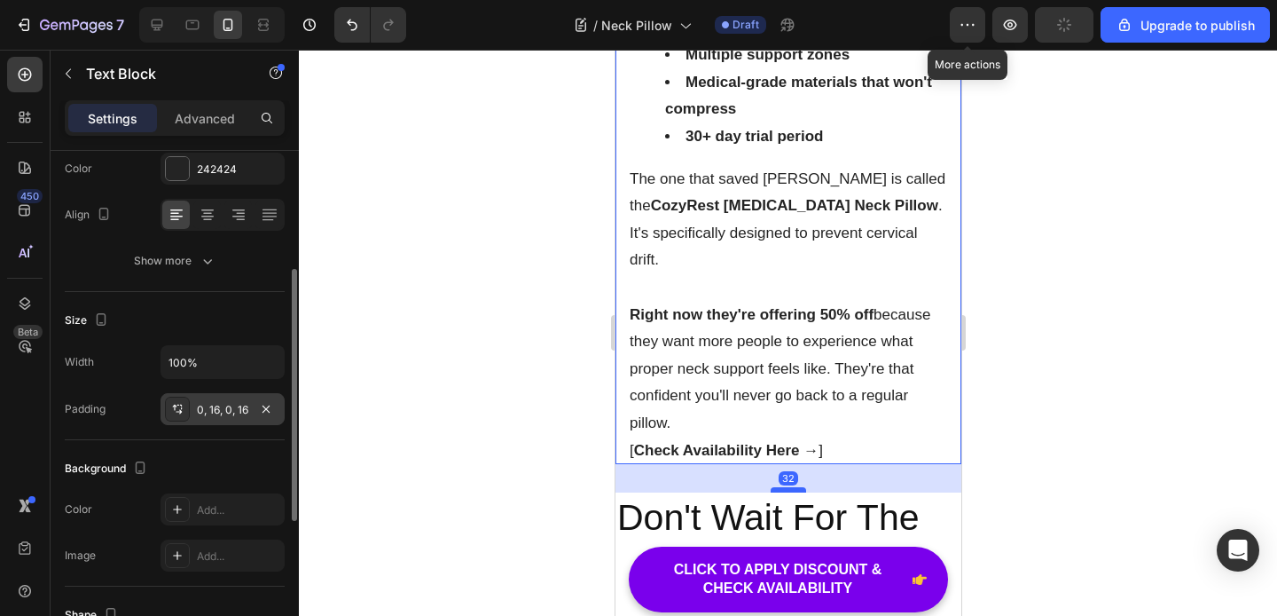
drag, startPoint x: 785, startPoint y: 381, endPoint x: 796, endPoint y: 409, distance: 30.3
click at [796, 487] on div at bounding box center [787, 489] width 35 height 5
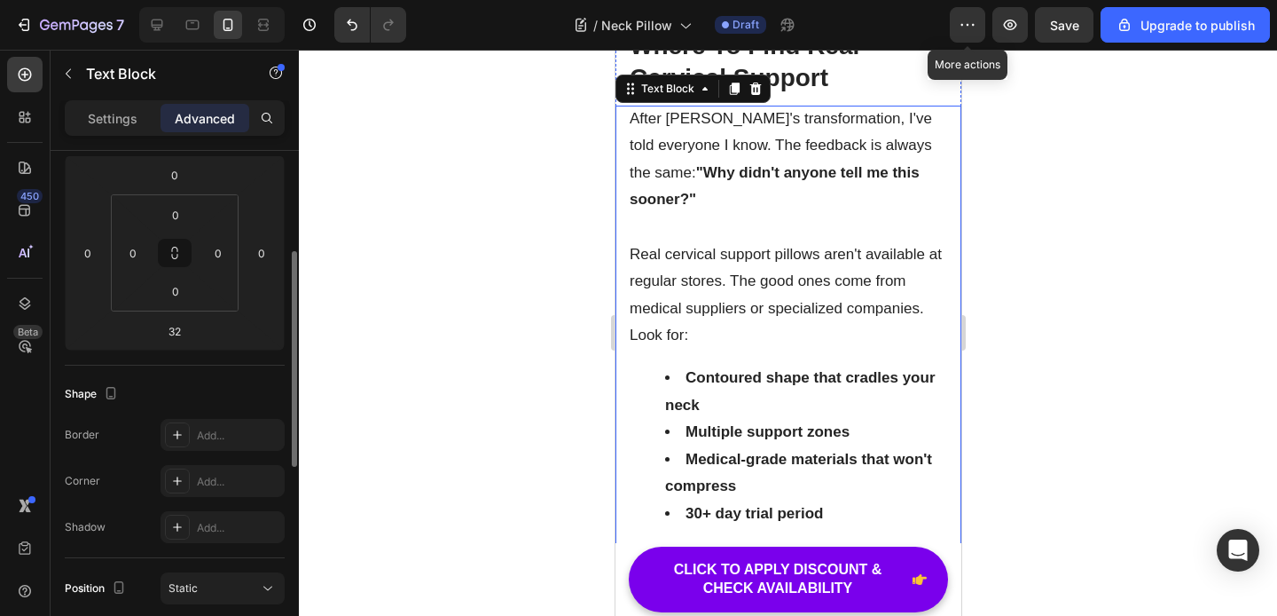
scroll to position [8365, 0]
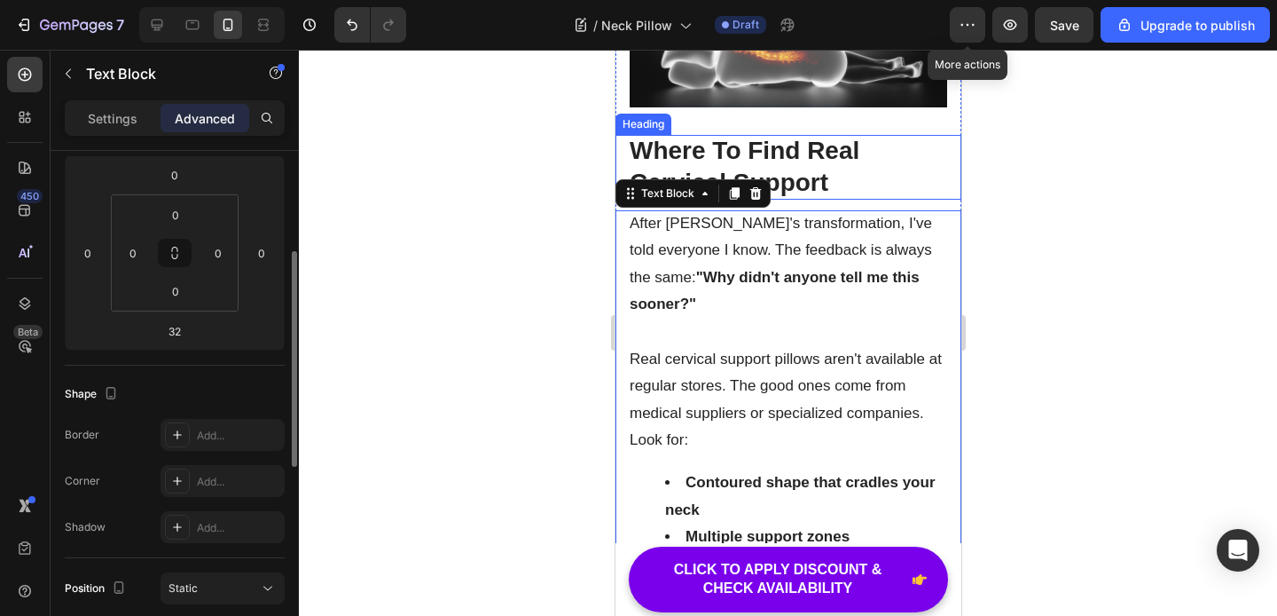
click at [789, 135] on p "Where To Find Real Cervical Support" at bounding box center [788, 167] width 318 height 65
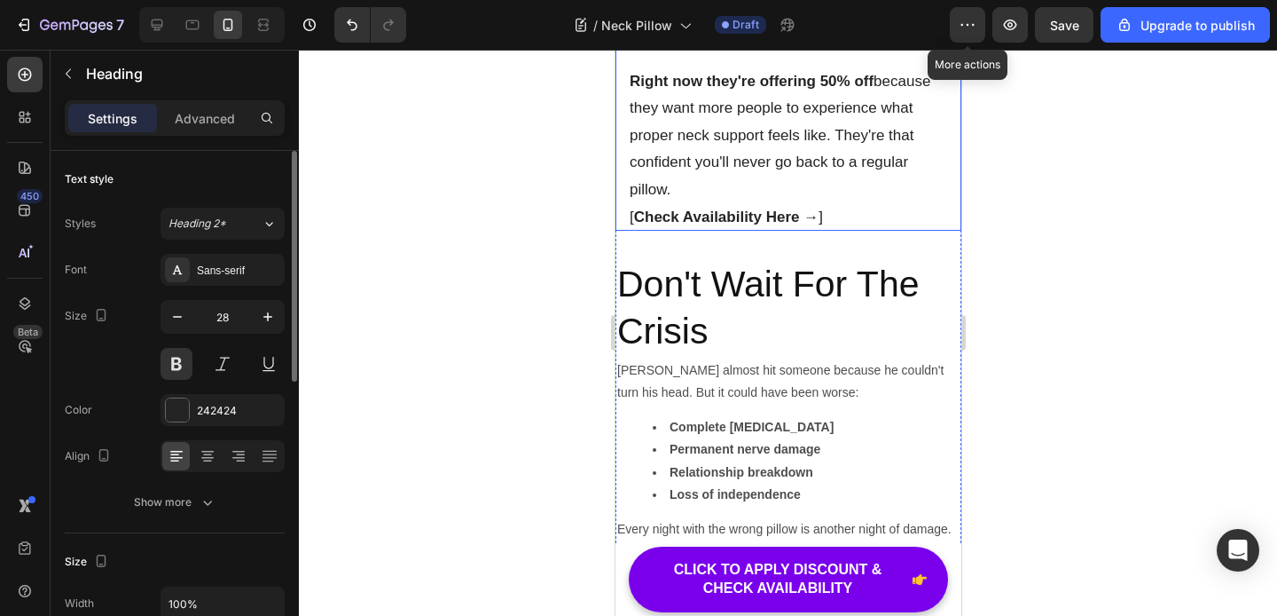
scroll to position [9094, 0]
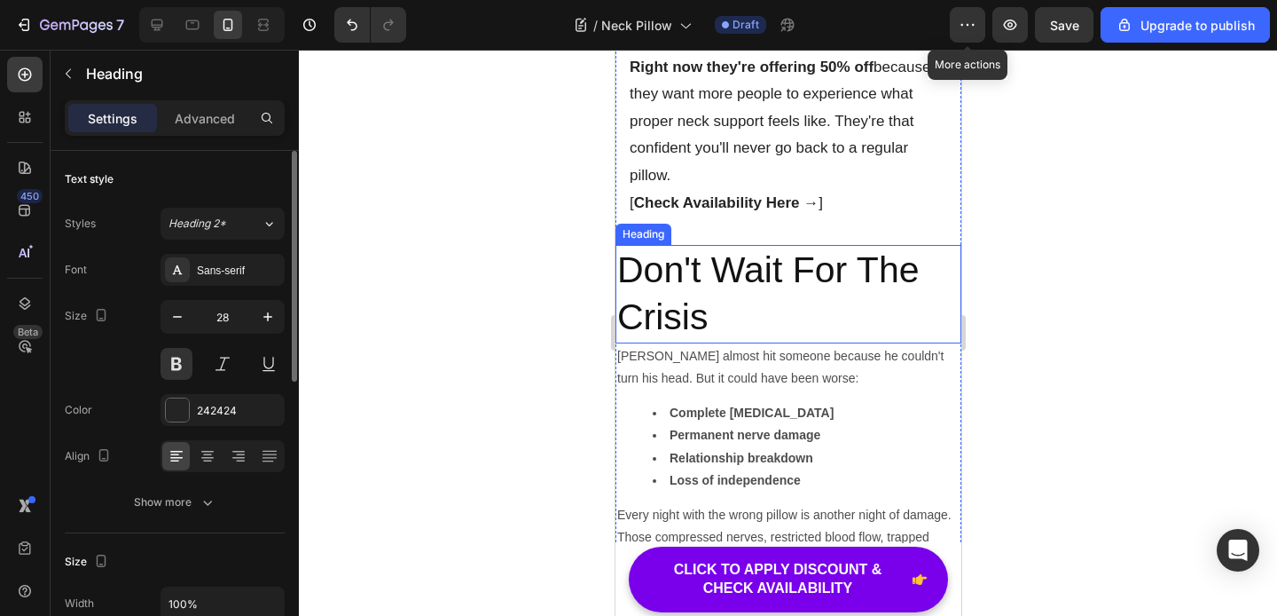
click at [755, 245] on h2 "Don't Wait For The Crisis" at bounding box center [788, 294] width 346 height 98
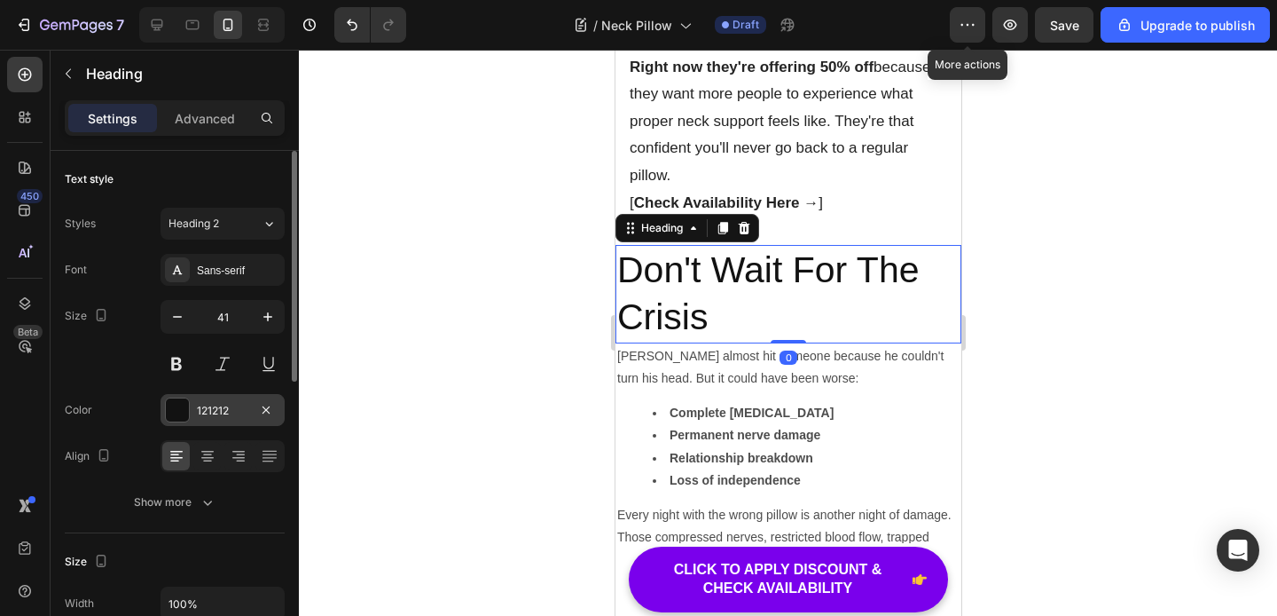
click at [208, 414] on div "121212" at bounding box center [222, 411] width 51 height 16
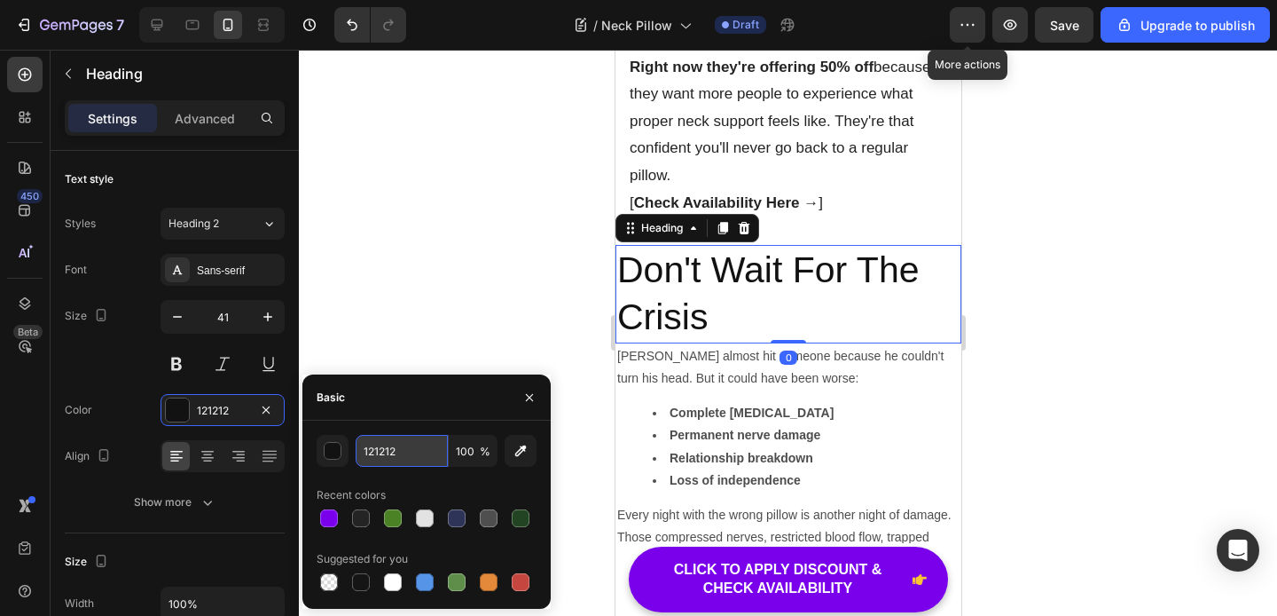
click at [389, 462] on input "121212" at bounding box center [402, 451] width 92 height 32
paste input "242424"
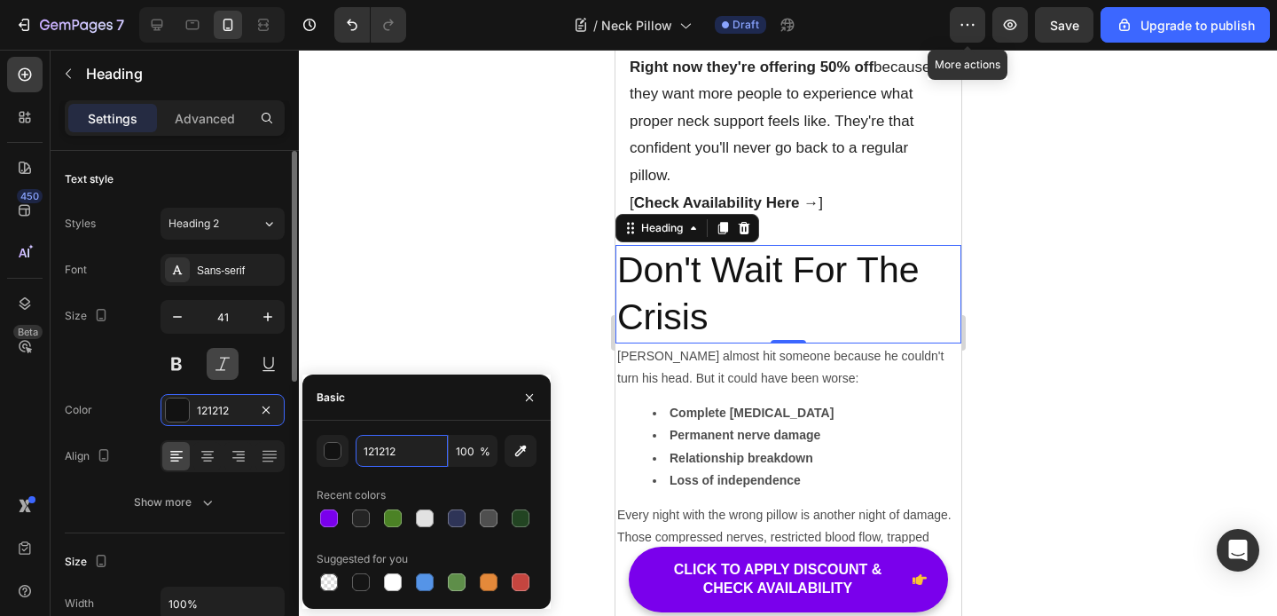
type input "242424"
click at [95, 394] on div "Color 121212" at bounding box center [175, 410] width 220 height 32
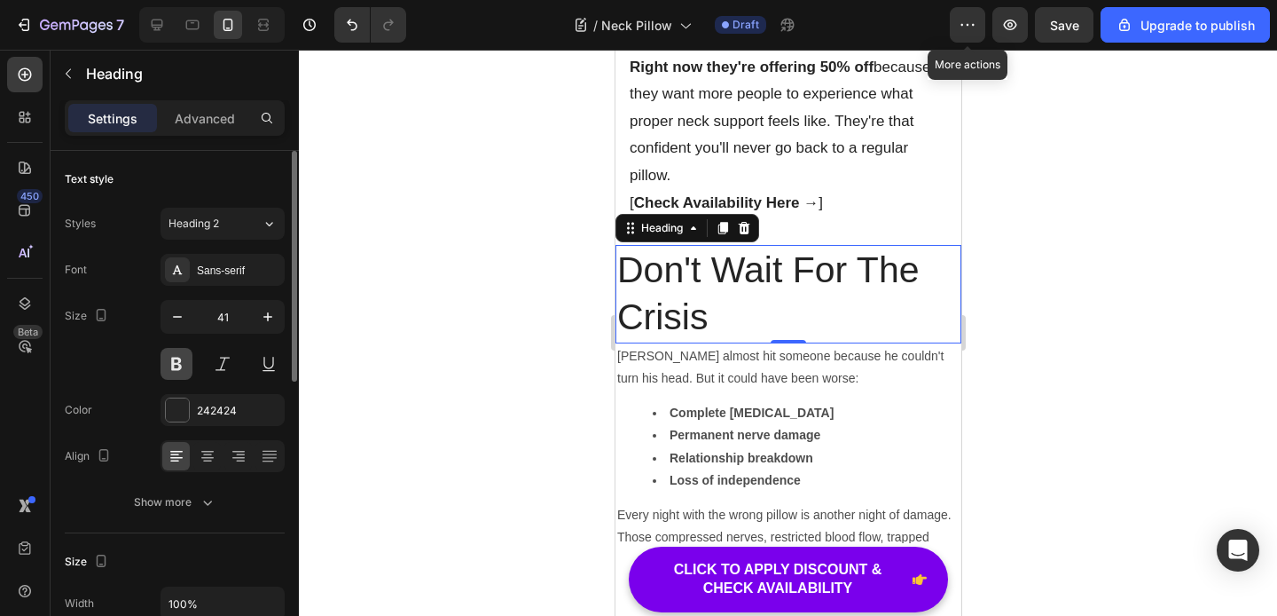
click at [177, 369] on button at bounding box center [177, 364] width 32 height 32
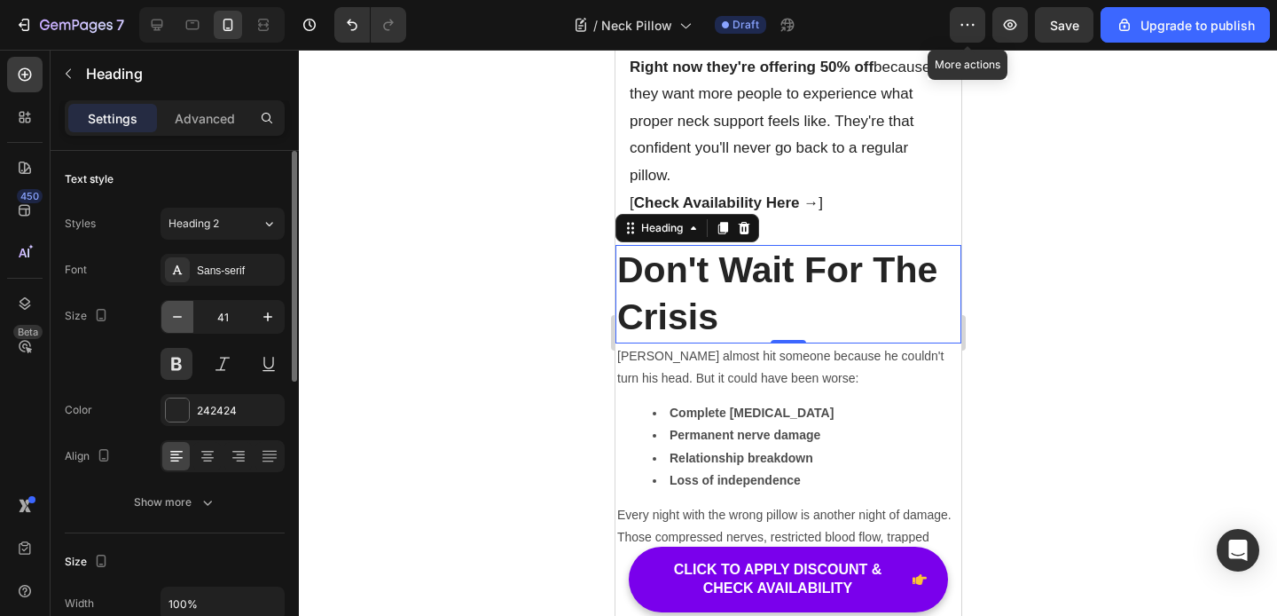
click at [177, 319] on icon "button" at bounding box center [178, 317] width 18 height 18
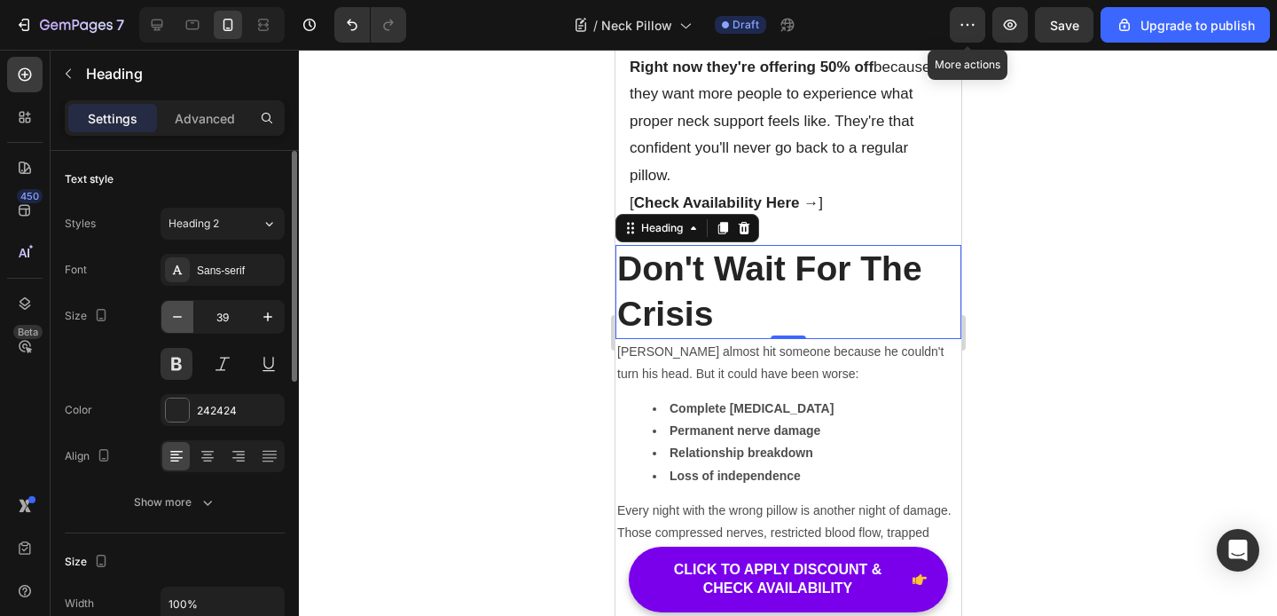
click at [177, 319] on icon "button" at bounding box center [178, 317] width 18 height 18
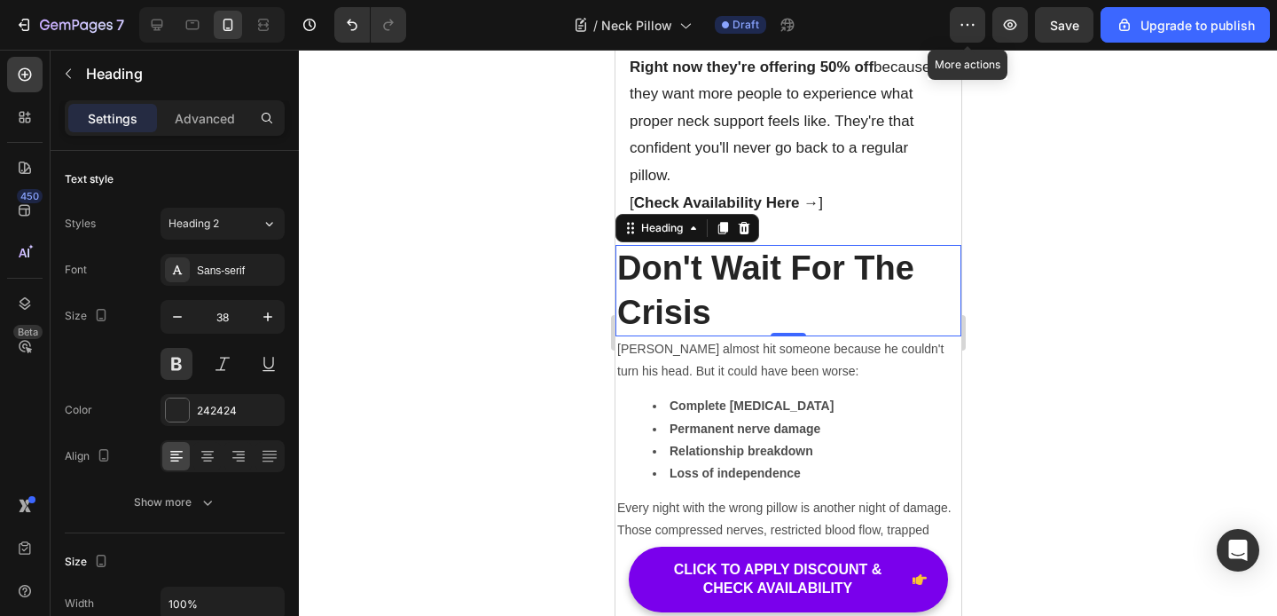
type input "37"
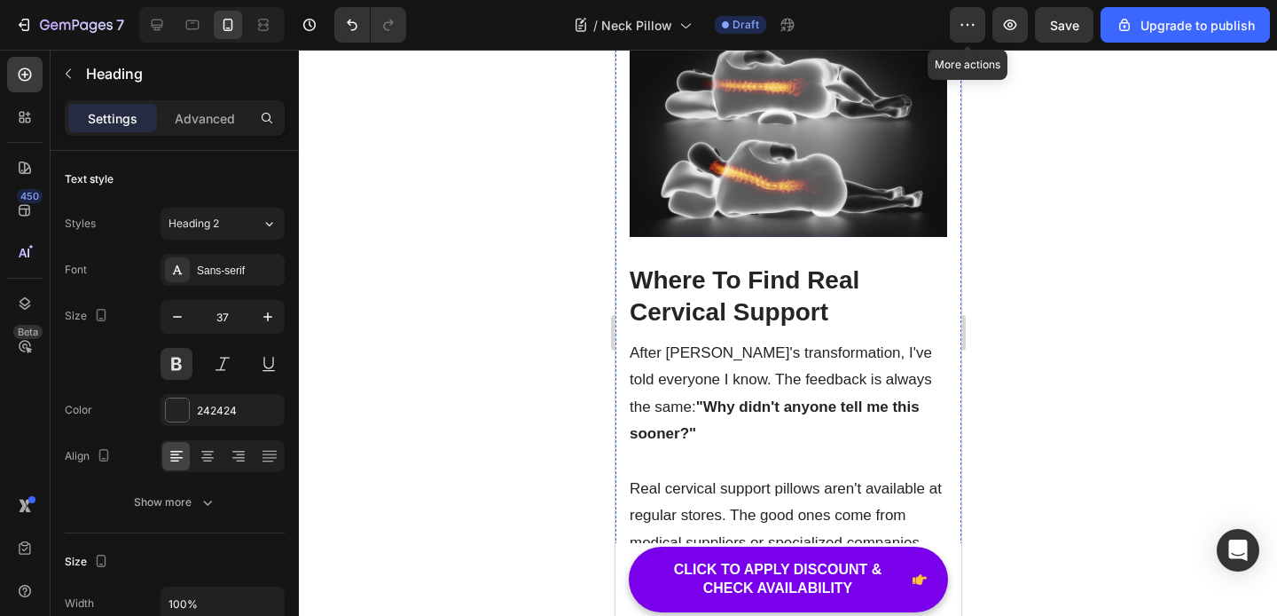
scroll to position [8250, 0]
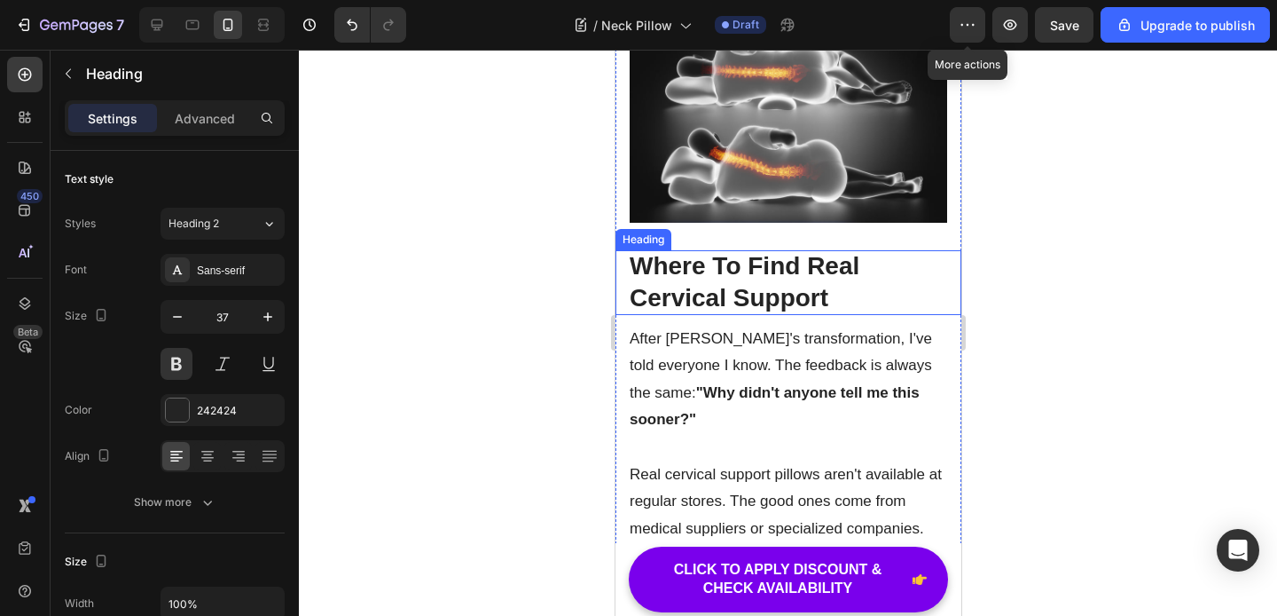
click at [753, 254] on p "Where To Find Real Cervical Support" at bounding box center [788, 282] width 318 height 65
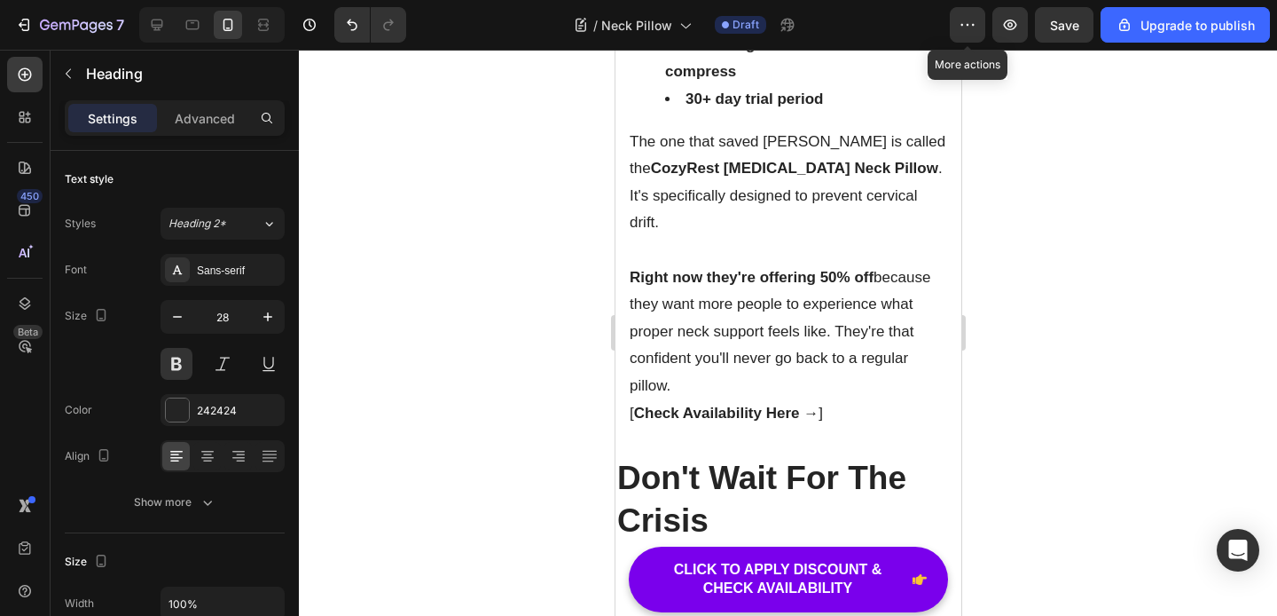
scroll to position [8901, 0]
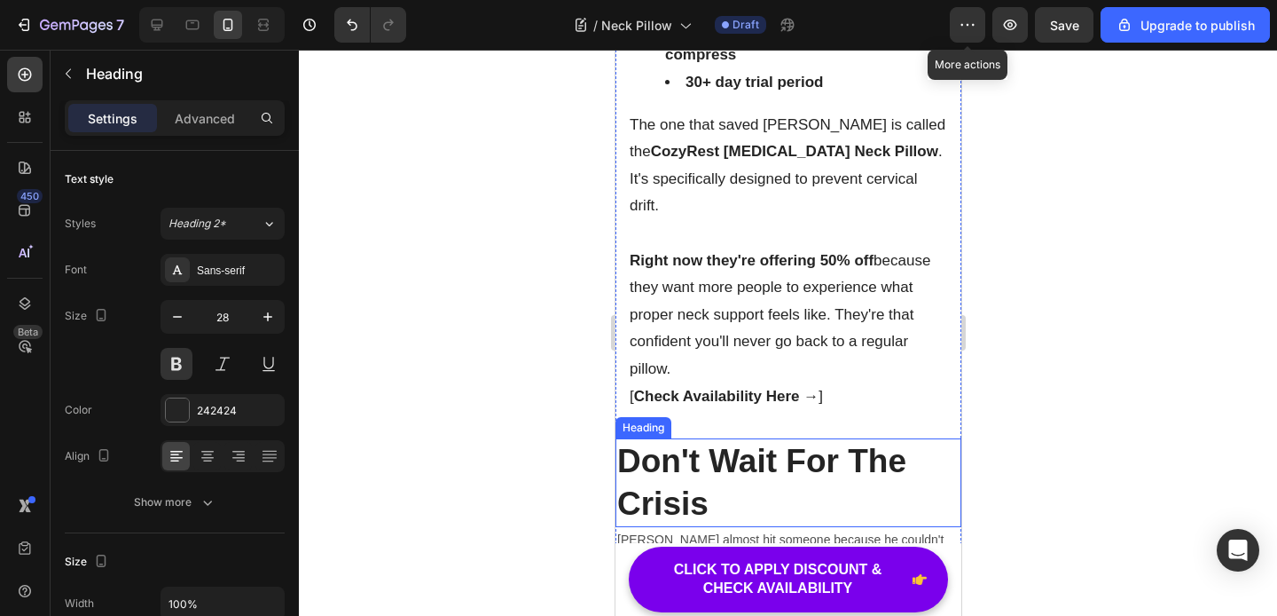
click at [721, 438] on h2 "Don't Wait For The Crisis" at bounding box center [788, 482] width 346 height 89
click at [176, 316] on icon "button" at bounding box center [177, 317] width 9 height 2
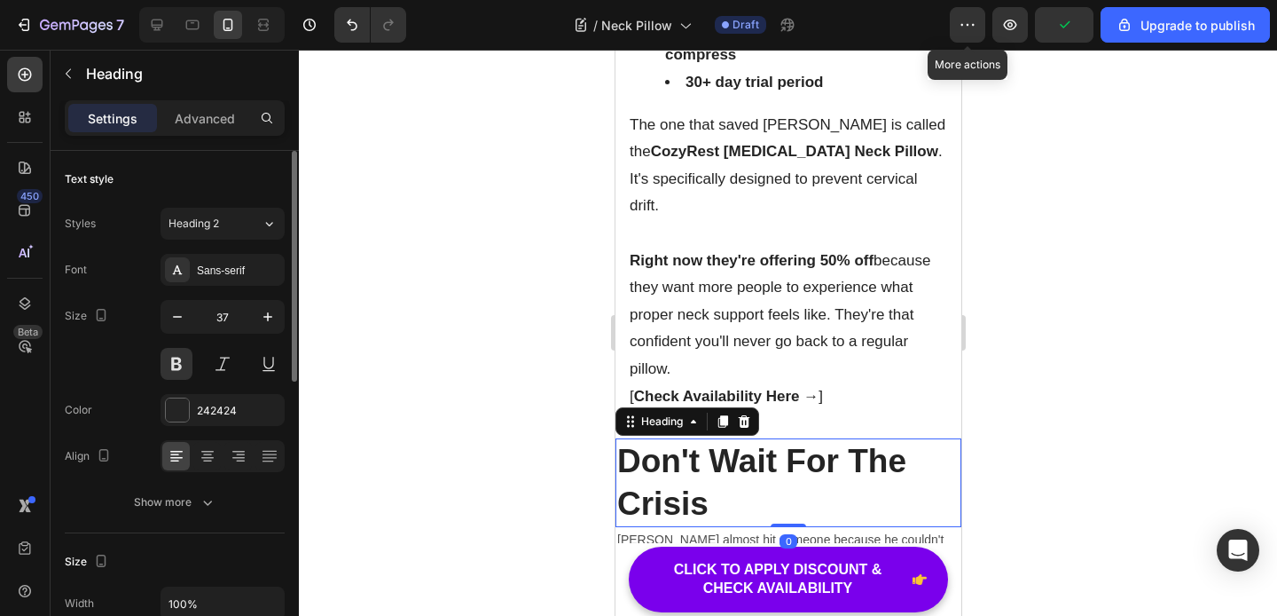
type input "36"
click at [224, 321] on input "36" at bounding box center [222, 317] width 59 height 32
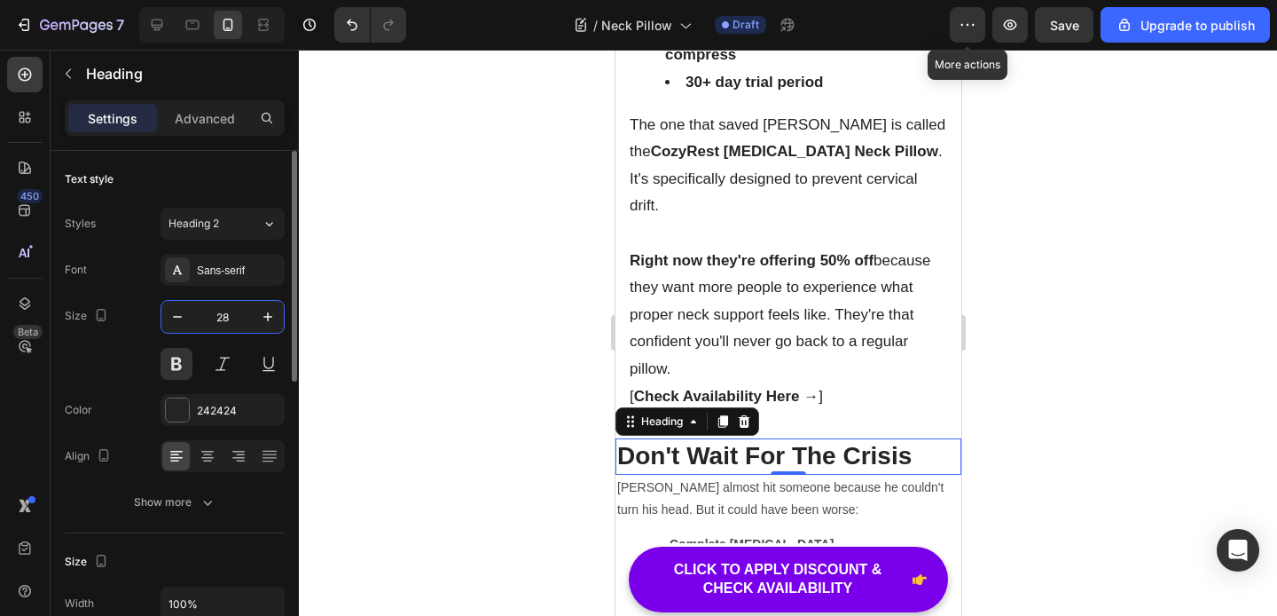
type input "28"
click at [118, 364] on div "Size 28" at bounding box center [175, 340] width 220 height 80
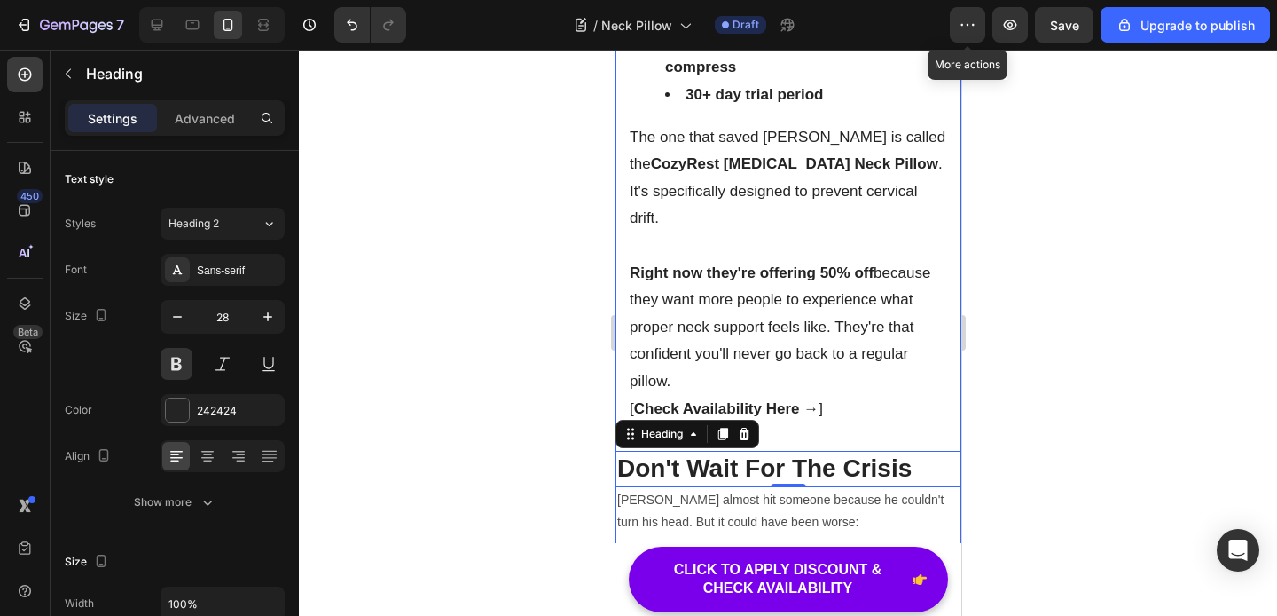
scroll to position [8888, 0]
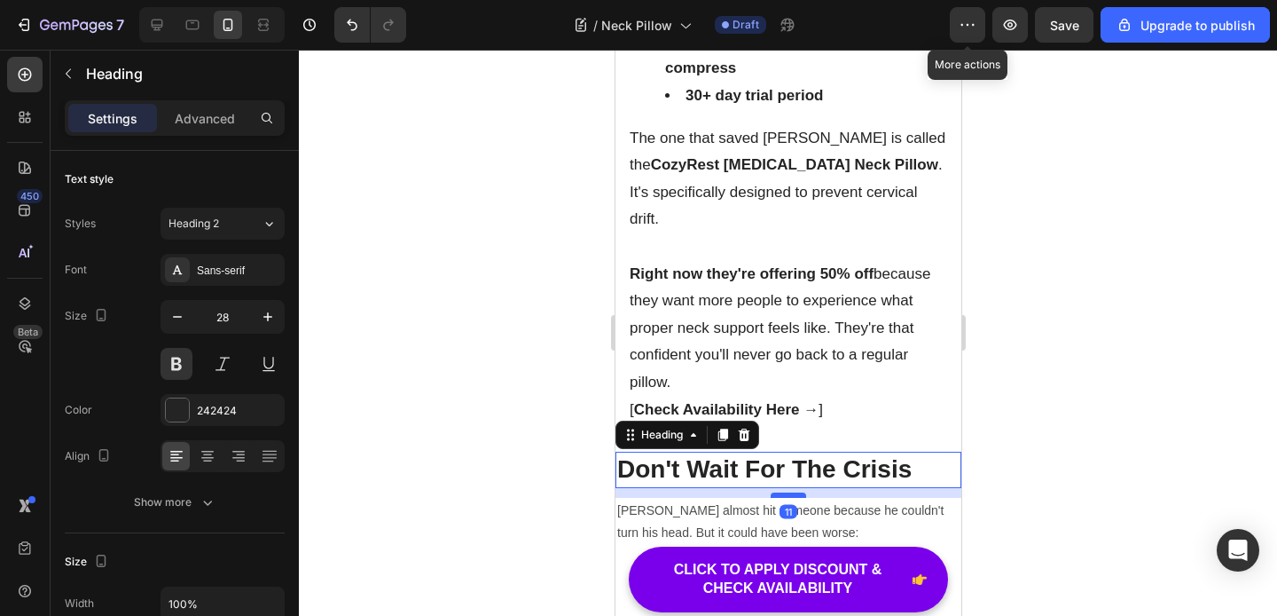
drag, startPoint x: 790, startPoint y: 402, endPoint x: 791, endPoint y: 412, distance: 9.8
click at [791, 492] on div at bounding box center [787, 494] width 35 height 5
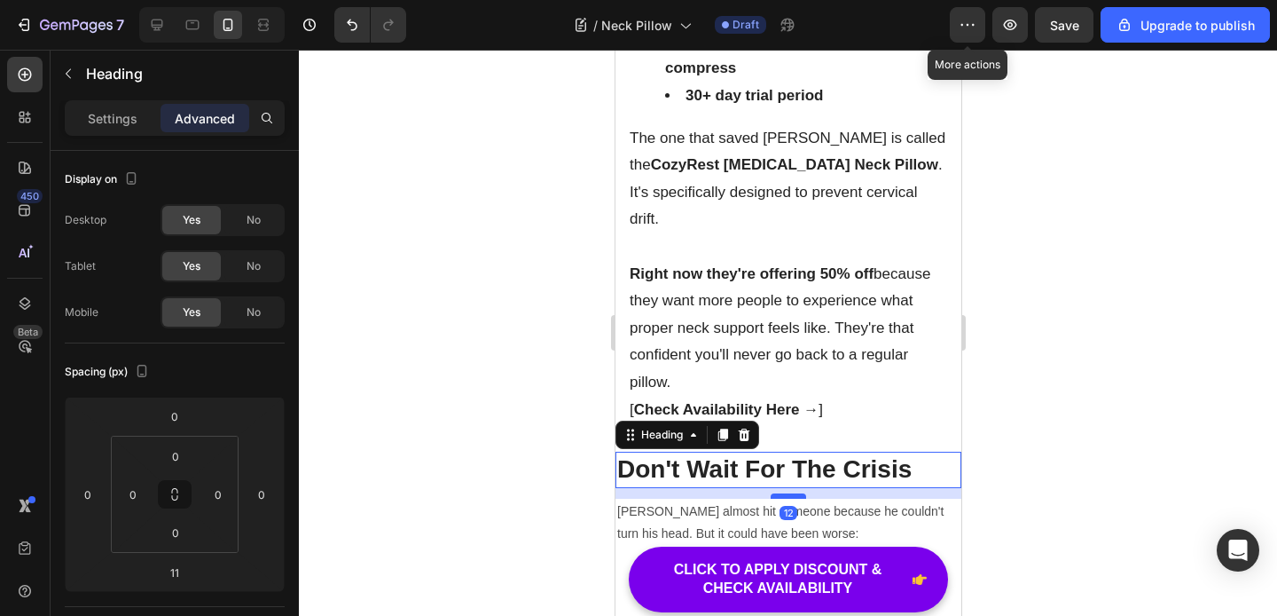
click at [791, 493] on div at bounding box center [787, 495] width 35 height 5
type input "12"
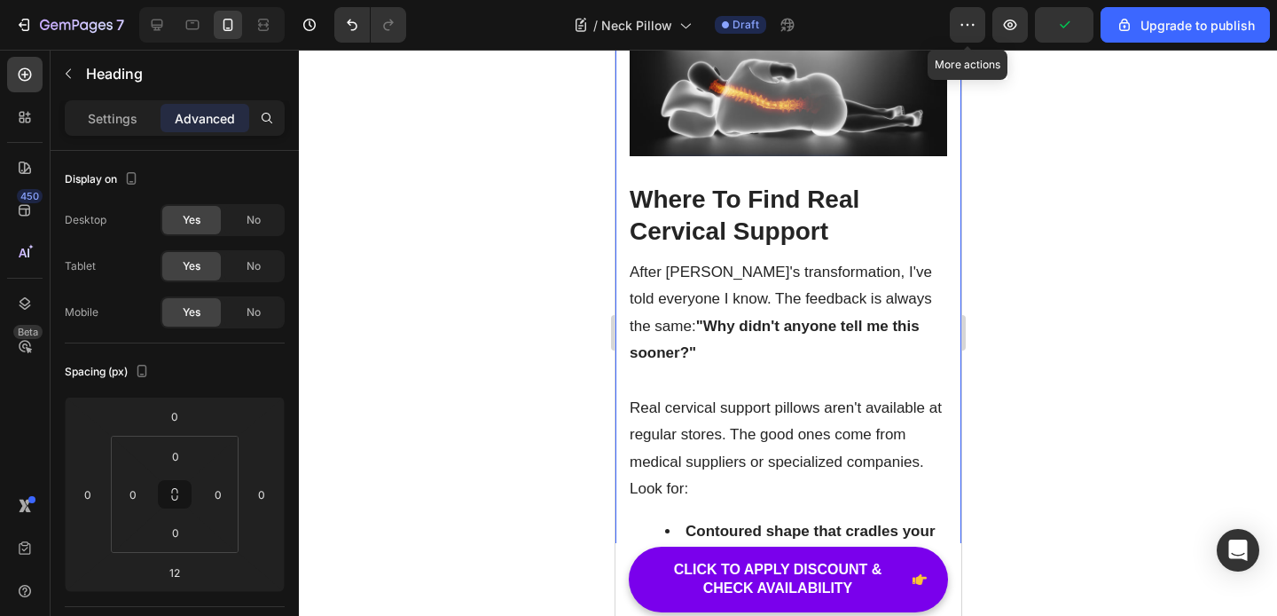
scroll to position [8153, 0]
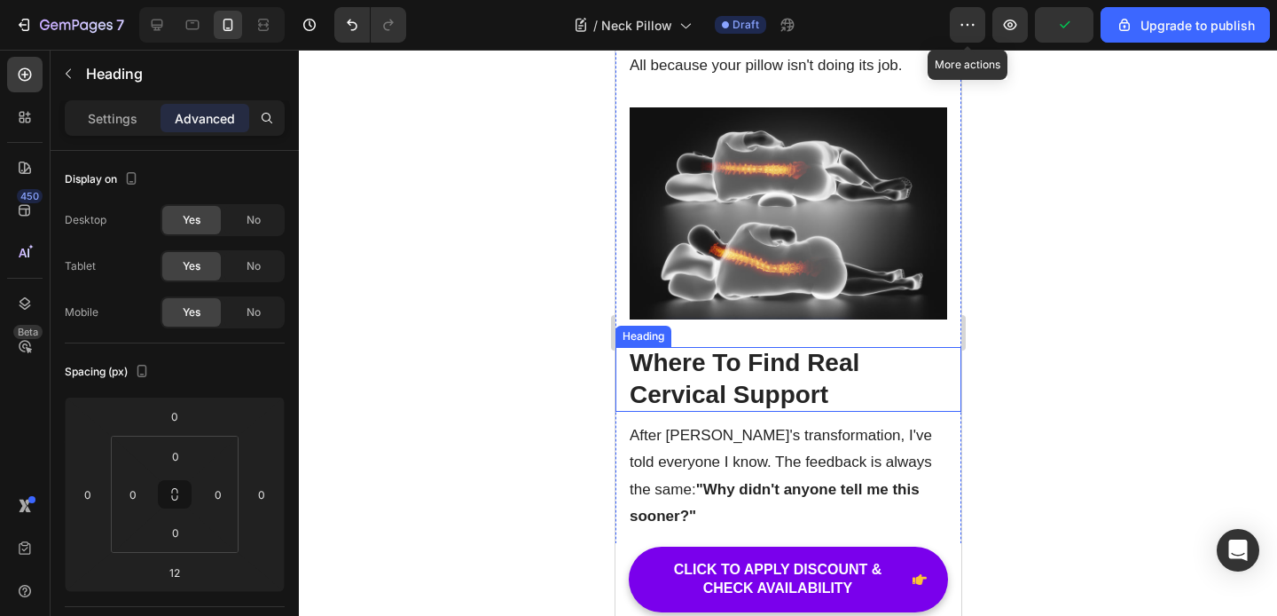
click at [751, 355] on p "Where To Find Real Cervical Support" at bounding box center [788, 379] width 318 height 65
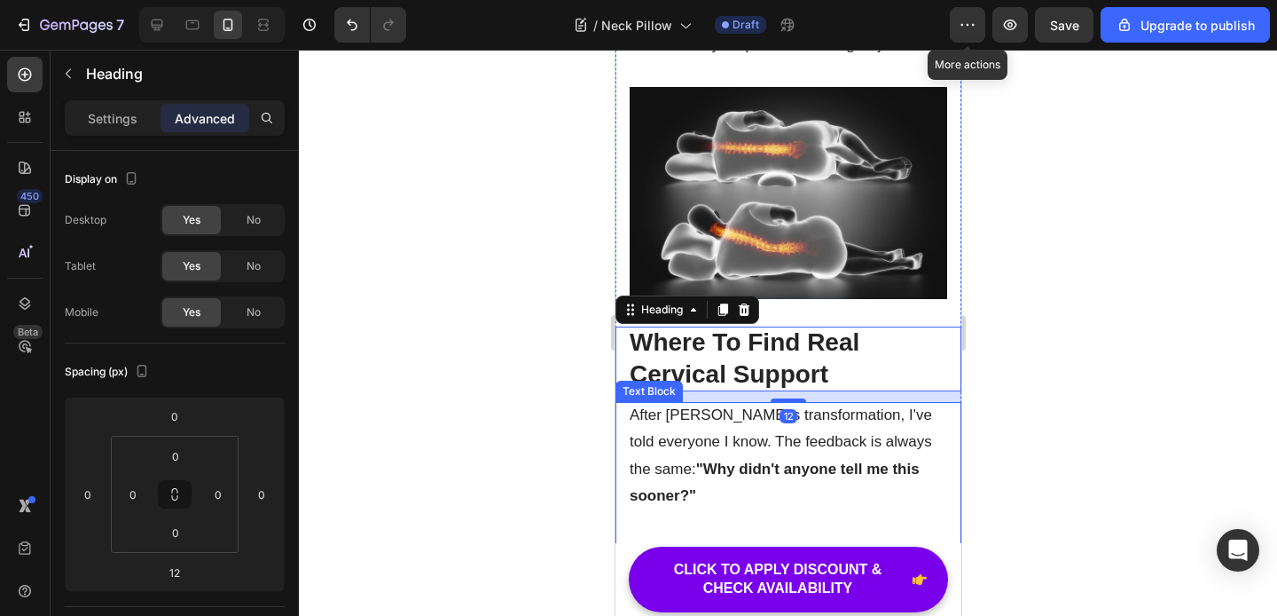
scroll to position [8229, 0]
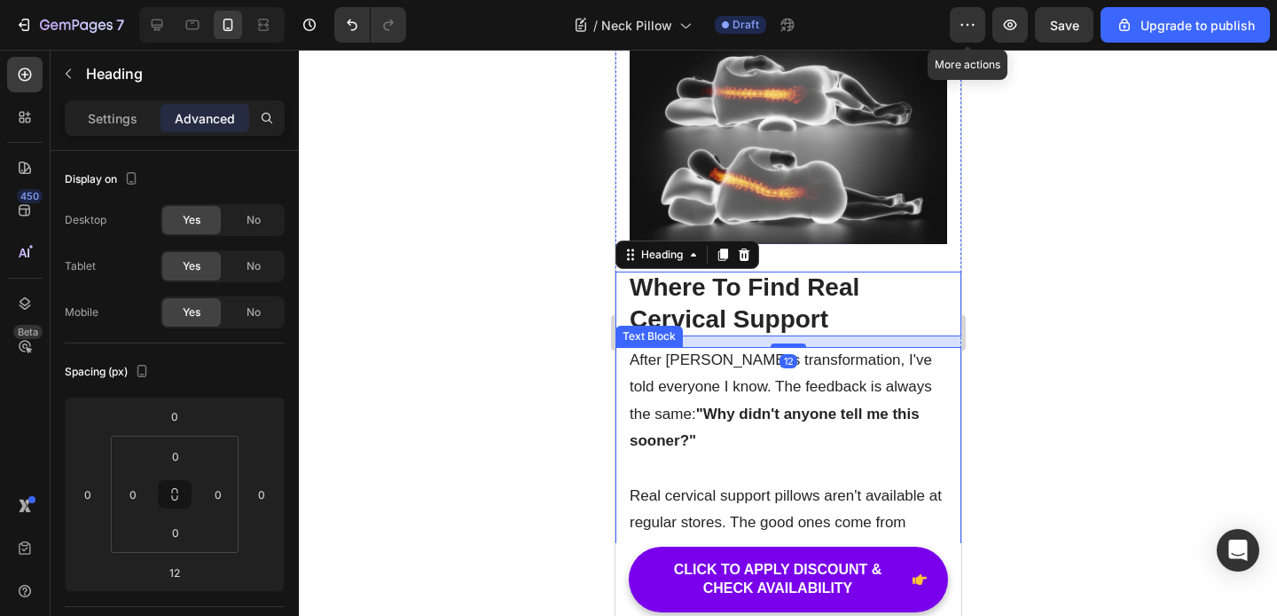
click at [766, 400] on p "After [PERSON_NAME]'s transformation, I've told everyone I know. The feedback i…" at bounding box center [788, 401] width 318 height 108
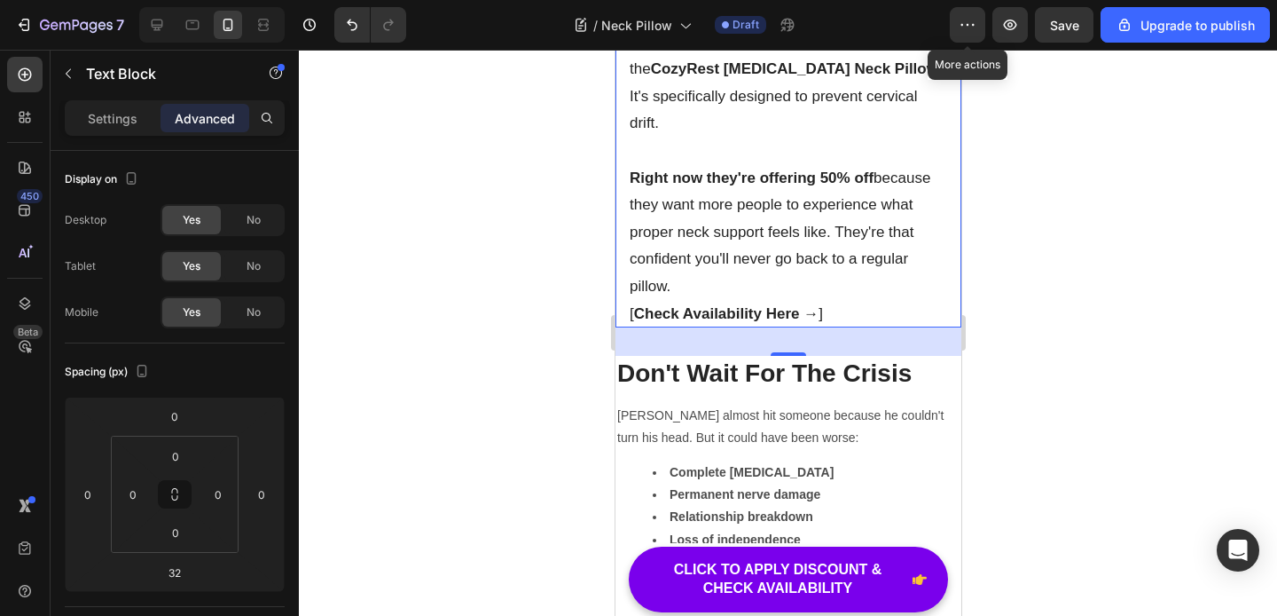
scroll to position [8989, 0]
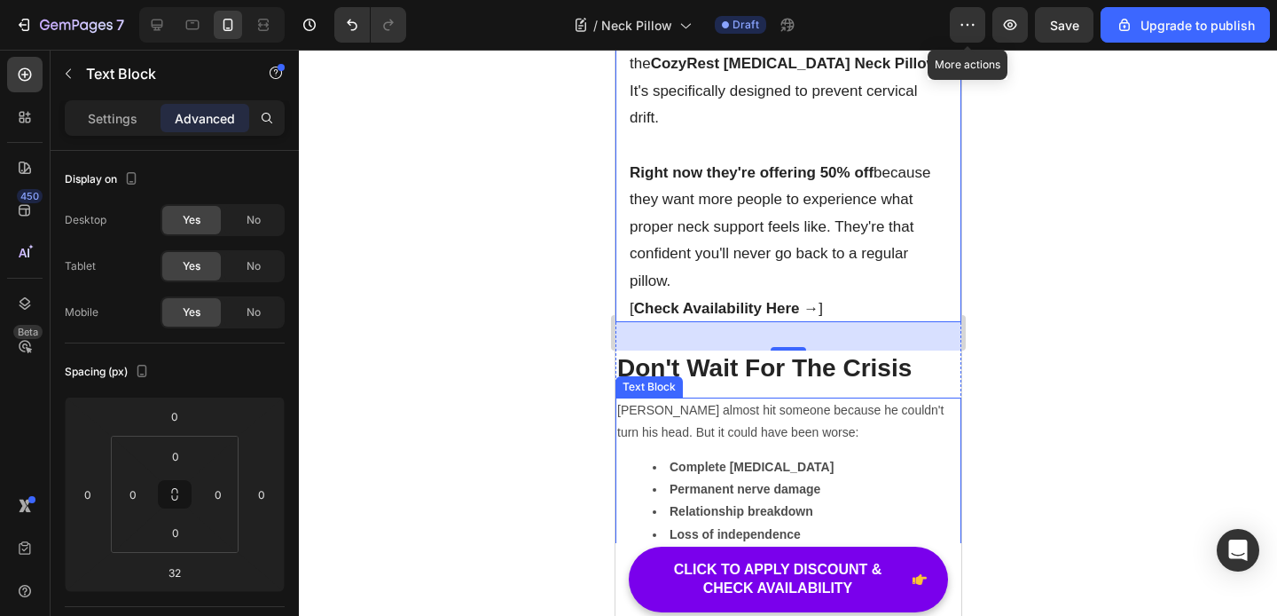
click at [757, 399] on p "[PERSON_NAME] almost hit someone because he couldn't turn his head. But it coul…" at bounding box center [787, 421] width 342 height 44
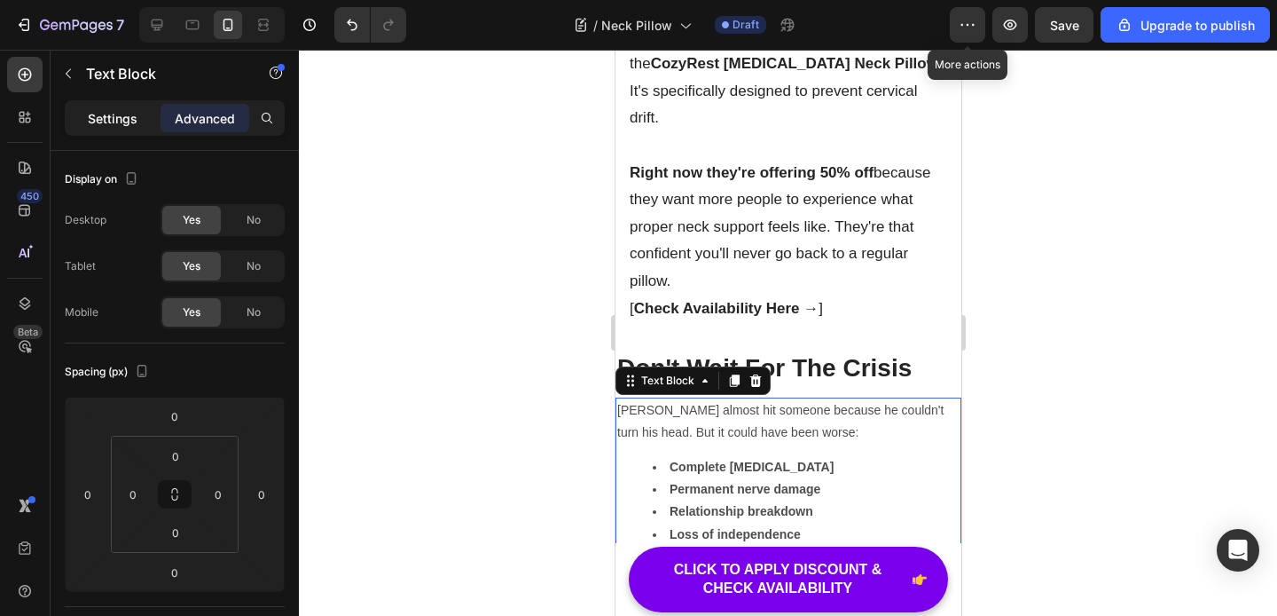
click at [116, 131] on div "Settings" at bounding box center [112, 118] width 89 height 28
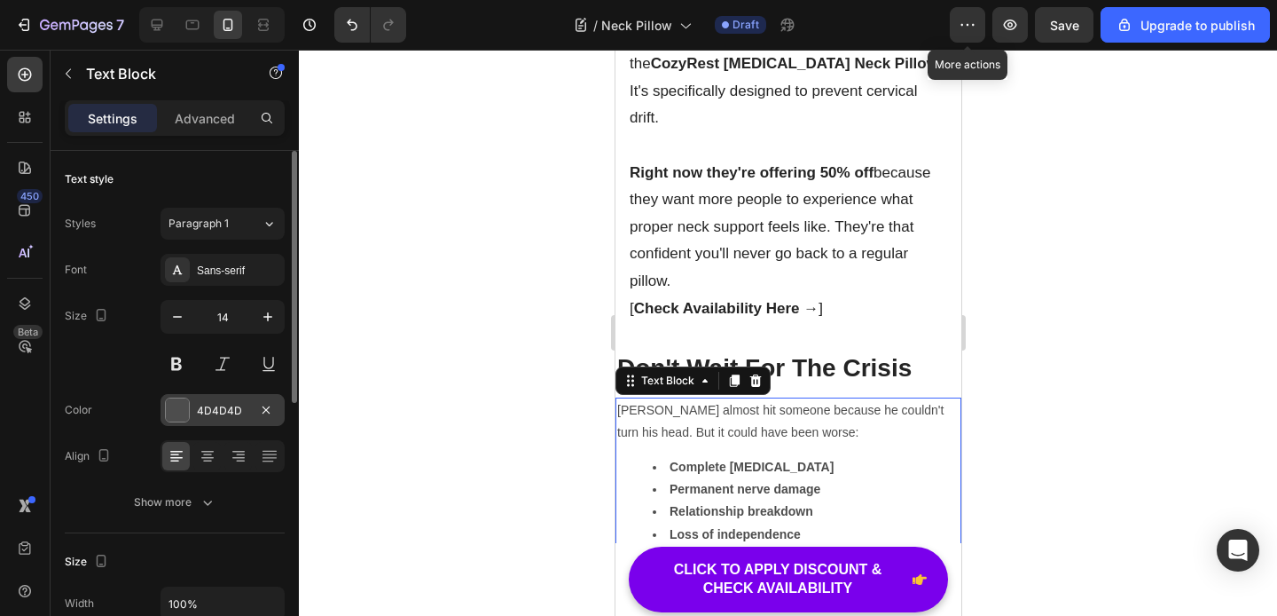
click at [230, 412] on div "4D4D4D" at bounding box center [222, 411] width 51 height 16
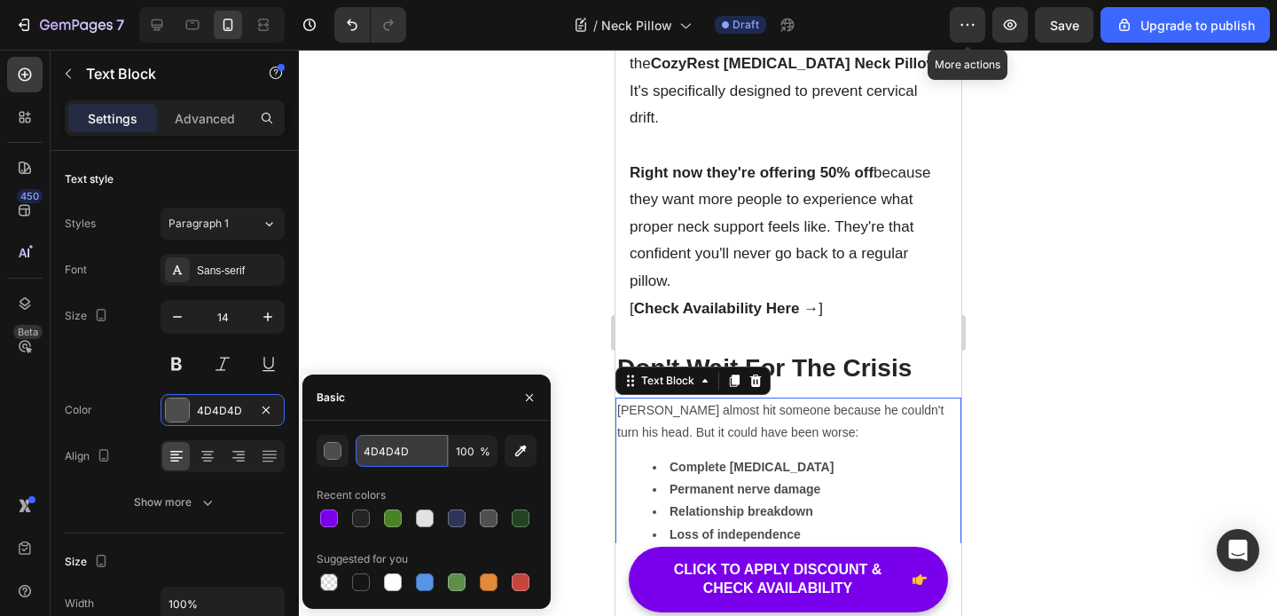
click at [399, 453] on input "4D4D4D" at bounding box center [402, 451] width 92 height 32
paste input "242424"
type input "242424"
click at [390, 413] on div "Basic" at bounding box center [426, 397] width 248 height 46
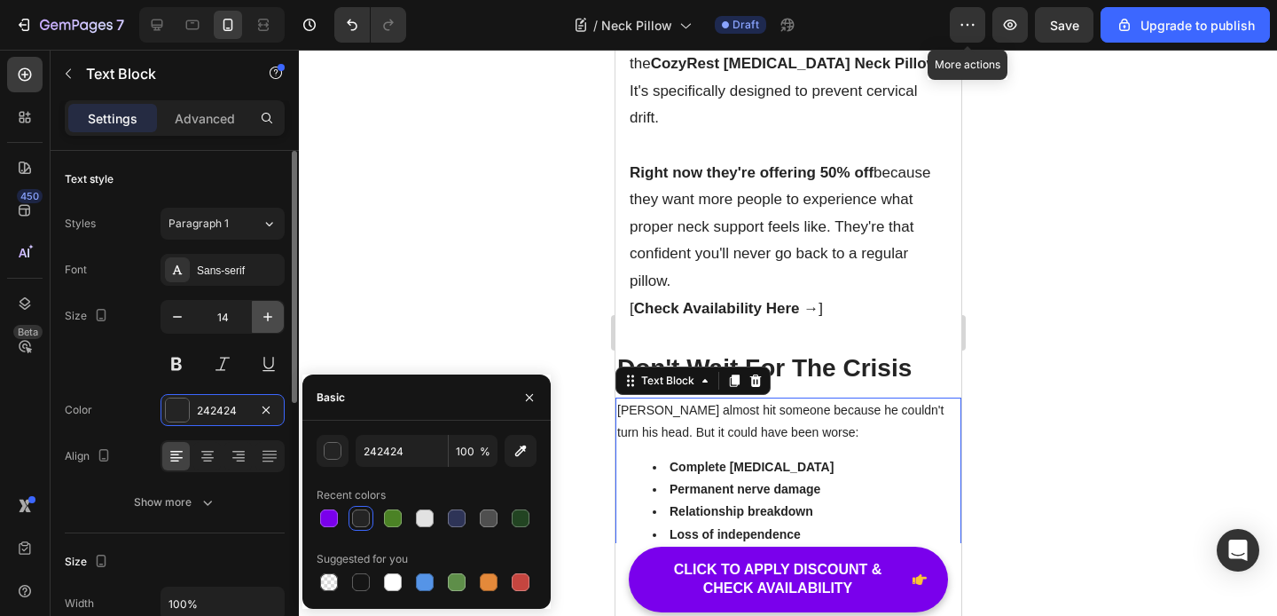
click at [271, 321] on icon "button" at bounding box center [268, 317] width 18 height 18
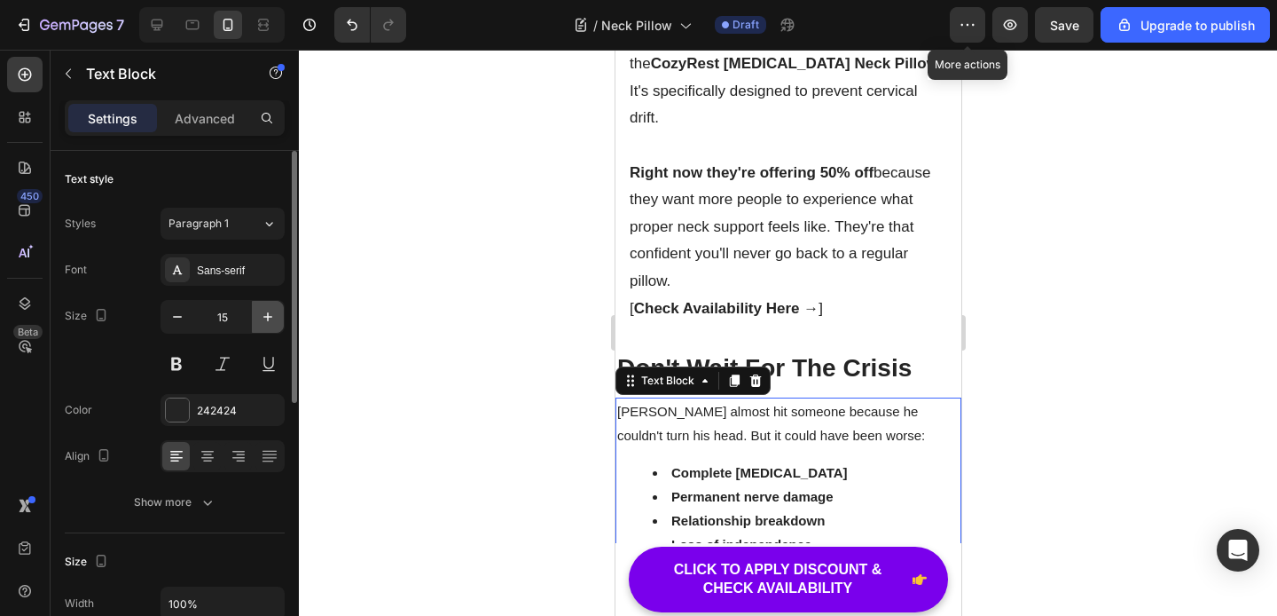
click at [271, 321] on icon "button" at bounding box center [268, 317] width 18 height 18
type input "17"
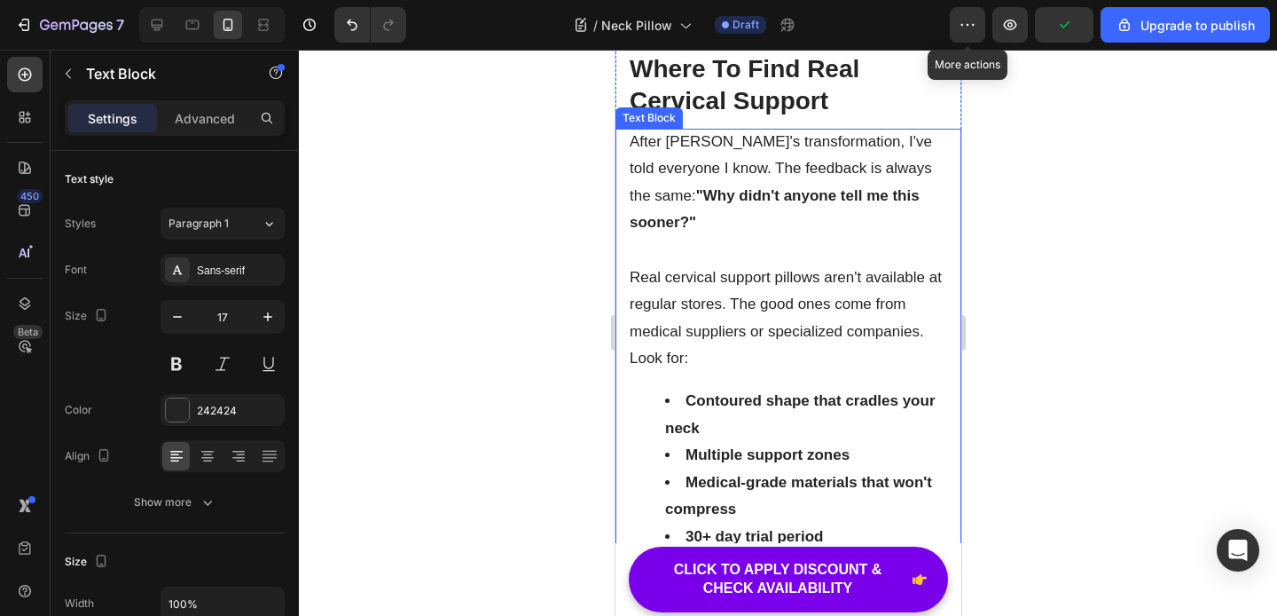
scroll to position [8265, 0]
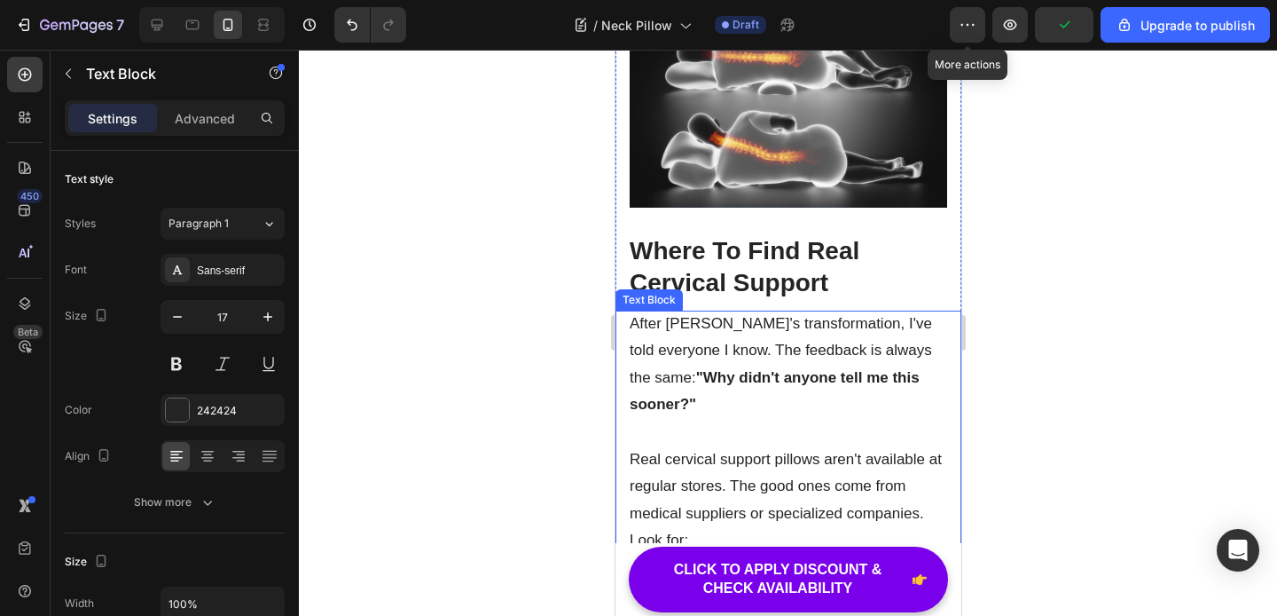
click at [775, 369] on strong ""Why didn't anyone tell me this sooner?"" at bounding box center [774, 391] width 290 height 44
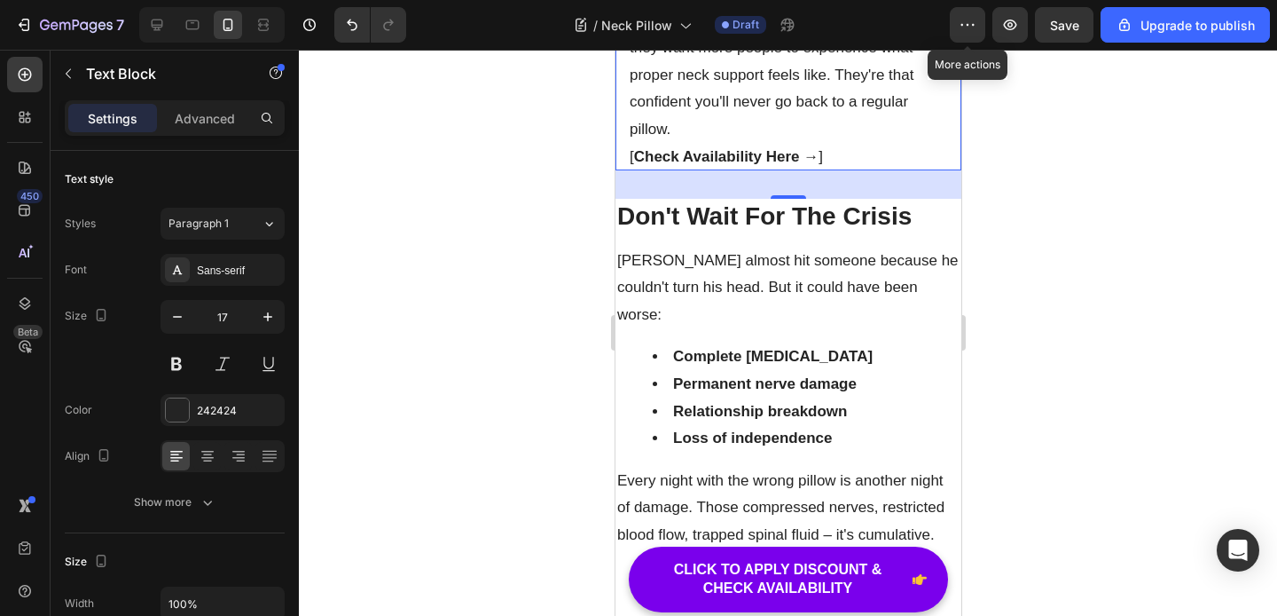
scroll to position [9138, 0]
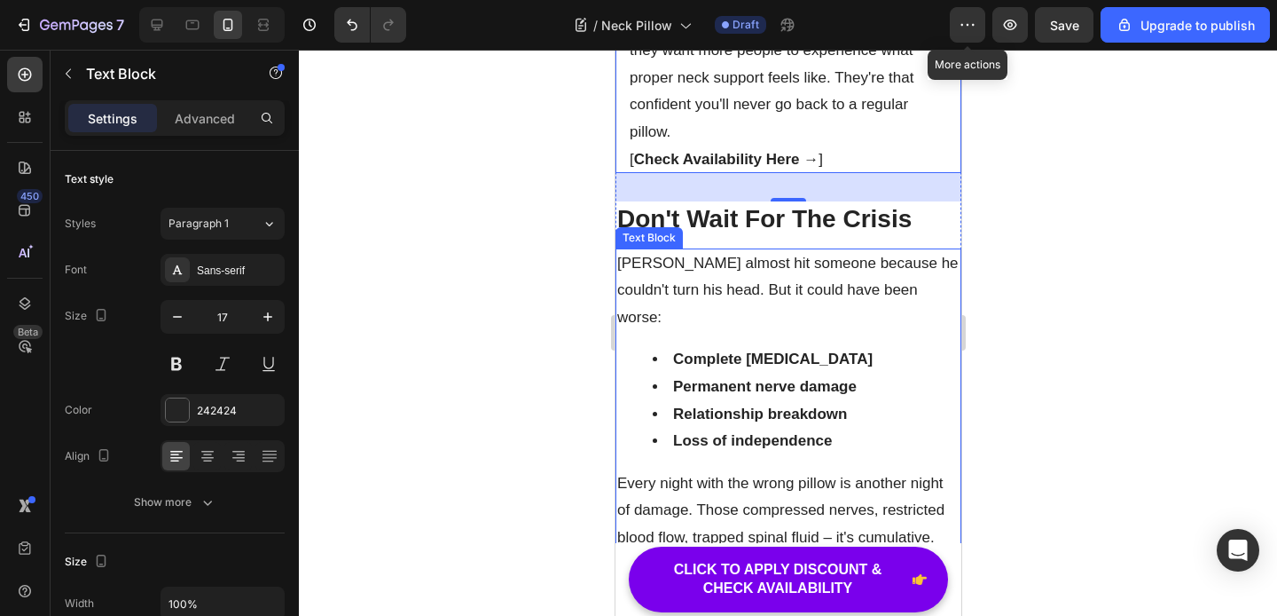
click at [772, 350] on strong "Complete [MEDICAL_DATA]" at bounding box center [772, 358] width 200 height 17
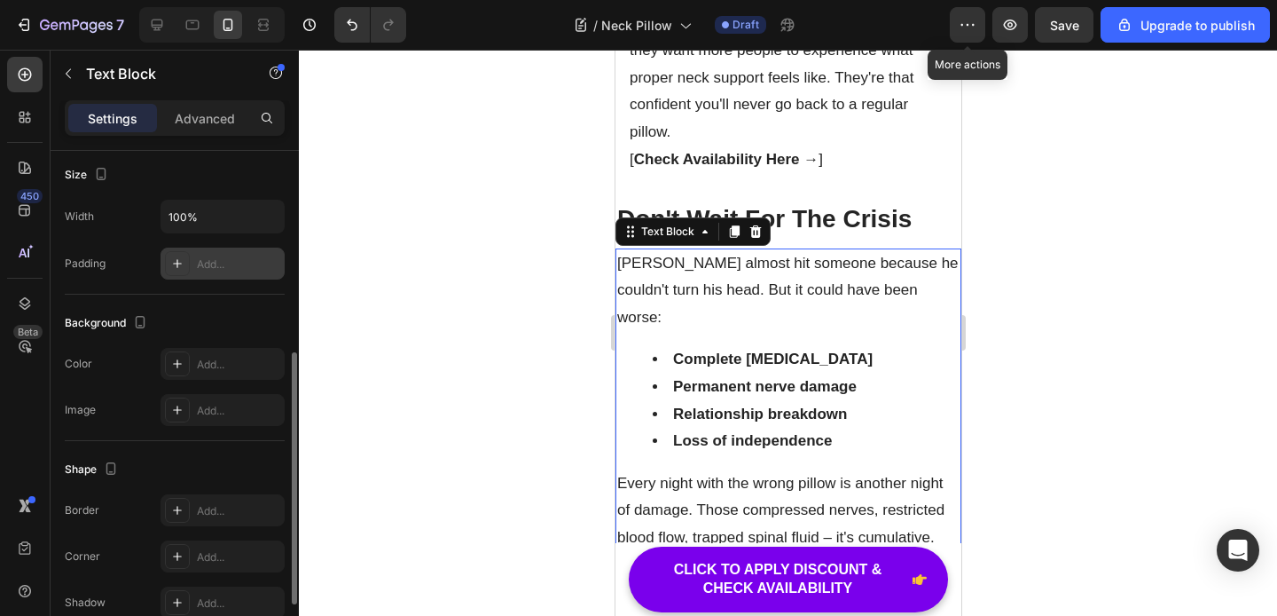
scroll to position [385, 0]
click at [177, 259] on icon at bounding box center [177, 265] width 14 height 14
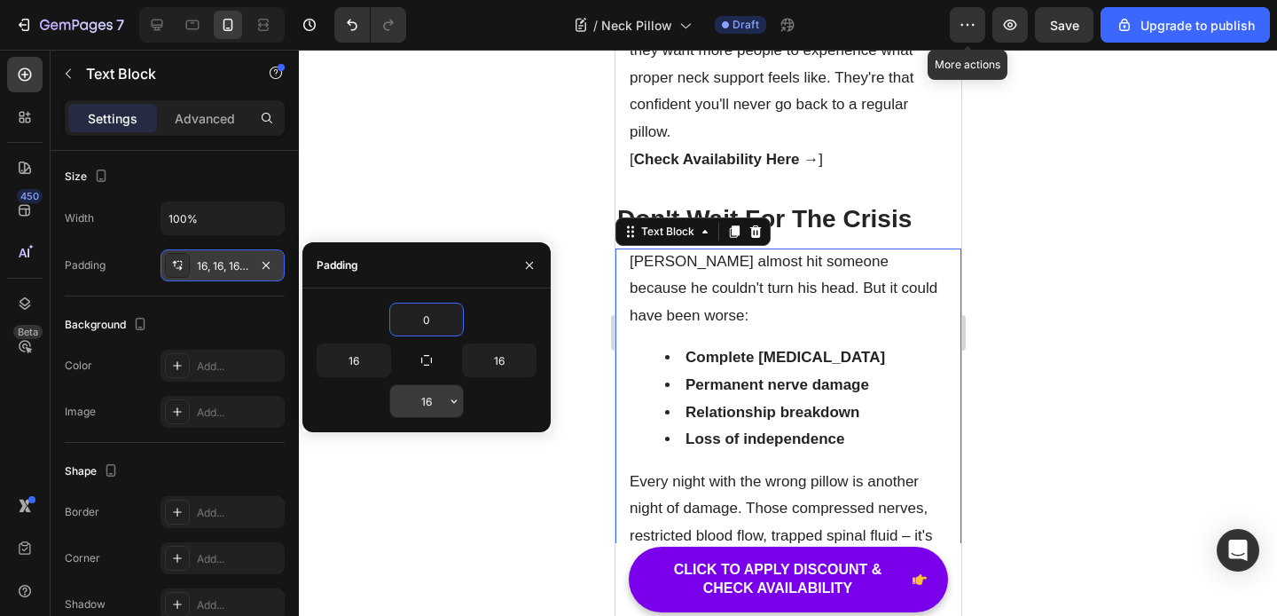
type input "0"
click at [426, 408] on input "16" at bounding box center [426, 401] width 73 height 32
type input "0"
click at [495, 517] on div at bounding box center [788, 333] width 978 height 566
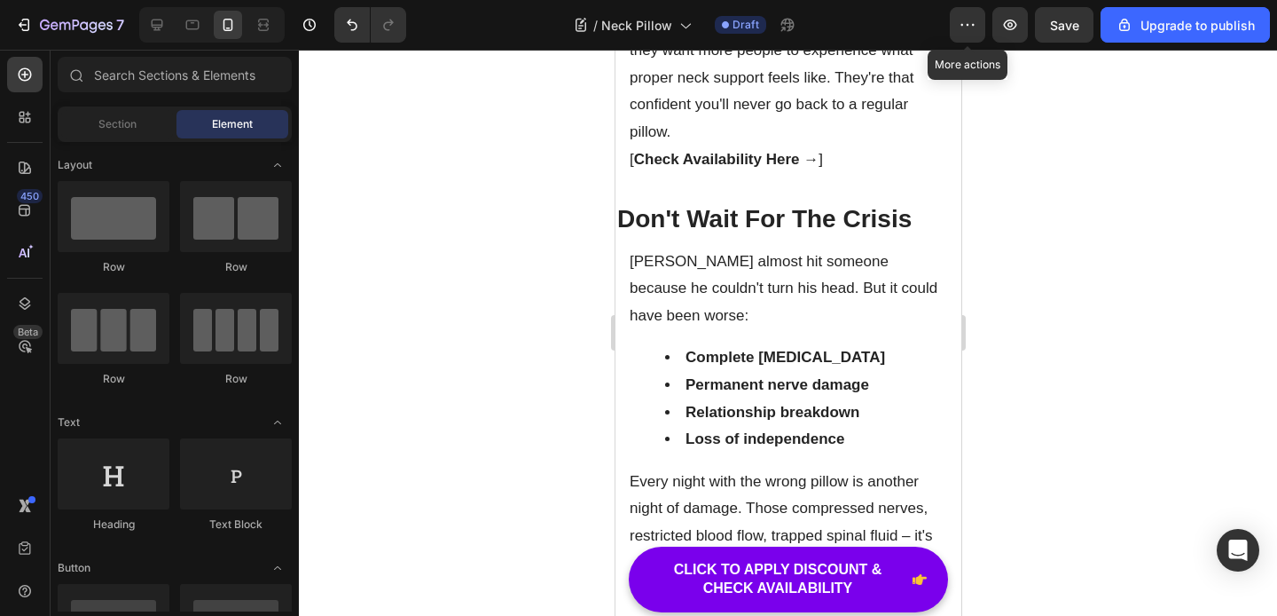
click at [1059, 32] on span "Save" at bounding box center [1064, 25] width 29 height 15
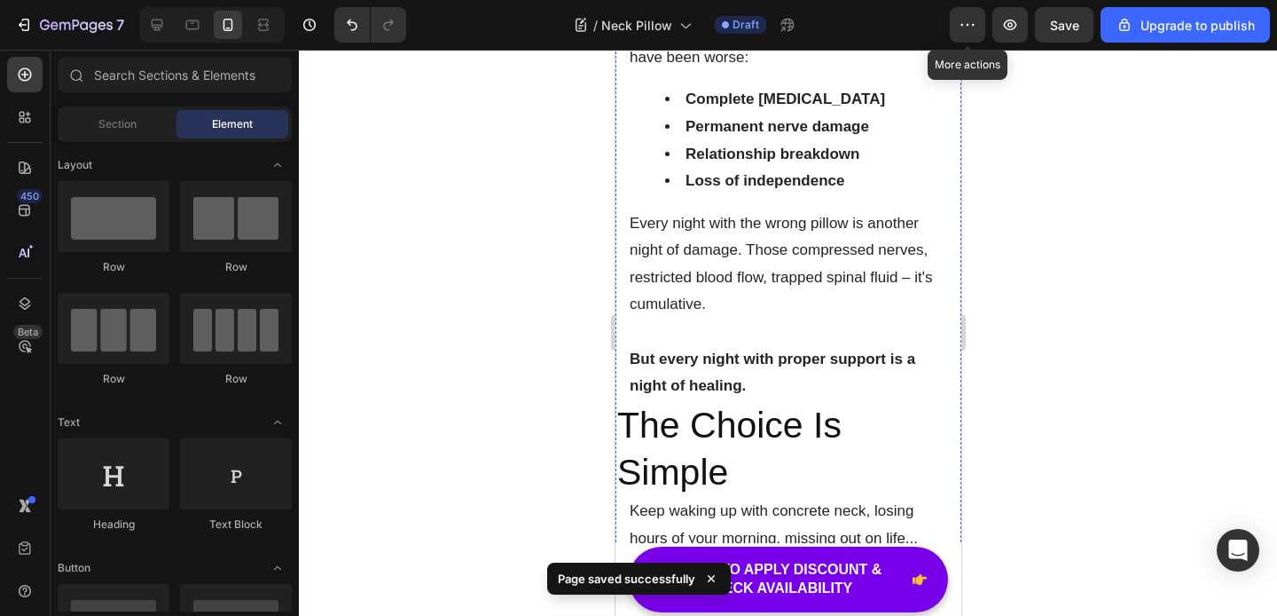
scroll to position [9374, 0]
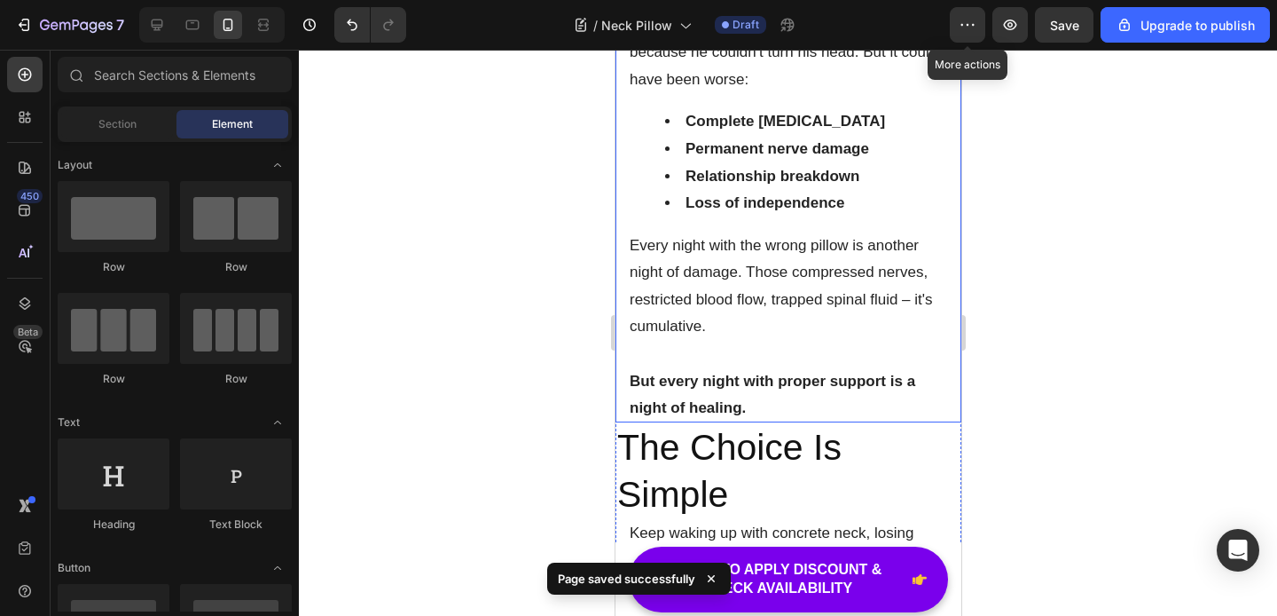
click at [780, 368] on p "But every night with proper support is a night of healing." at bounding box center [788, 395] width 318 height 54
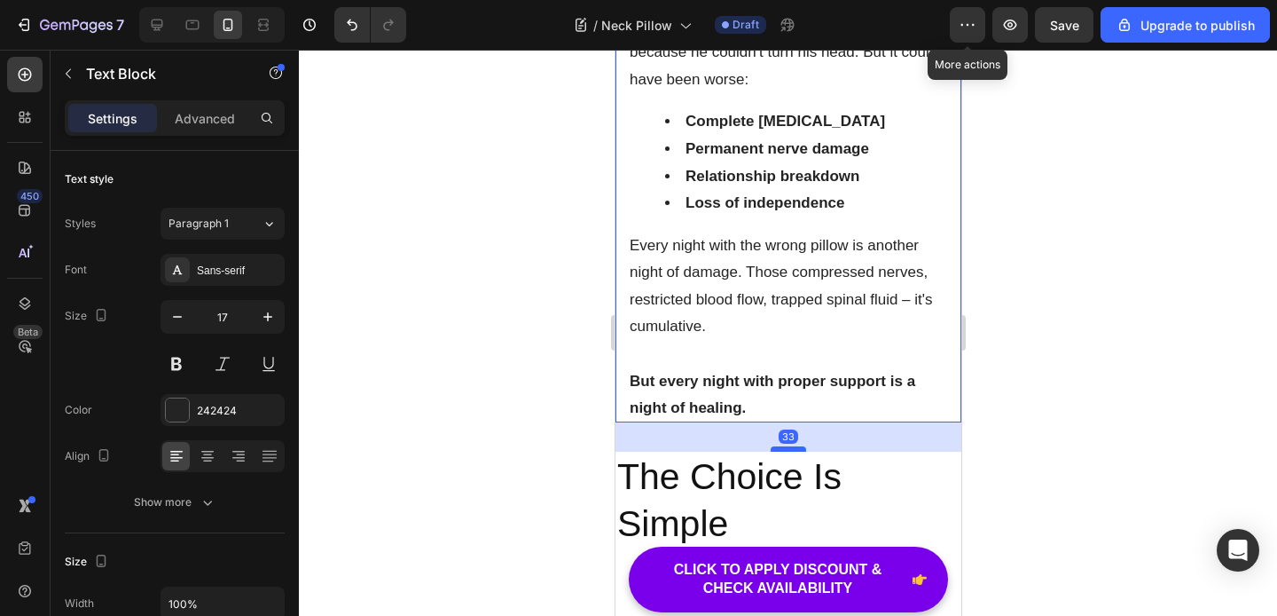
drag, startPoint x: 791, startPoint y: 310, endPoint x: 797, endPoint y: 340, distance: 29.8
click at [797, 446] on div at bounding box center [787, 448] width 35 height 5
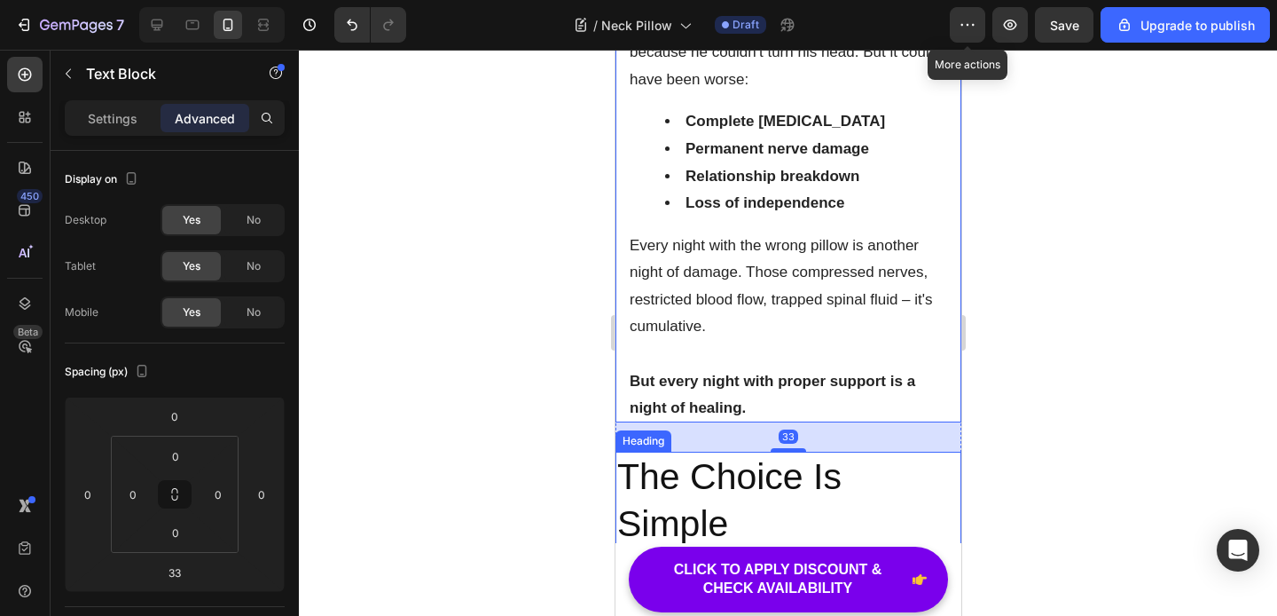
click at [708, 451] on h2 "The Choice Is Simple" at bounding box center [788, 500] width 346 height 98
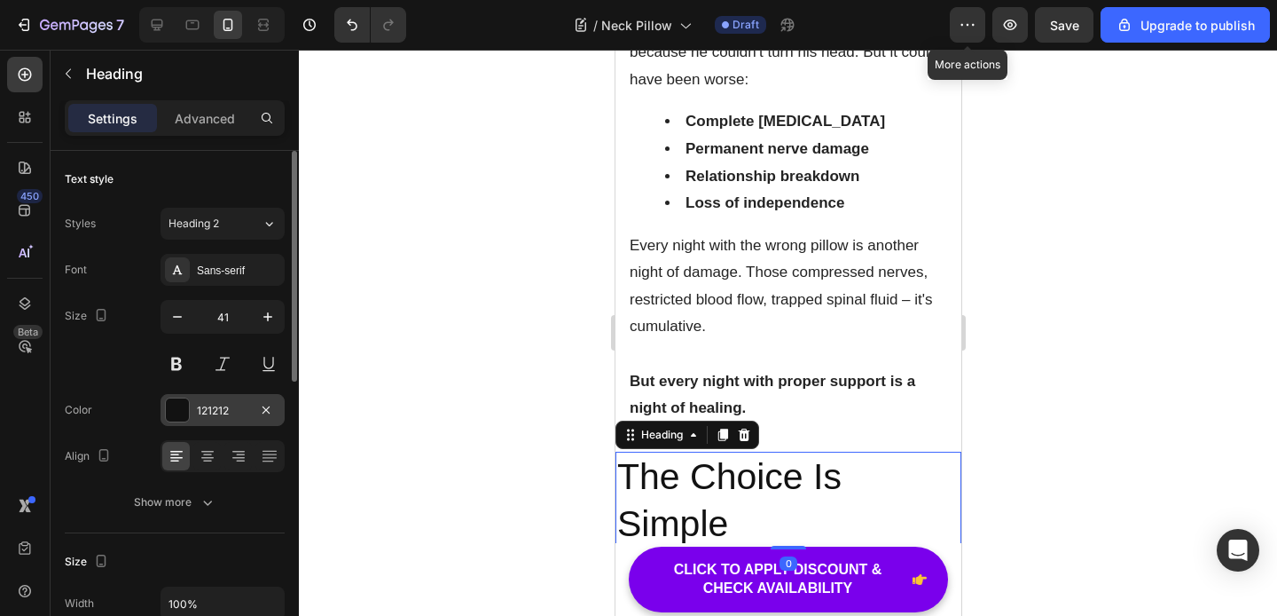
click at [228, 411] on div "121212" at bounding box center [222, 411] width 51 height 16
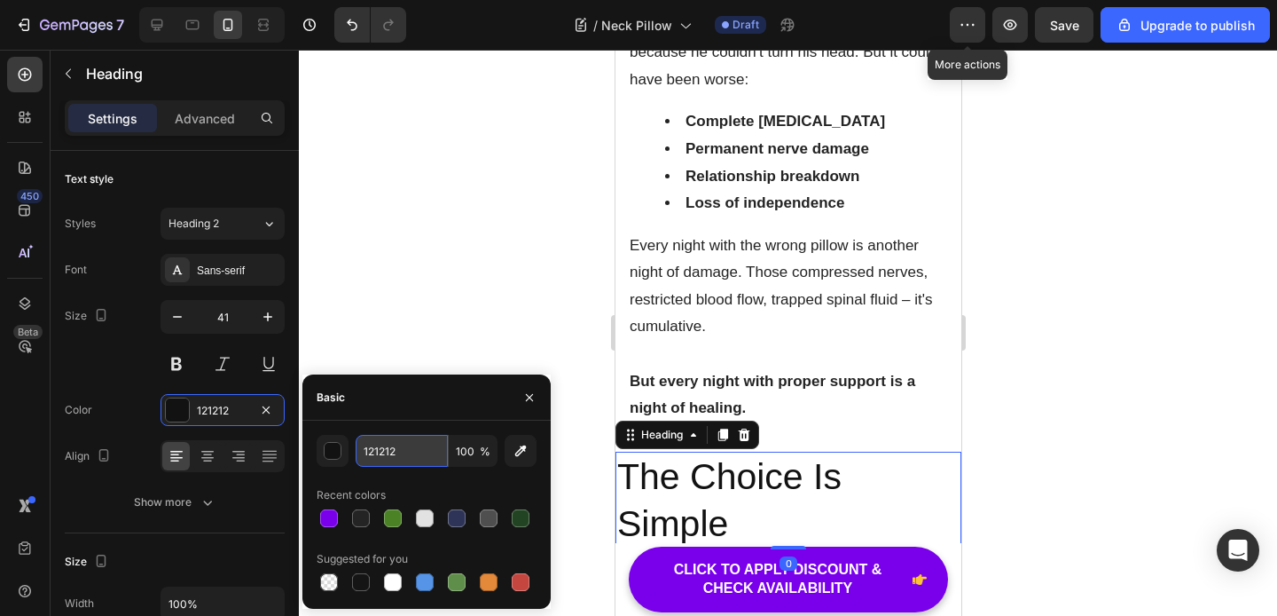
click at [385, 449] on input "121212" at bounding box center [402, 451] width 92 height 32
paste input "242424"
type input "242424"
click at [526, 396] on icon "button" at bounding box center [529, 397] width 14 height 14
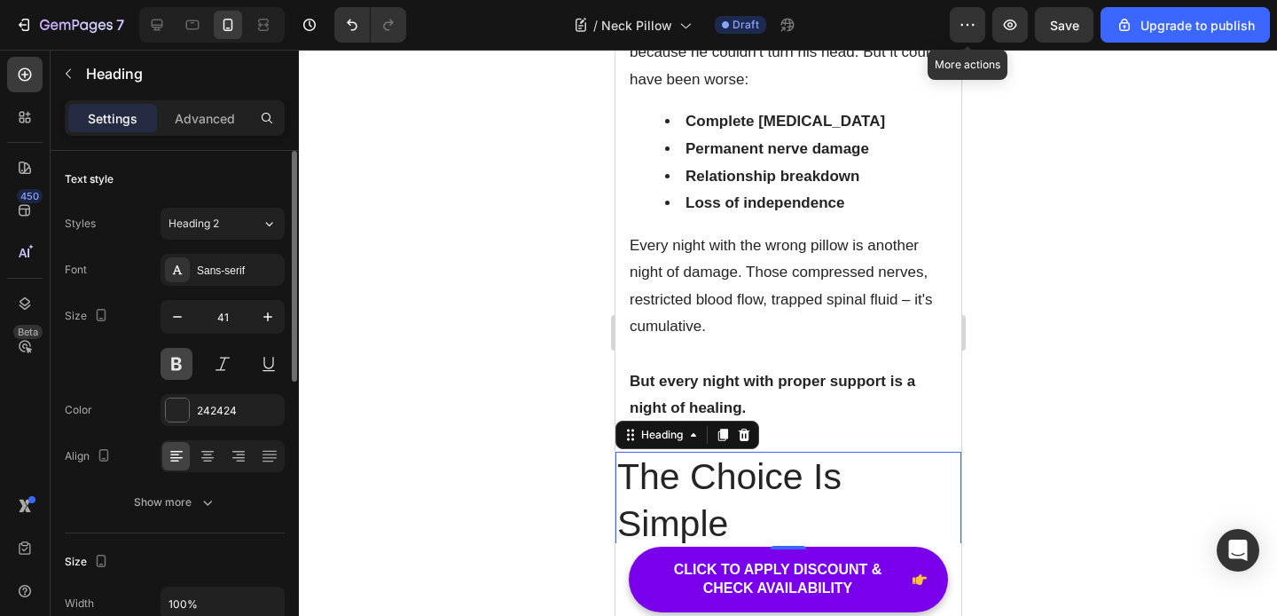
click at [184, 365] on button at bounding box center [177, 364] width 32 height 32
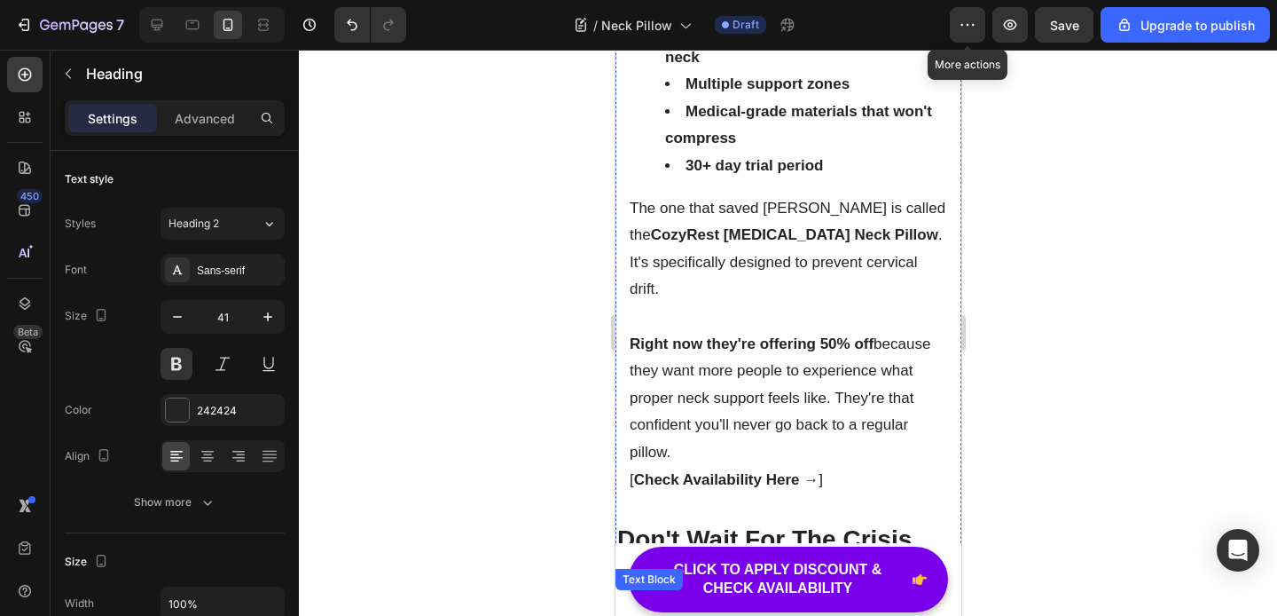
scroll to position [8835, 0]
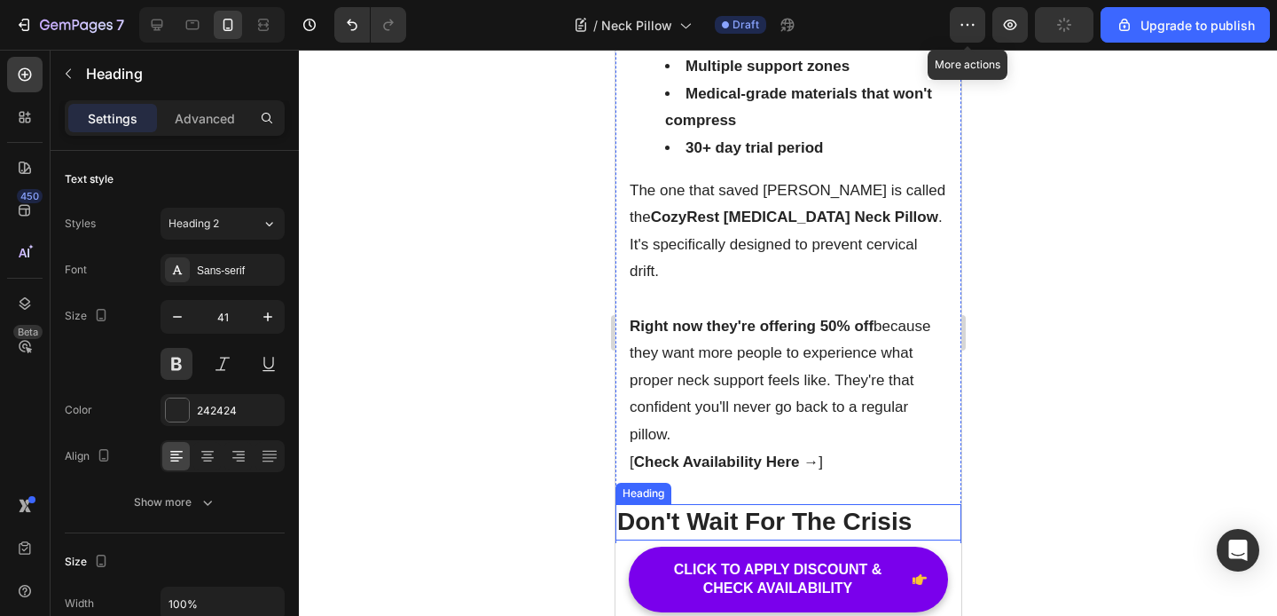
click at [807, 504] on h2 "Don't Wait For The Crisis" at bounding box center [788, 521] width 346 height 35
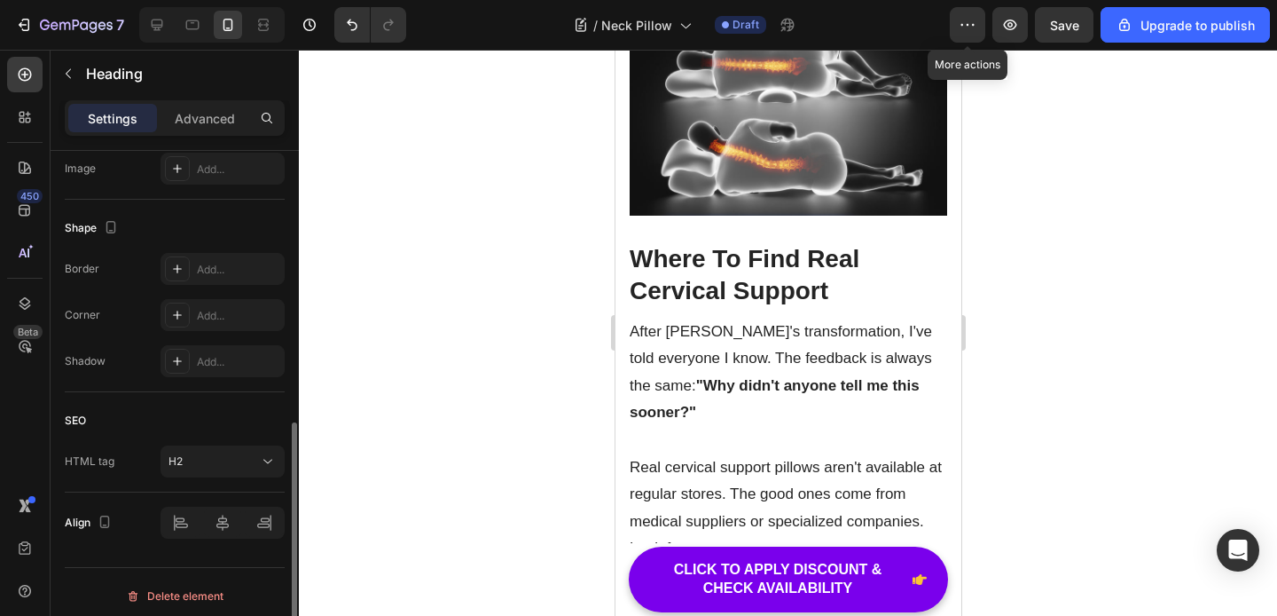
scroll to position [629, 0]
click at [813, 257] on p "Where To Find Real Cervical Support" at bounding box center [788, 275] width 318 height 65
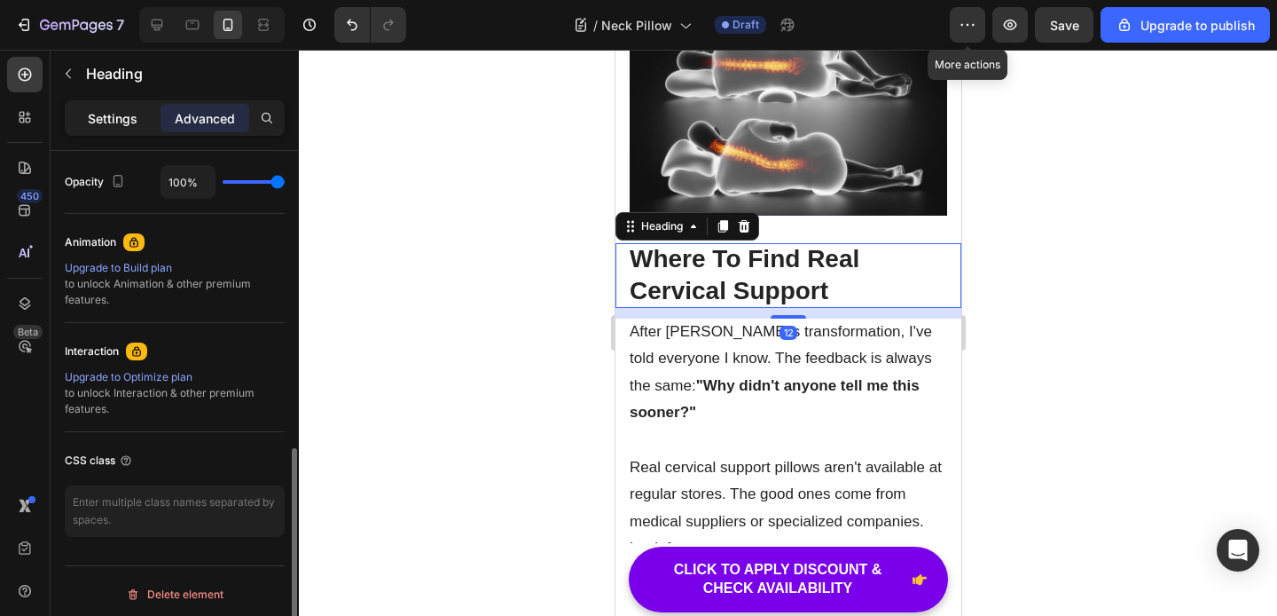
click at [122, 112] on p "Settings" at bounding box center [113, 118] width 50 height 19
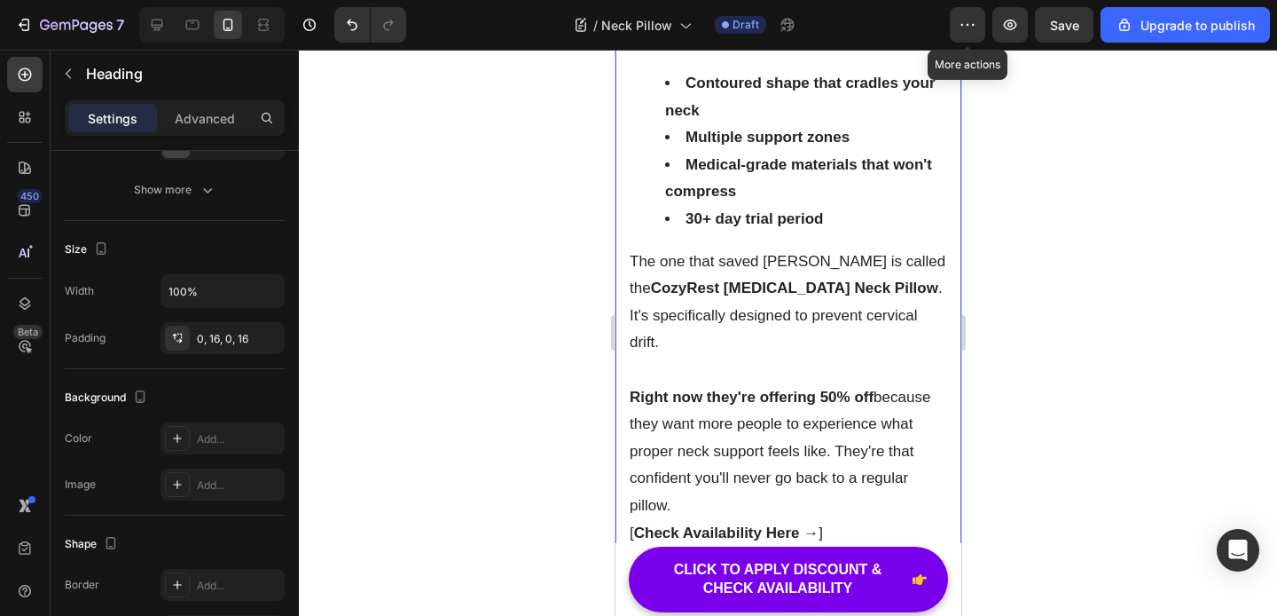
scroll to position [8835, 0]
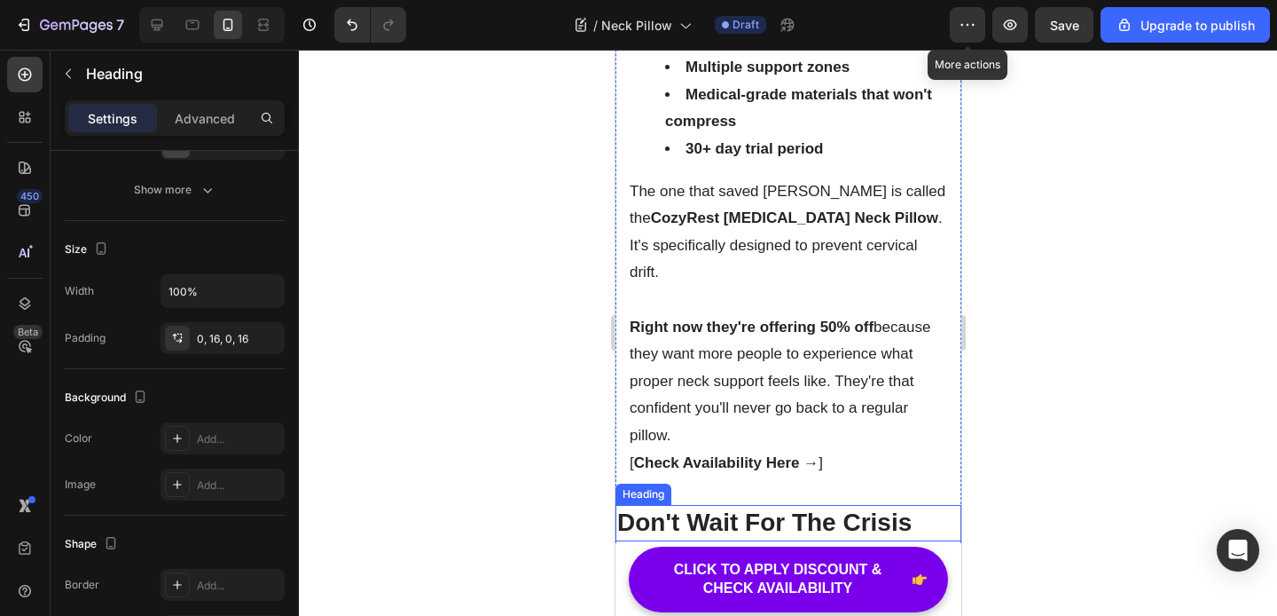
click at [749, 505] on h2 "Don't Wait For The Crisis" at bounding box center [788, 522] width 346 height 35
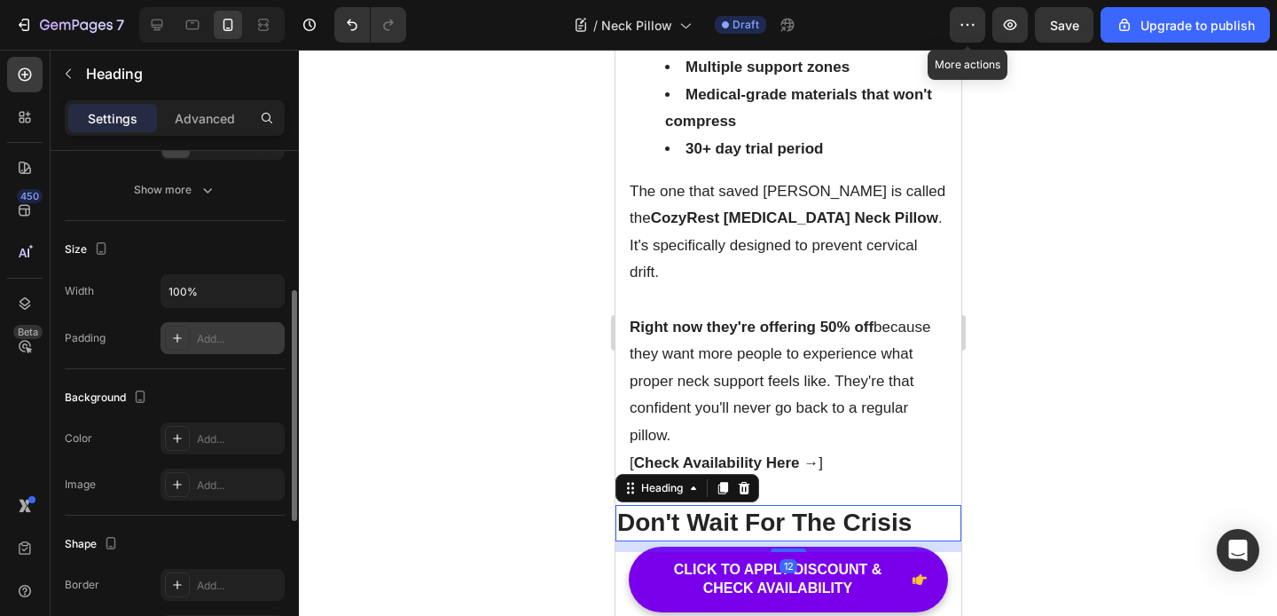
click at [178, 342] on icon at bounding box center [177, 338] width 14 height 14
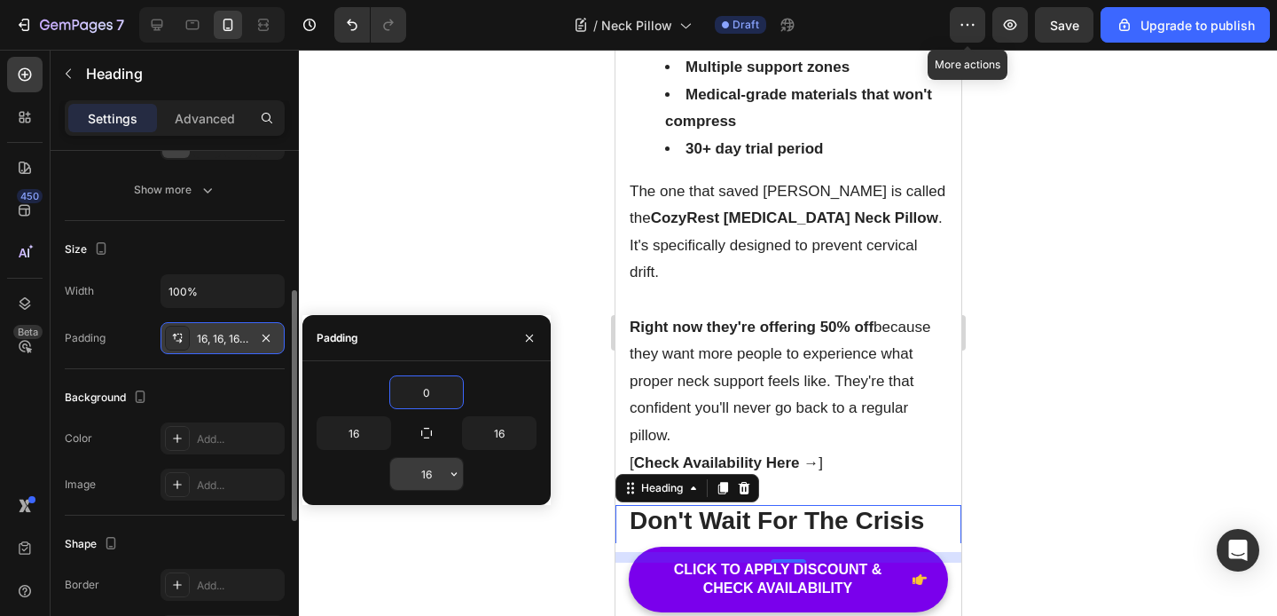
type input "0"
click at [436, 463] on input "16" at bounding box center [426, 474] width 73 height 32
type input "0"
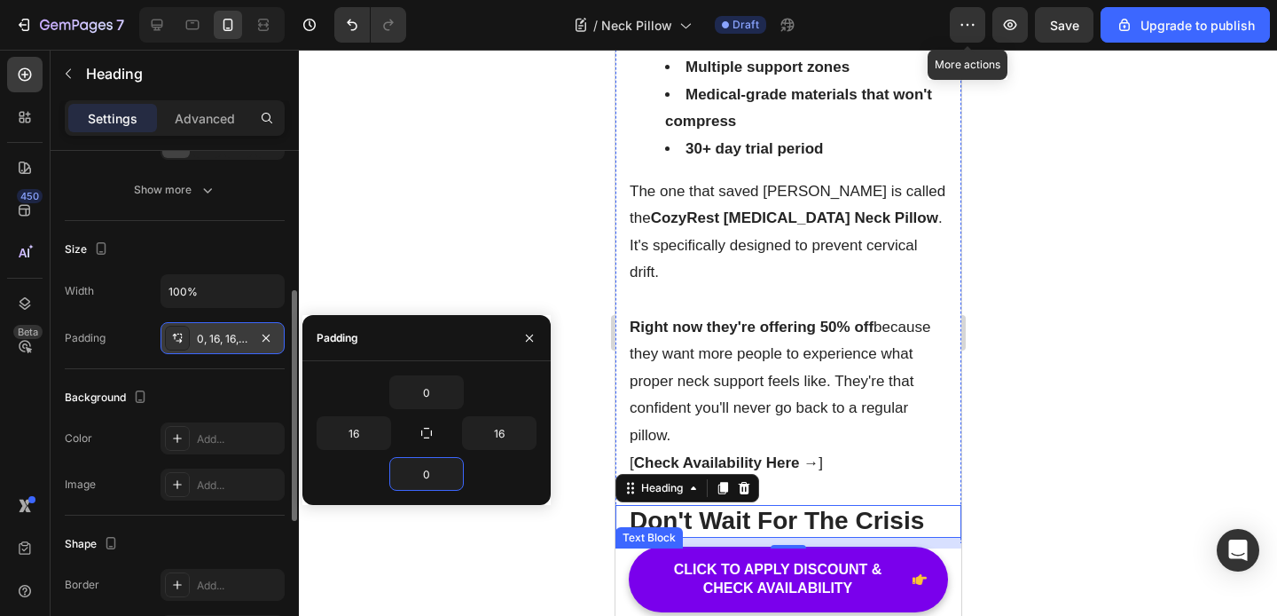
click at [760, 548] on p "[PERSON_NAME] almost hit someone because he couldn't turn his head. But it coul…" at bounding box center [788, 589] width 318 height 82
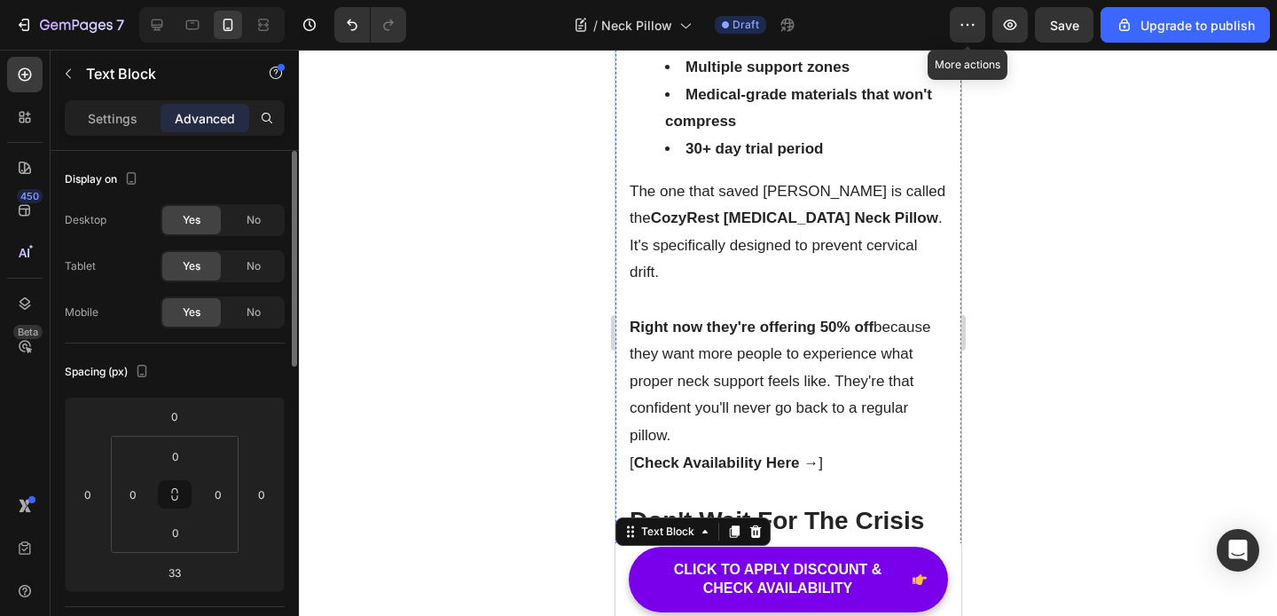
scroll to position [9635, 0]
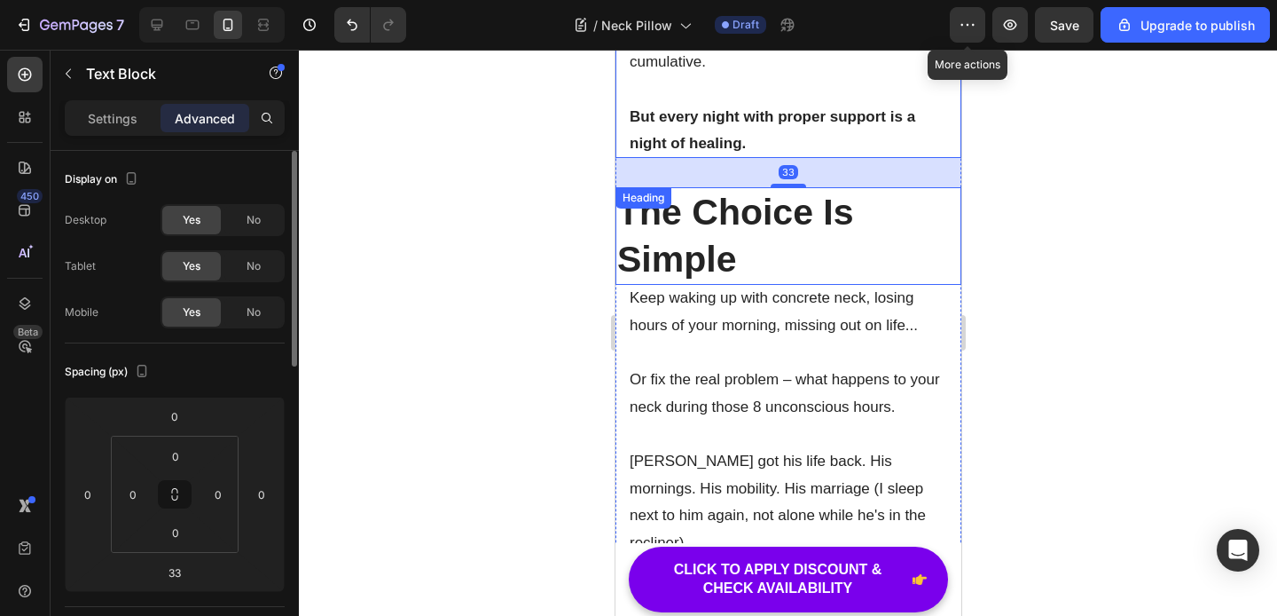
click at [690, 187] on h2 "The Choice Is Simple" at bounding box center [788, 236] width 346 height 98
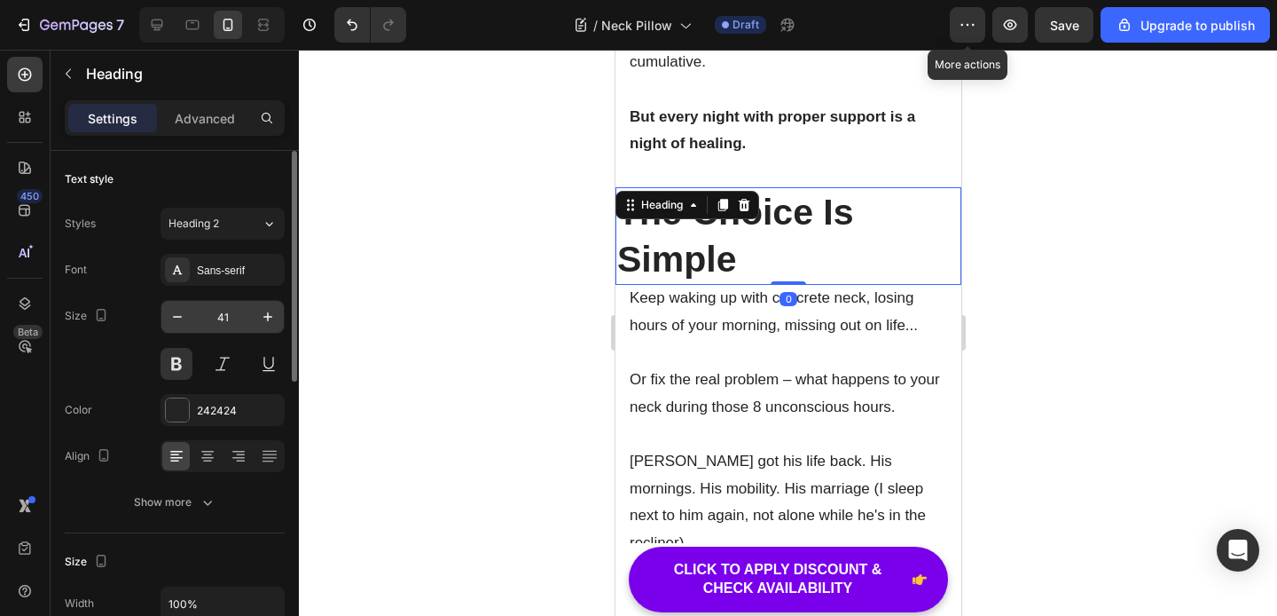
click at [235, 323] on input "41" at bounding box center [222, 317] width 59 height 32
type input "28"
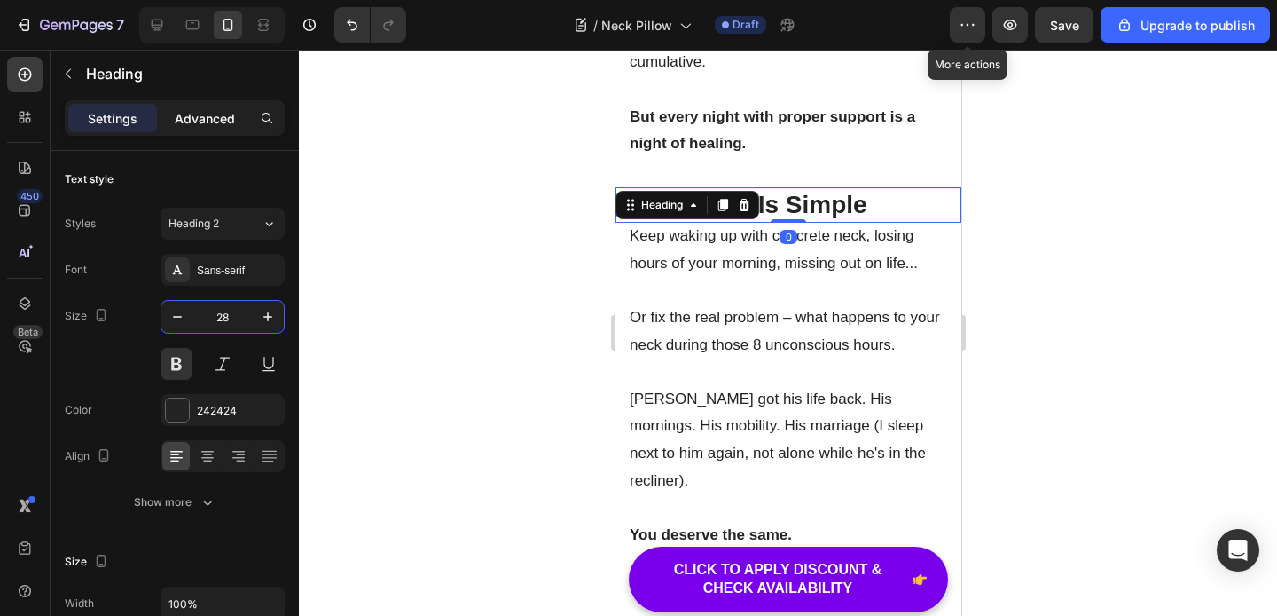
click at [184, 114] on p "Advanced" at bounding box center [205, 118] width 60 height 19
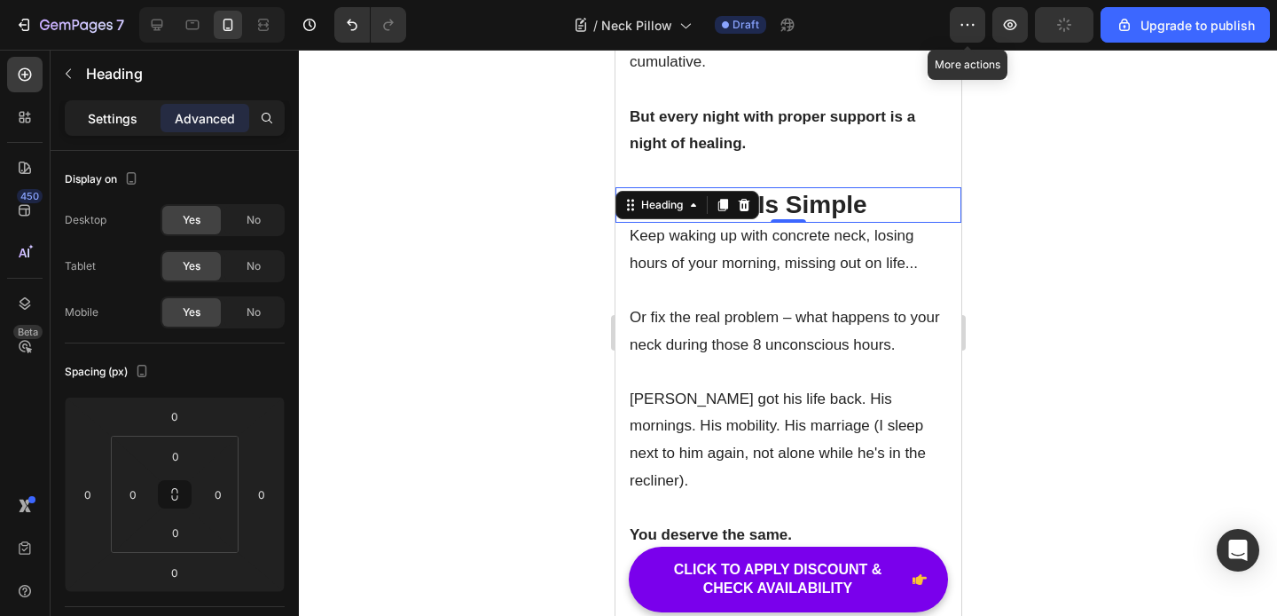
click at [111, 124] on p "Settings" at bounding box center [113, 118] width 50 height 19
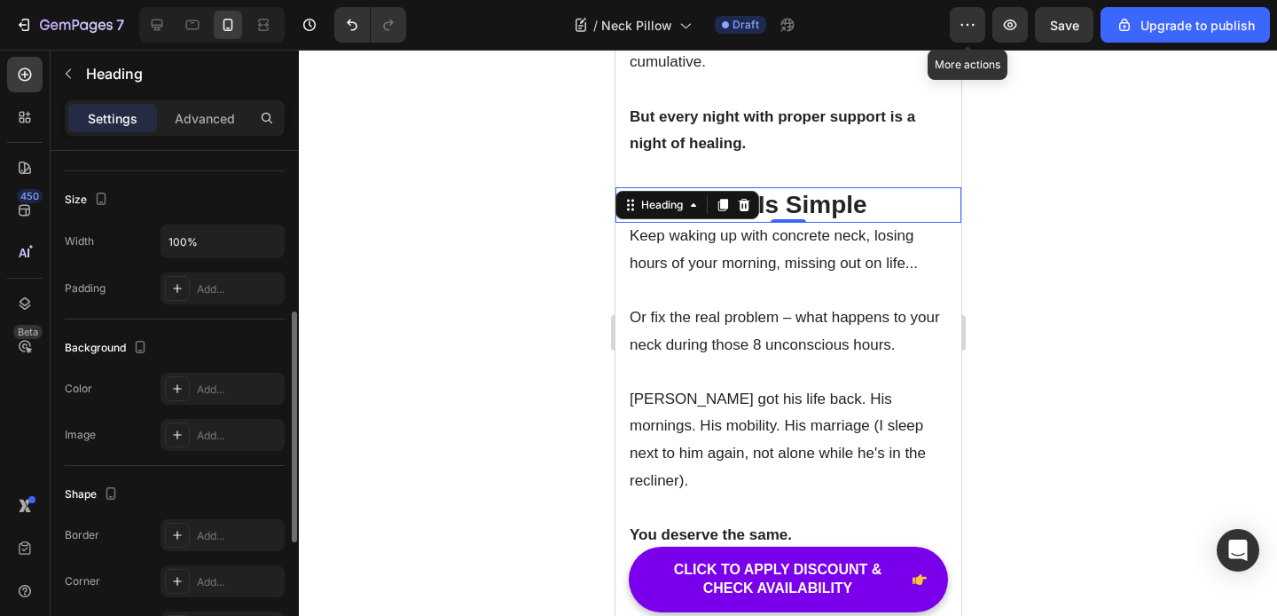
scroll to position [361, 0]
click at [192, 293] on div "Add..." at bounding box center [223, 289] width 124 height 32
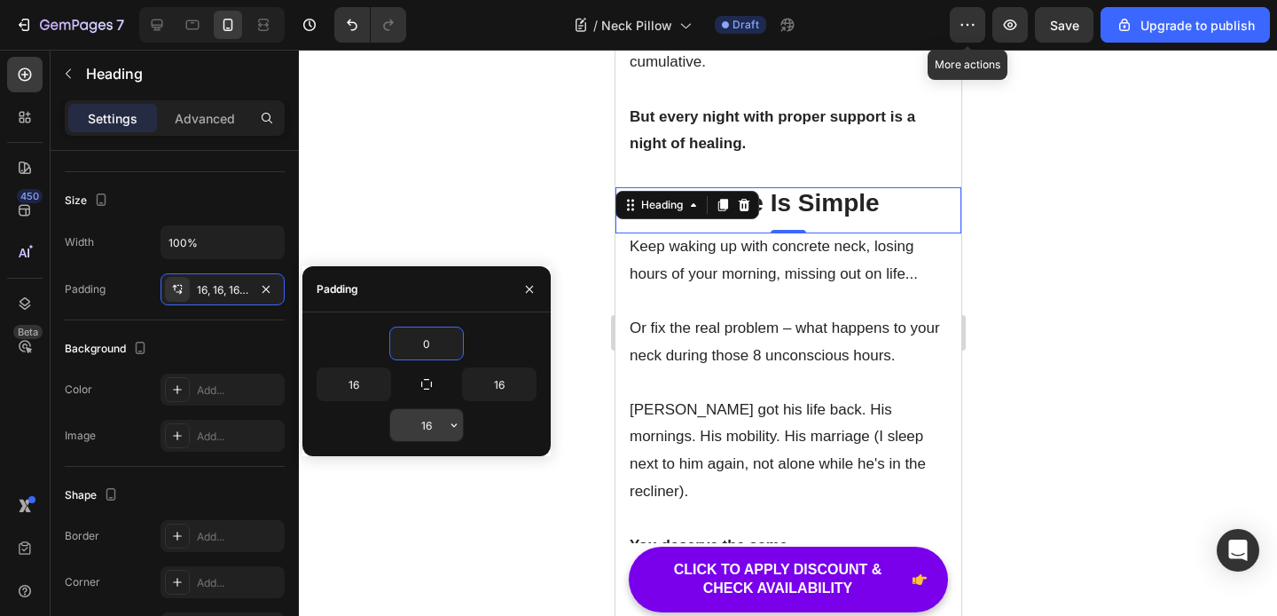
type input "0"
click at [436, 416] on input "16" at bounding box center [426, 425] width 73 height 32
type input "0"
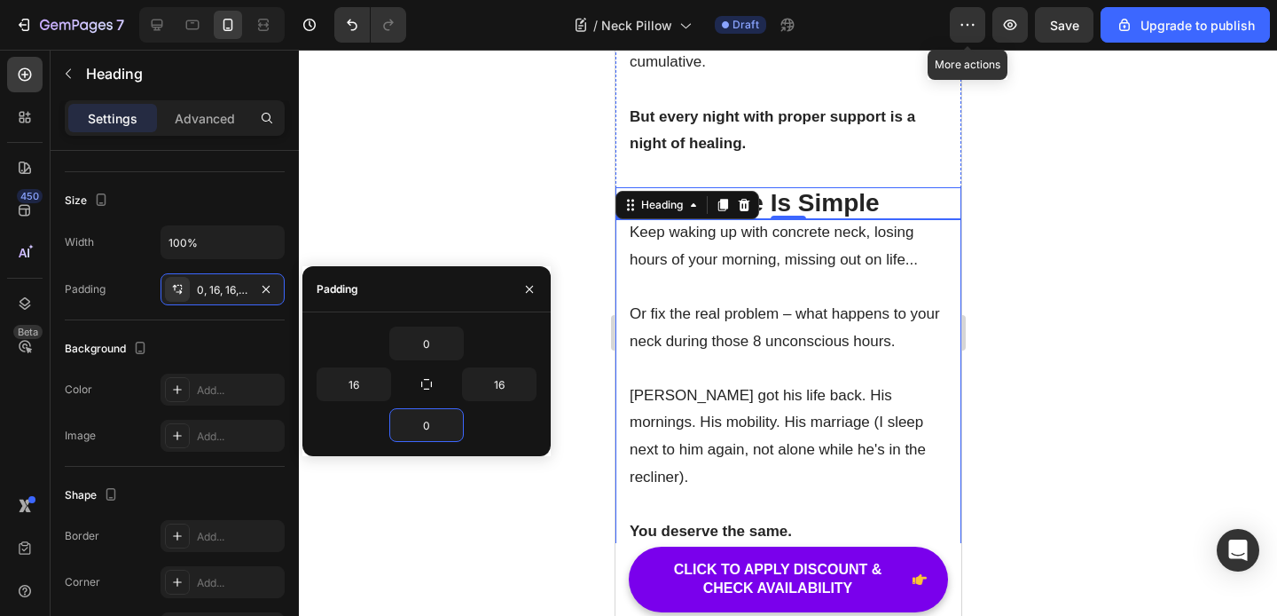
click at [788, 382] on p "[PERSON_NAME] got his life back. His mornings. His mobility. His marriage (I sl…" at bounding box center [788, 436] width 318 height 108
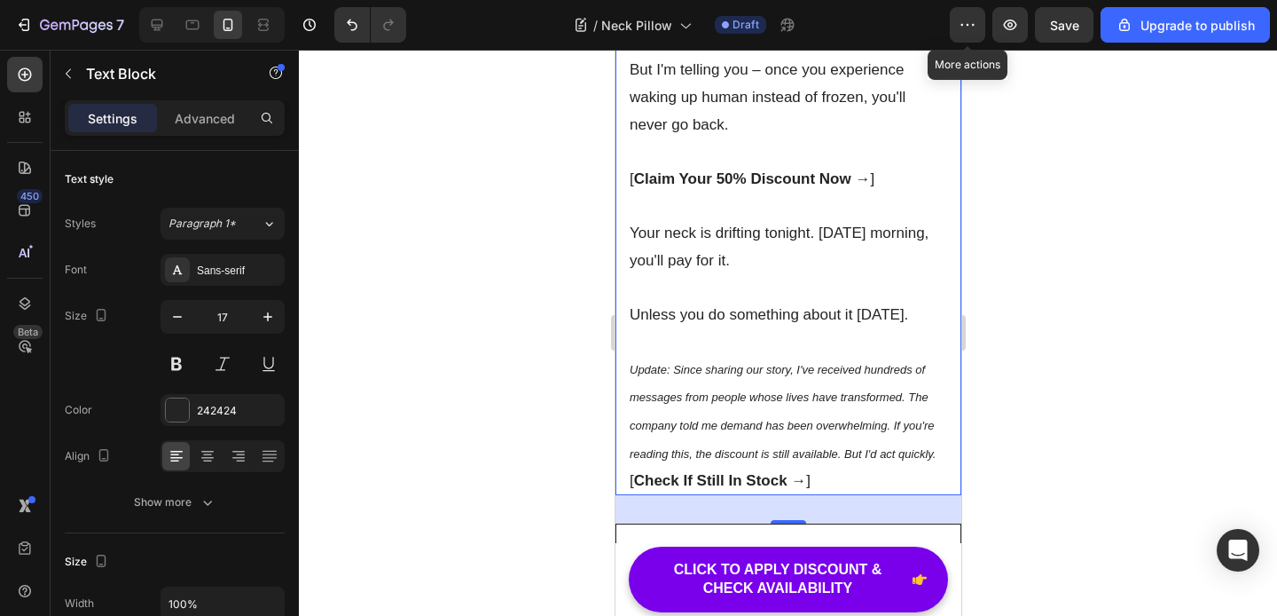
scroll to position [9981, 0]
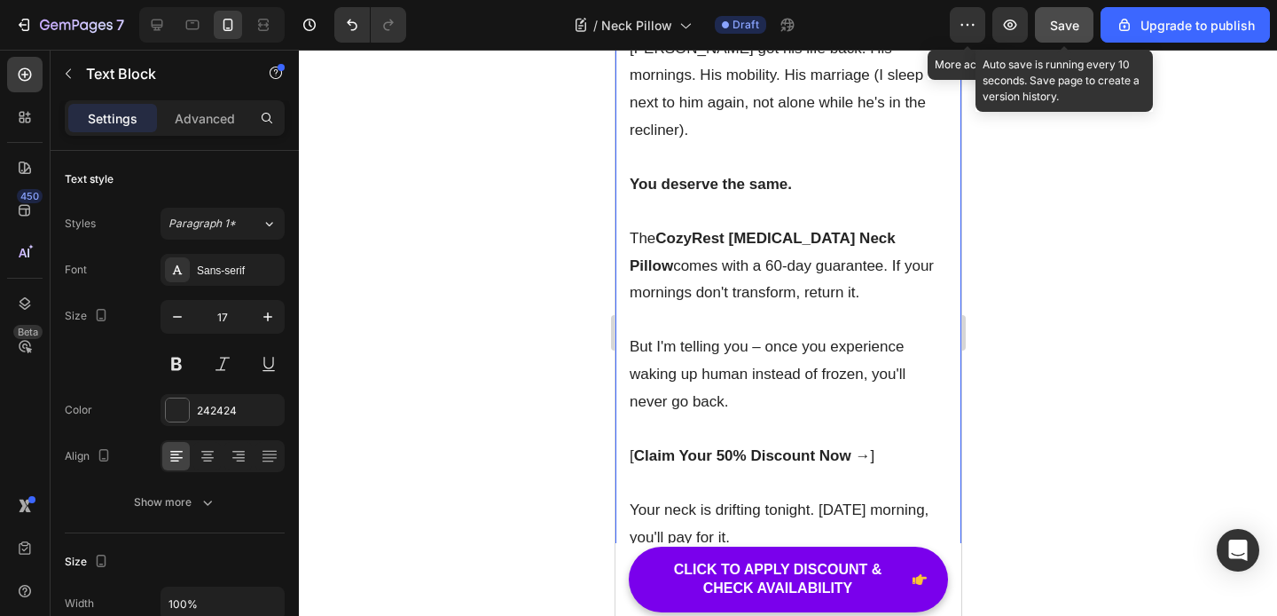
click at [1068, 34] on button "Save" at bounding box center [1064, 24] width 59 height 35
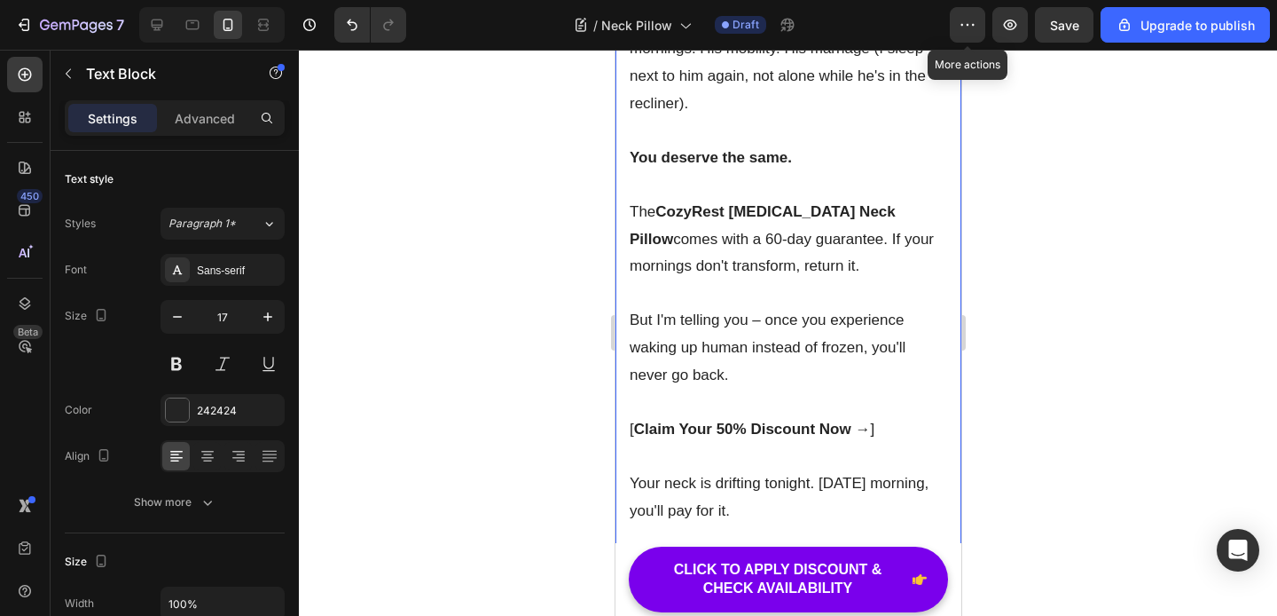
scroll to position [9771, 0]
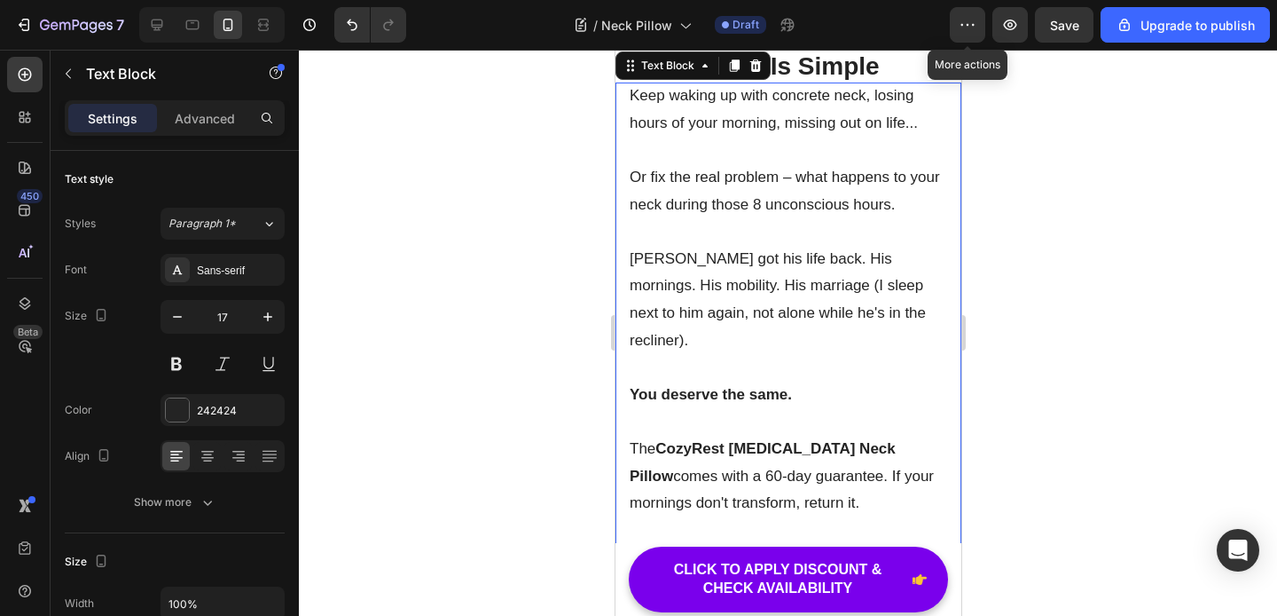
click at [750, 246] on p "[PERSON_NAME] got his life back. His mornings. His mobility. His marriage (I sl…" at bounding box center [788, 300] width 318 height 108
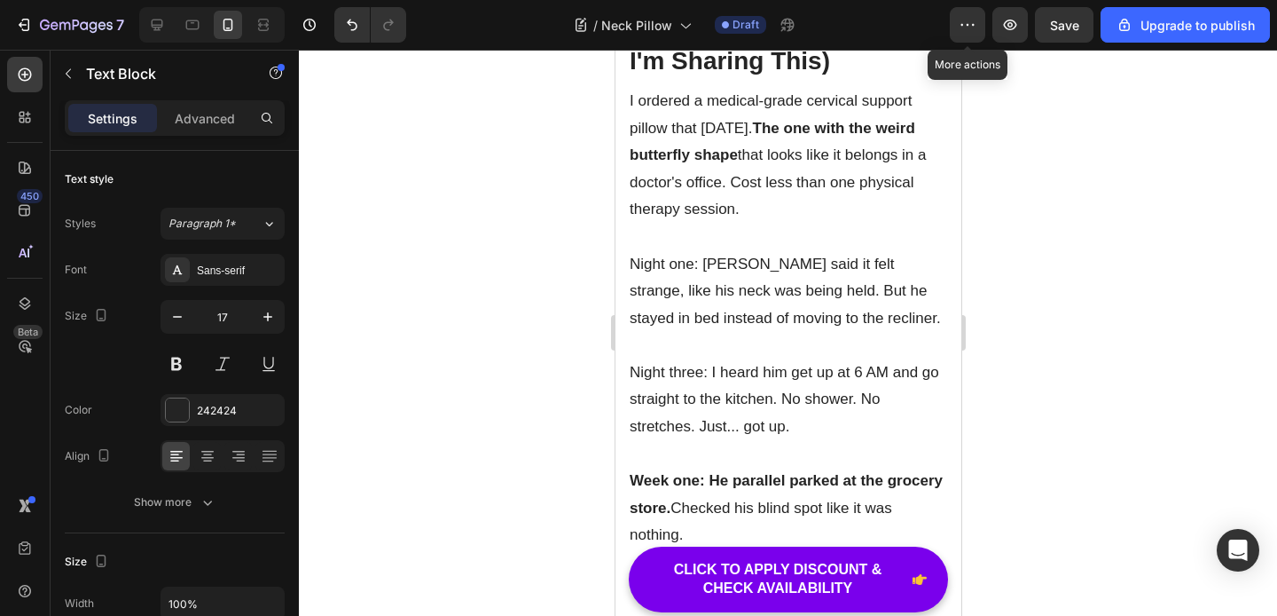
scroll to position [6284, 0]
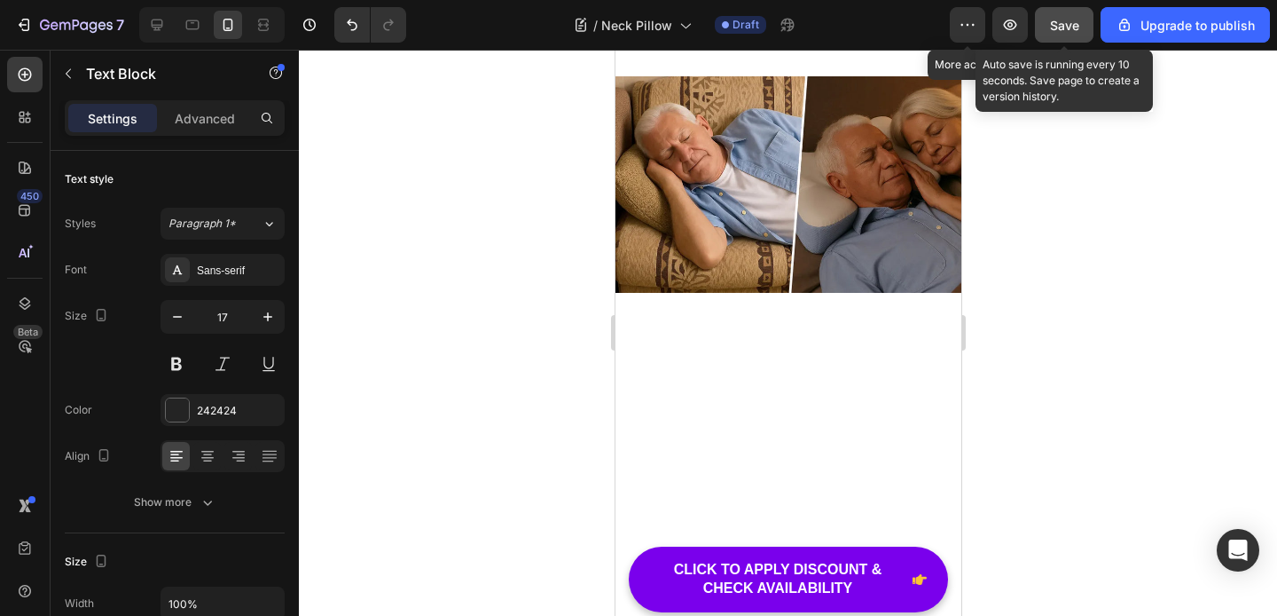
click at [1058, 27] on span "Save" at bounding box center [1064, 25] width 29 height 15
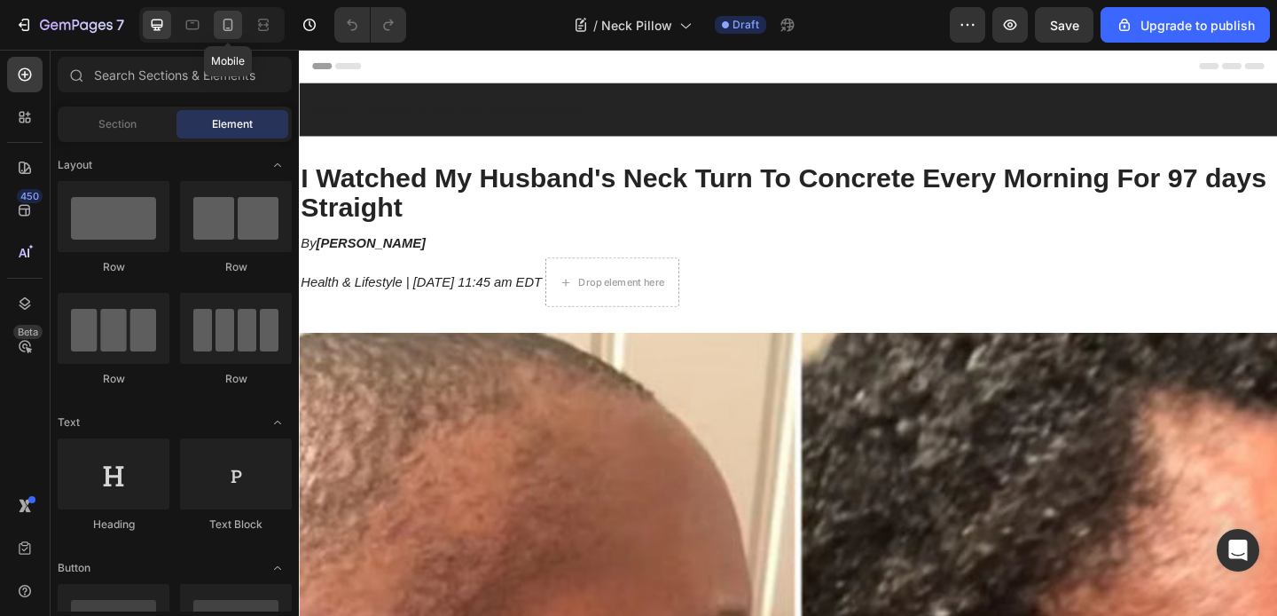
click at [228, 26] on icon at bounding box center [228, 25] width 18 height 18
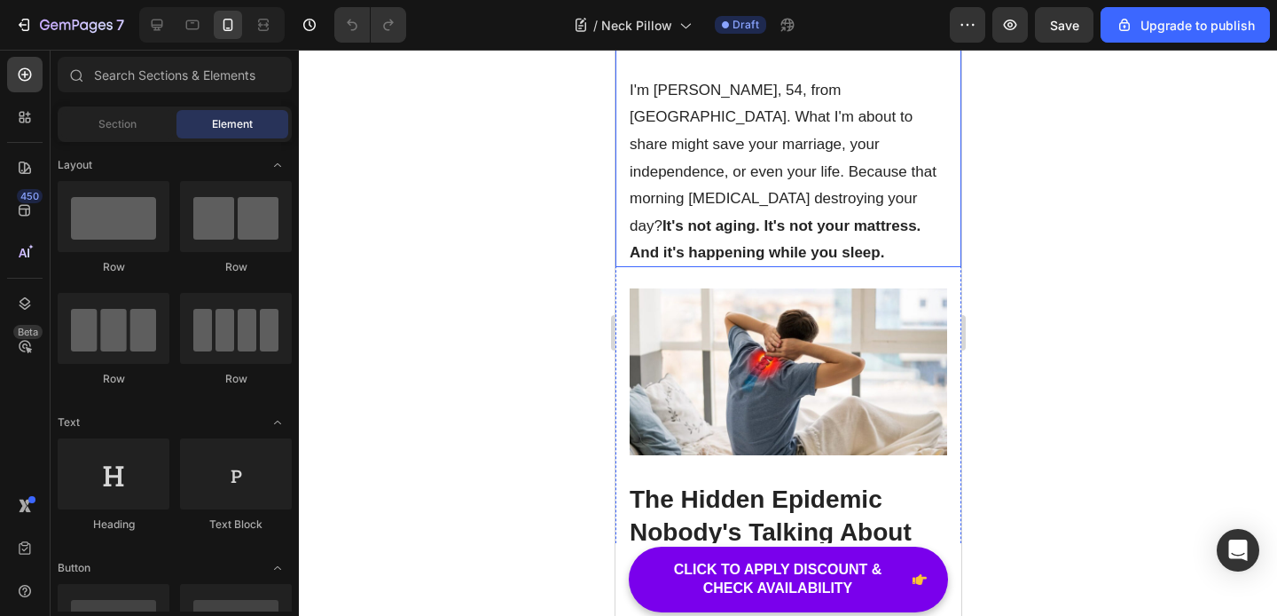
scroll to position [728, 0]
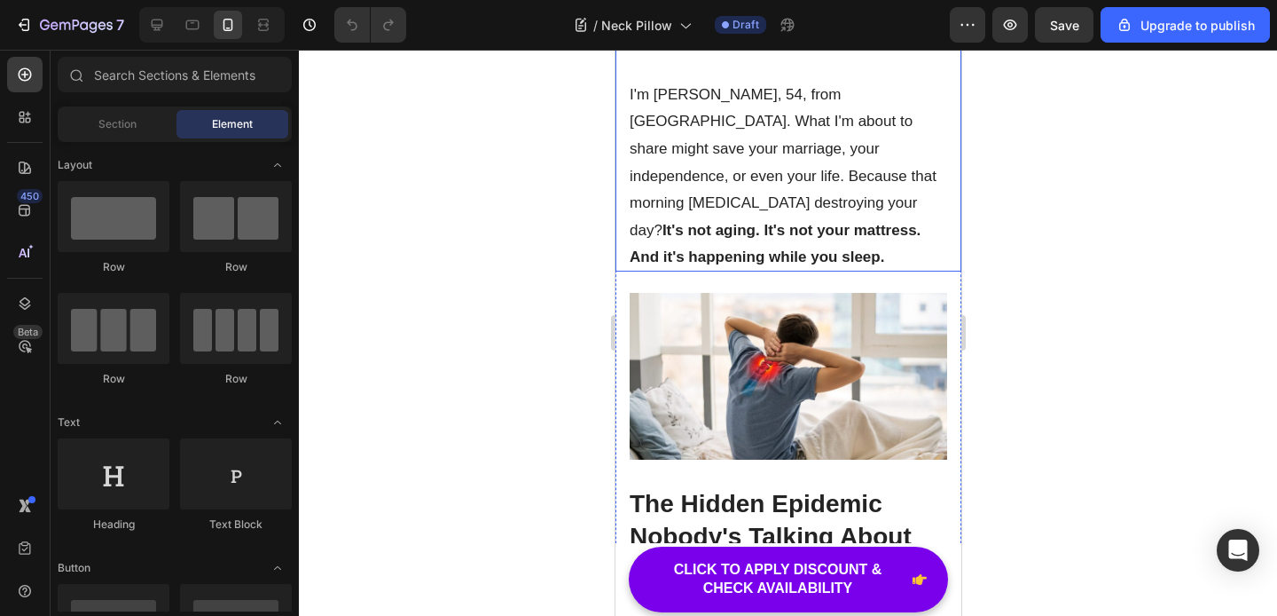
click at [911, 151] on p "I'm [PERSON_NAME], 54, from [GEOGRAPHIC_DATA]. What I'm about to share might sa…" at bounding box center [788, 177] width 318 height 190
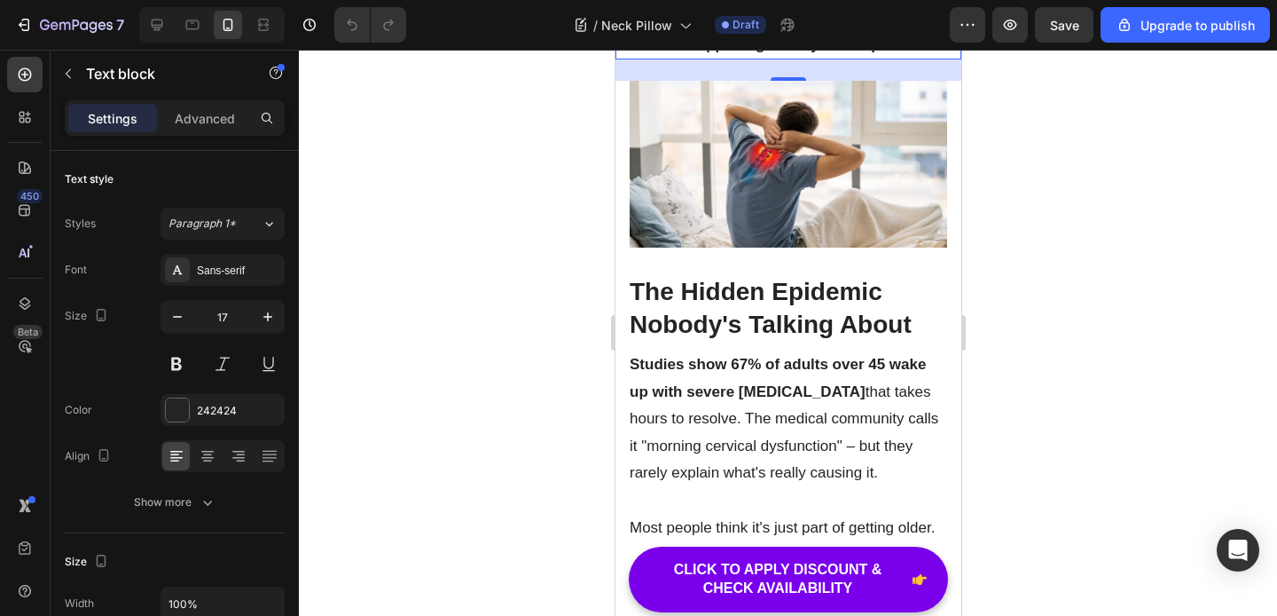
scroll to position [944, 0]
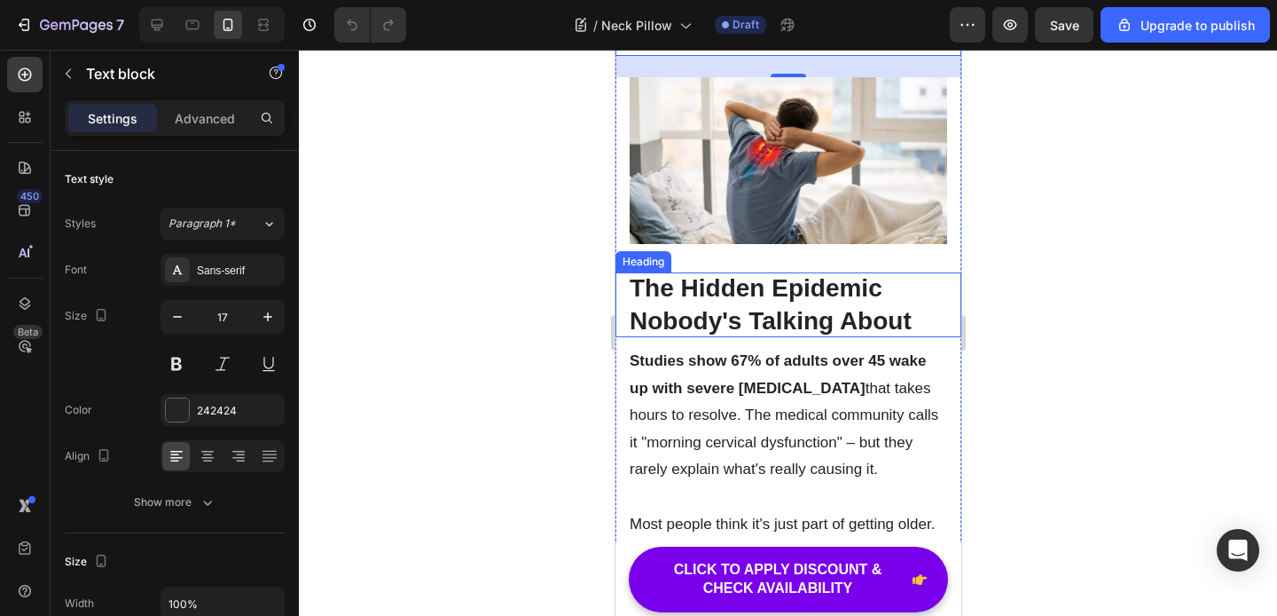
click at [766, 283] on h2 "The Hidden Epidemic Nobody's Talking About" at bounding box center [788, 304] width 346 height 65
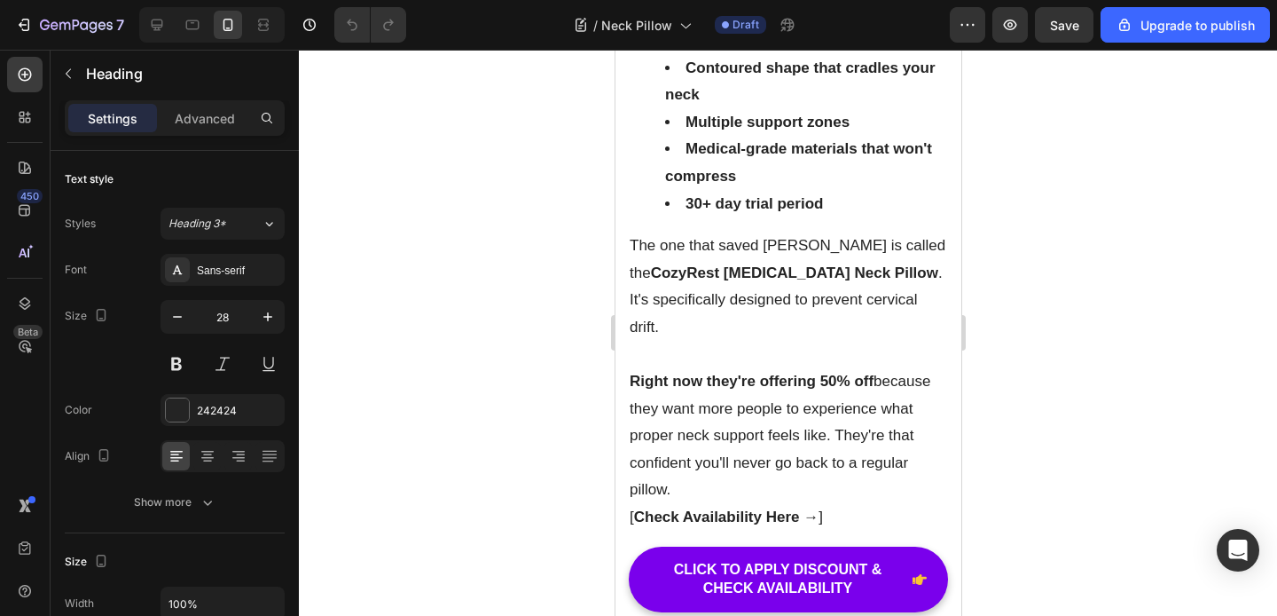
scroll to position [7482, 0]
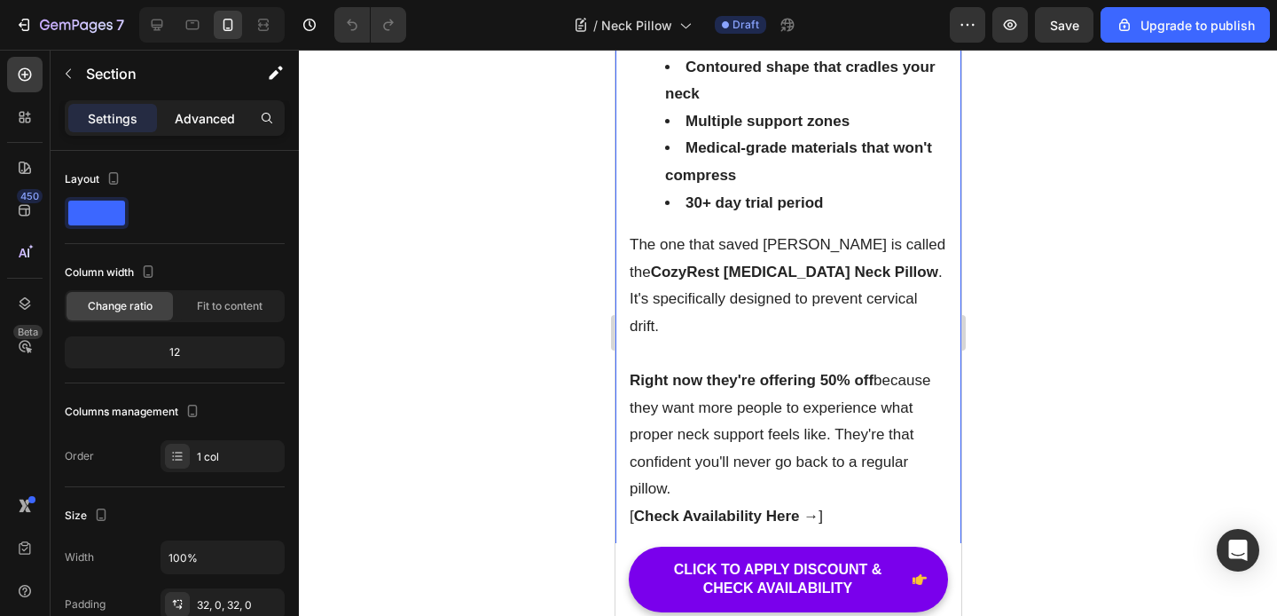
click at [212, 130] on div "Advanced" at bounding box center [205, 118] width 89 height 28
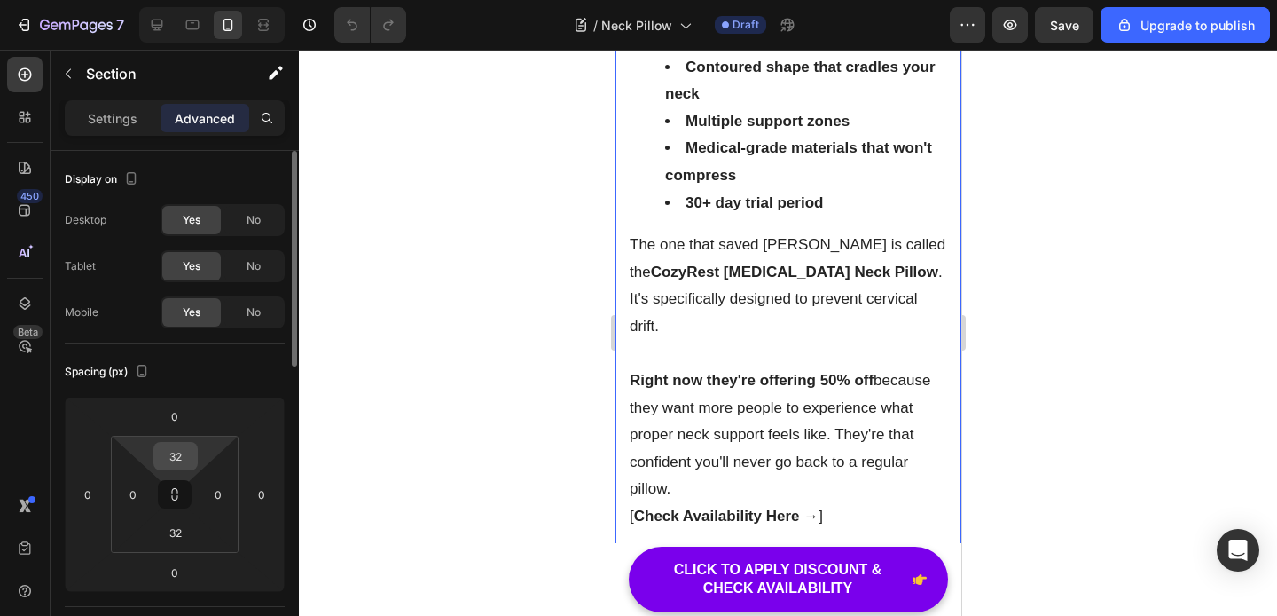
click at [181, 459] on input "32" at bounding box center [175, 456] width 35 height 27
click at [184, 457] on input "32" at bounding box center [175, 456] width 35 height 27
type input "3"
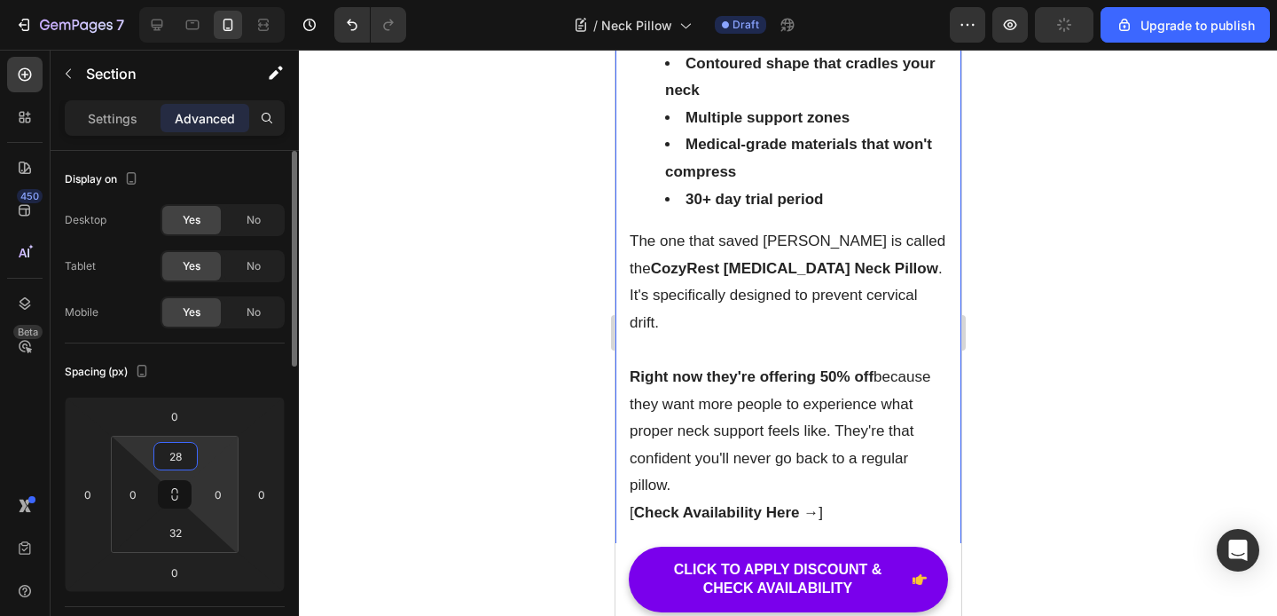
type input "2"
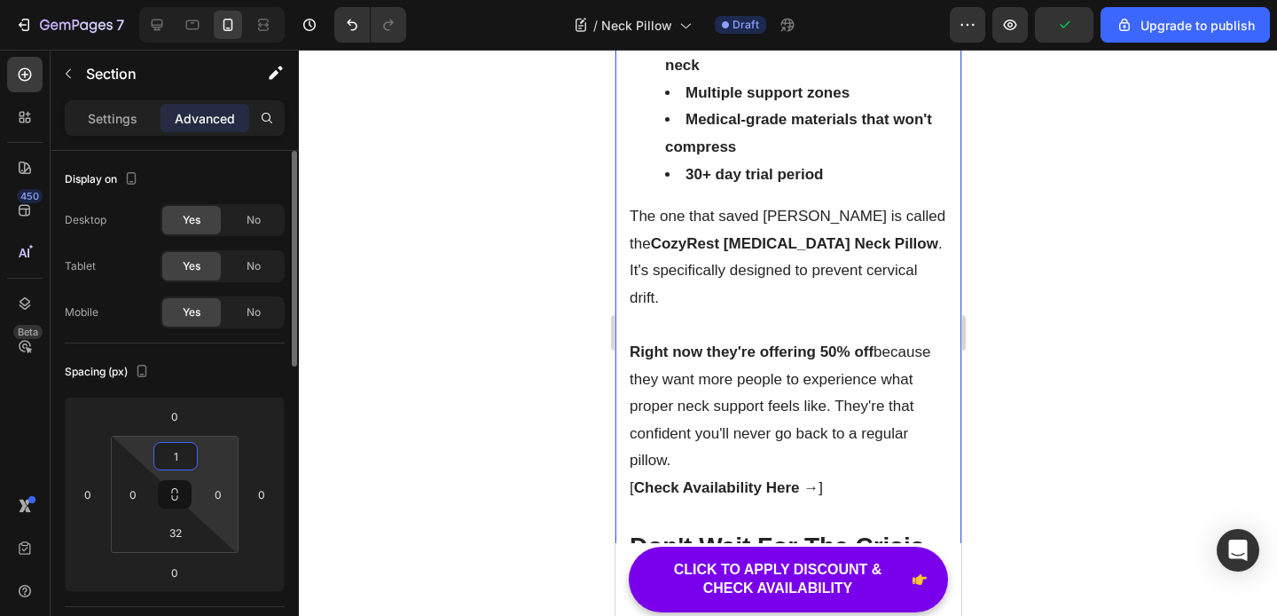
type input "15"
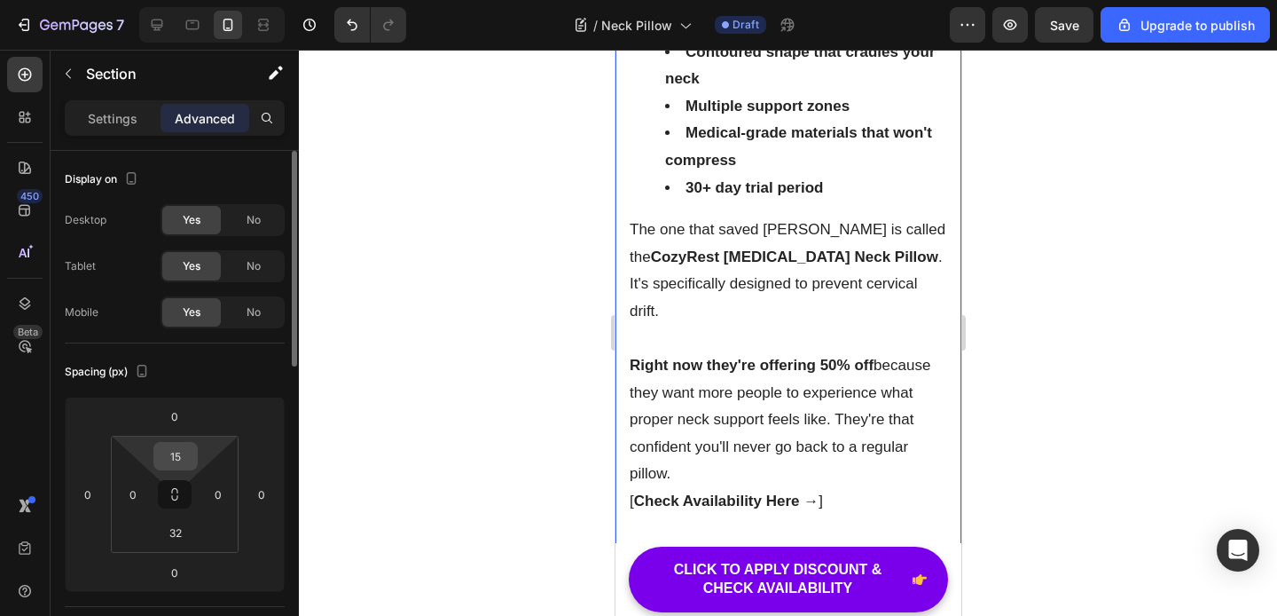
click at [183, 466] on input "15" at bounding box center [175, 456] width 35 height 27
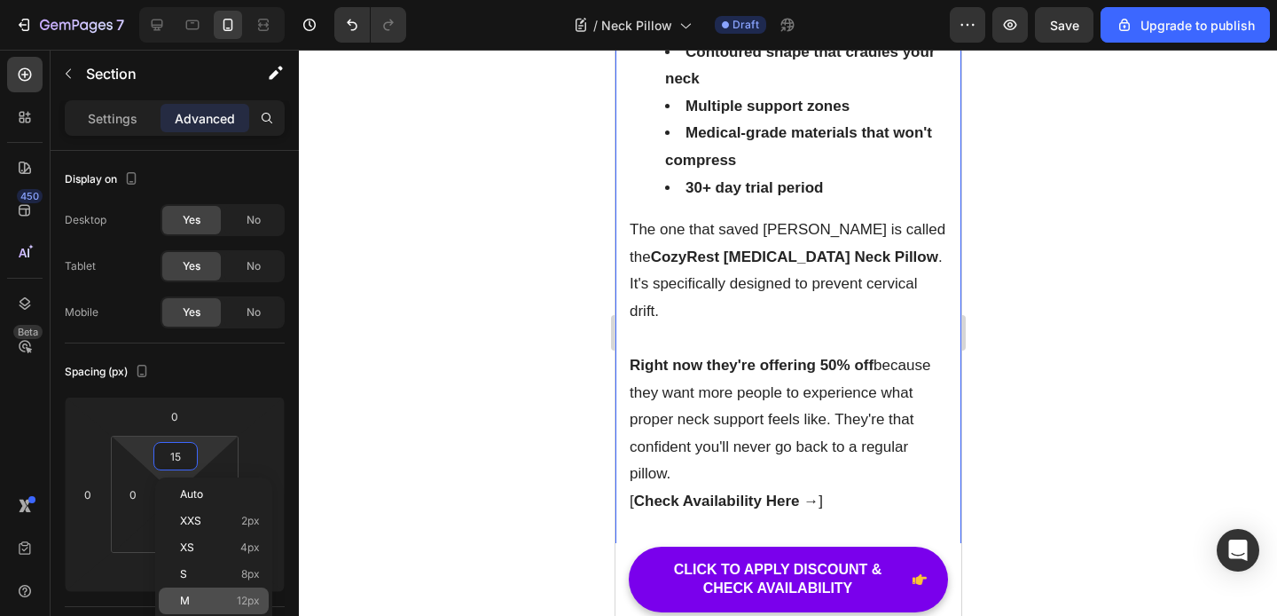
click at [240, 595] on span "12px" at bounding box center [248, 600] width 23 height 12
type input "12"
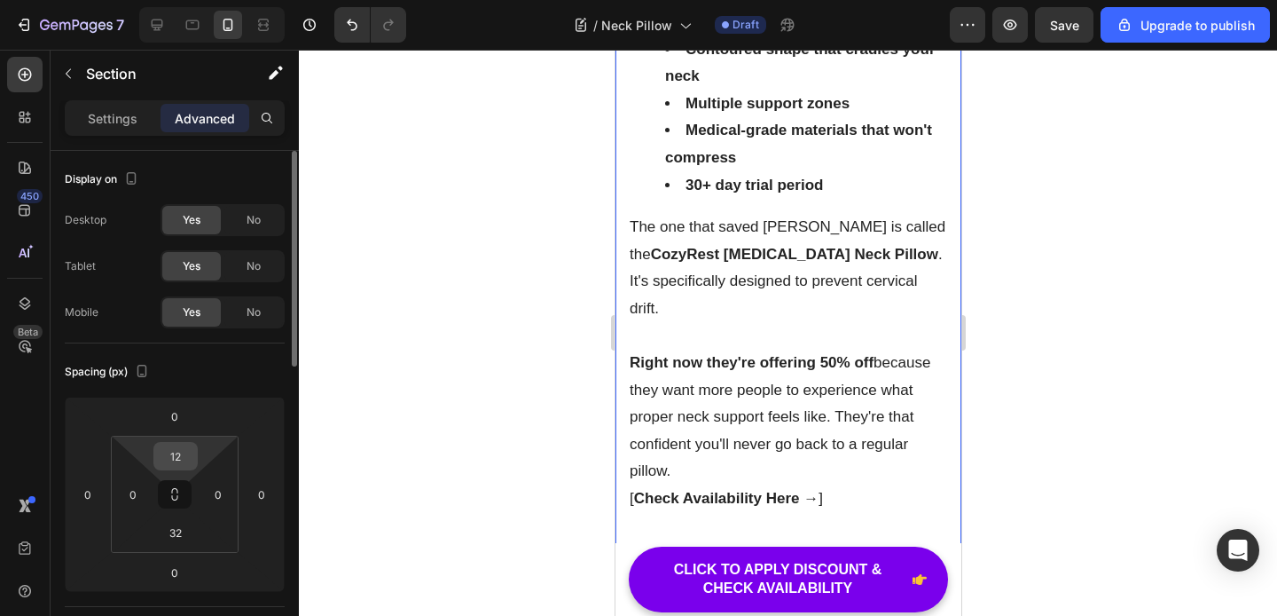
click at [184, 454] on input "12" at bounding box center [175, 456] width 35 height 27
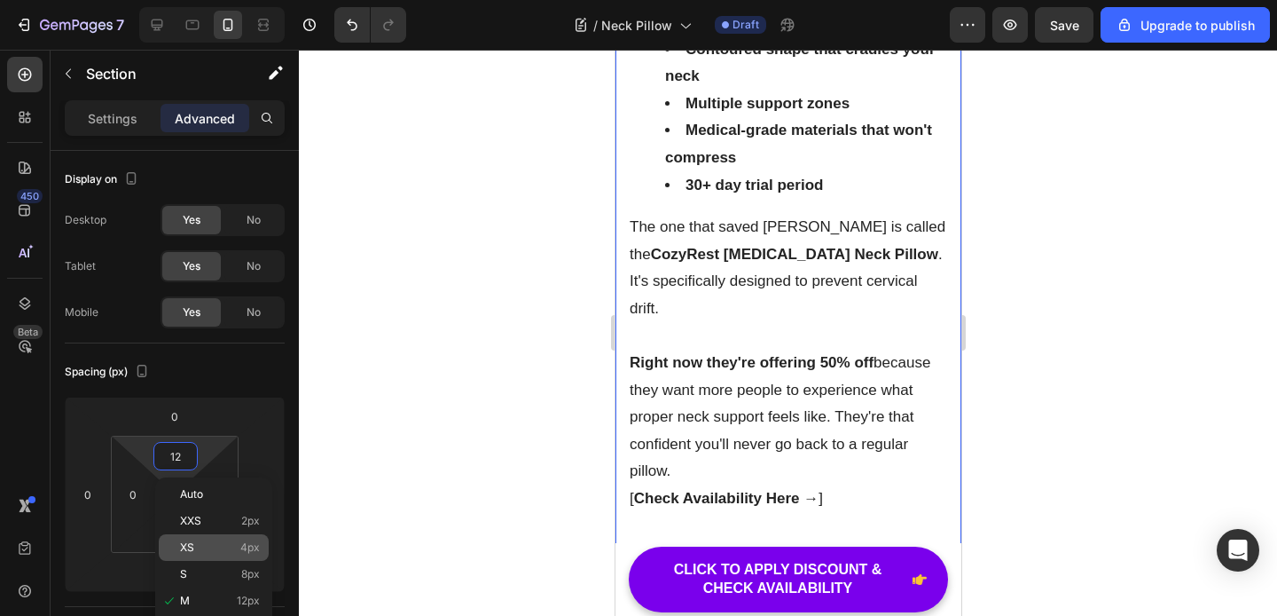
click at [235, 553] on div "XS 4px" at bounding box center [214, 547] width 110 height 27
type input "4"
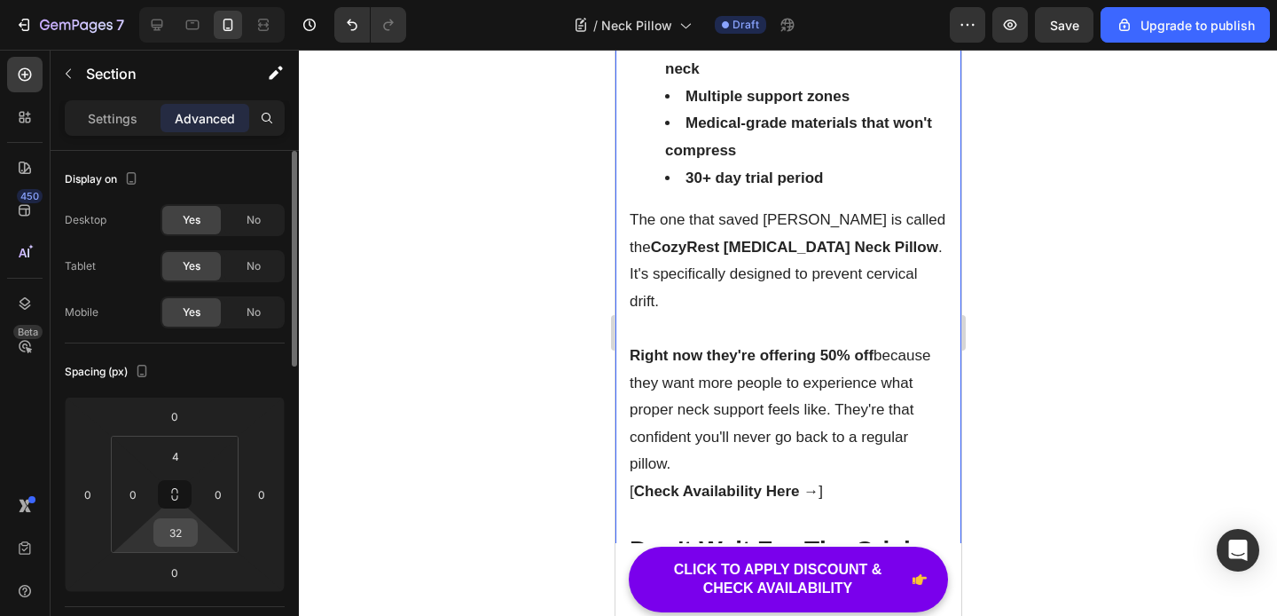
click at [176, 518] on div "32" at bounding box center [175, 532] width 44 height 28
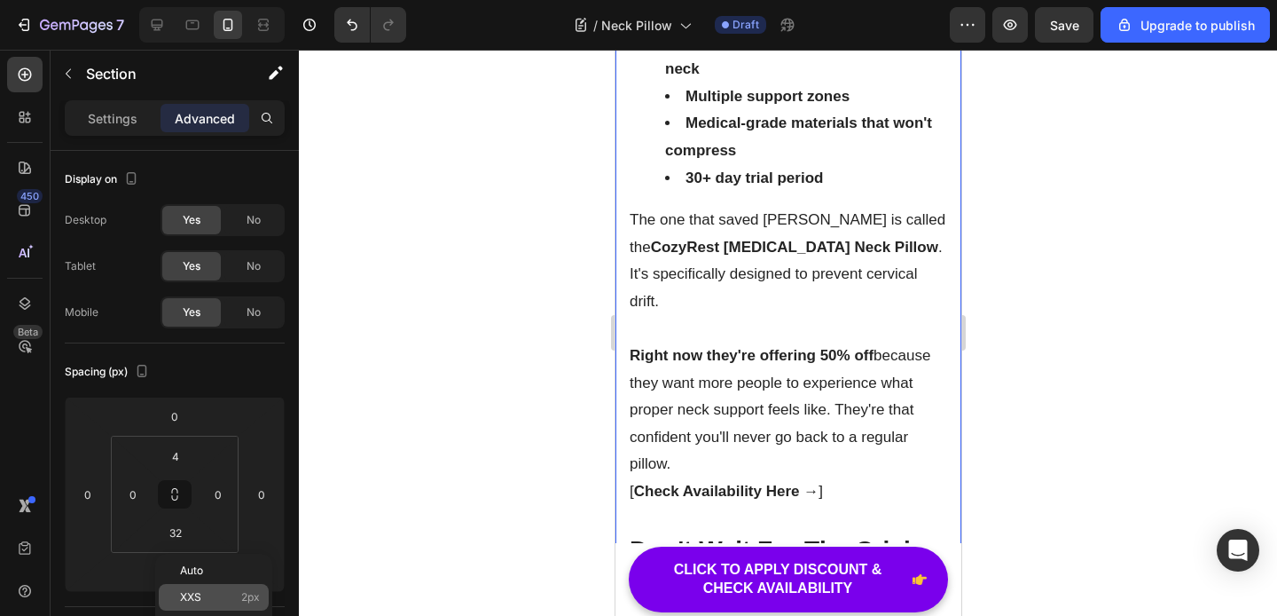
click at [238, 596] on p "XXS 2px" at bounding box center [220, 597] width 80 height 12
click at [350, 28] on icon "Undo/Redo" at bounding box center [352, 25] width 18 height 18
type input "32"
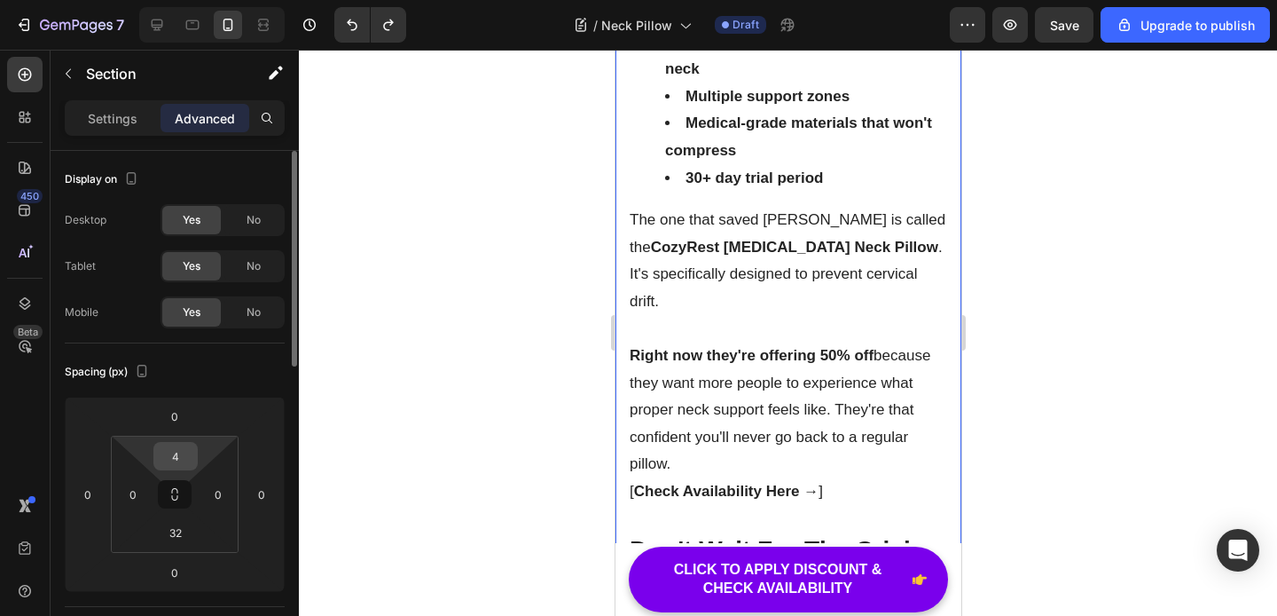
click at [180, 452] on input "4" at bounding box center [175, 456] width 35 height 27
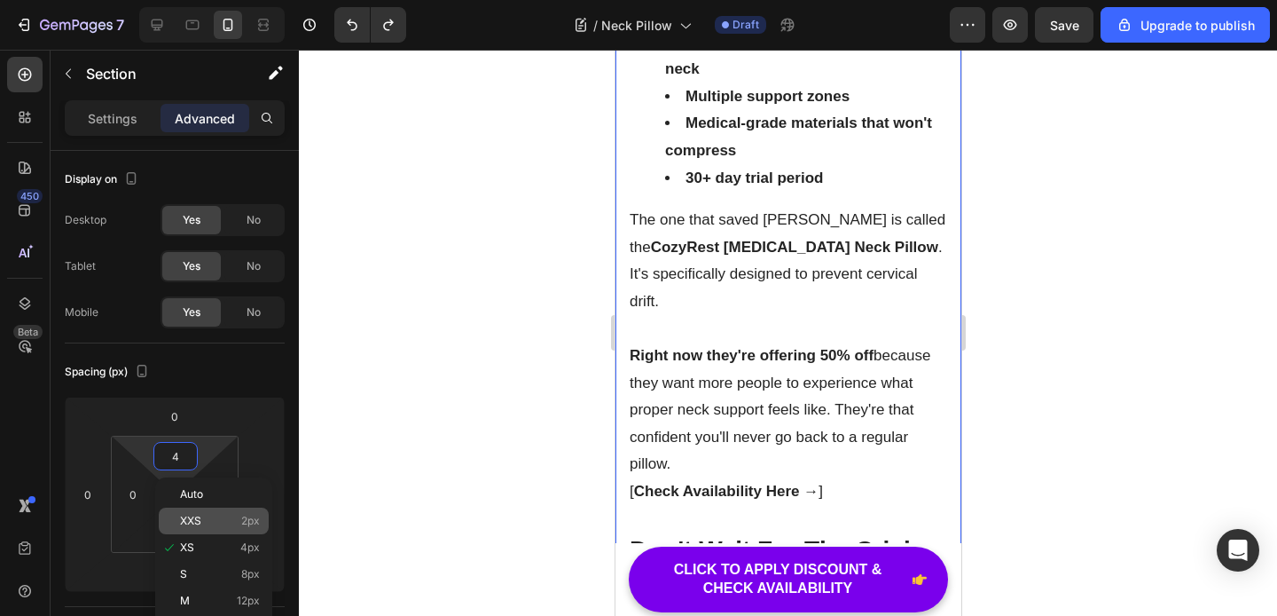
click at [225, 522] on p "XXS 2px" at bounding box center [220, 520] width 80 height 12
type input "2"
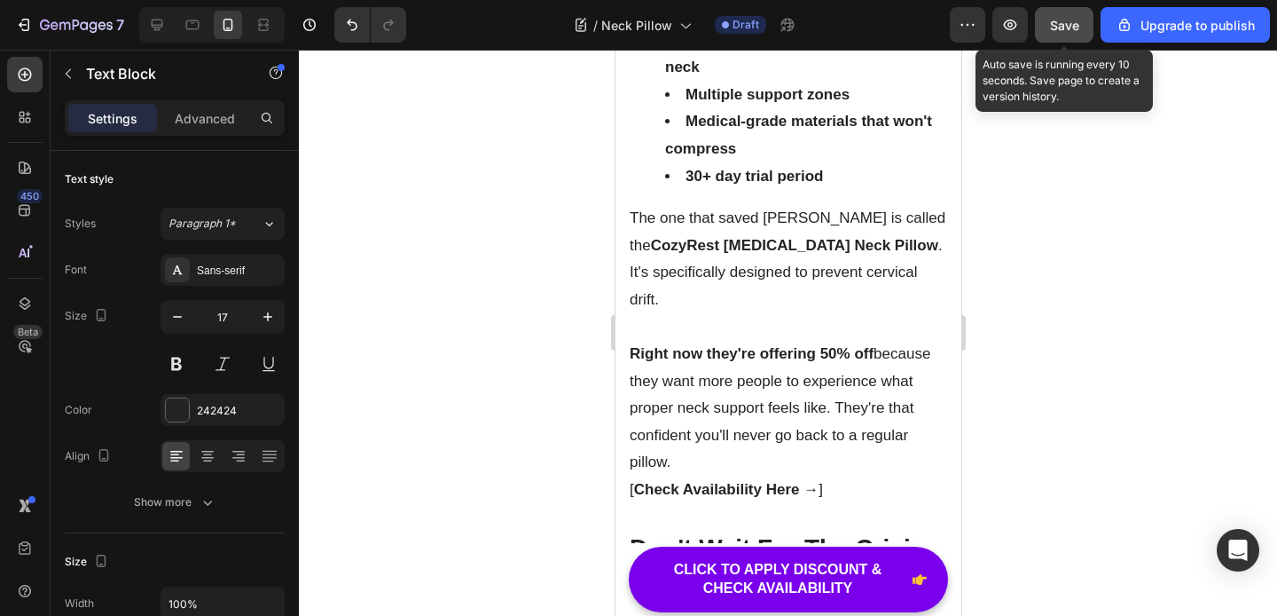
click at [1070, 24] on span "Save" at bounding box center [1064, 25] width 29 height 15
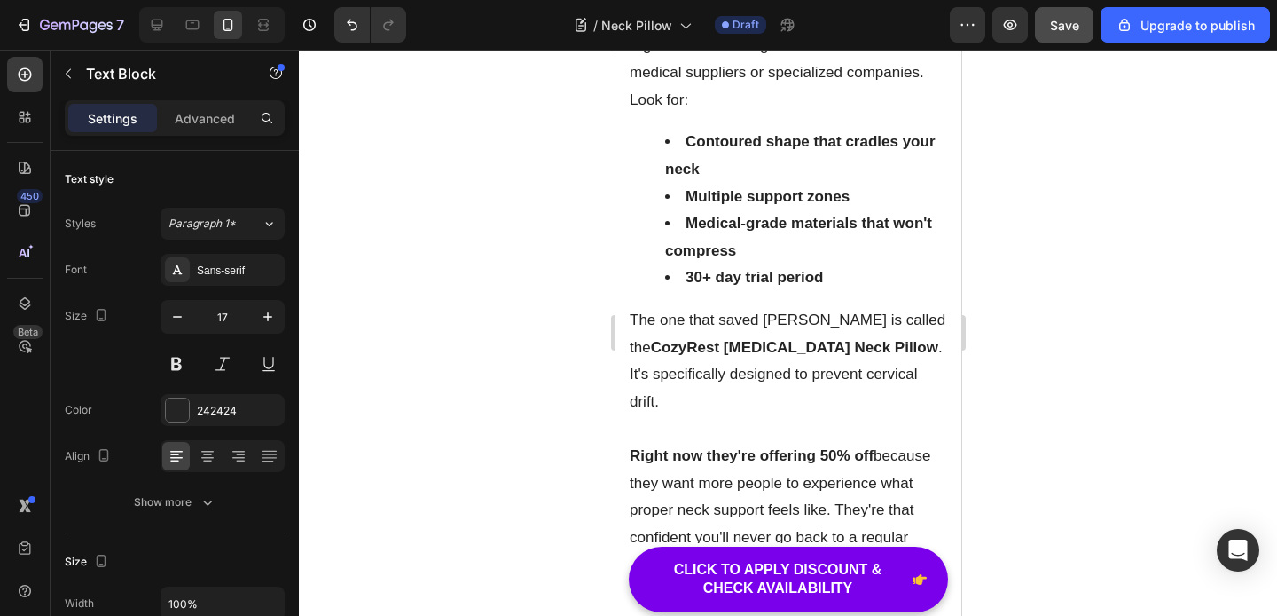
scroll to position [8469, 0]
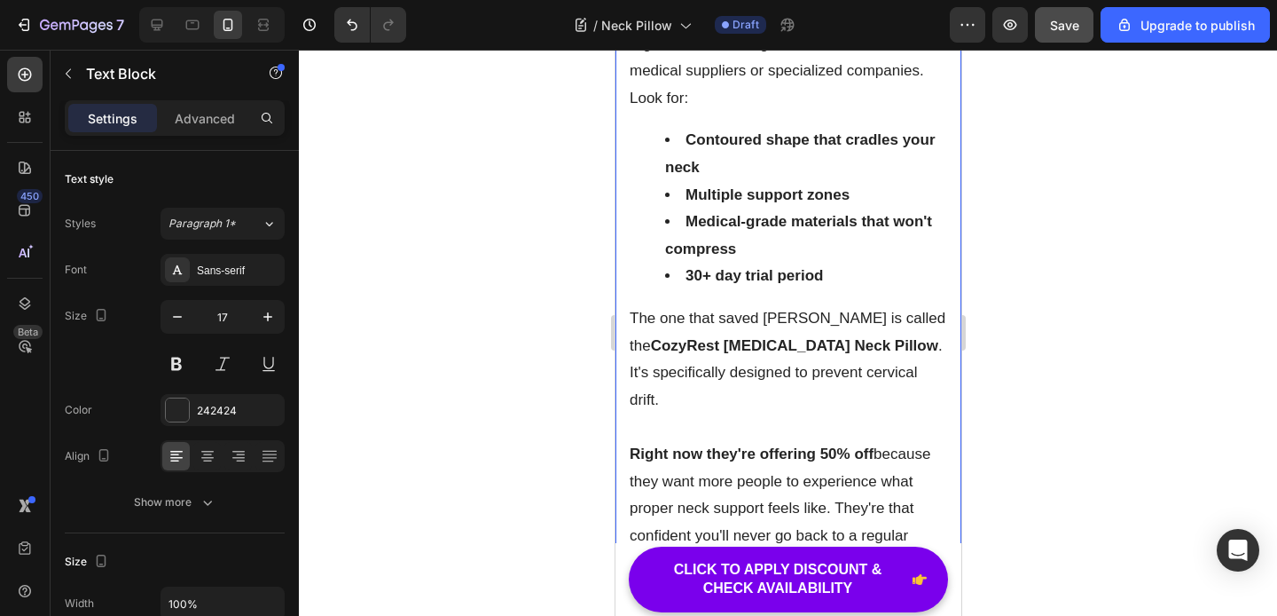
click at [927, 85] on p "Real cervical support pillows aren't available at regular stores. The good ones…" at bounding box center [788, 45] width 318 height 82
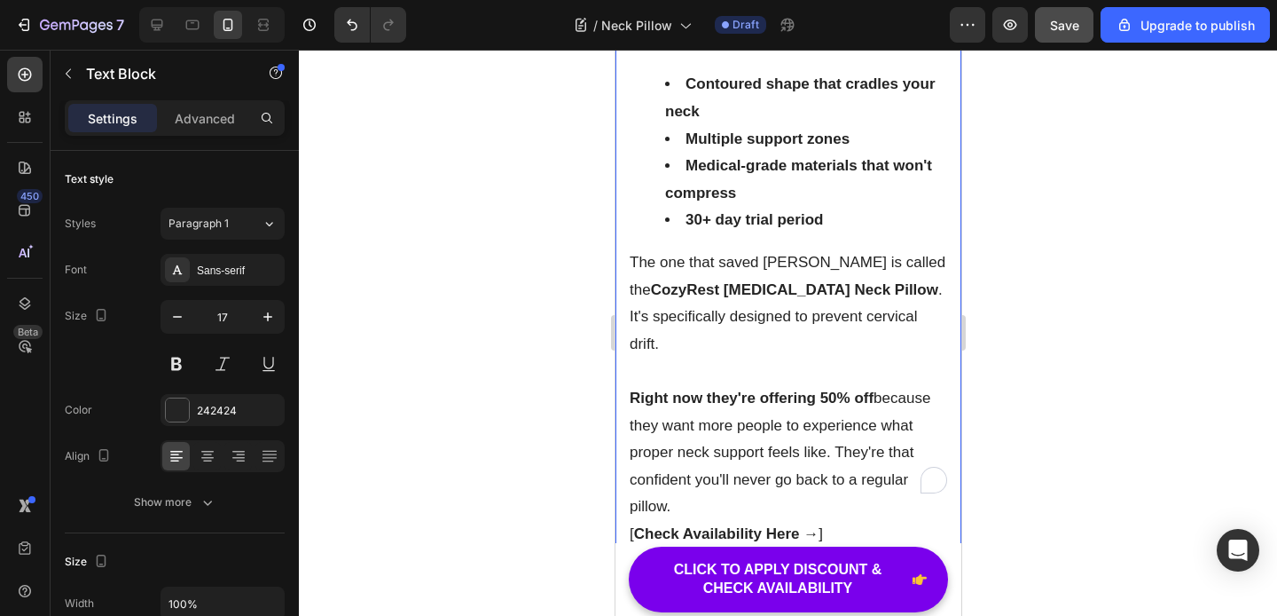
scroll to position [8589, 0]
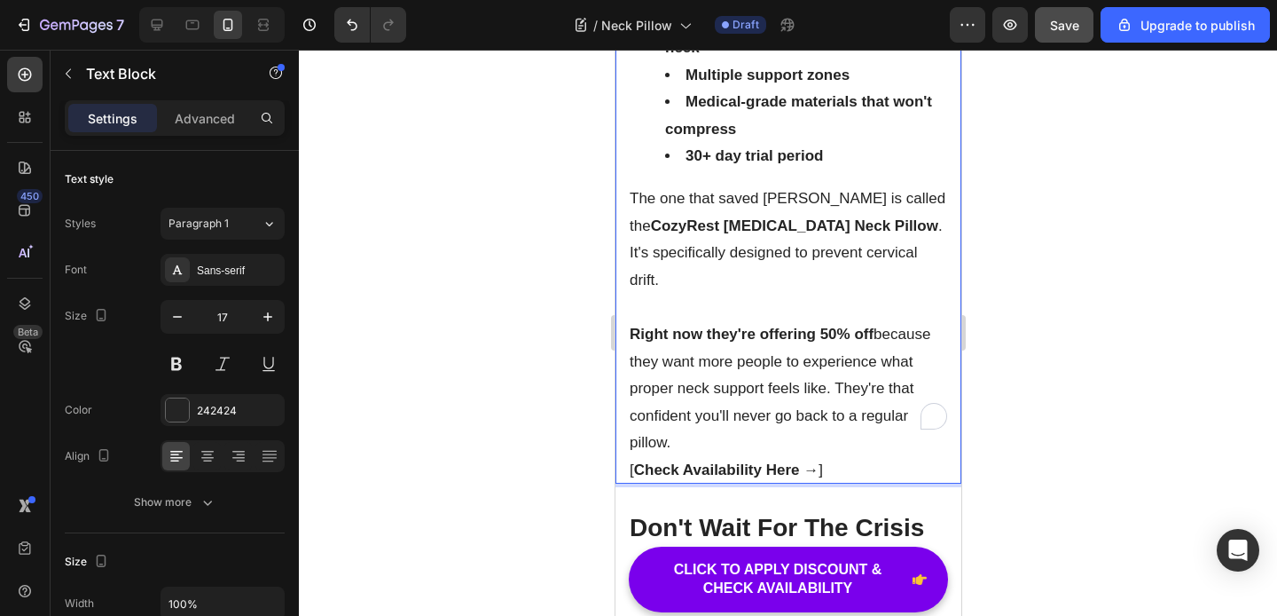
click at [653, 294] on p "The one that saved [PERSON_NAME] is called the CozyRest [MEDICAL_DATA] Neck Pil…" at bounding box center [788, 239] width 318 height 108
click at [670, 234] on strong "CozyRest [MEDICAL_DATA] Neck Pillow" at bounding box center [793, 225] width 287 height 17
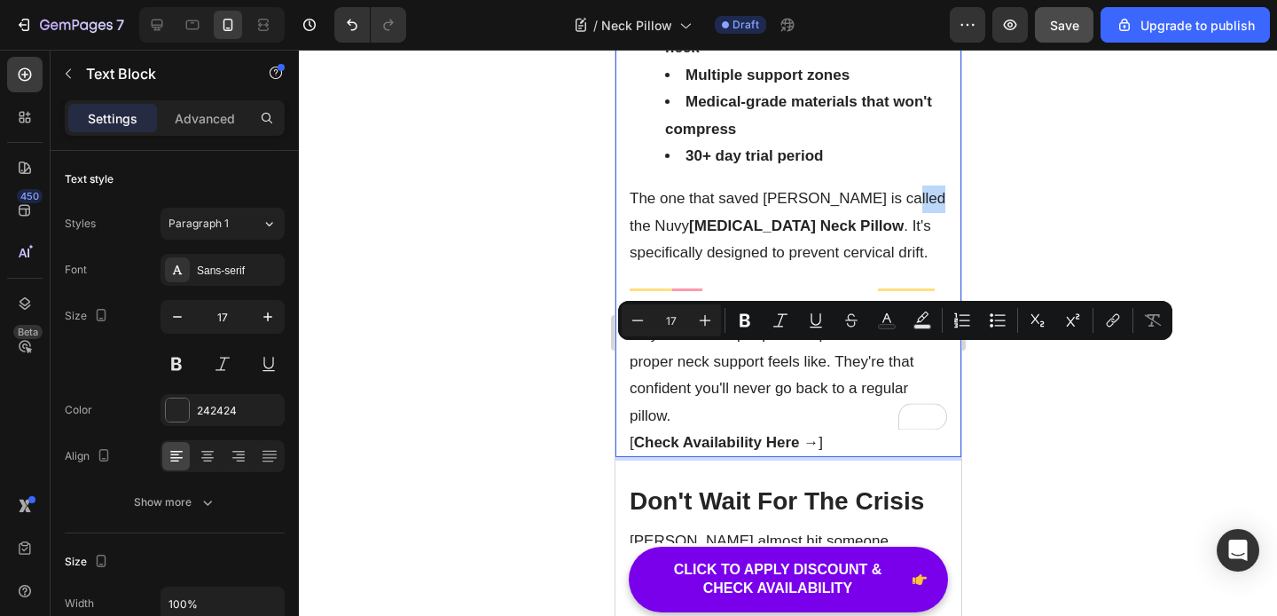
drag, startPoint x: 883, startPoint y: 357, endPoint x: 917, endPoint y: 359, distance: 34.6
click at [917, 267] on p "The one that saved [PERSON_NAME] is called the Nuvy [MEDICAL_DATA] Neck Pillow …" at bounding box center [788, 226] width 318 height 82
click at [882, 267] on p "The one that saved [PERSON_NAME] is called the Nuvy [MEDICAL_DATA] Neck Pillow …" at bounding box center [788, 226] width 318 height 82
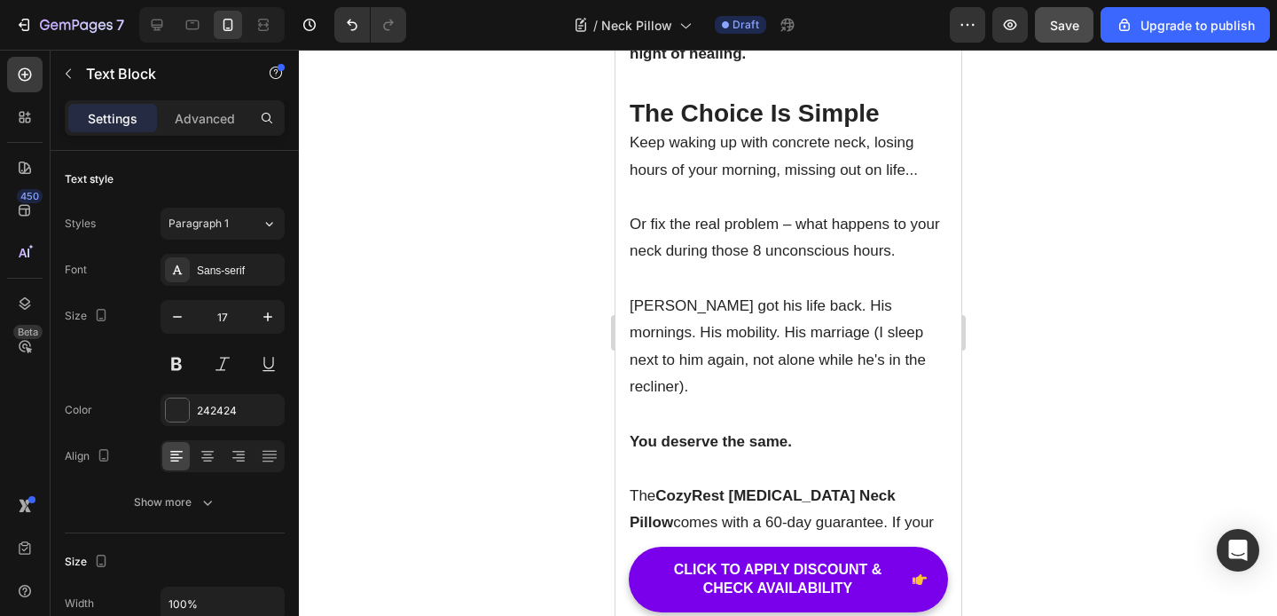
scroll to position [9492, 0]
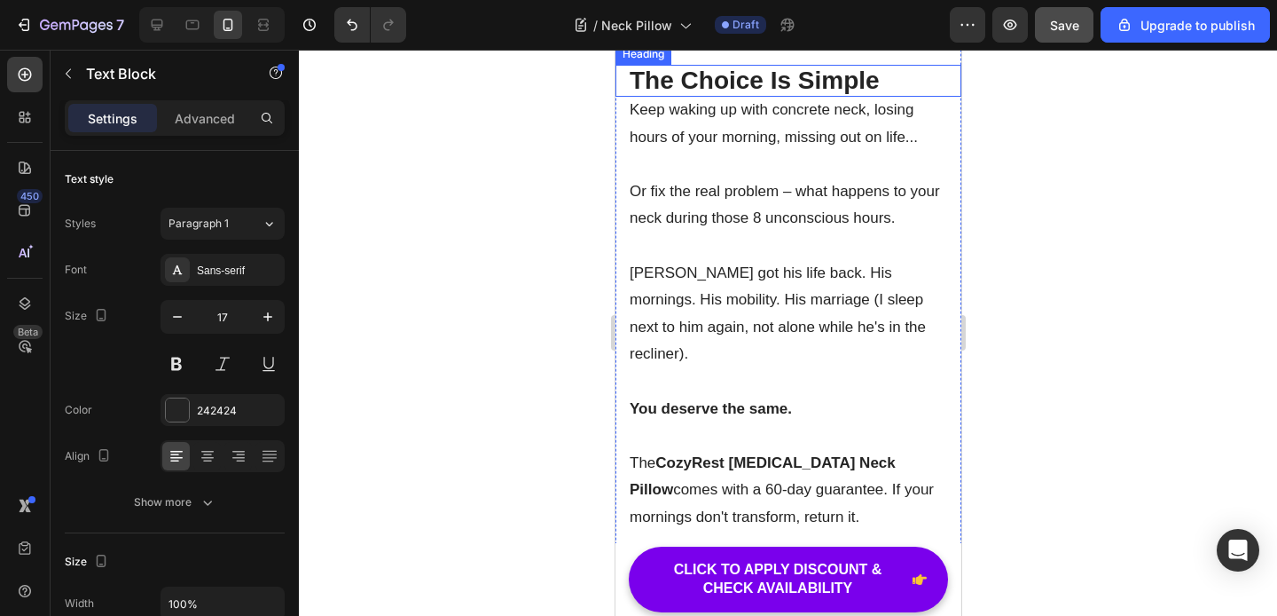
click at [755, 97] on h2 "The Choice Is Simple" at bounding box center [788, 81] width 346 height 32
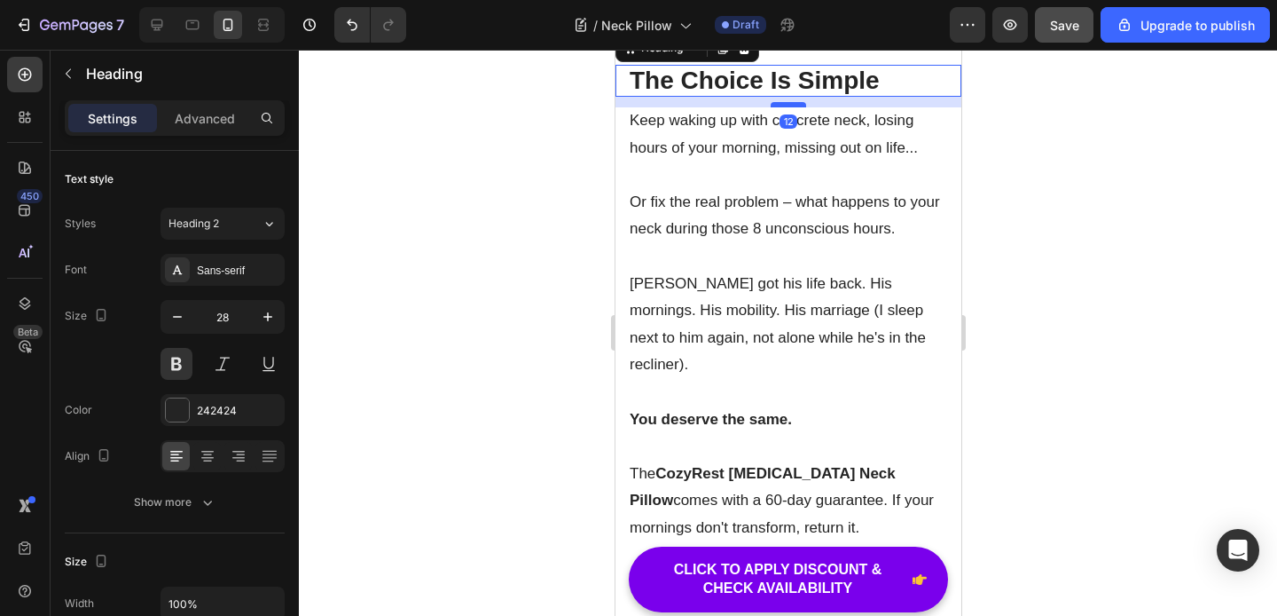
drag, startPoint x: 782, startPoint y: 226, endPoint x: 785, endPoint y: 237, distance: 11.0
click at [785, 107] on div at bounding box center [787, 104] width 35 height 5
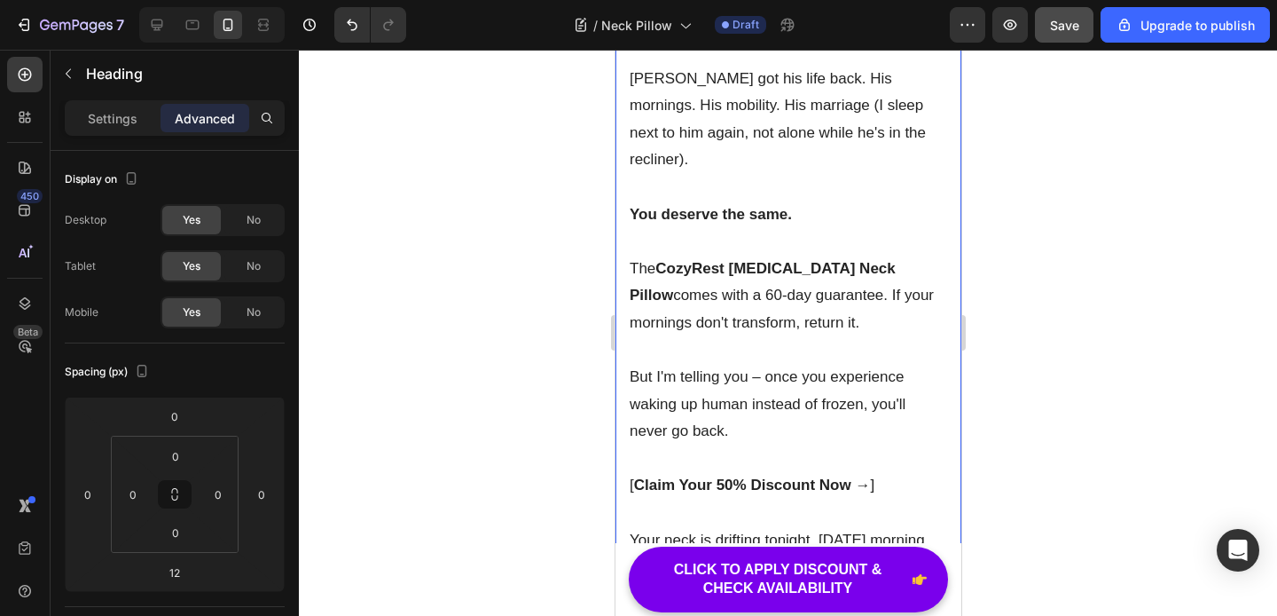
scroll to position [9698, 0]
click at [697, 303] on strong "CozyRest [MEDICAL_DATA] Neck Pillow" at bounding box center [762, 281] width 266 height 44
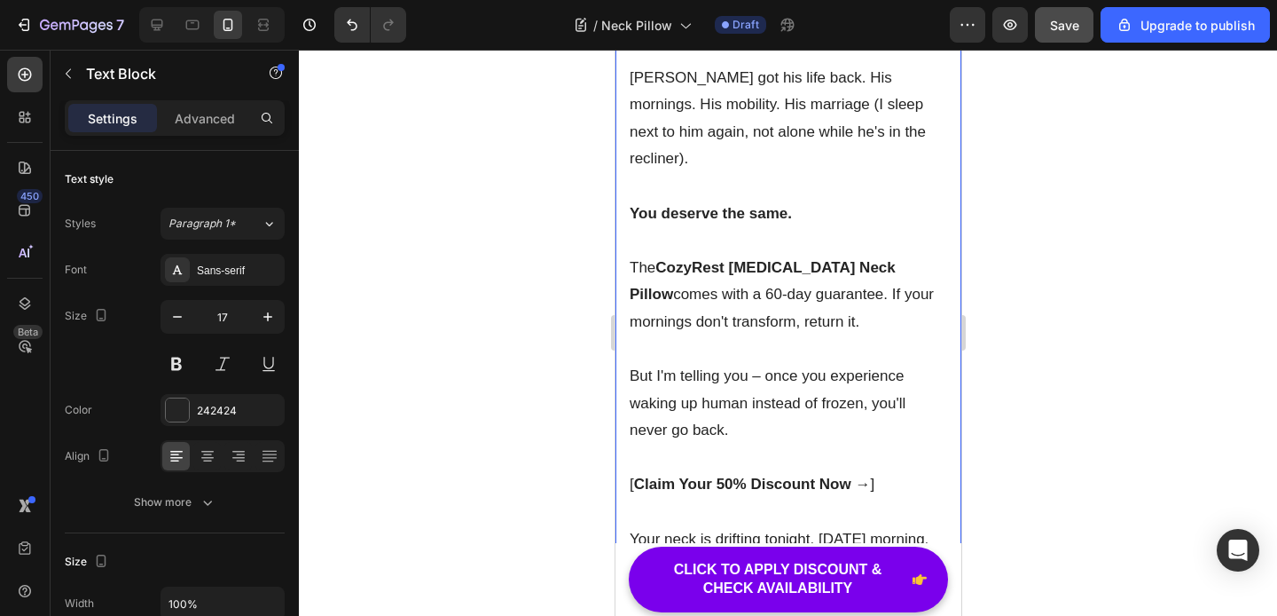
click at [714, 303] on strong "CozyRest [MEDICAL_DATA] Neck Pillow" at bounding box center [762, 281] width 266 height 44
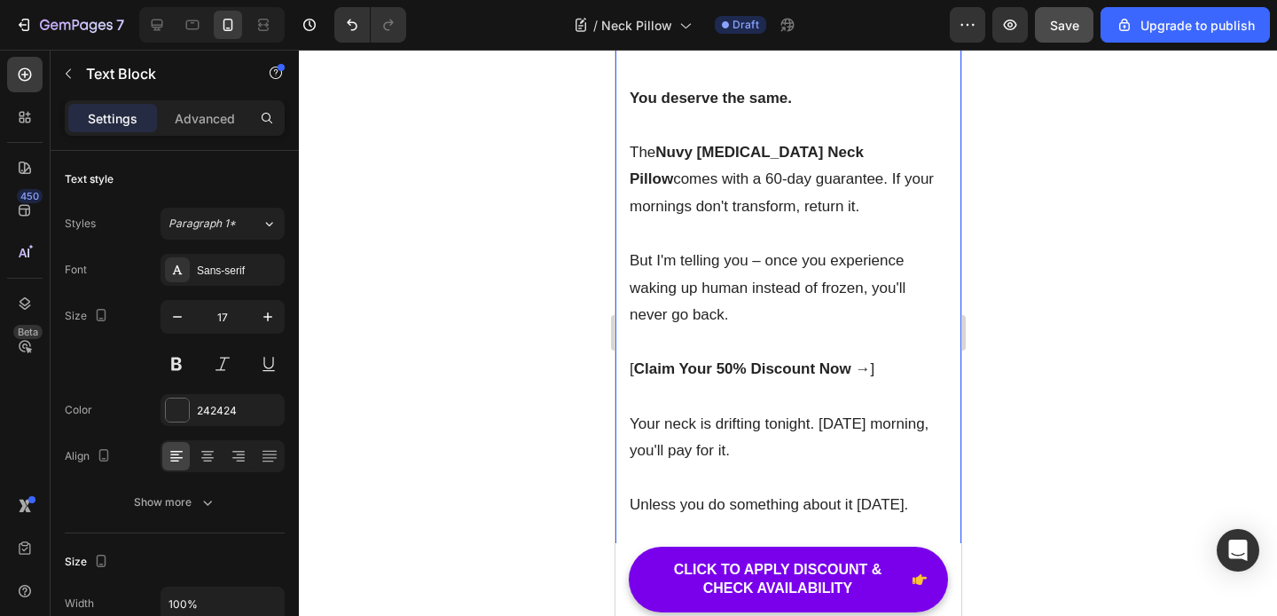
scroll to position [9815, 0]
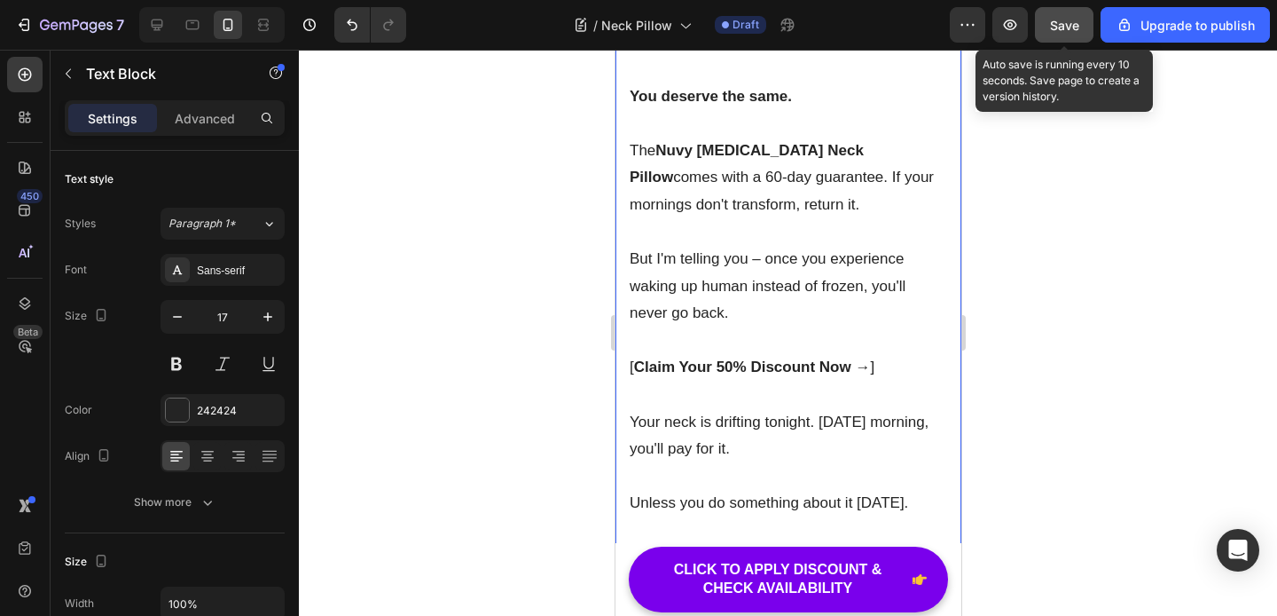
click at [1066, 23] on span "Save" at bounding box center [1064, 25] width 29 height 15
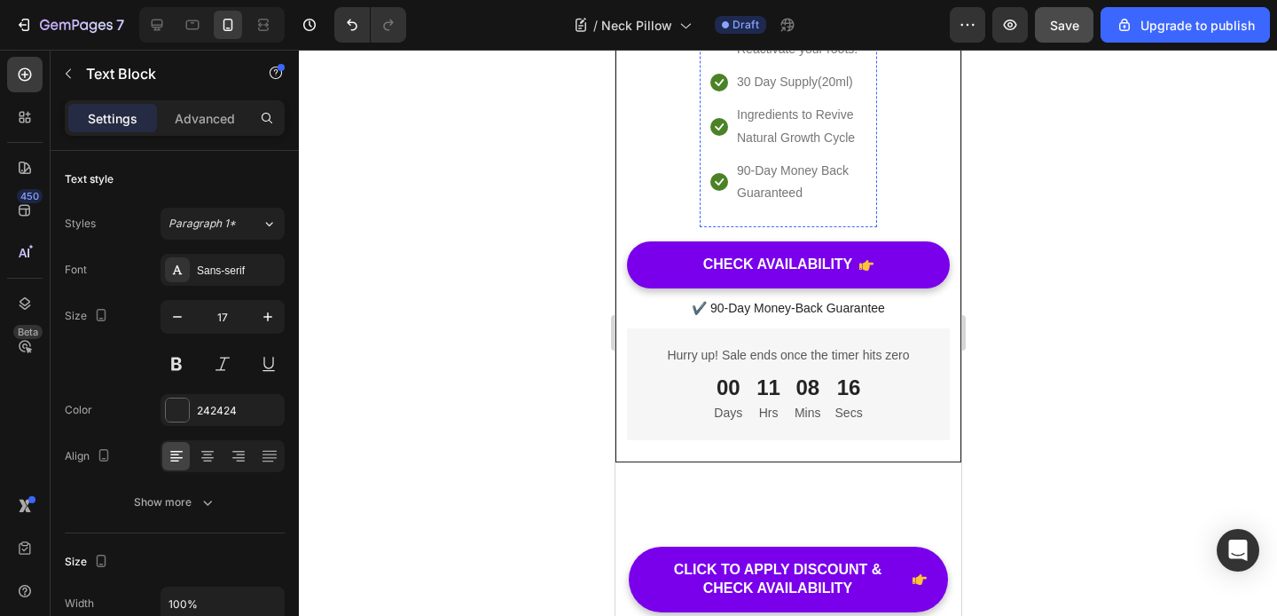
scroll to position [10684, 0]
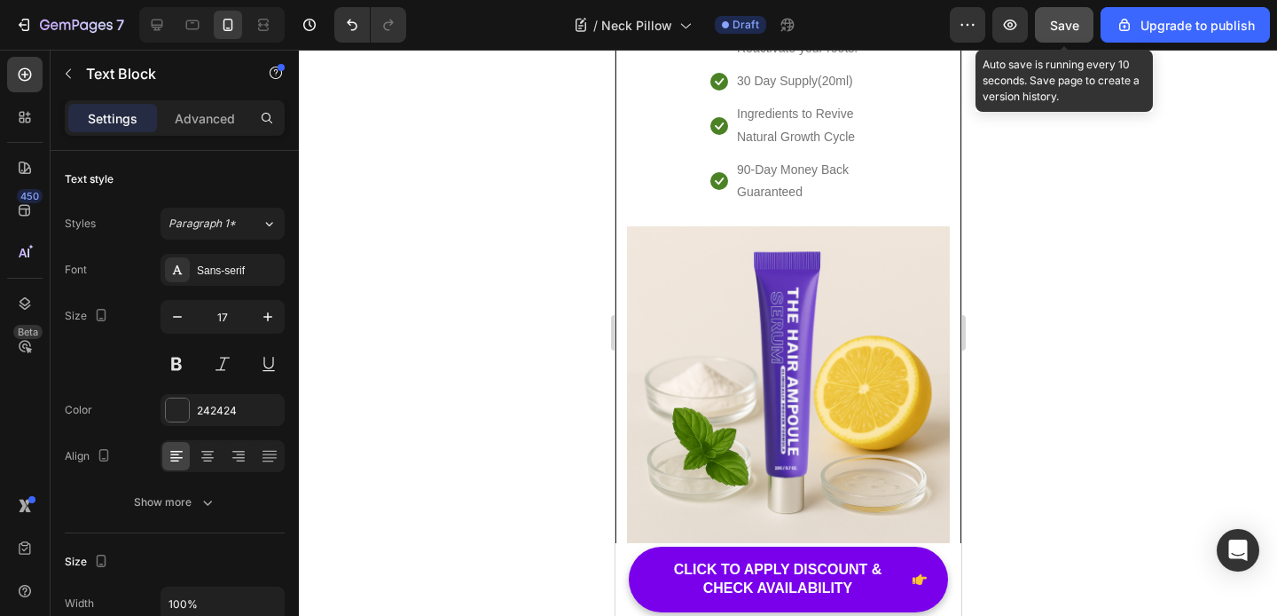
click at [1056, 34] on button "Save" at bounding box center [1064, 24] width 59 height 35
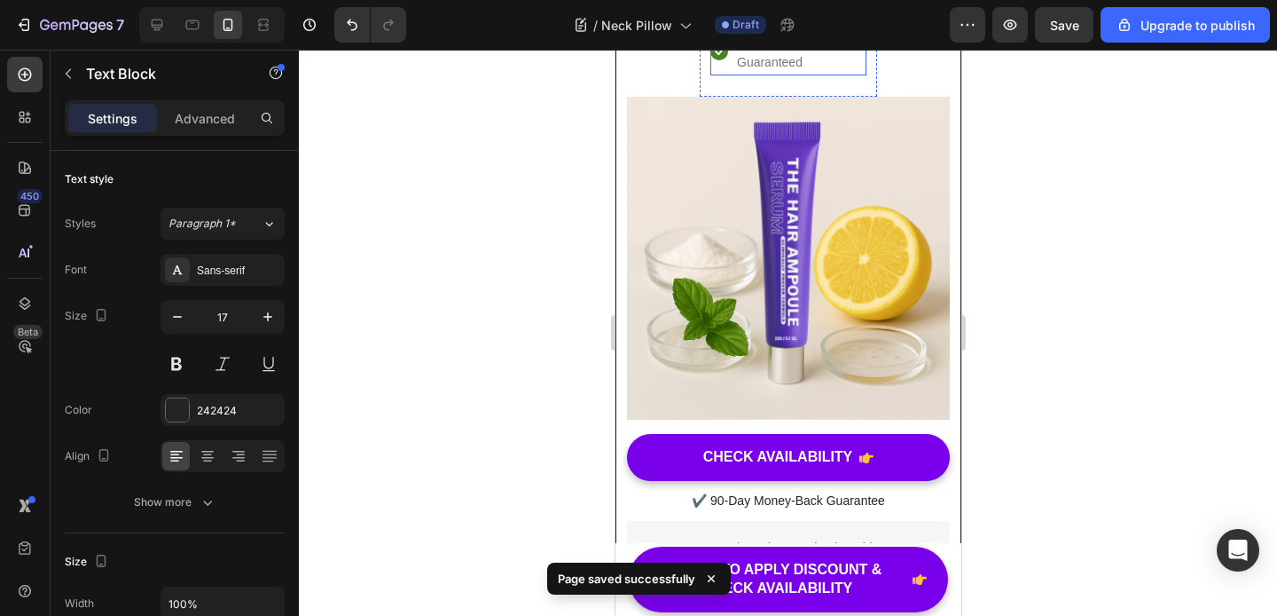
scroll to position [10807, 0]
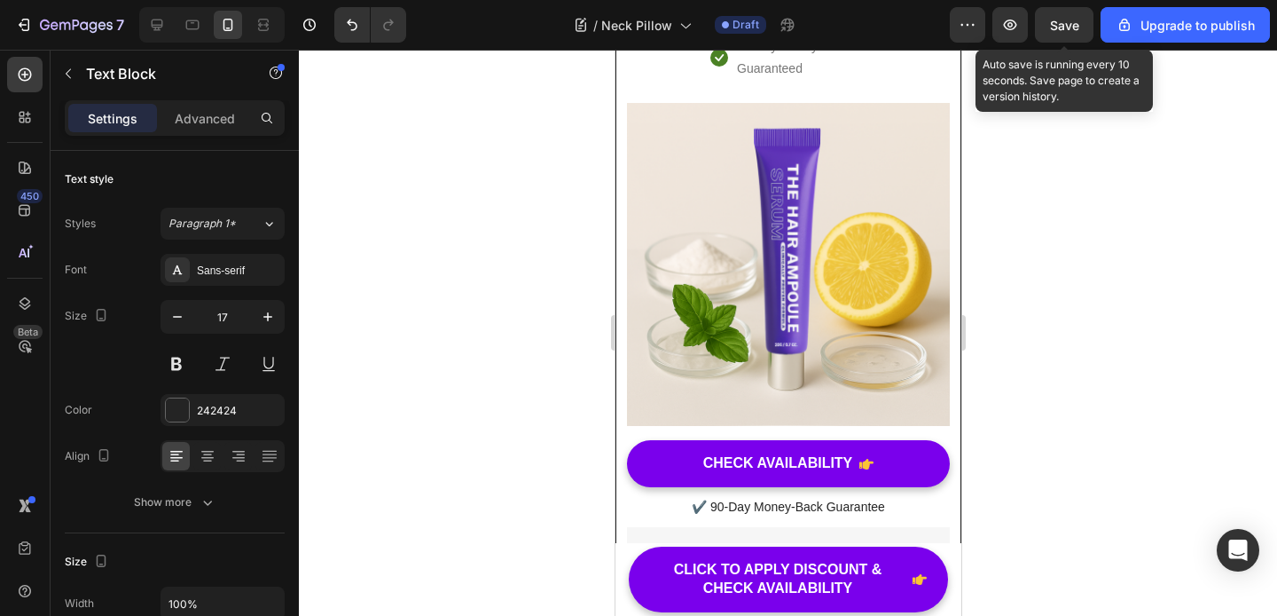
click at [1064, 30] on span "Save" at bounding box center [1064, 25] width 29 height 15
